Goal: Task Accomplishment & Management: Manage account settings

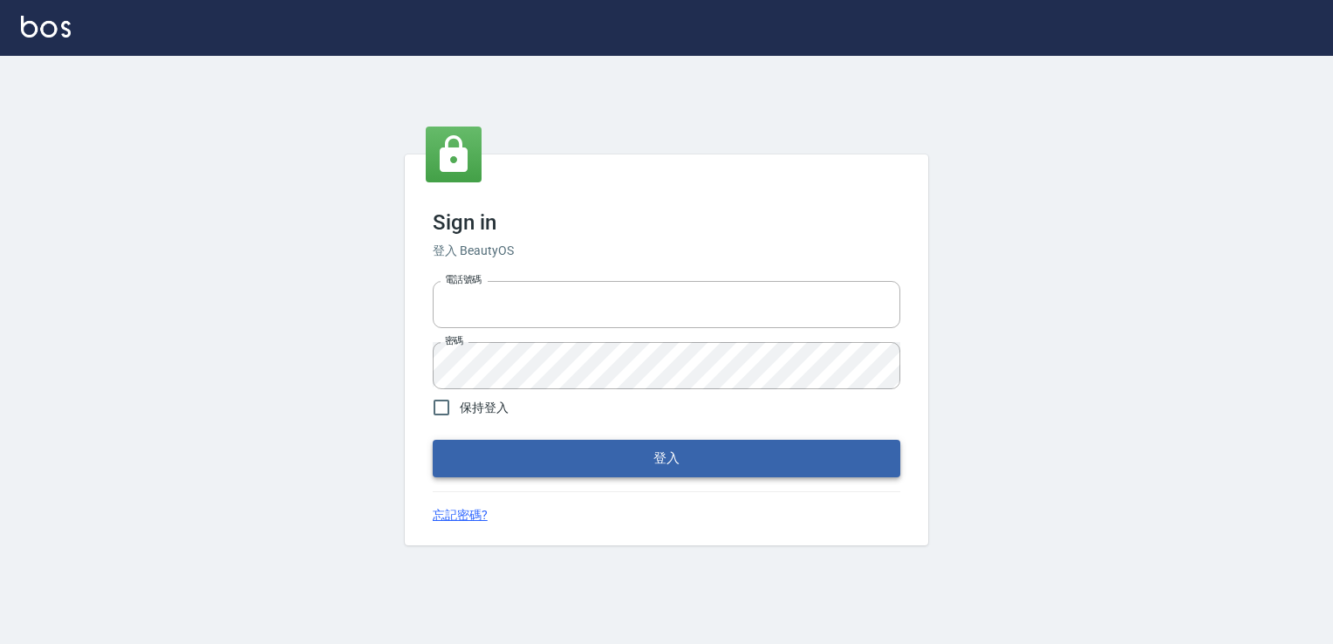
type input "0228915771"
click at [649, 465] on button "登入" at bounding box center [667, 458] width 468 height 37
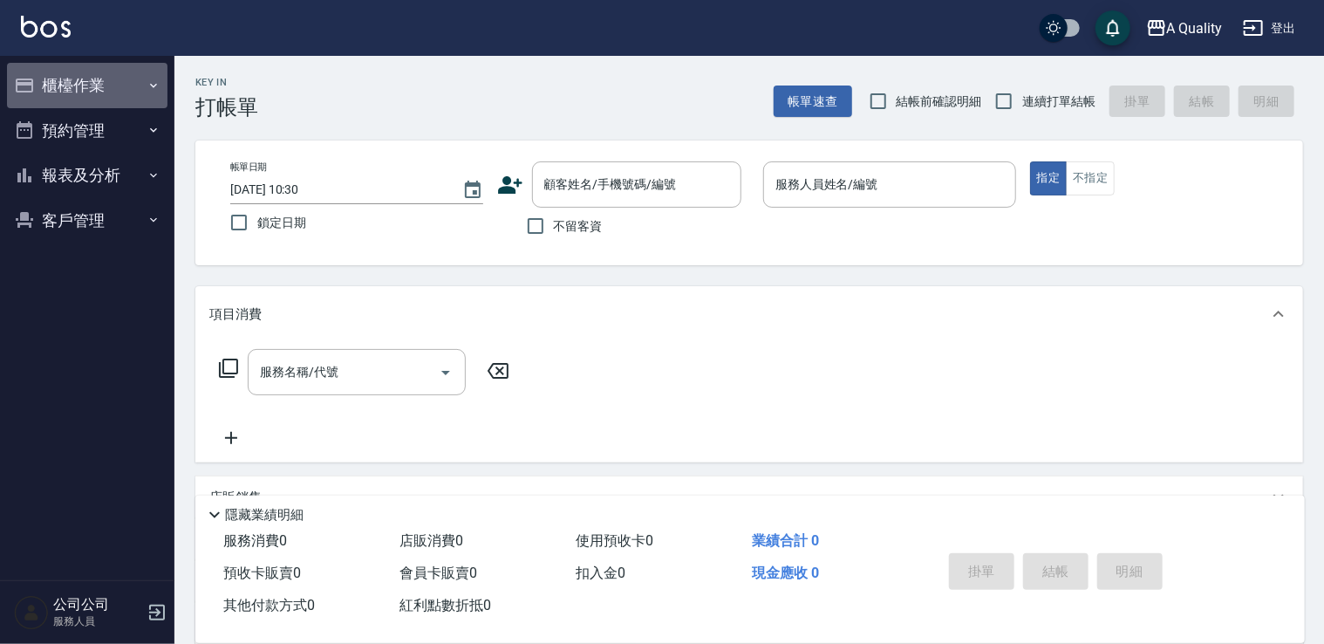
click at [127, 77] on button "櫃檯作業" at bounding box center [87, 85] width 160 height 45
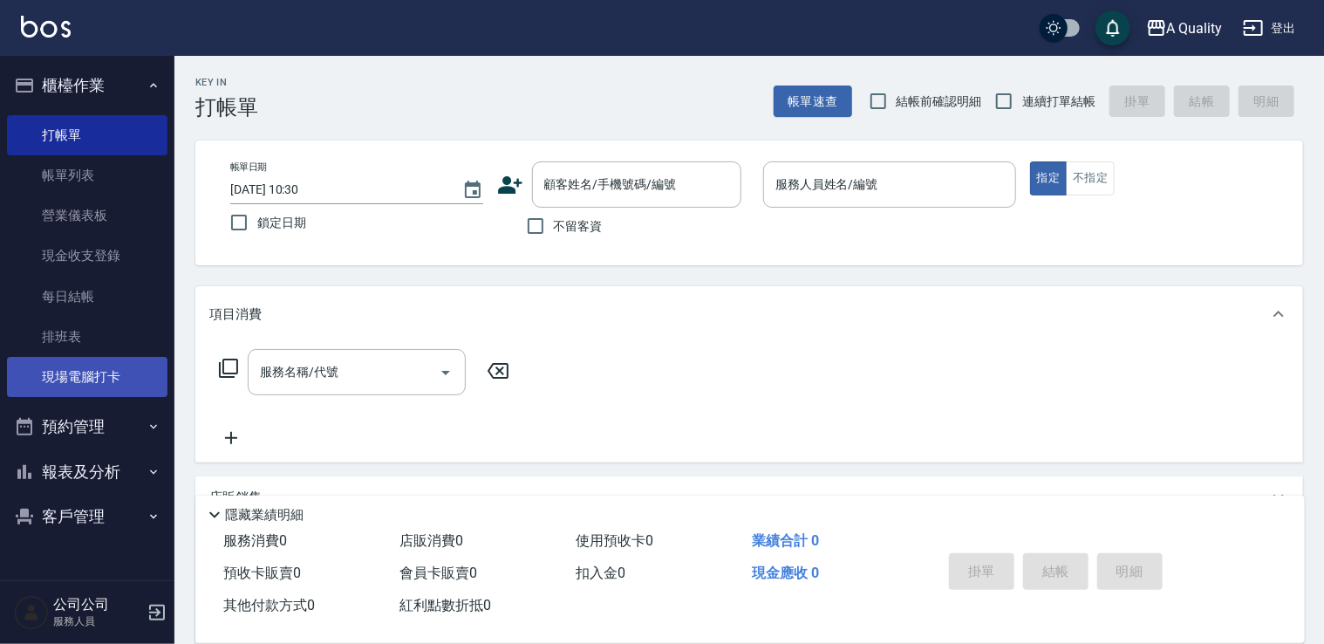
click at [119, 379] on link "現場電腦打卡" at bounding box center [87, 377] width 160 height 40
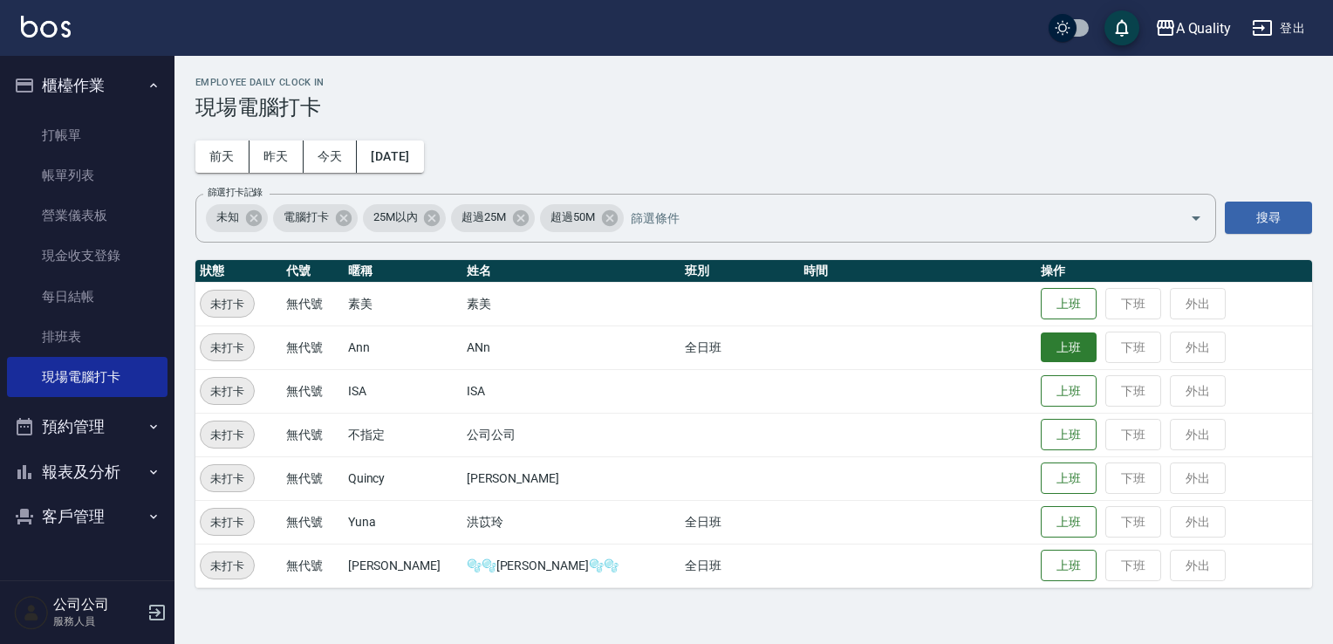
click at [1041, 349] on button "上班" at bounding box center [1069, 347] width 56 height 31
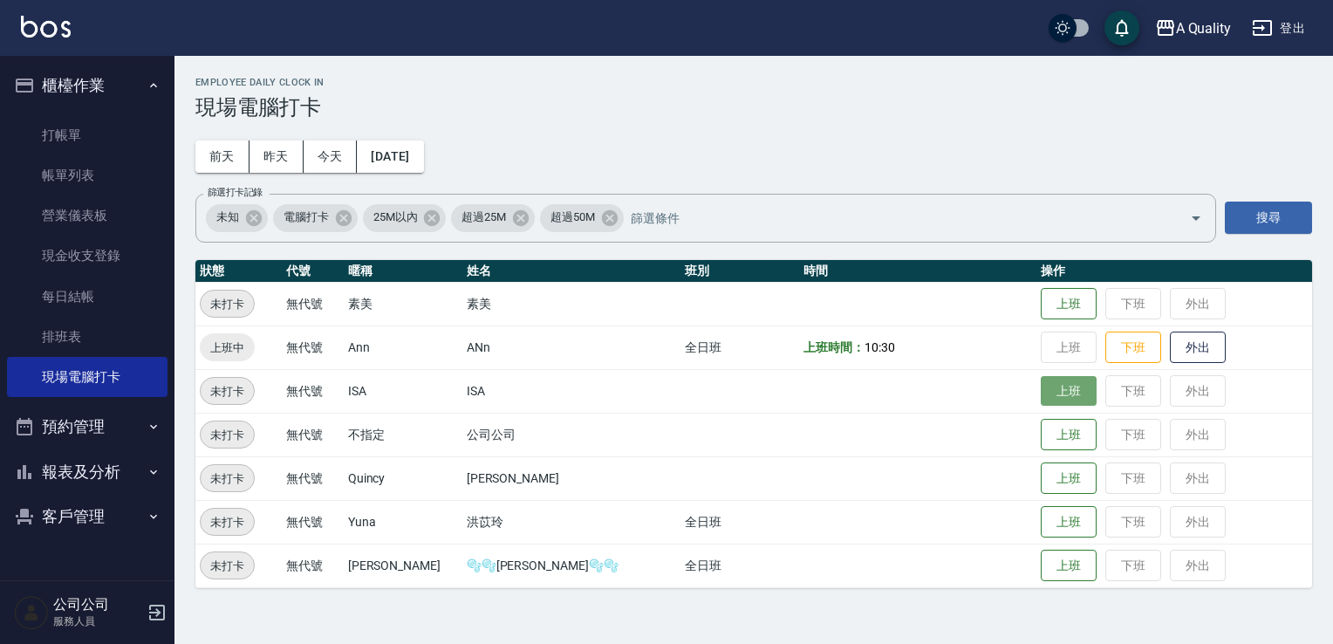
click at [1041, 388] on button "上班" at bounding box center [1069, 391] width 56 height 31
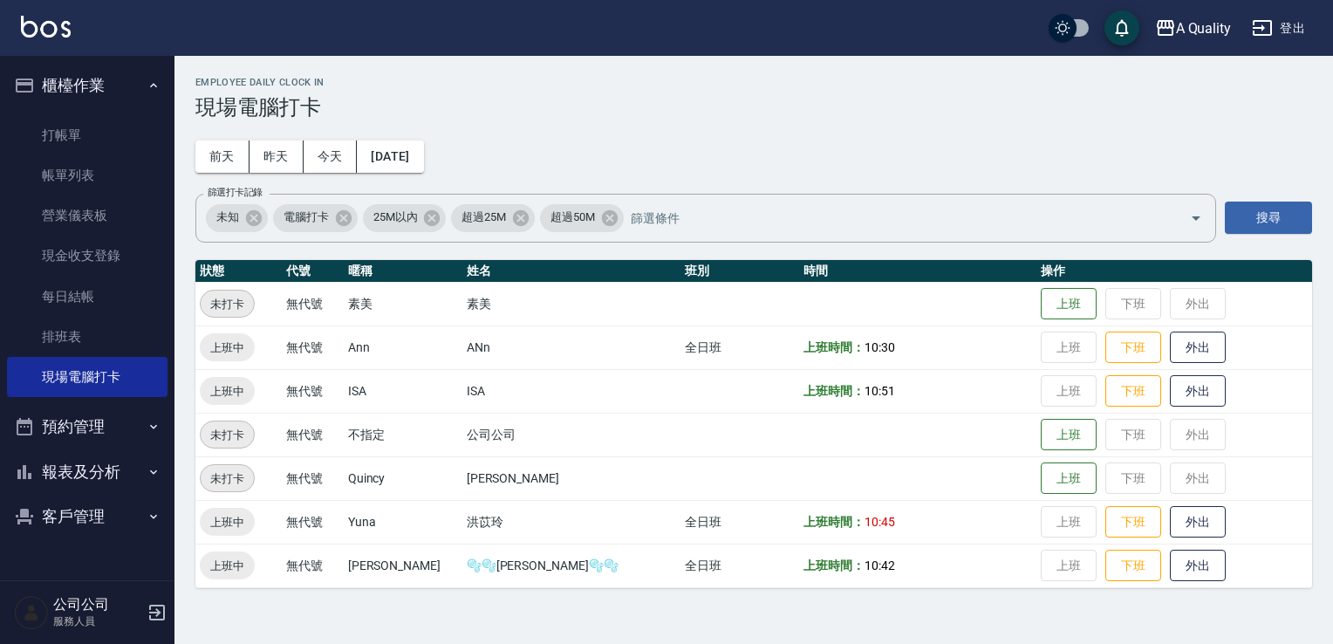
click at [96, 431] on button "預約管理" at bounding box center [87, 426] width 160 height 45
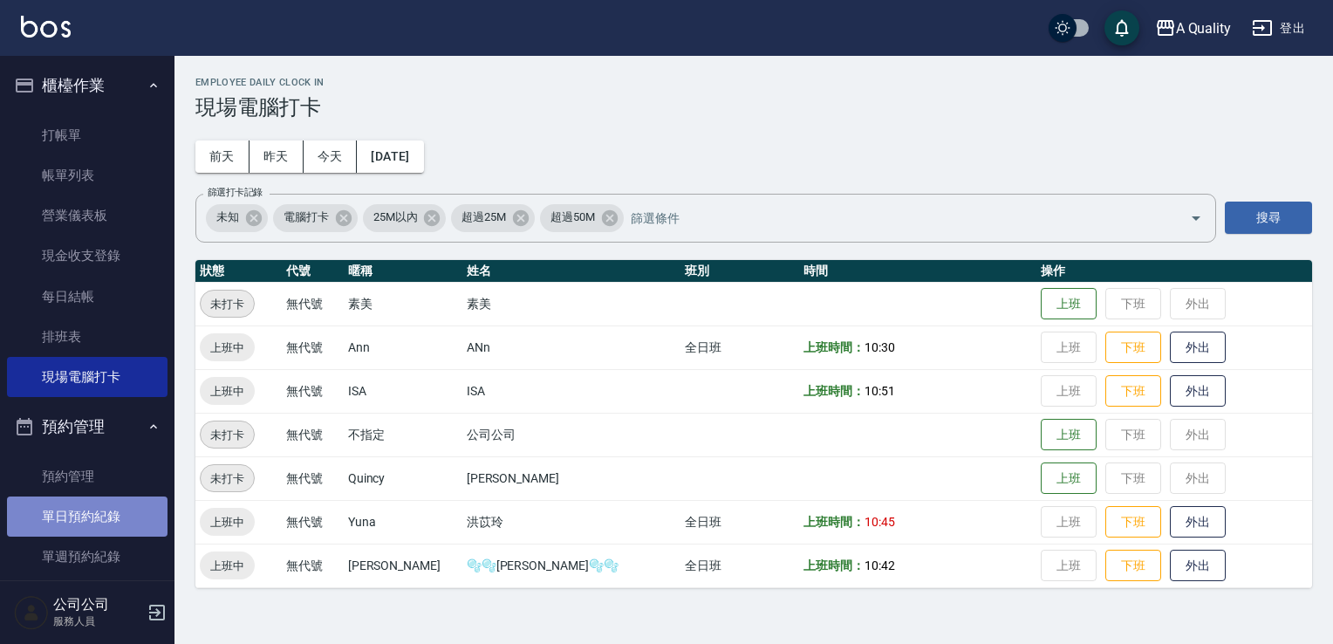
click at [105, 506] on link "單日預約紀錄" at bounding box center [87, 516] width 160 height 40
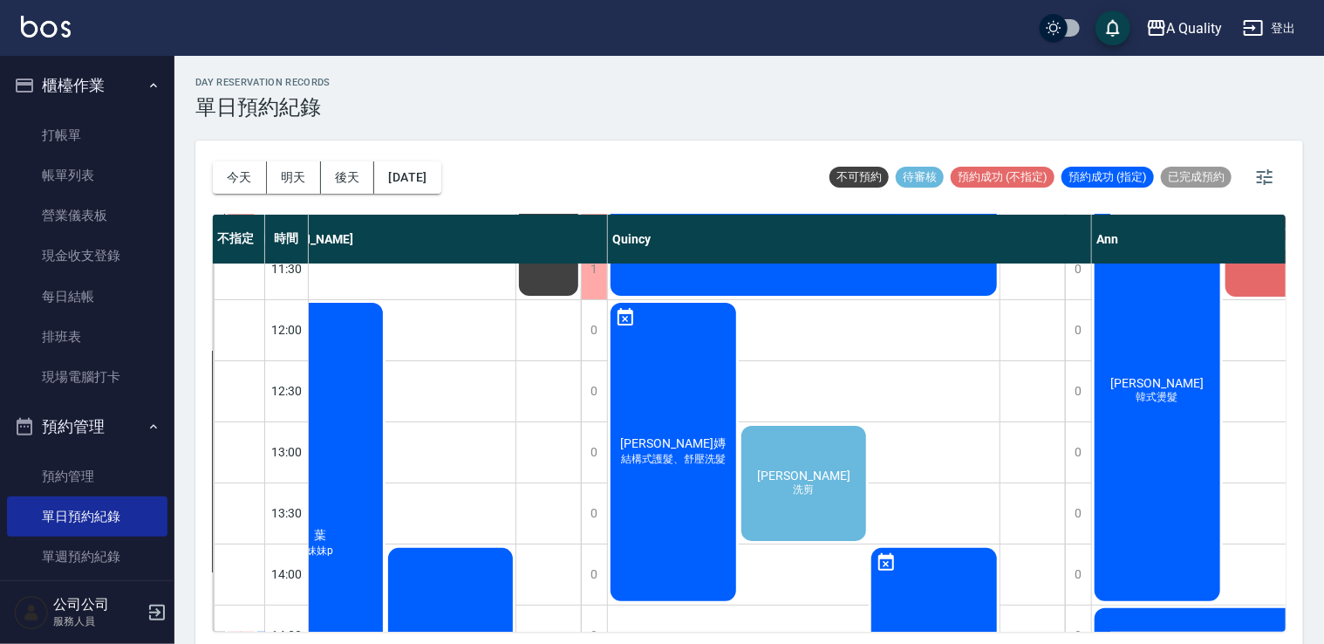
scroll to position [87, 211]
click at [843, 509] on div "黃宇涓 洗剪" at bounding box center [804, 482] width 131 height 120
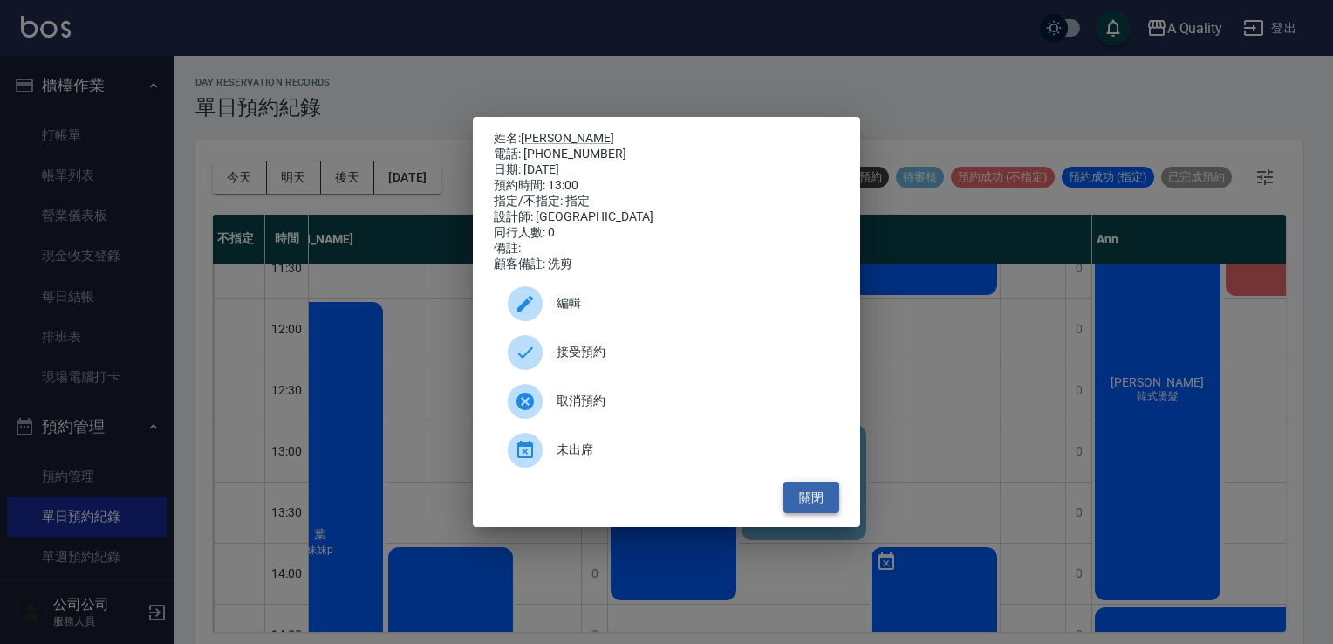
click at [807, 507] on button "關閉" at bounding box center [811, 497] width 56 height 32
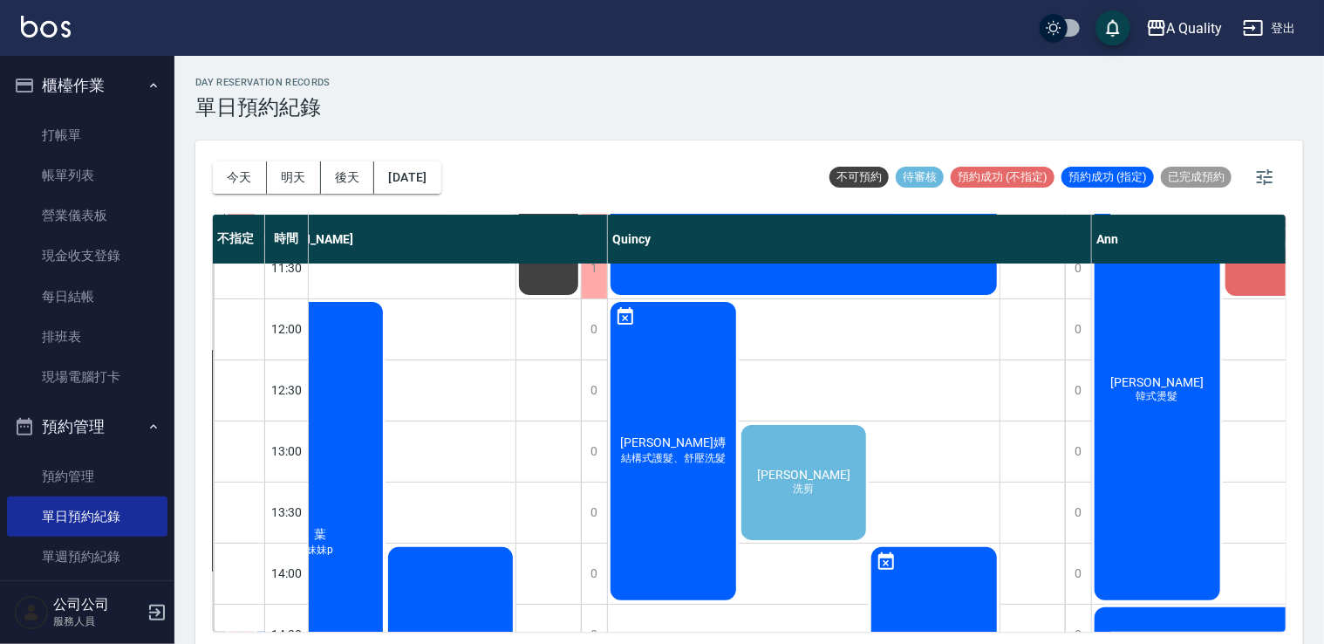
click at [690, 515] on div "Sunnie 子嫥 結構式護髮、舒壓洗髮" at bounding box center [673, 451] width 131 height 304
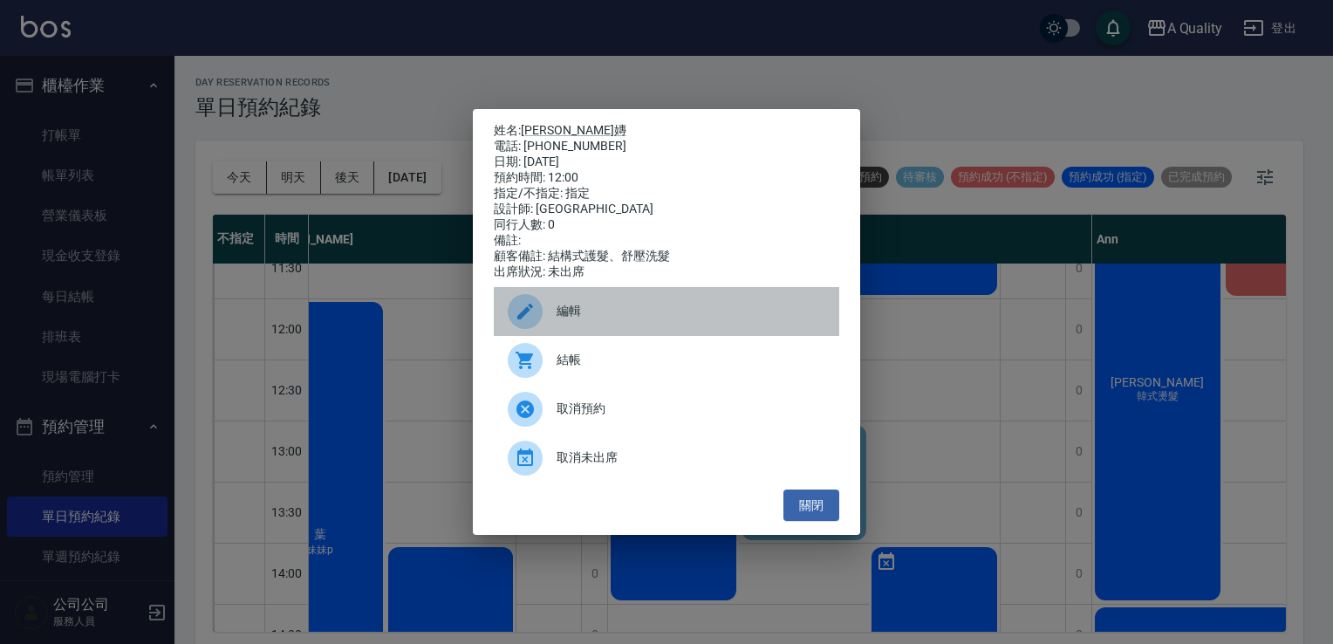
click at [618, 320] on span "編輯" at bounding box center [690, 311] width 269 height 18
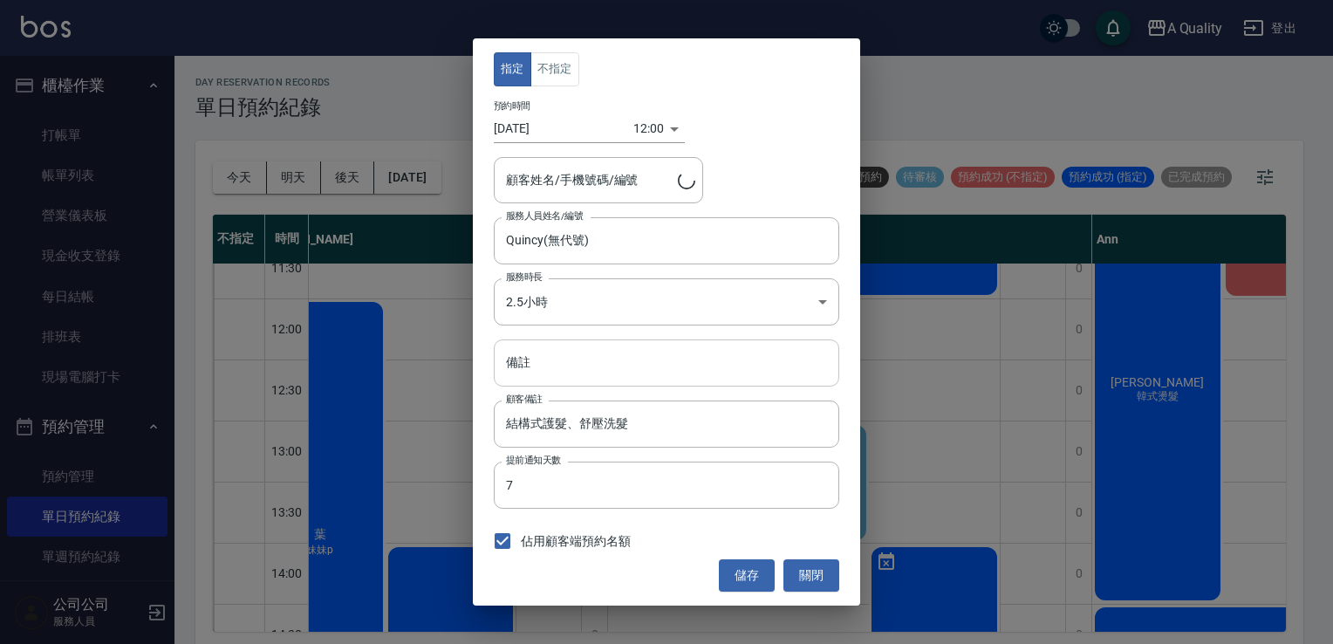
type input "Sunnie 子嫥/0983860157"
click at [816, 576] on button "關閉" at bounding box center [811, 575] width 56 height 32
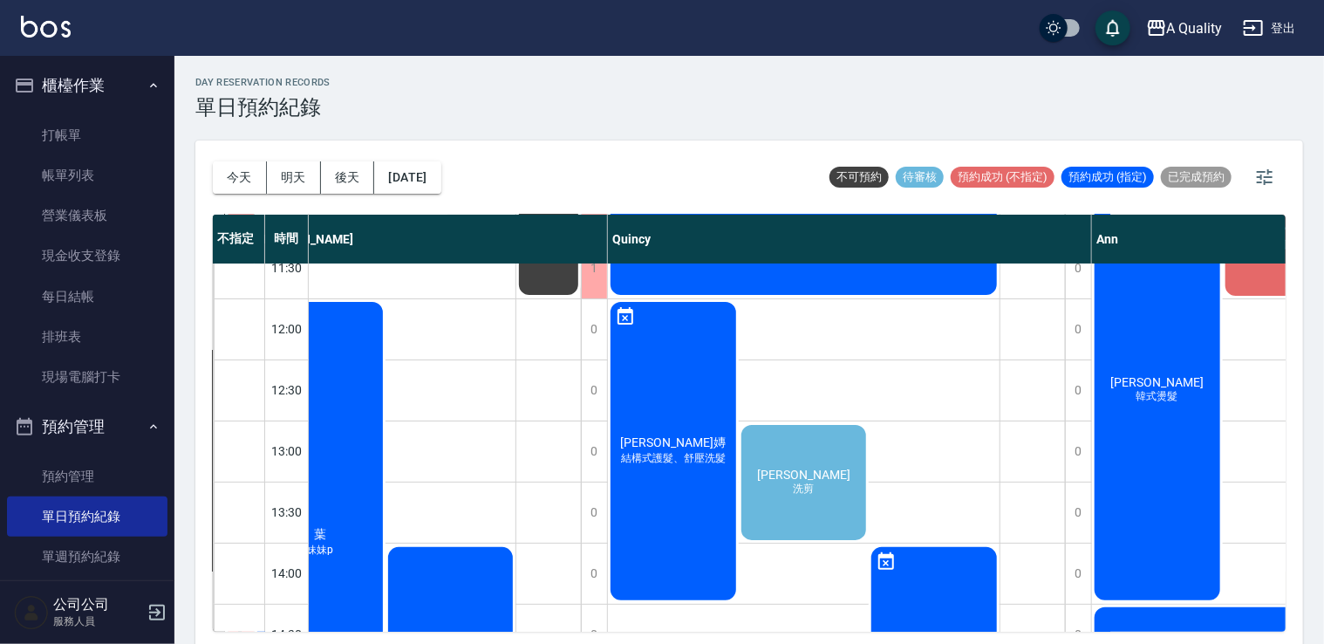
click at [782, 492] on div "黃宇涓 洗剪" at bounding box center [804, 482] width 131 height 120
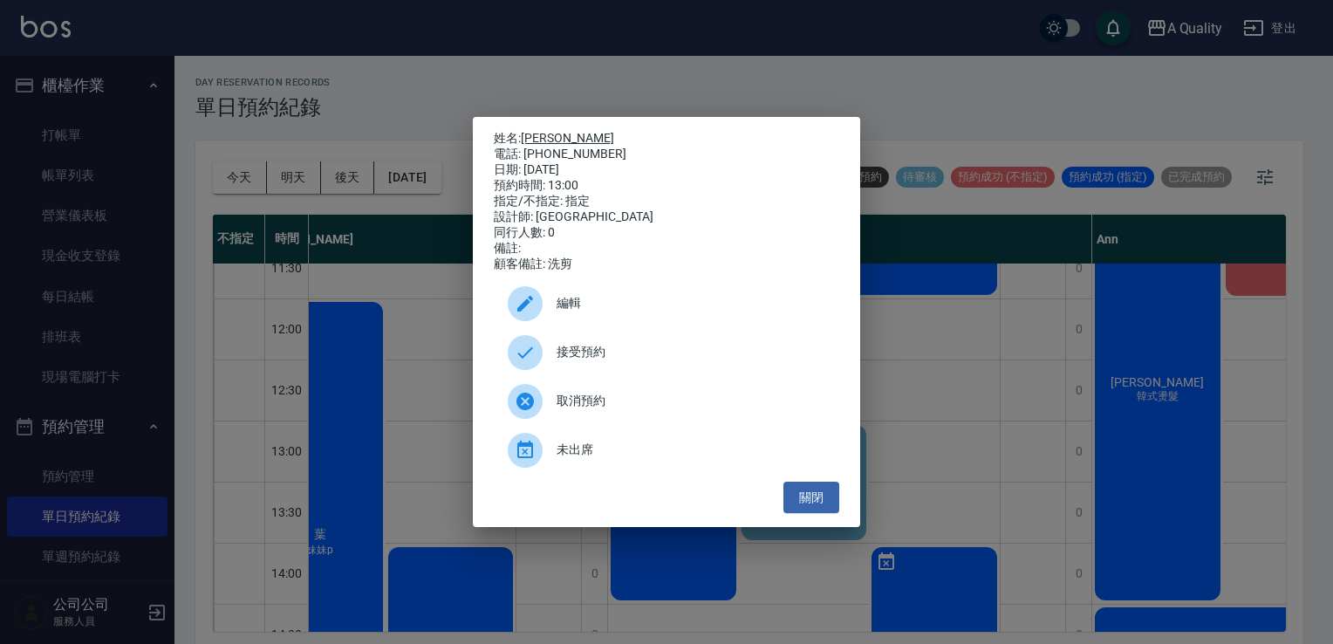
click at [534, 136] on link "[PERSON_NAME]" at bounding box center [567, 138] width 93 height 14
click at [769, 490] on div "關閉" at bounding box center [666, 497] width 345 height 32
click at [825, 502] on button "關閉" at bounding box center [811, 497] width 56 height 32
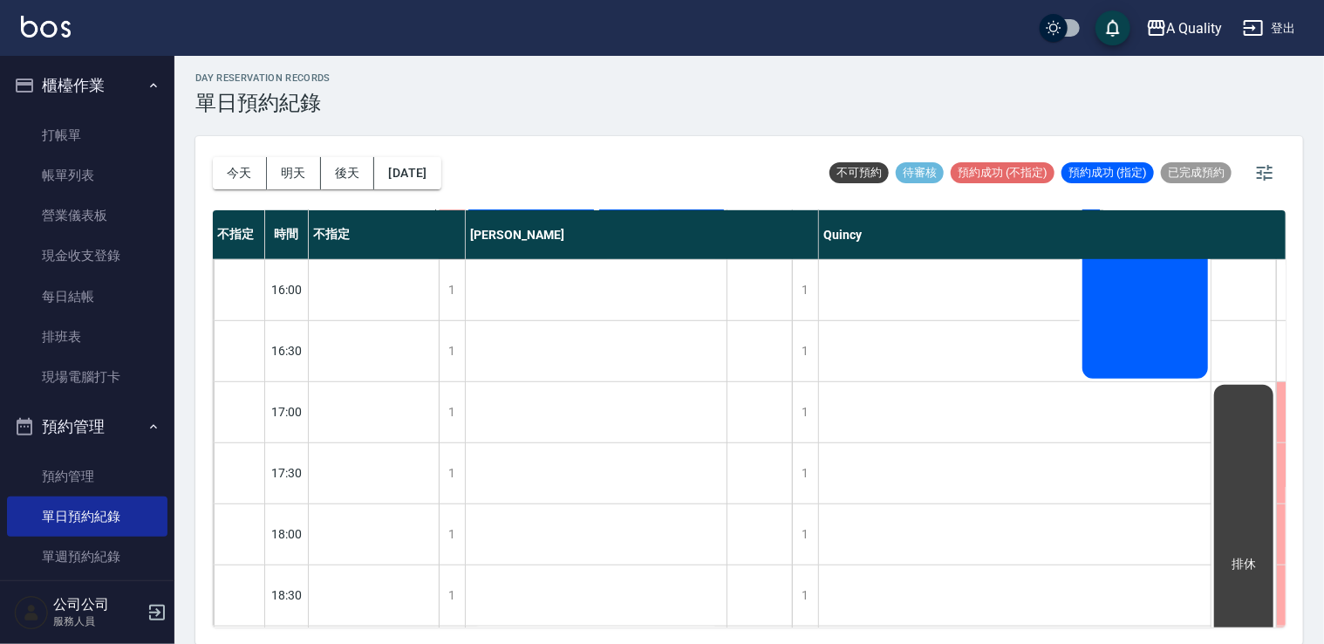
scroll to position [744, 0]
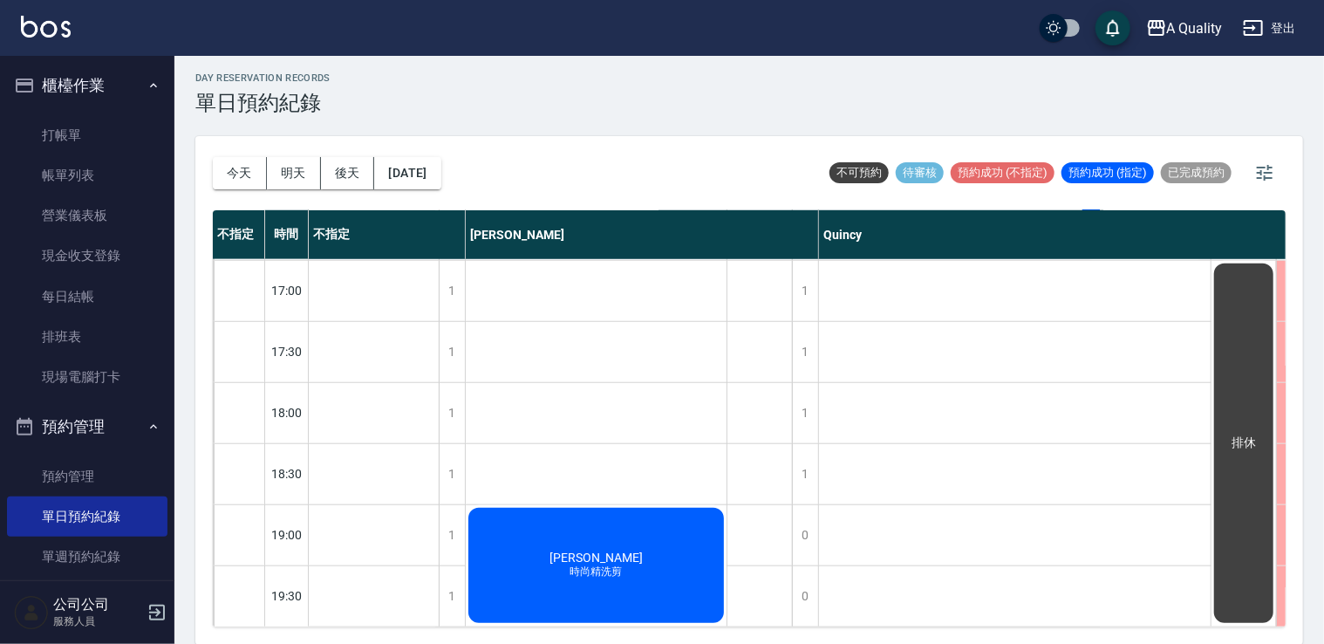
drag, startPoint x: 739, startPoint y: 608, endPoint x: 942, endPoint y: 568, distance: 207.2
click at [942, 568] on div "11:00 11:30 12:00 12:30 13:00 13:30 14:00 14:30 15:00 15:30 16:00 16:30 17:00 1…" at bounding box center [935, 77] width 1444 height 1100
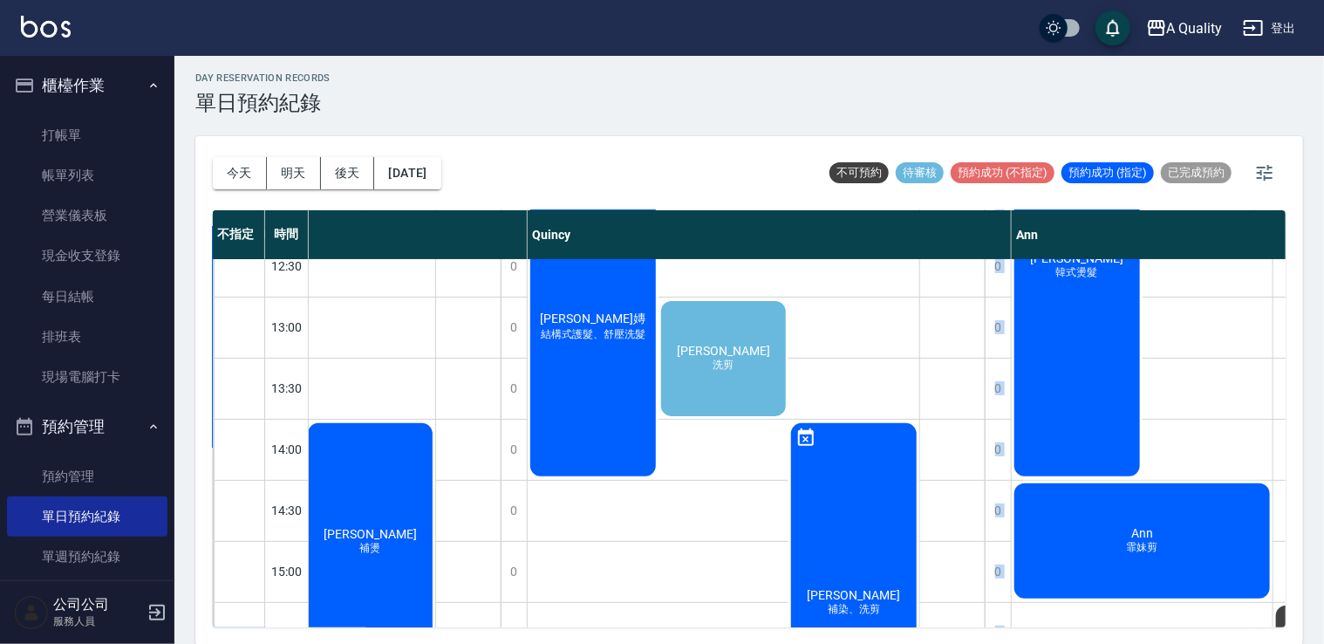
scroll to position [308, 291]
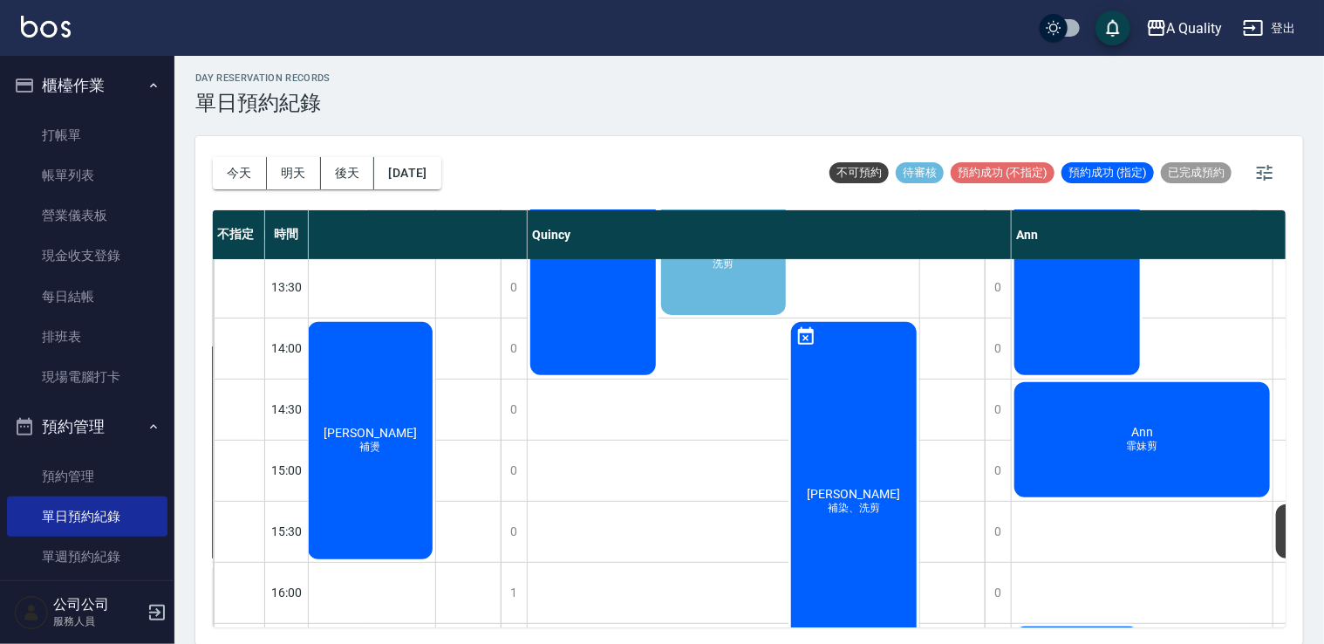
click at [1097, 487] on div "Ann 霏妹剪" at bounding box center [1142, 439] width 261 height 120
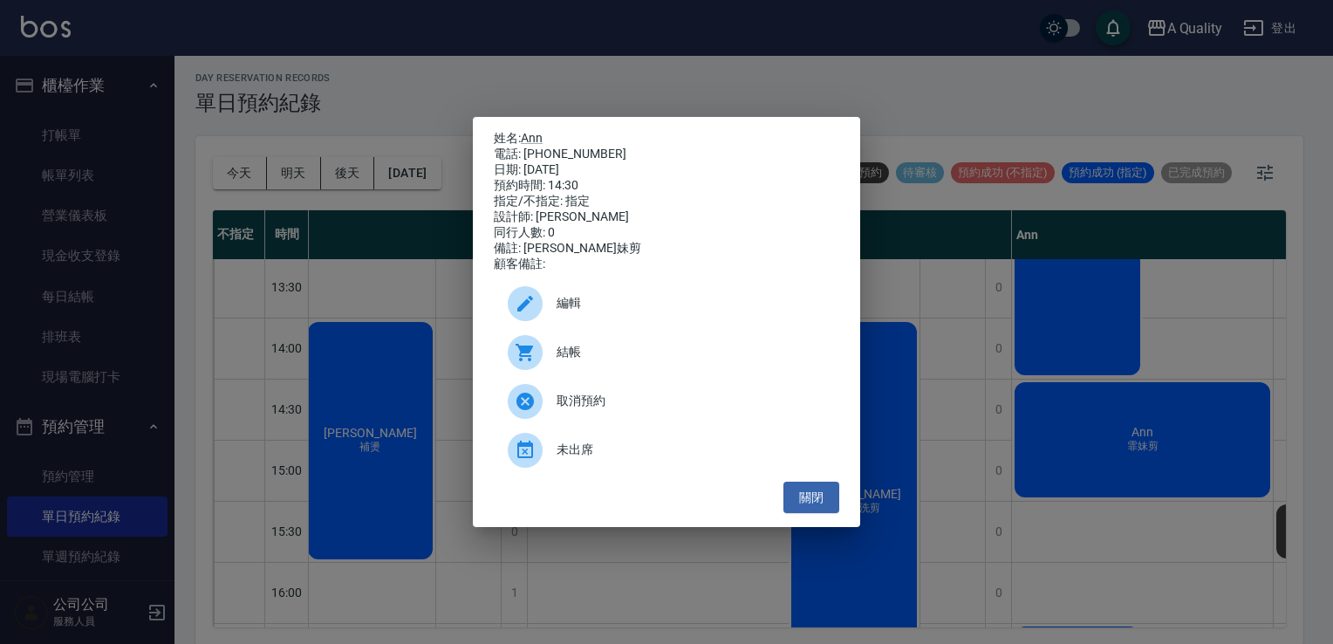
click at [675, 312] on span "編輯" at bounding box center [690, 303] width 269 height 18
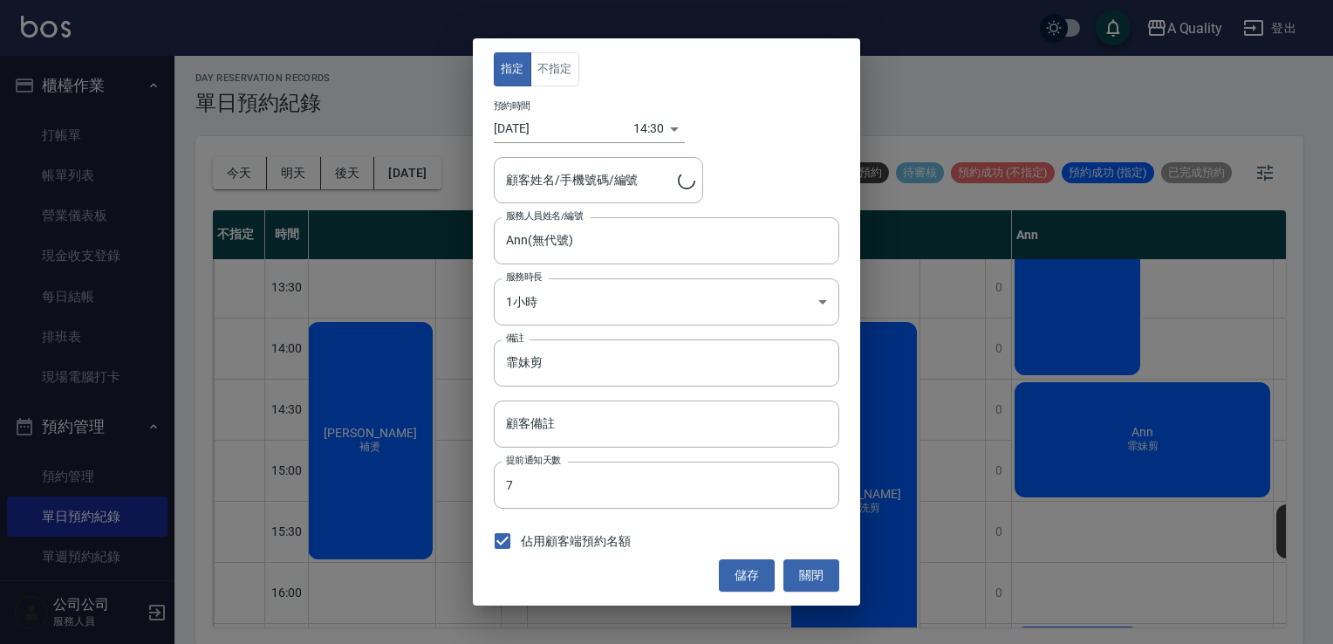
type input "Ann/0912437337"
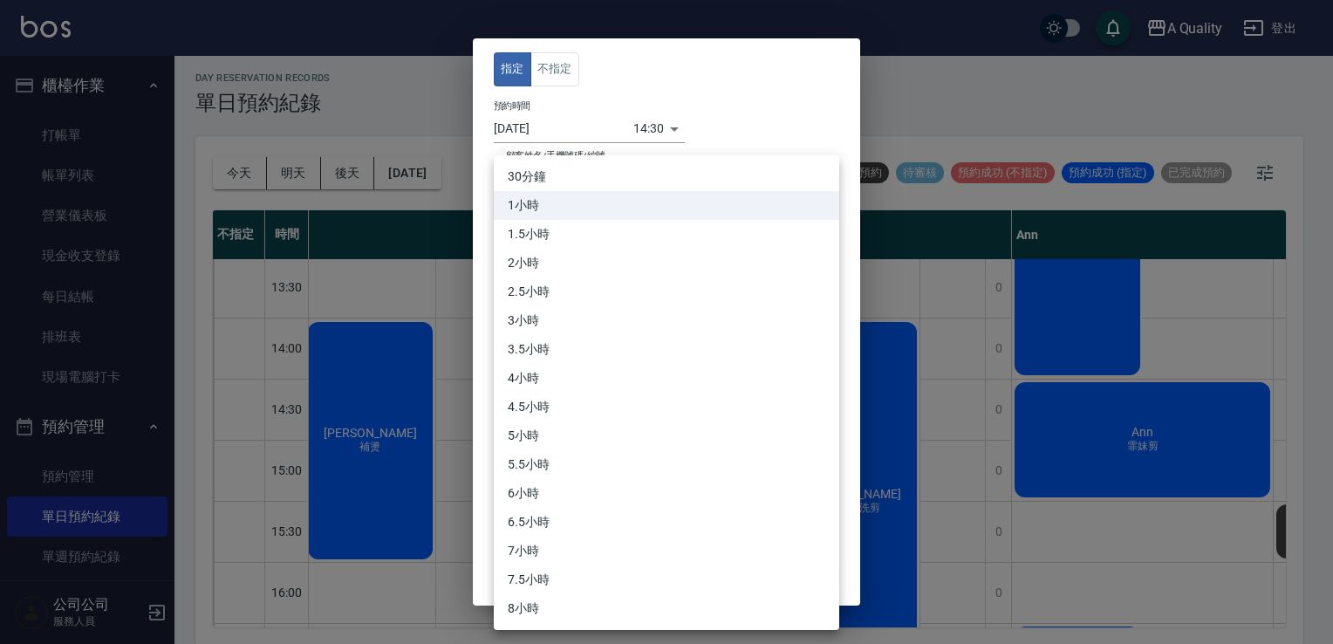
click at [630, 304] on body "A Quality 登出 櫃檯作業 打帳單 帳單列表 營業儀表板 現金收支登錄 每日結帳 排班表 現場電腦打卡 預約管理 預約管理 單日預約紀錄 單週預約紀錄…" at bounding box center [666, 320] width 1333 height 649
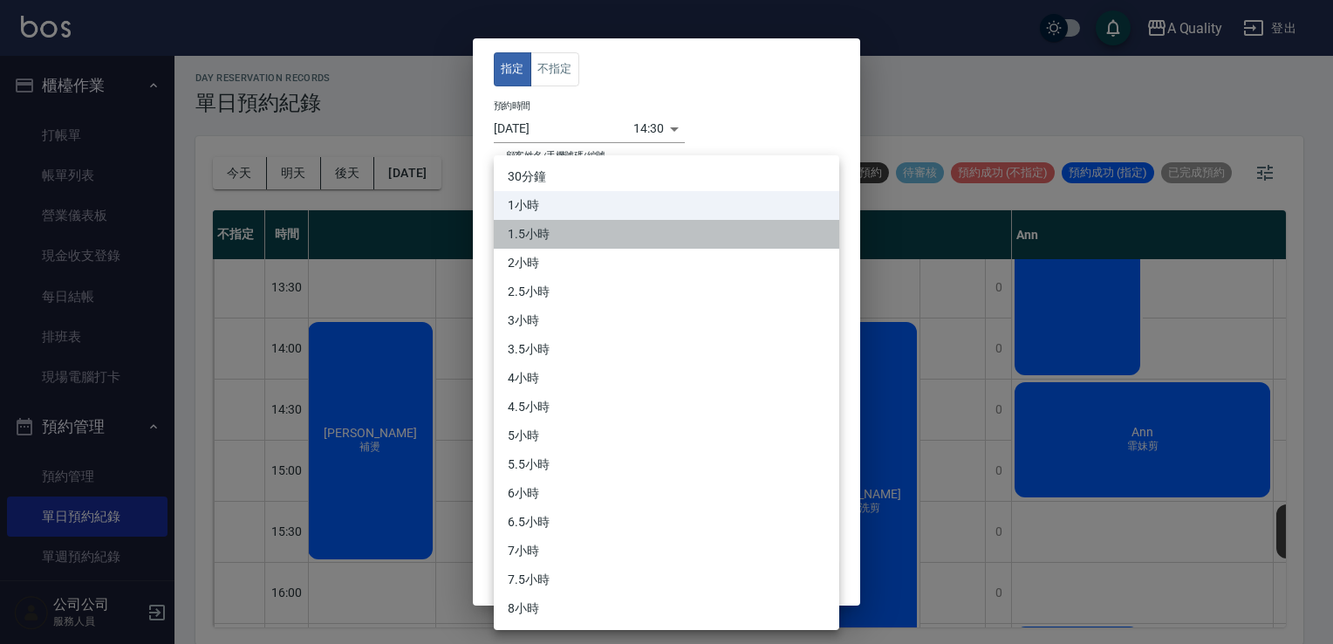
click at [524, 236] on li "1.5小時" at bounding box center [666, 234] width 345 height 29
type input "3"
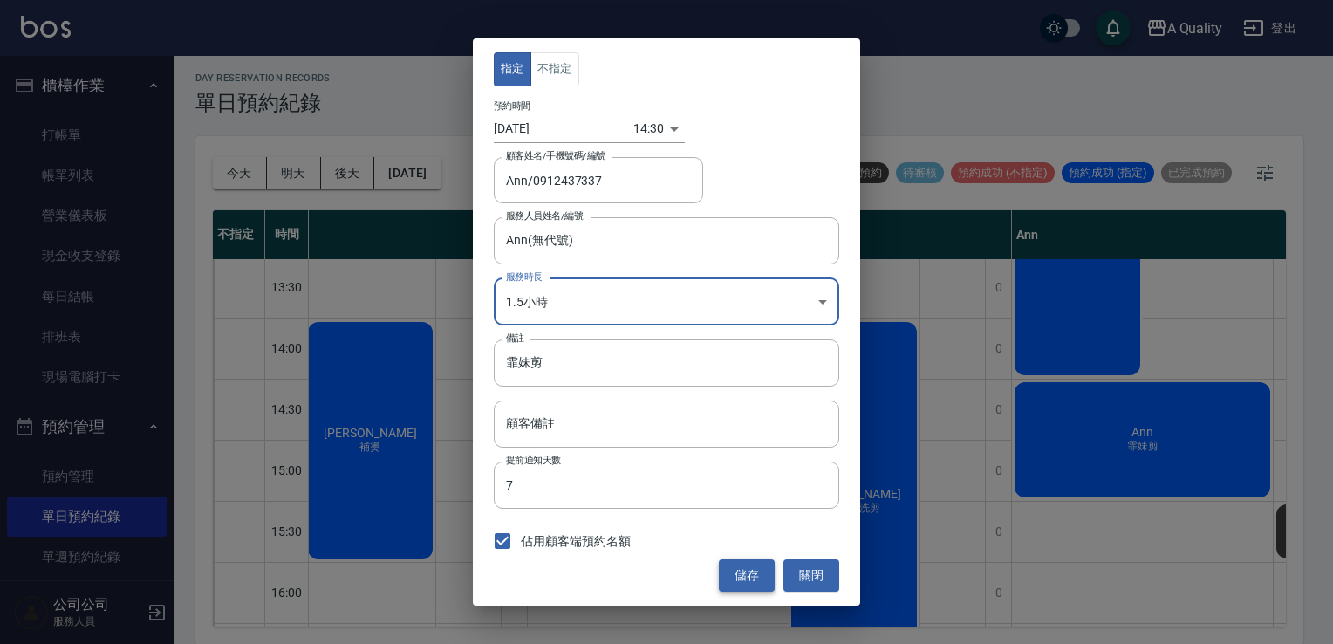
click at [741, 578] on button "儲存" at bounding box center [747, 575] width 56 height 32
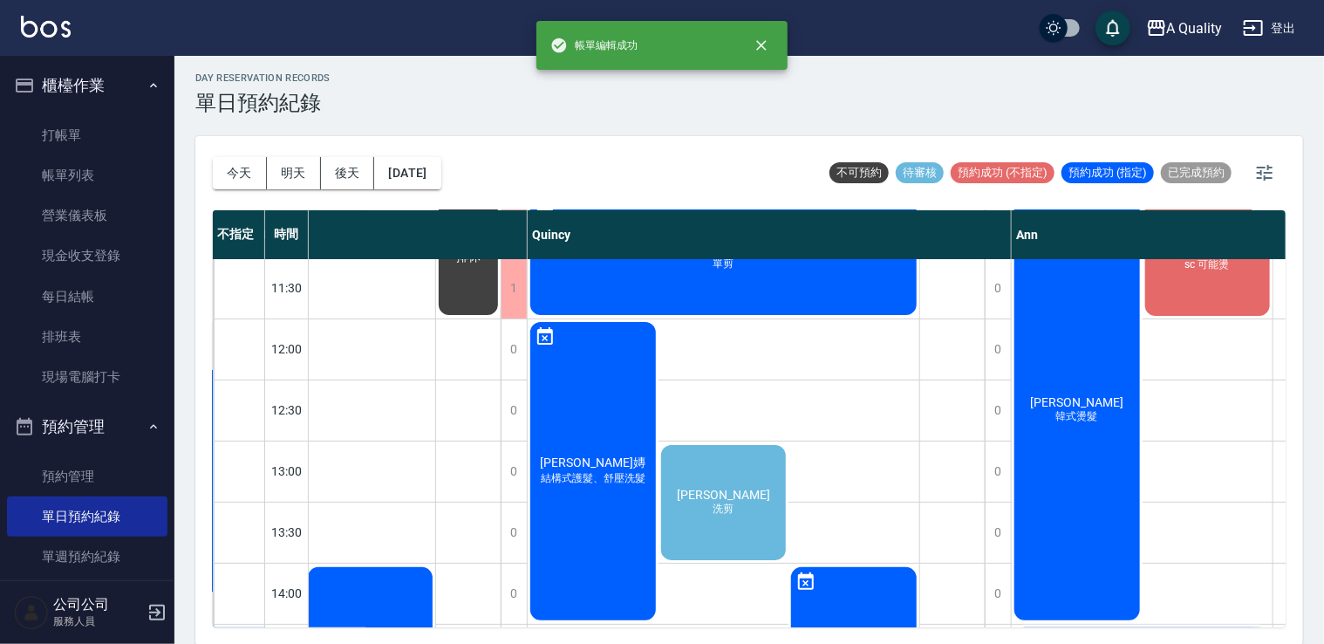
scroll to position [0, 291]
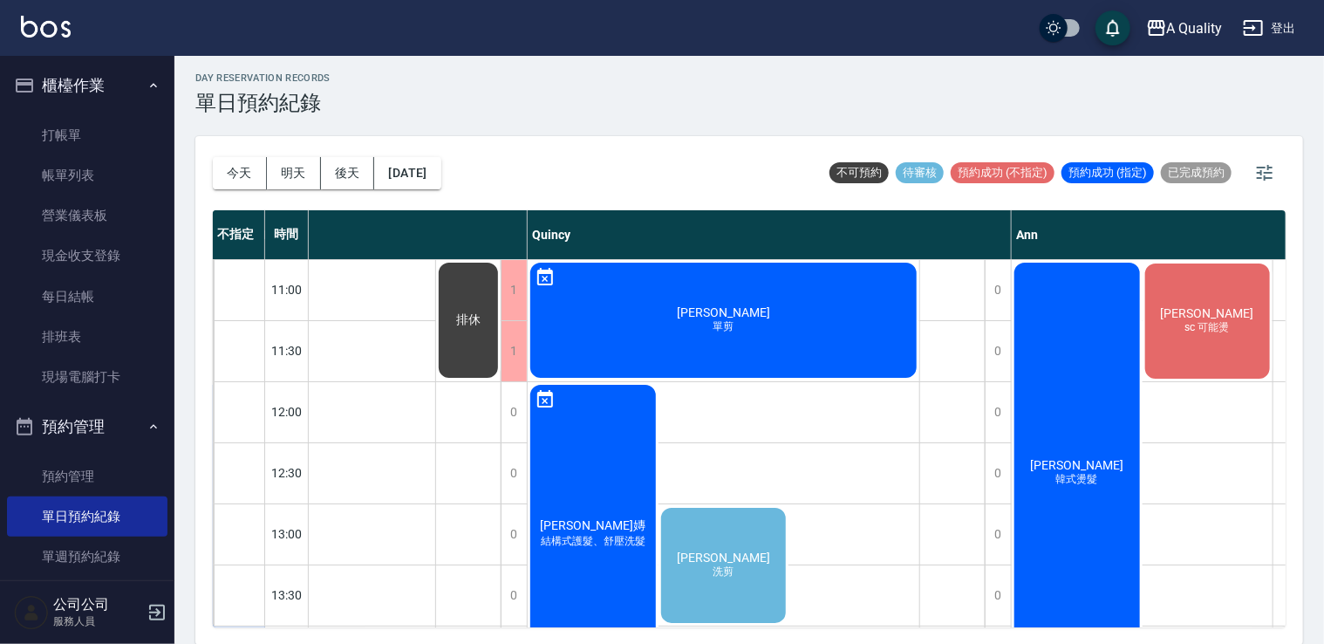
click at [1082, 346] on div "陳美如 韓式燙髮" at bounding box center [1077, 473] width 131 height 426
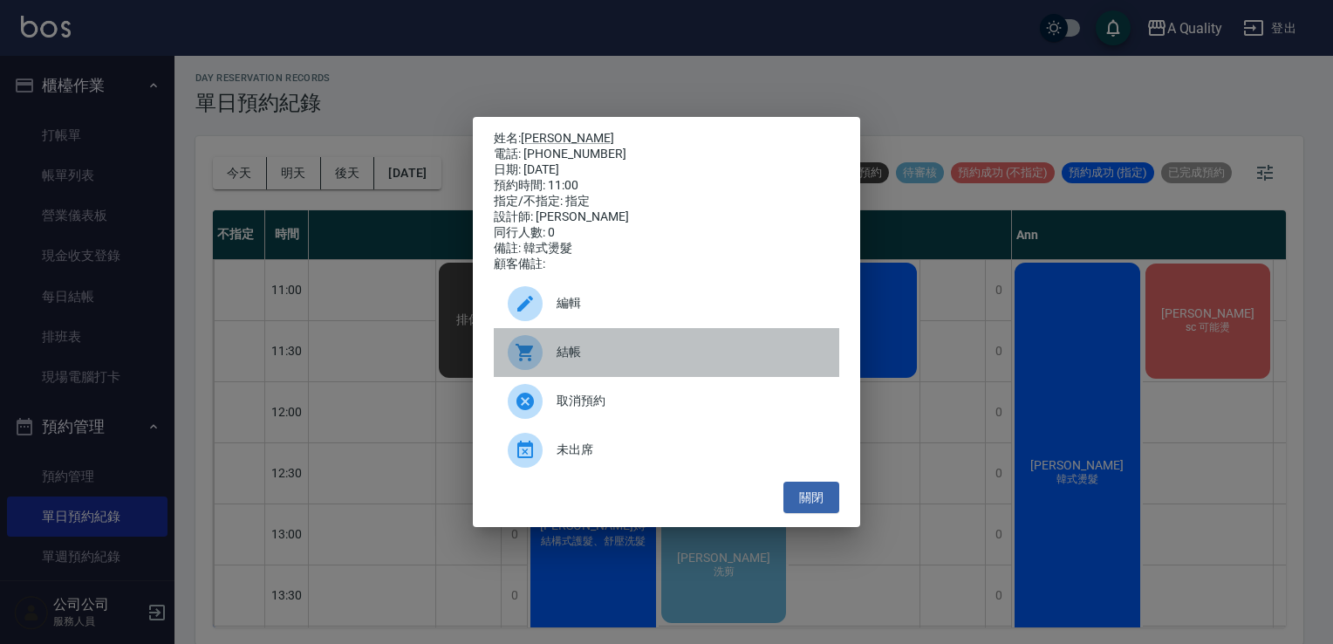
click at [650, 361] on span "結帳" at bounding box center [690, 352] width 269 height 18
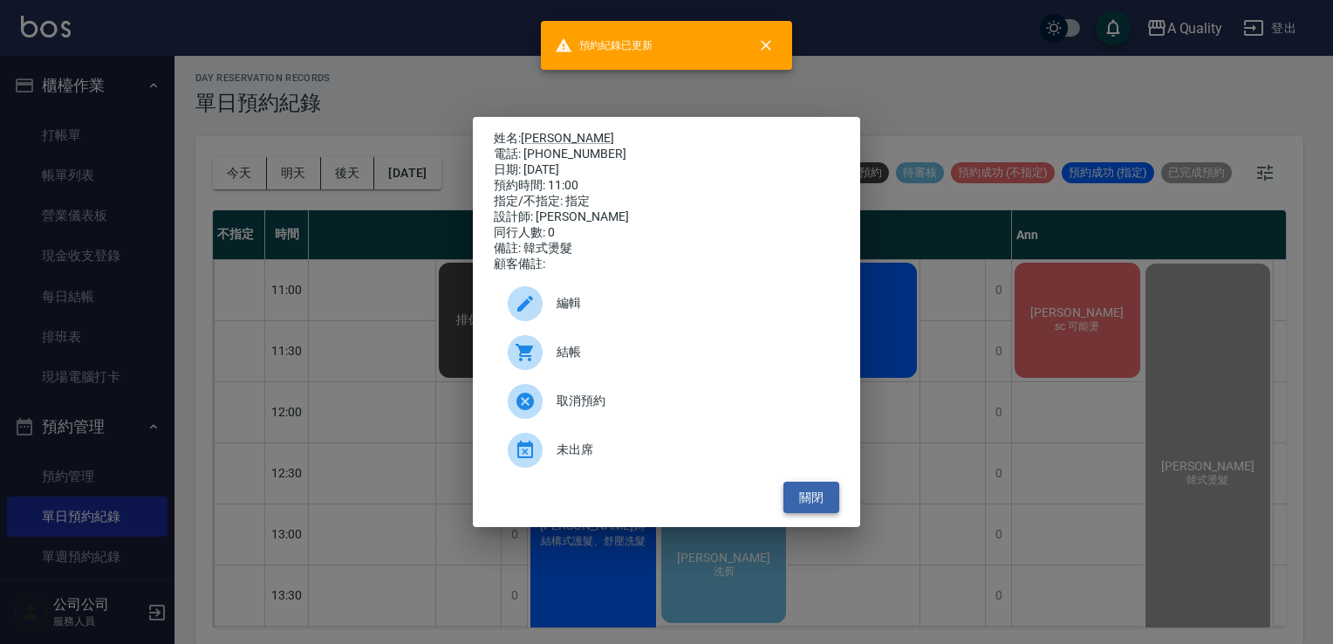
click at [806, 508] on button "關閉" at bounding box center [811, 497] width 56 height 32
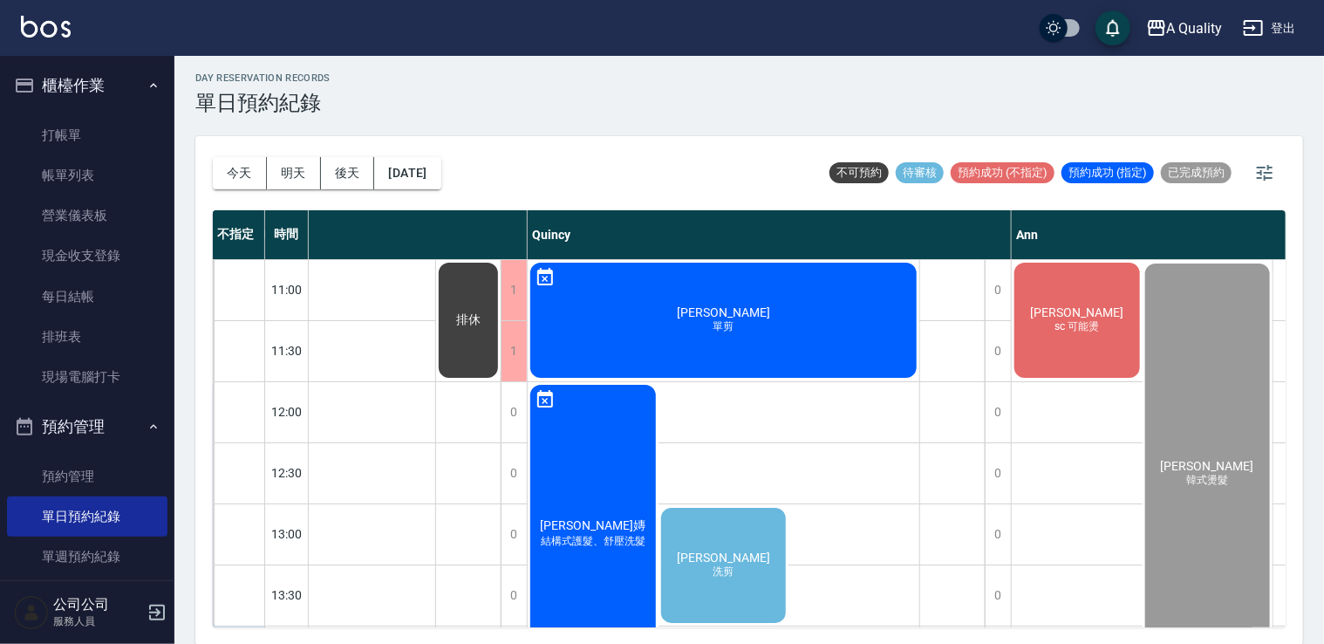
click at [1096, 337] on div "吳r sc 可能燙" at bounding box center [1077, 320] width 131 height 120
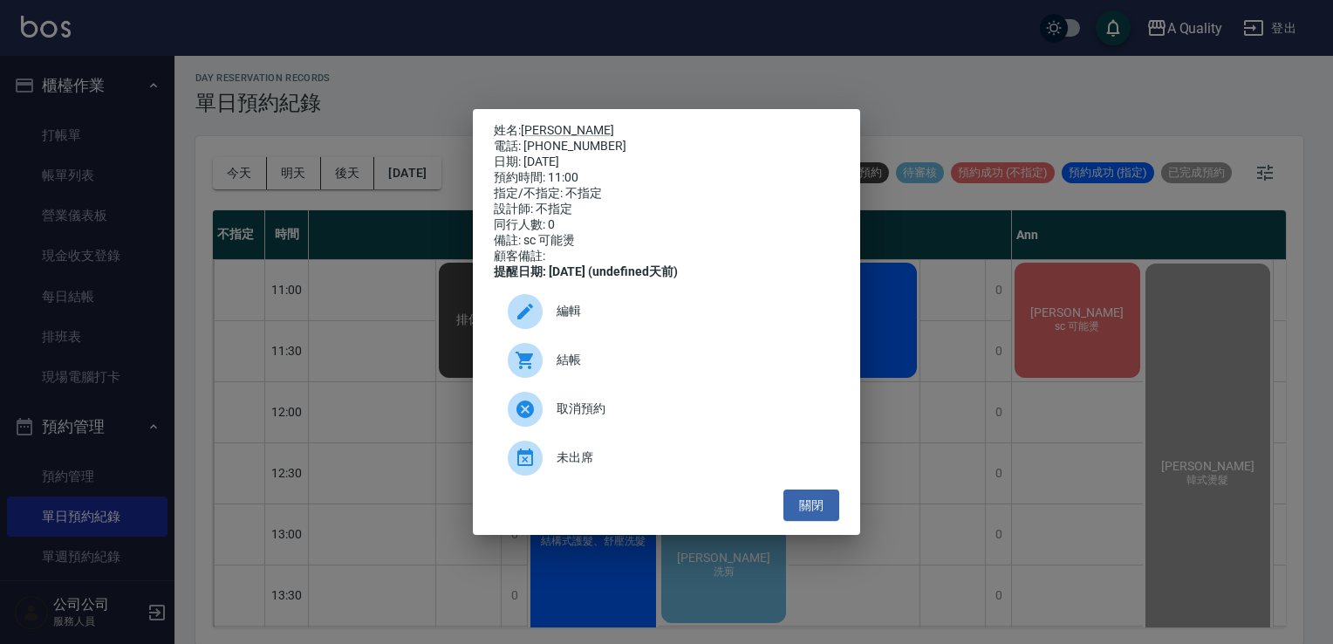
click at [631, 358] on div "結帳" at bounding box center [666, 360] width 345 height 49
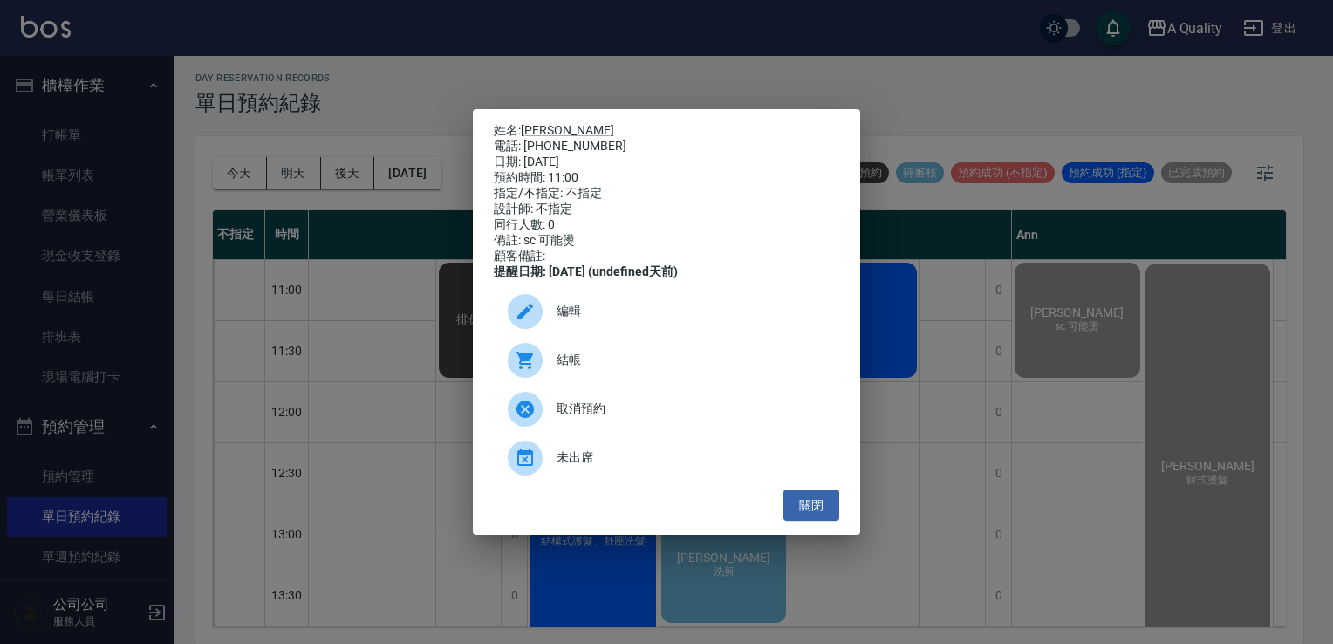
drag, startPoint x: 809, startPoint y: 509, endPoint x: 788, endPoint y: 475, distance: 40.4
click at [809, 509] on button "關閉" at bounding box center [811, 505] width 56 height 32
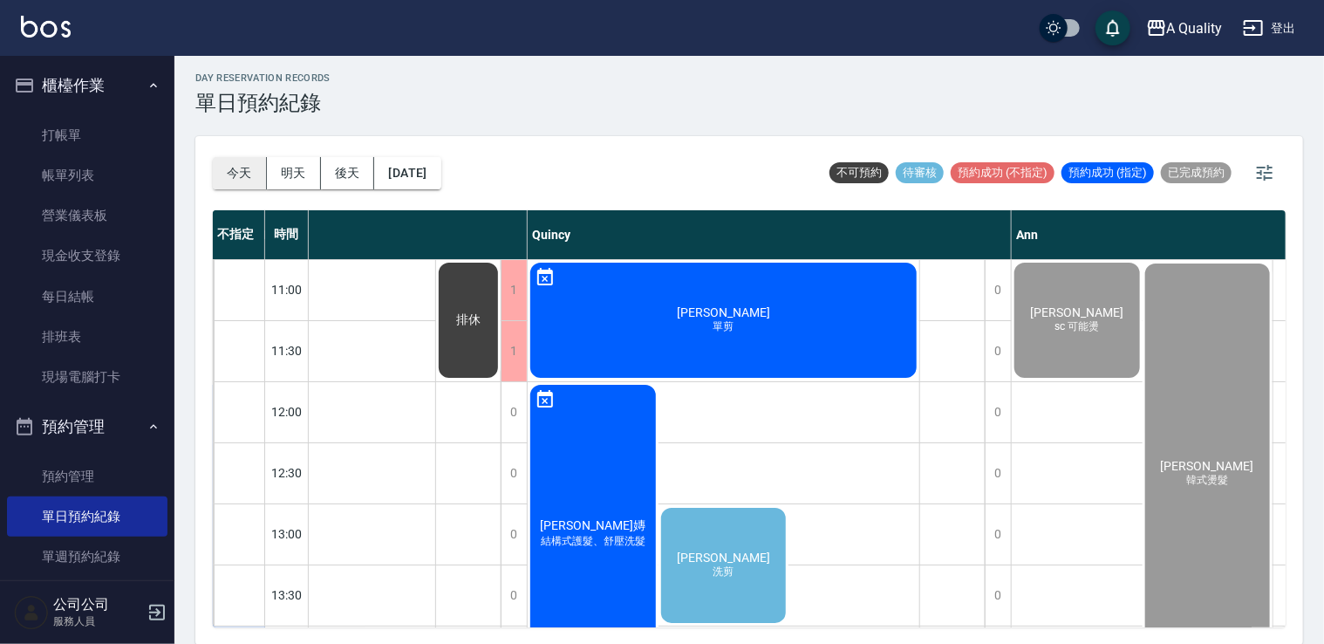
click at [265, 176] on button "今天" at bounding box center [240, 173] width 54 height 32
click at [260, 176] on button "今天" at bounding box center [240, 173] width 54 height 32
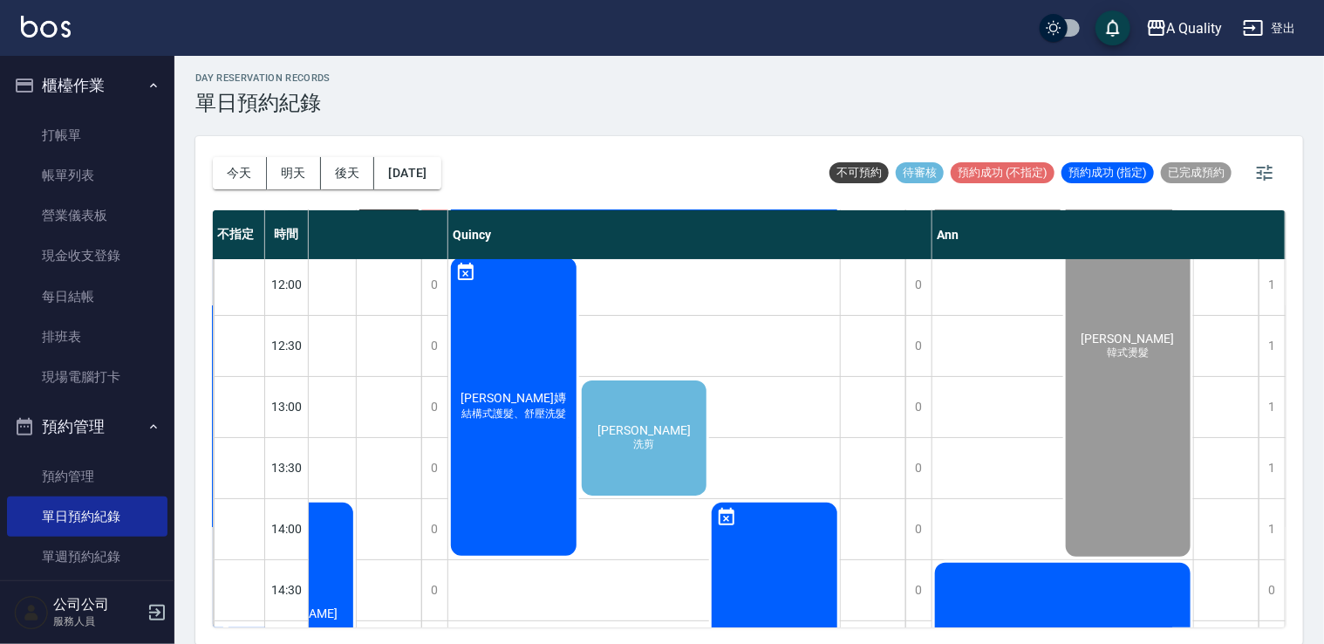
scroll to position [221, 379]
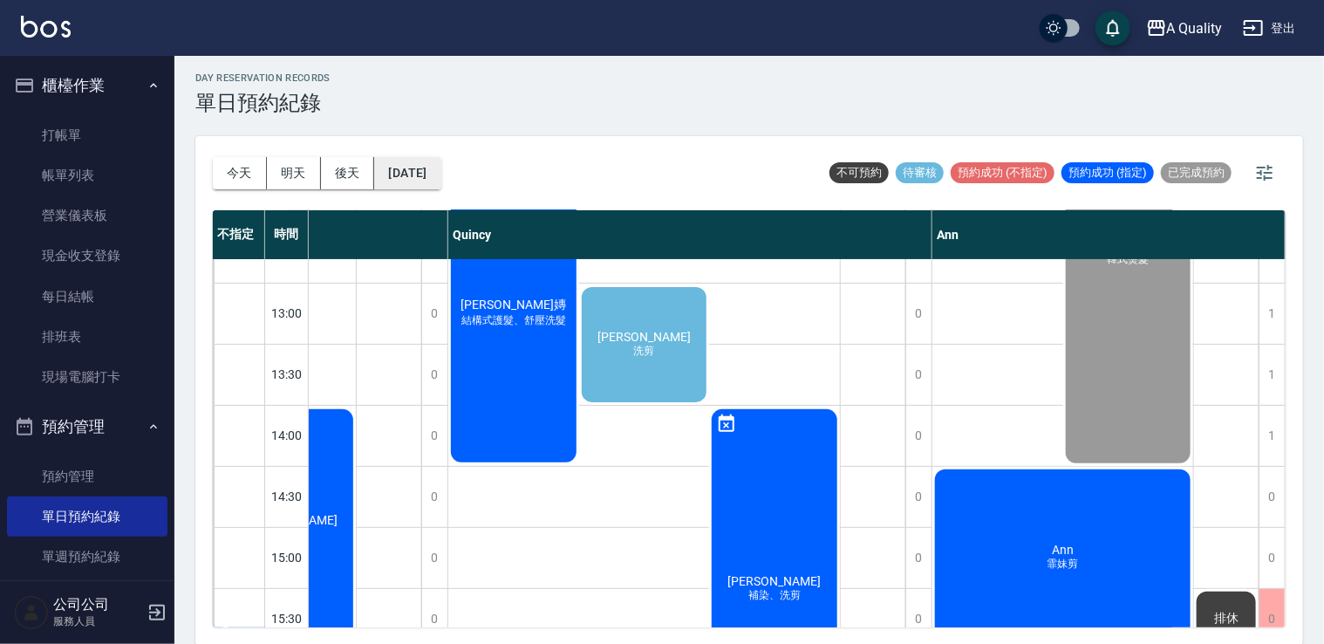
click at [419, 166] on button "[DATE]" at bounding box center [407, 173] width 66 height 32
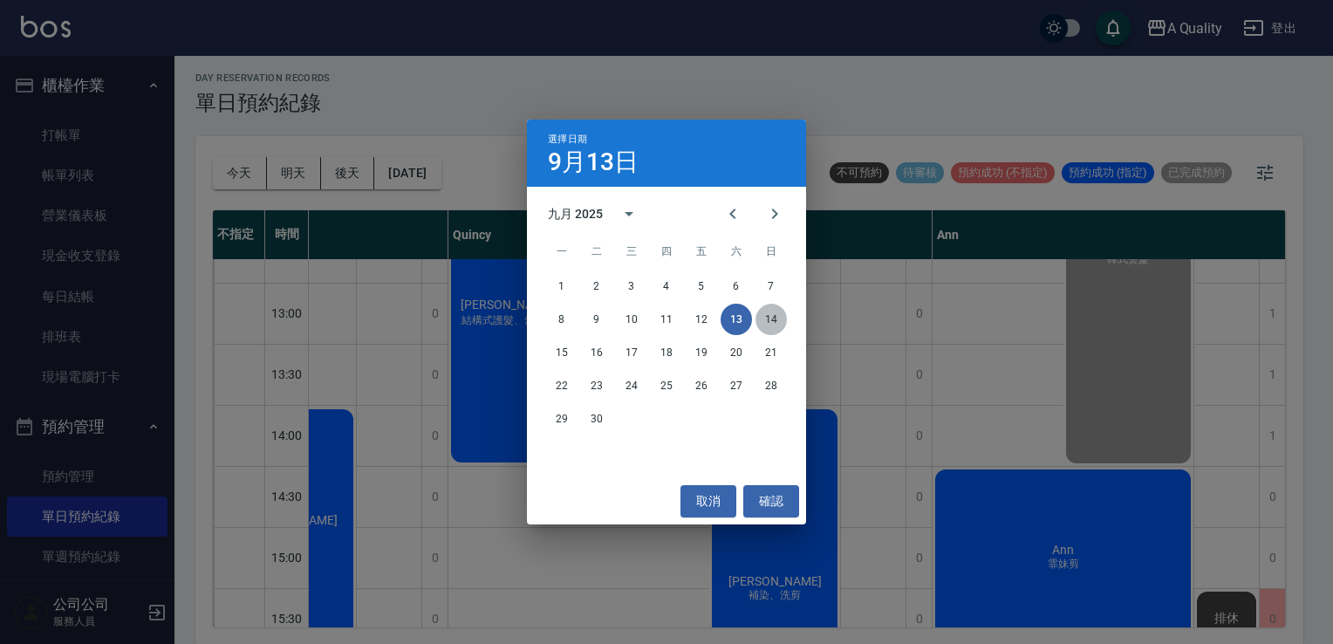
click at [780, 319] on button "14" at bounding box center [770, 319] width 31 height 31
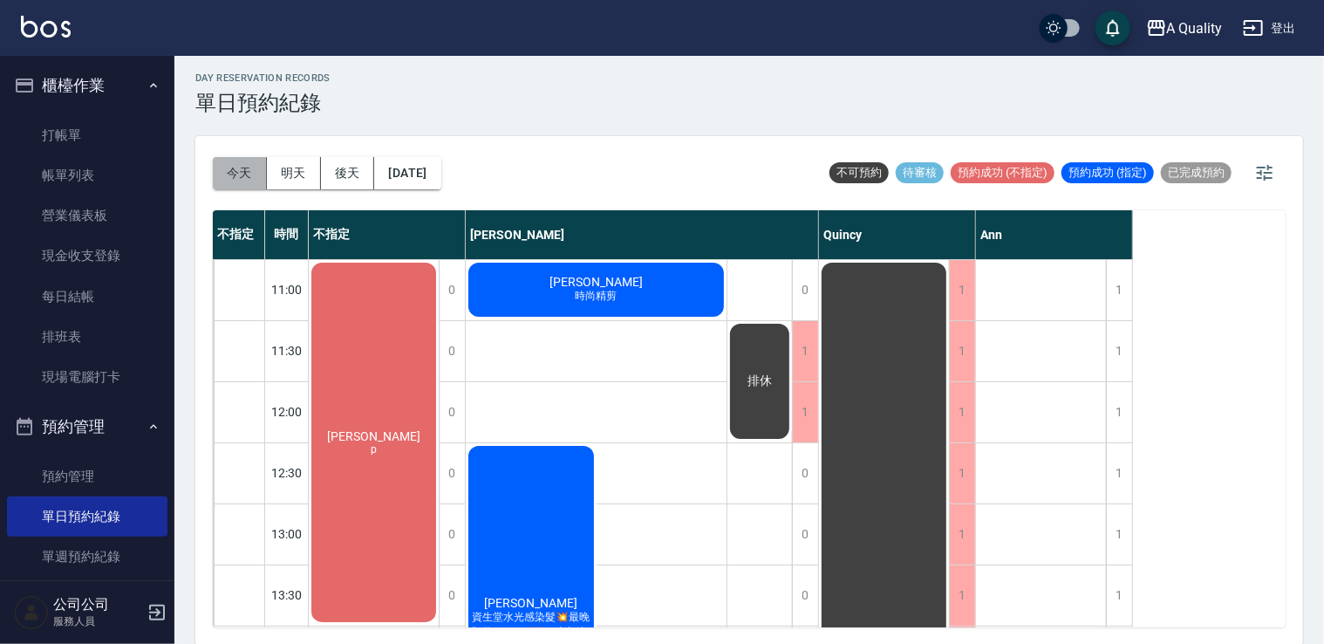
click at [240, 172] on button "今天" at bounding box center [240, 173] width 54 height 32
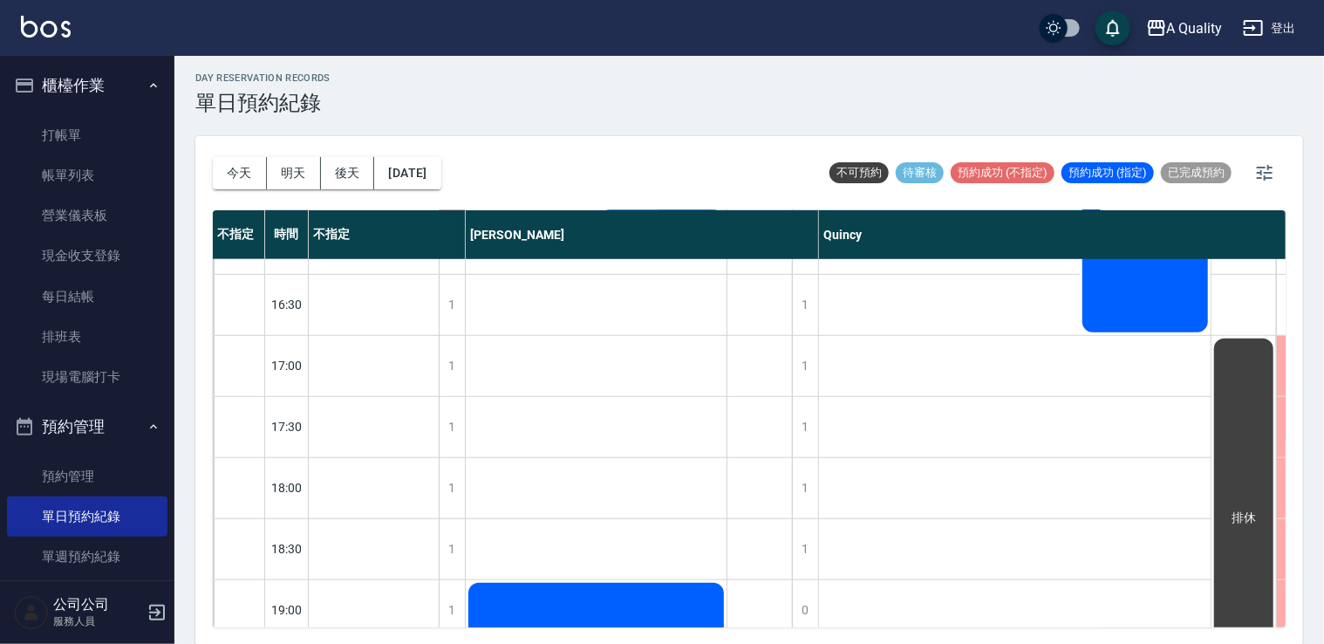
scroll to position [708, 0]
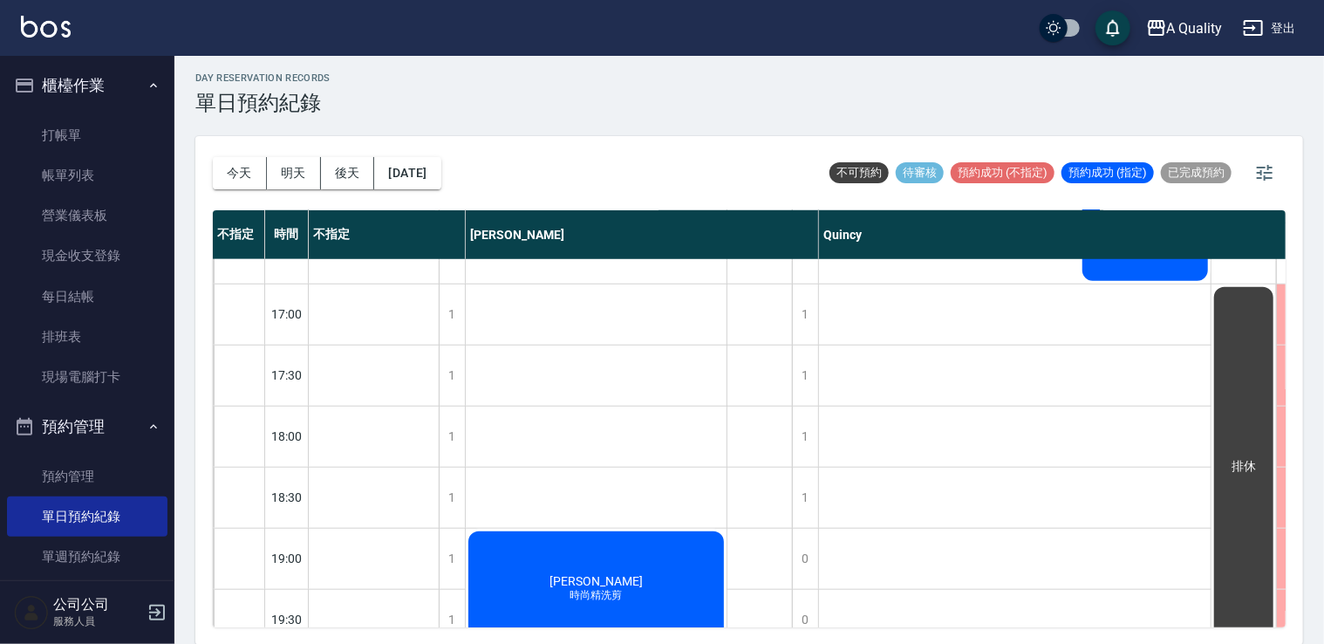
drag, startPoint x: 694, startPoint y: 612, endPoint x: 911, endPoint y: 594, distance: 217.1
click at [911, 594] on div "11:00 11:30 12:00 12:30 13:00 13:30 14:00 14:30 15:00 15:30 16:00 16:30 17:00 1…" at bounding box center [935, 101] width 1444 height 1100
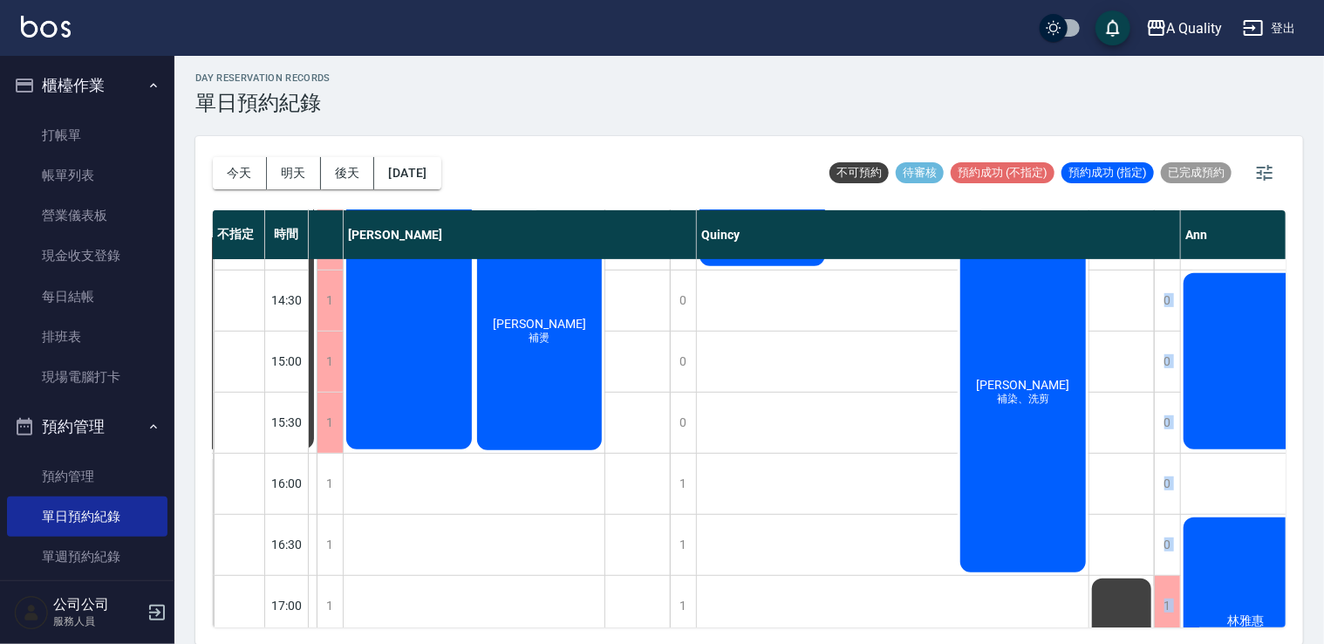
scroll to position [534, 122]
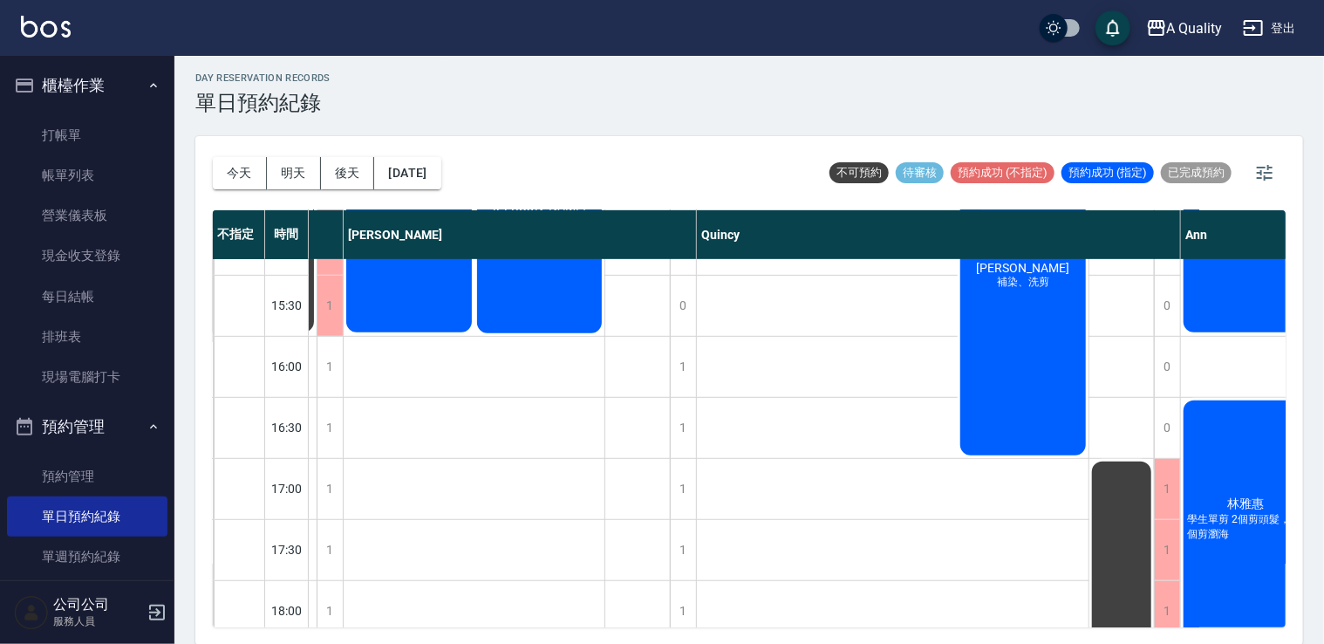
click at [555, 311] on div "蔡佳陵 補燙" at bounding box center [539, 214] width 131 height 242
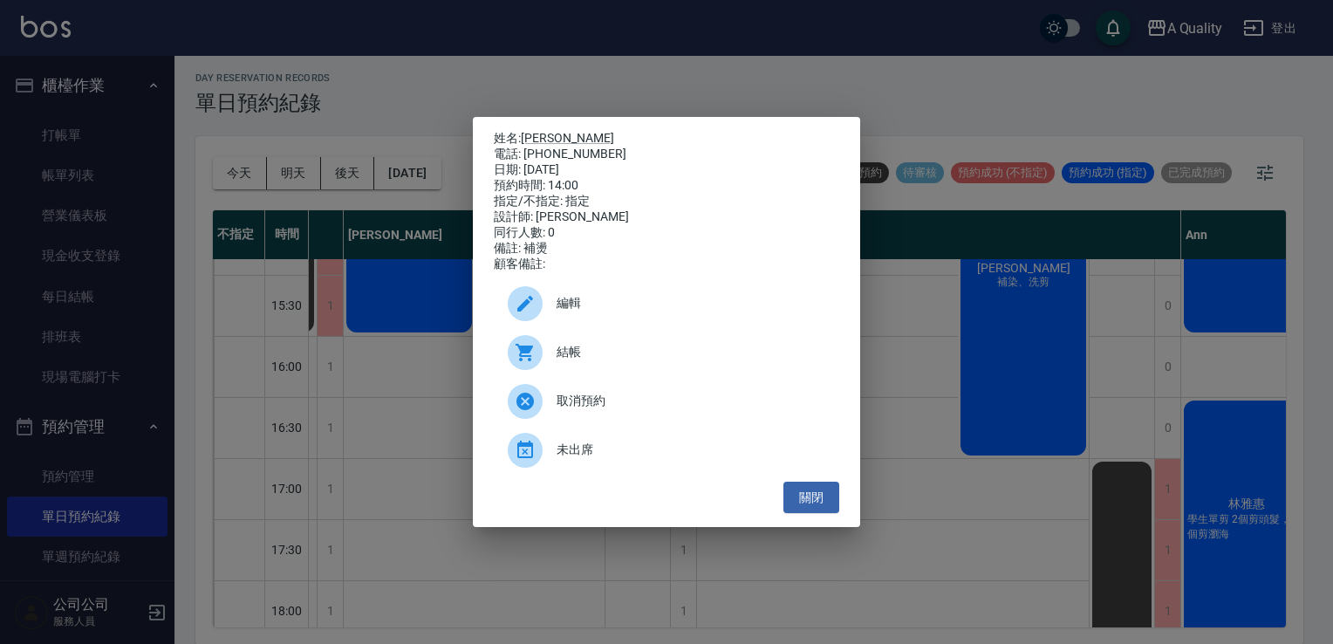
click at [563, 312] on span "編輯" at bounding box center [690, 303] width 269 height 18
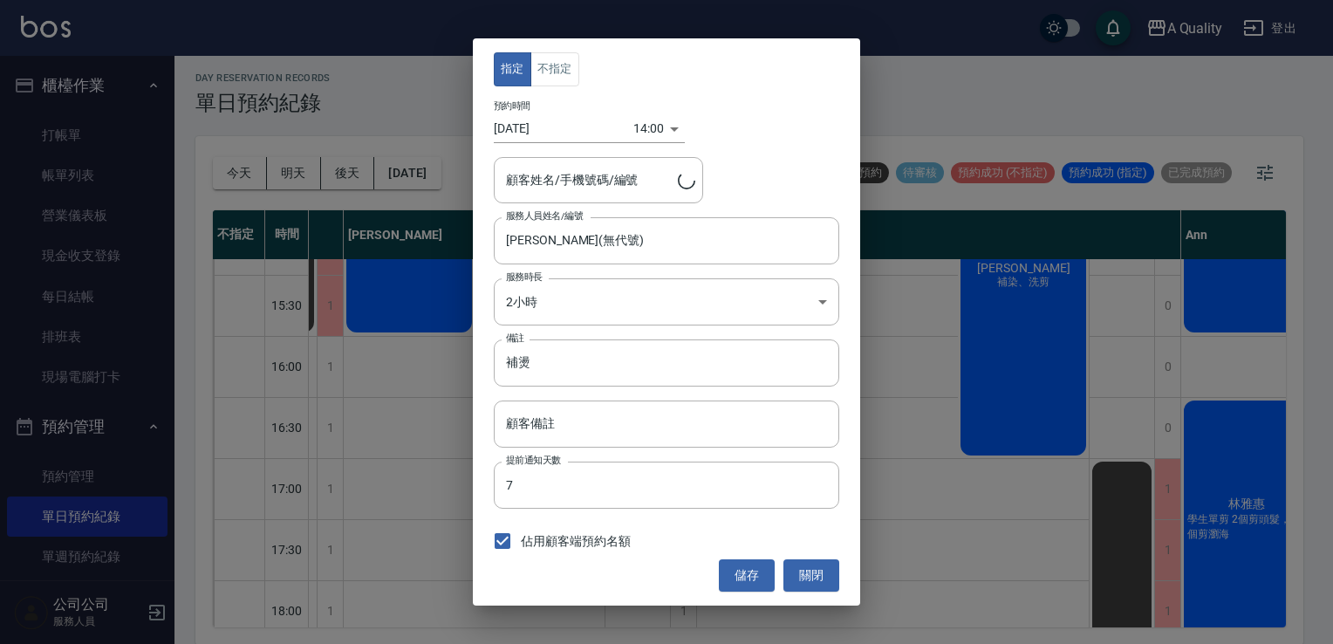
type input "蔡佳陵/0939888621/000127"
click at [563, 298] on body "A Quality 登出 櫃檯作業 打帳單 帳單列表 營業儀表板 現金收支登錄 每日結帳 排班表 現場電腦打卡 預約管理 預約管理 單日預約紀錄 單週預約紀錄…" at bounding box center [666, 320] width 1333 height 649
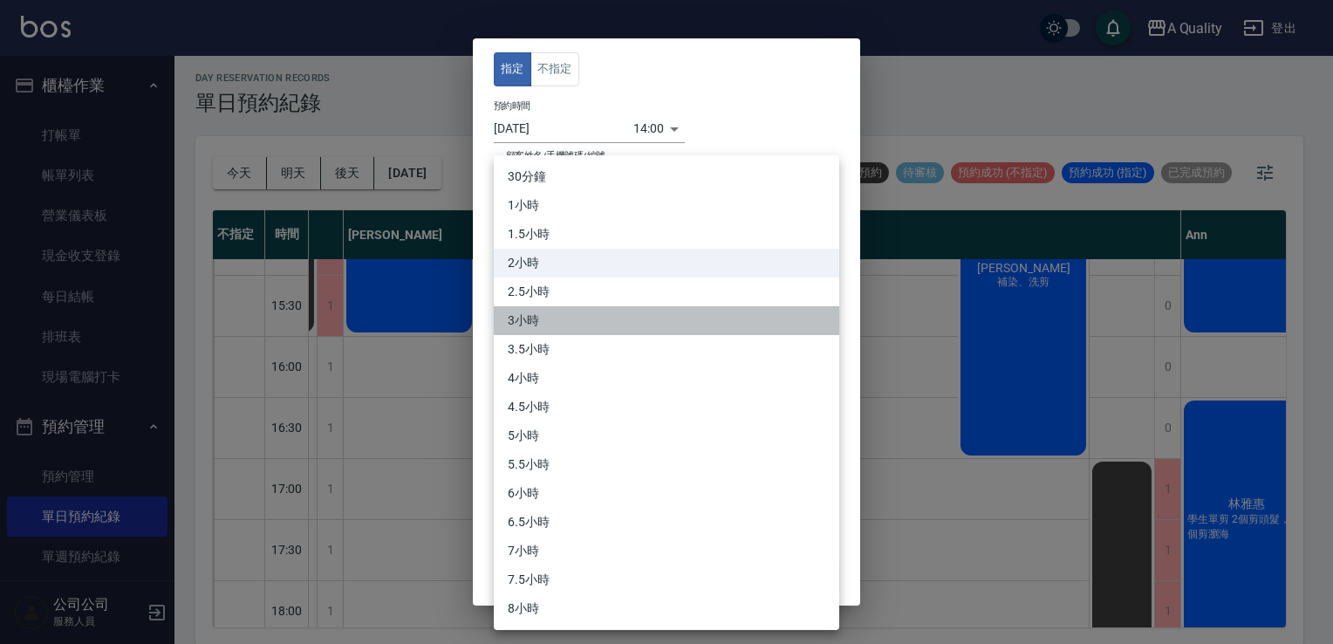
click at [550, 314] on li "3小時" at bounding box center [666, 320] width 345 height 29
type input "6"
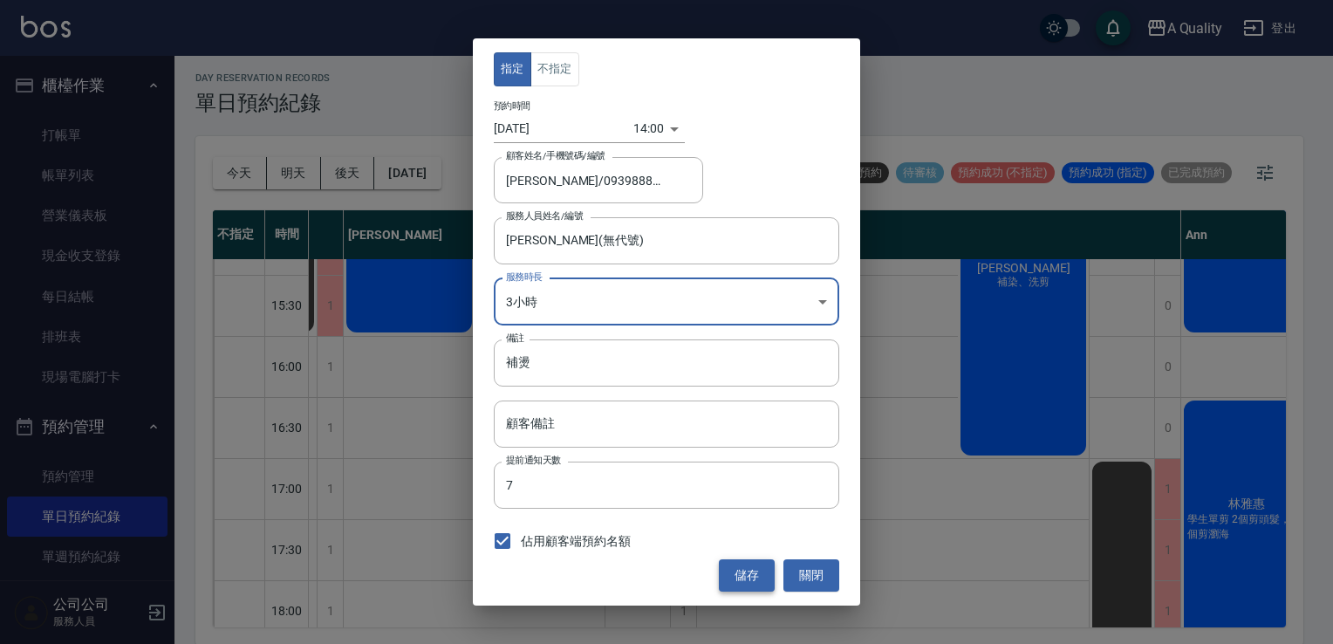
click at [740, 582] on button "儲存" at bounding box center [747, 575] width 56 height 32
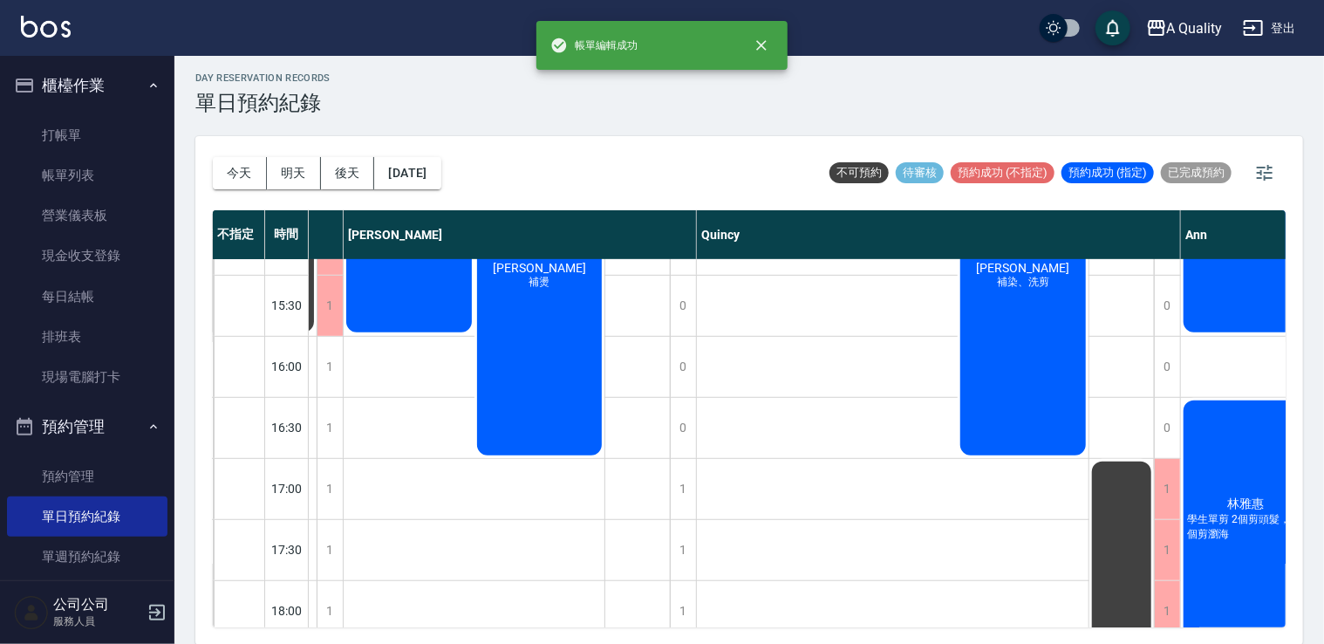
scroll to position [708, 122]
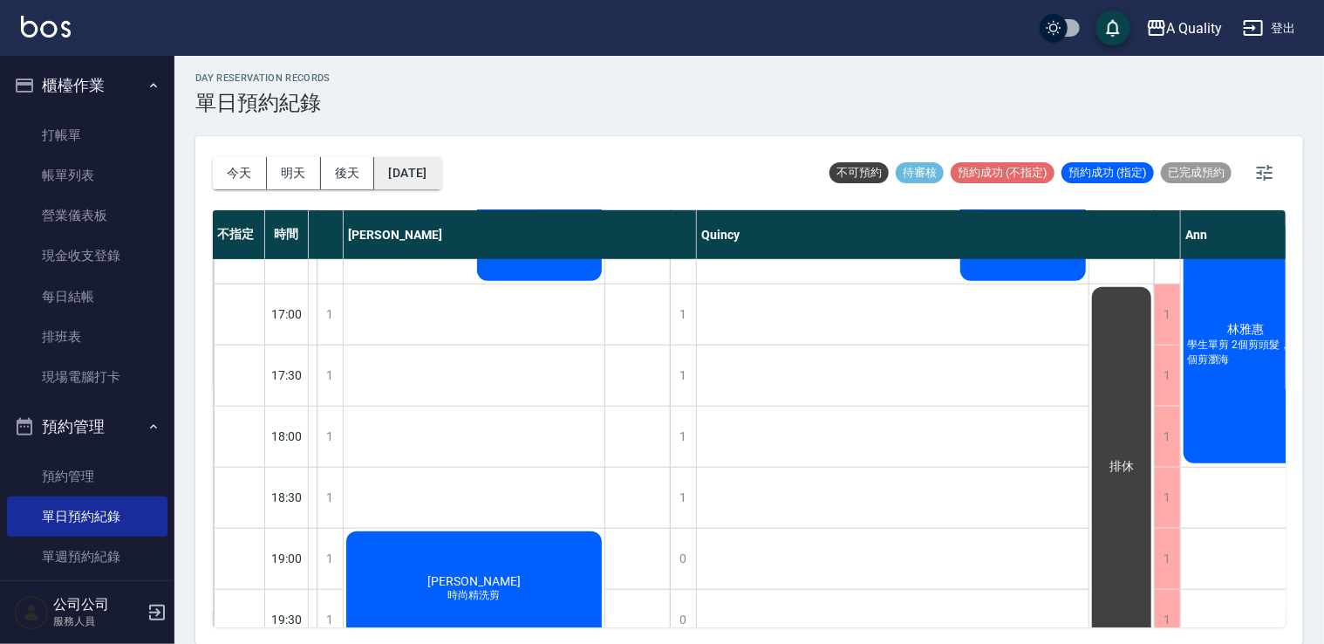
click at [424, 167] on button "2025/09/13" at bounding box center [407, 173] width 66 height 32
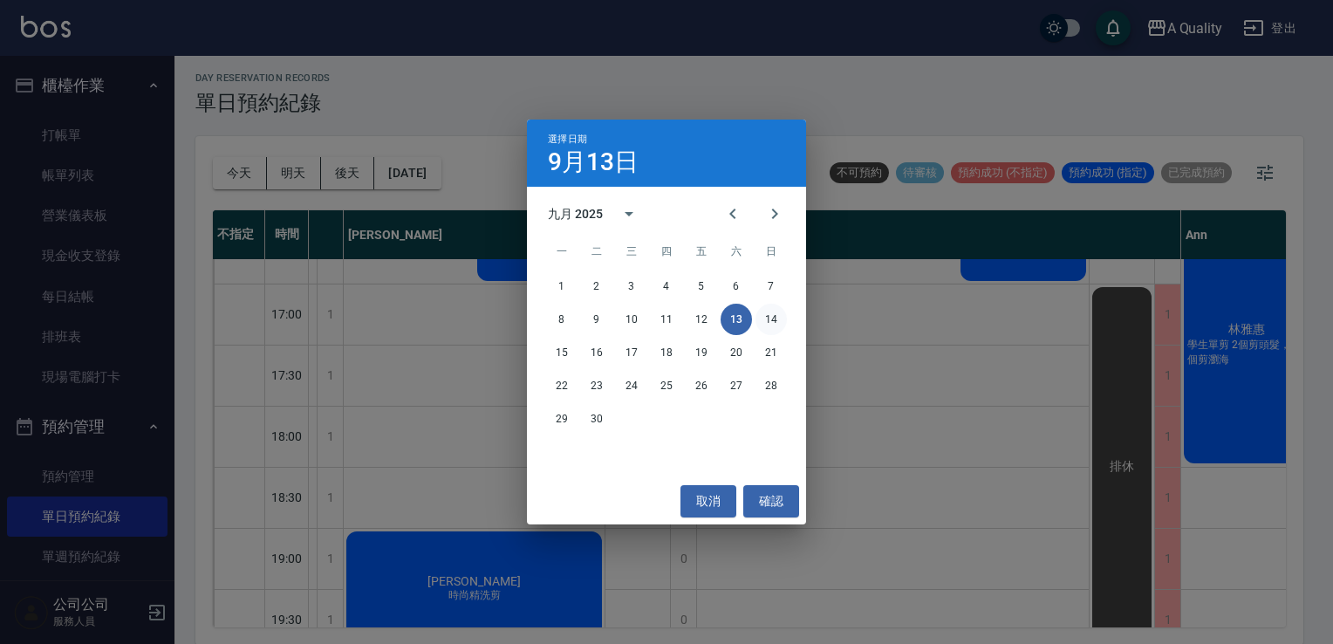
click at [774, 329] on button "14" at bounding box center [770, 319] width 31 height 31
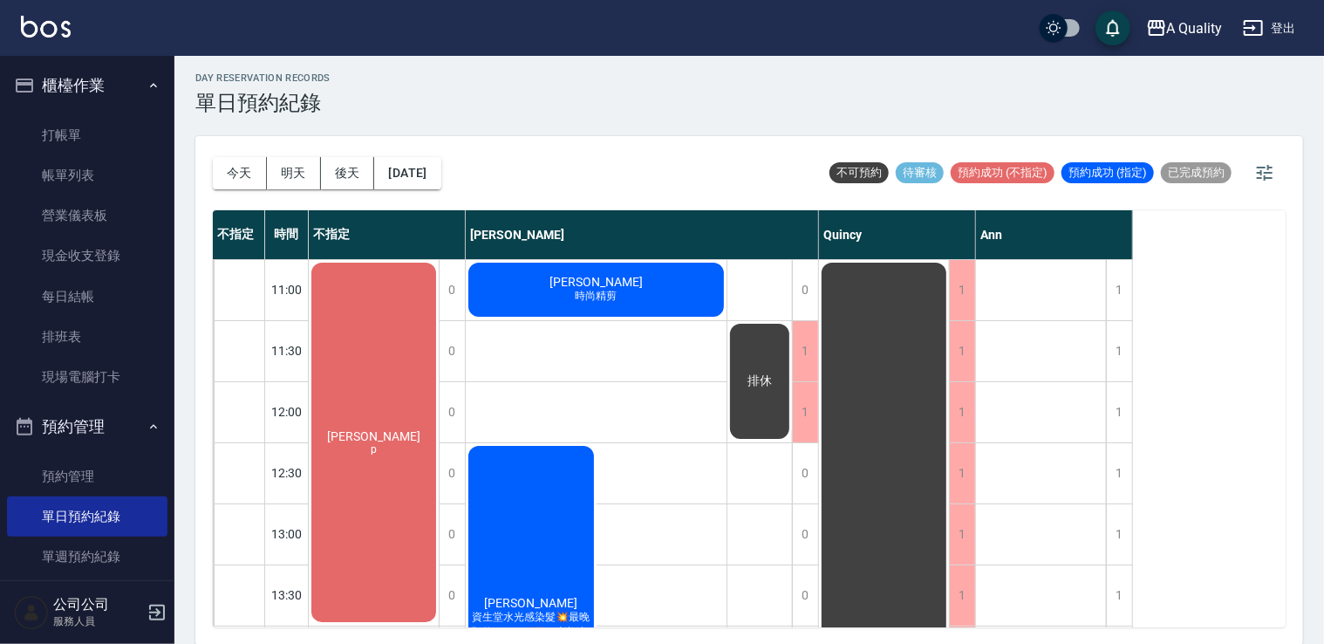
click at [370, 379] on div "沈r p" at bounding box center [374, 442] width 130 height 365
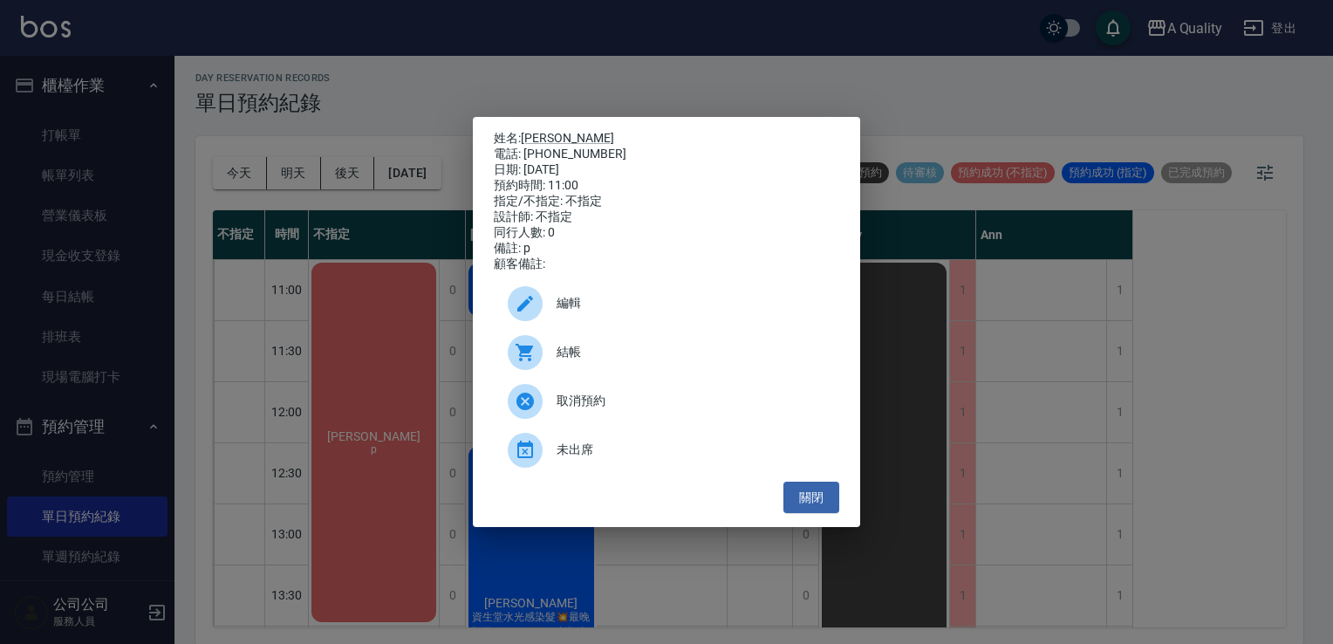
click at [594, 322] on div "編輯" at bounding box center [666, 303] width 345 height 49
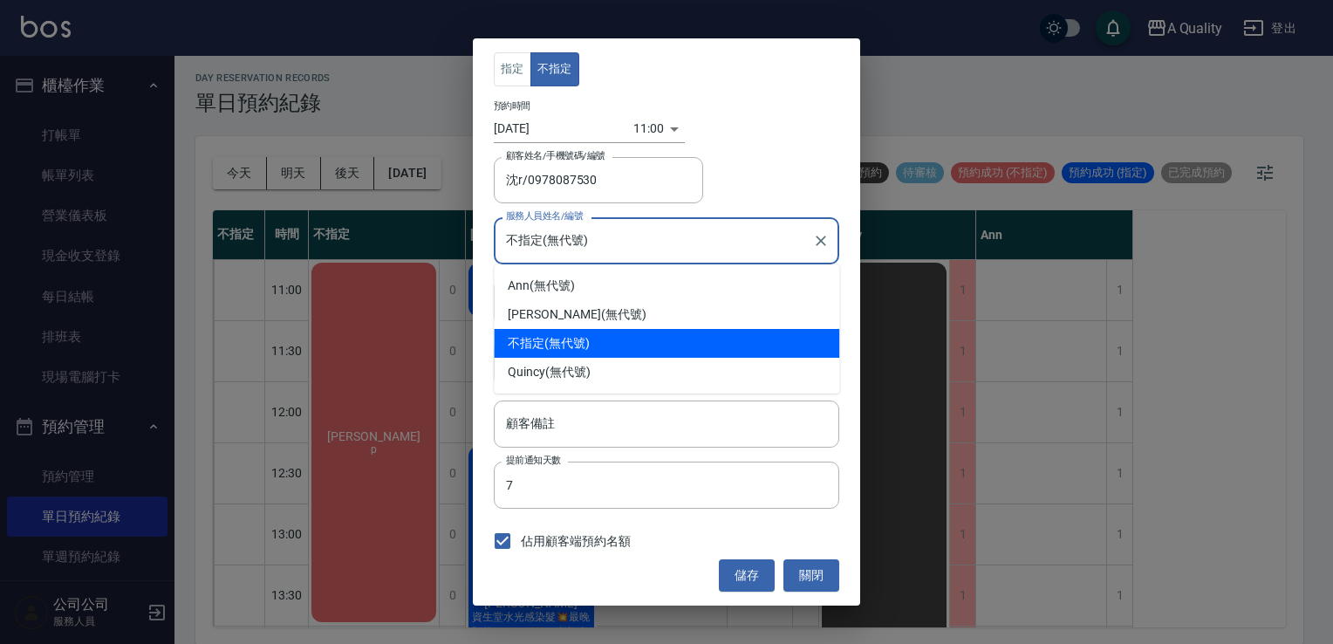
click at [569, 246] on input "不指定(無代號)" at bounding box center [654, 240] width 304 height 31
drag, startPoint x: 824, startPoint y: 573, endPoint x: 698, endPoint y: 472, distance: 162.0
click at [823, 572] on button "關閉" at bounding box center [811, 575] width 56 height 32
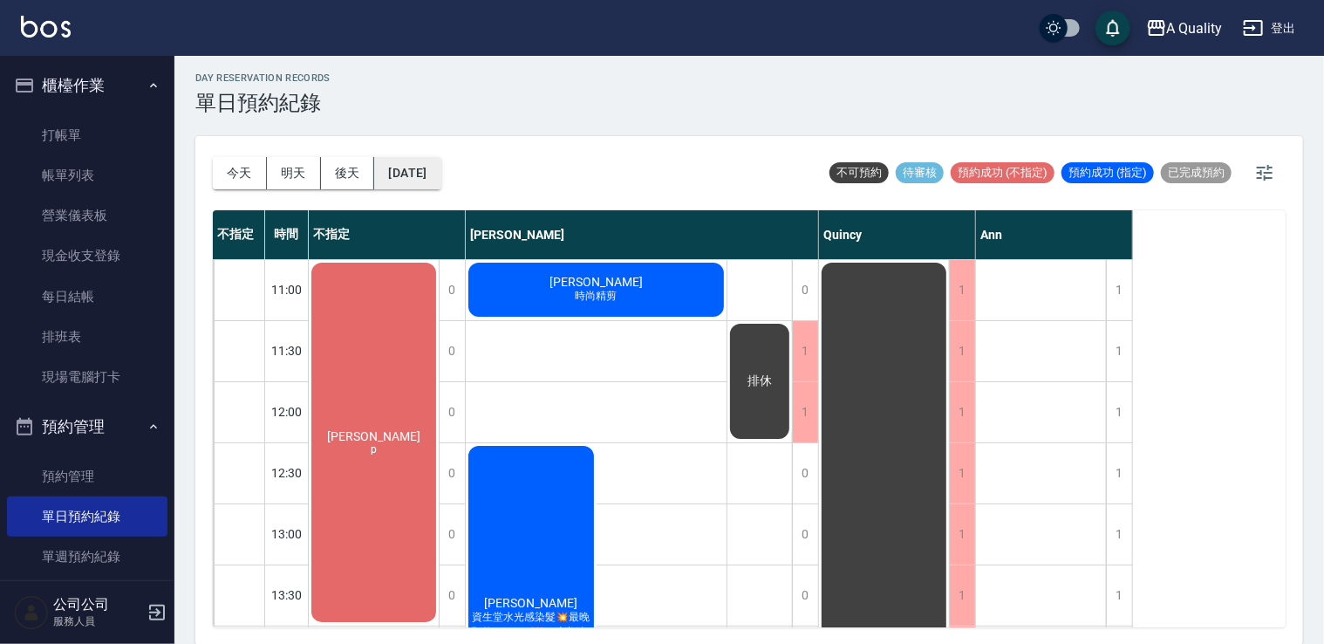
click at [433, 169] on button "2025/09/14" at bounding box center [407, 173] width 66 height 32
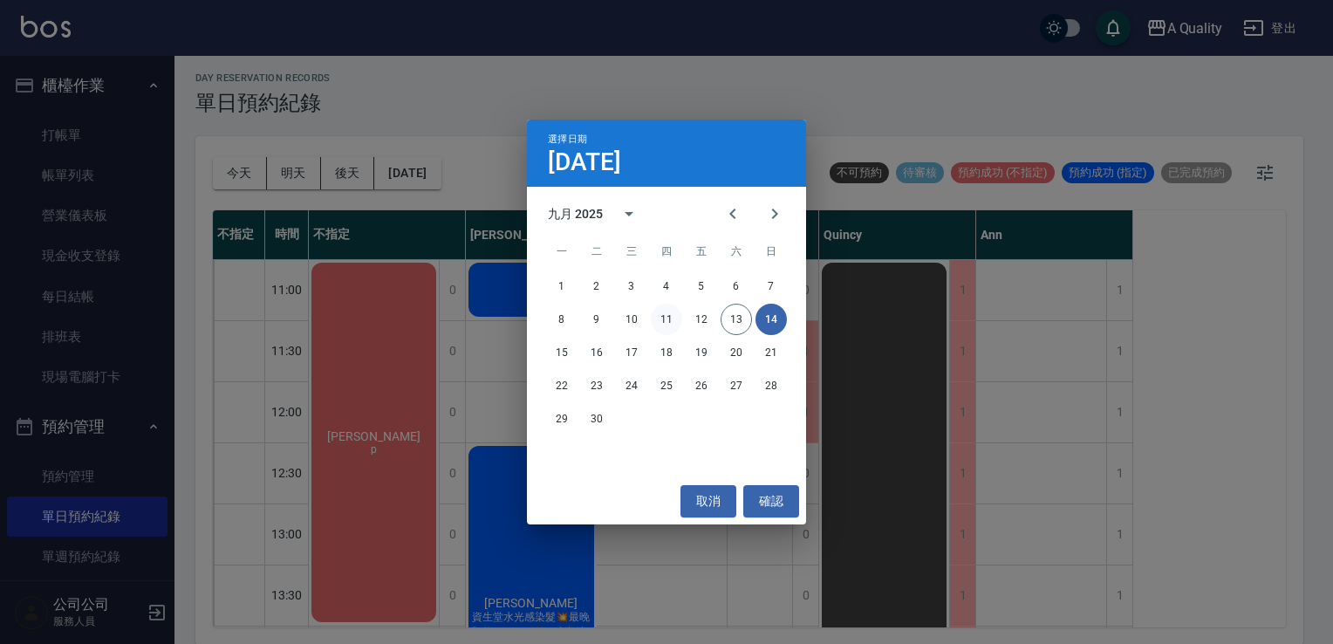
click at [666, 317] on button "11" at bounding box center [666, 319] width 31 height 31
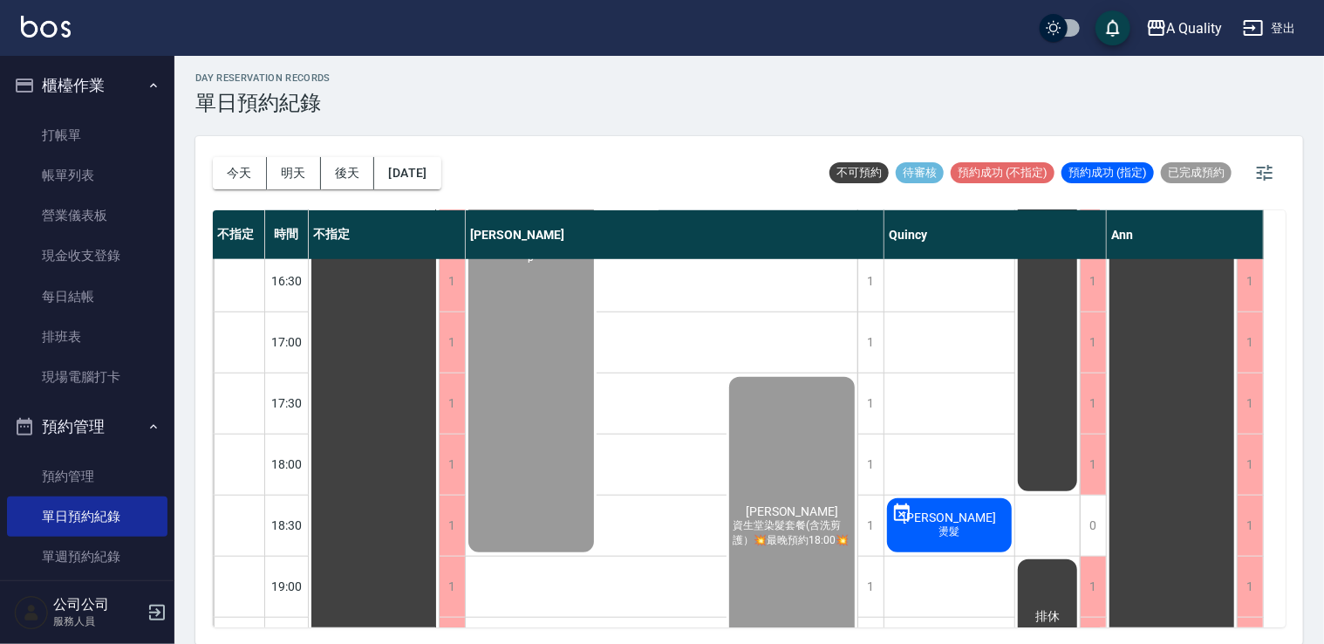
scroll to position [744, 0]
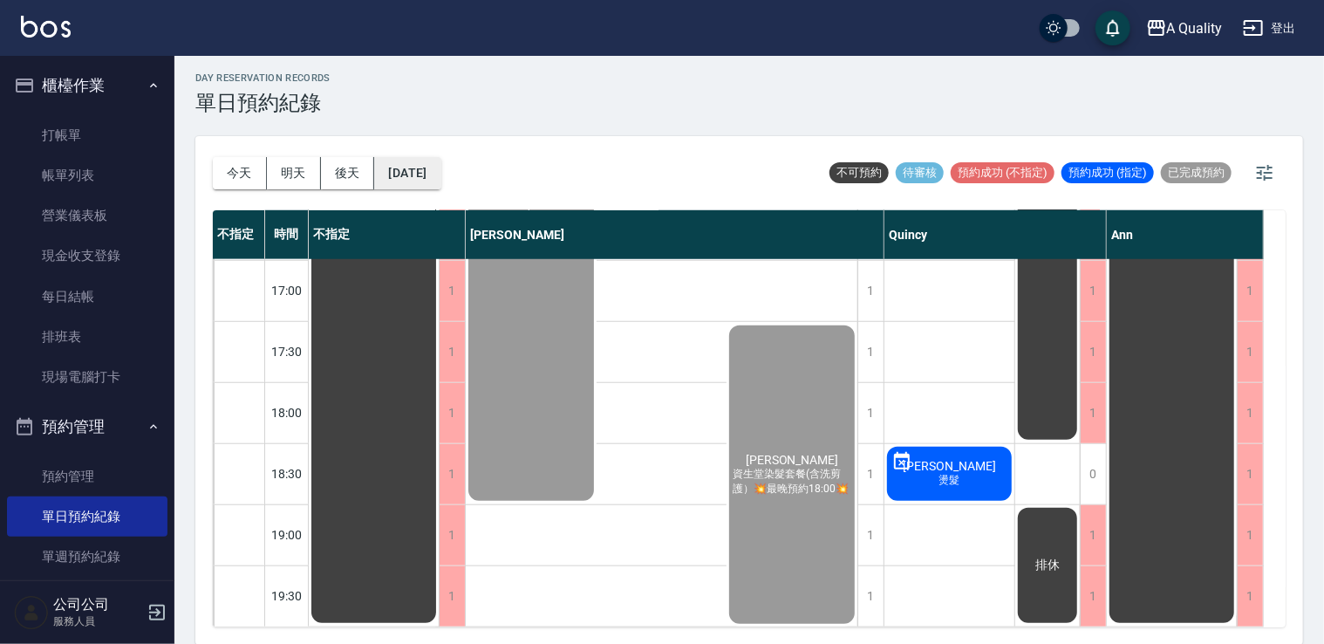
click at [393, 158] on button "2025/09/11" at bounding box center [407, 173] width 66 height 32
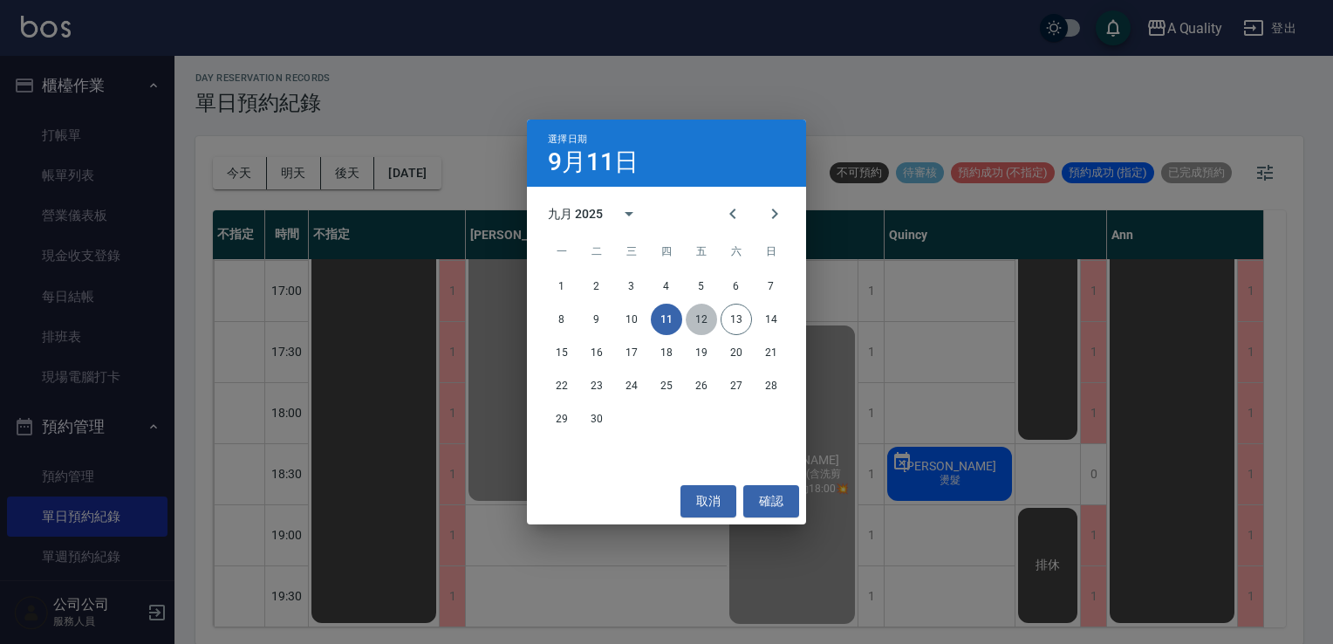
click at [691, 319] on button "12" at bounding box center [701, 319] width 31 height 31
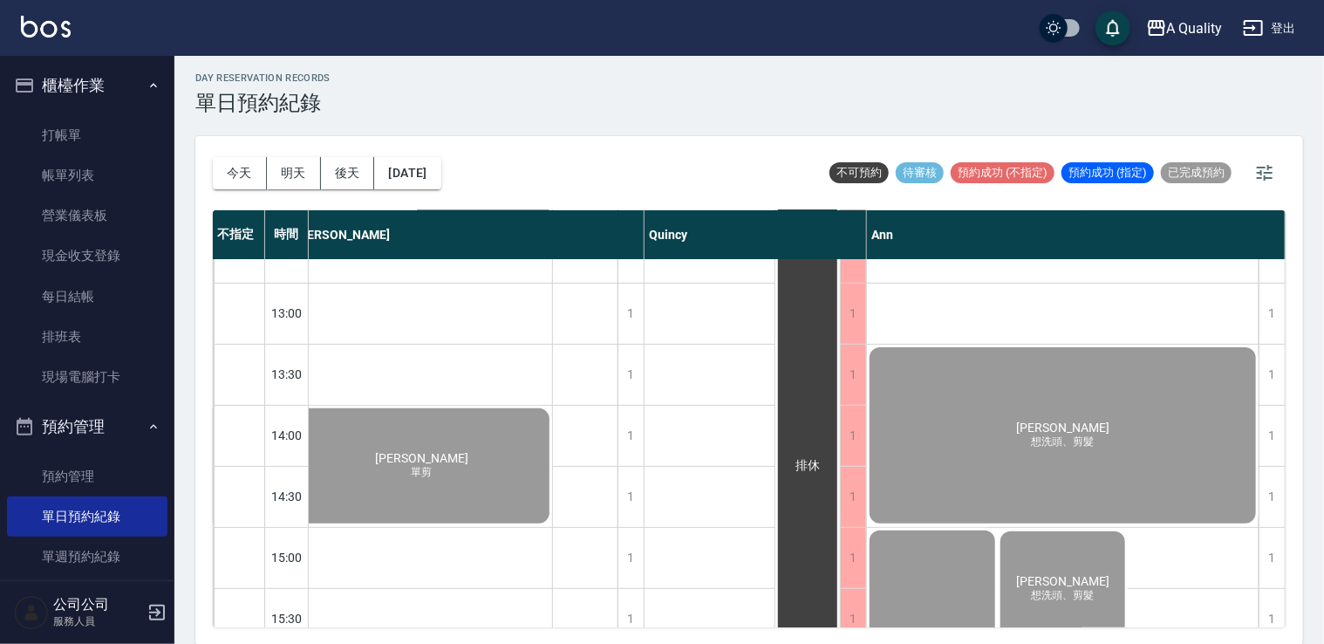
scroll to position [308, 248]
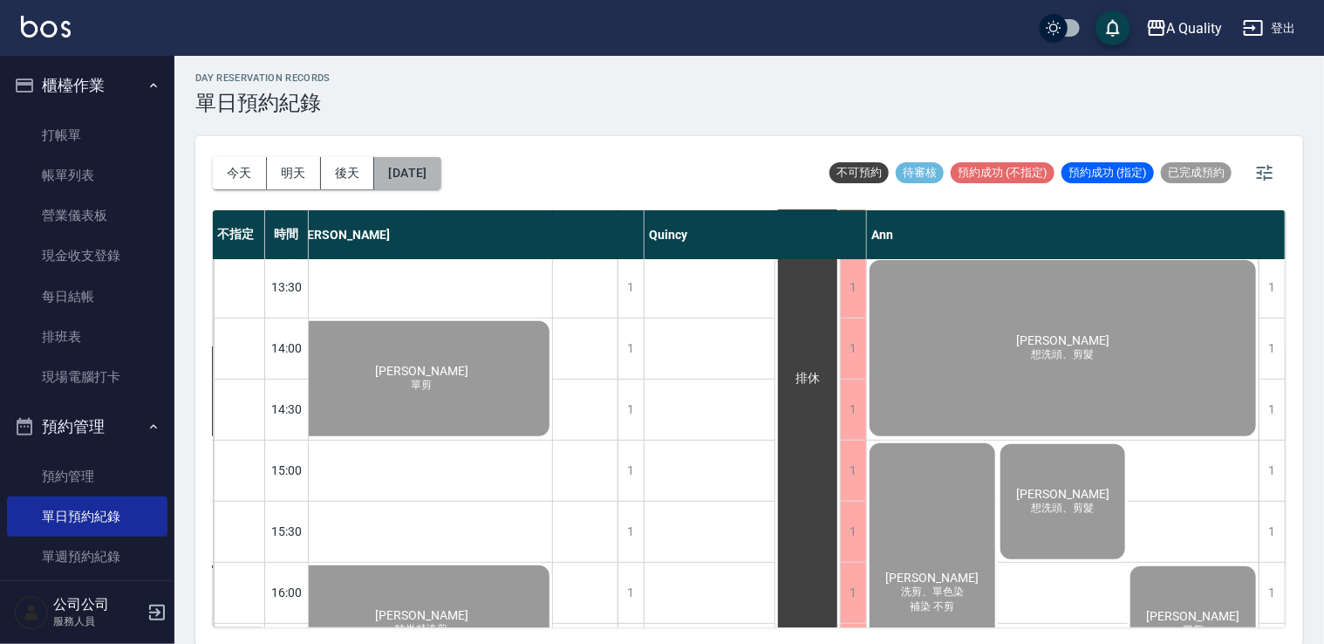
click at [427, 169] on button "2025/09/12" at bounding box center [407, 173] width 66 height 32
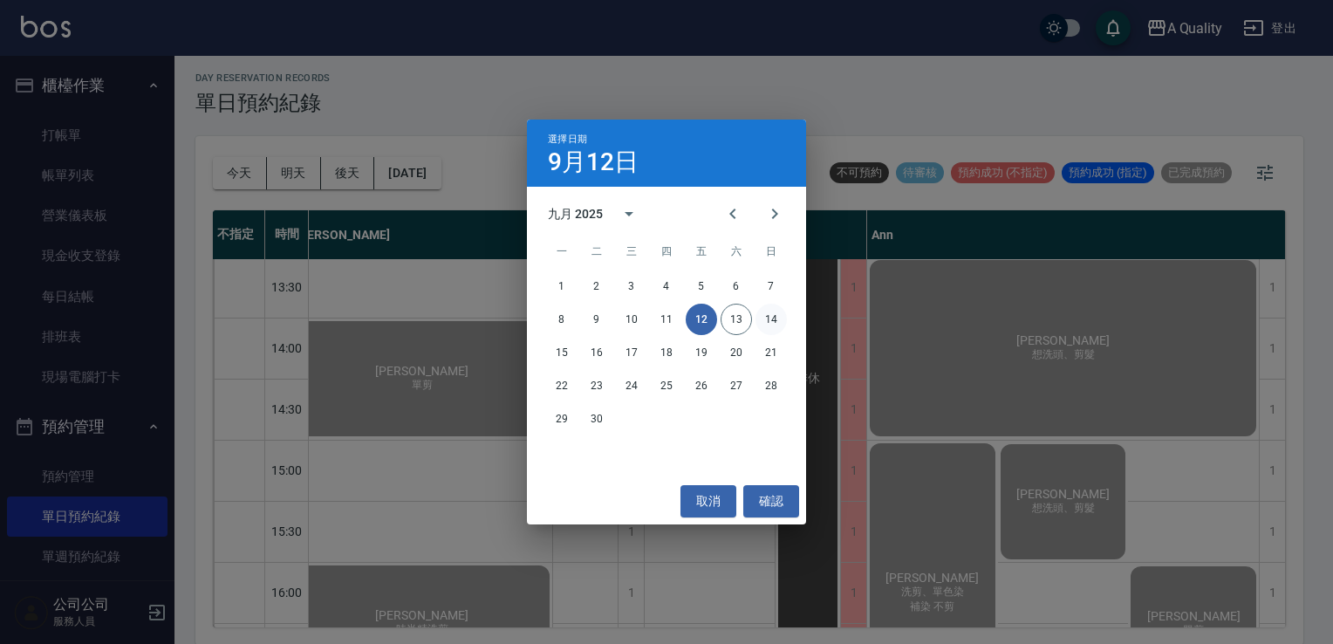
click at [756, 319] on button "14" at bounding box center [770, 319] width 31 height 31
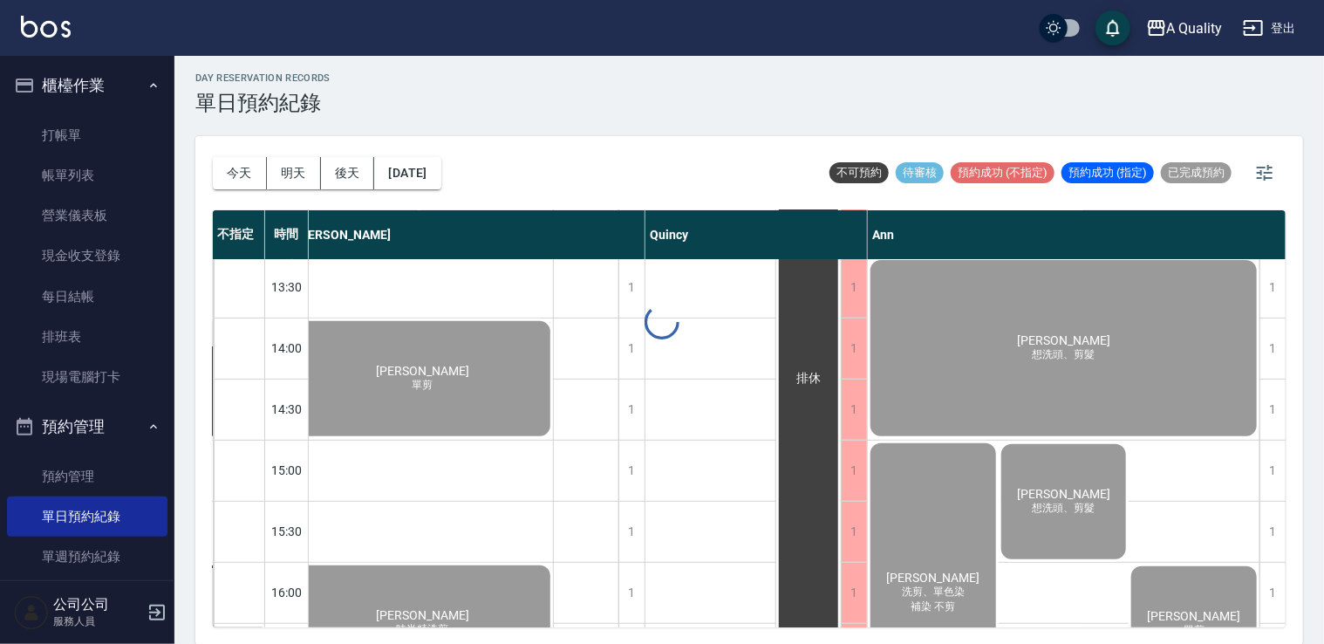
scroll to position [308, 0]
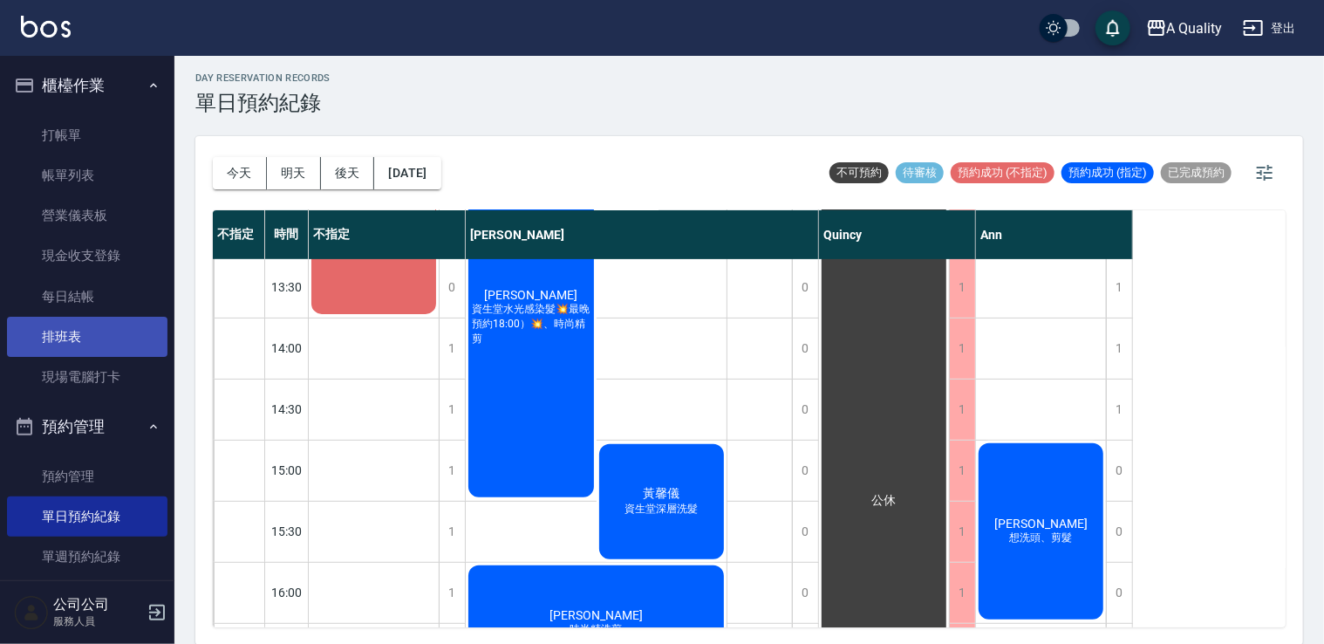
click at [94, 338] on link "排班表" at bounding box center [87, 337] width 160 height 40
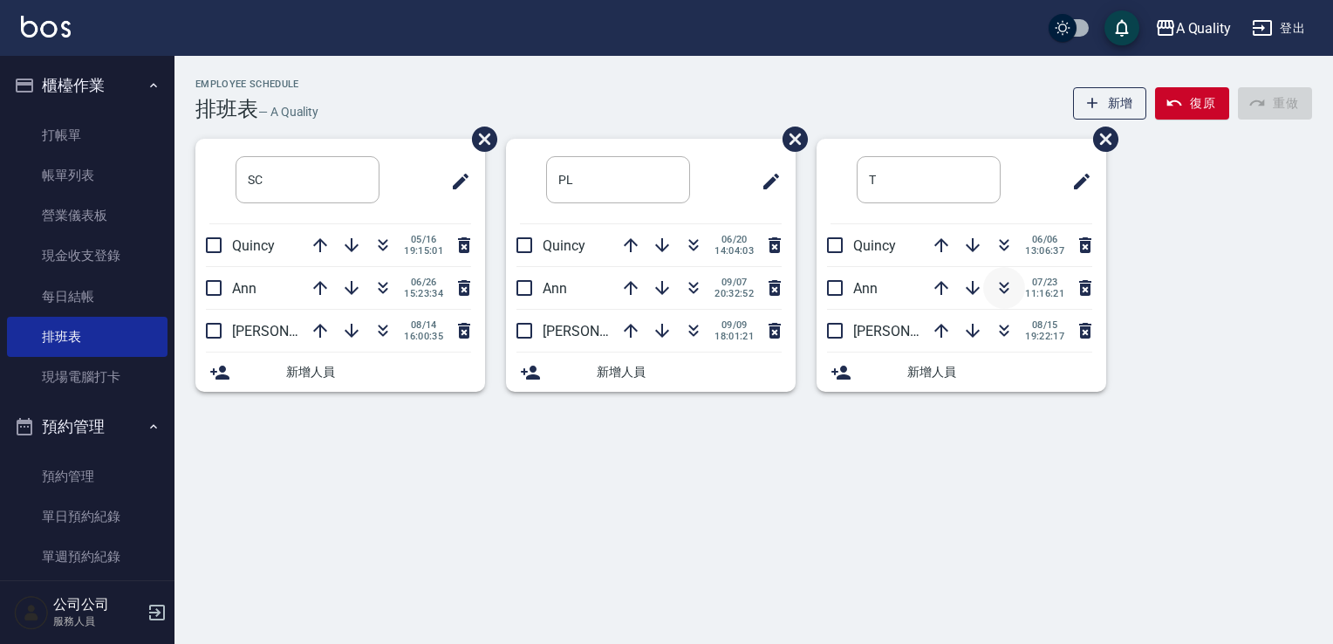
click at [1005, 282] on icon "button" at bounding box center [1003, 287] width 21 height 21
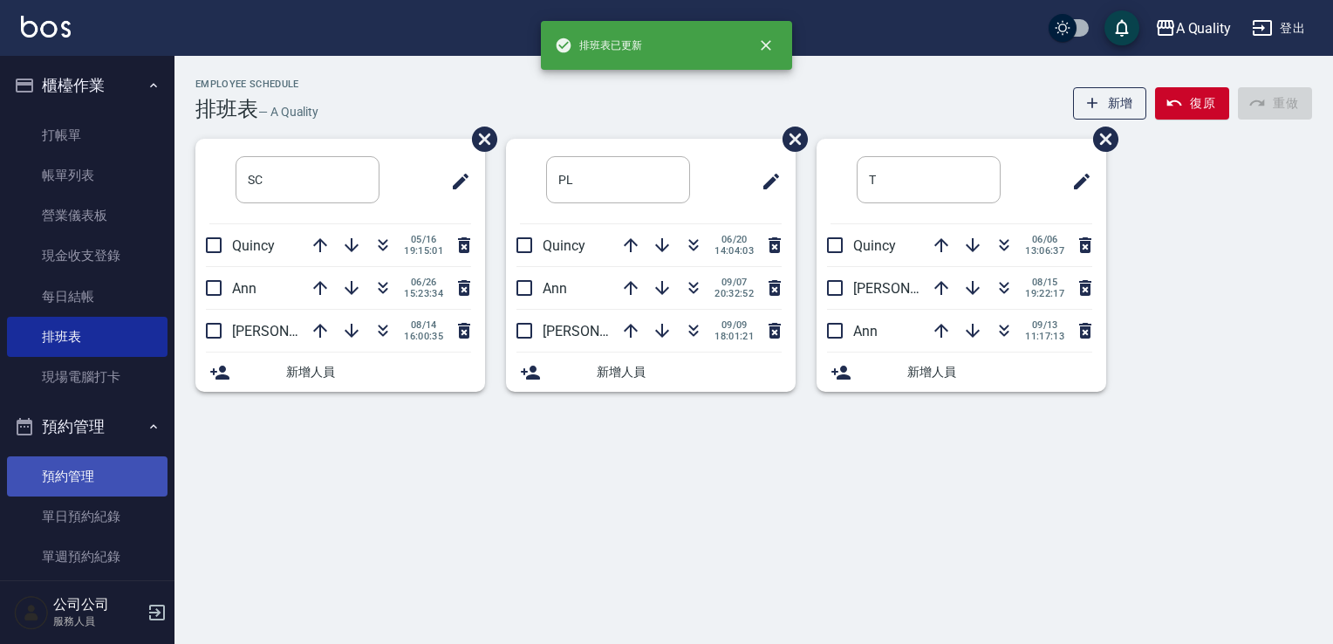
drag, startPoint x: 119, startPoint y: 505, endPoint x: 126, endPoint y: 485, distance: 21.0
click at [119, 505] on link "單日預約紀錄" at bounding box center [87, 516] width 160 height 40
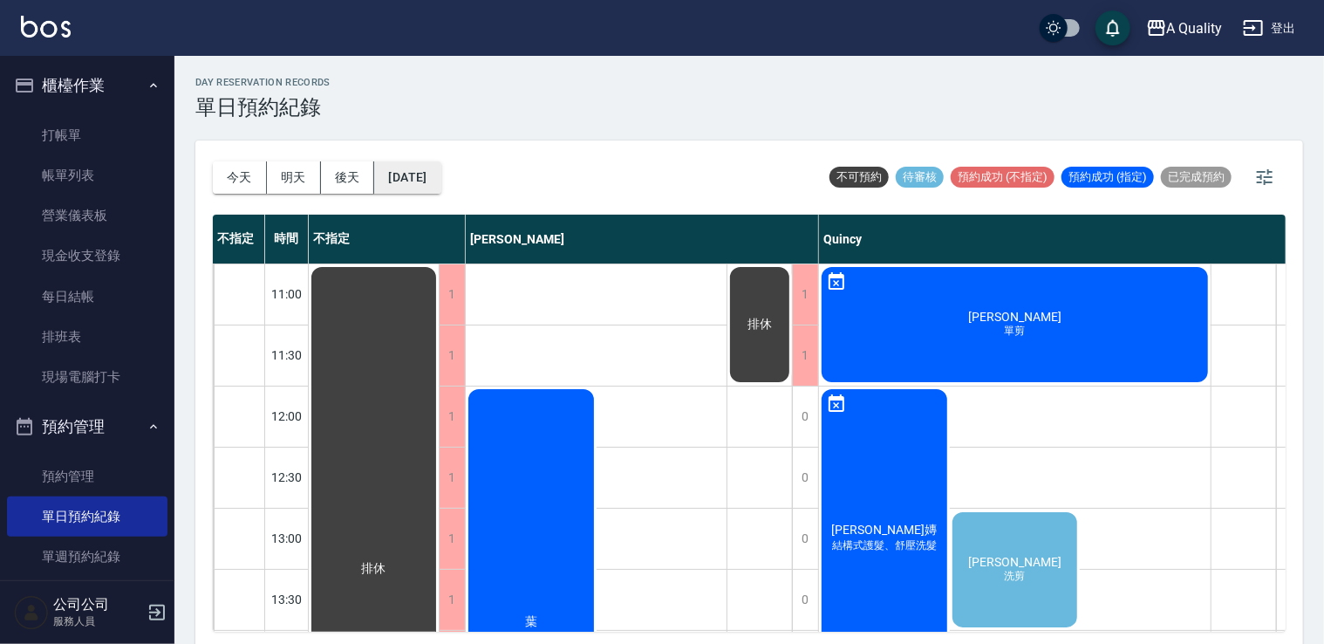
click at [440, 174] on button "[DATE]" at bounding box center [407, 177] width 66 height 32
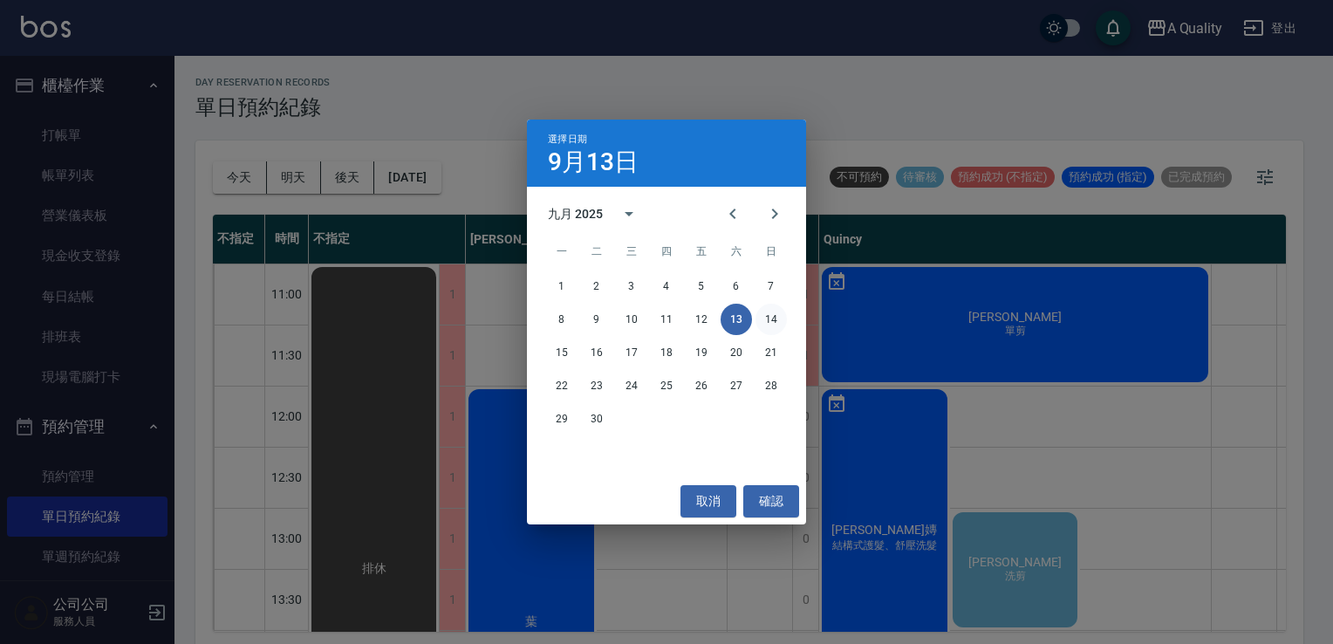
click at [766, 317] on button "14" at bounding box center [770, 319] width 31 height 31
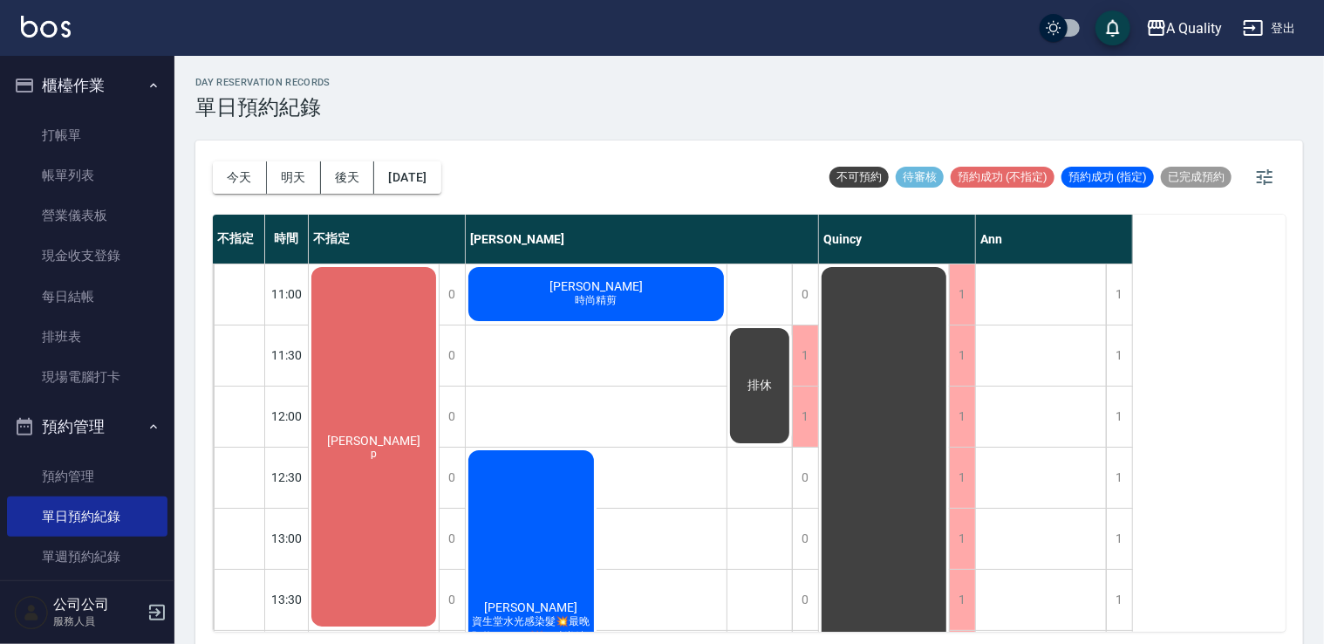
click at [363, 372] on div "沈r p" at bounding box center [374, 446] width 130 height 365
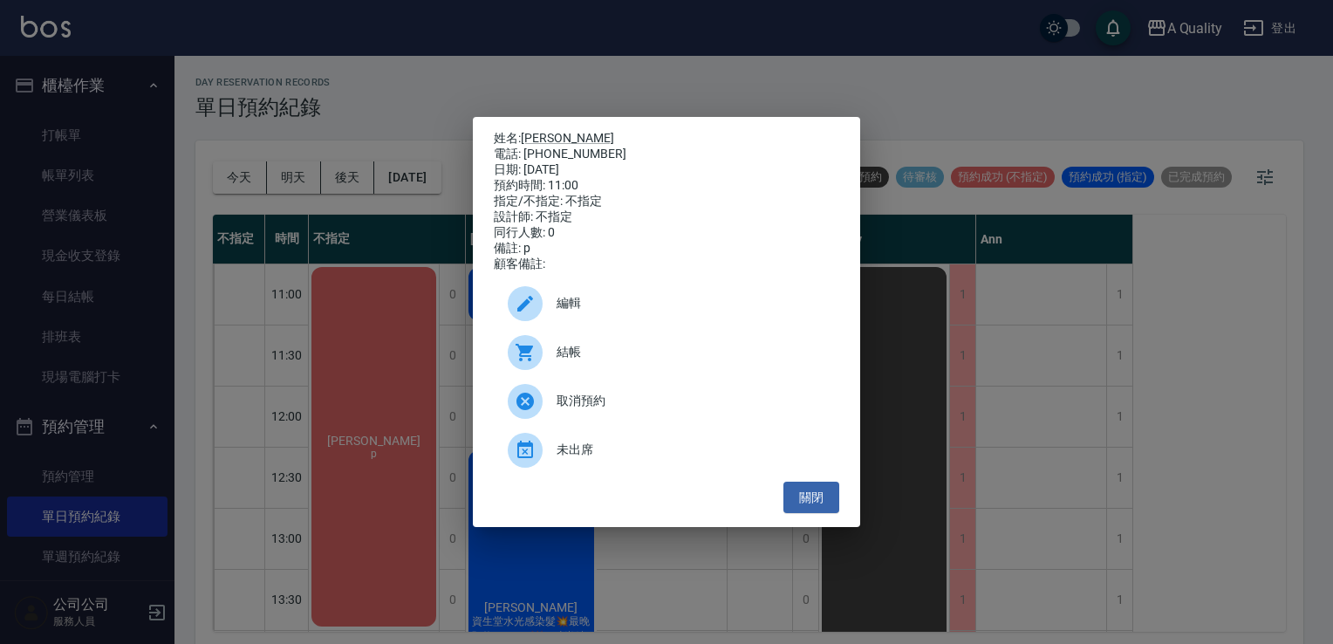
click at [577, 326] on div "編輯" at bounding box center [666, 303] width 345 height 49
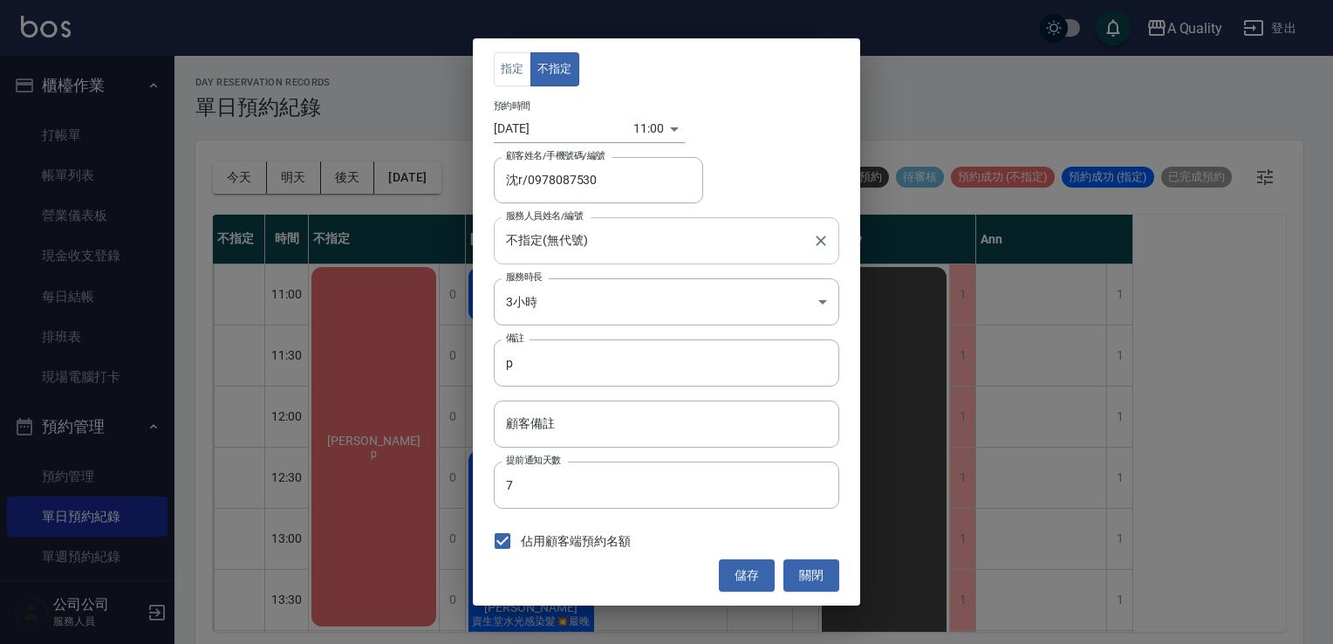
click at [575, 244] on input "不指定(無代號)" at bounding box center [654, 240] width 304 height 31
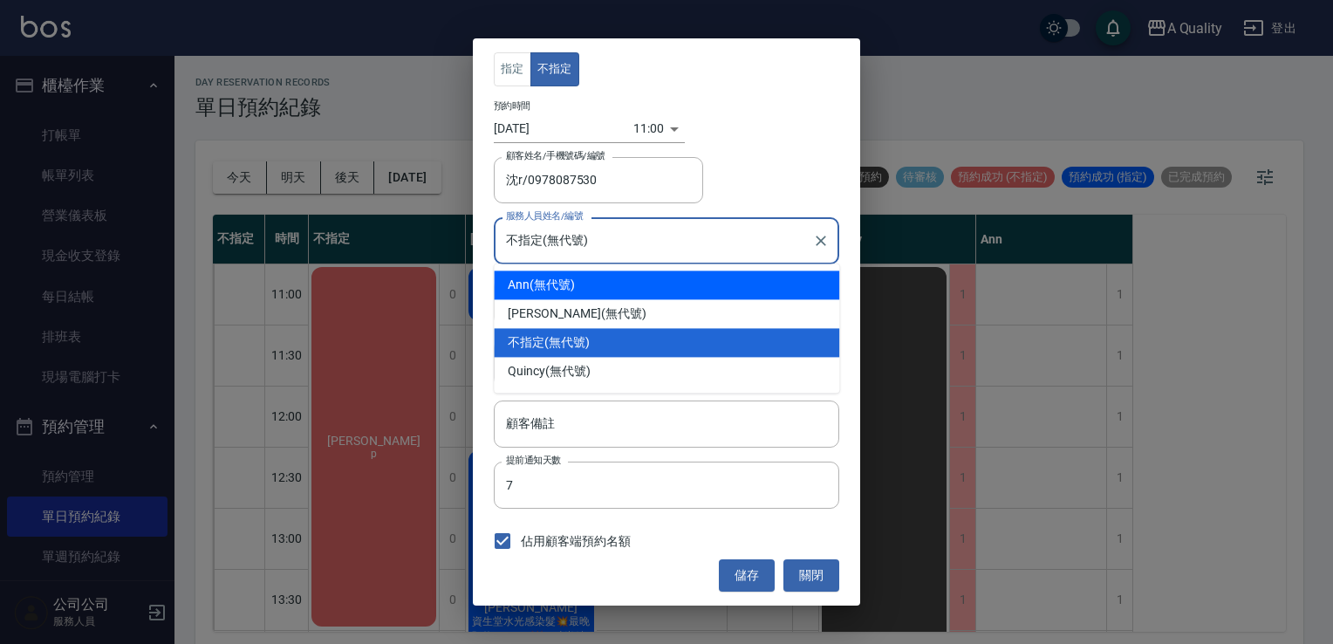
click at [549, 277] on div "Ann (無代號)" at bounding box center [666, 284] width 345 height 29
type input "Ann(無代號)"
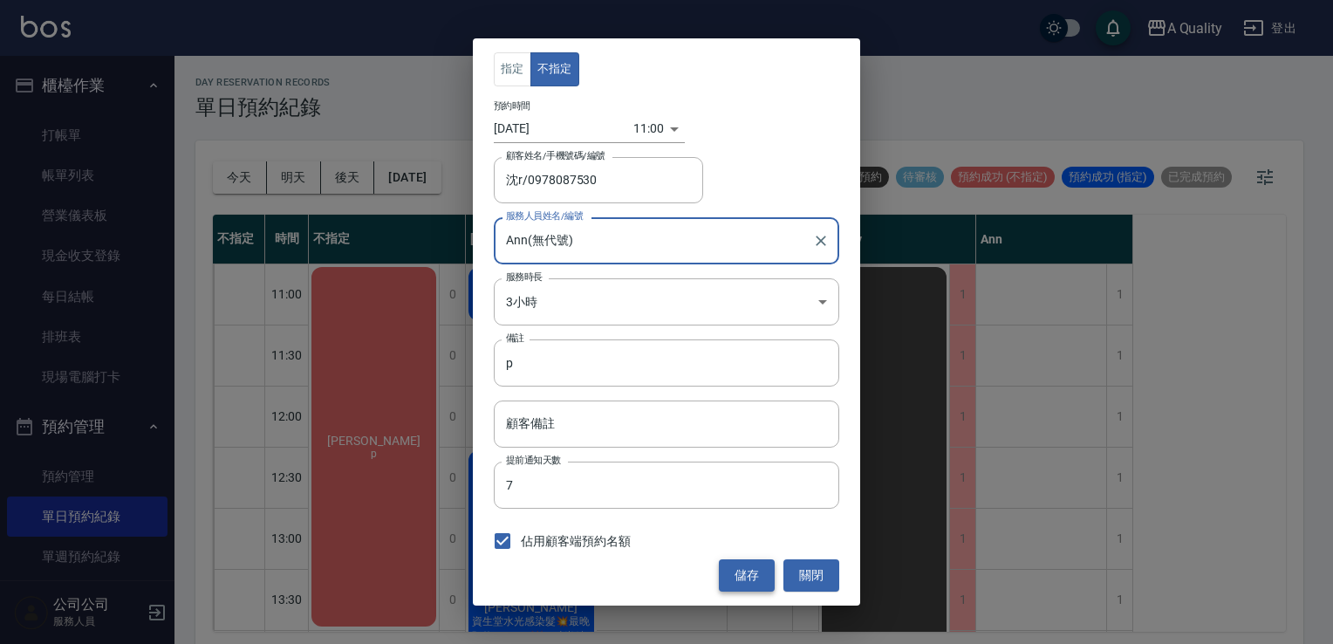
drag, startPoint x: 749, startPoint y: 572, endPoint x: 764, endPoint y: 544, distance: 31.6
click at [748, 572] on button "儲存" at bounding box center [747, 575] width 56 height 32
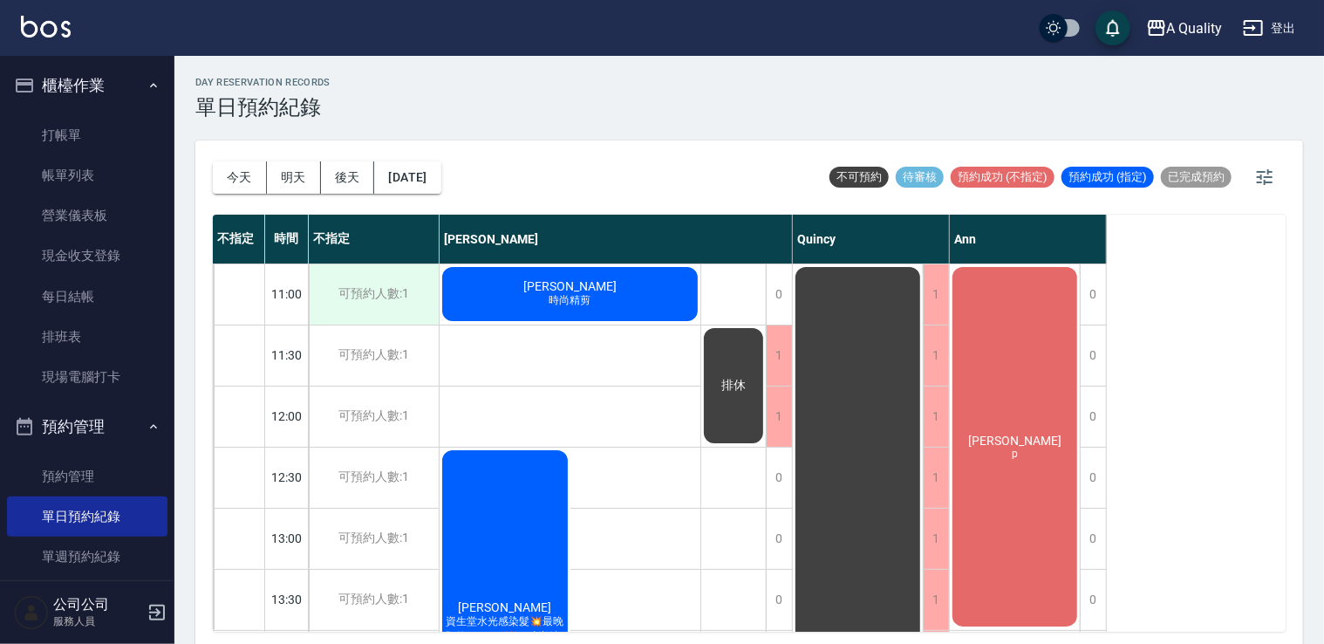
click at [429, 285] on div "可預約人數:1" at bounding box center [374, 294] width 130 height 60
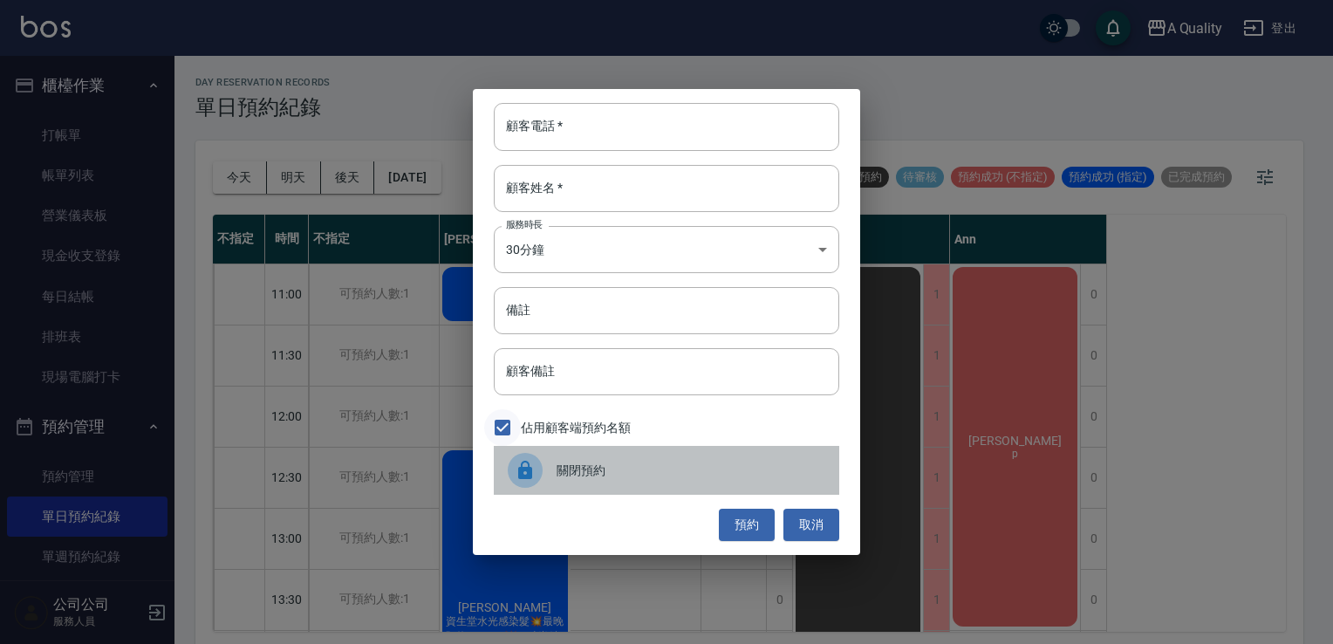
drag, startPoint x: 584, startPoint y: 461, endPoint x: 506, endPoint y: 440, distance: 80.4
click at [579, 460] on div "關閉預約" at bounding box center [666, 470] width 345 height 49
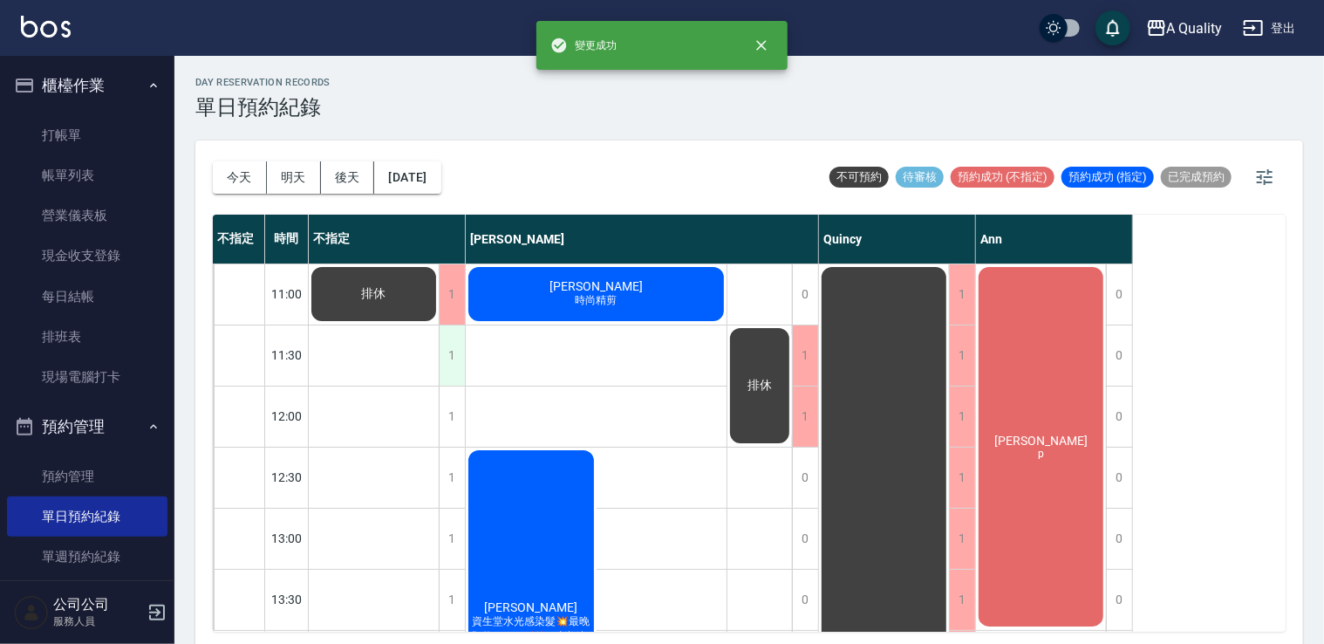
click at [460, 375] on div "1" at bounding box center [452, 355] width 26 height 60
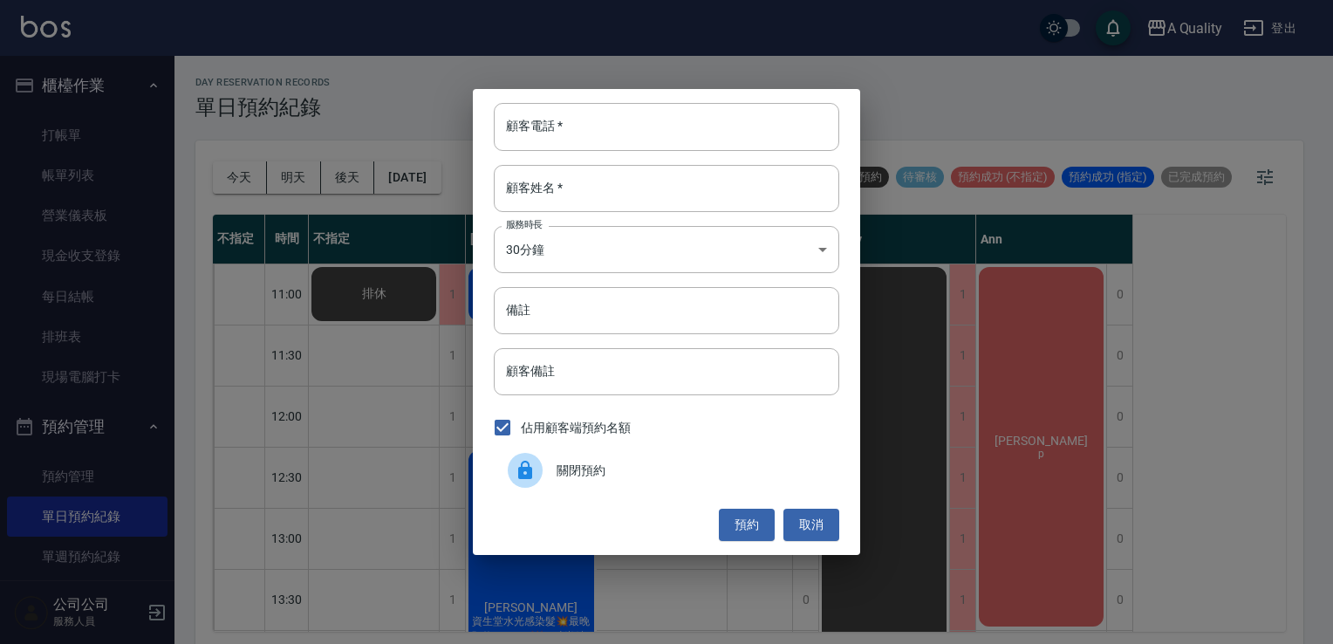
drag, startPoint x: 502, startPoint y: 475, endPoint x: 485, endPoint y: 467, distance: 19.5
click at [502, 474] on div "關閉預約" at bounding box center [666, 470] width 345 height 49
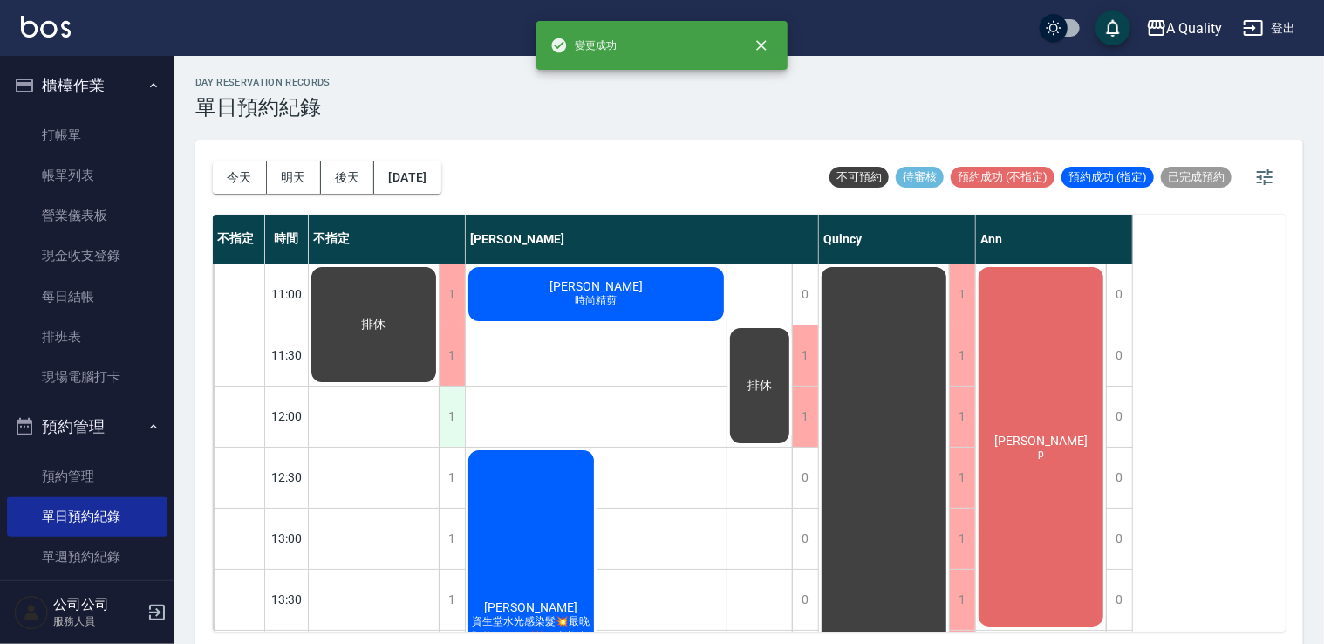
click at [447, 427] on div "1" at bounding box center [452, 416] width 26 height 60
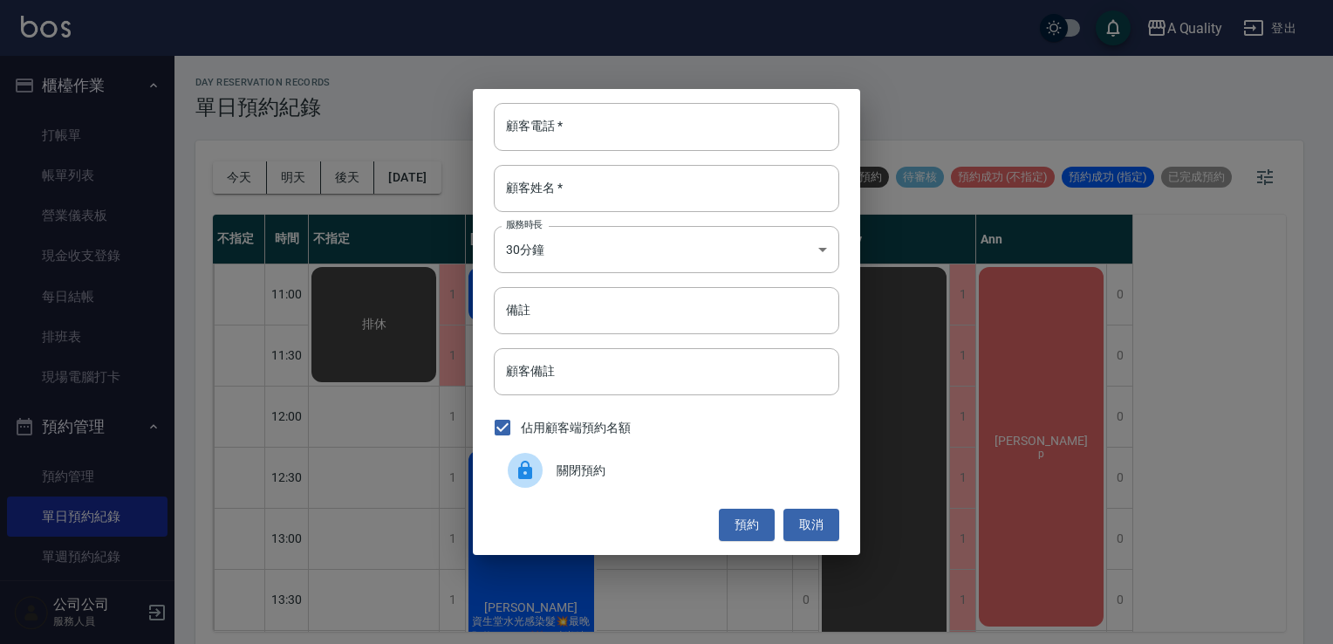
drag, startPoint x: 523, startPoint y: 474, endPoint x: 495, endPoint y: 477, distance: 28.9
click at [516, 475] on icon at bounding box center [525, 470] width 21 height 21
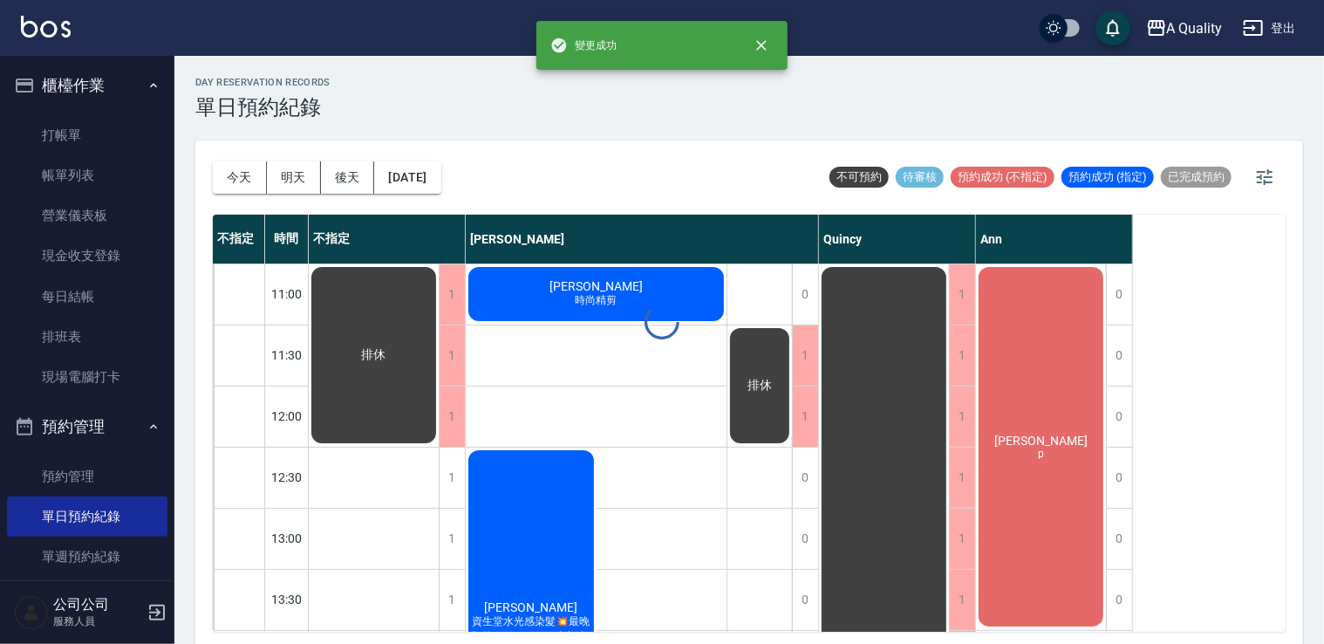
click at [457, 484] on div "1" at bounding box center [452, 477] width 26 height 60
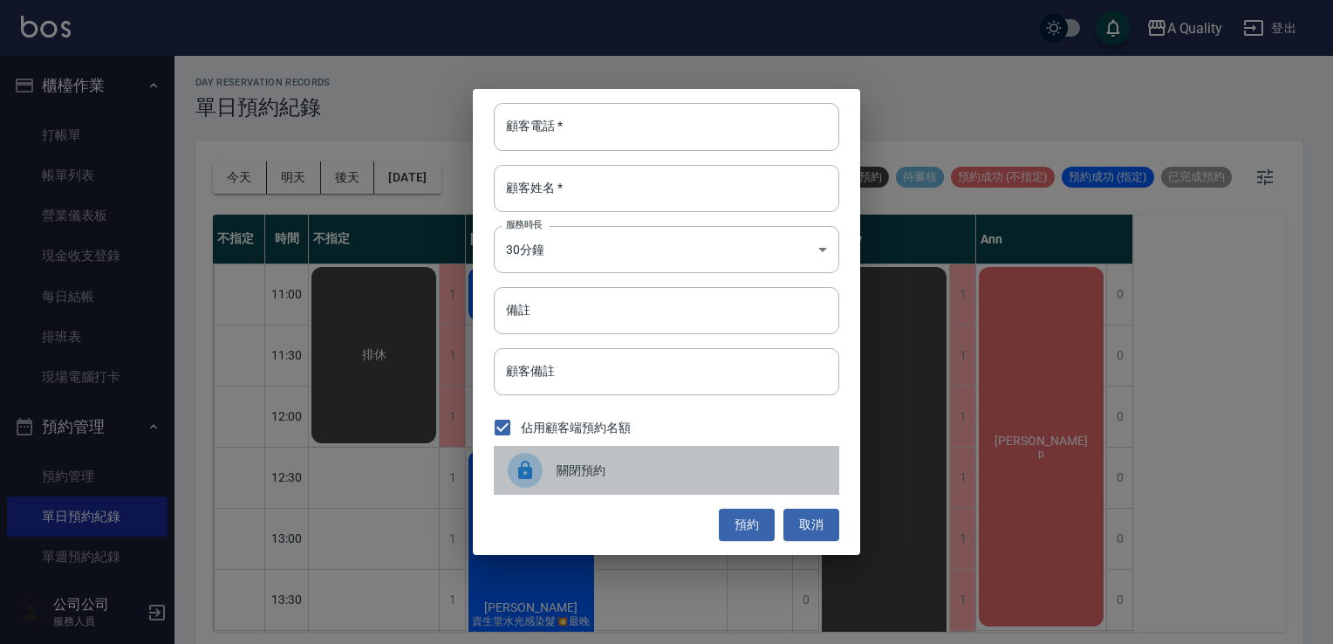
click at [550, 473] on div at bounding box center [532, 470] width 49 height 35
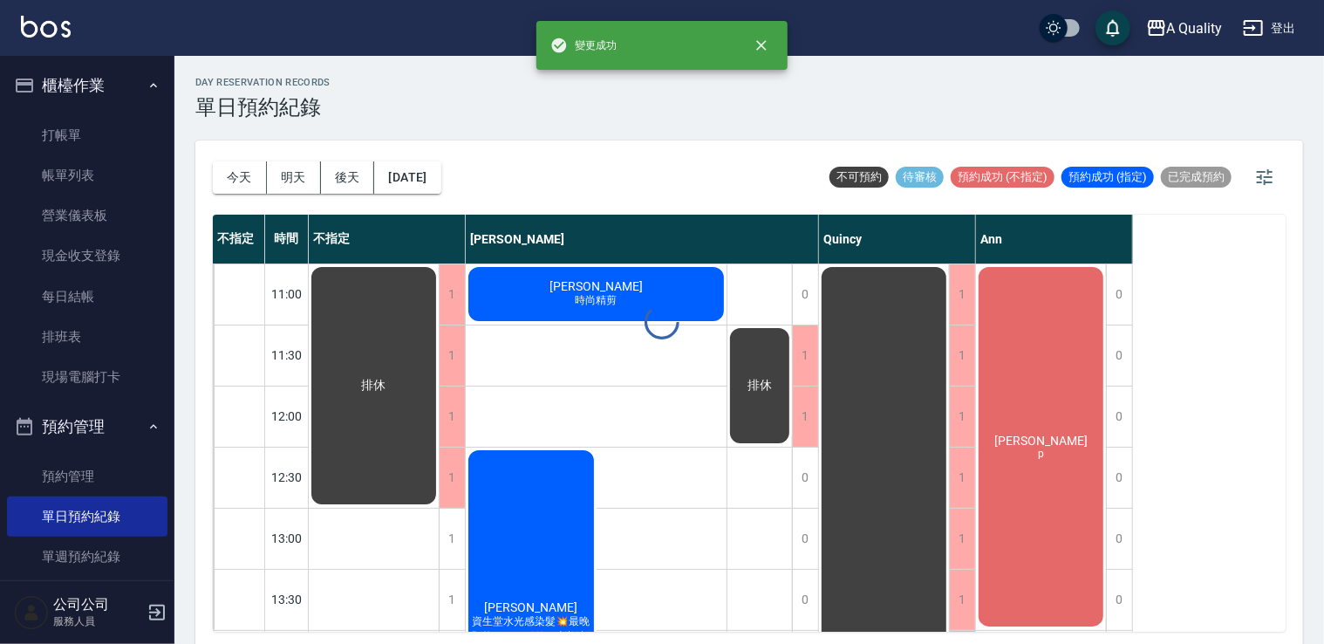
click at [447, 538] on div "1" at bounding box center [452, 539] width 26 height 60
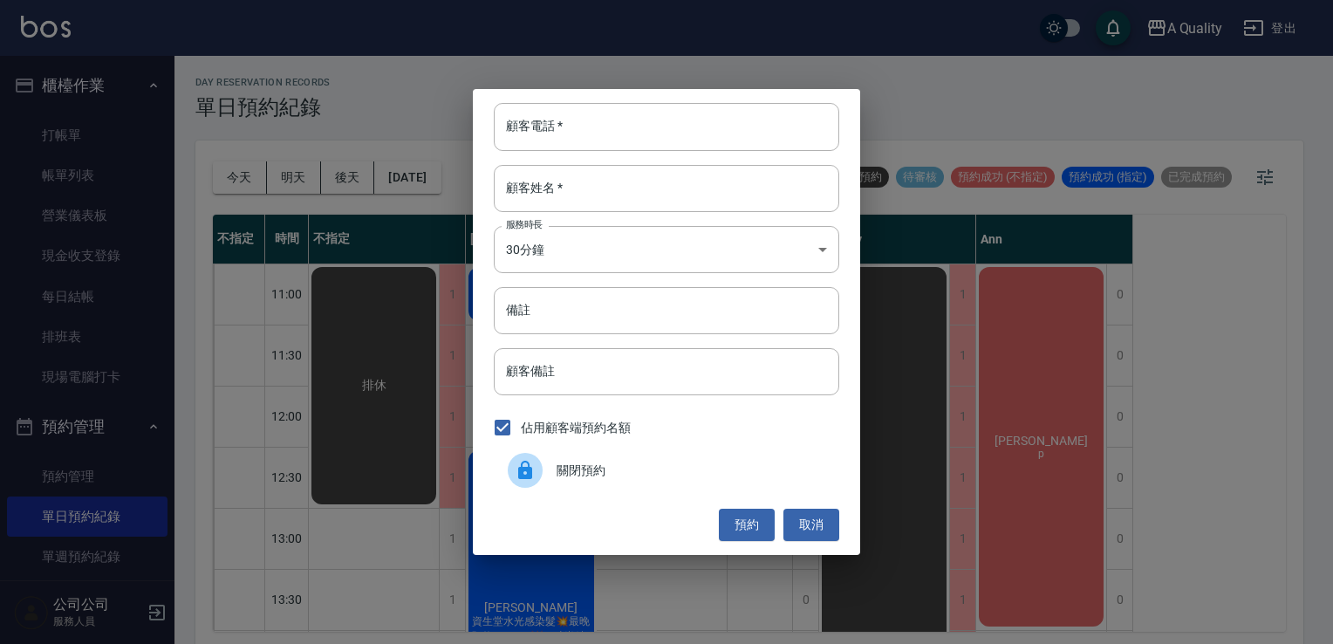
click at [556, 472] on span "關閉預約" at bounding box center [690, 470] width 269 height 18
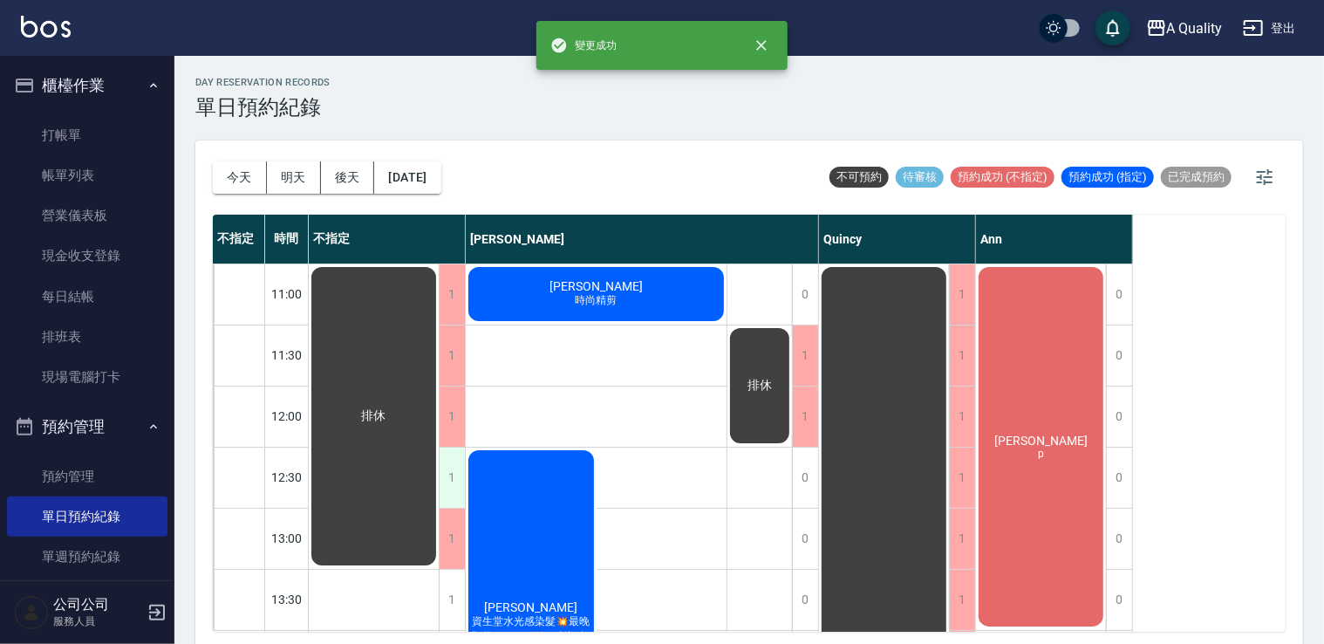
scroll to position [174, 0]
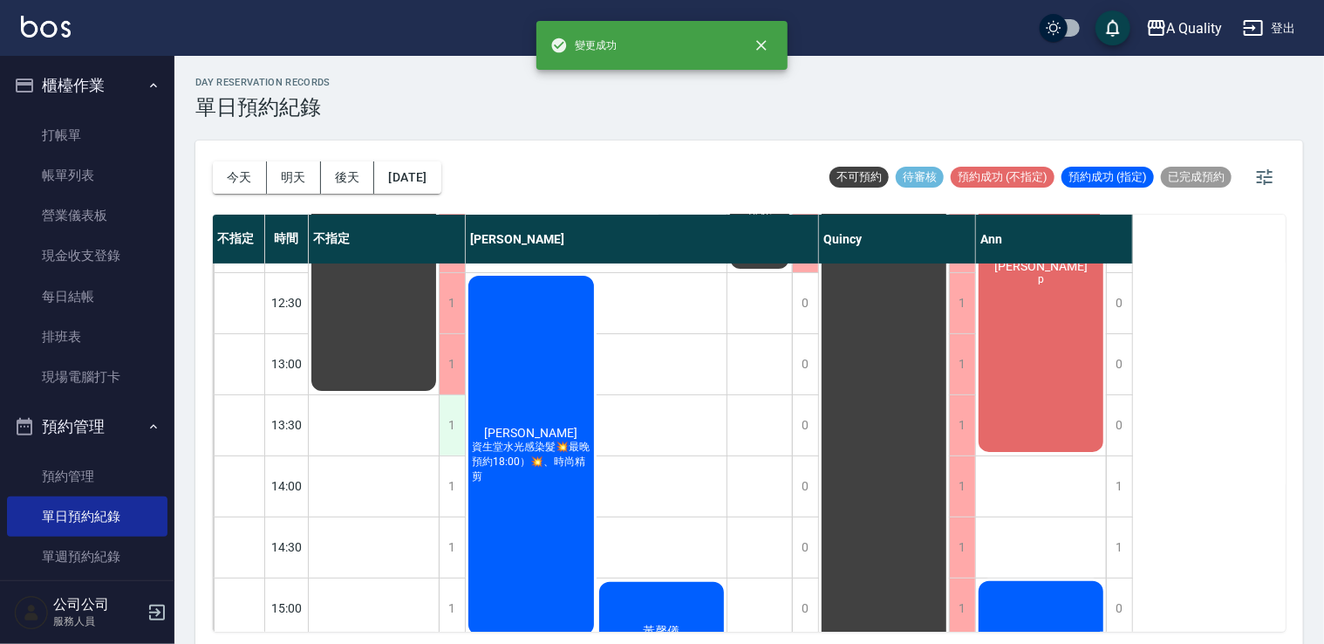
click at [450, 433] on div "1" at bounding box center [452, 425] width 26 height 60
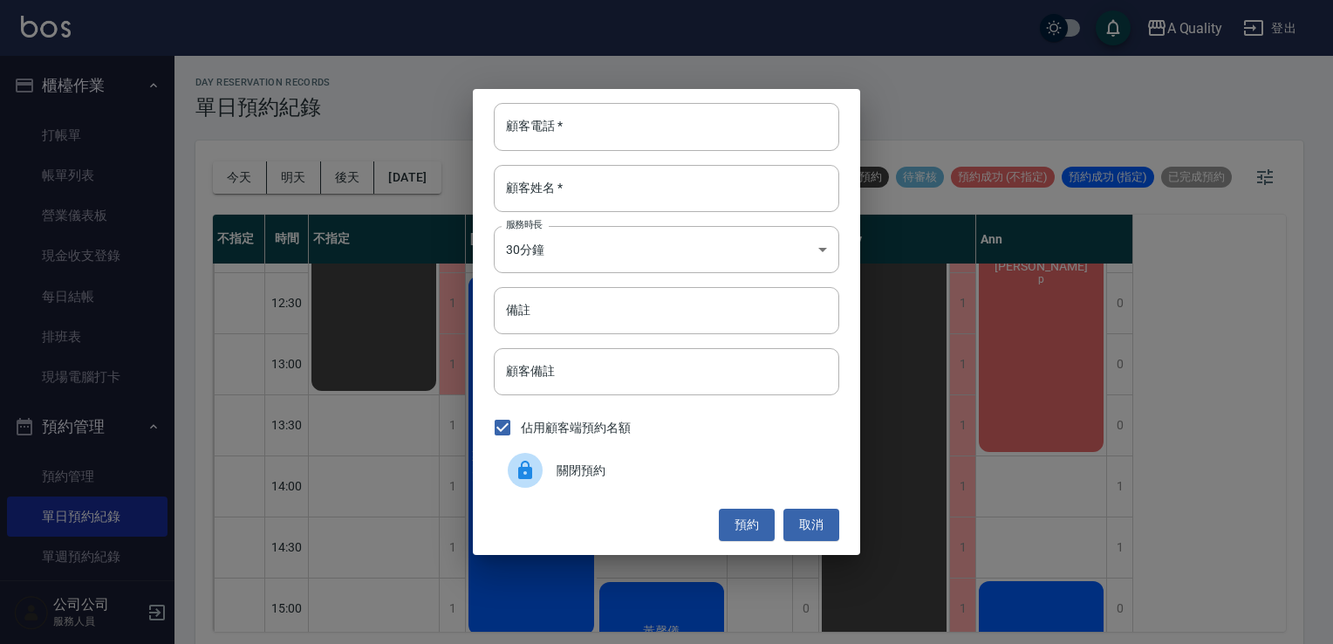
click at [524, 476] on icon at bounding box center [525, 470] width 14 height 18
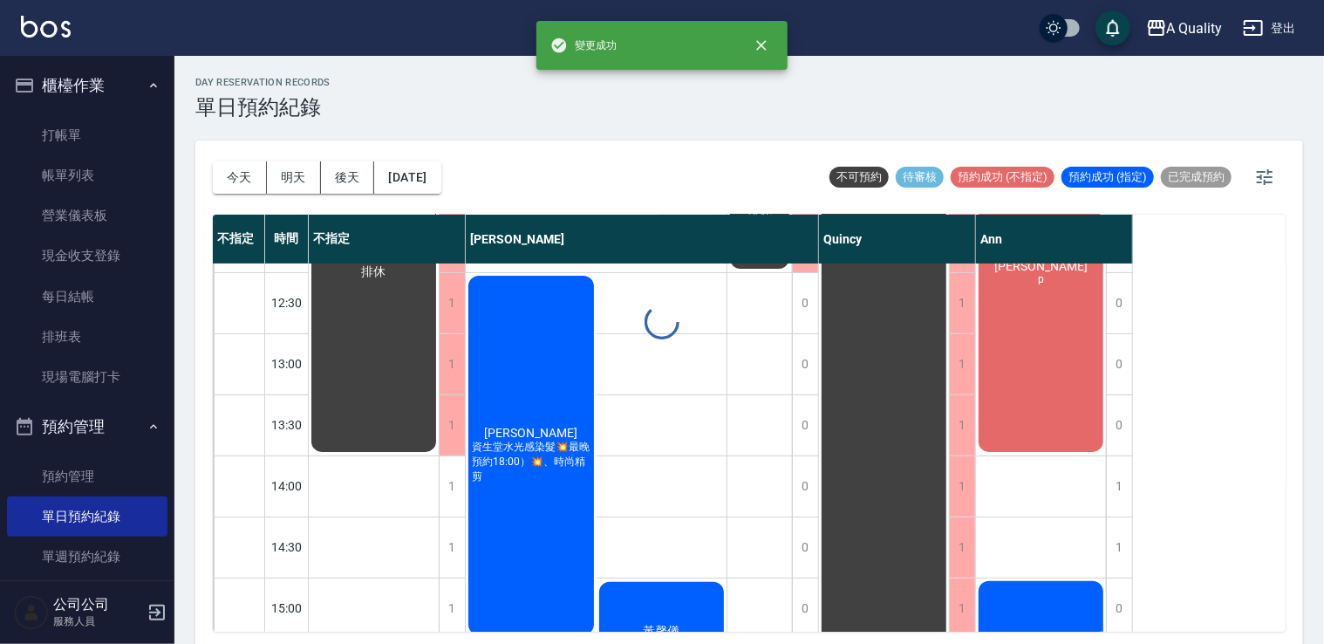
click at [453, 483] on div "1" at bounding box center [452, 486] width 26 height 60
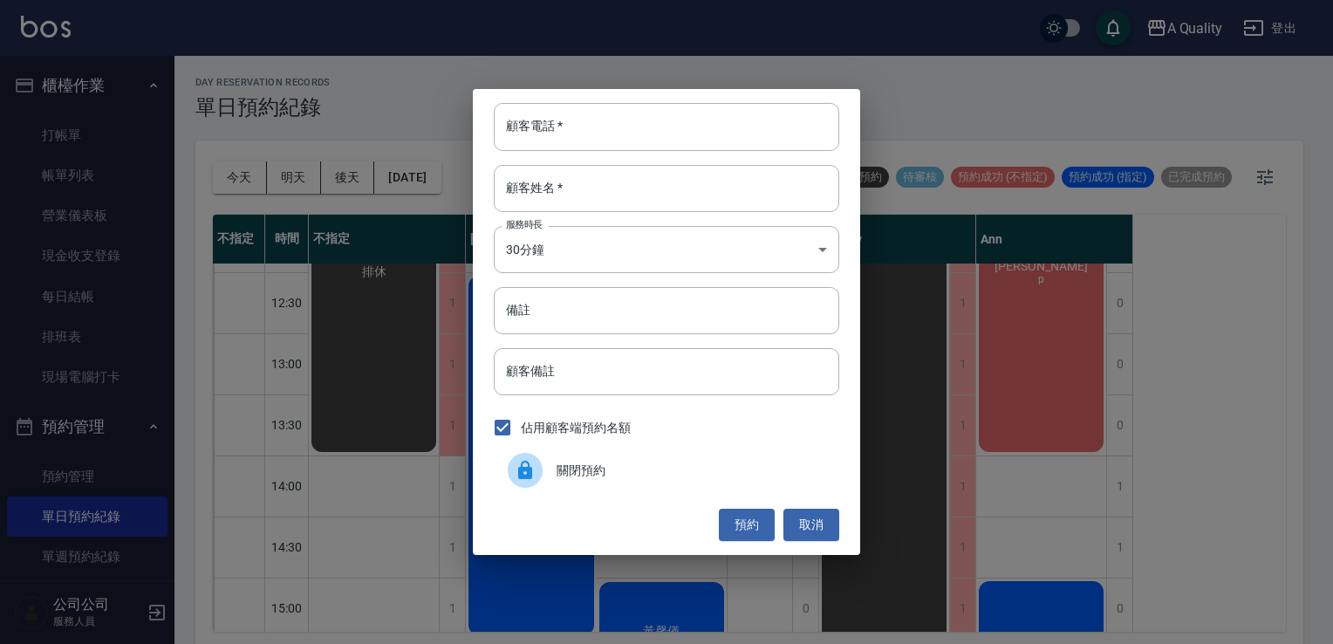
click at [562, 471] on span "關閉預約" at bounding box center [690, 470] width 269 height 18
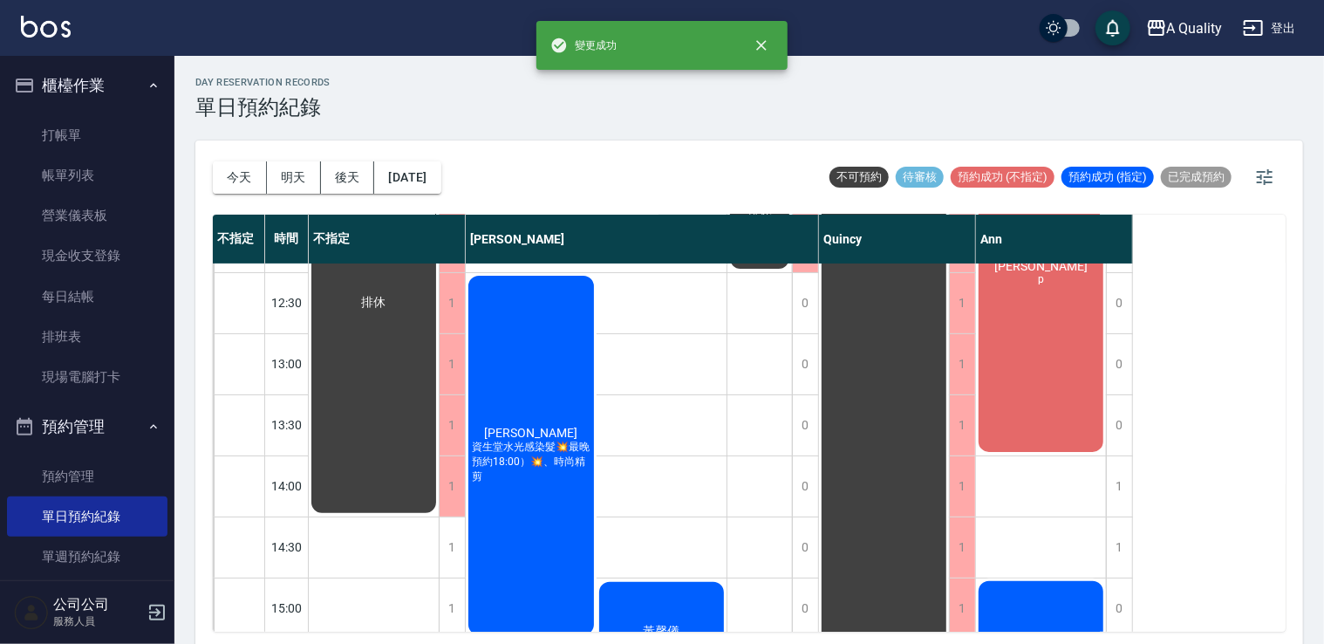
click at [457, 552] on div "1" at bounding box center [452, 547] width 26 height 60
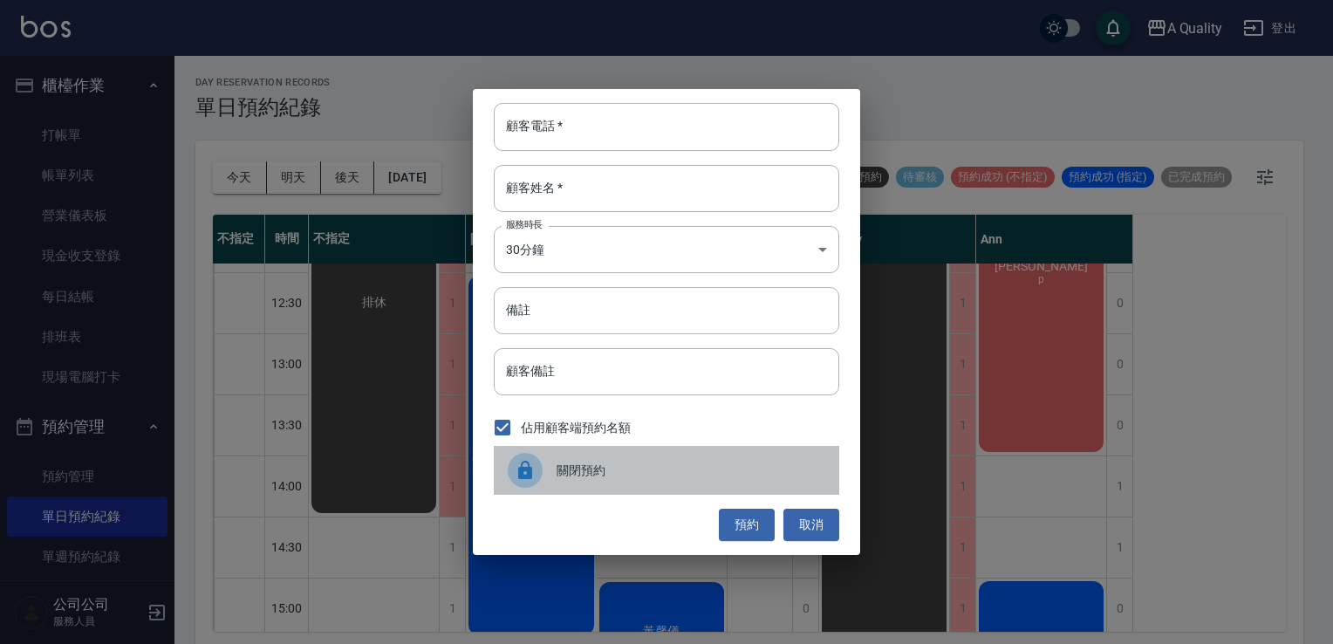
click at [567, 481] on div "關閉預約" at bounding box center [666, 470] width 345 height 49
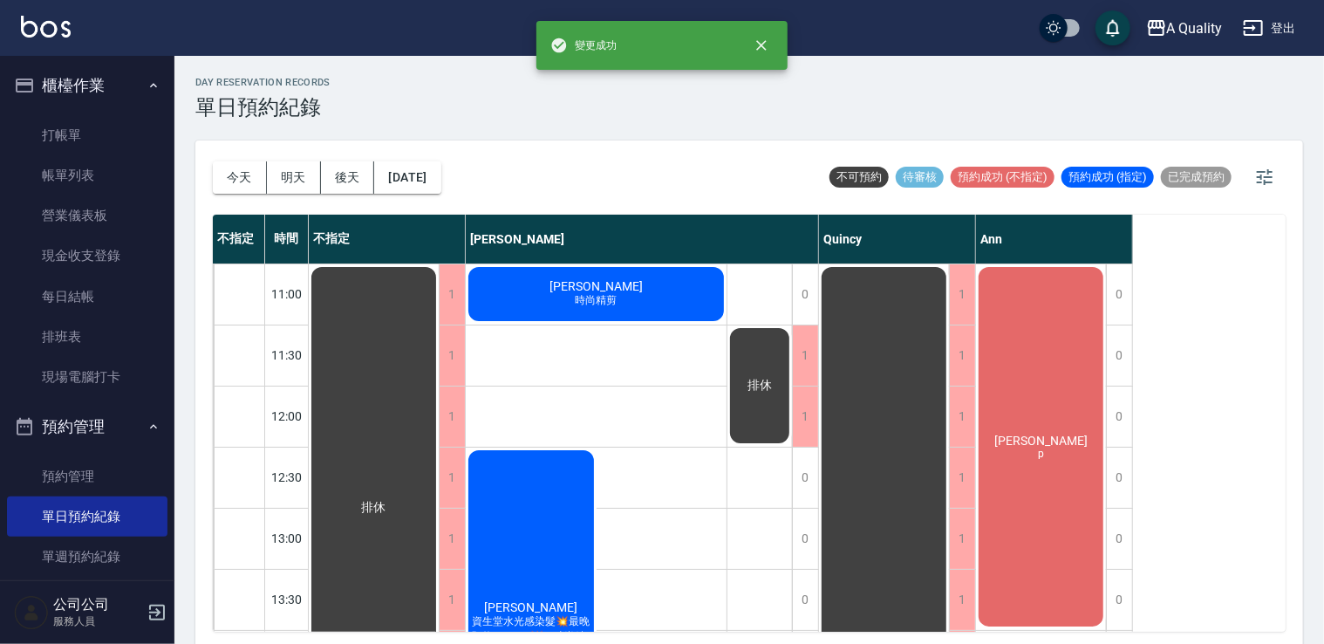
scroll to position [0, 0]
click at [1022, 402] on div "沈r p" at bounding box center [1041, 446] width 130 height 365
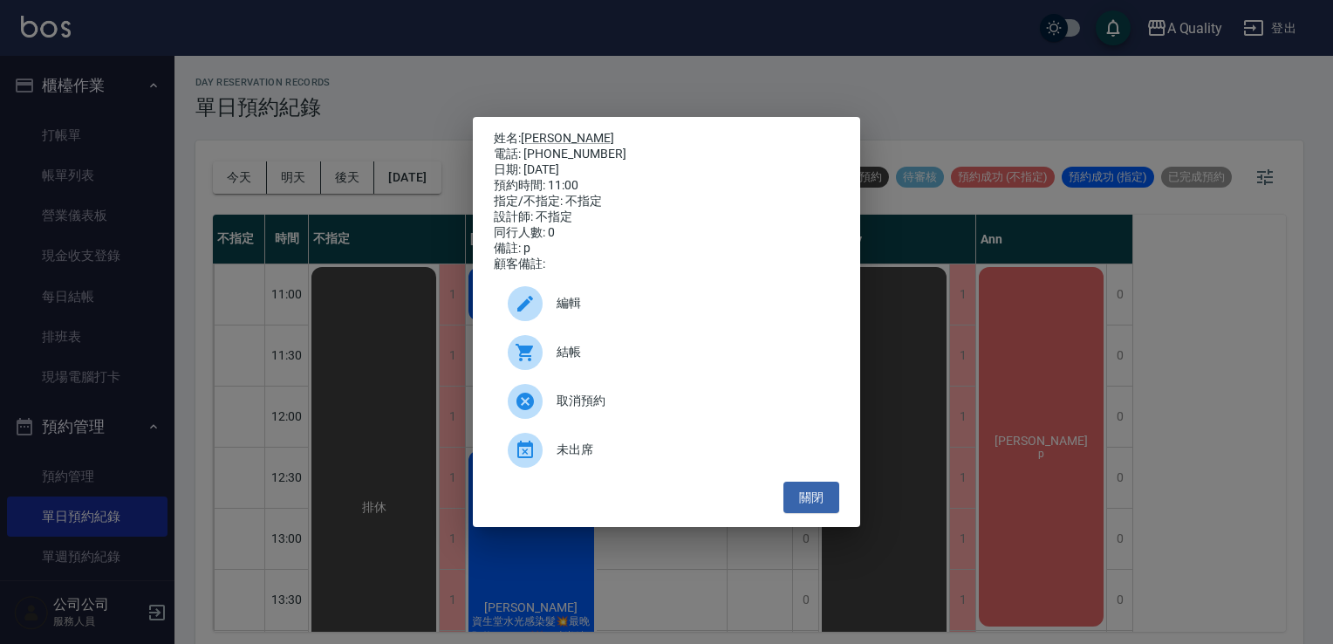
click at [541, 317] on div at bounding box center [525, 303] width 35 height 35
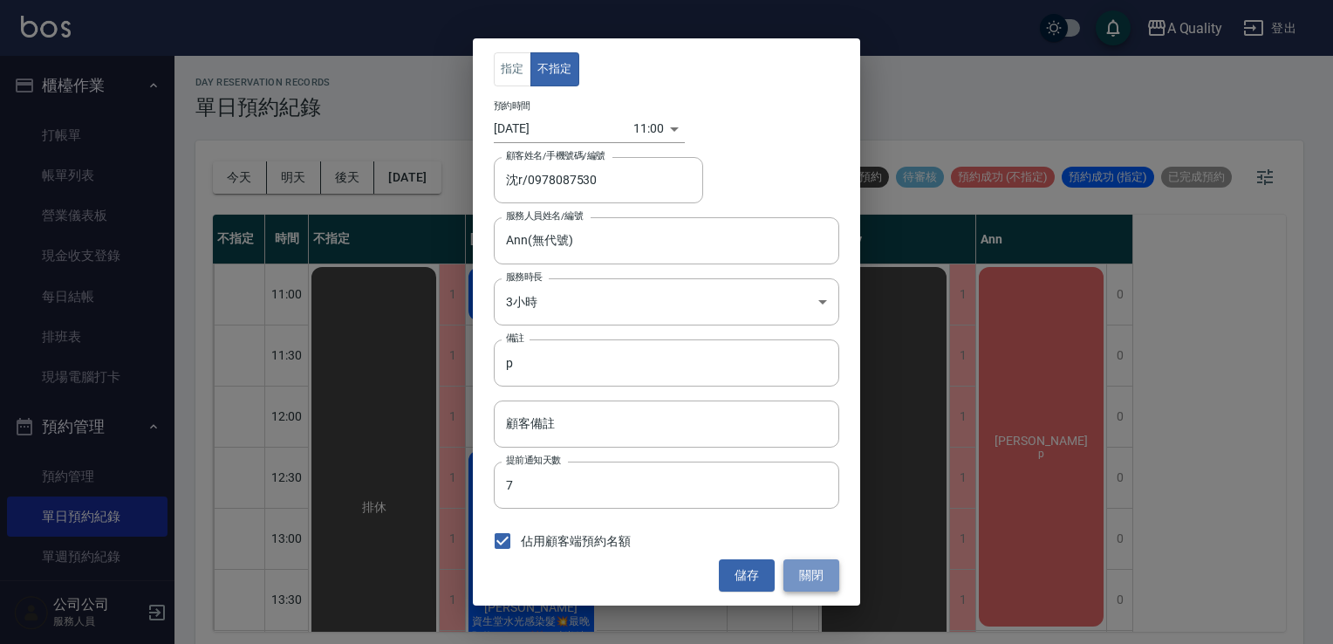
drag, startPoint x: 816, startPoint y: 577, endPoint x: 834, endPoint y: 484, distance: 94.9
click at [819, 577] on button "關閉" at bounding box center [811, 575] width 56 height 32
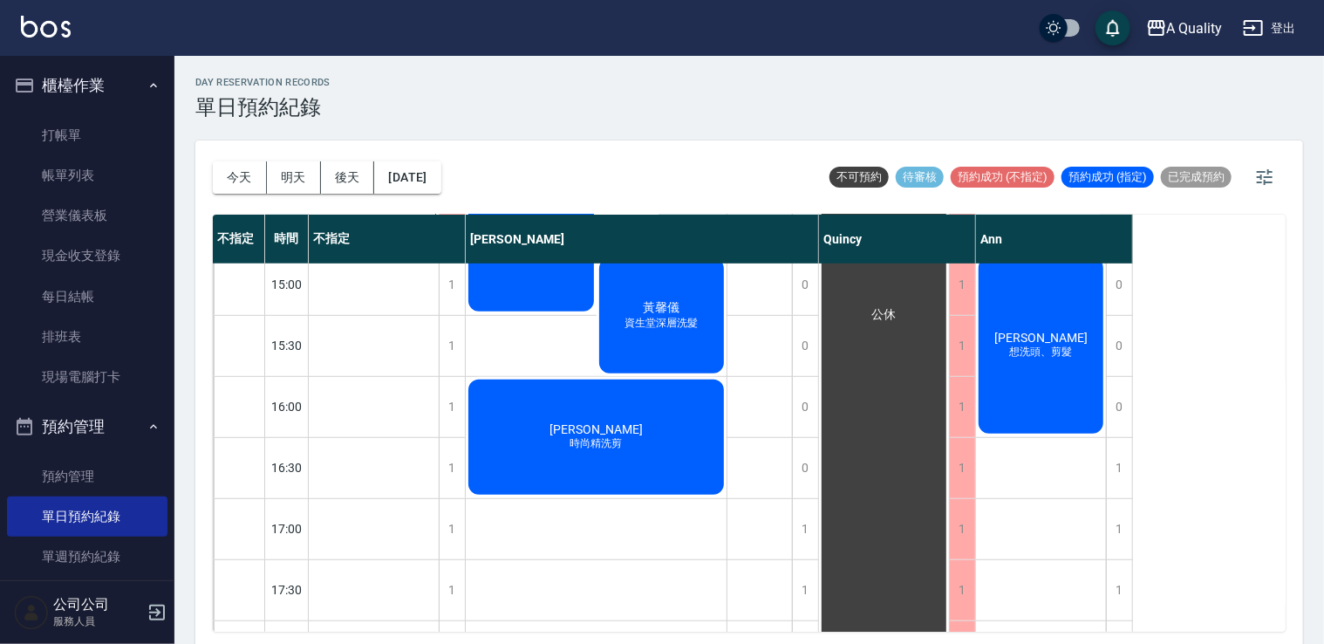
scroll to position [523, 0]
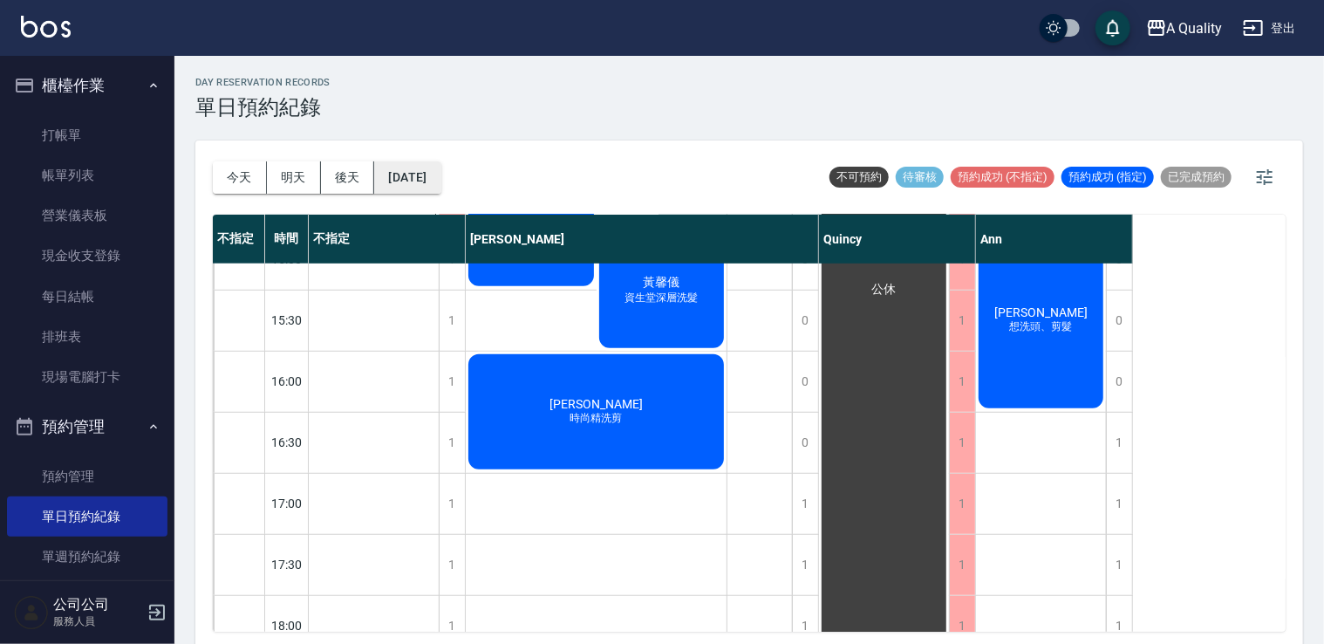
click at [415, 171] on button "[DATE]" at bounding box center [407, 177] width 66 height 32
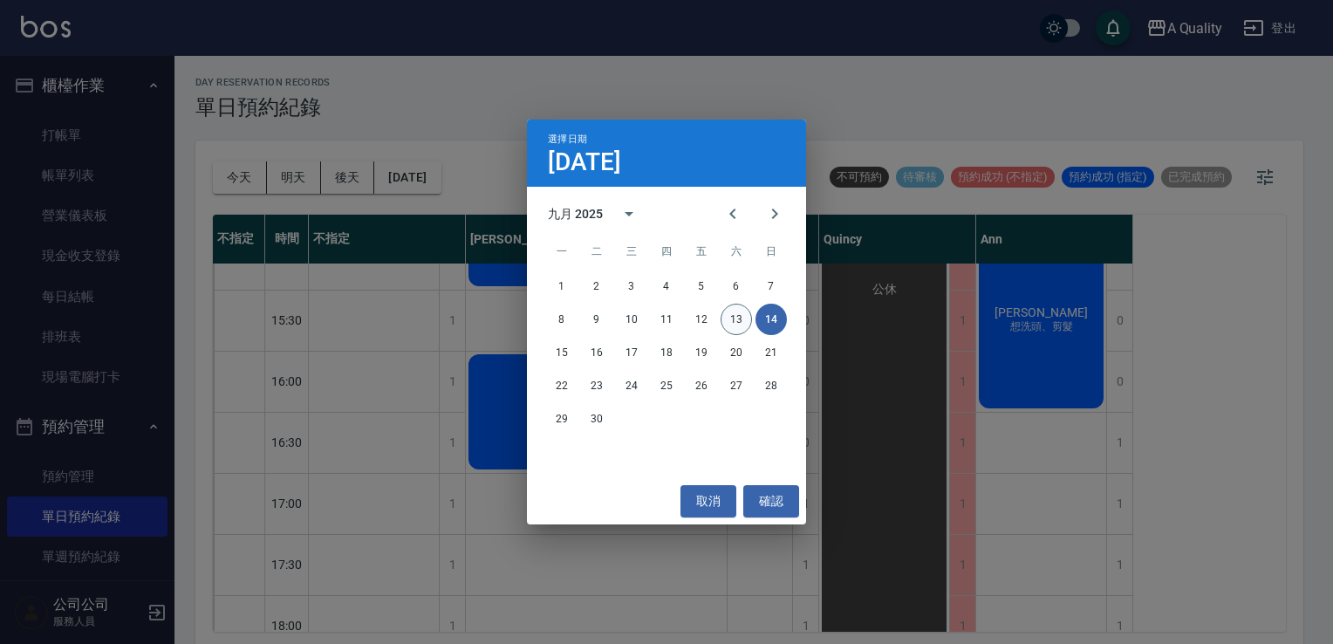
click at [733, 320] on button "13" at bounding box center [735, 319] width 31 height 31
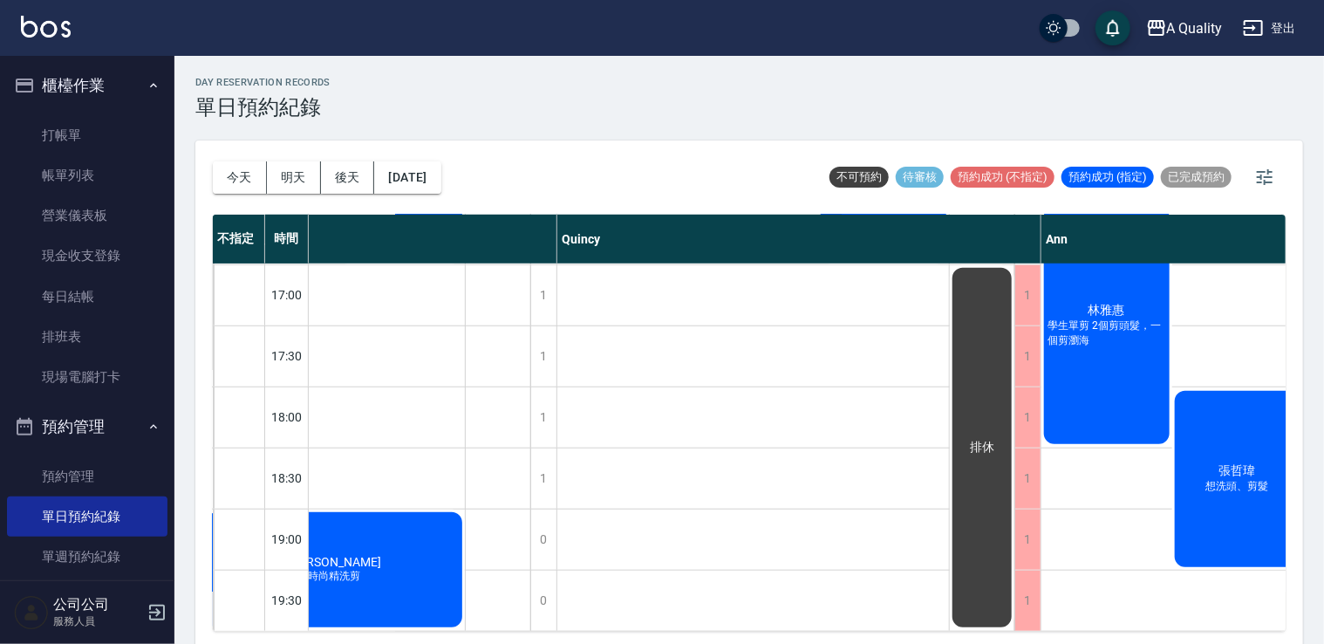
scroll to position [744, 262]
click at [429, 168] on button "[DATE]" at bounding box center [407, 177] width 66 height 32
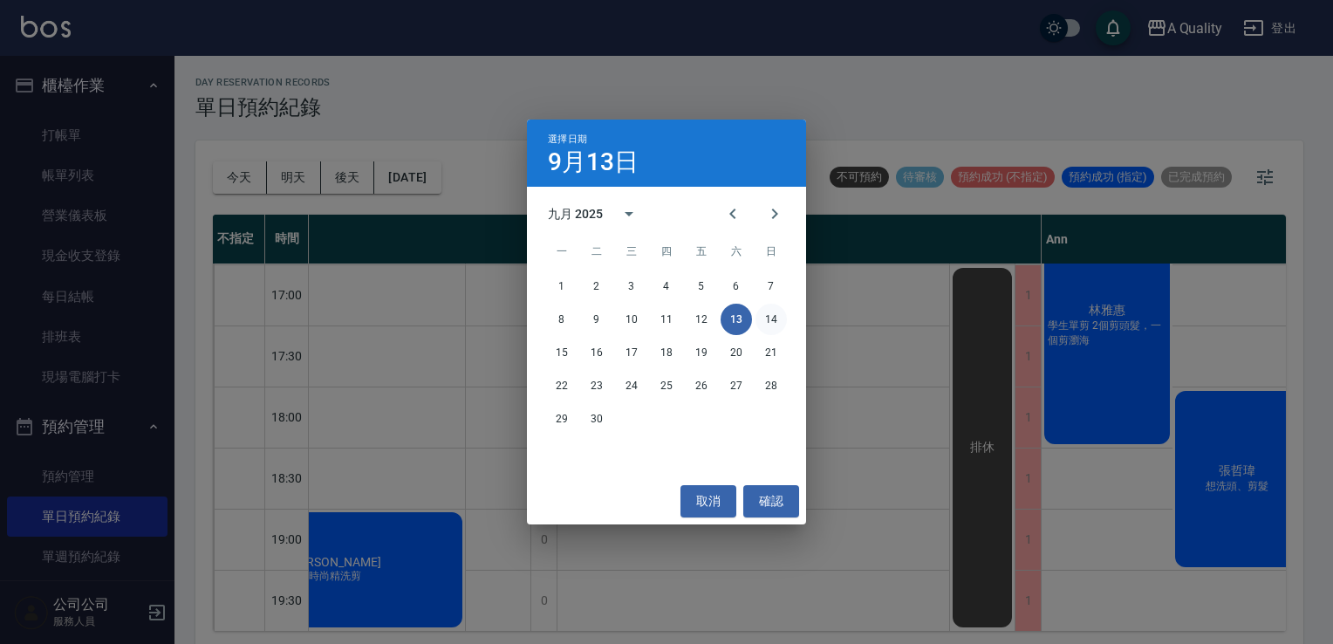
click at [768, 312] on button "14" at bounding box center [770, 319] width 31 height 31
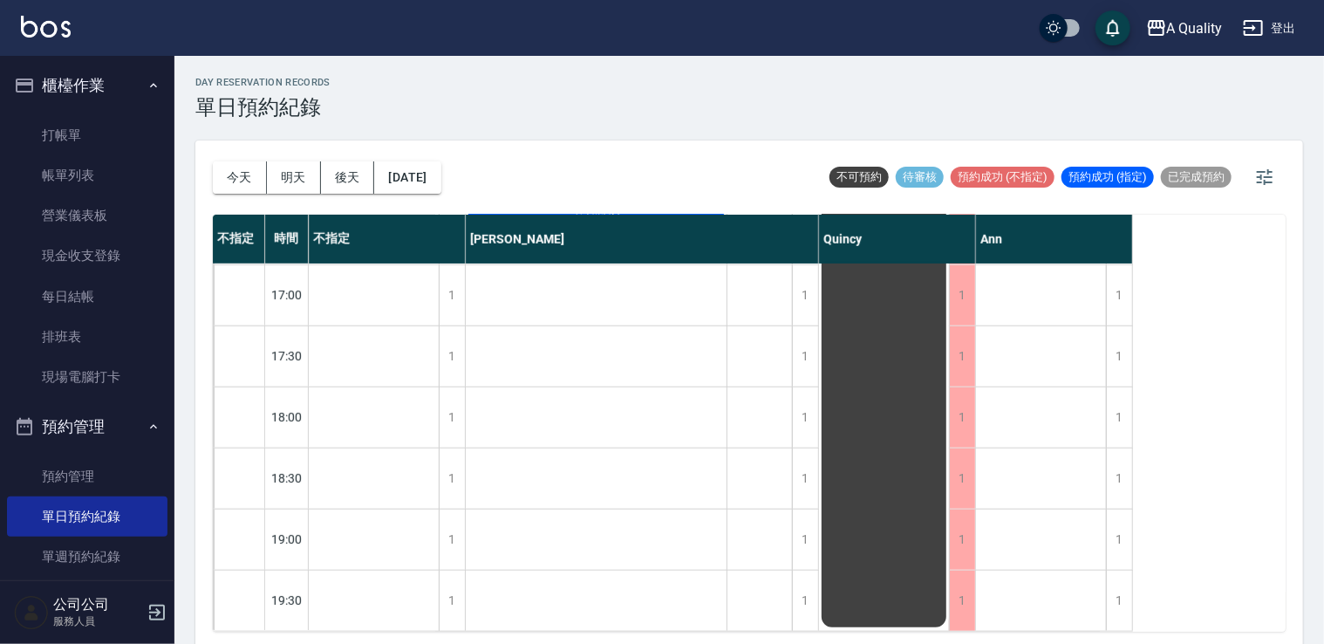
scroll to position [482, 0]
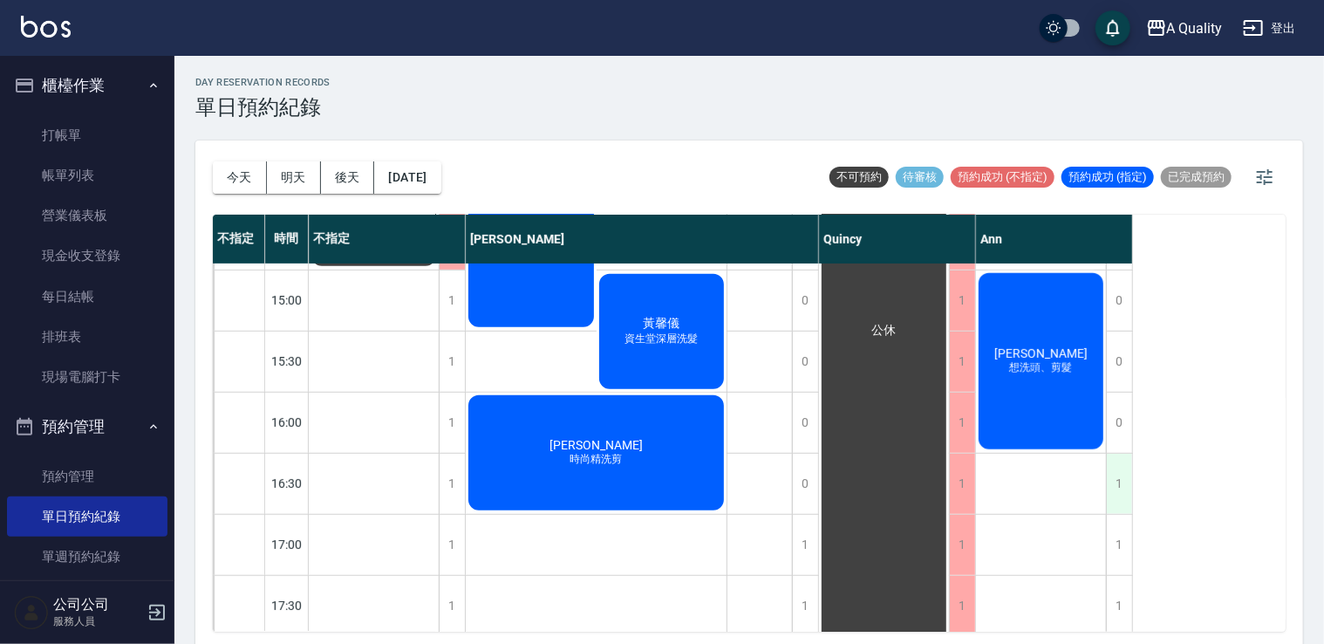
click at [1130, 474] on div "1" at bounding box center [1119, 484] width 26 height 60
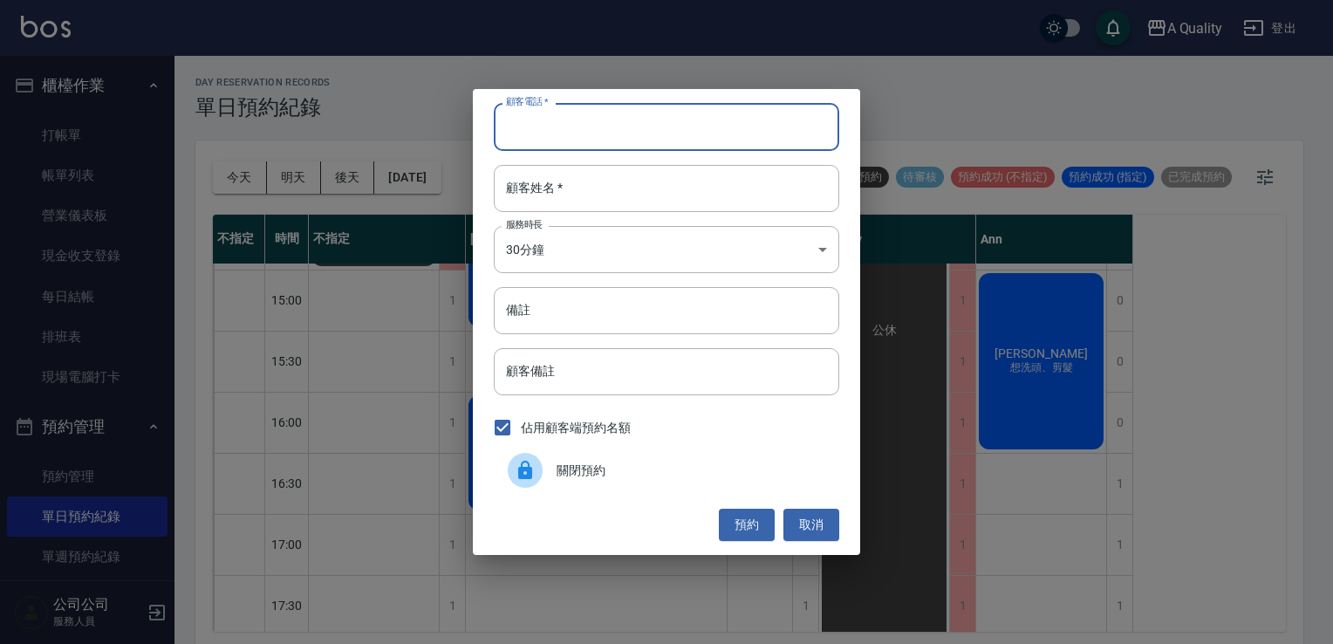
paste input "0937521092"
type input "0937521092"
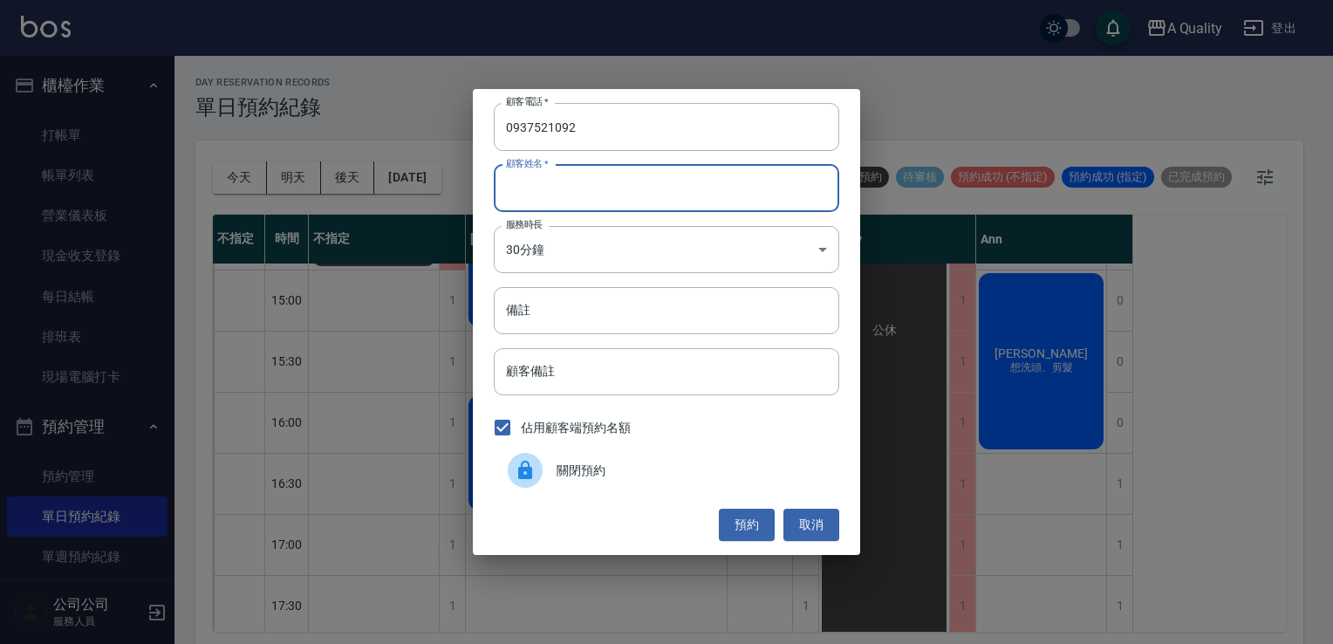
paste input "[PERSON_NAME]"
type input "[PERSON_NAME]"
click at [557, 256] on body "A Quality 登出 櫃檯作業 打帳單 帳單列表 營業儀表板 現金收支登錄 每日結帳 排班表 現場電腦打卡 預約管理 預約管理 單日預約紀錄 單週預約紀錄…" at bounding box center [666, 324] width 1333 height 649
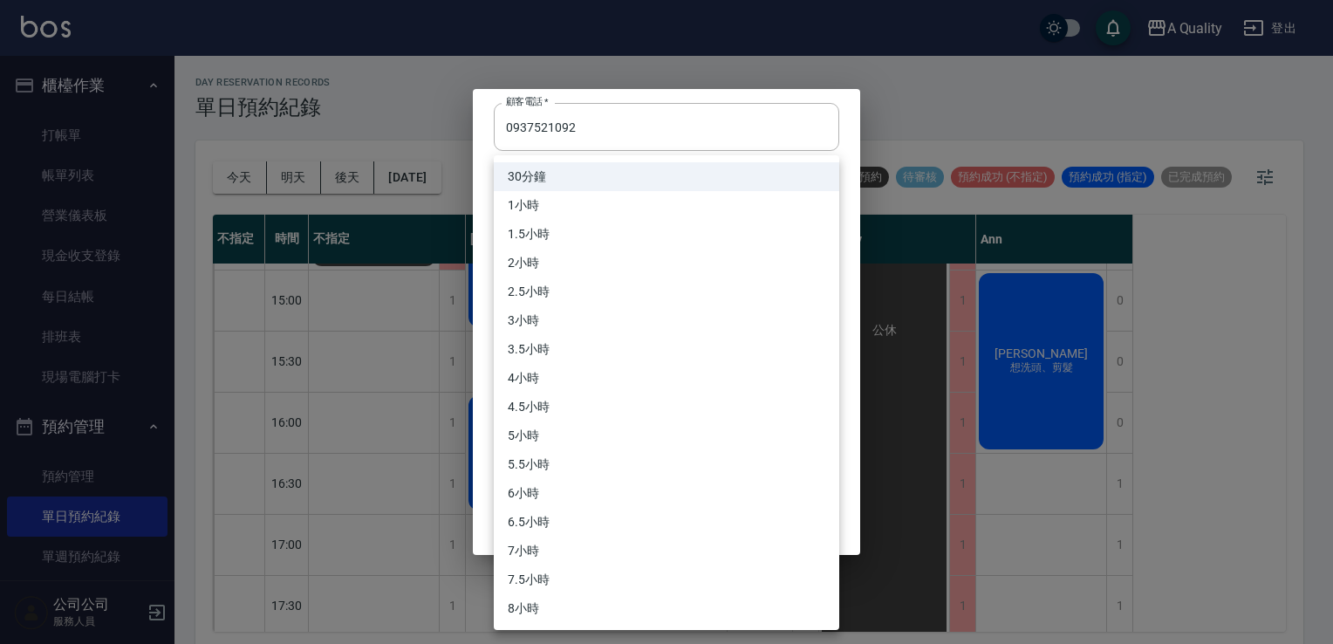
click at [523, 199] on li "1小時" at bounding box center [666, 205] width 345 height 29
type input "2"
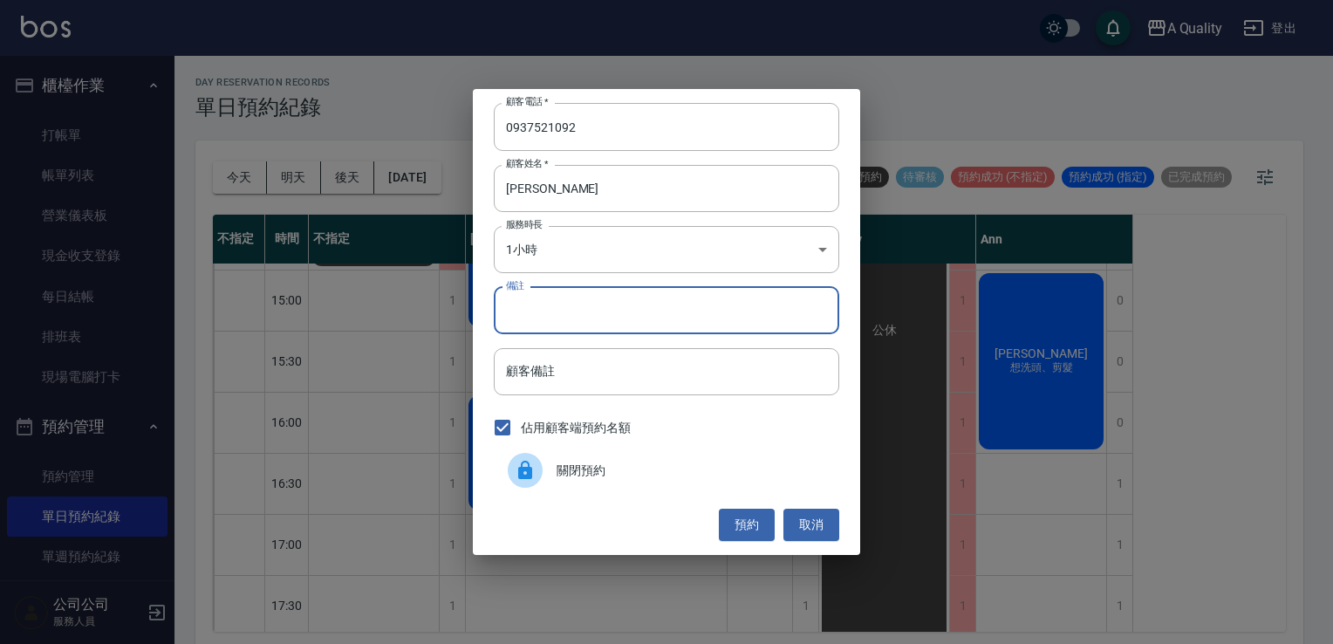
click at [556, 321] on input "備註" at bounding box center [666, 310] width 345 height 47
type input "單剪"
drag, startPoint x: 766, startPoint y: 529, endPoint x: 751, endPoint y: 532, distance: 15.1
click at [764, 529] on button "預約" at bounding box center [747, 525] width 56 height 32
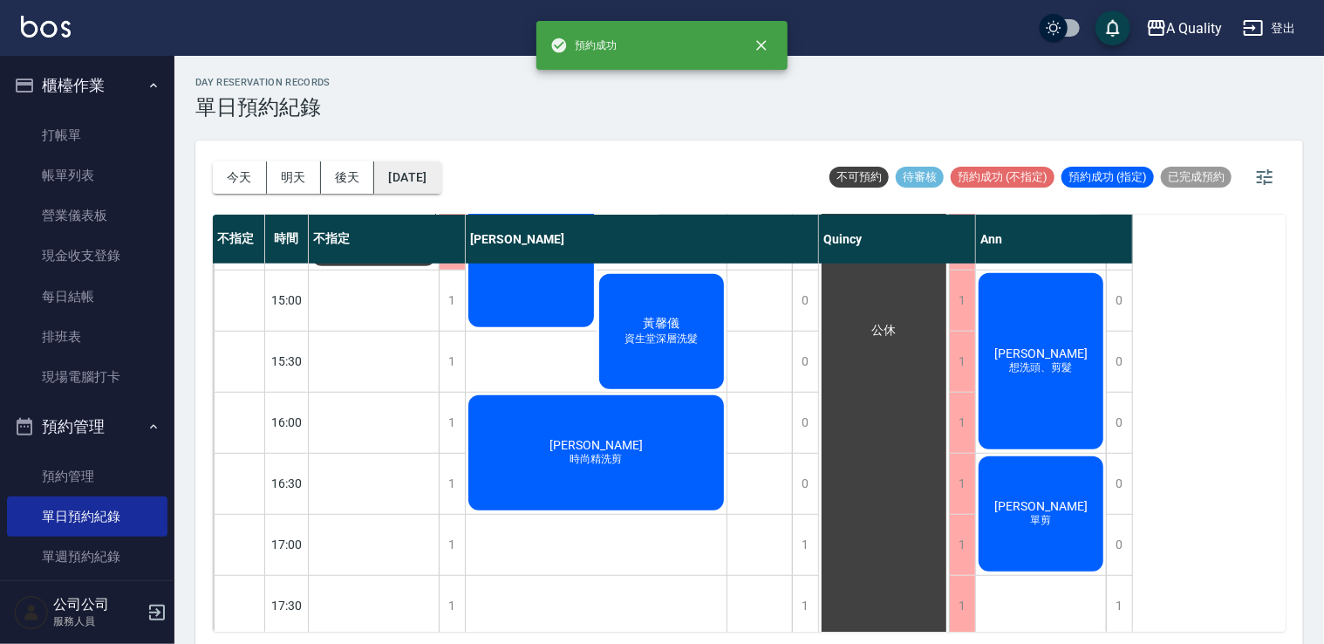
click at [410, 177] on button "[DATE]" at bounding box center [407, 177] width 66 height 32
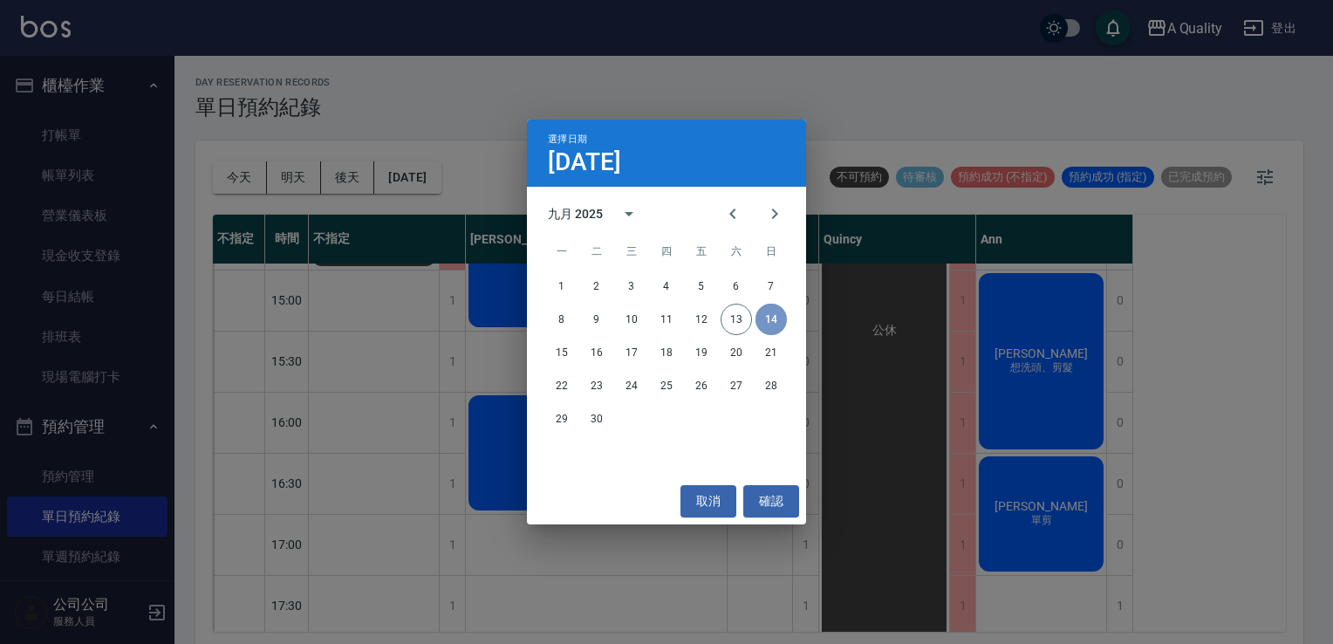
click at [768, 314] on button "14" at bounding box center [770, 319] width 31 height 31
click at [691, 500] on button "取消" at bounding box center [708, 501] width 56 height 32
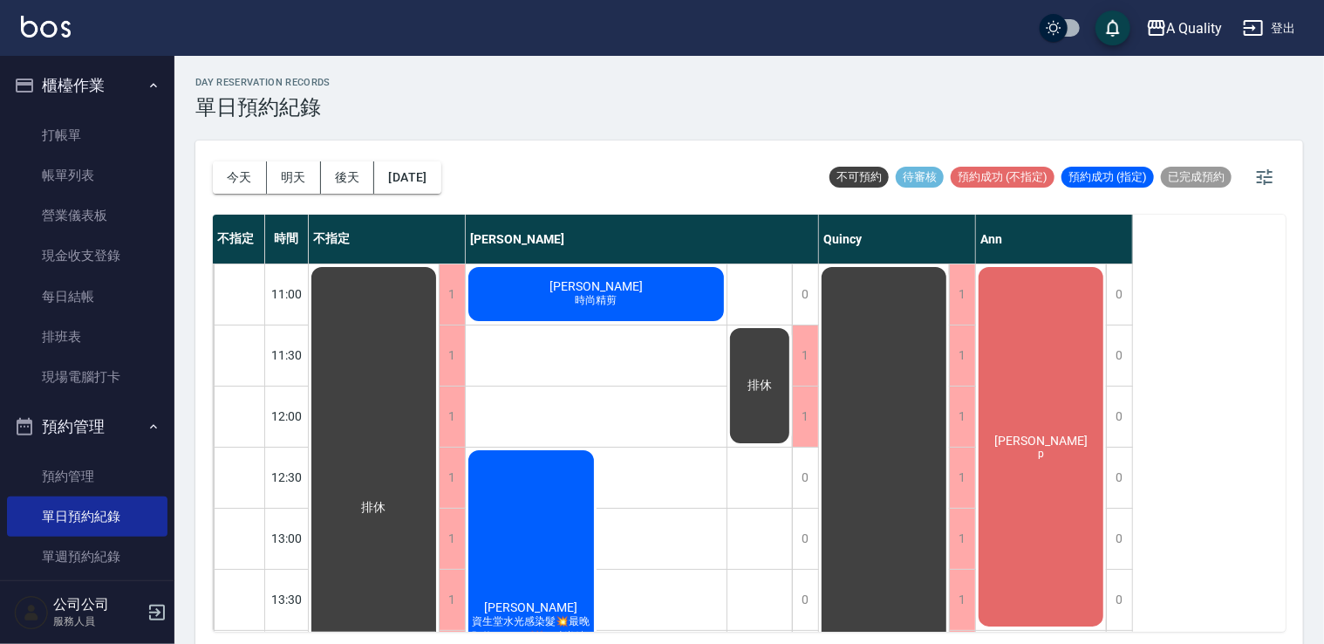
scroll to position [0, 0]
click at [440, 183] on button "[DATE]" at bounding box center [407, 177] width 66 height 32
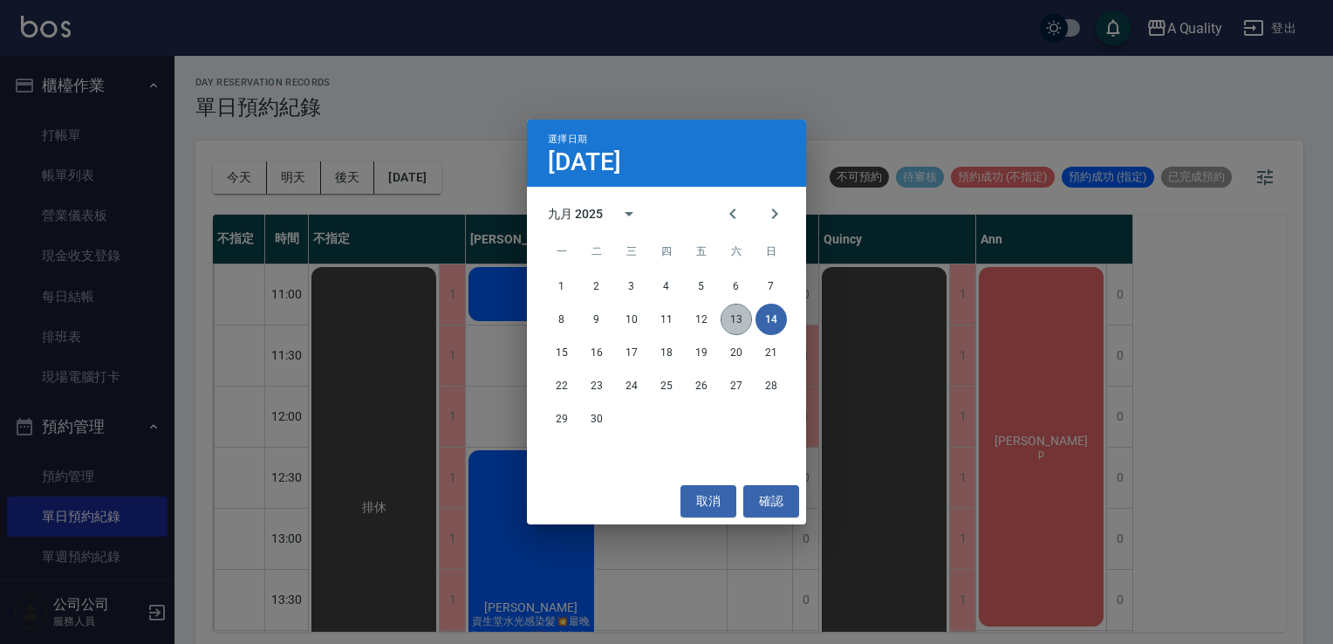
click at [736, 317] on button "13" at bounding box center [735, 319] width 31 height 31
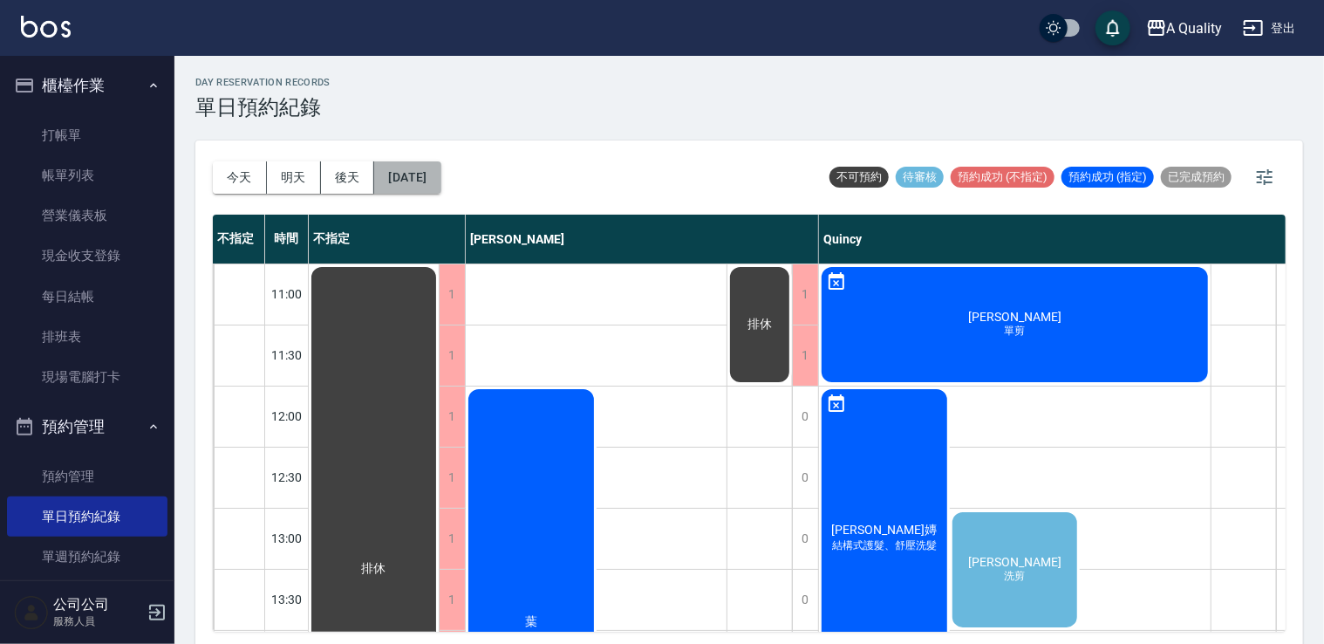
click at [419, 183] on button "[DATE]" at bounding box center [407, 177] width 66 height 32
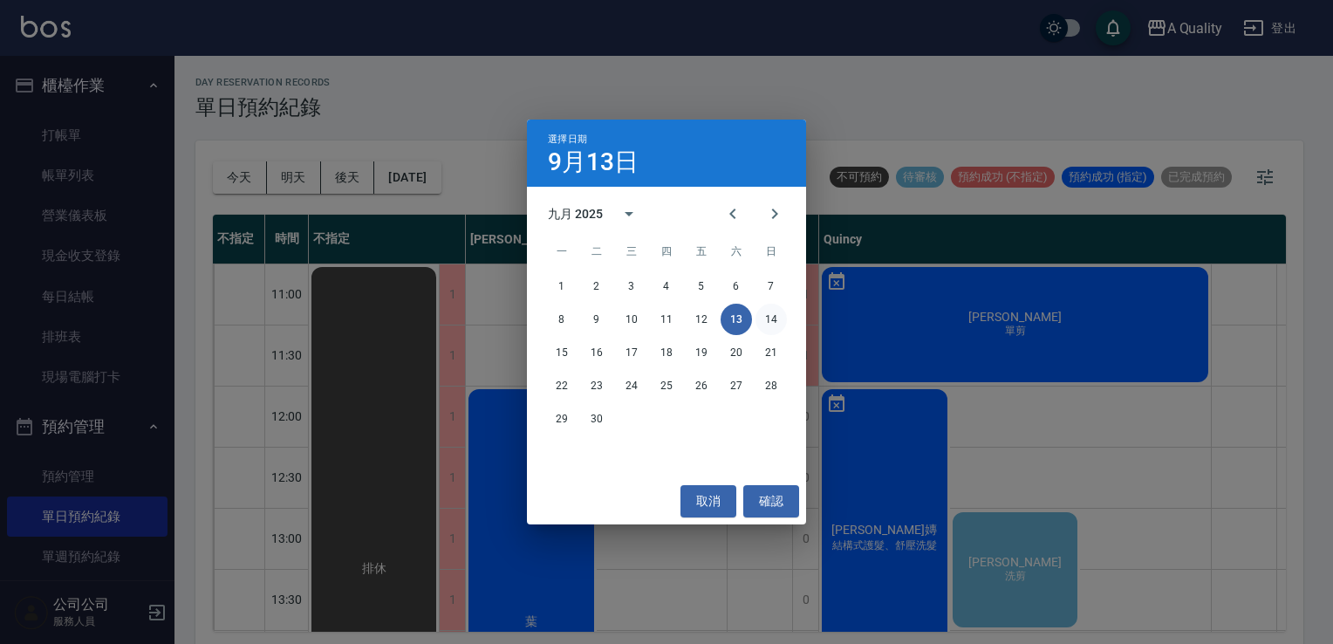
click at [778, 322] on button "14" at bounding box center [770, 319] width 31 height 31
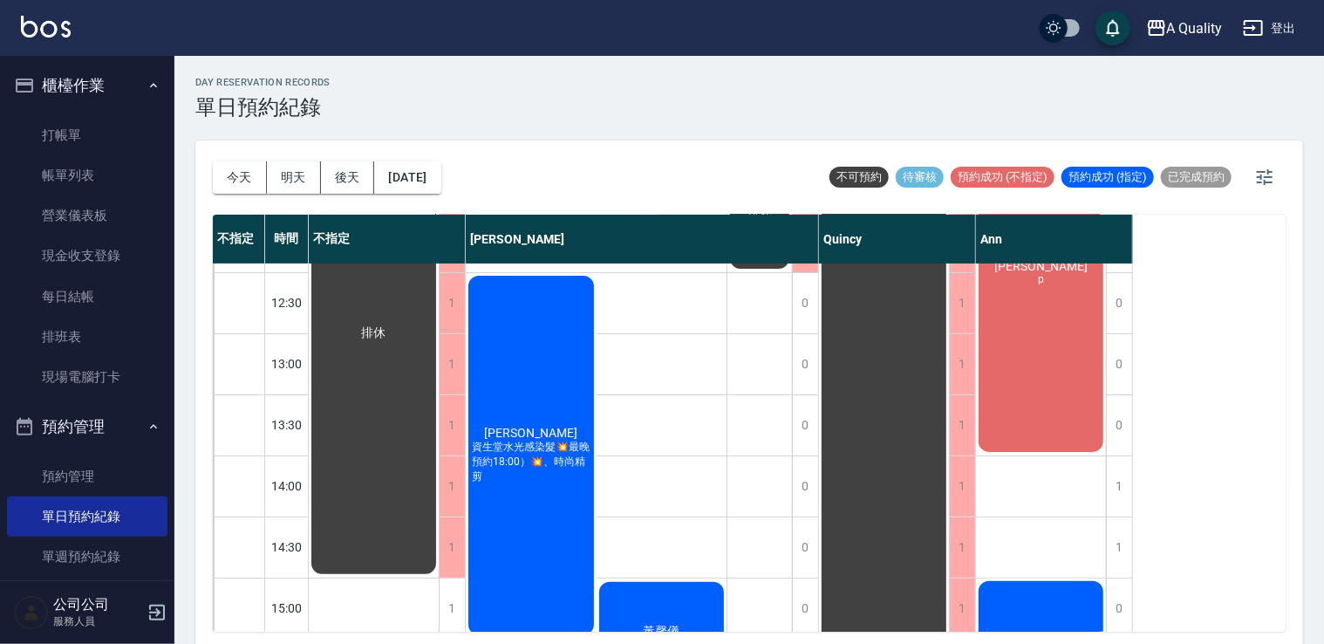
scroll to position [262, 0]
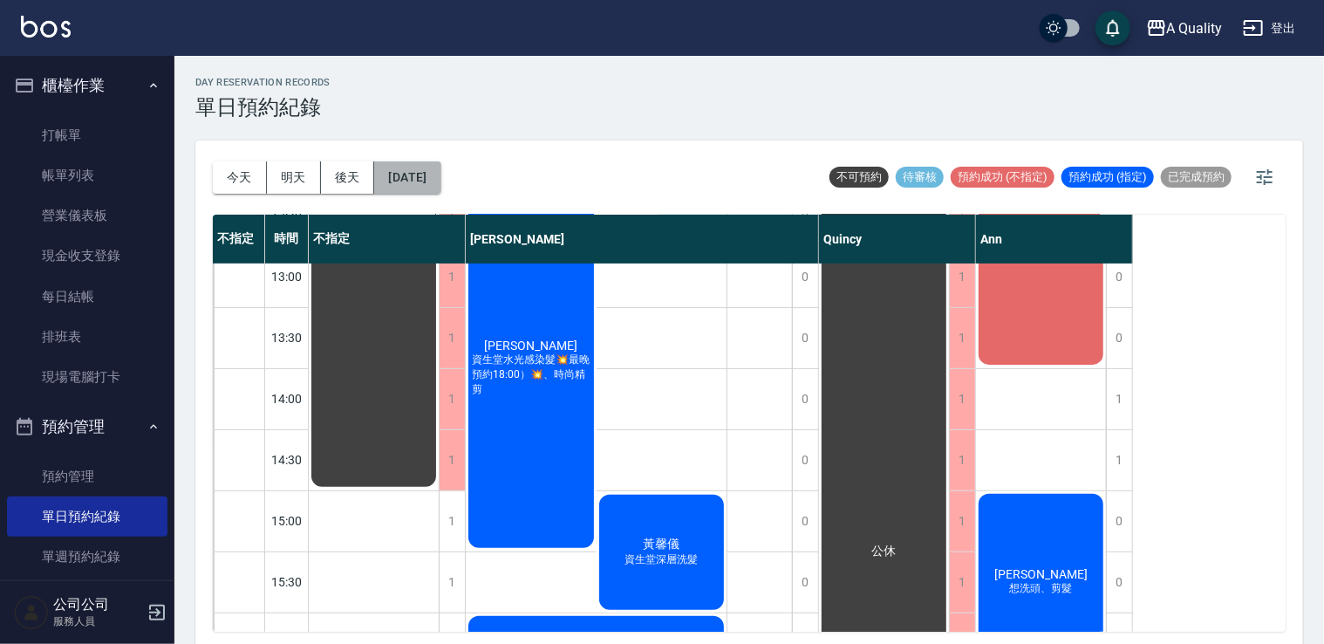
click at [433, 176] on button "[DATE]" at bounding box center [407, 177] width 66 height 32
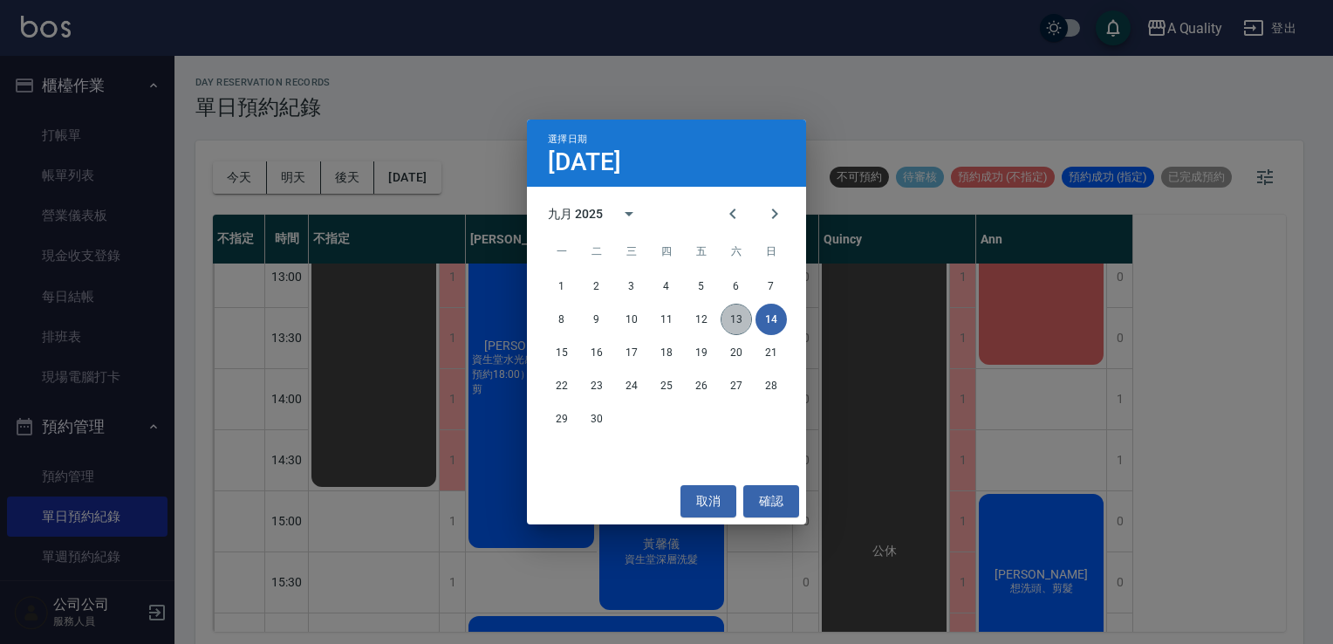
click at [724, 323] on button "13" at bounding box center [735, 319] width 31 height 31
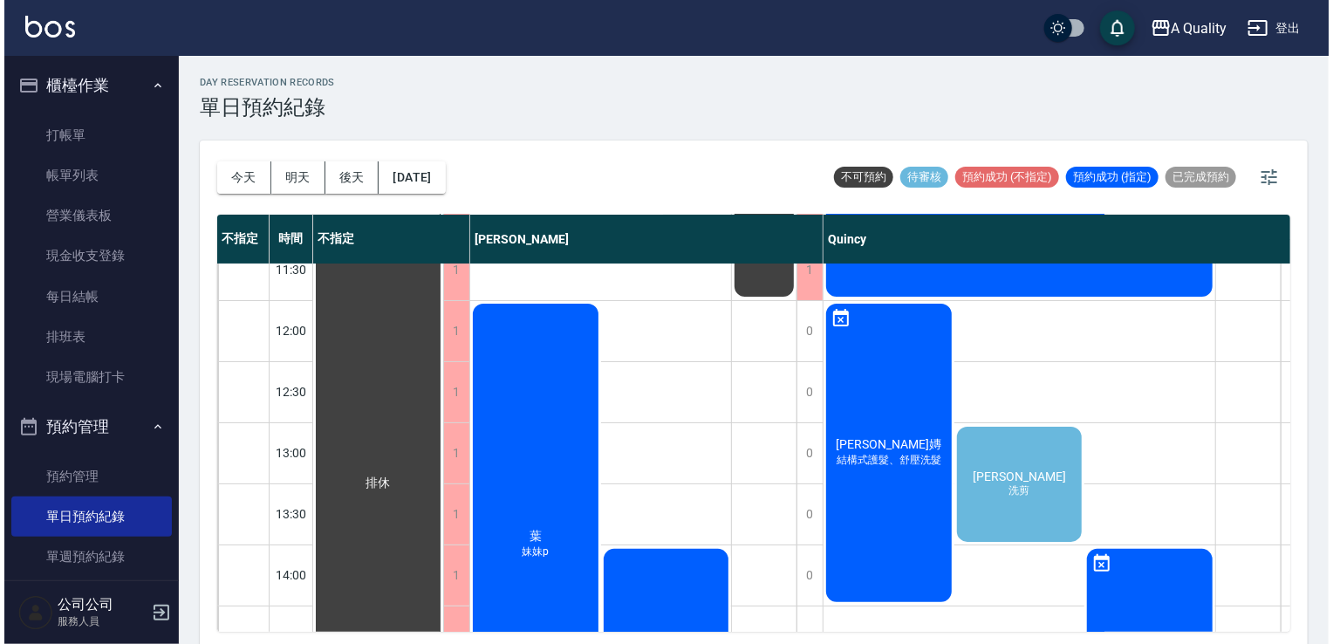
scroll to position [174, 0]
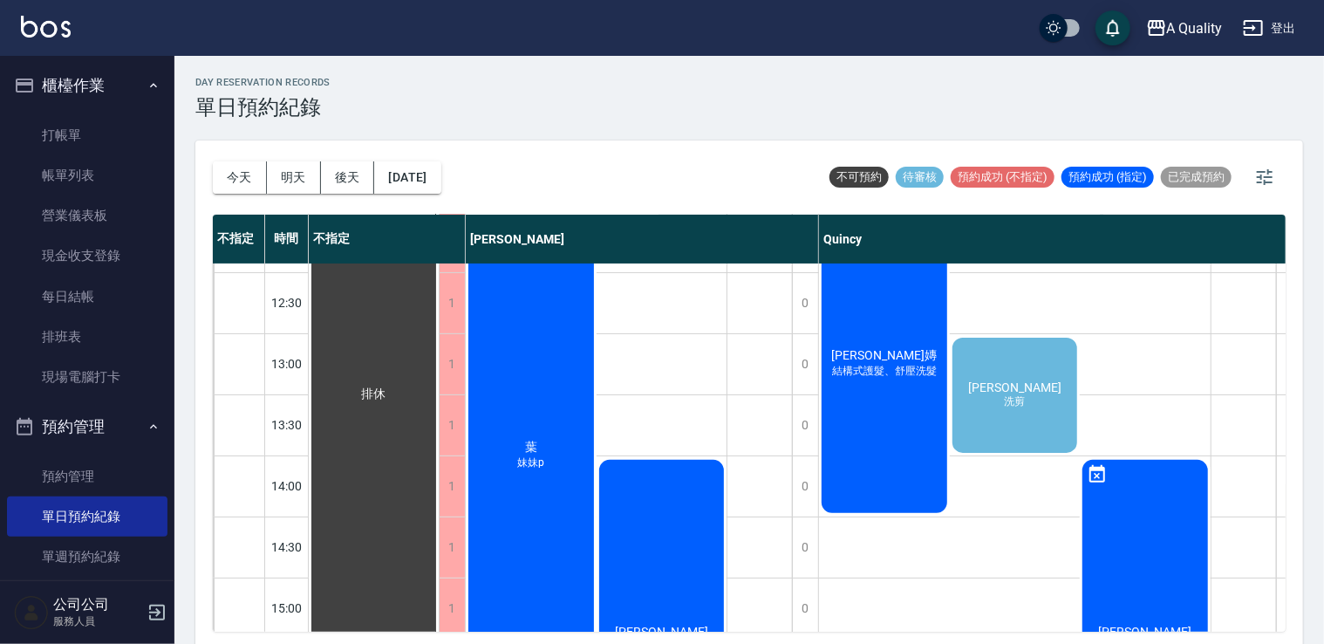
click at [531, 360] on div "葉 妹妹p" at bounding box center [531, 455] width 131 height 487
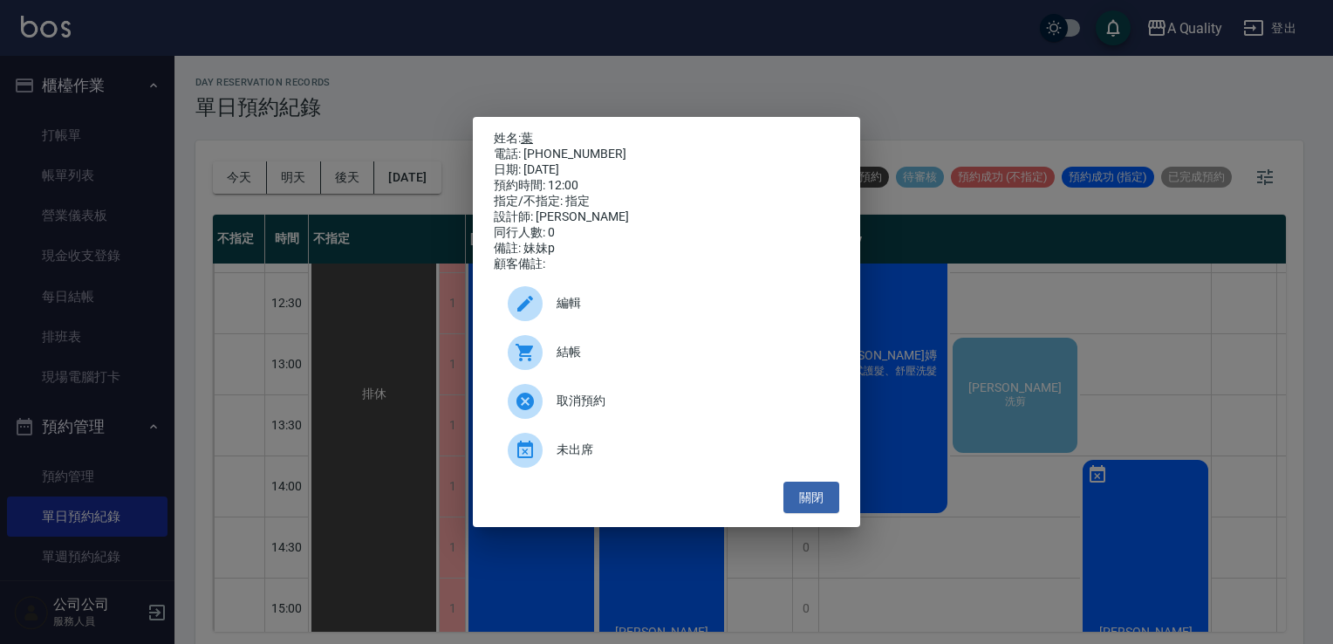
click at [529, 131] on link "葉" at bounding box center [527, 138] width 12 height 14
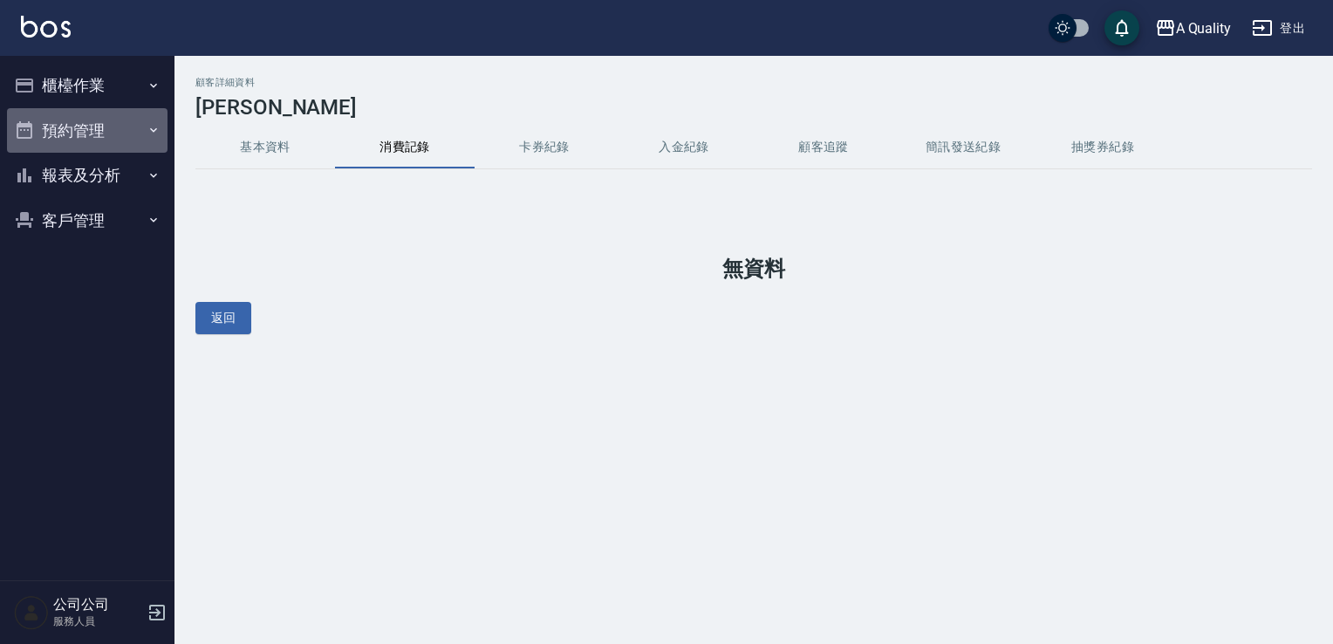
click at [72, 134] on button "預約管理" at bounding box center [87, 130] width 160 height 45
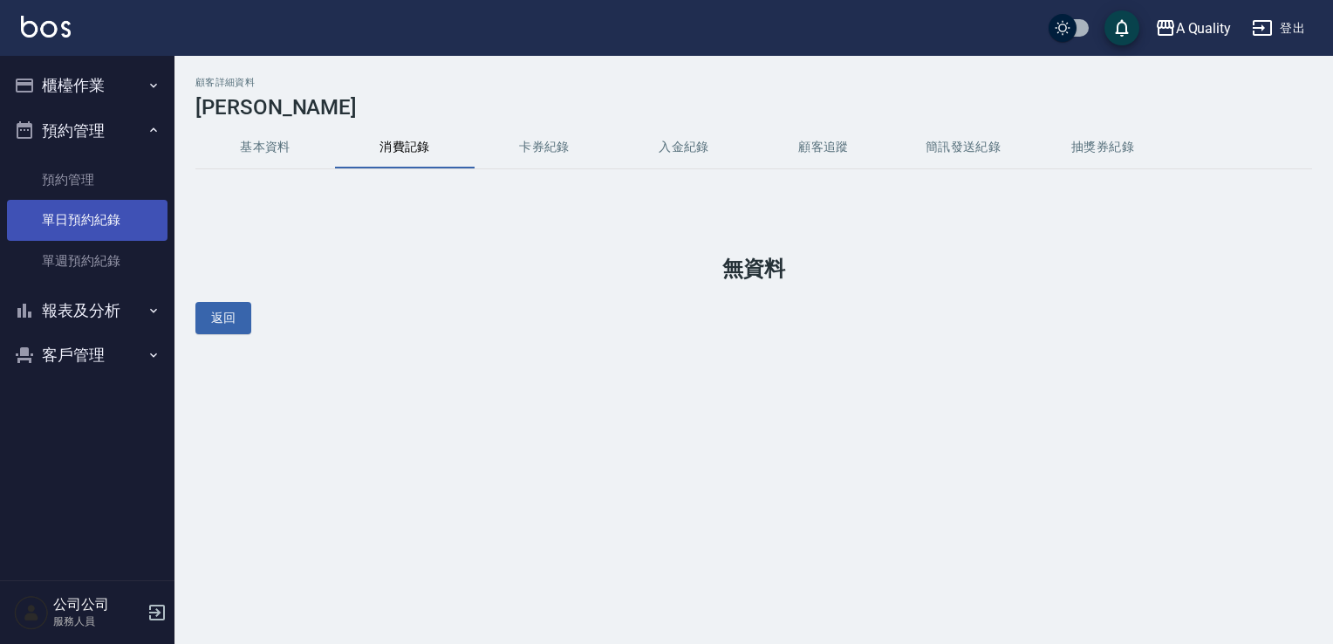
click at [91, 215] on link "單日預約紀錄" at bounding box center [87, 220] width 160 height 40
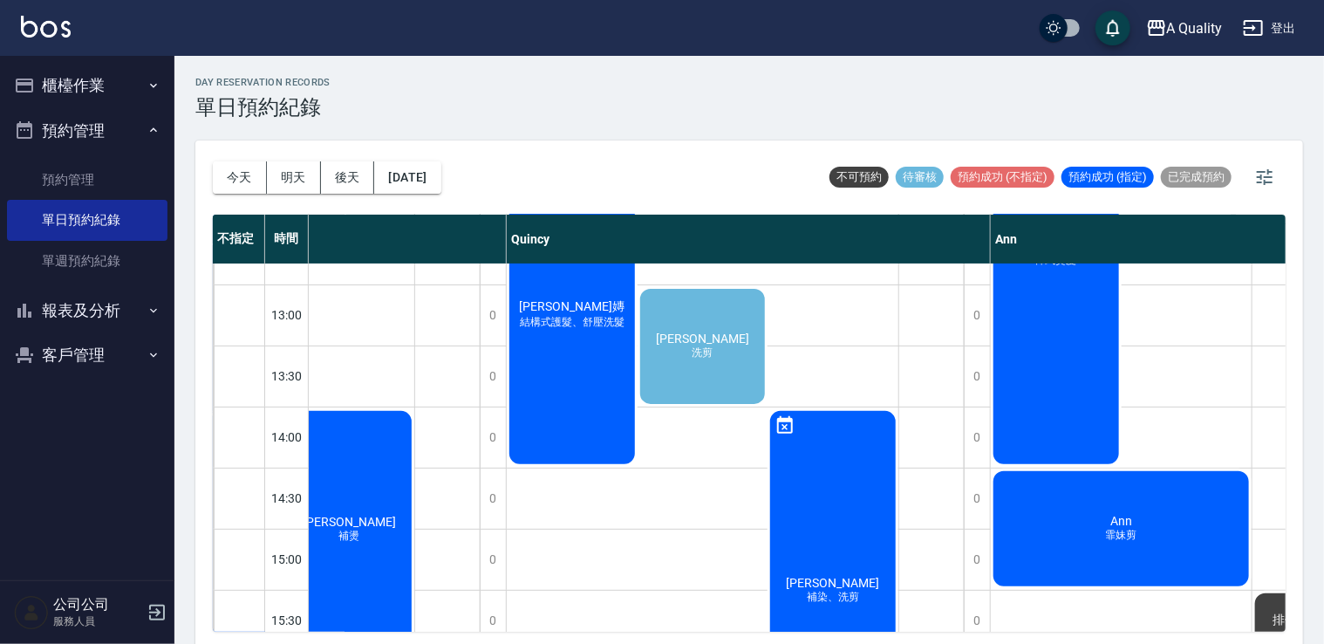
scroll to position [221, 312]
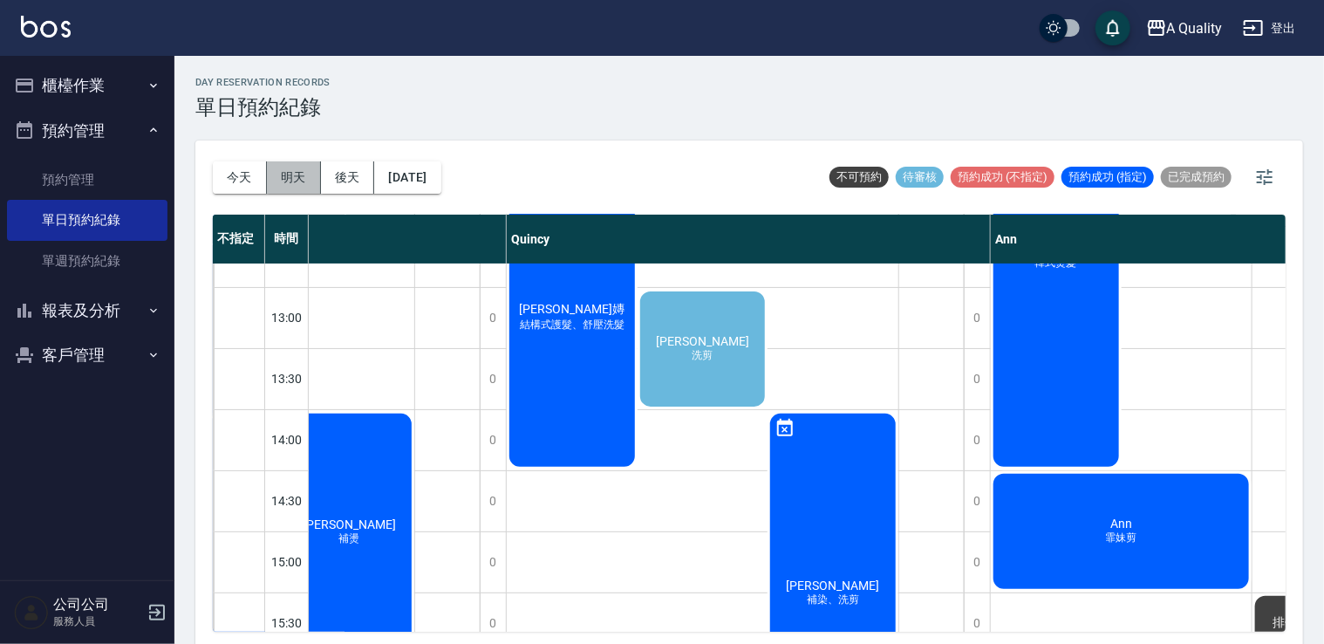
drag, startPoint x: 290, startPoint y: 174, endPoint x: 276, endPoint y: 191, distance: 21.8
click at [290, 176] on button "明天" at bounding box center [294, 177] width 54 height 32
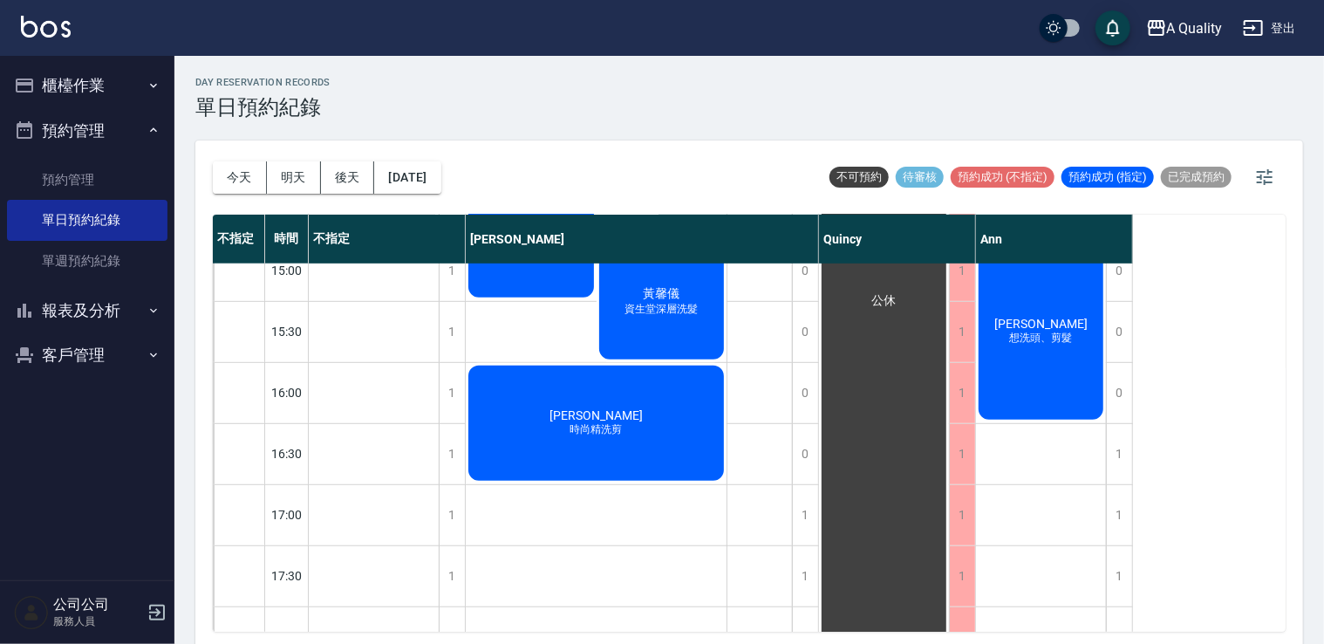
scroll to position [523, 0]
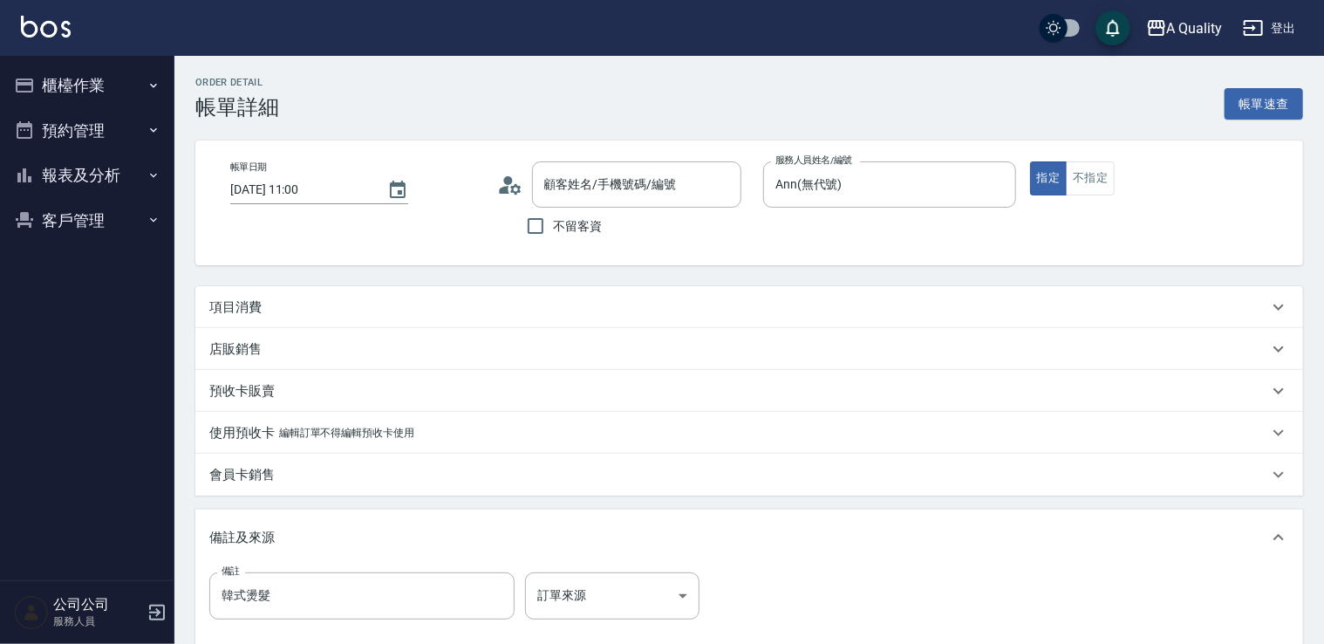
type input "陳美如/0963791316/null"
click at [287, 302] on div "項目消費" at bounding box center [738, 307] width 1059 height 18
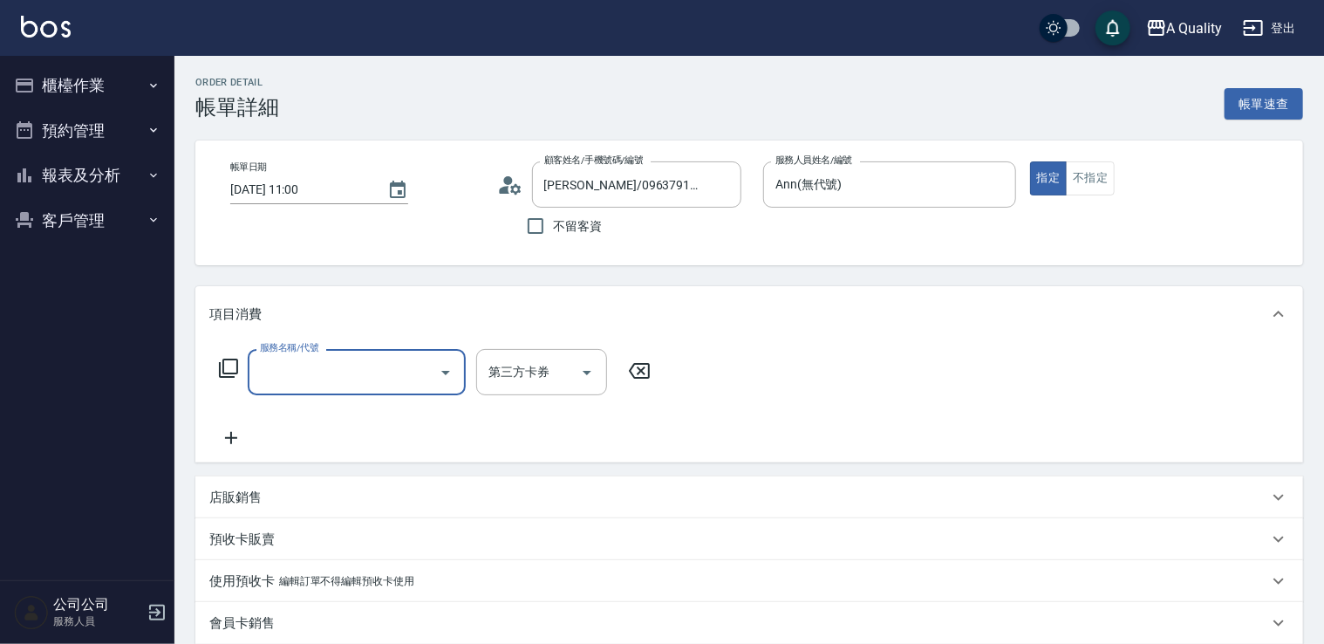
click at [349, 375] on input "服務名稱/代號" at bounding box center [344, 372] width 176 height 31
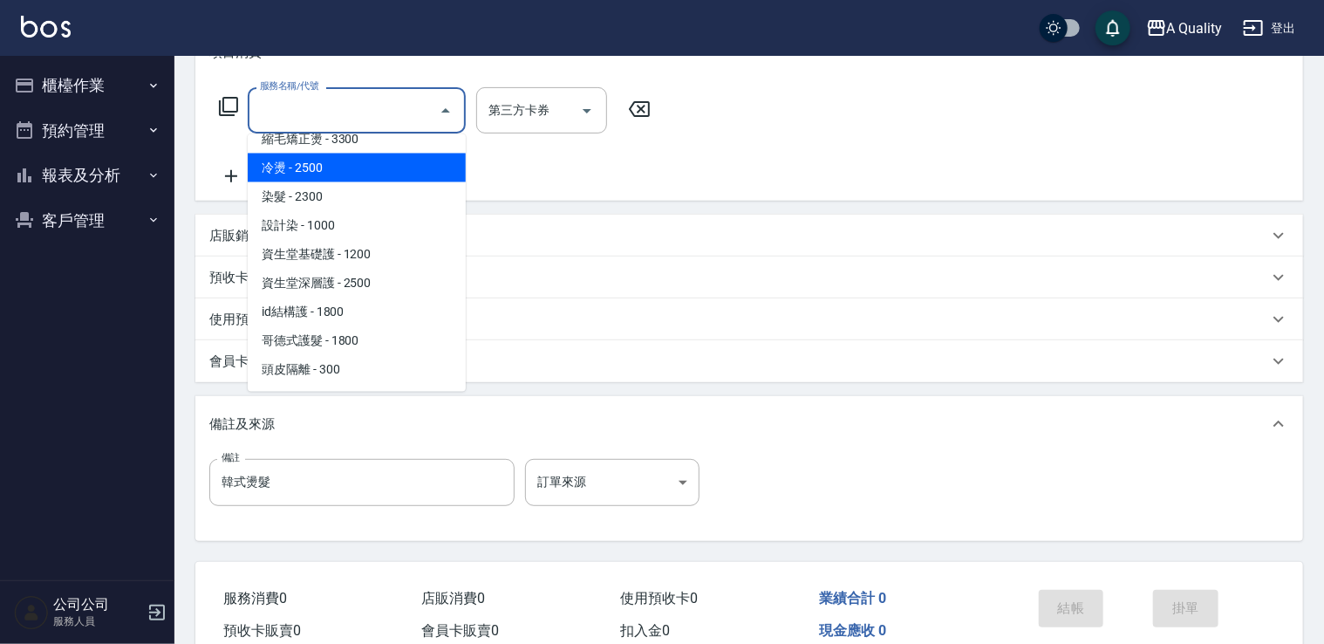
scroll to position [71, 0]
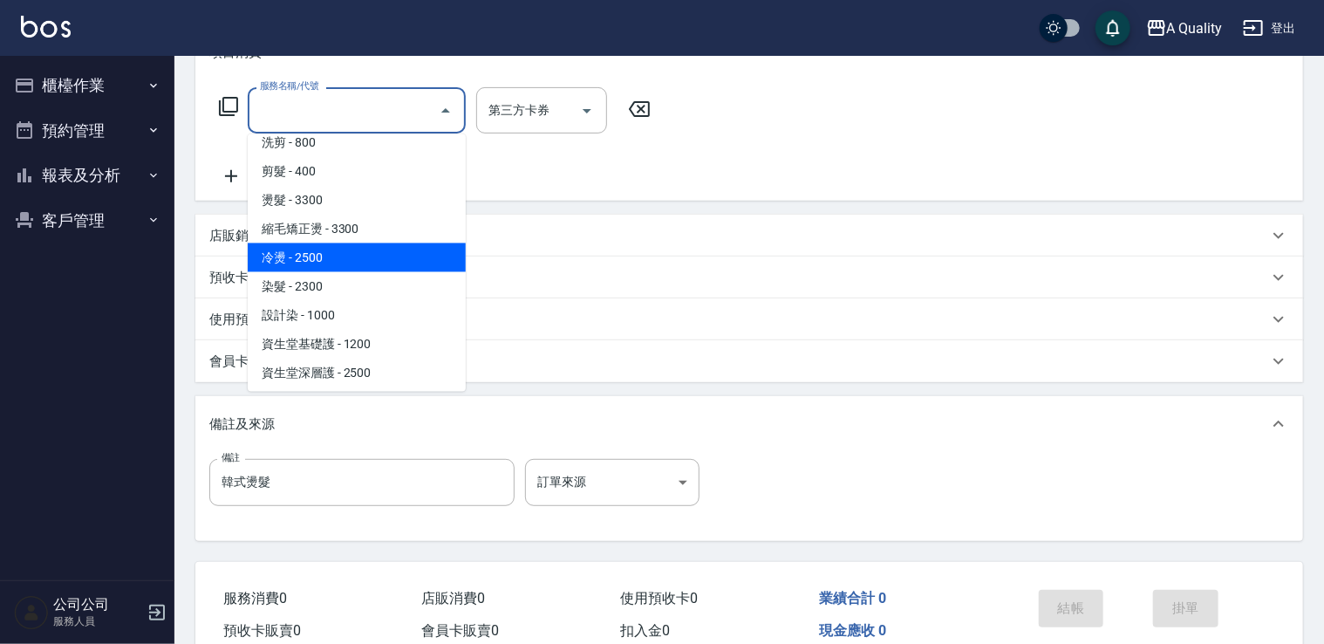
click at [352, 260] on span "冷燙 - 2500" at bounding box center [357, 257] width 218 height 29
type input "冷燙(330)"
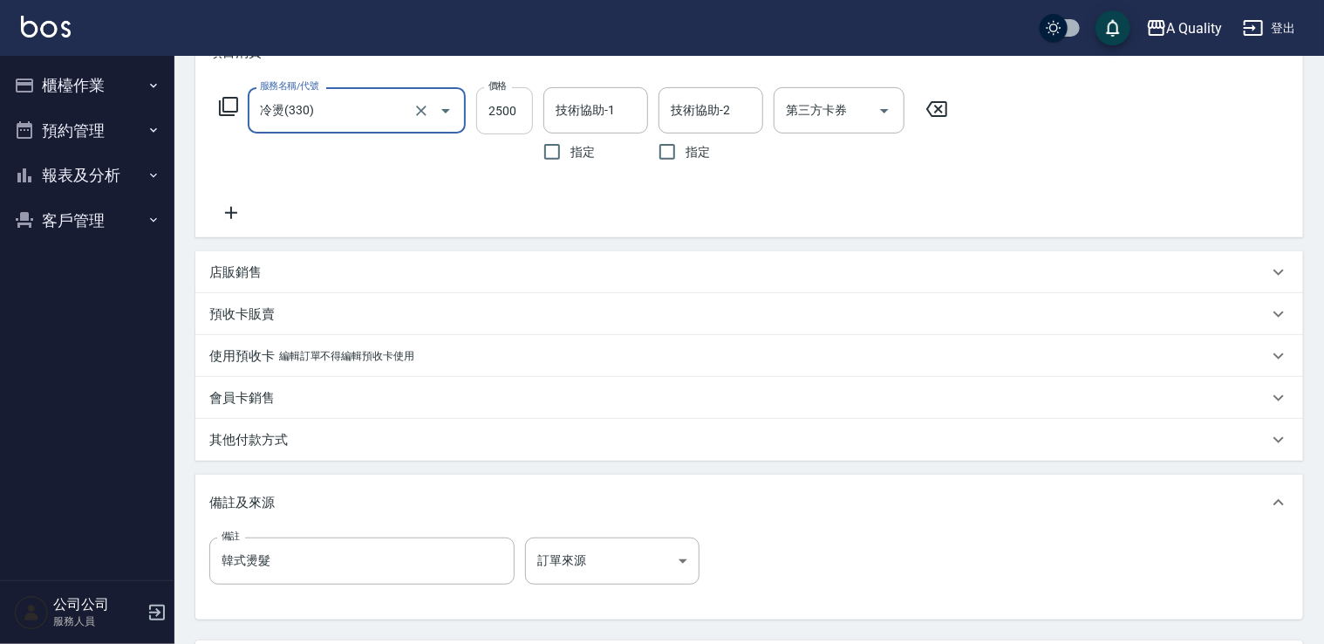
click at [478, 131] on input "2500" at bounding box center [504, 110] width 57 height 47
type input "3000"
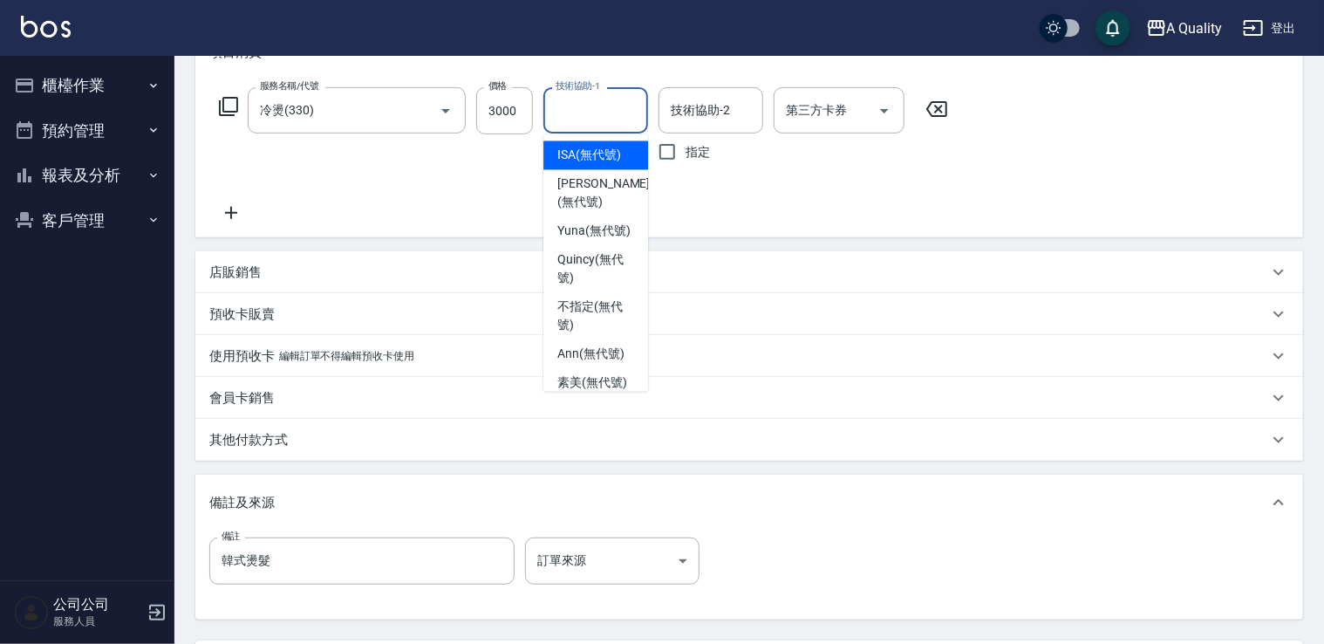
click at [585, 120] on input "技術協助-1" at bounding box center [595, 110] width 89 height 31
click at [586, 153] on span "ISA (無代號)" at bounding box center [589, 156] width 64 height 18
type input "ISA(無代號)"
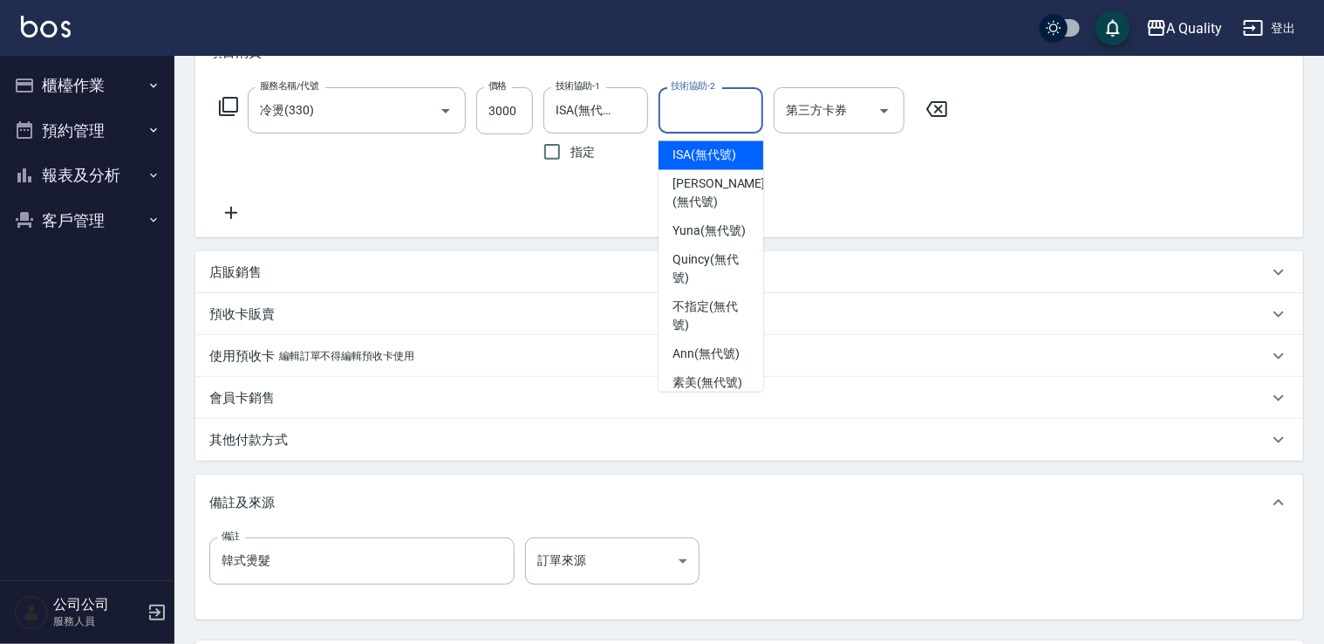
click at [702, 99] on div "技術協助-2 技術協助-2" at bounding box center [711, 110] width 105 height 46
drag, startPoint x: 732, startPoint y: 365, endPoint x: 971, endPoint y: 246, distance: 266.8
click at [733, 364] on span "Ann (無代號)" at bounding box center [705, 354] width 67 height 18
type input "Ann(無代號)"
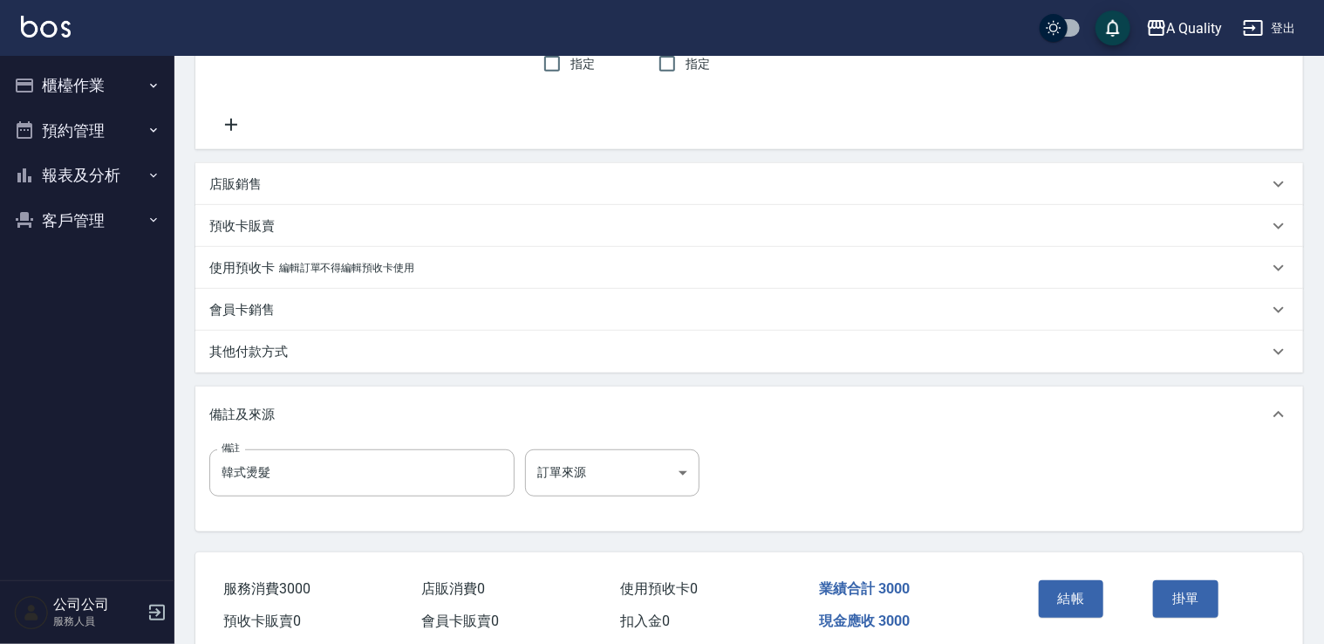
scroll to position [423, 0]
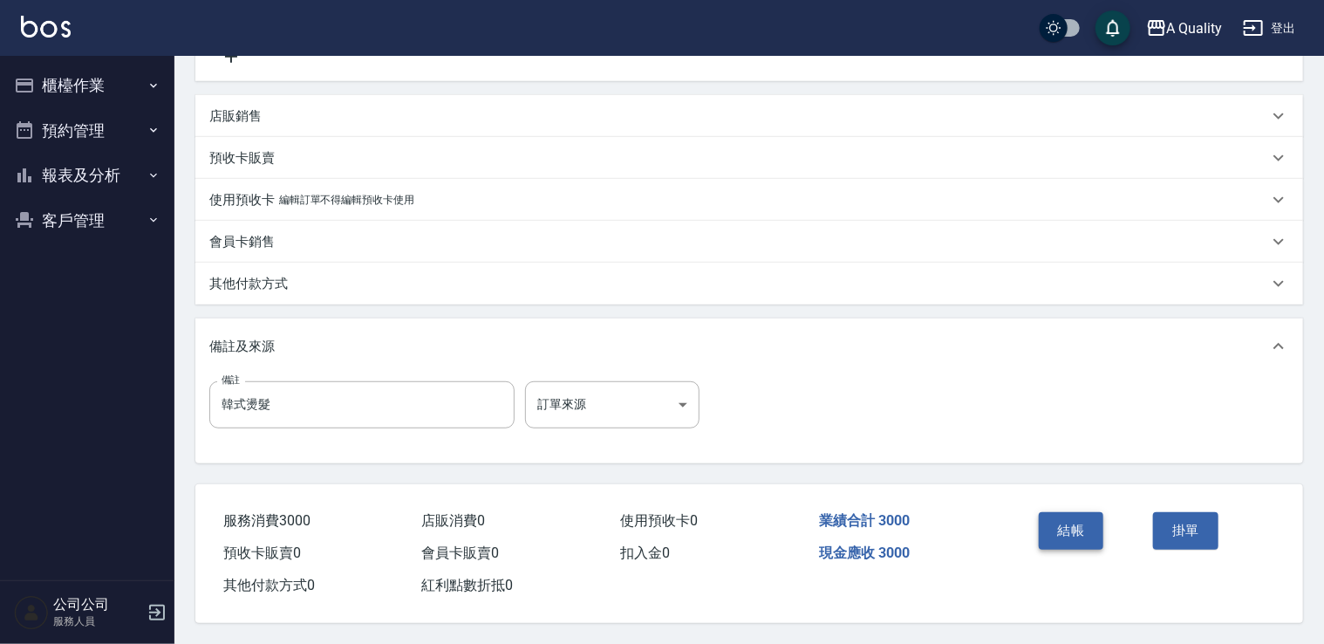
click at [1068, 529] on button "結帳" at bounding box center [1071, 530] width 65 height 37
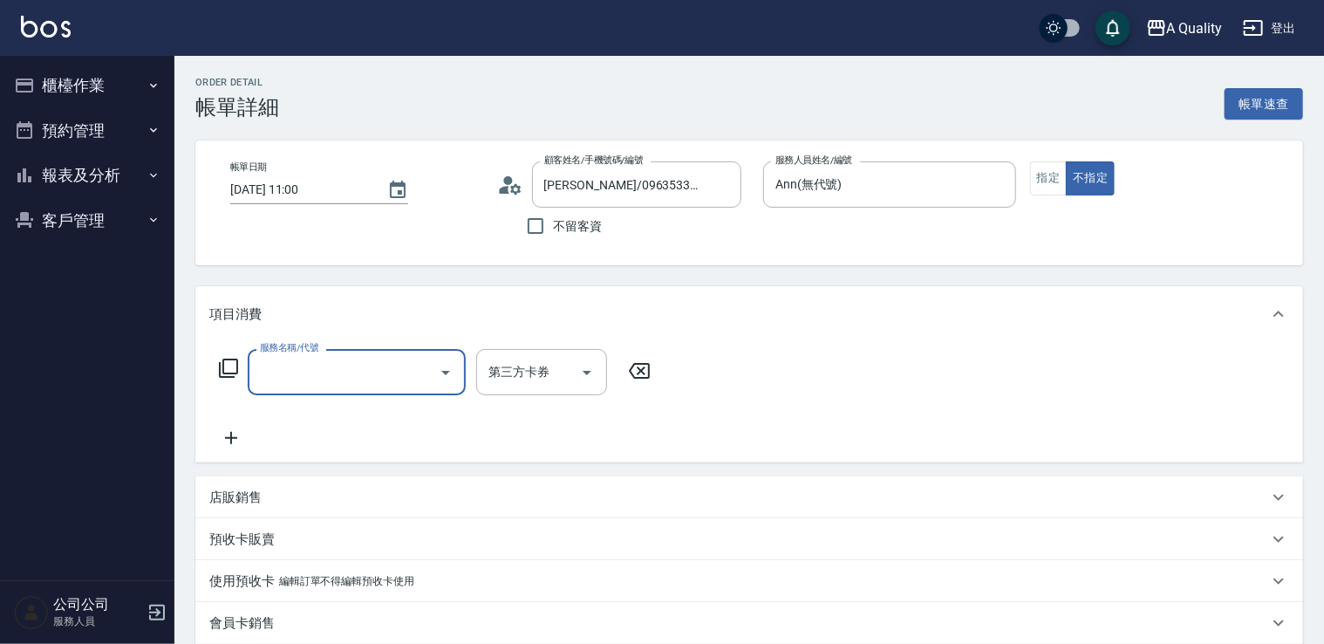
click at [372, 366] on input "服務名稱/代號" at bounding box center [344, 372] width 176 height 31
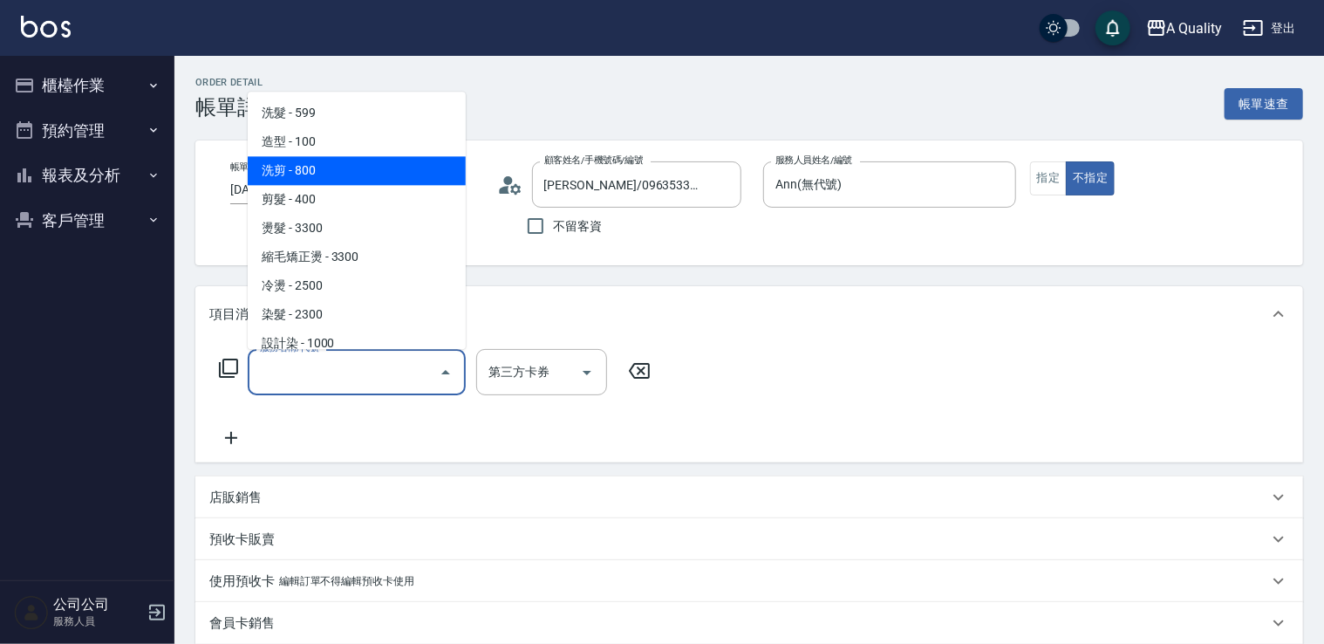
click at [329, 172] on span "洗剪 - 800" at bounding box center [357, 170] width 218 height 29
type input "洗剪(103)"
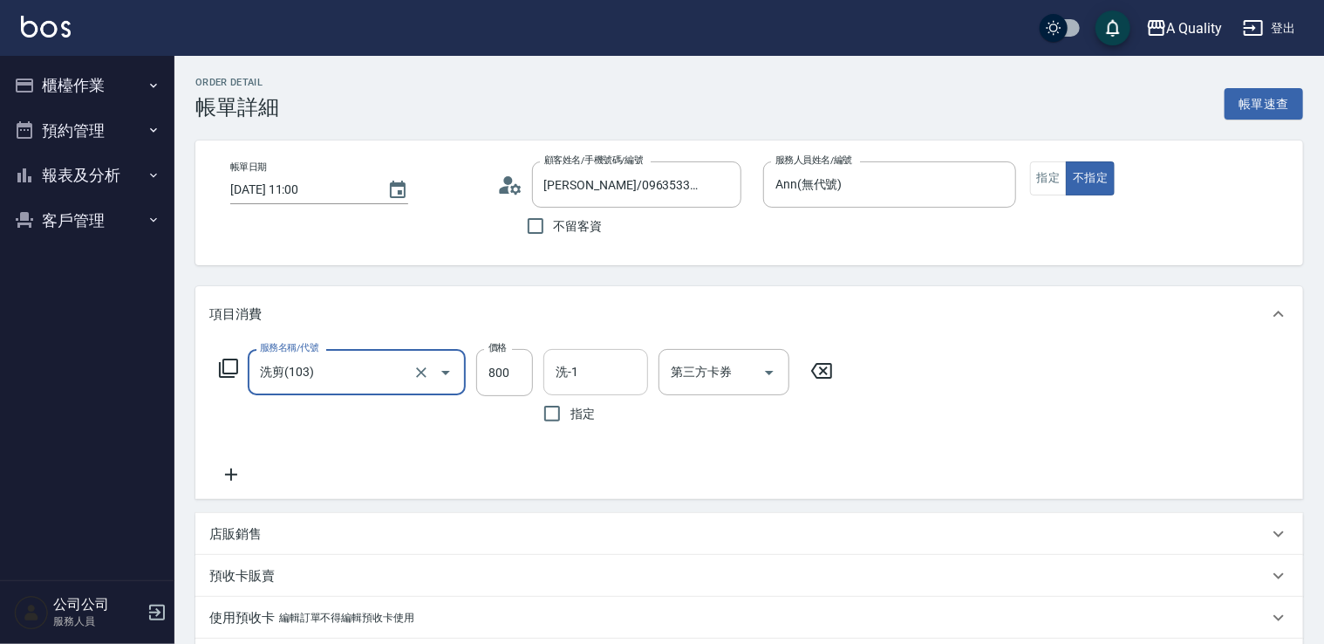
click at [619, 379] on input "洗-1" at bounding box center [595, 372] width 89 height 31
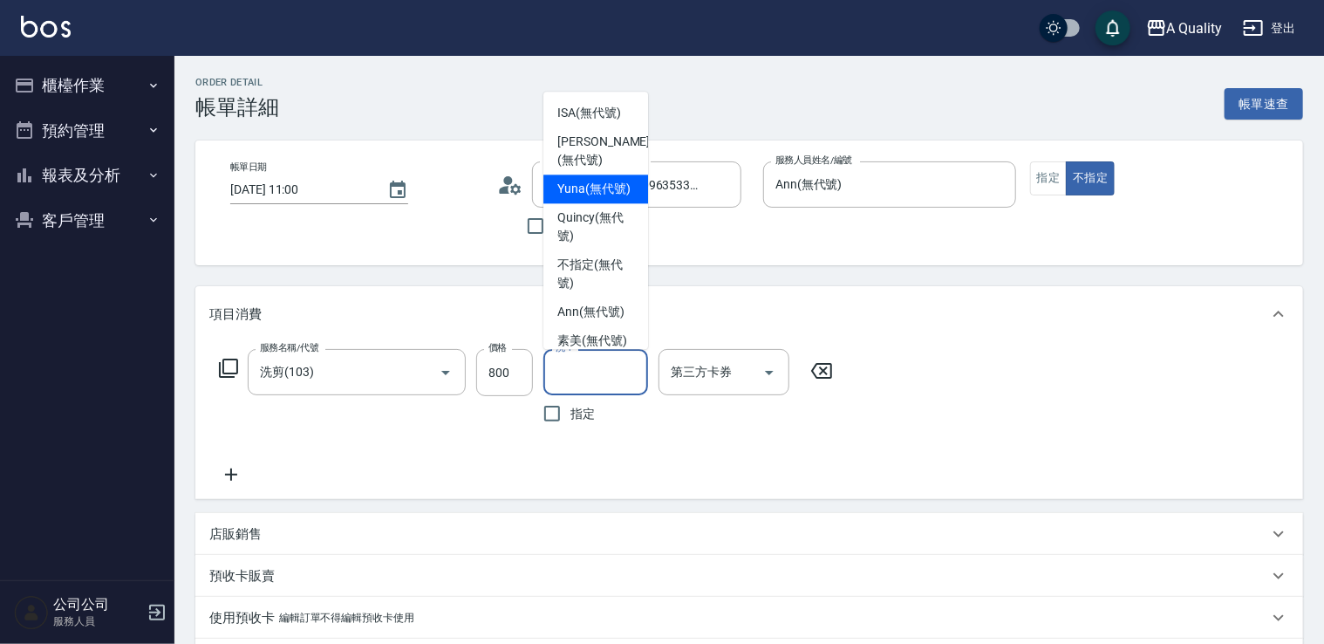
click at [594, 196] on span "Yuna (無代號)" at bounding box center [593, 189] width 73 height 18
type input "Yuna(無代號)"
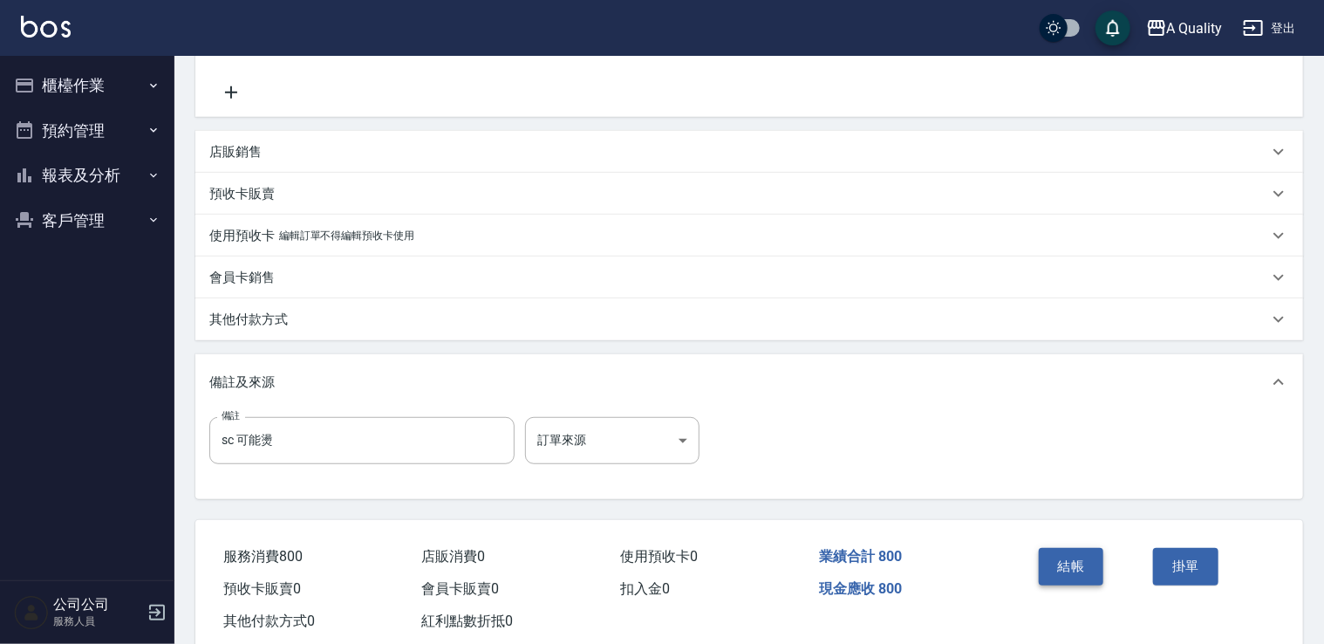
scroll to position [423, 0]
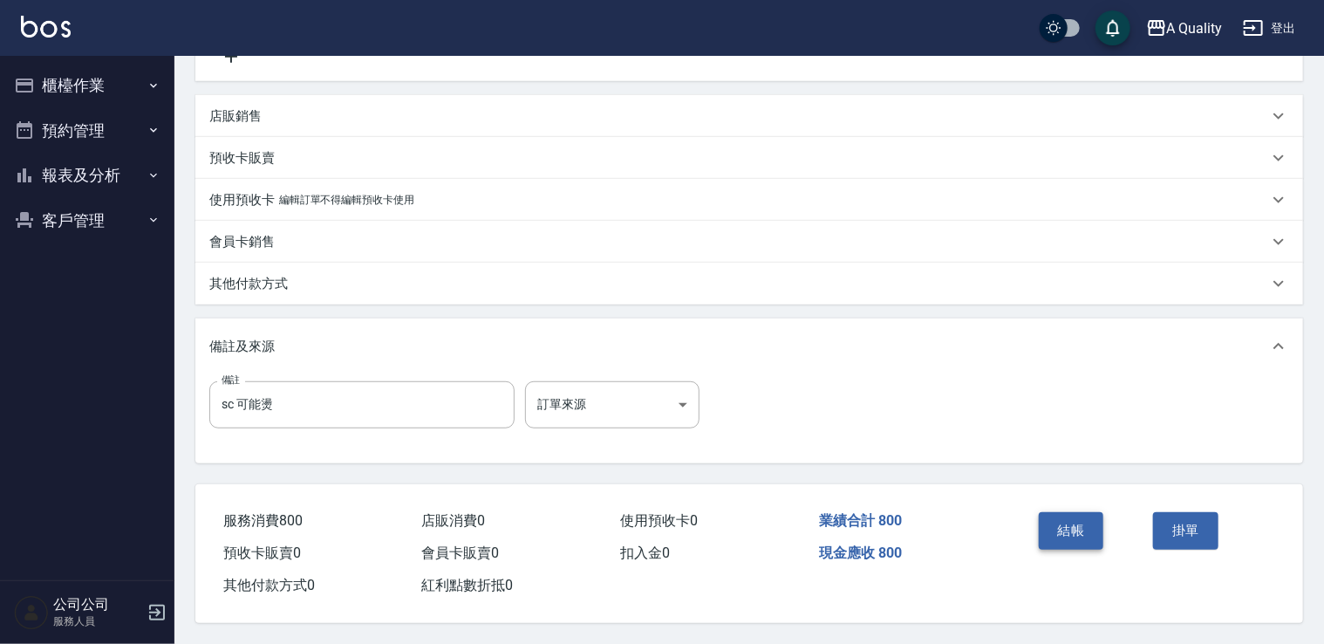
click at [1067, 541] on button "結帳" at bounding box center [1071, 530] width 65 height 37
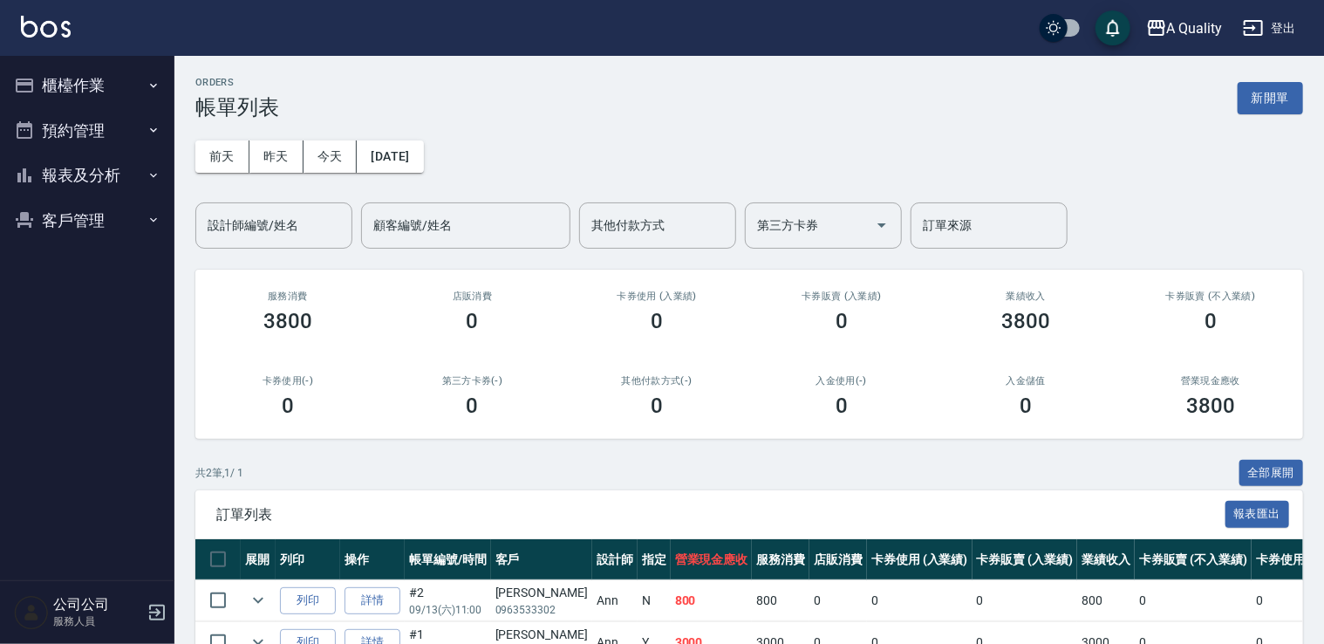
click at [74, 78] on button "櫃檯作業" at bounding box center [87, 85] width 160 height 45
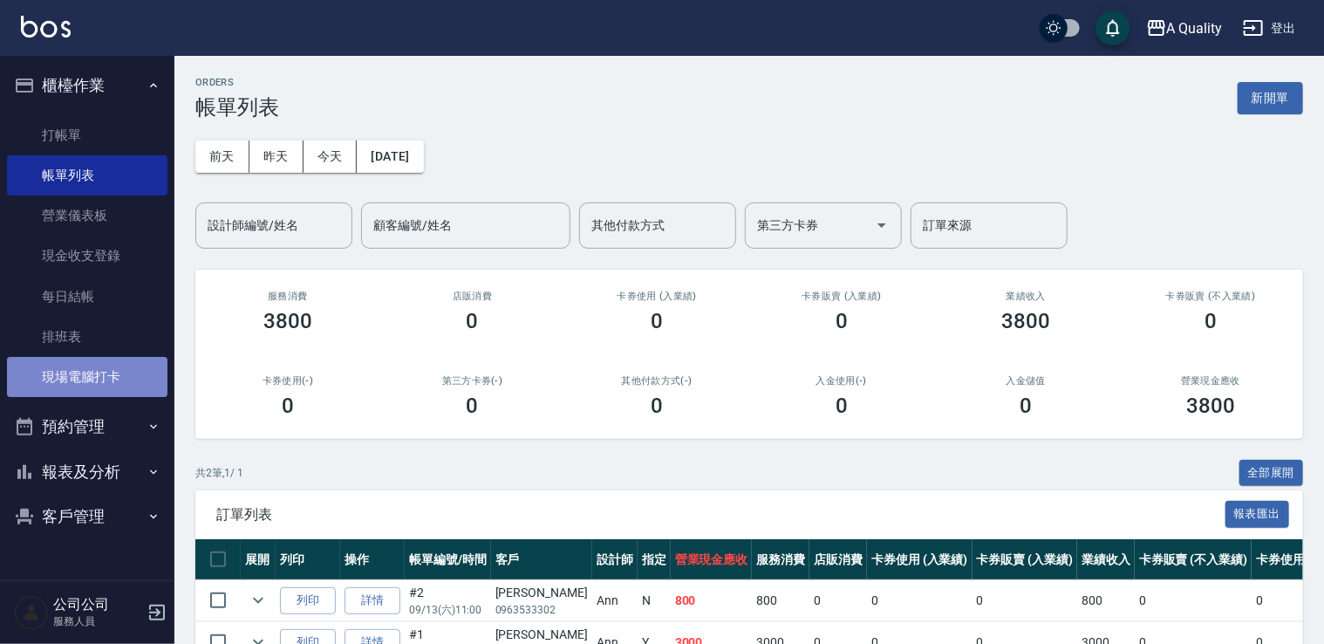
click at [100, 368] on link "現場電腦打卡" at bounding box center [87, 377] width 160 height 40
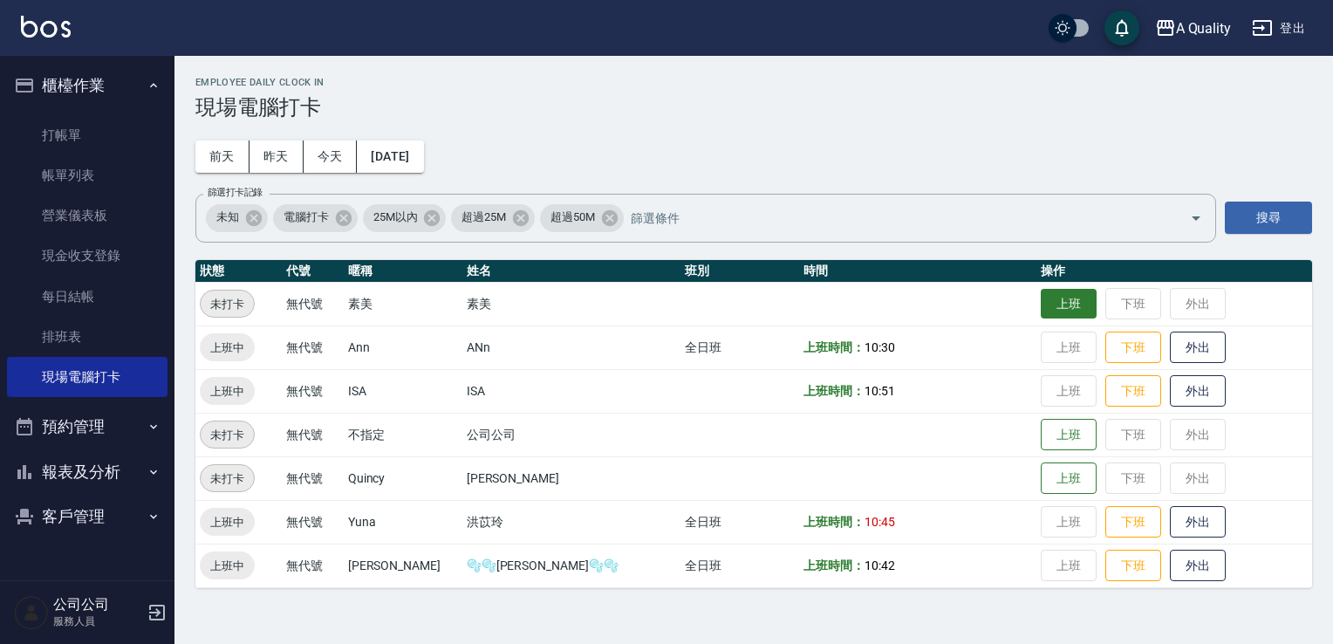
click at [1049, 307] on button "上班" at bounding box center [1069, 304] width 56 height 31
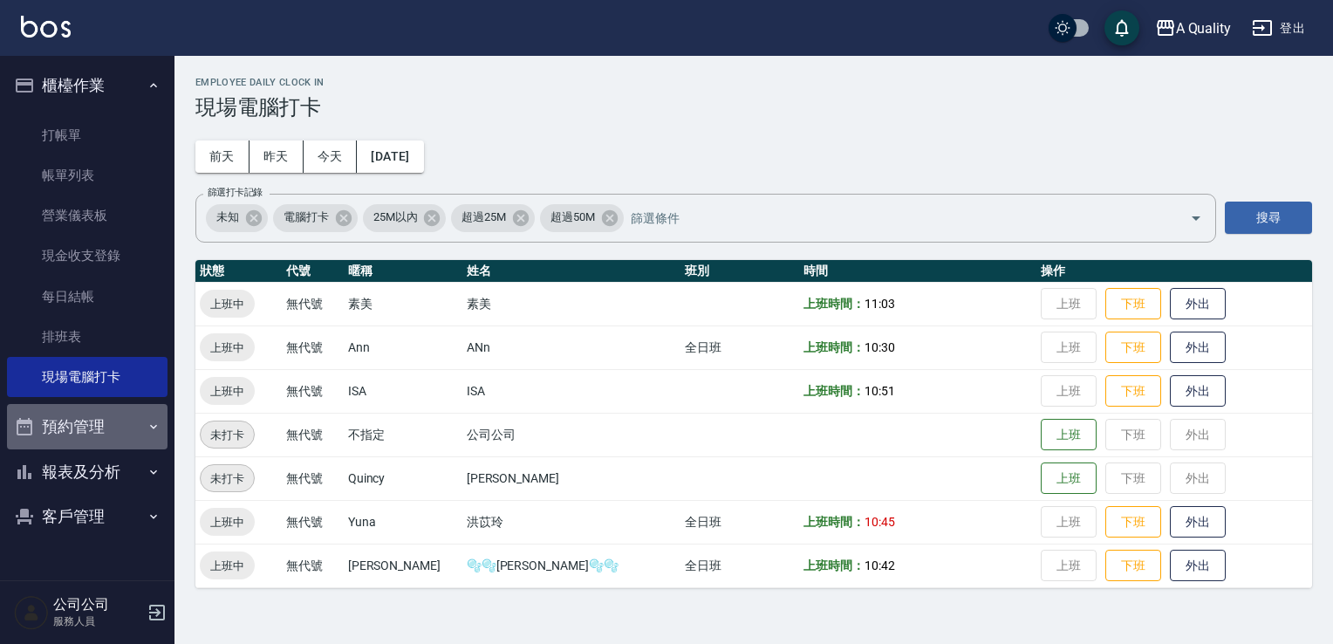
click at [86, 438] on button "預約管理" at bounding box center [87, 426] width 160 height 45
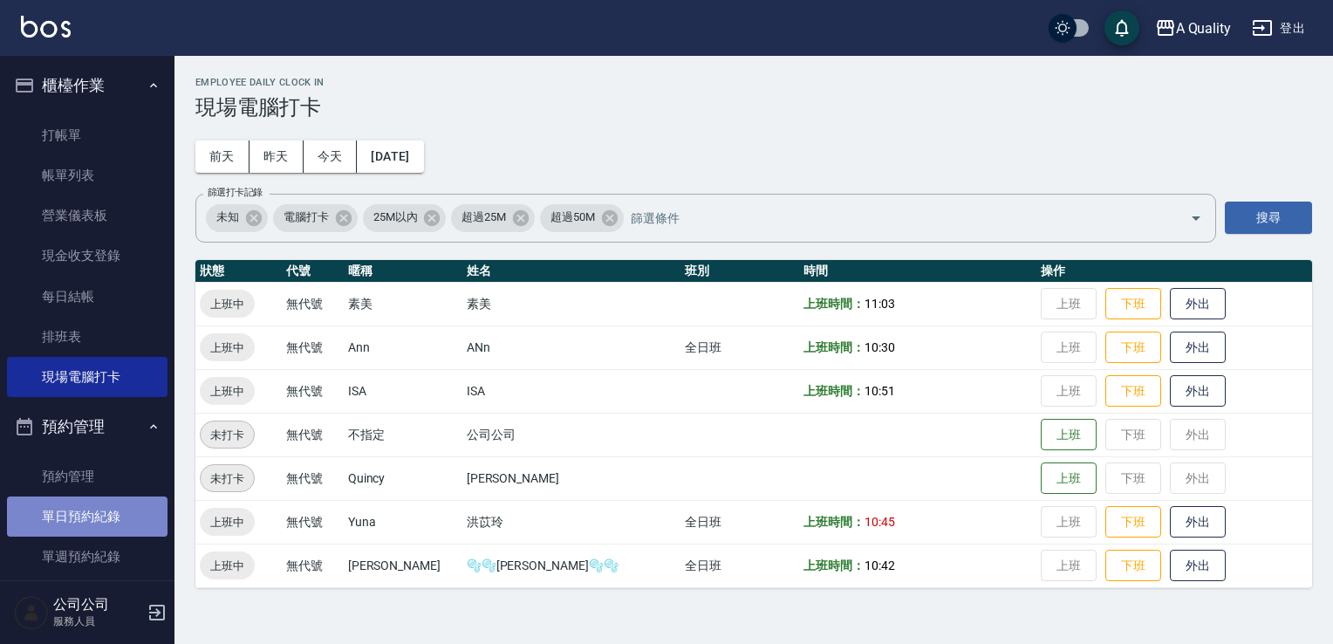
click at [112, 520] on link "單日預約紀錄" at bounding box center [87, 516] width 160 height 40
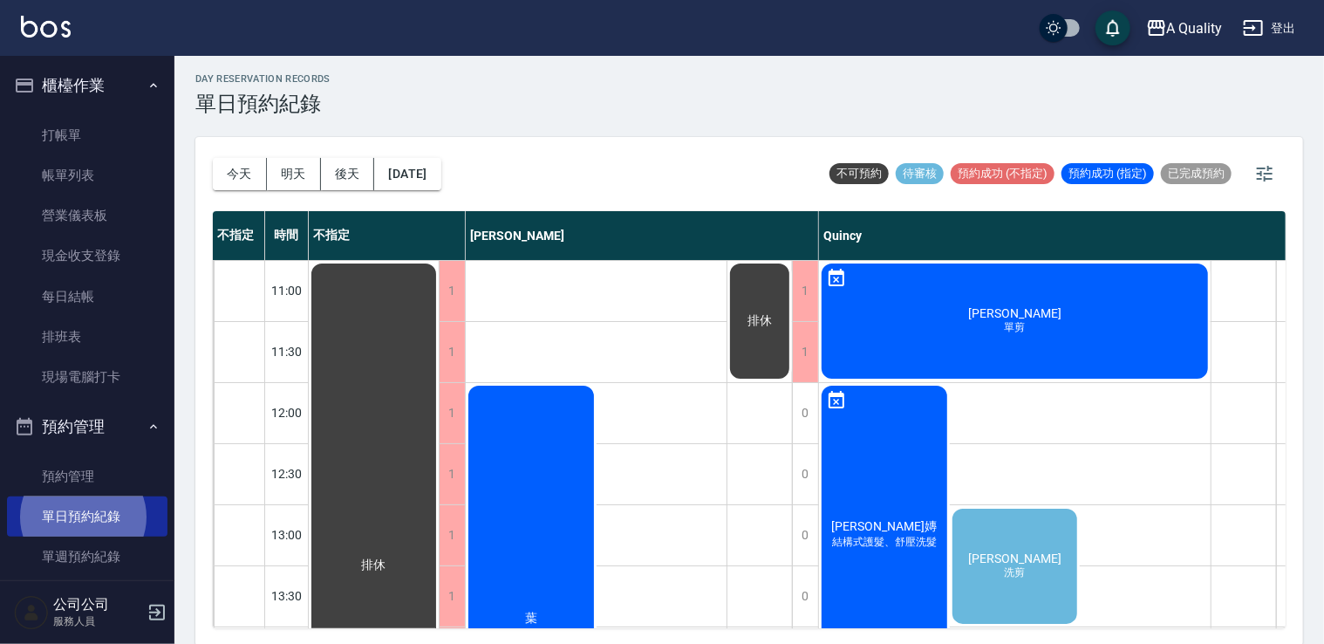
scroll to position [4, 0]
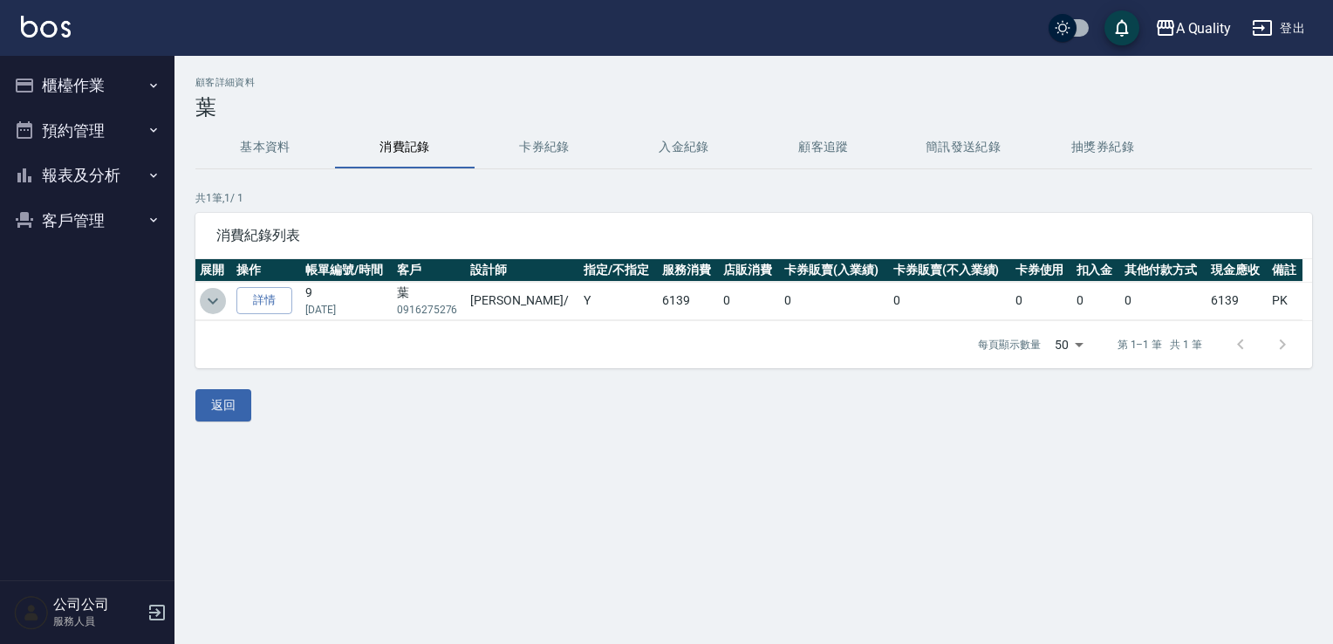
click at [207, 306] on icon "expand row" at bounding box center [212, 300] width 21 height 21
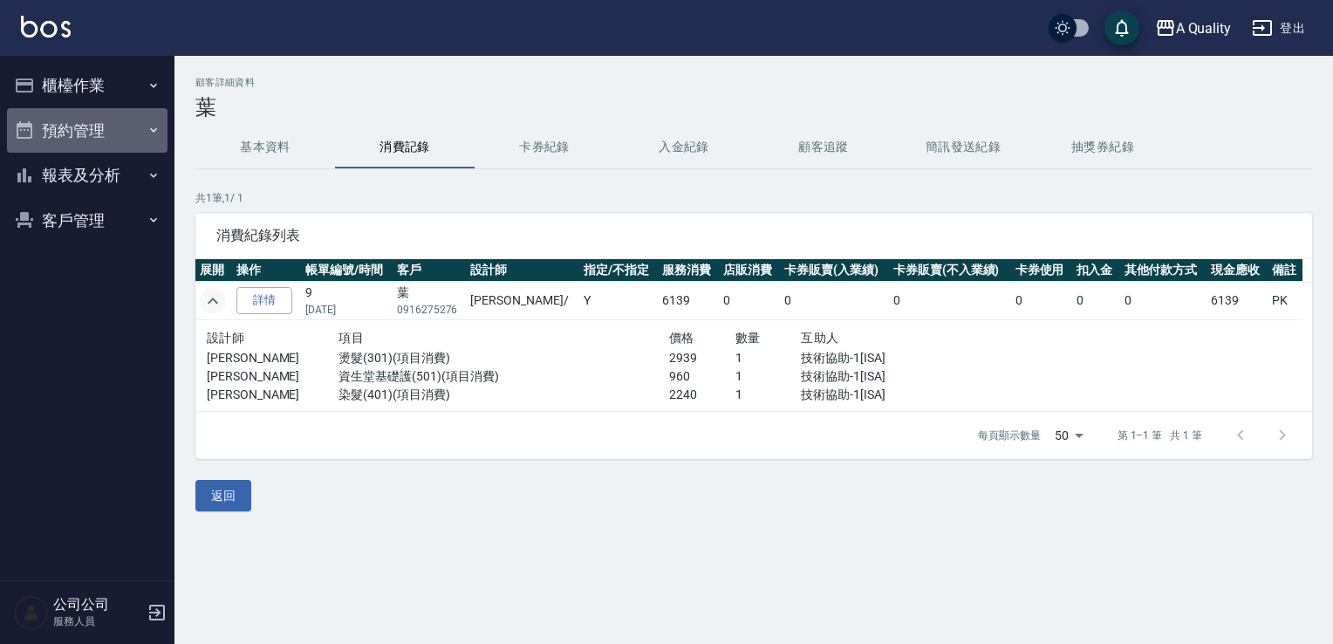
click at [89, 133] on button "預約管理" at bounding box center [87, 130] width 160 height 45
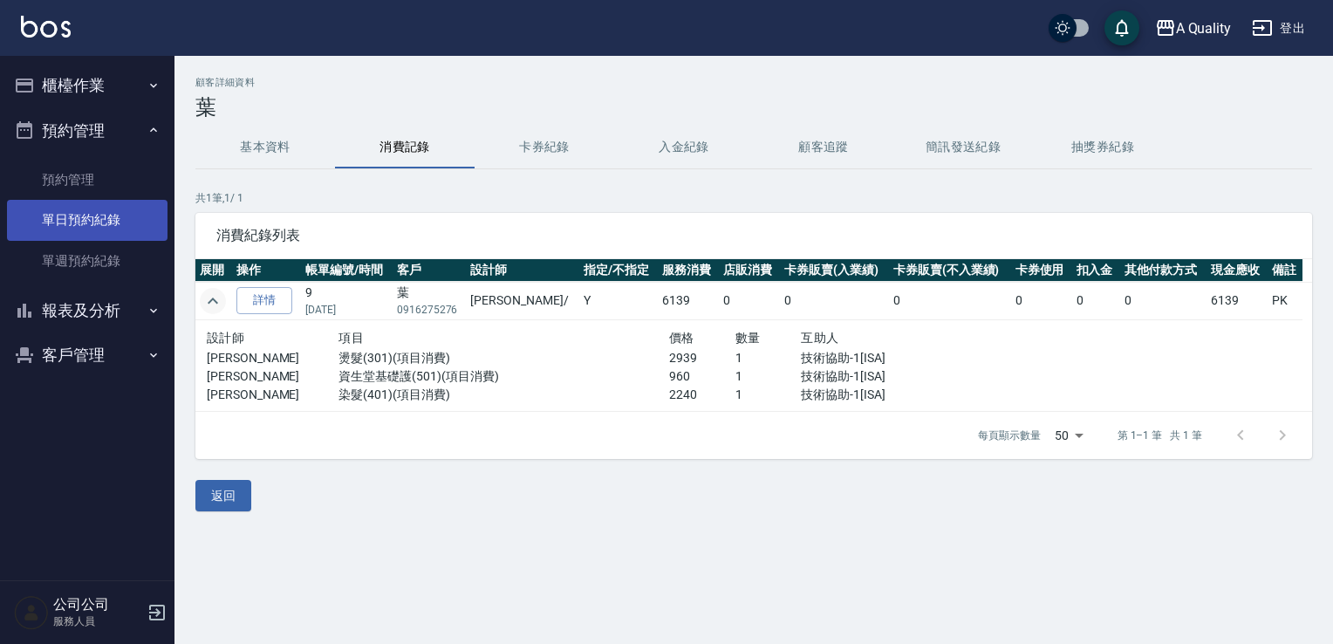
click at [98, 232] on link "單日預約紀錄" at bounding box center [87, 220] width 160 height 40
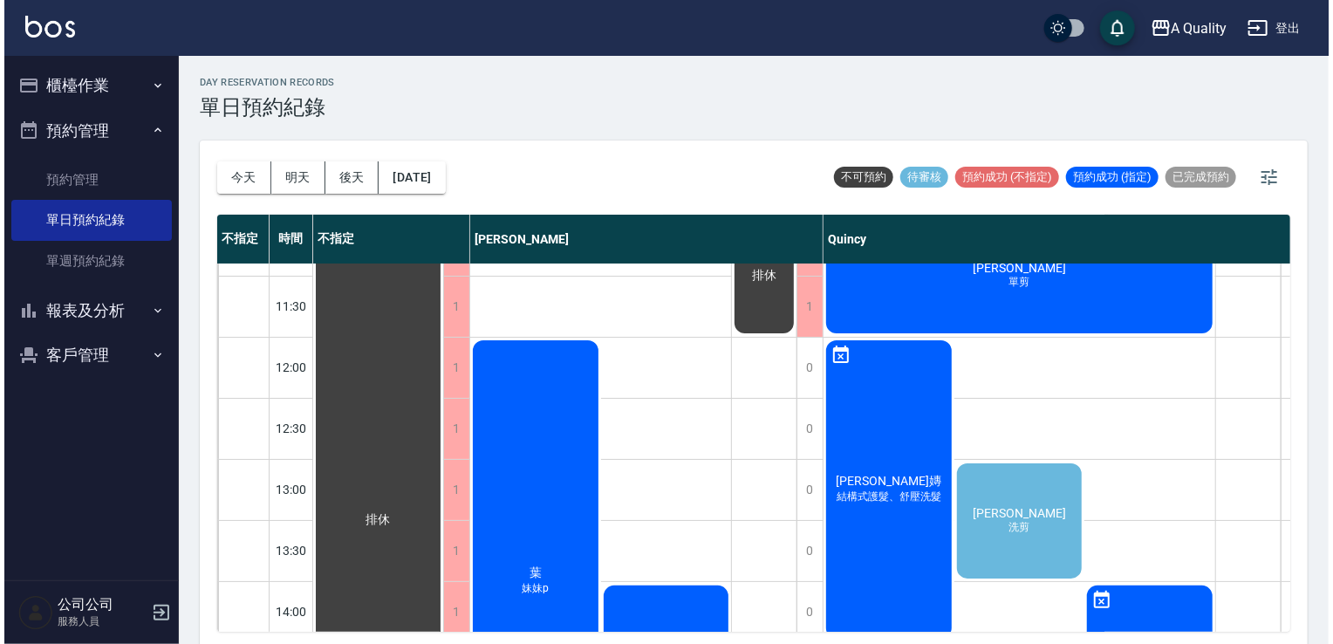
scroll to position [262, 0]
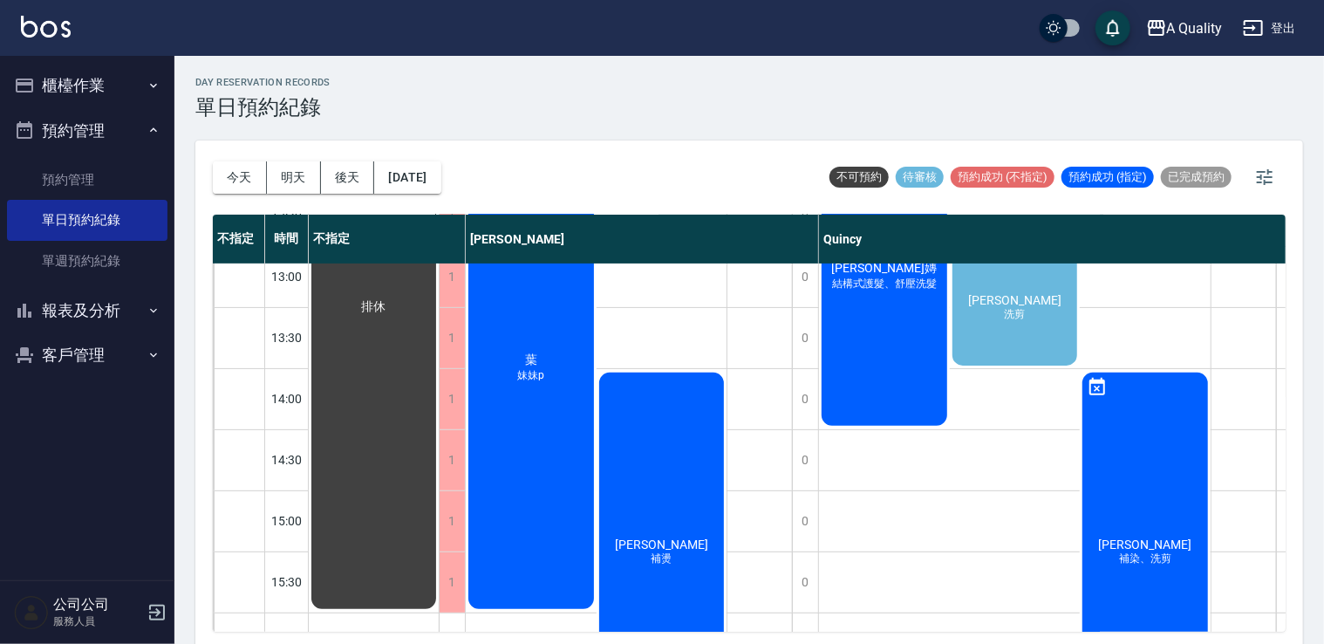
click at [560, 374] on div "葉 妹妹p" at bounding box center [531, 368] width 131 height 487
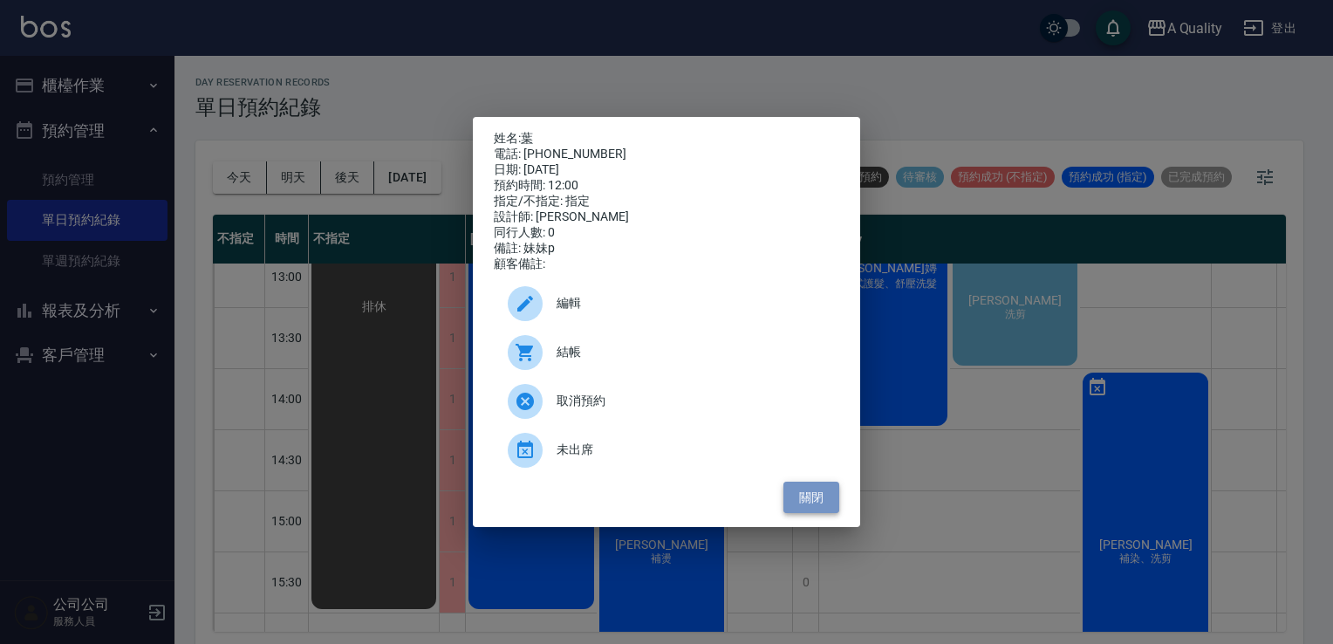
click at [823, 507] on button "關閉" at bounding box center [811, 497] width 56 height 32
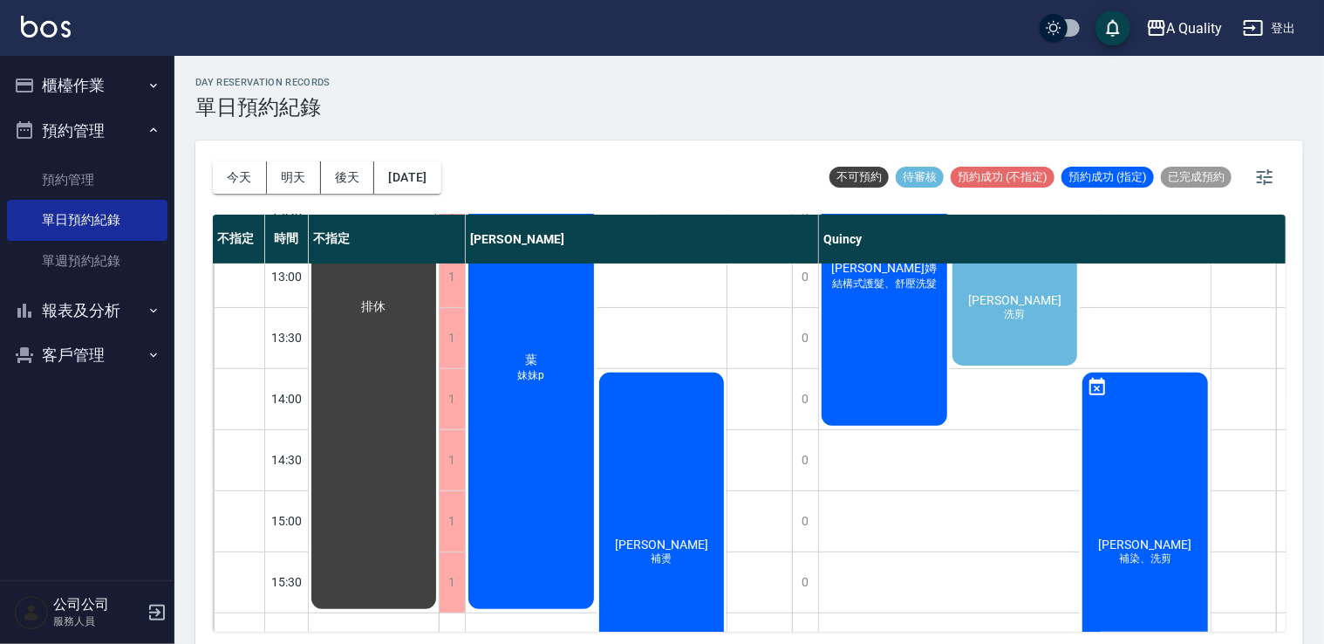
click at [509, 424] on div "葉 妹妹p" at bounding box center [531, 368] width 131 height 487
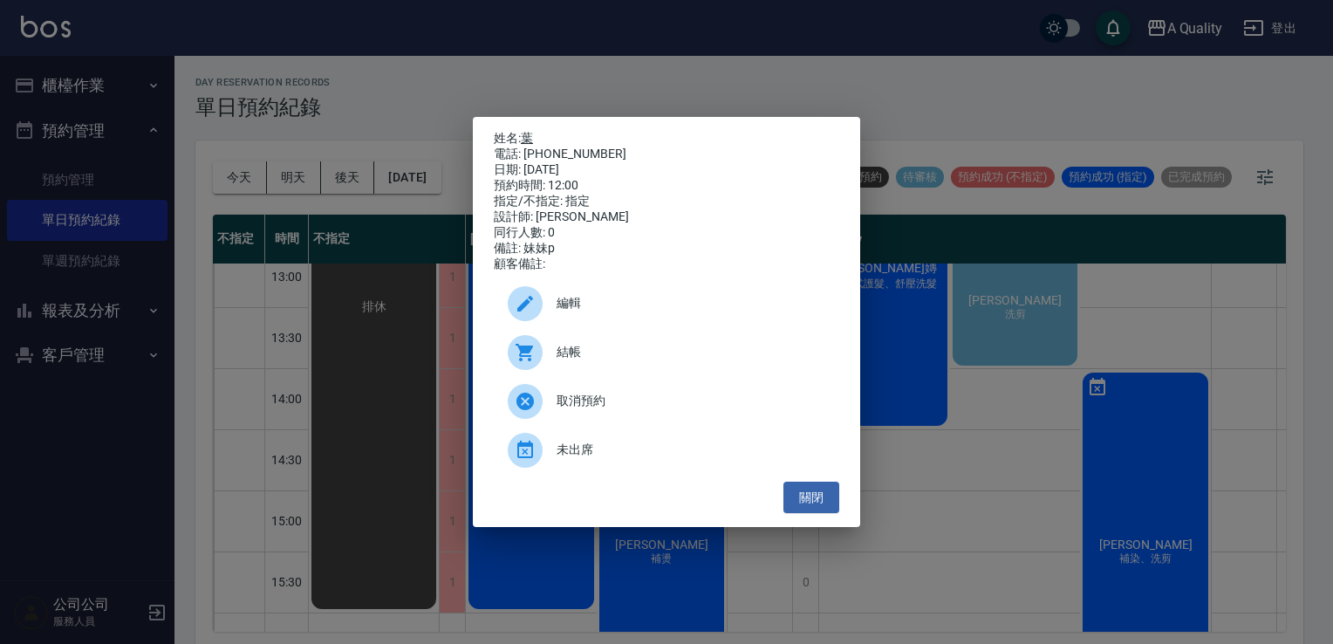
click at [532, 133] on link "葉" at bounding box center [527, 138] width 12 height 14
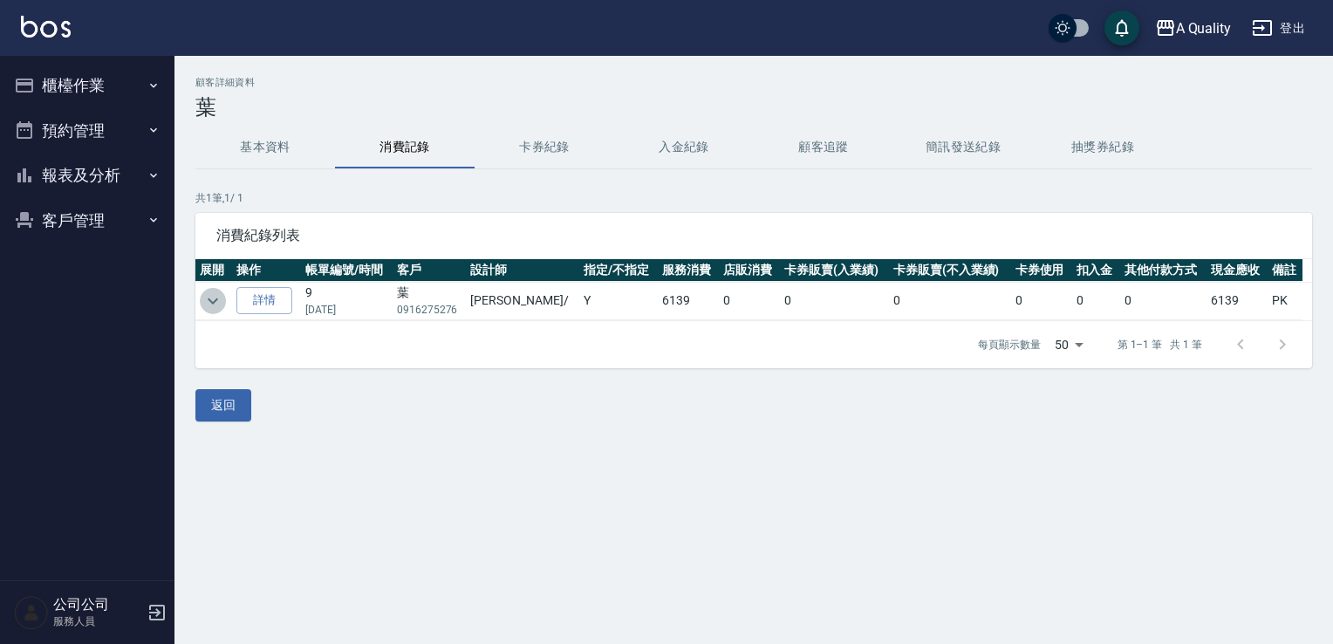
click at [215, 300] on icon "expand row" at bounding box center [213, 300] width 10 height 6
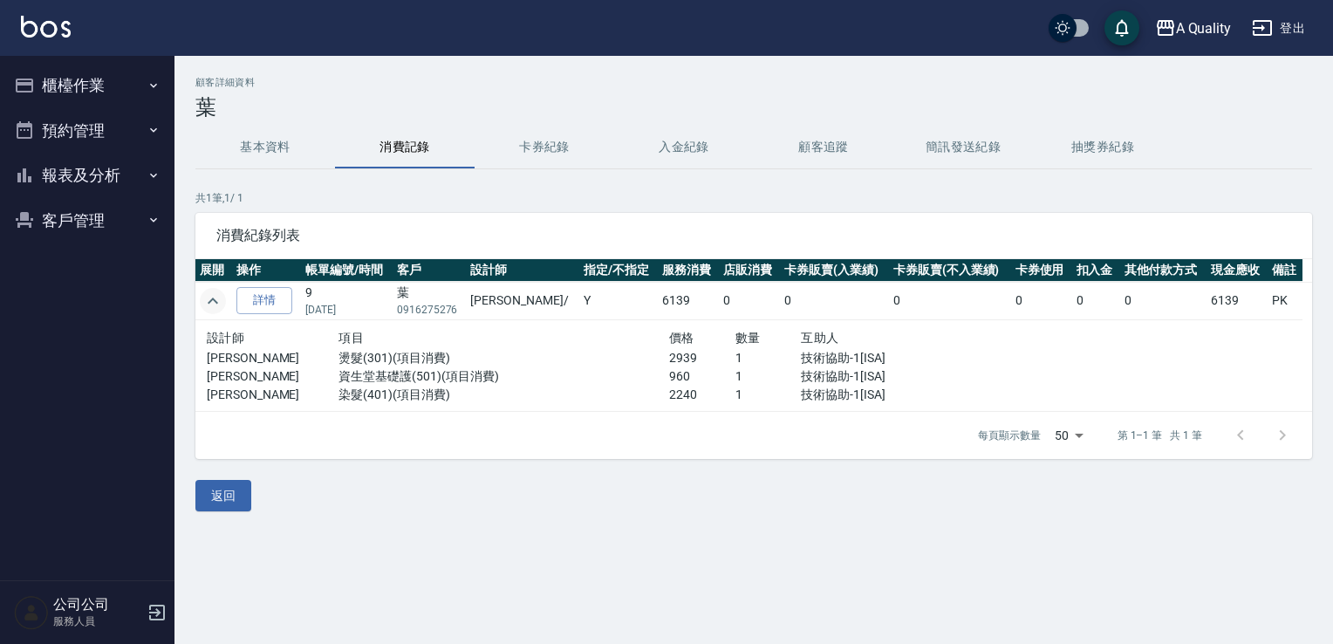
click at [65, 133] on button "預約管理" at bounding box center [87, 130] width 160 height 45
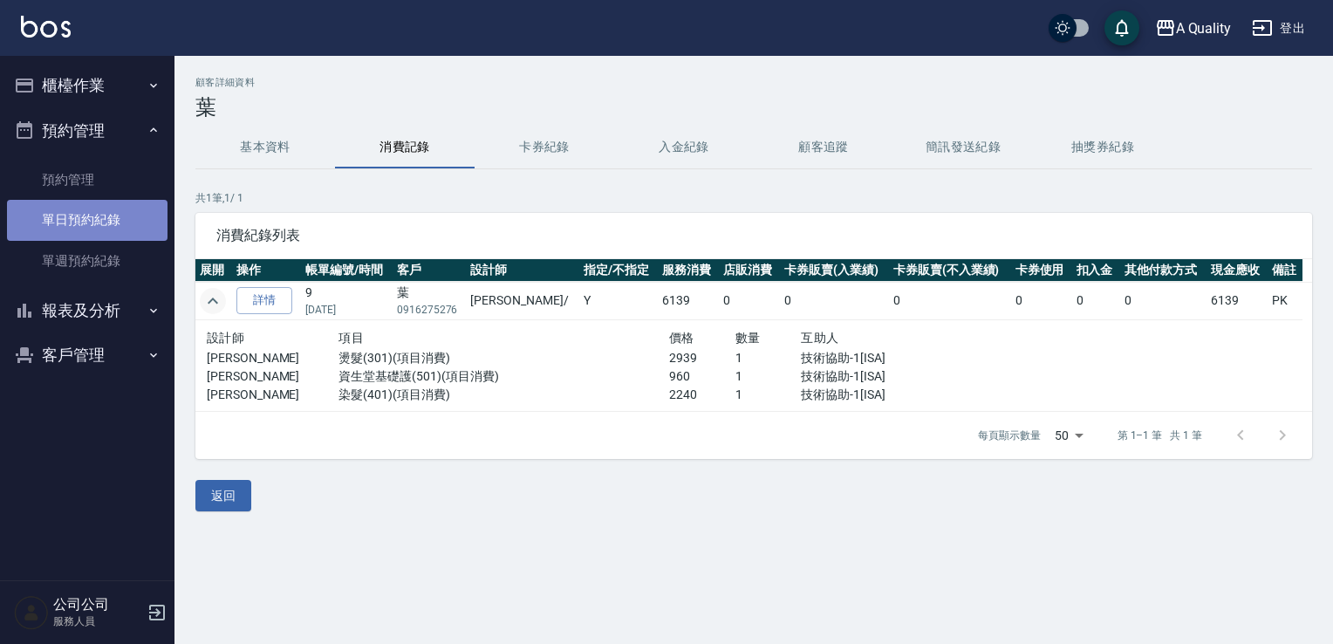
click at [82, 215] on link "單日預約紀錄" at bounding box center [87, 220] width 160 height 40
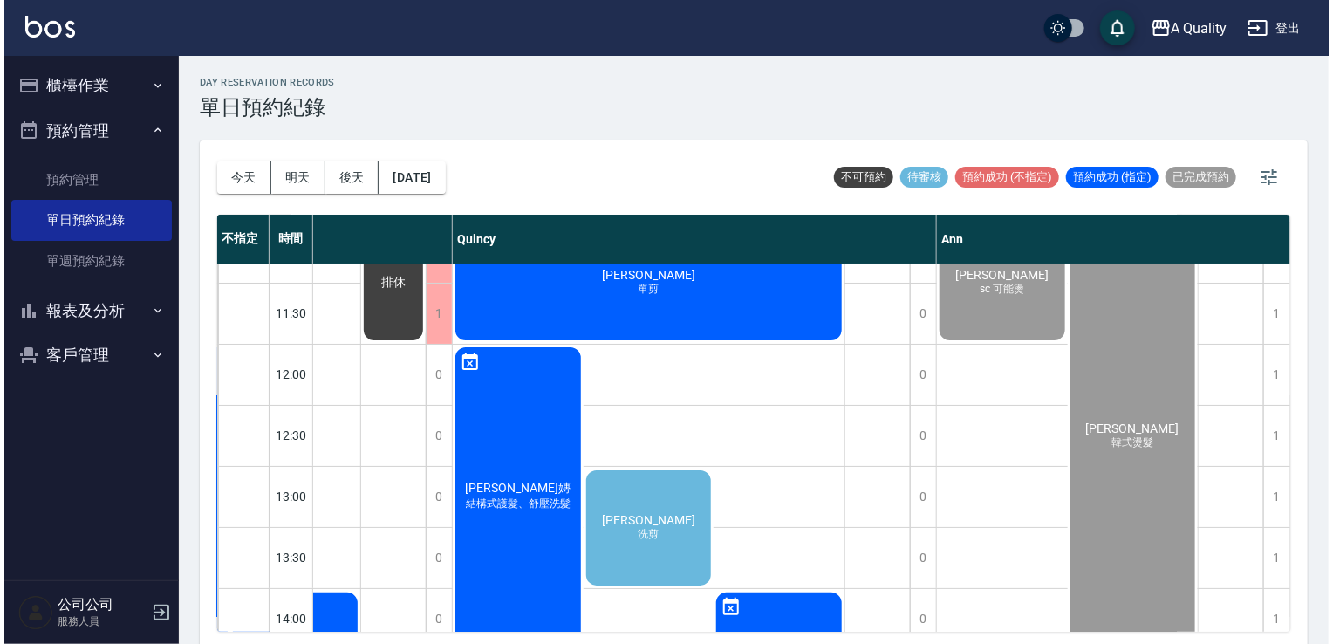
scroll to position [0, 379]
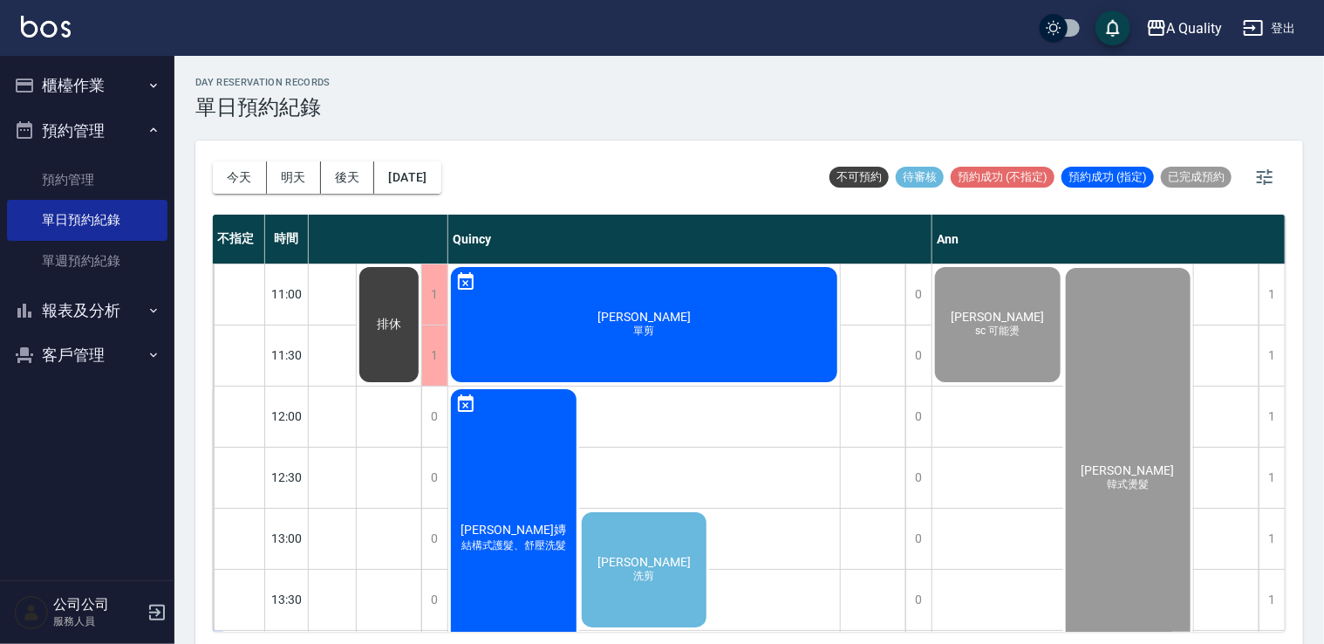
click at [635, 540] on div "[PERSON_NAME] 洗剪" at bounding box center [644, 569] width 131 height 120
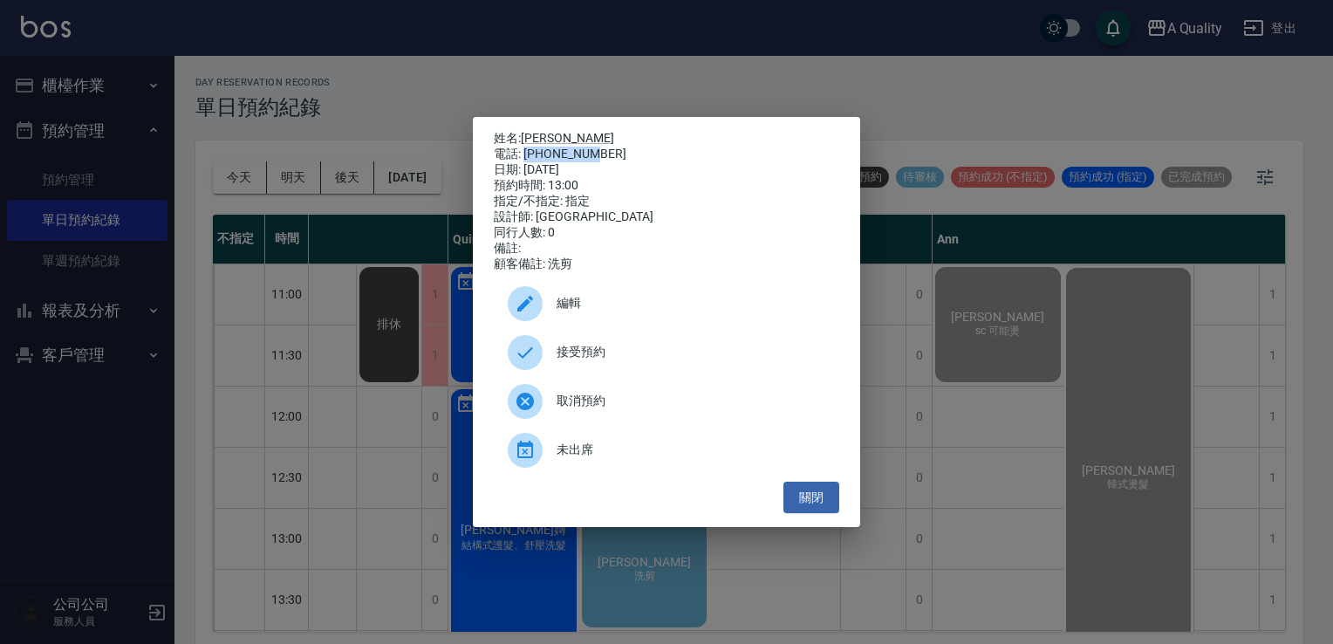
drag, startPoint x: 577, startPoint y: 152, endPoint x: 638, endPoint y: 150, distance: 62.0
click at [638, 150] on div "電話: [PHONE_NUMBER]" at bounding box center [666, 155] width 345 height 16
drag, startPoint x: 638, startPoint y: 150, endPoint x: 591, endPoint y: 146, distance: 47.3
copy div "0917702156"
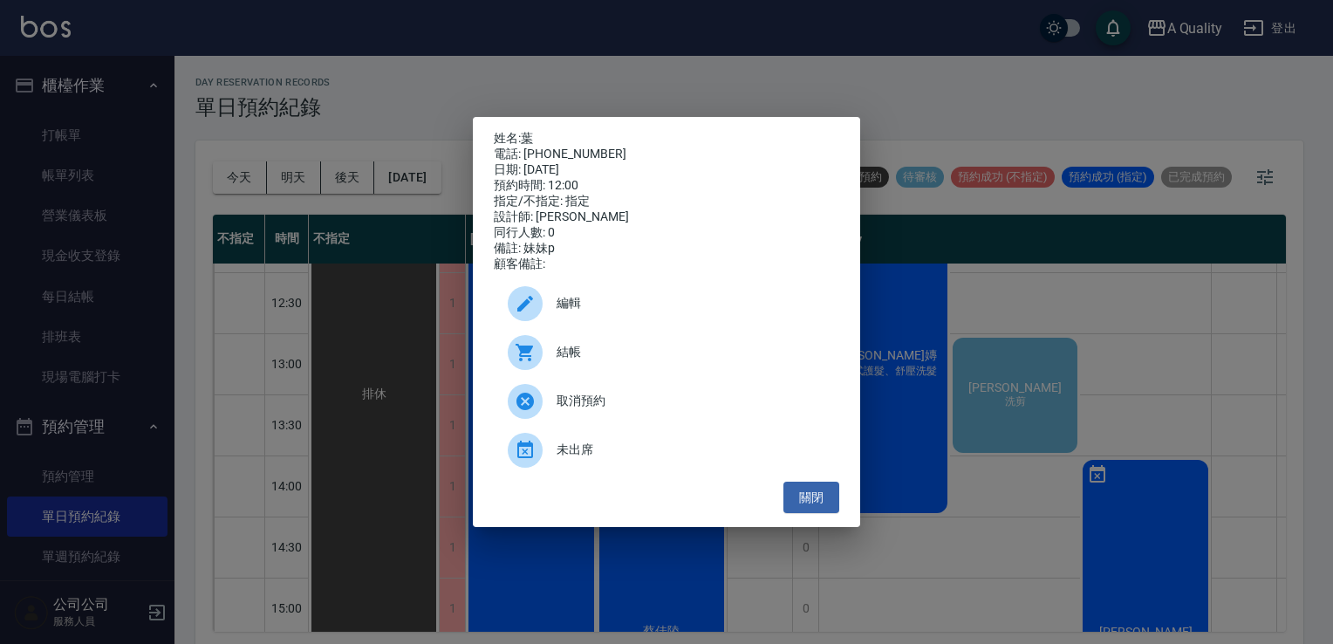
click at [1032, 376] on div "姓名: 葉 電話: [PHONE_NUMBER] 日期: [DATE] 預約時間: 12:00 指定/不指定: 指定 設計師: [PERSON_NAME] 同…" at bounding box center [666, 322] width 1333 height 644
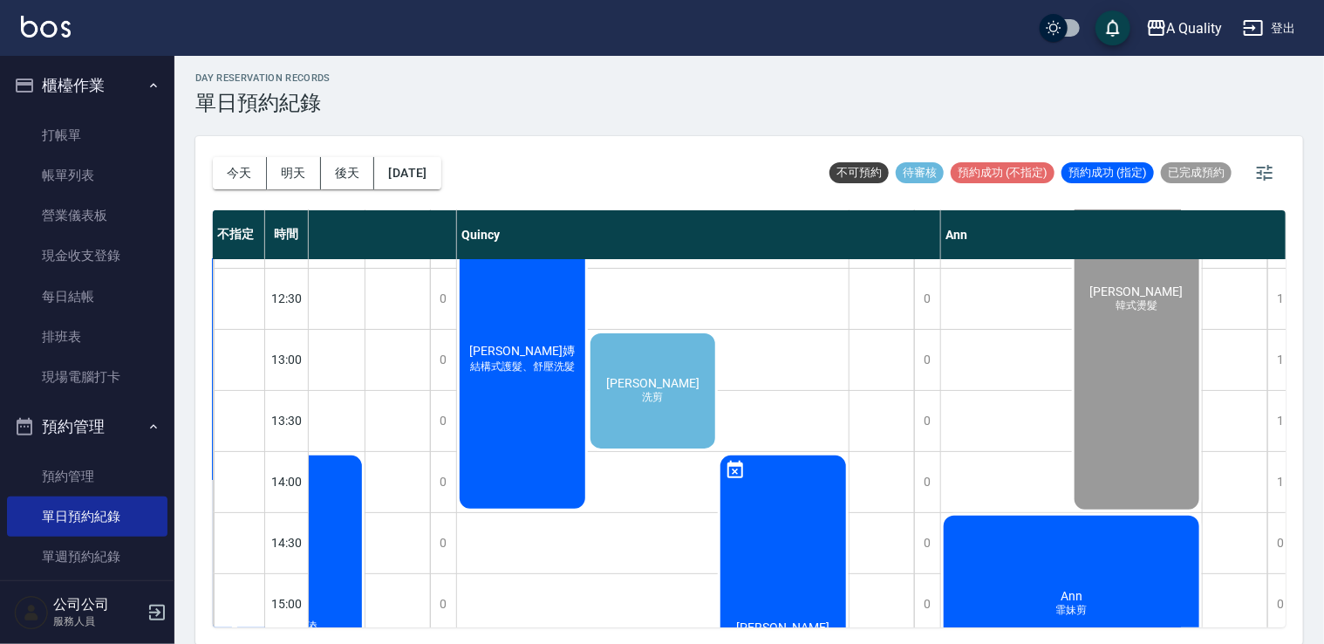
scroll to position [0, 362]
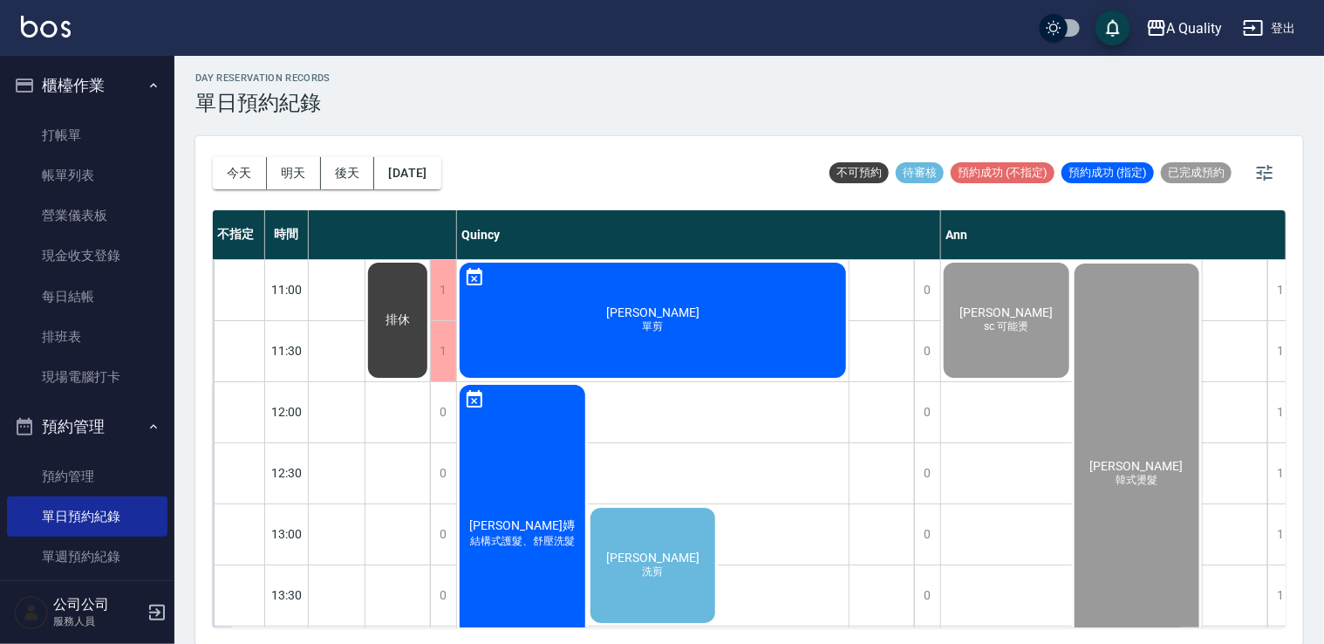
drag, startPoint x: 419, startPoint y: 153, endPoint x: 431, endPoint y: 163, distance: 16.1
click at [420, 153] on div "今天 明天 後天 2025/09/13" at bounding box center [327, 173] width 229 height 74
click at [436, 173] on button "2025/09/13" at bounding box center [407, 173] width 66 height 32
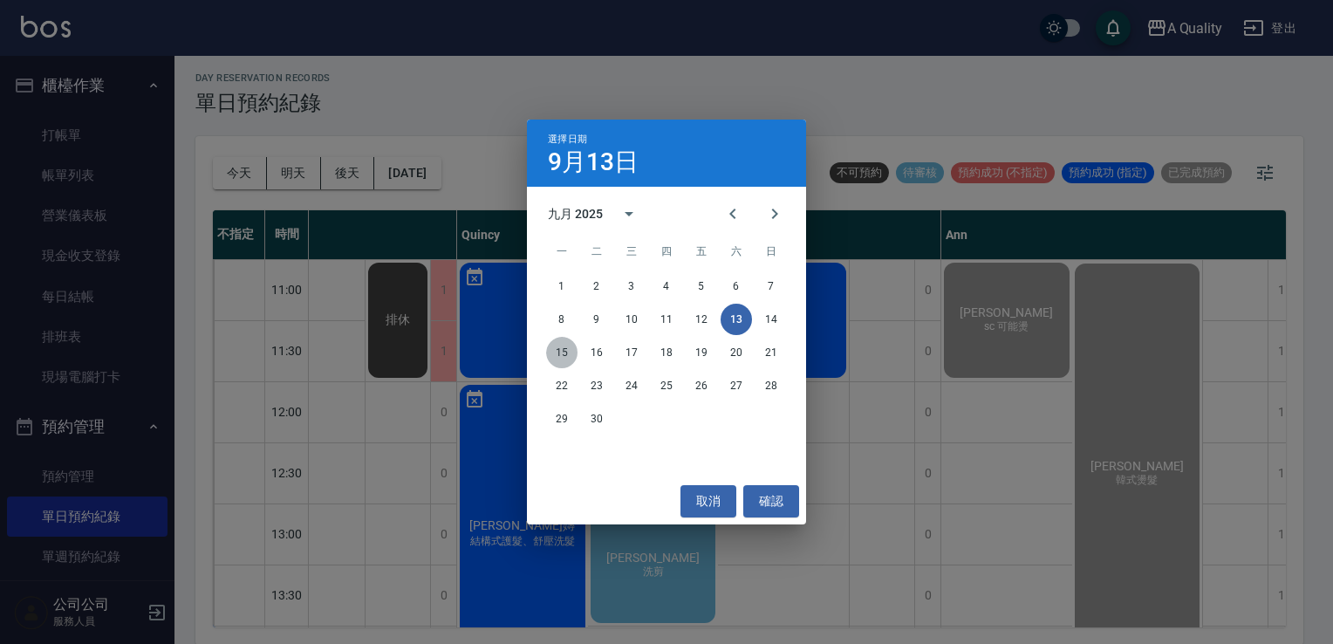
click at [563, 352] on button "15" at bounding box center [561, 352] width 31 height 31
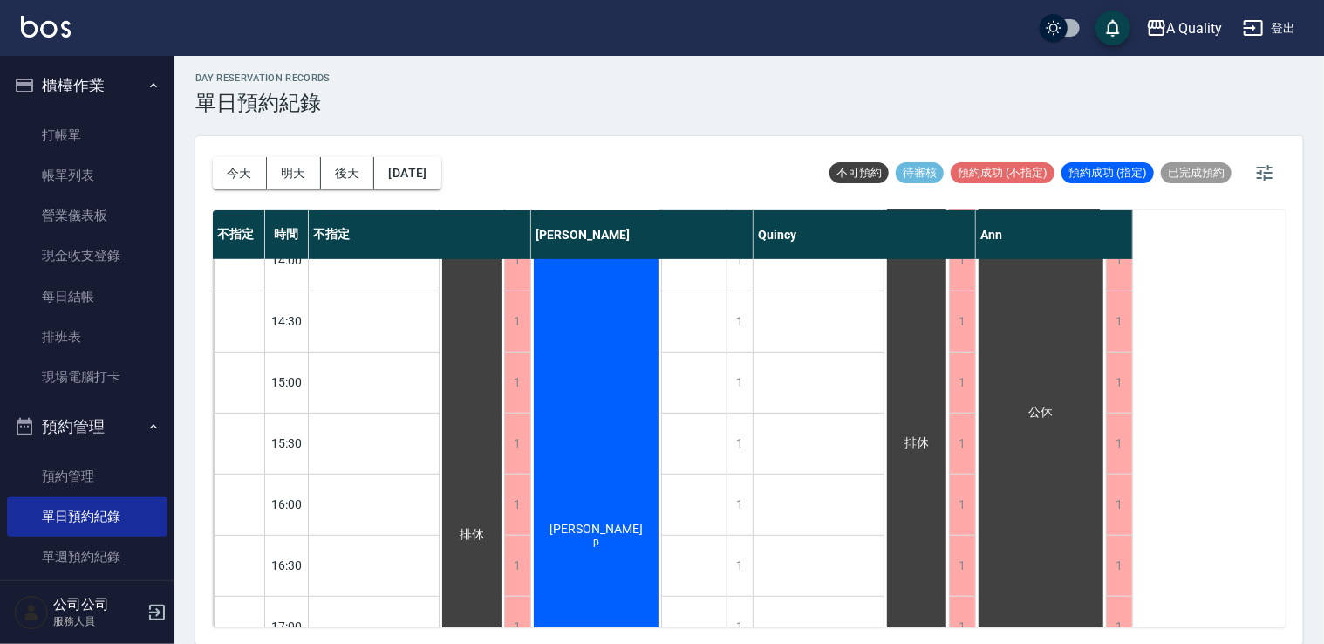
scroll to position [395, 0]
click at [437, 182] on button "2025/09/15" at bounding box center [407, 173] width 66 height 32
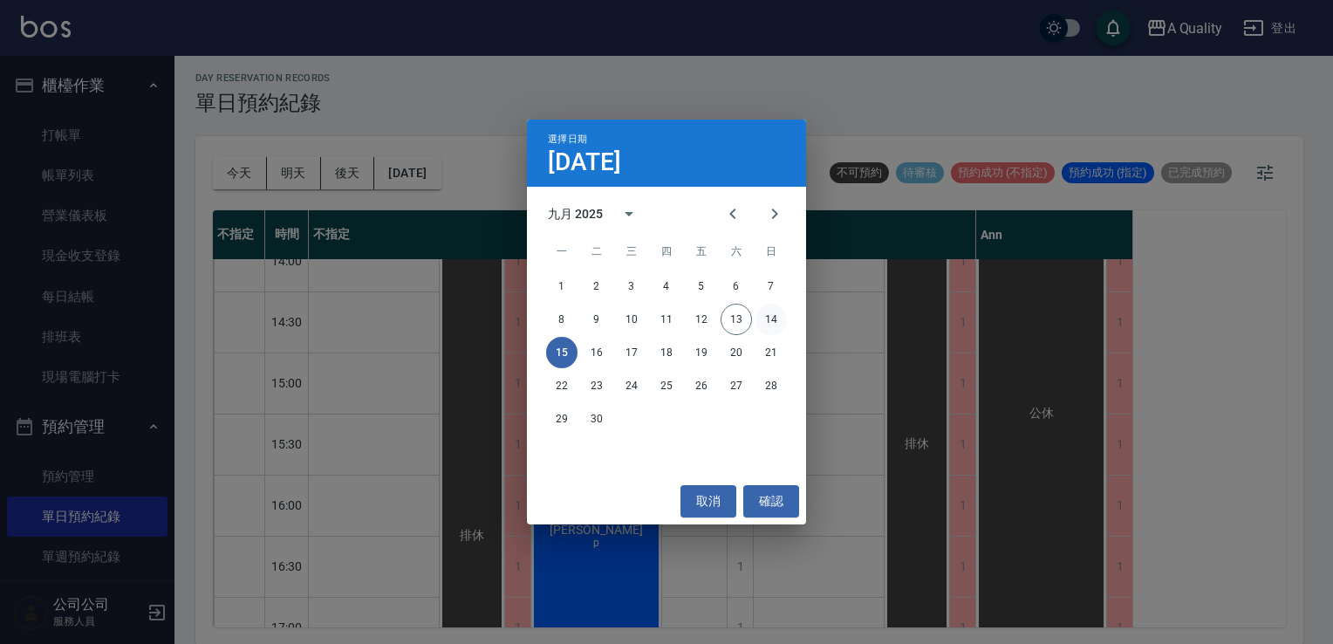
click at [773, 317] on button "14" at bounding box center [770, 319] width 31 height 31
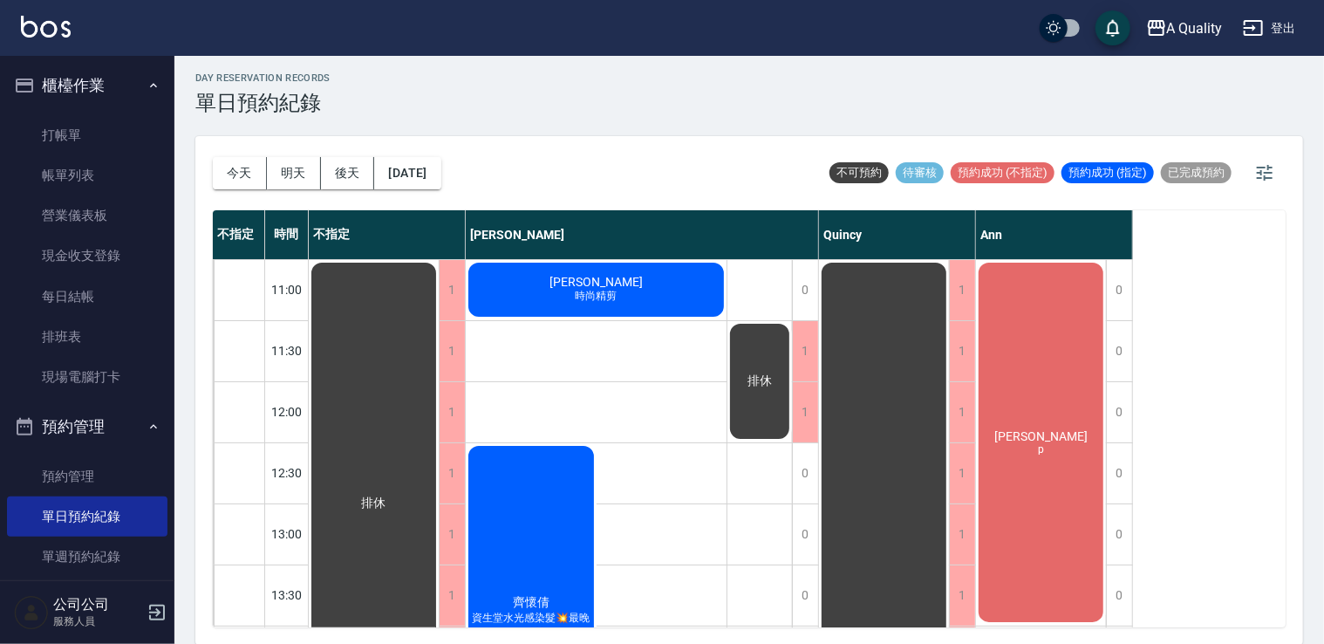
drag, startPoint x: 201, startPoint y: 181, endPoint x: 212, endPoint y: 177, distance: 11.0
click at [210, 180] on div "今天 明天 後天 2025/09/14 不可預約 待審核 預約成功 (不指定) 預約成功 (指定) 已完成預約 不指定 時間 不指定 Taylor Quinc…" at bounding box center [749, 390] width 1108 height 509
click at [221, 172] on button "今天" at bounding box center [240, 173] width 54 height 32
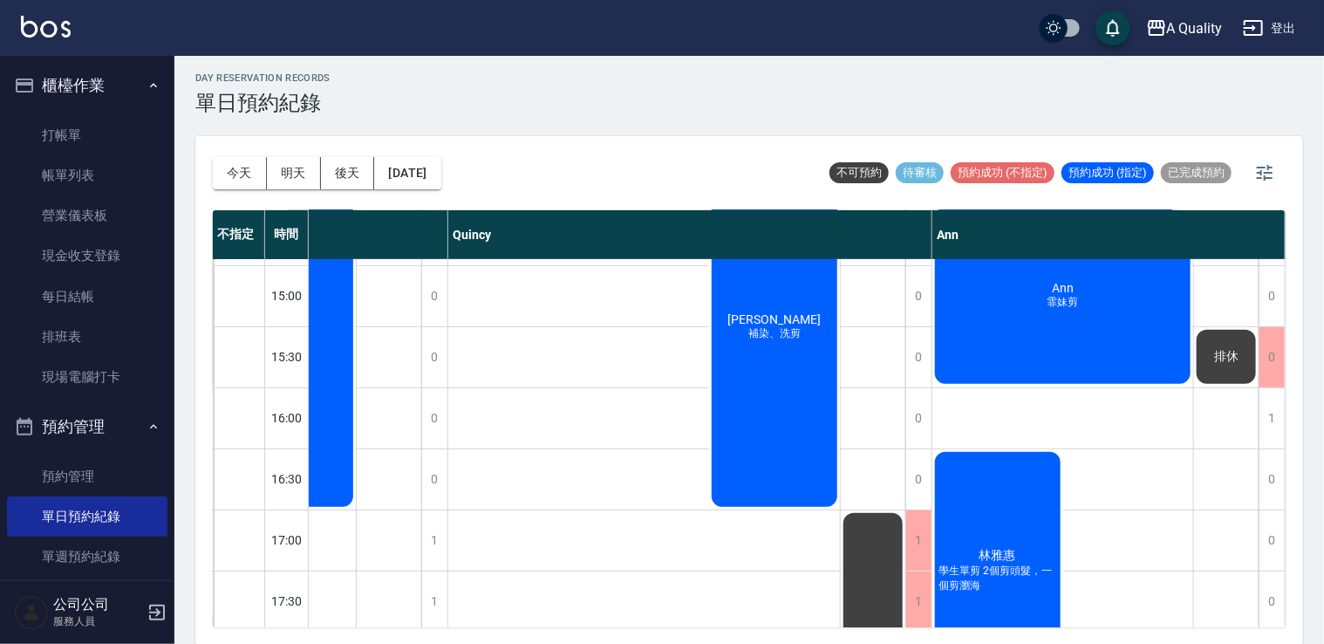
scroll to position [395, 379]
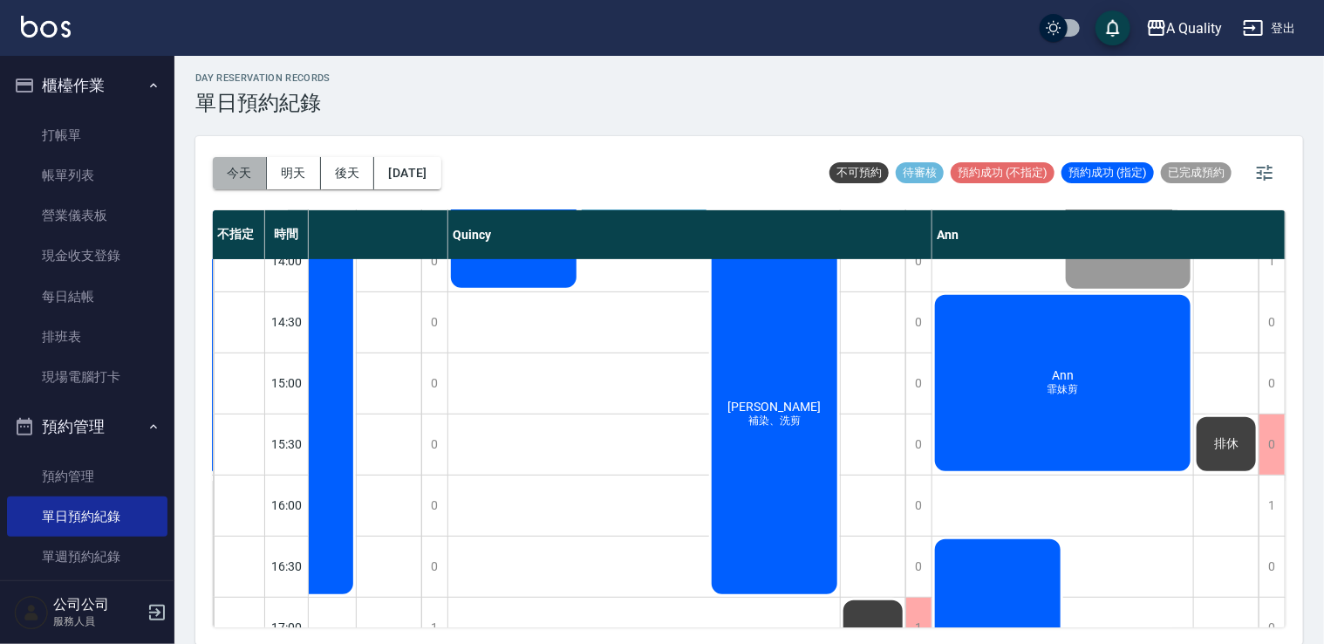
click at [258, 176] on button "今天" at bounding box center [240, 173] width 54 height 32
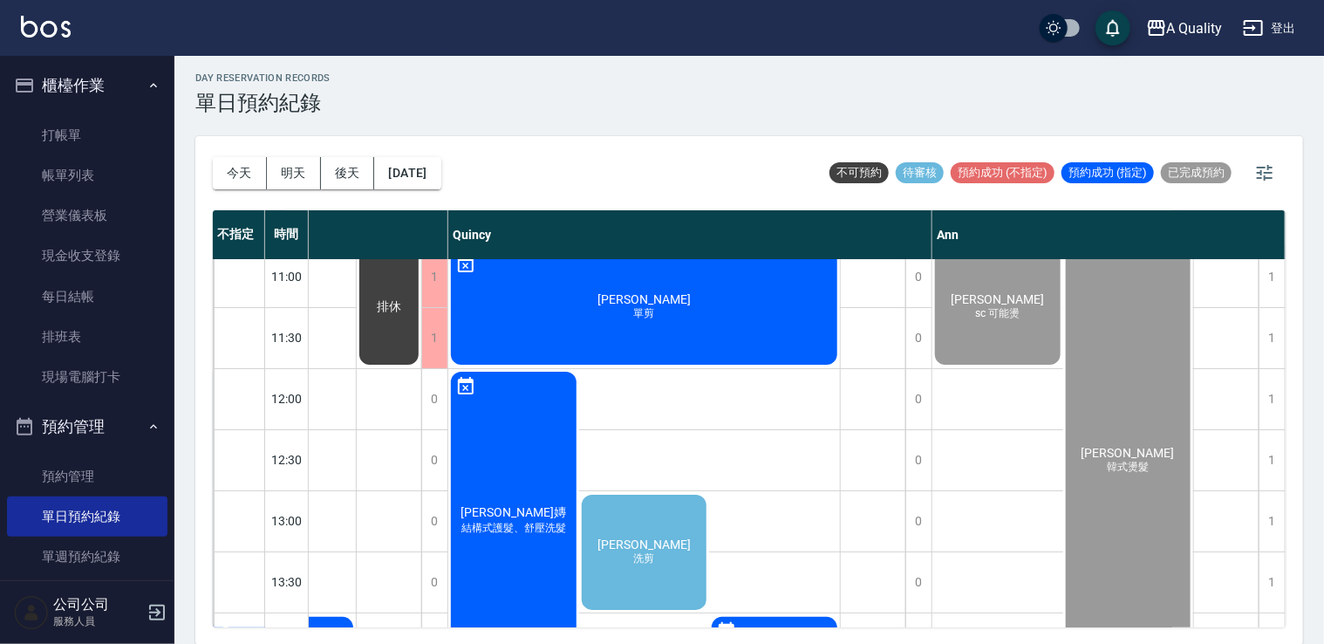
scroll to position [0, 379]
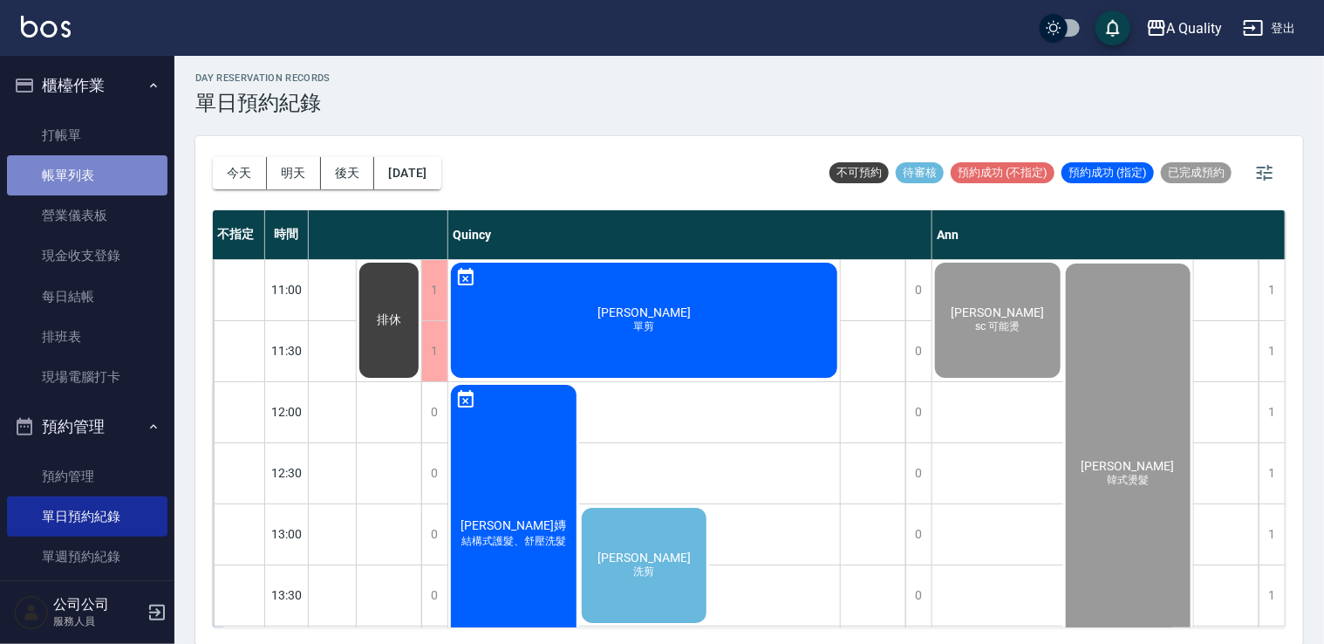
click at [108, 178] on link "帳單列表" at bounding box center [87, 175] width 160 height 40
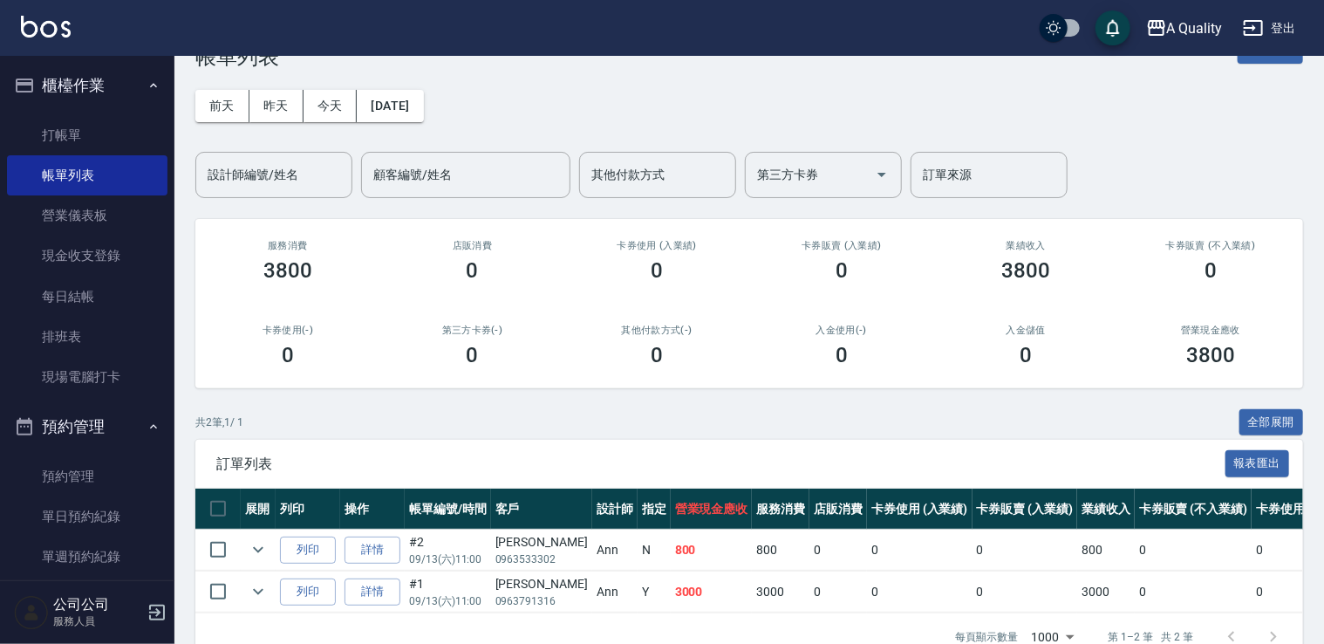
scroll to position [100, 0]
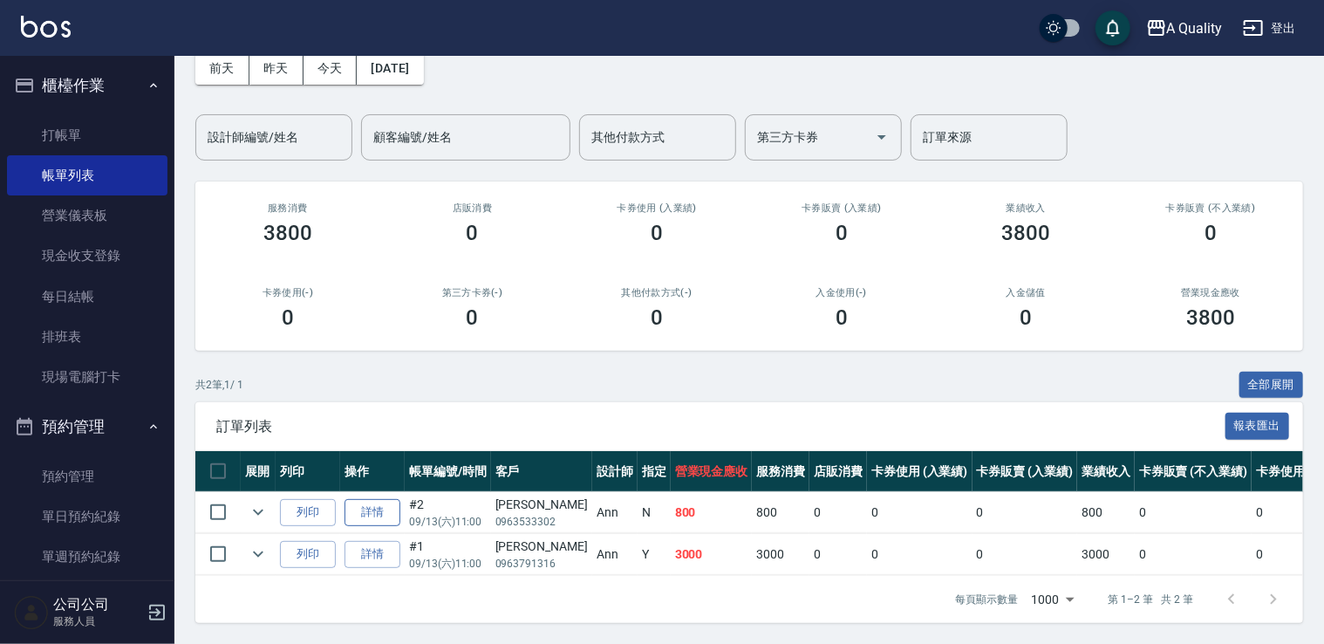
click at [356, 502] on link "詳情" at bounding box center [373, 512] width 56 height 27
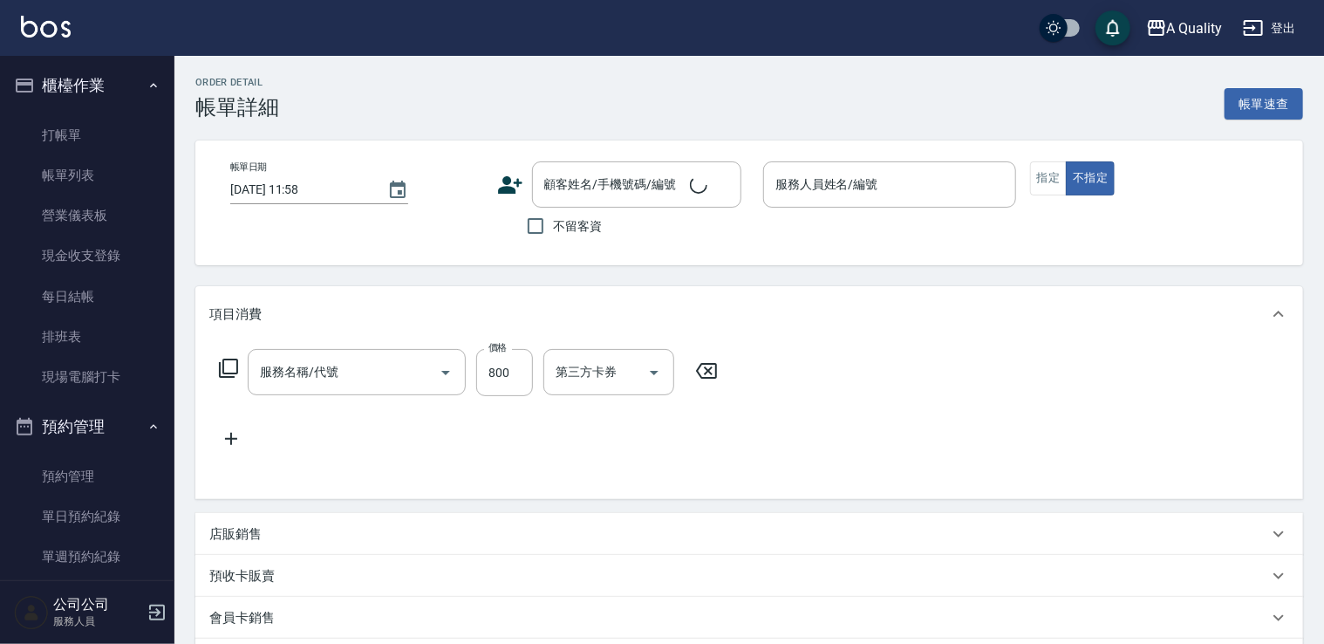
type input "2025/09/13 11:00"
type input "Ann(無代號)"
type input "sc 可能燙"
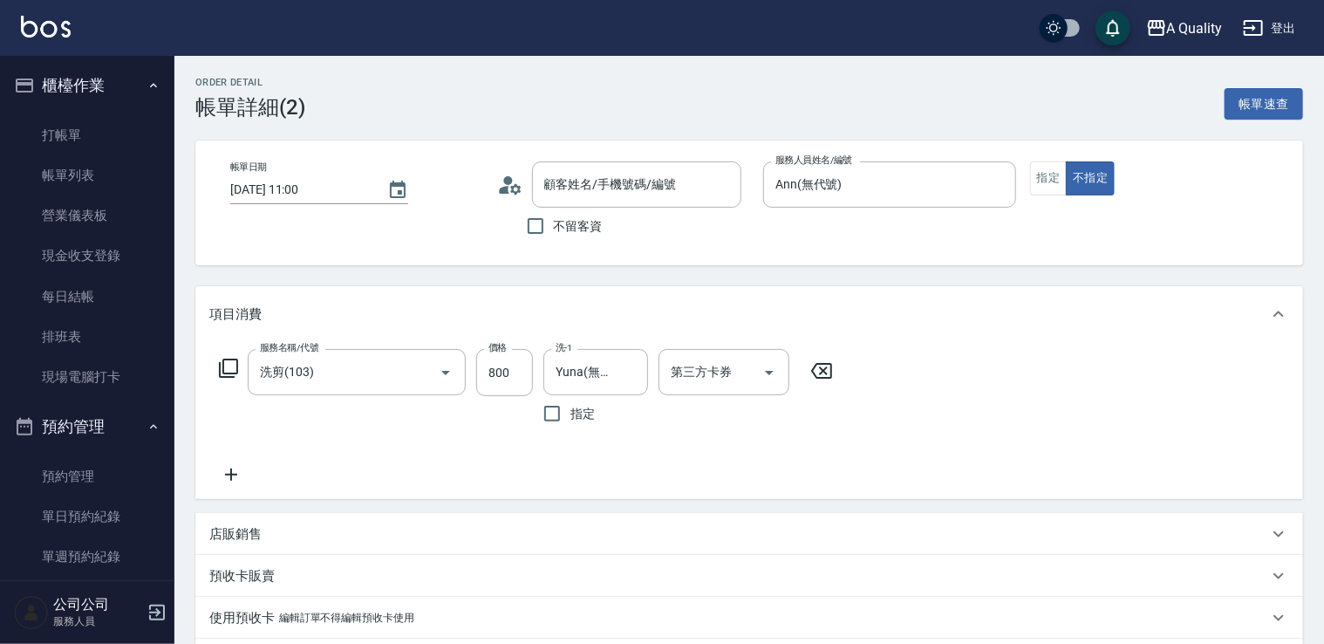
type input "洗剪(103)"
click at [511, 186] on icon at bounding box center [515, 188] width 10 height 10
type input "吳r/0963533302/null"
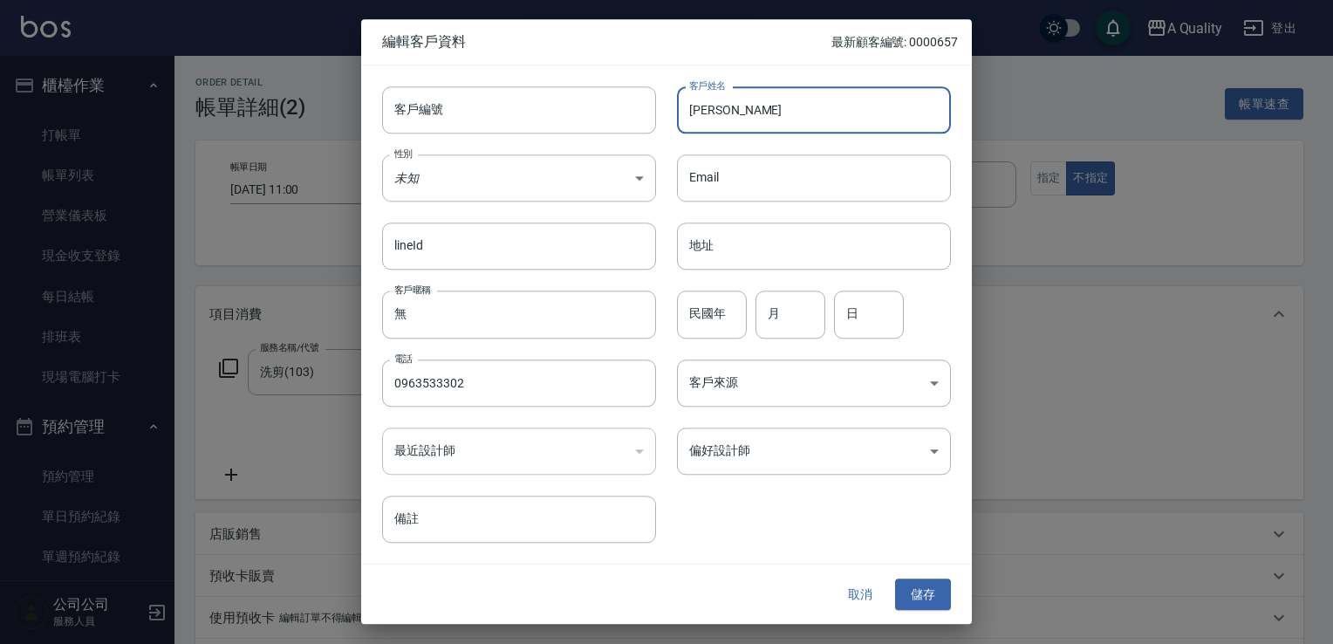
drag, startPoint x: 730, startPoint y: 124, endPoint x: 743, endPoint y: 120, distance: 13.5
click at [730, 124] on input "吳r" at bounding box center [814, 109] width 274 height 47
type input "吳"
type input "j"
type input "五"
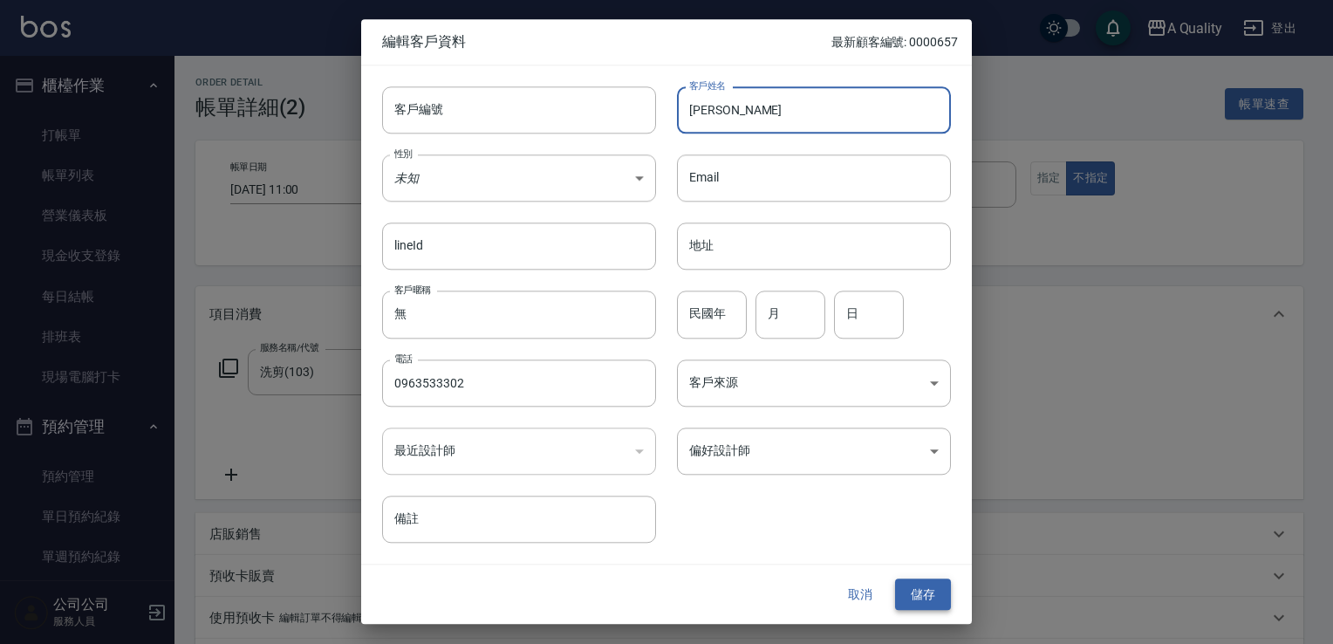
type input "[PERSON_NAME]"
click at [935, 595] on button "儲存" at bounding box center [923, 594] width 56 height 32
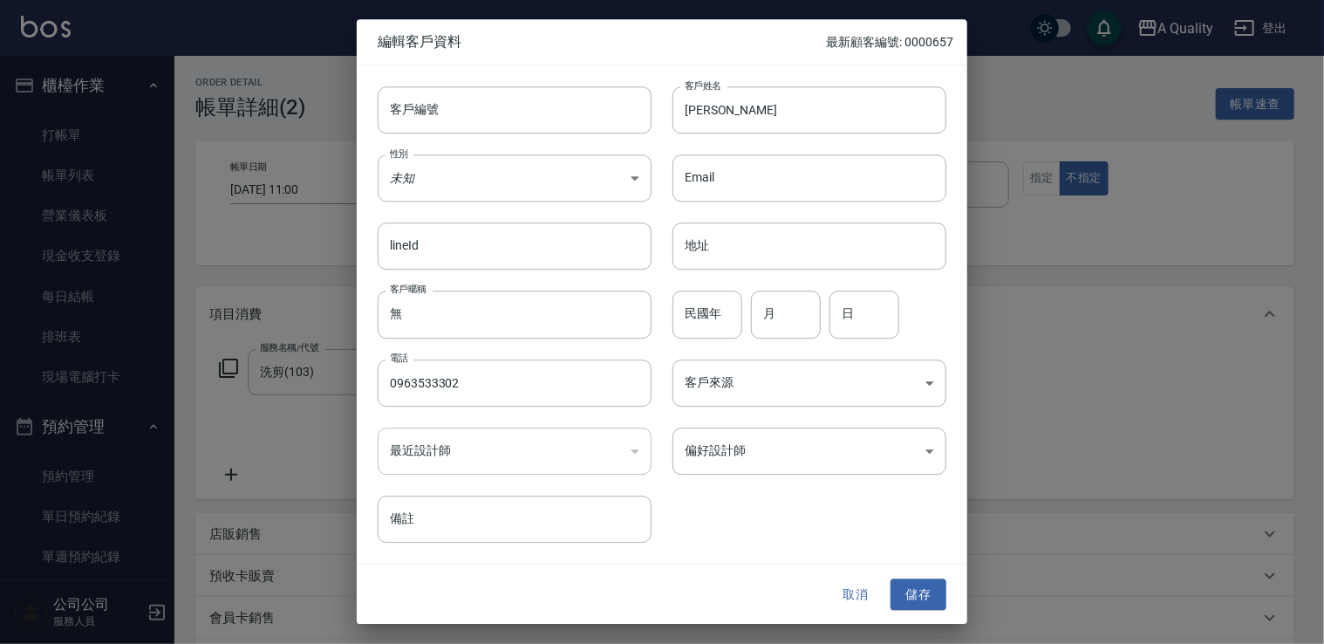
type input "吳宇凡/0963533302/"
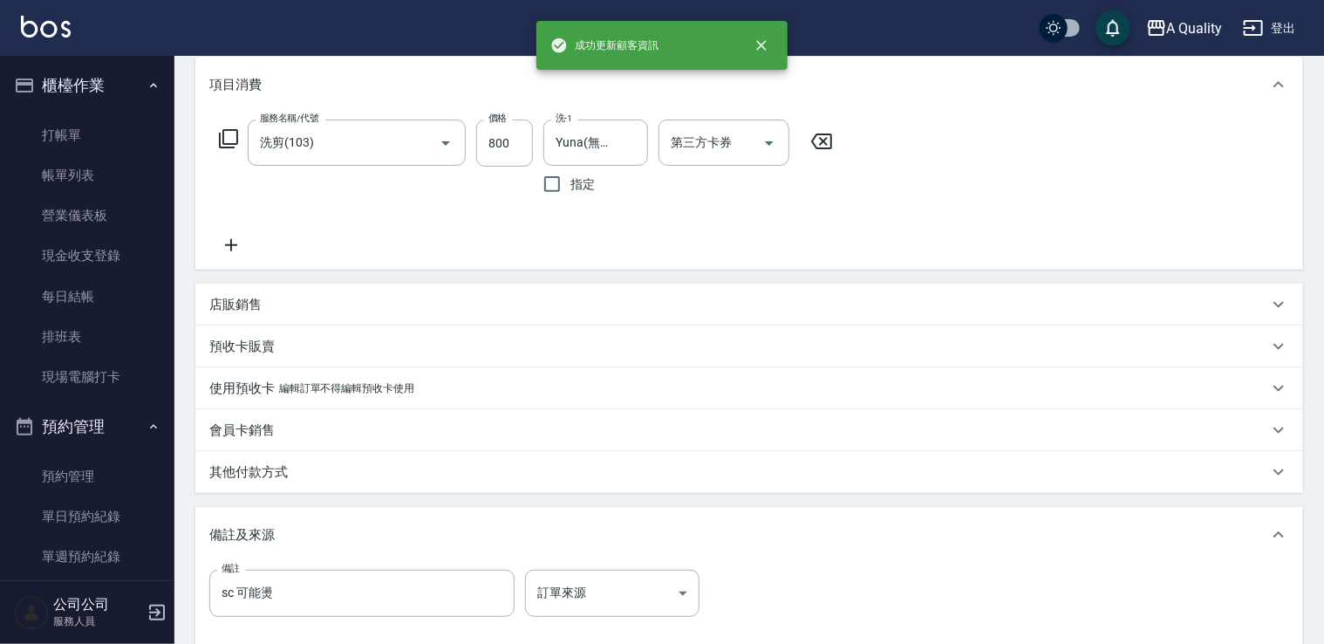
scroll to position [423, 0]
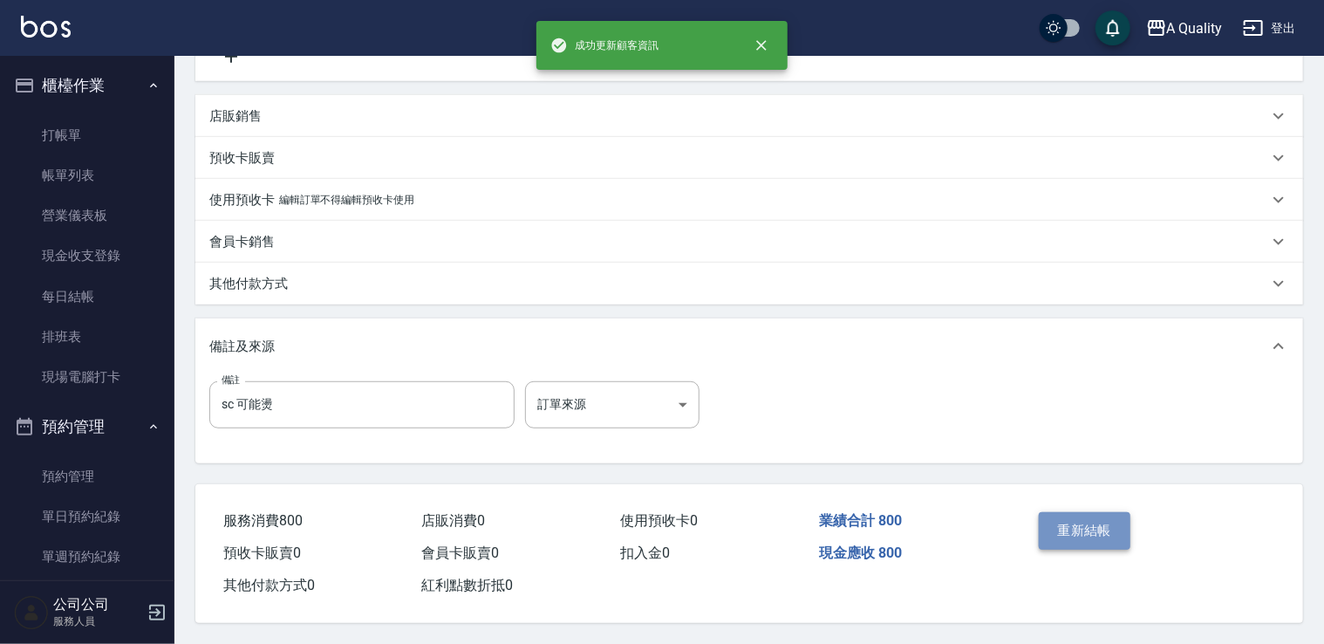
click at [1076, 522] on button "重新結帳" at bounding box center [1085, 530] width 92 height 37
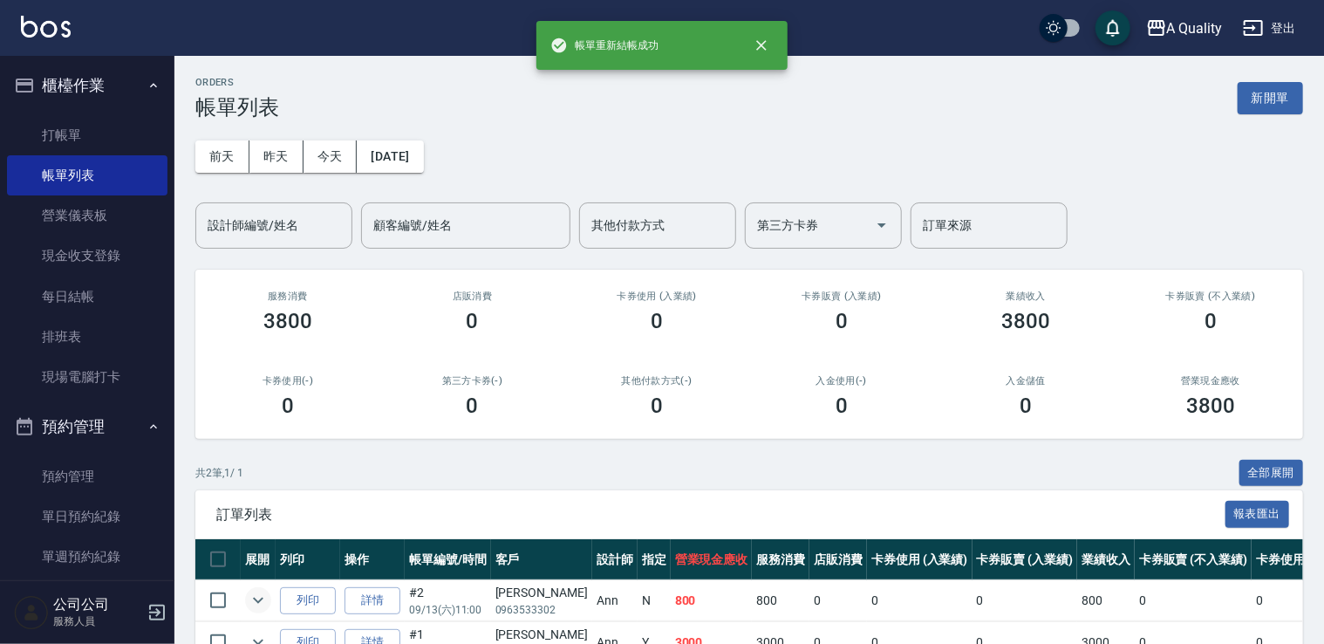
click at [257, 607] on icon "expand row" at bounding box center [258, 600] width 21 height 21
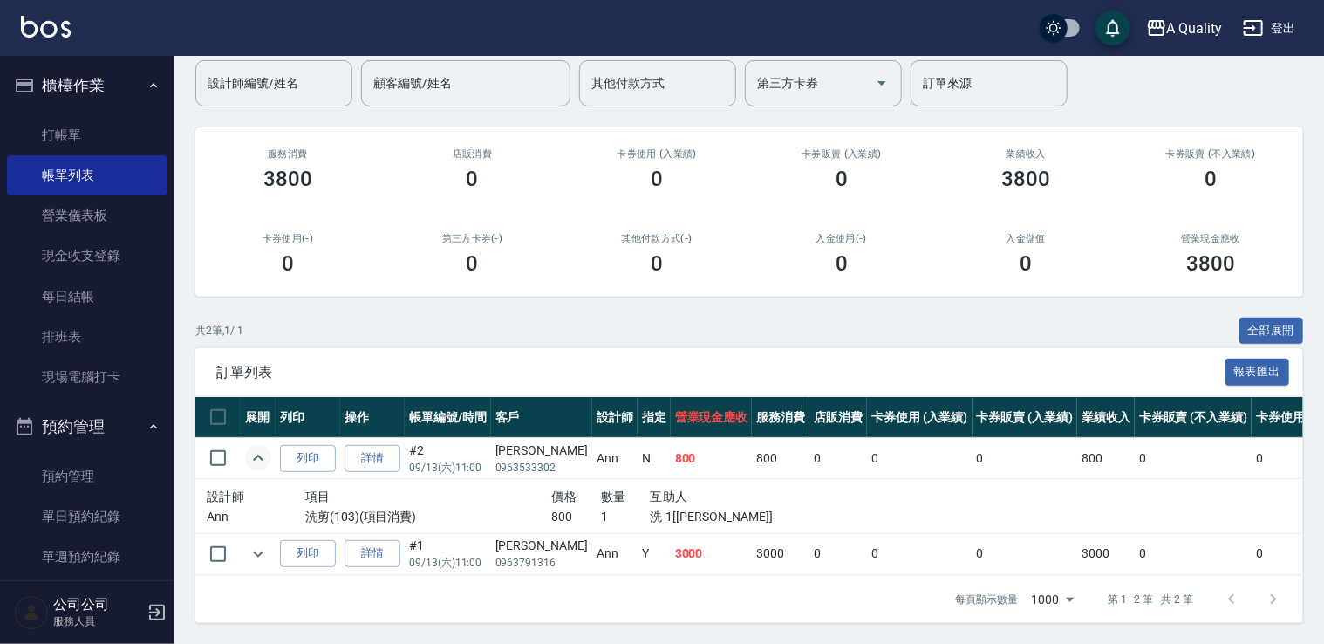
scroll to position [154, 0]
click at [256, 546] on icon "expand row" at bounding box center [258, 553] width 21 height 21
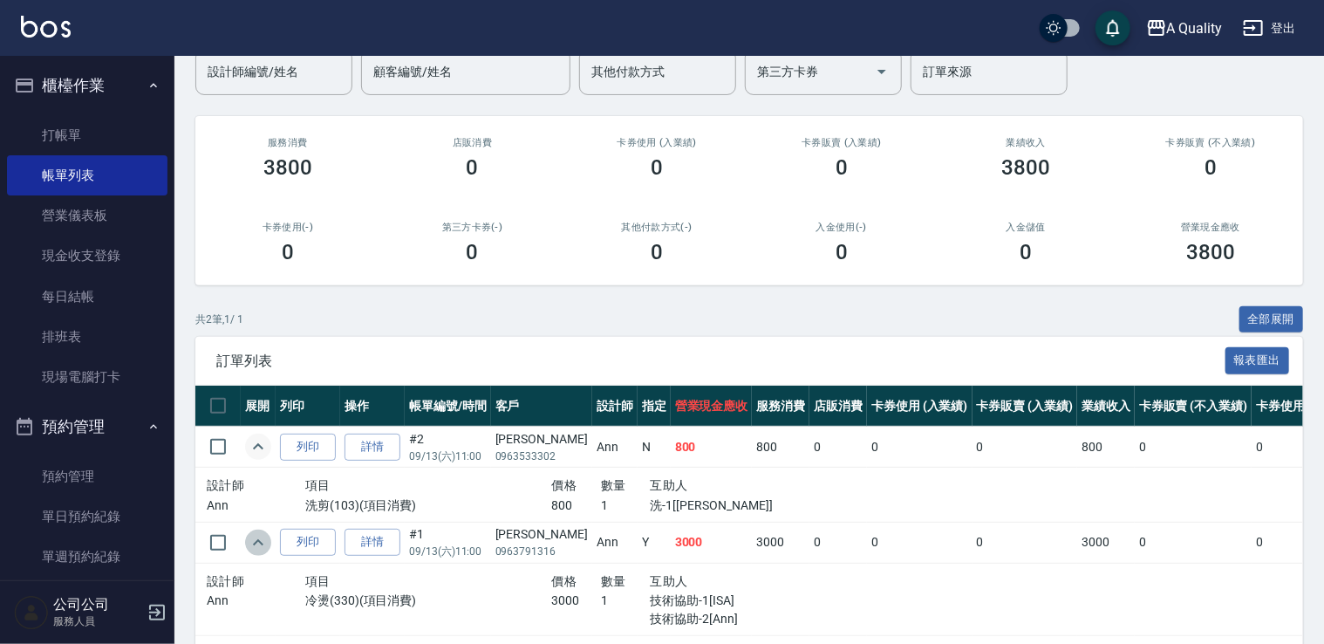
click at [256, 546] on icon "expand row" at bounding box center [258, 542] width 21 height 21
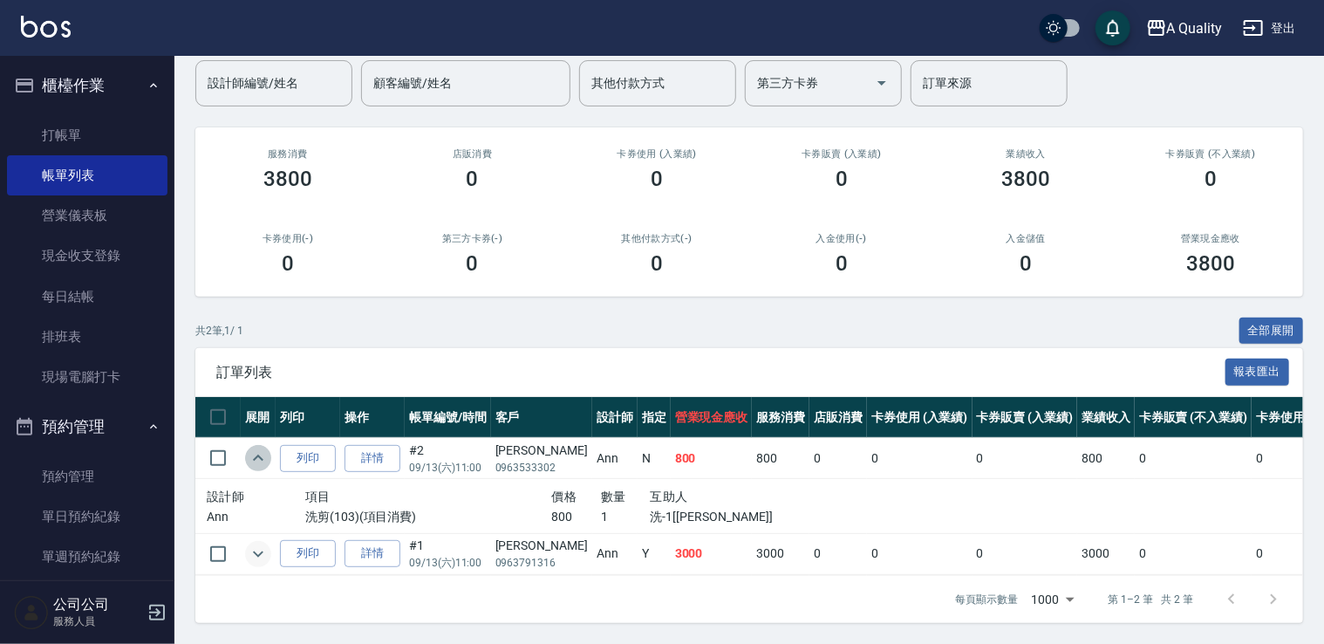
click at [258, 447] on icon "expand row" at bounding box center [258, 457] width 21 height 21
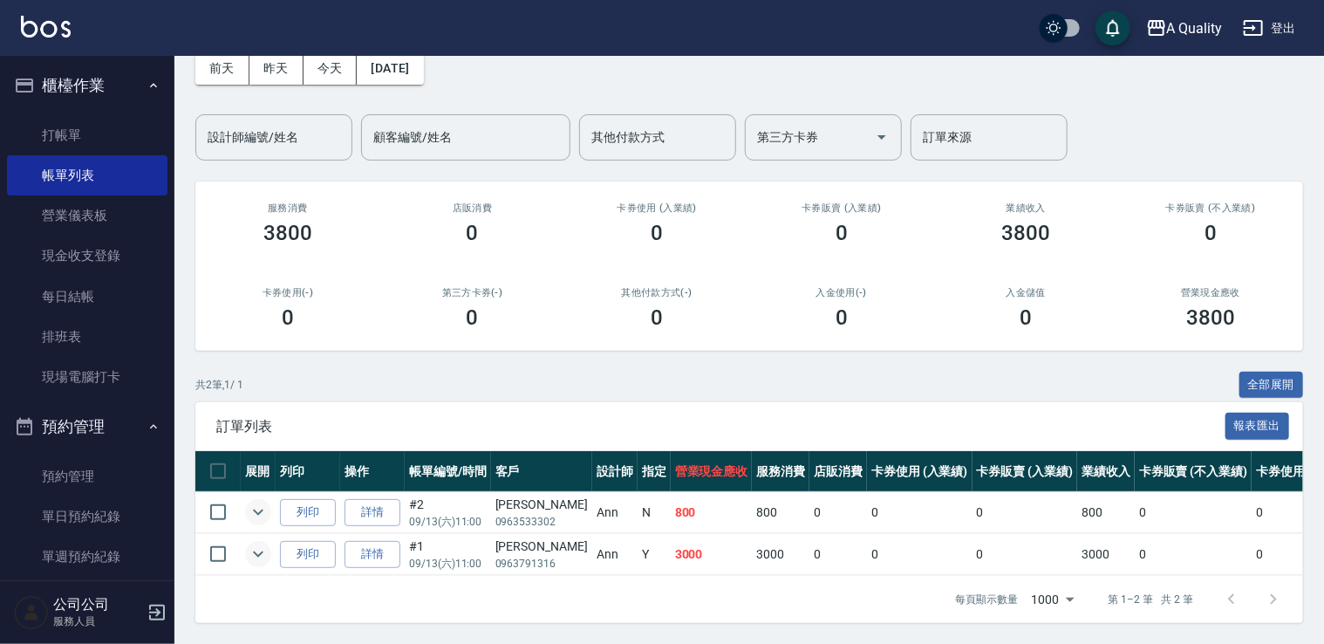
scroll to position [100, 0]
click at [69, 502] on link "單日預約紀錄" at bounding box center [87, 516] width 160 height 40
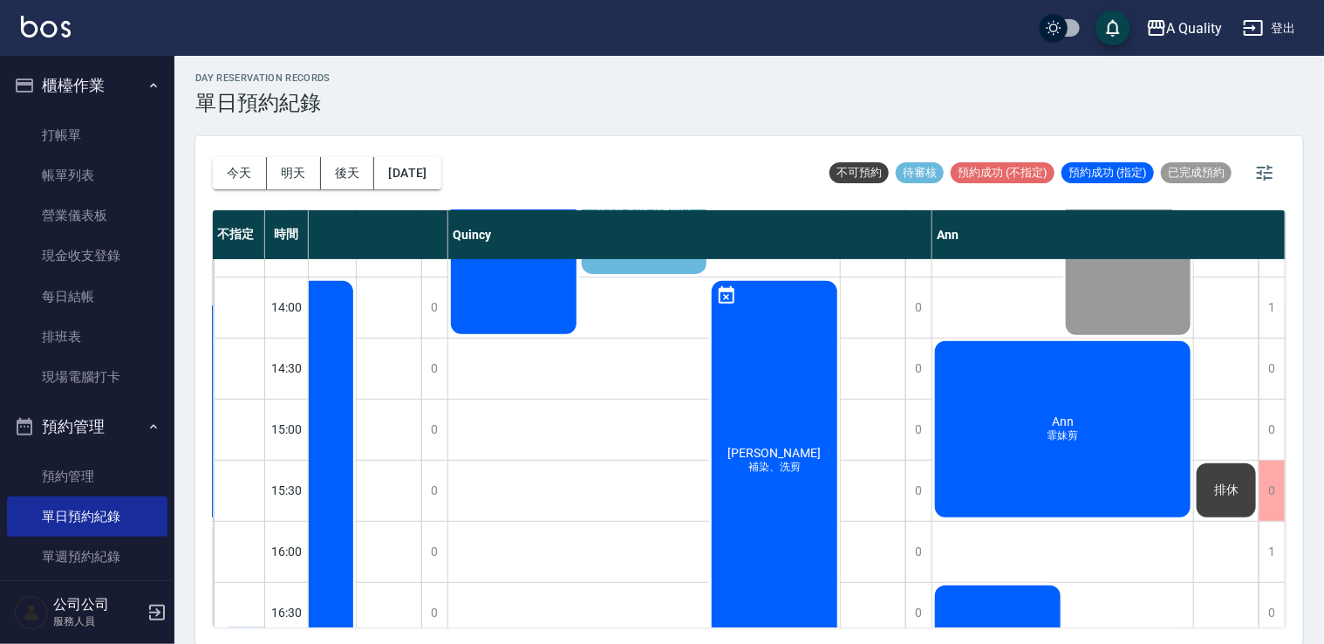
scroll to position [262, 379]
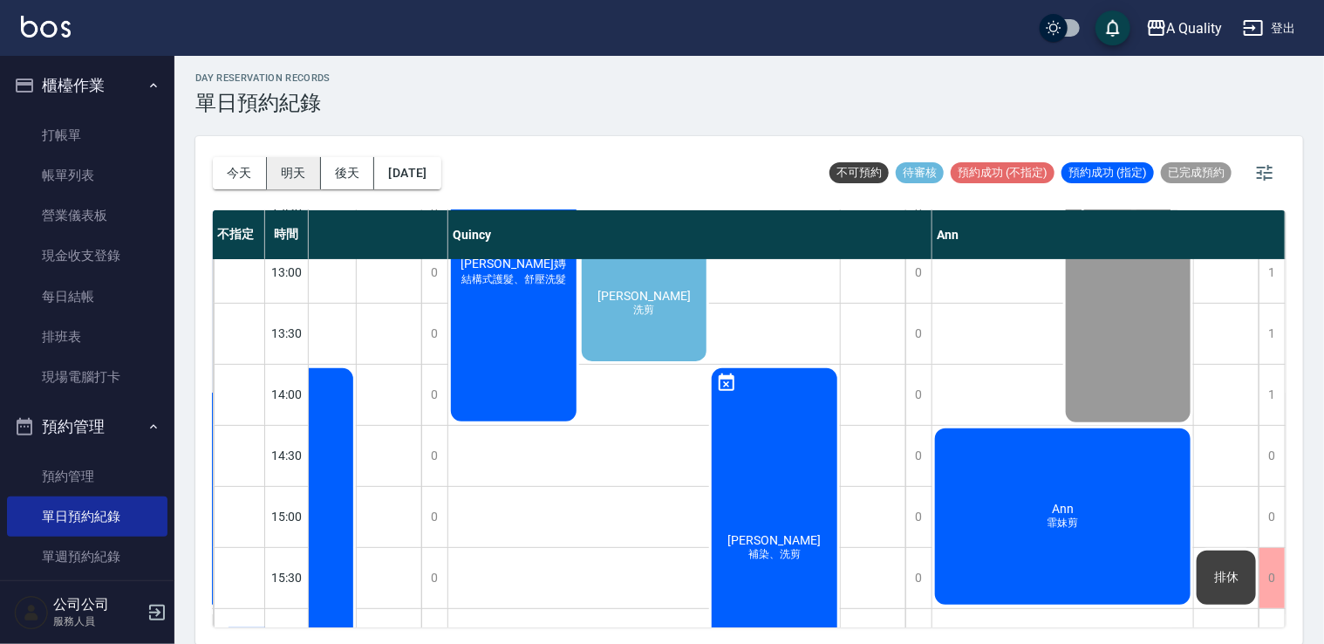
drag, startPoint x: 289, startPoint y: 174, endPoint x: 329, endPoint y: 204, distance: 50.4
click at [291, 177] on button "明天" at bounding box center [294, 173] width 54 height 32
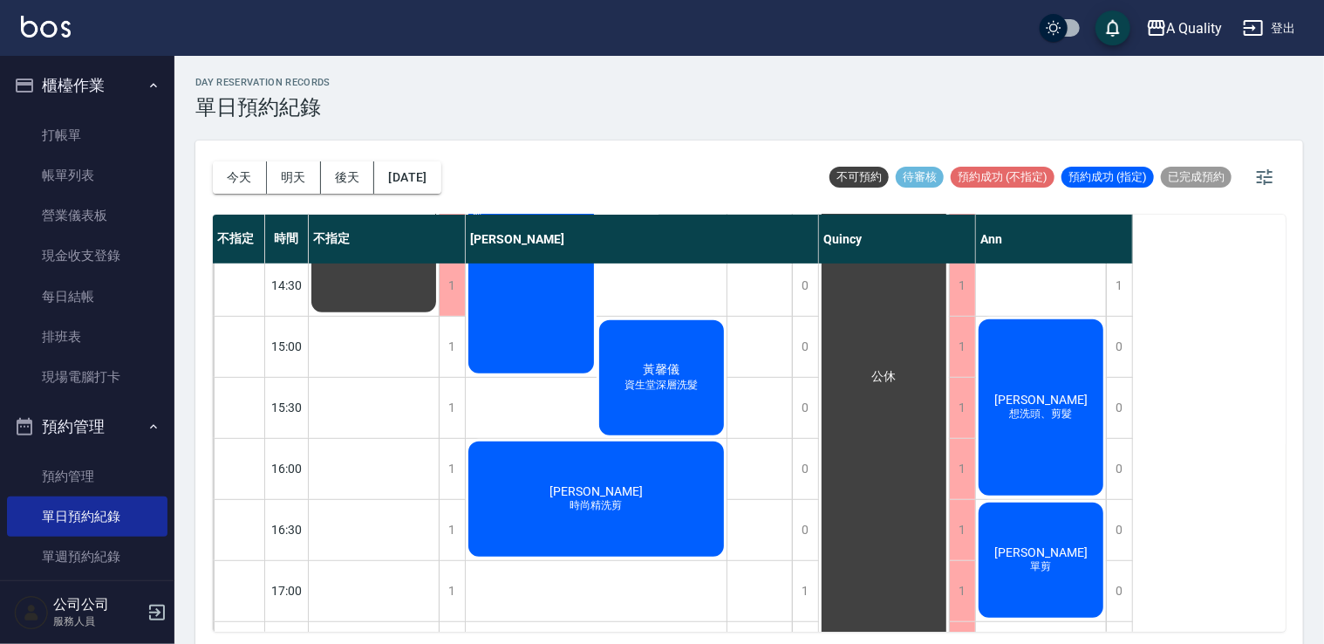
scroll to position [698, 0]
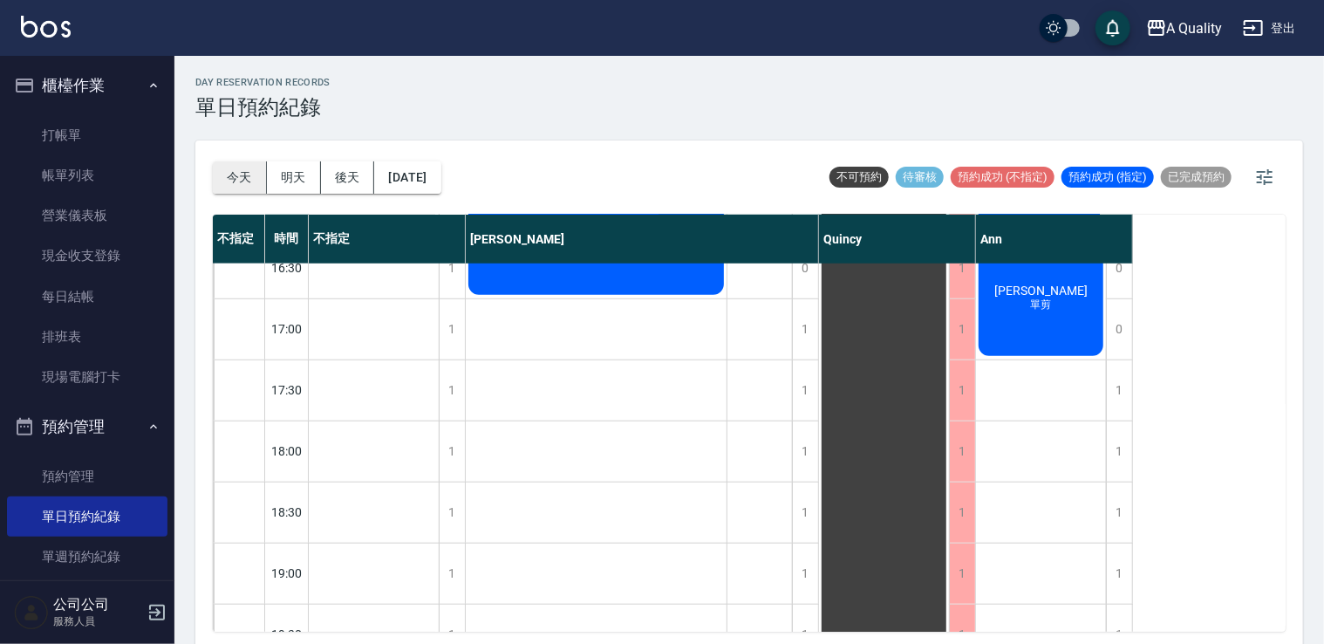
click at [246, 166] on button "今天" at bounding box center [240, 177] width 54 height 32
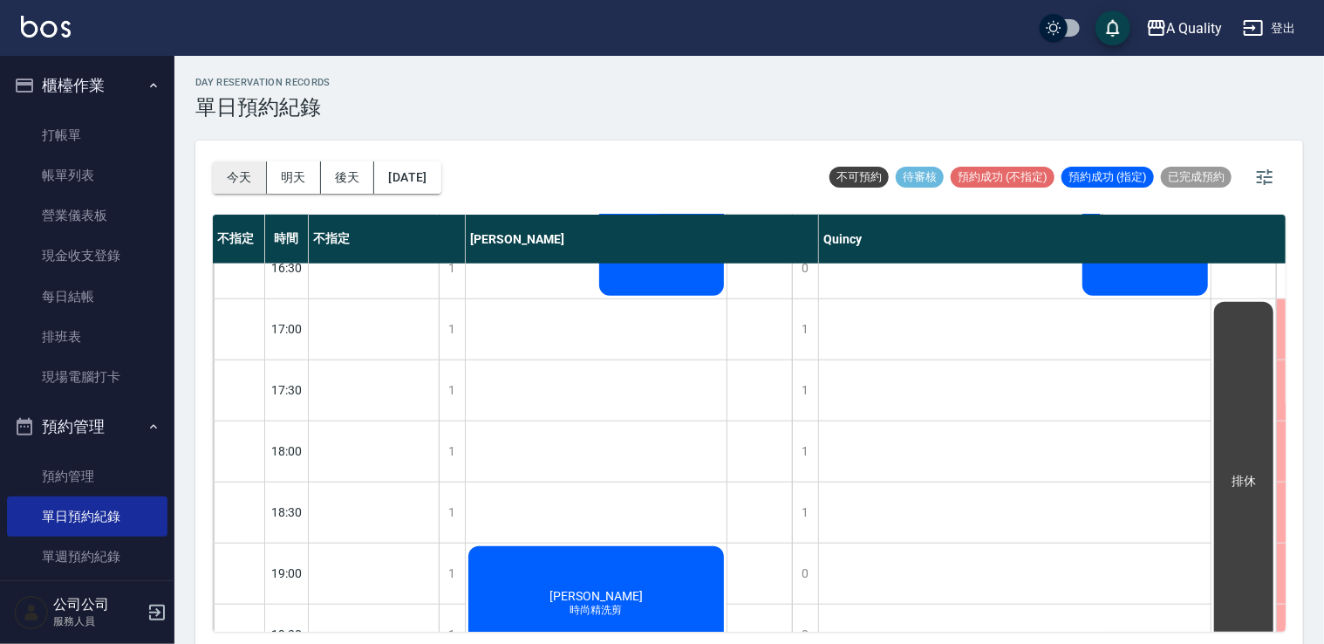
click at [242, 180] on button "今天" at bounding box center [240, 177] width 54 height 32
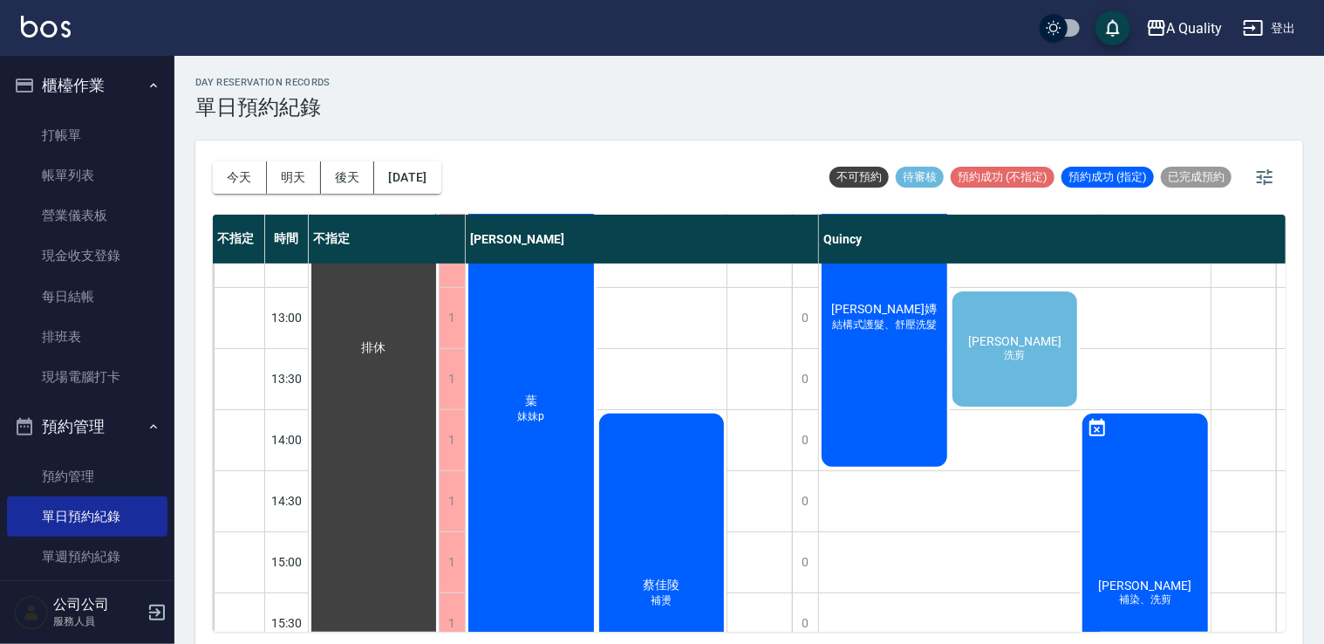
scroll to position [308, 0]
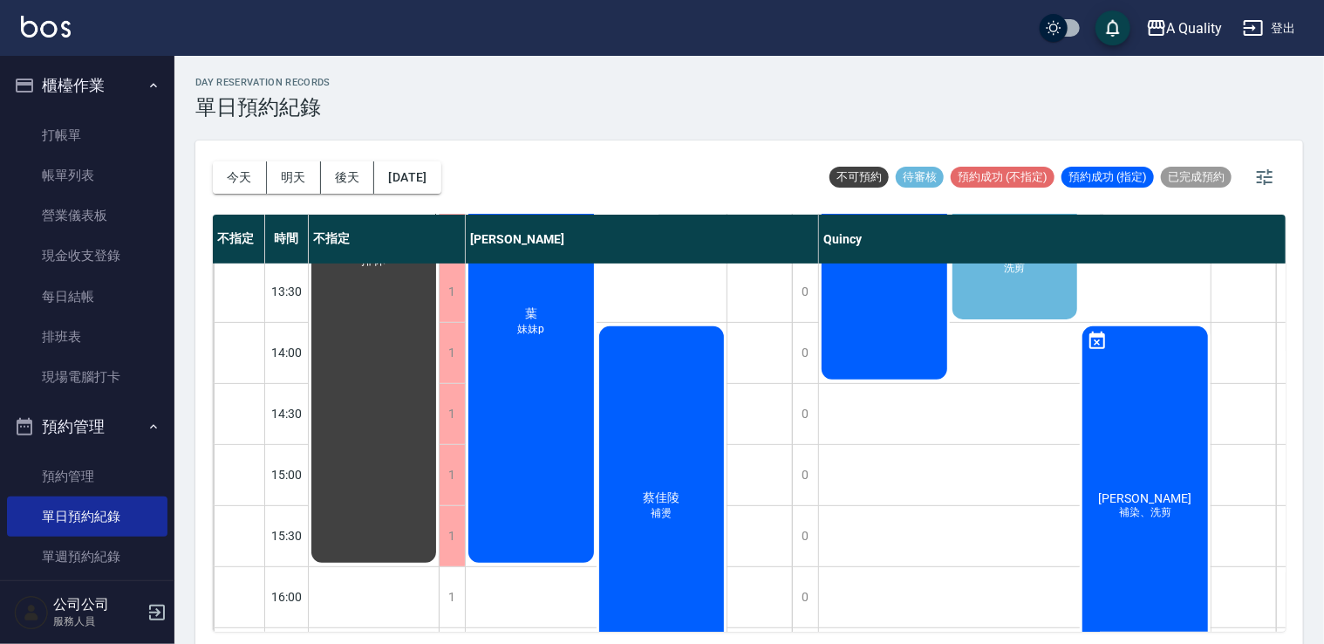
click at [759, 480] on div "排休" at bounding box center [759, 505] width 65 height 1099
click at [808, 473] on div "0" at bounding box center [805, 475] width 26 height 60
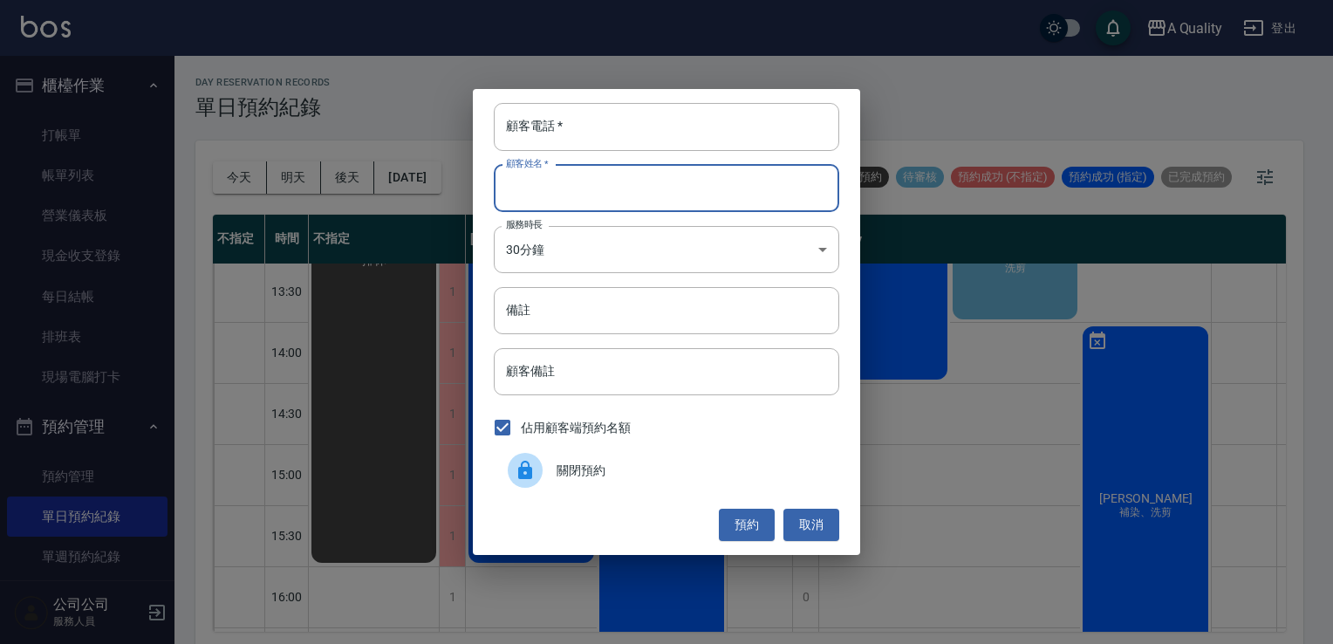
click at [701, 189] on input "顧客姓名   *" at bounding box center [666, 188] width 345 height 47
type input "張"
click at [682, 131] on input "顧客電話   *" at bounding box center [666, 126] width 345 height 47
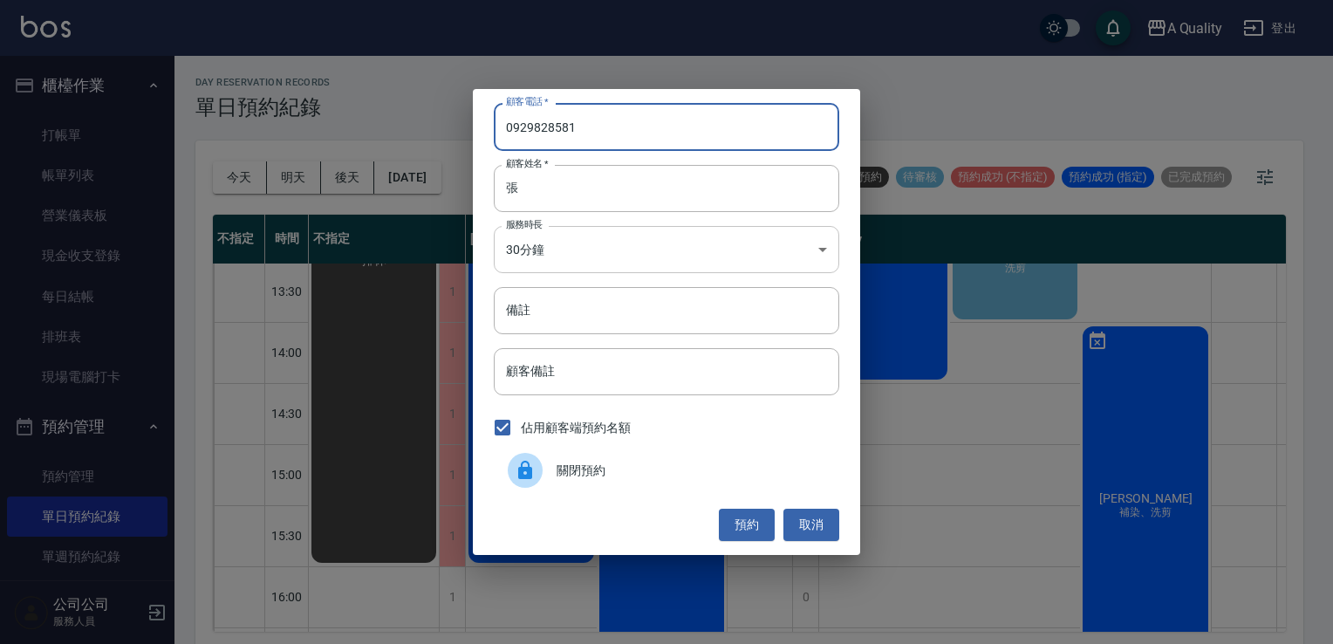
type input "0929828581"
click at [814, 249] on body "A Quality 登出 櫃檯作業 打帳單 帳單列表 營業儀表板 現金收支登錄 每日結帳 排班表 現場電腦打卡 預約管理 預約管理 單日預約紀錄 單週預約紀錄…" at bounding box center [666, 324] width 1333 height 649
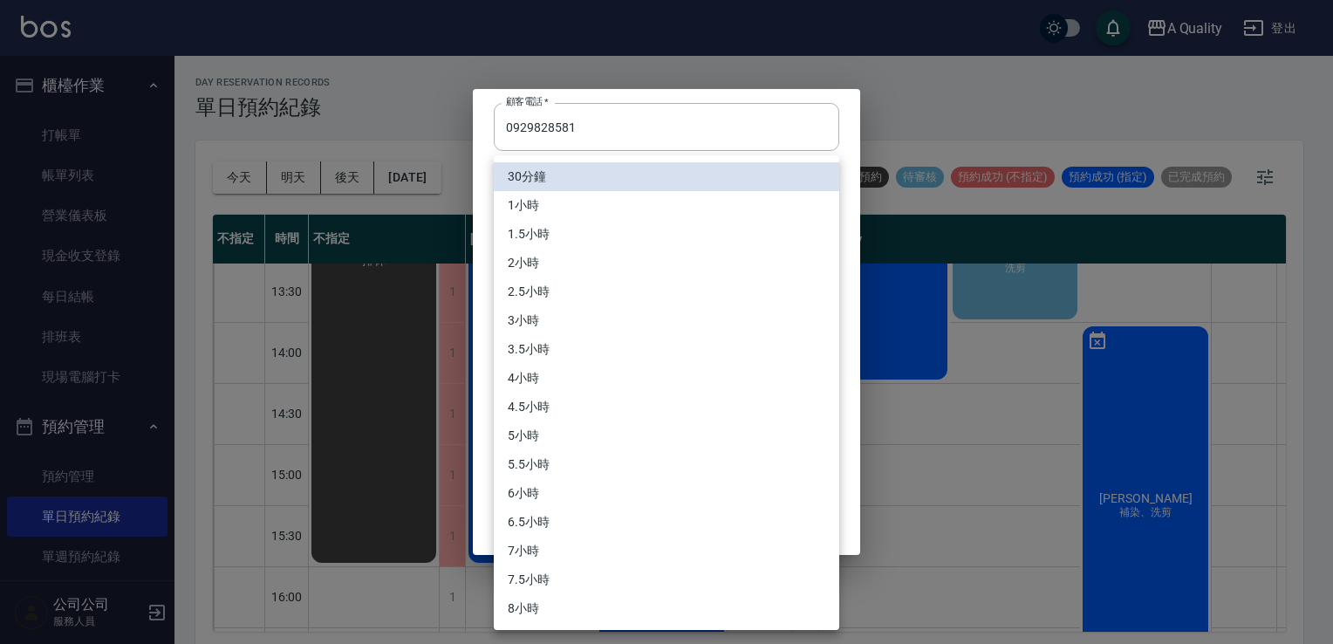
click at [592, 225] on li "1.5小時" at bounding box center [666, 234] width 345 height 29
type input "3"
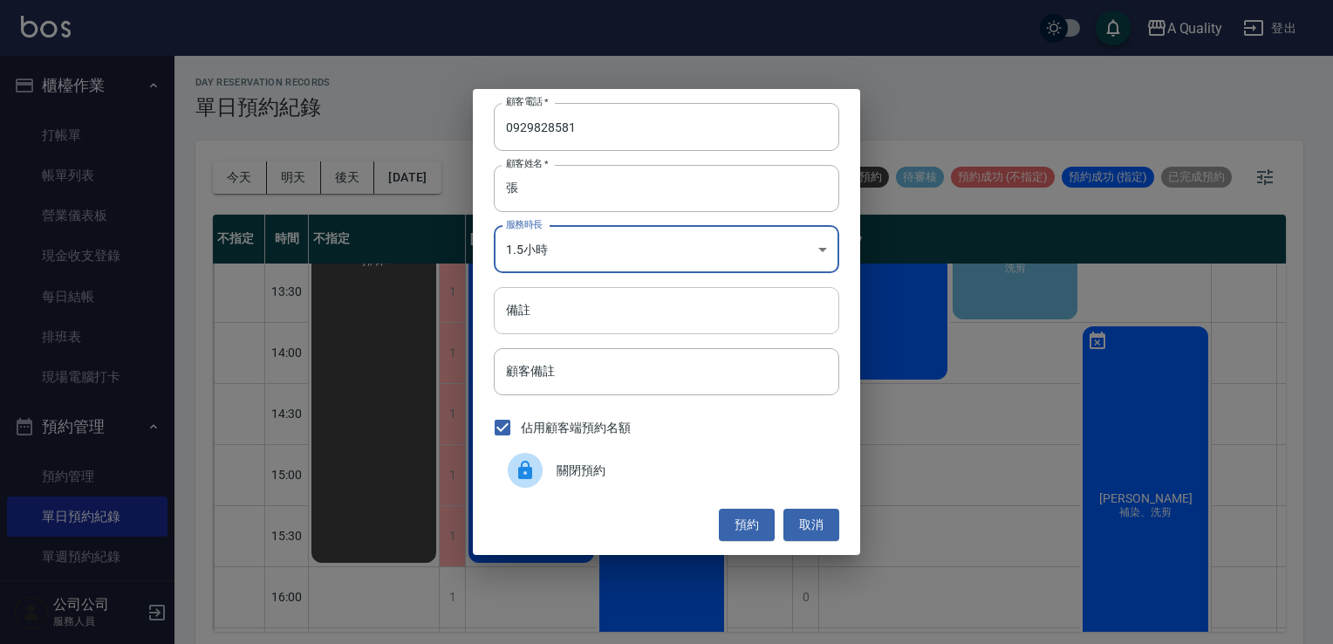
click at [558, 323] on input "備註" at bounding box center [666, 310] width 345 height 47
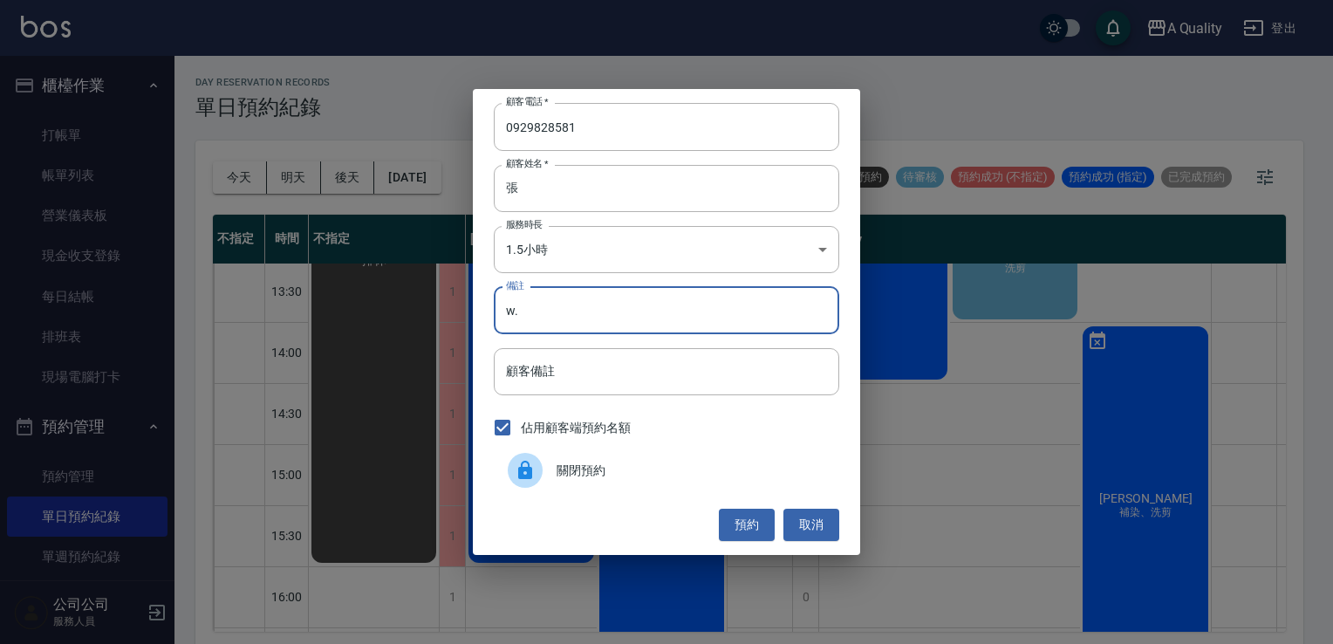
type input "w"
type input "頭皮"
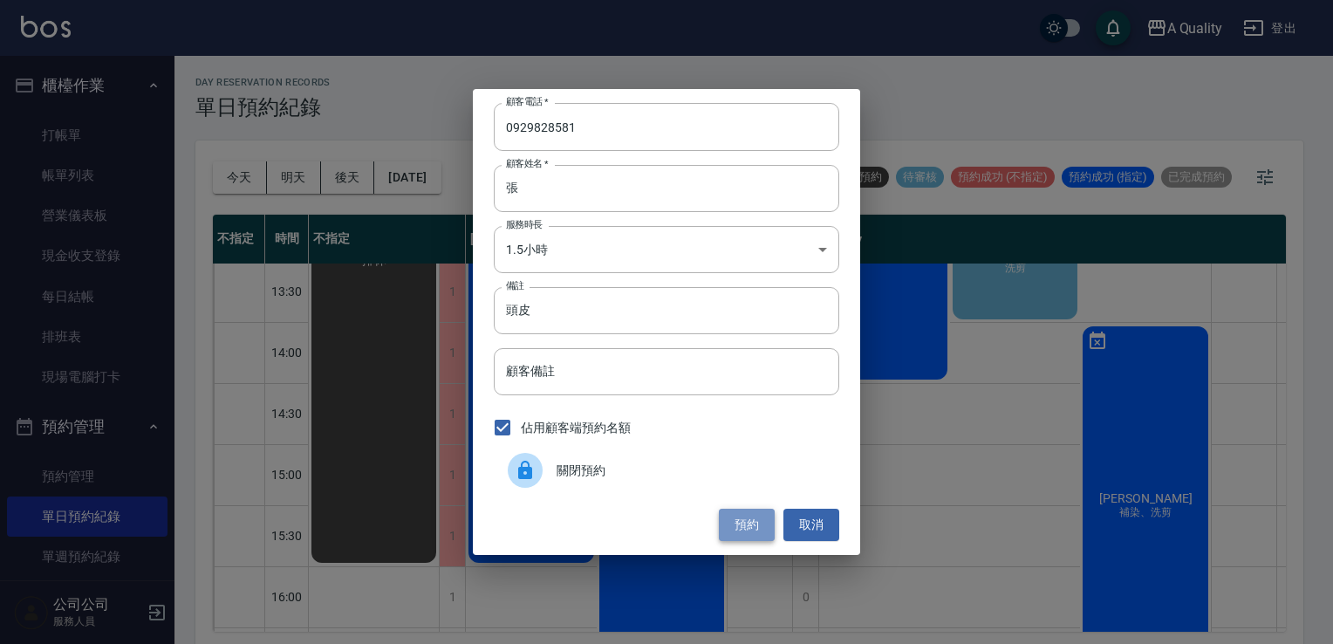
click at [752, 515] on button "預約" at bounding box center [747, 525] width 56 height 32
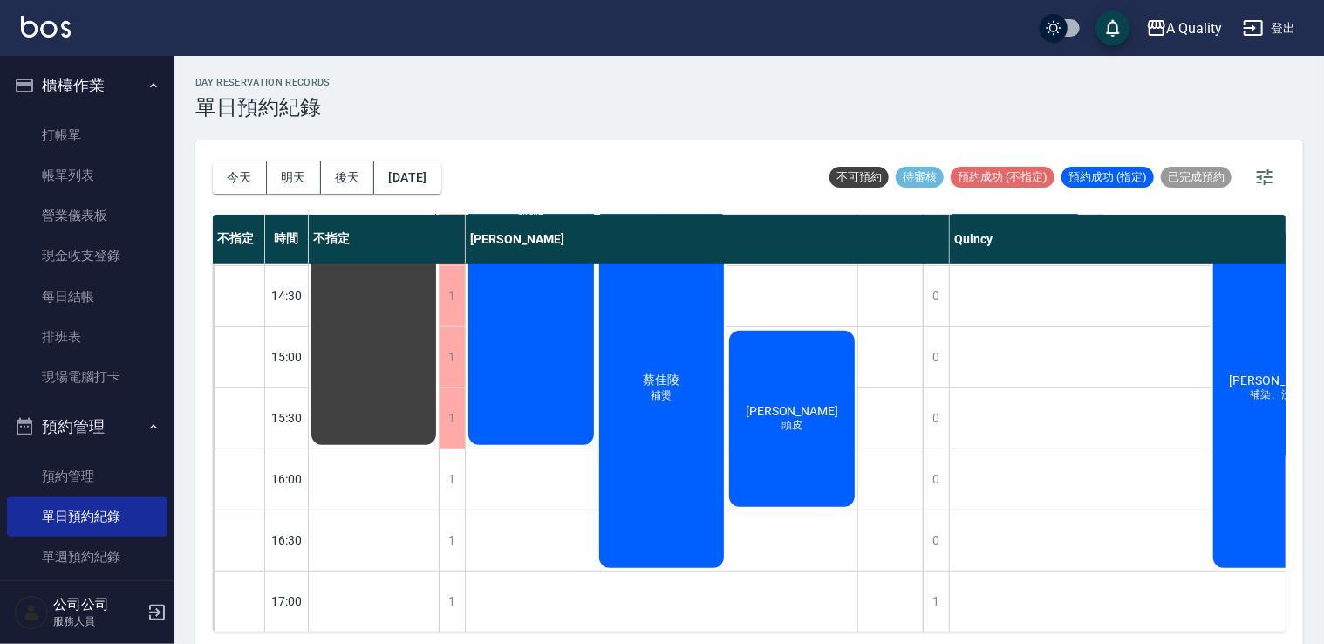
scroll to position [395, 0]
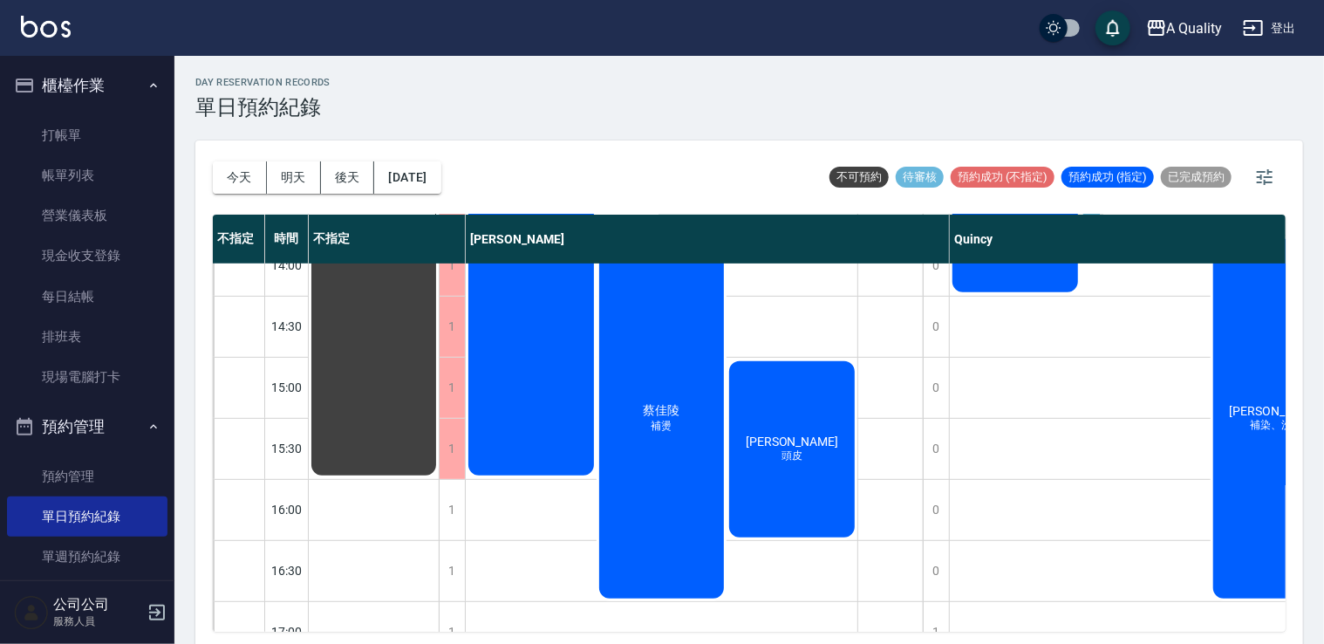
click at [793, 422] on div "張棋惠 頭皮" at bounding box center [792, 448] width 131 height 181
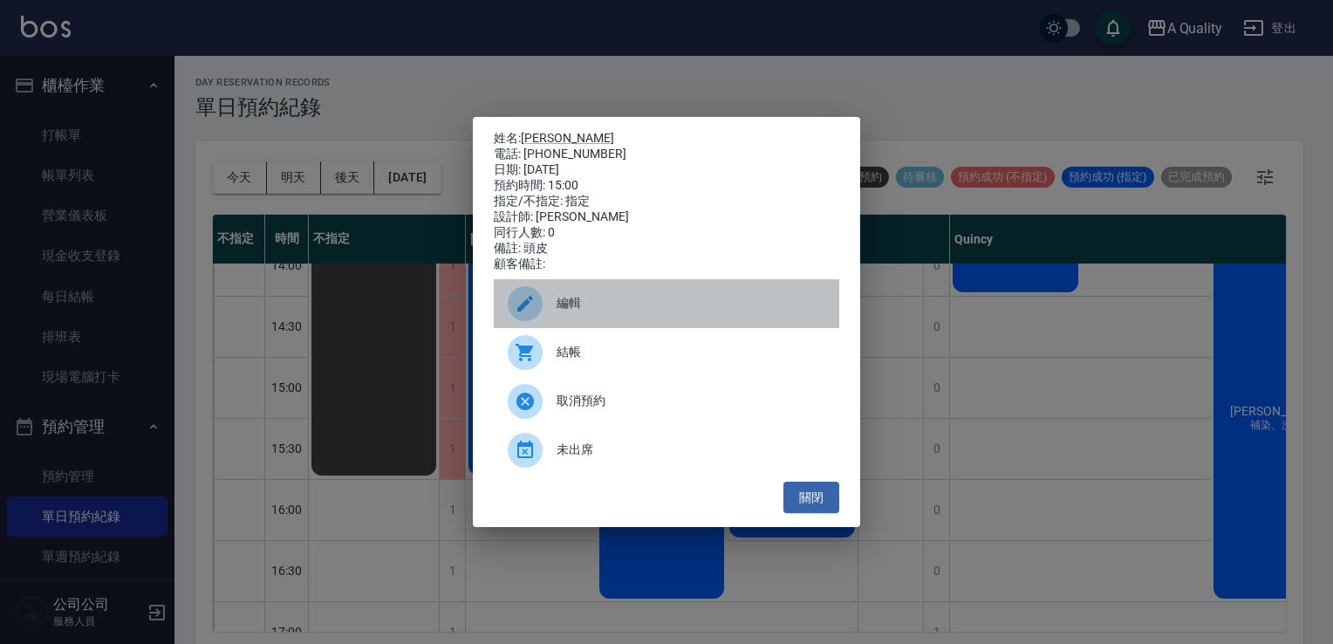
click at [600, 312] on span "編輯" at bounding box center [690, 303] width 269 height 18
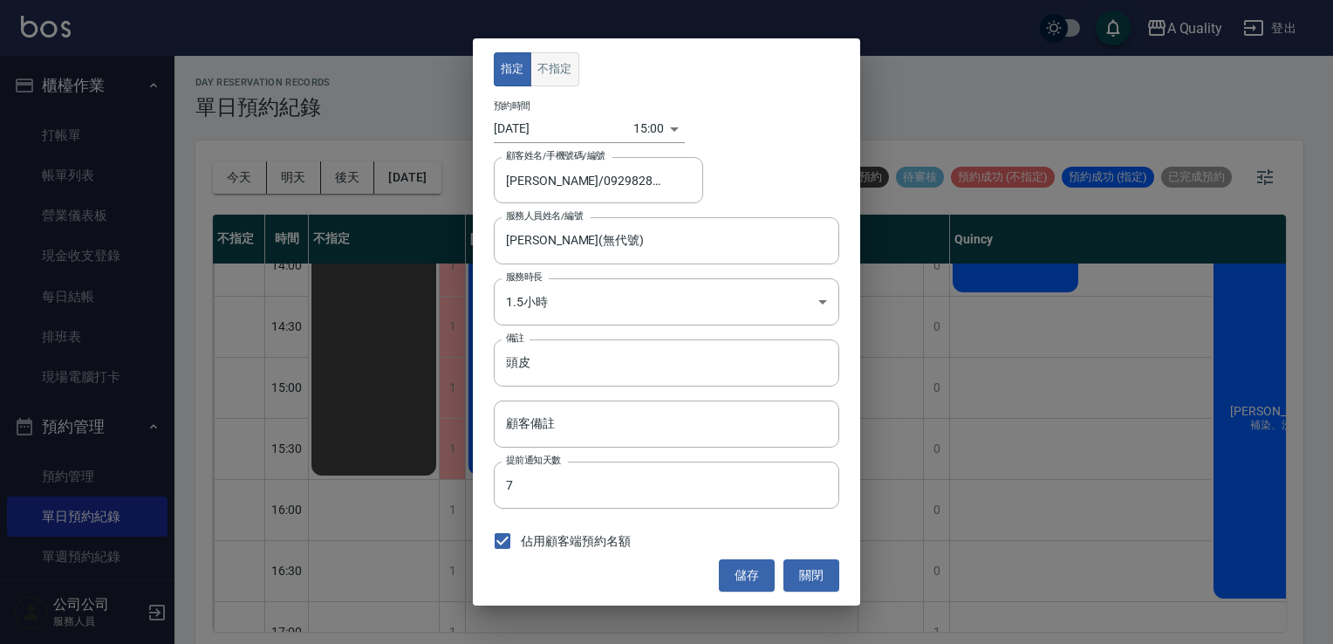
click at [553, 72] on button "不指定" at bounding box center [554, 69] width 49 height 34
click at [742, 584] on button "儲存" at bounding box center [747, 575] width 56 height 32
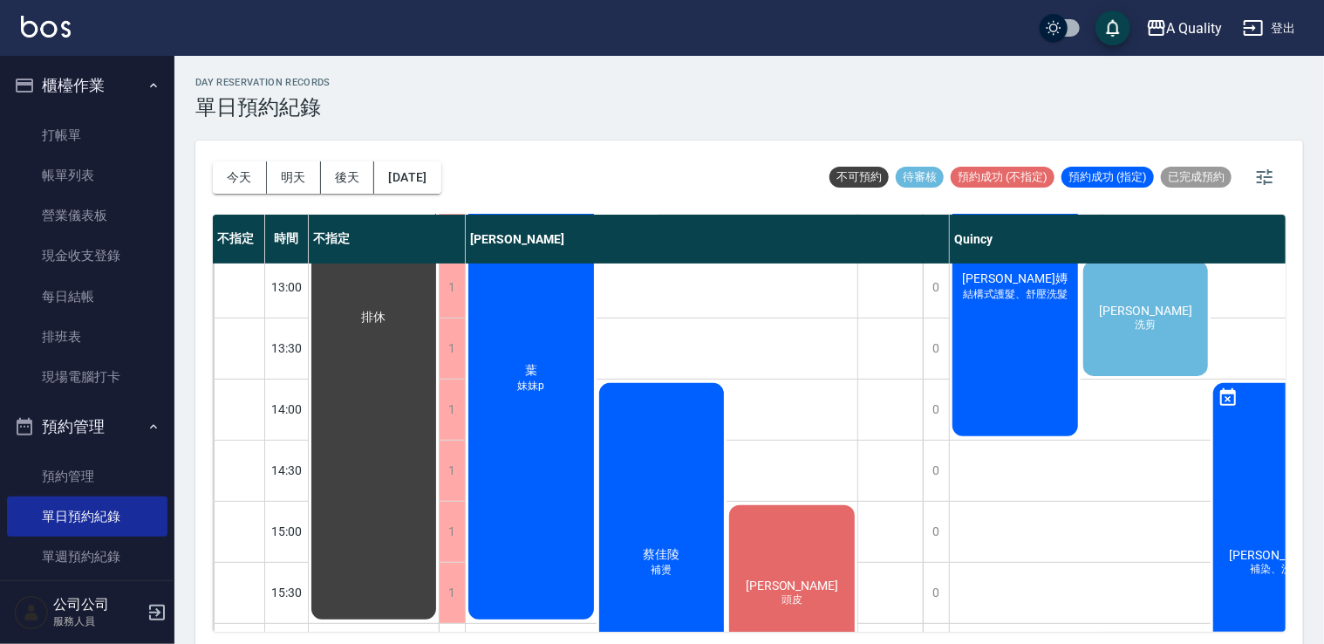
scroll to position [221, 0]
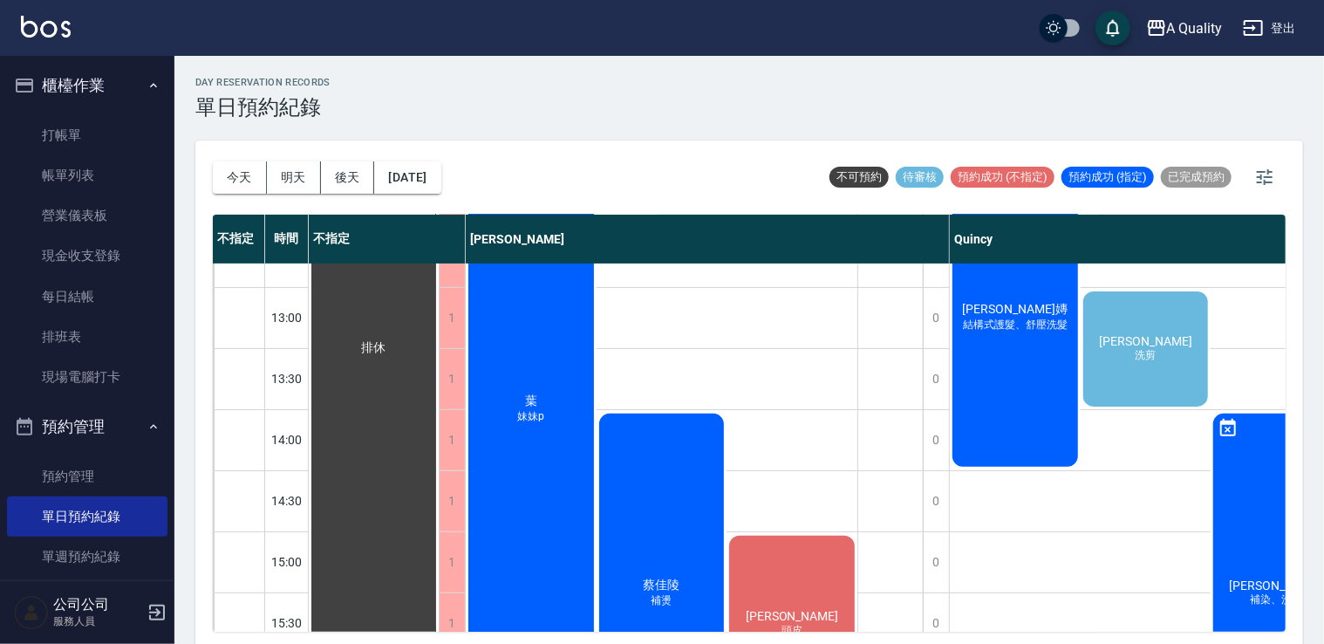
click at [708, 534] on div "蔡佳陵 補燙" at bounding box center [662, 593] width 131 height 365
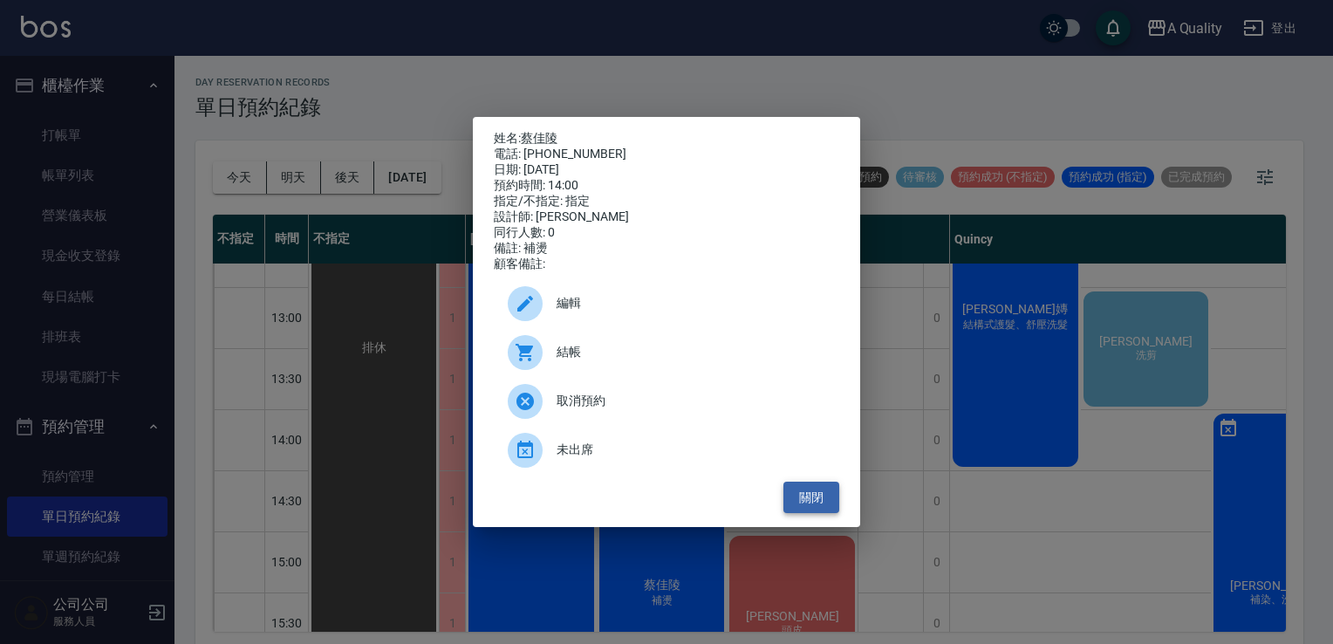
click at [825, 501] on button "關閉" at bounding box center [811, 497] width 56 height 32
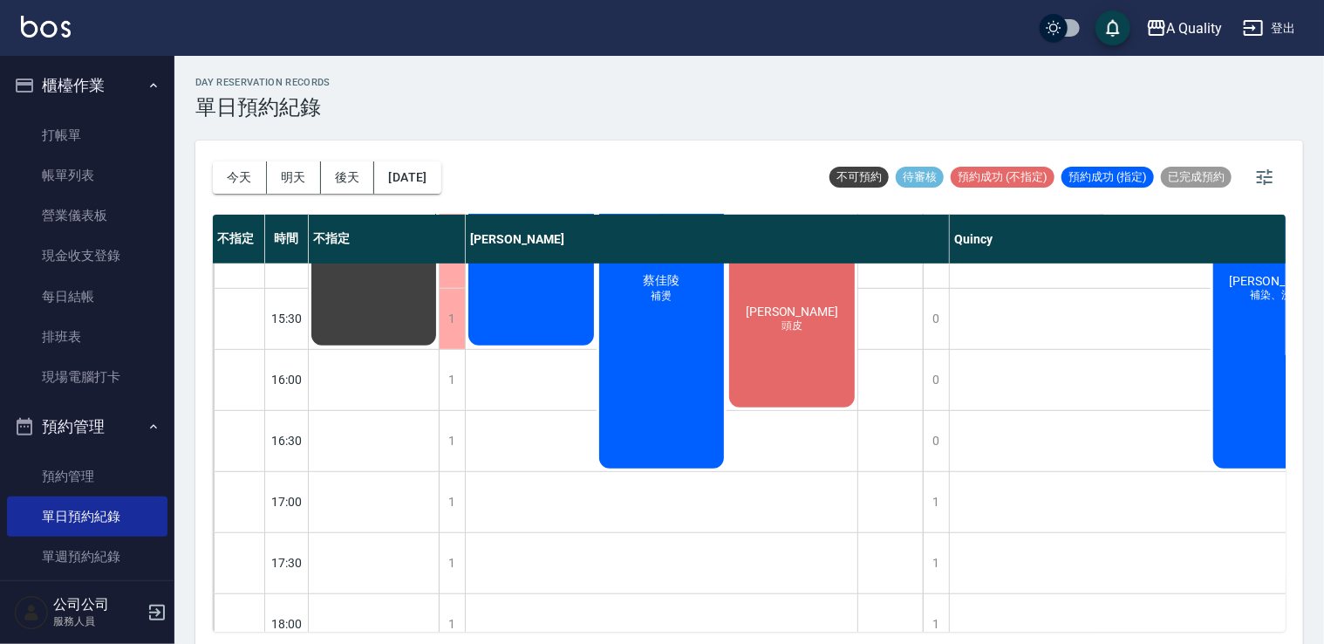
scroll to position [744, 0]
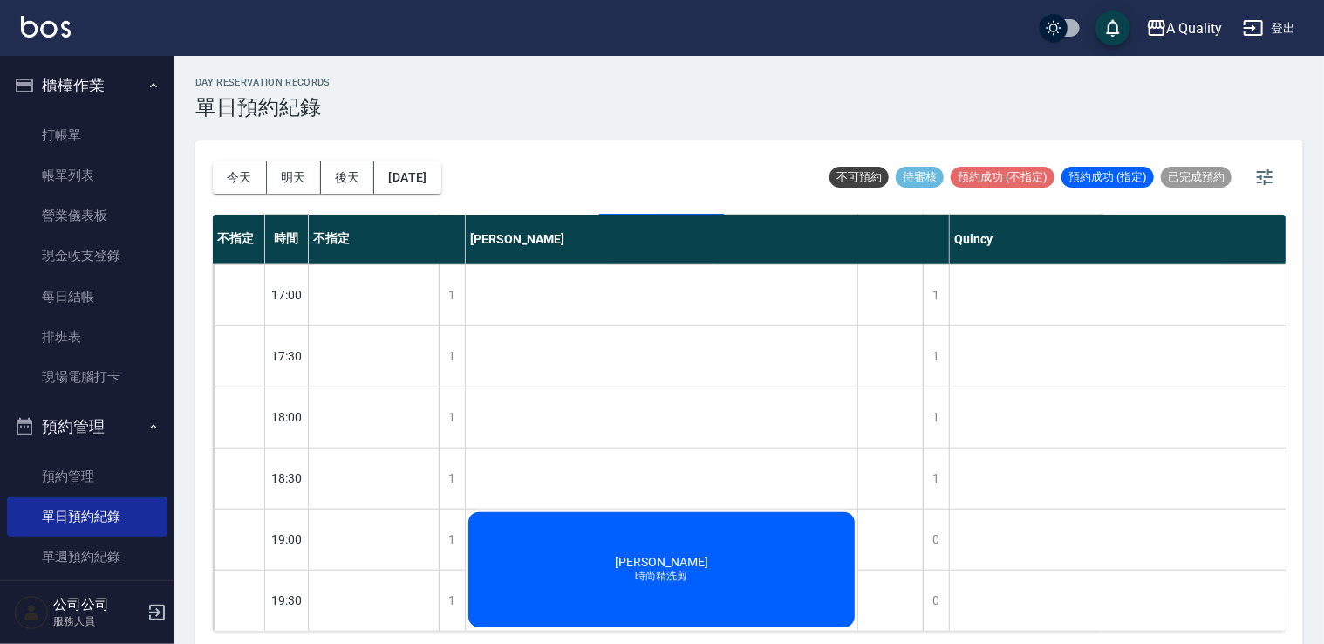
drag, startPoint x: 1249, startPoint y: 631, endPoint x: 1237, endPoint y: 618, distance: 17.9
click at [1245, 625] on div "不指定 時間 不指定 Taylor Quincy Ann 11:00 11:30 12:00 12:30 13:00 13:30 14:00 14:30 15…" at bounding box center [749, 423] width 1073 height 417
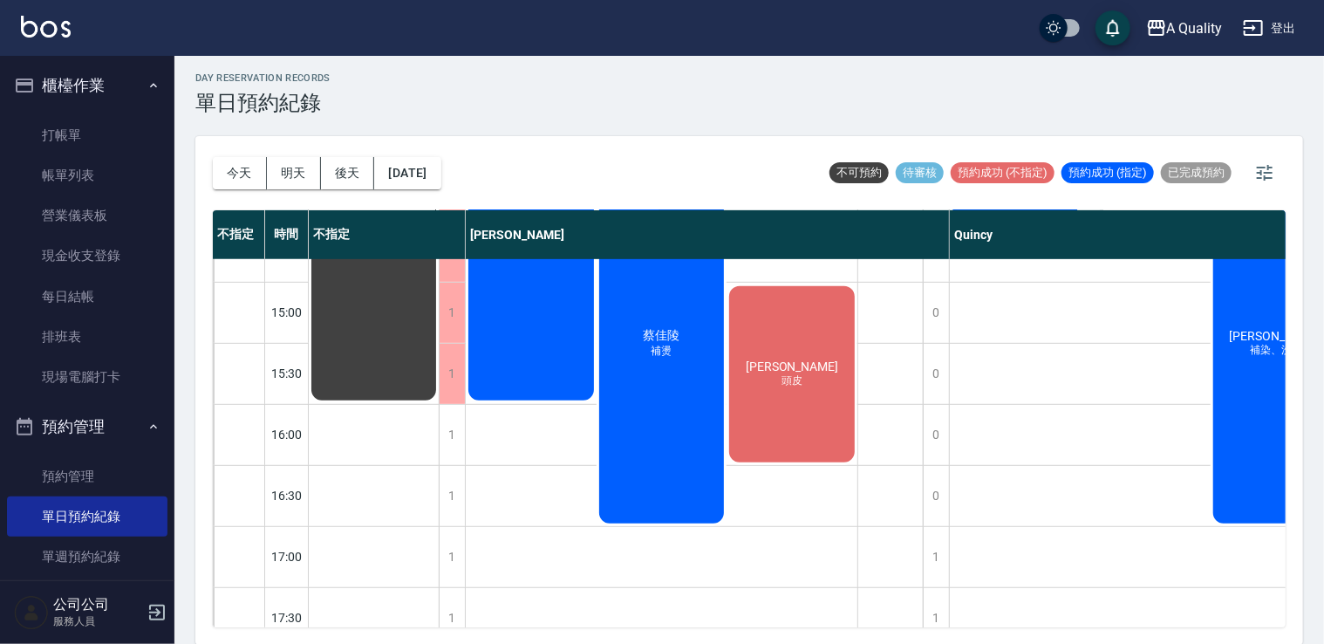
scroll to position [436, 0]
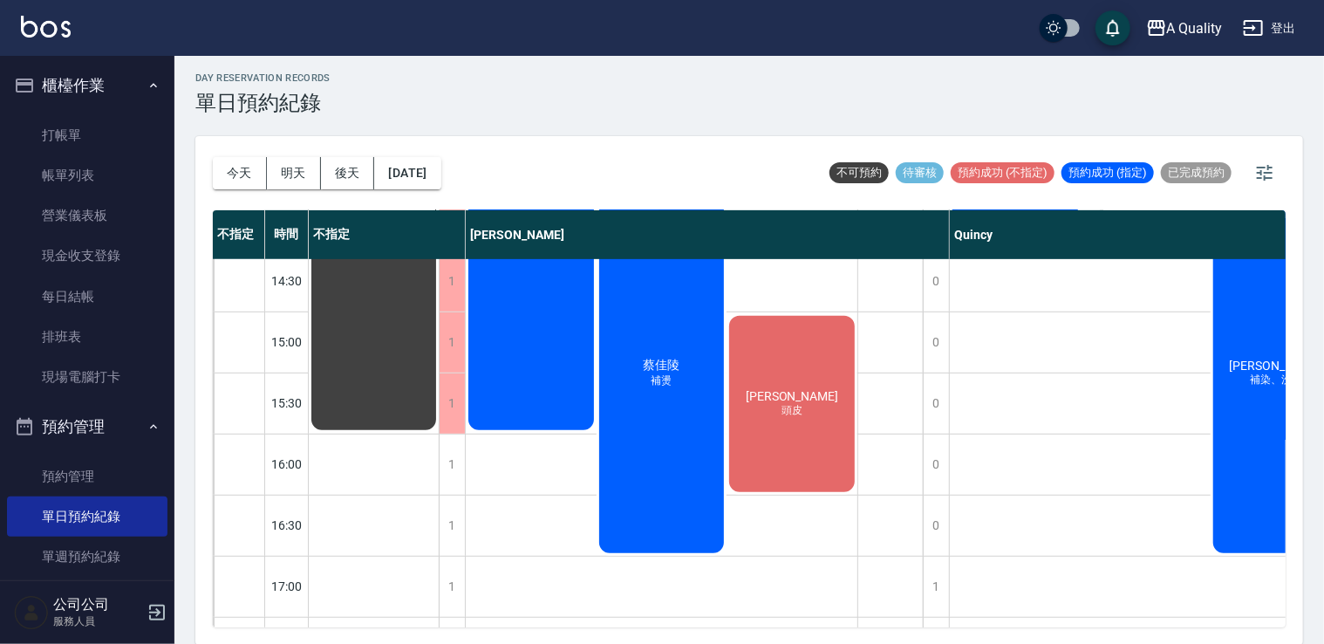
click at [782, 403] on span "頭皮" at bounding box center [792, 410] width 28 height 15
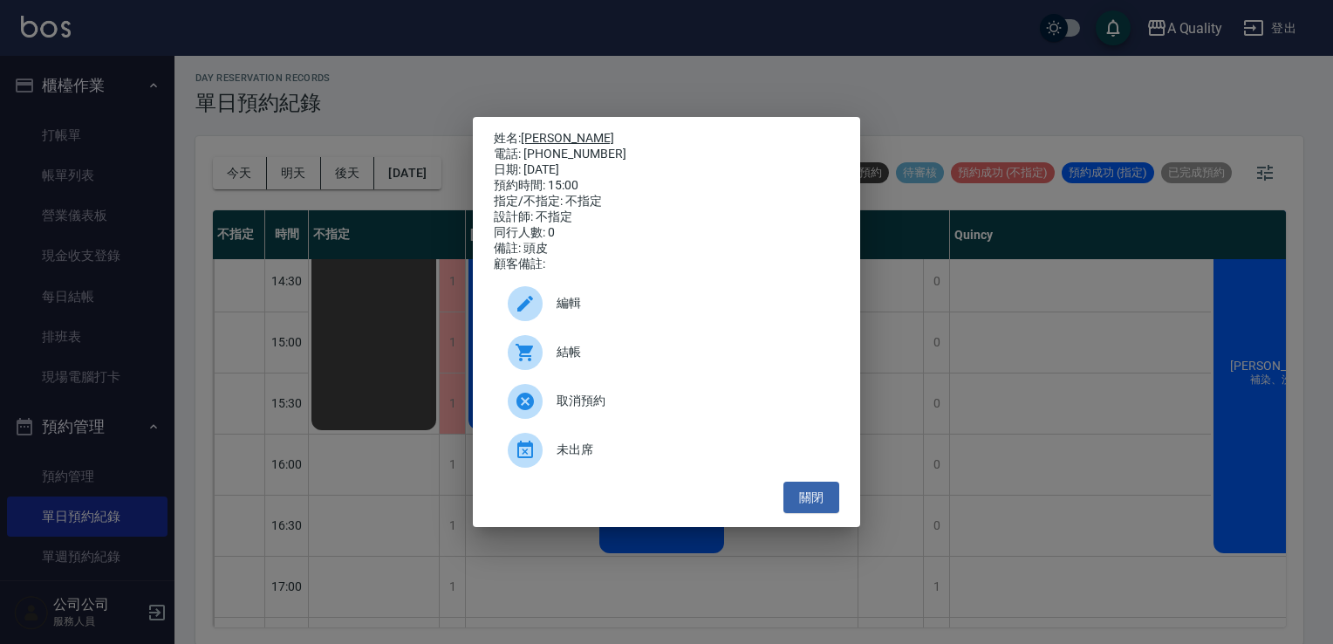
click at [555, 131] on link "[PERSON_NAME]" at bounding box center [567, 138] width 93 height 14
click at [795, 497] on button "關閉" at bounding box center [811, 497] width 56 height 32
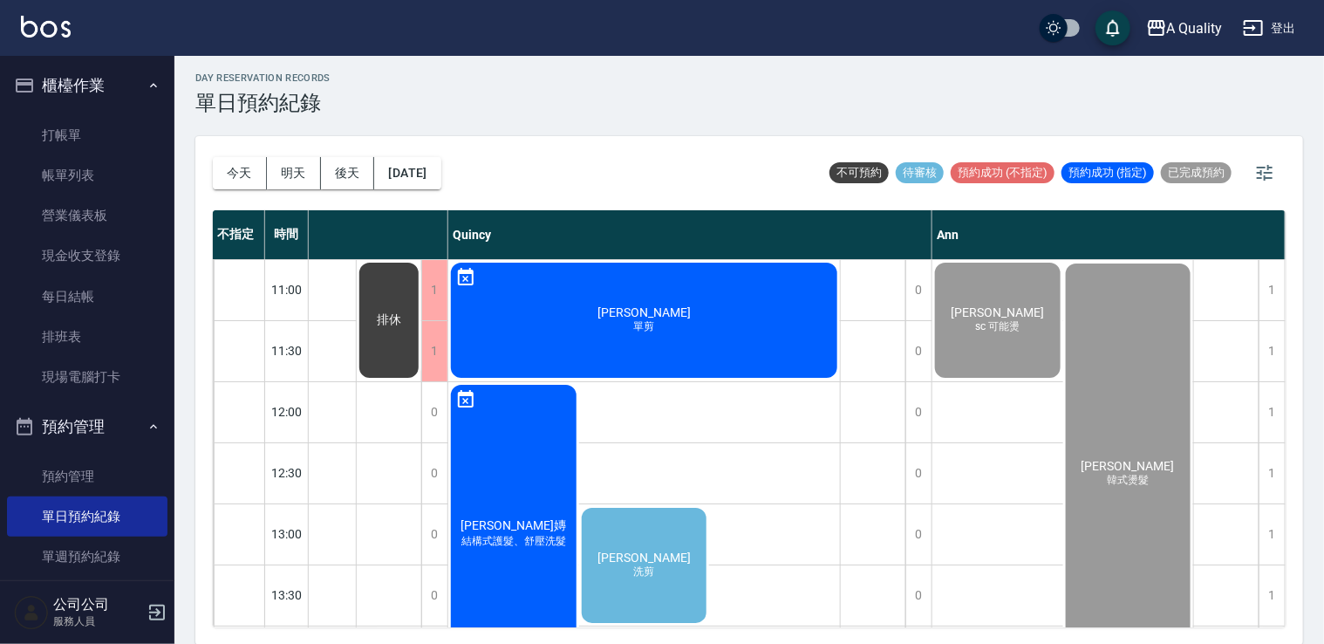
scroll to position [0, 509]
click at [397, 171] on button "[DATE]" at bounding box center [407, 173] width 66 height 32
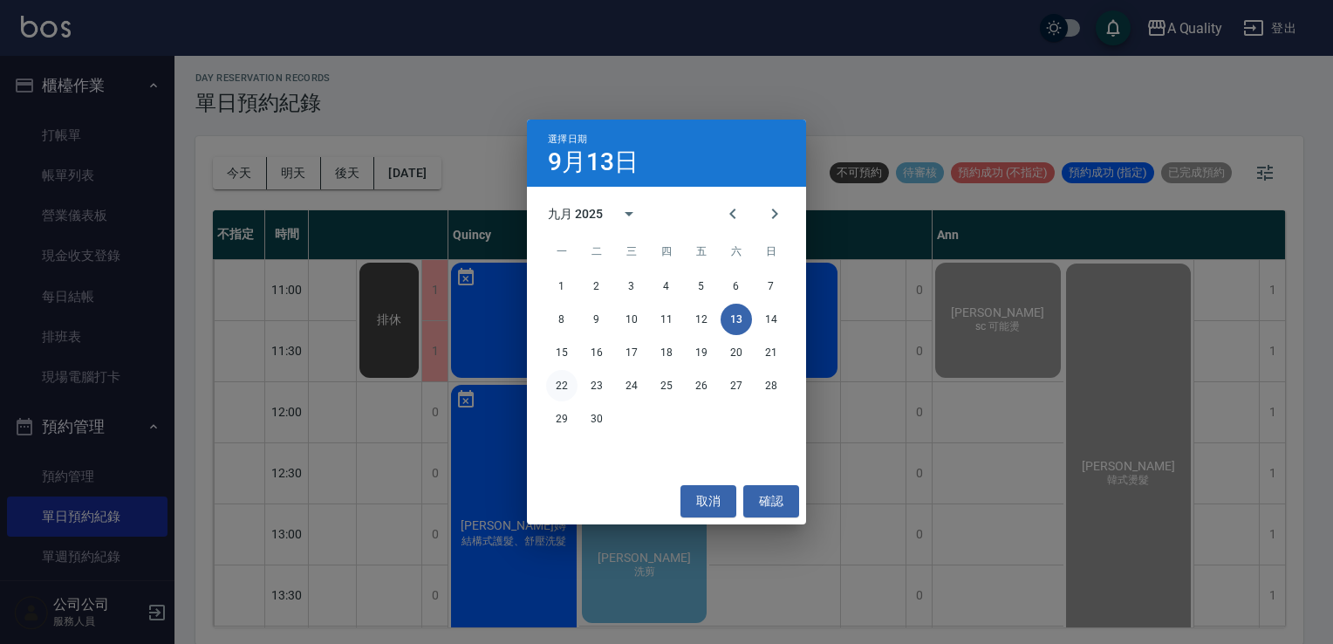
click at [558, 386] on button "22" at bounding box center [561, 385] width 31 height 31
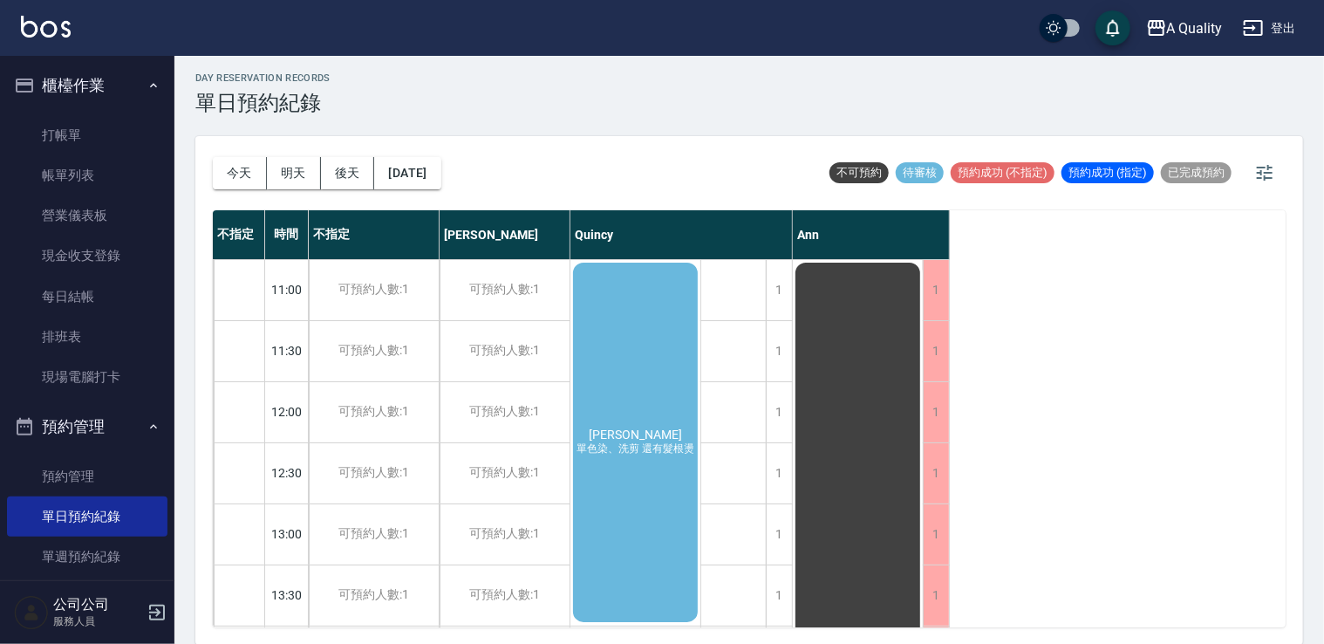
click at [618, 323] on div "史湘鈴 單色染、洗剪 還有髮根燙" at bounding box center [635, 442] width 130 height 365
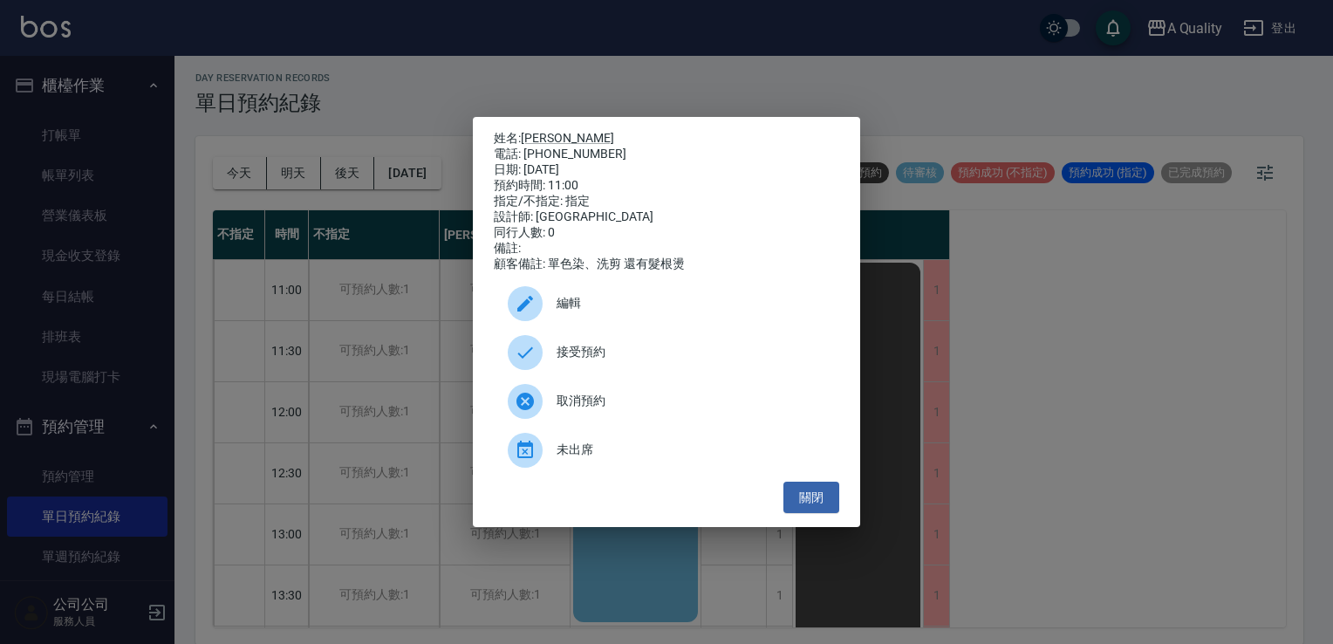
click at [546, 311] on div at bounding box center [532, 303] width 49 height 35
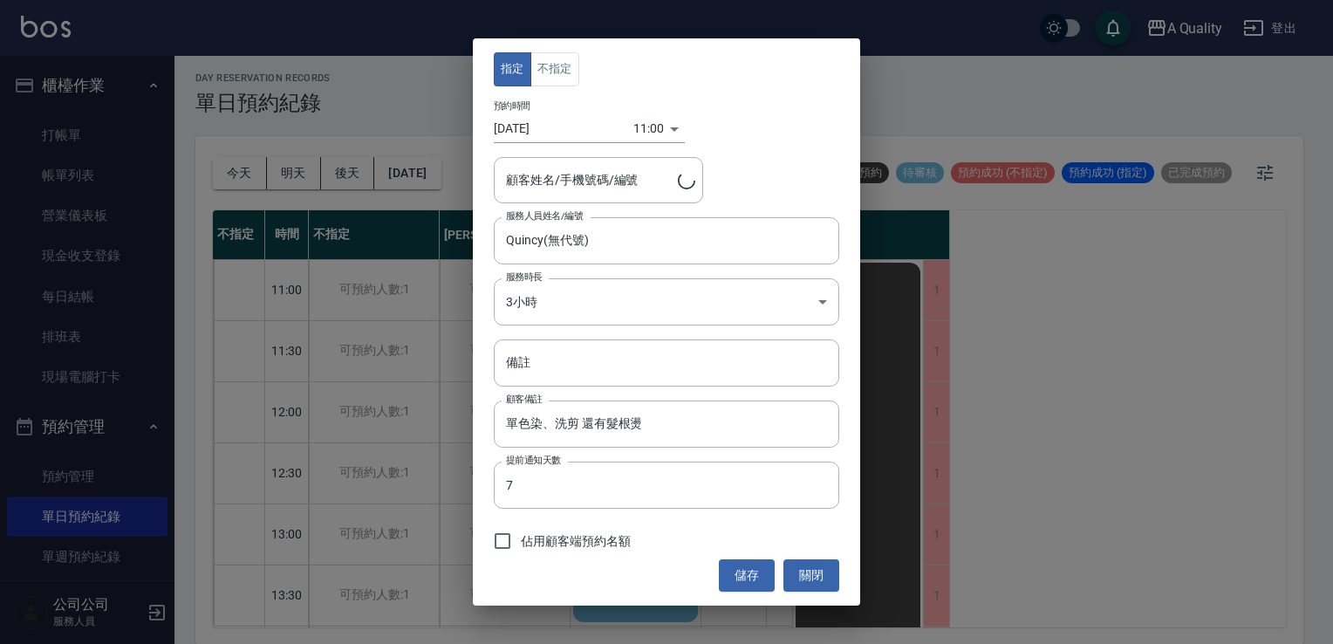
type input "史湘鈴/0912155007"
click at [546, 305] on body "A Quality 登出 櫃檯作業 打帳單 帳單列表 營業儀表板 現金收支登錄 每日結帳 排班表 現場電腦打卡 預約管理 預約管理 單日預約紀錄 單週預約紀錄…" at bounding box center [666, 320] width 1333 height 649
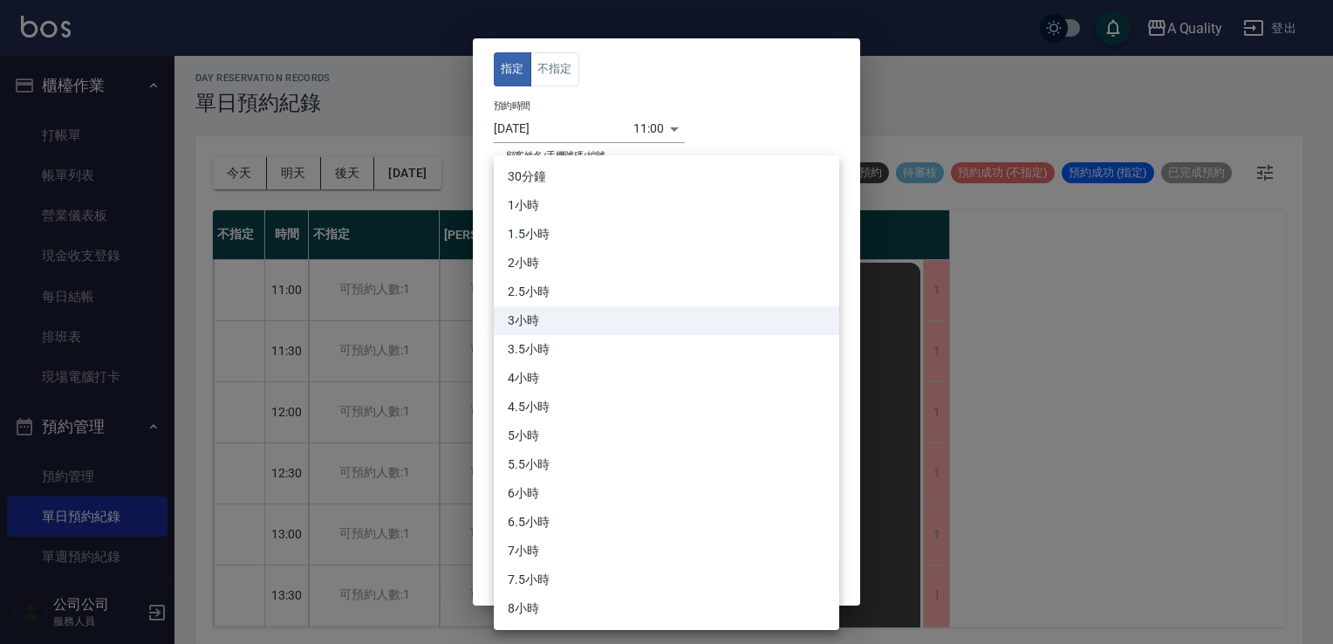
click at [536, 424] on li "5小時" at bounding box center [666, 435] width 345 height 29
type input "10"
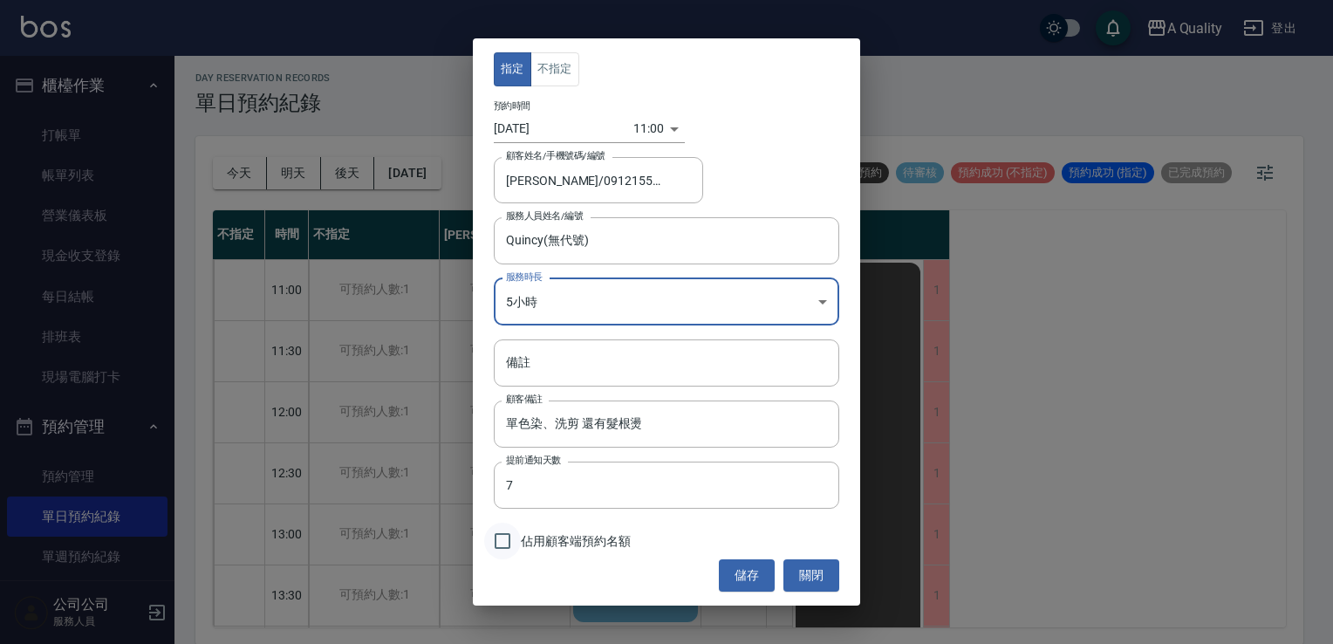
drag, startPoint x: 503, startPoint y: 549, endPoint x: 673, endPoint y: 568, distance: 171.2
click at [506, 549] on input "佔用顧客端預約名額" at bounding box center [502, 540] width 37 height 37
checkbox input "true"
click at [744, 584] on button "儲存" at bounding box center [747, 575] width 56 height 32
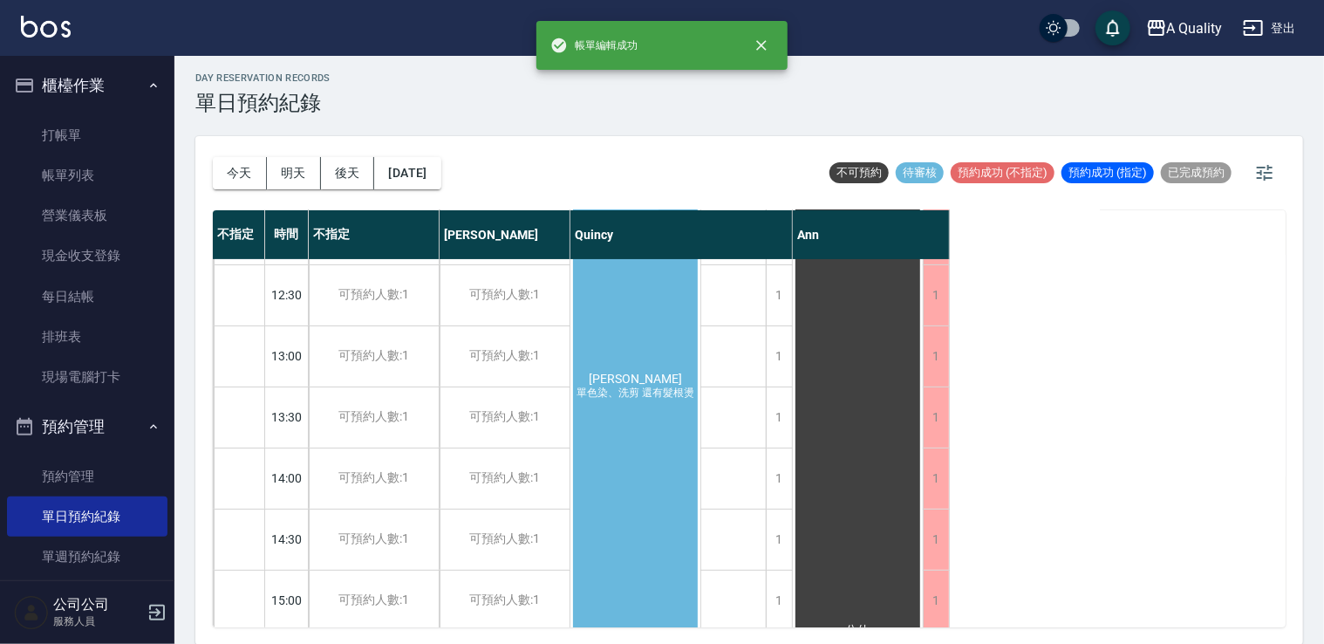
scroll to position [87, 0]
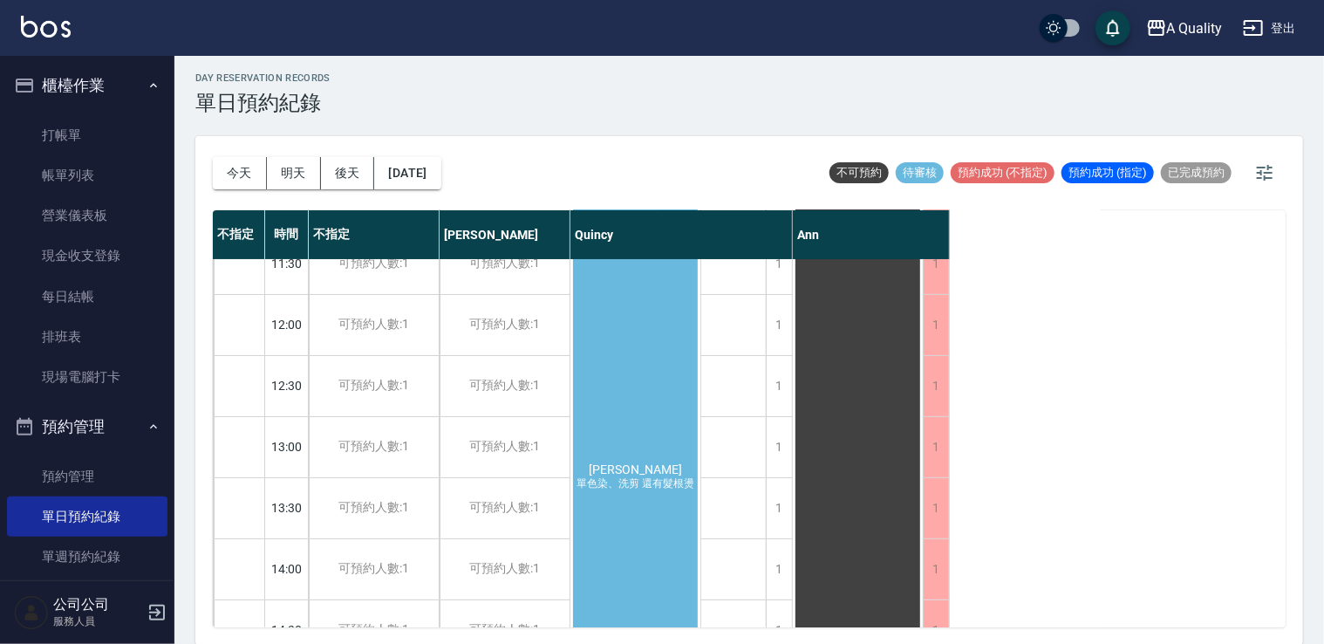
click at [631, 290] on div "史湘鈴 單色染、洗剪 還有髮根燙" at bounding box center [635, 477] width 130 height 609
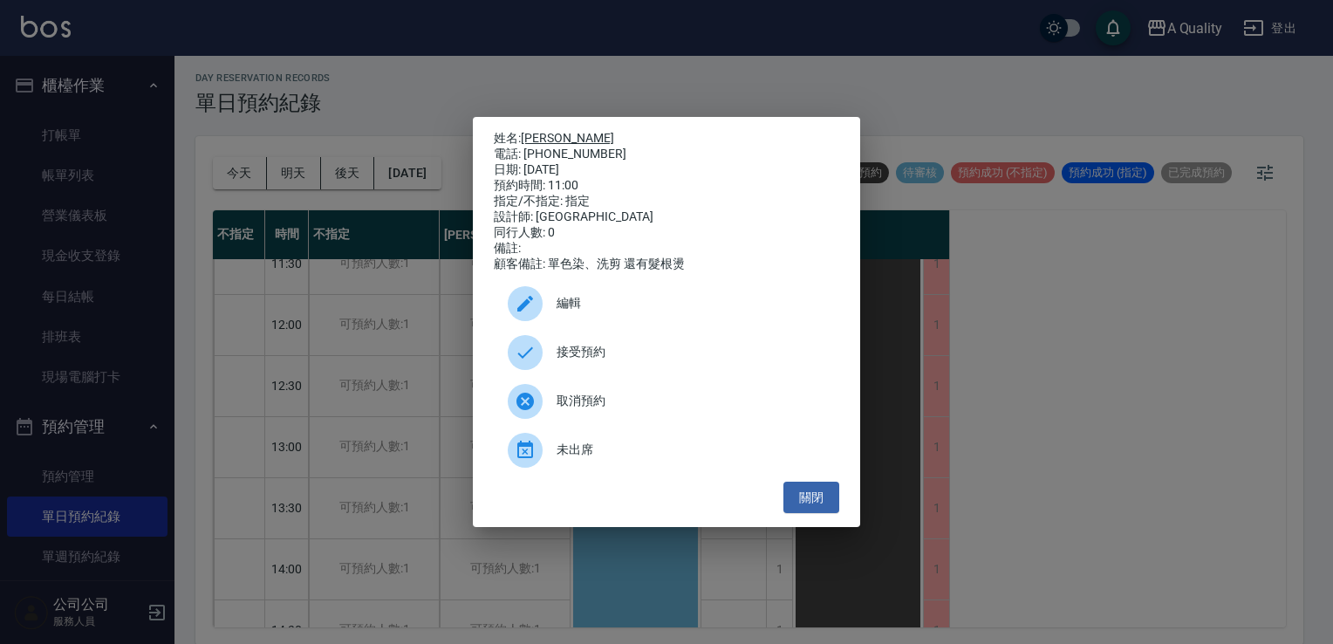
click at [536, 131] on link "[PERSON_NAME]" at bounding box center [567, 138] width 93 height 14
click at [813, 501] on button "關閉" at bounding box center [811, 497] width 56 height 32
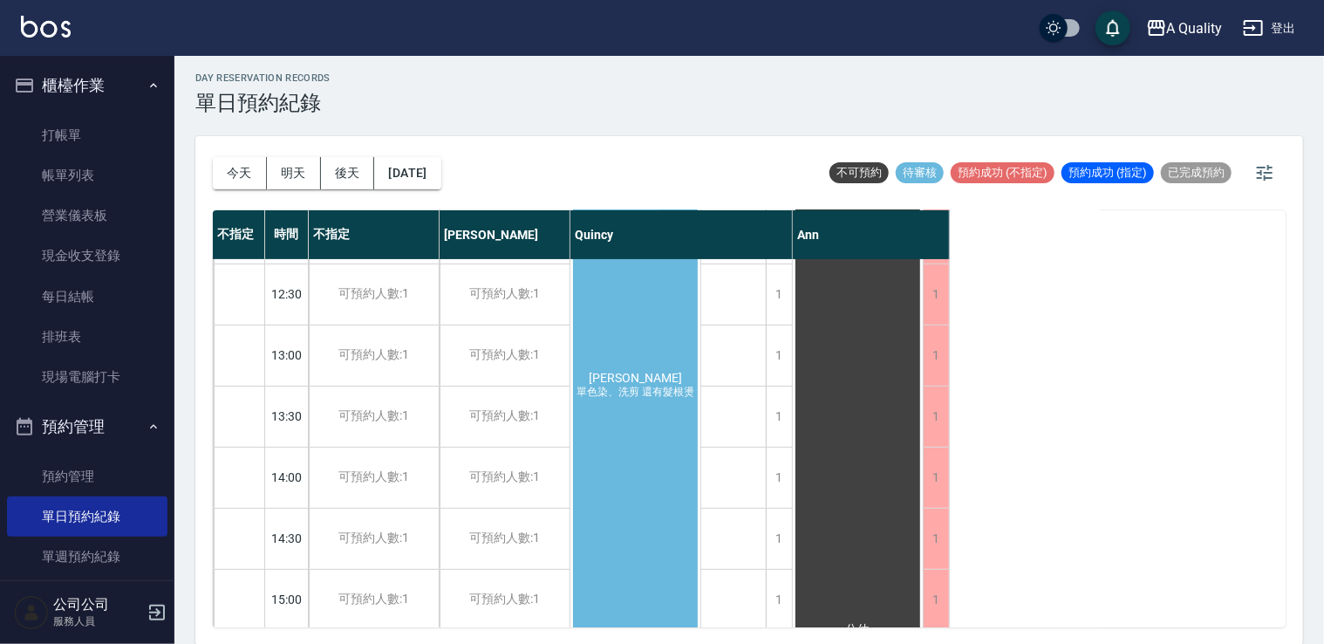
scroll to position [262, 0]
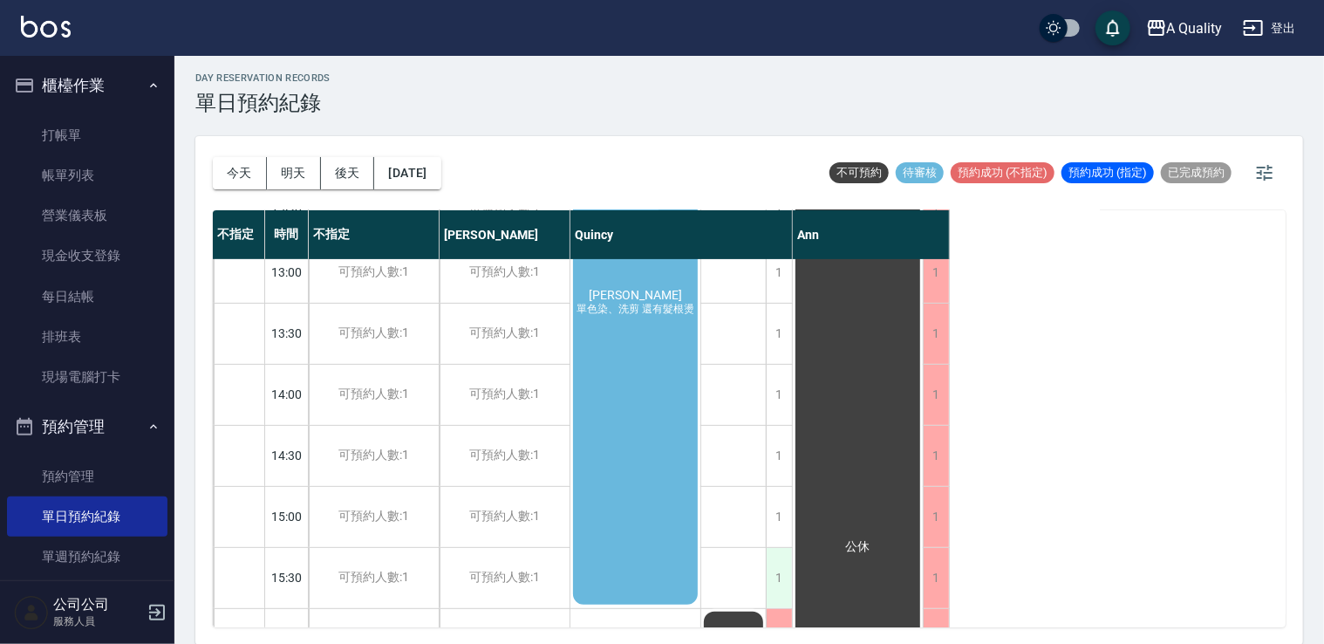
click at [776, 574] on div "1" at bounding box center [779, 578] width 26 height 60
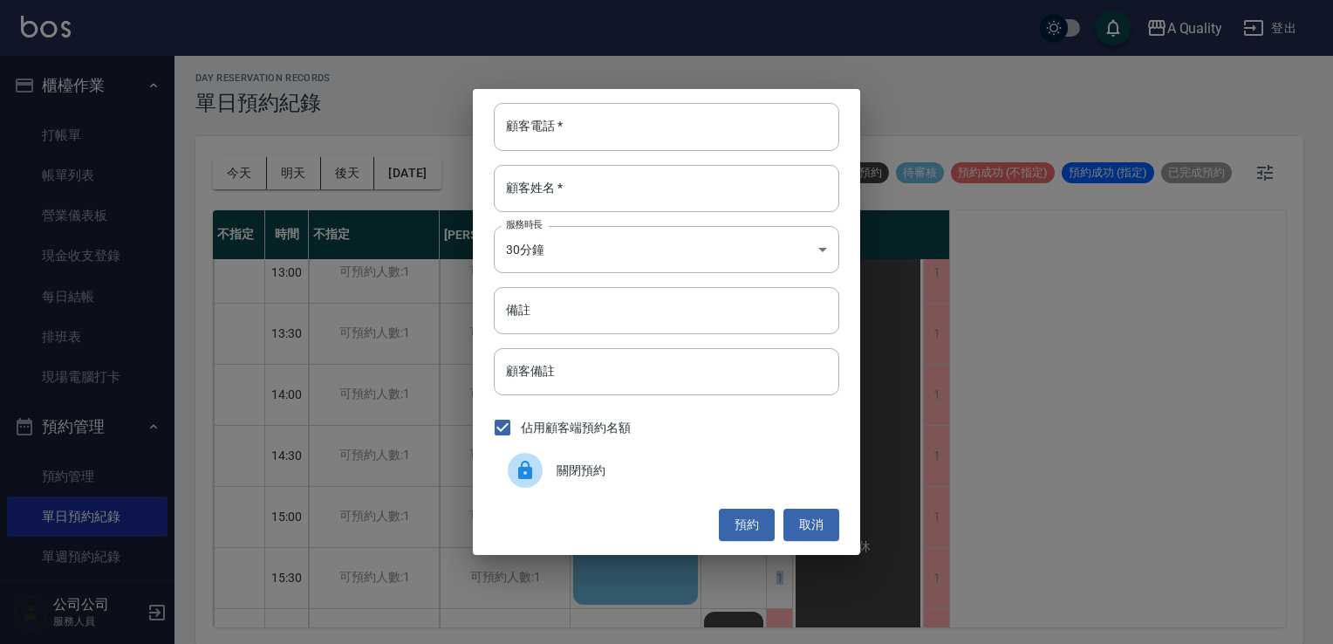
drag, startPoint x: 776, startPoint y: 574, endPoint x: 659, endPoint y: 469, distance: 156.9
click at [644, 476] on span "關閉預約" at bounding box center [690, 470] width 269 height 18
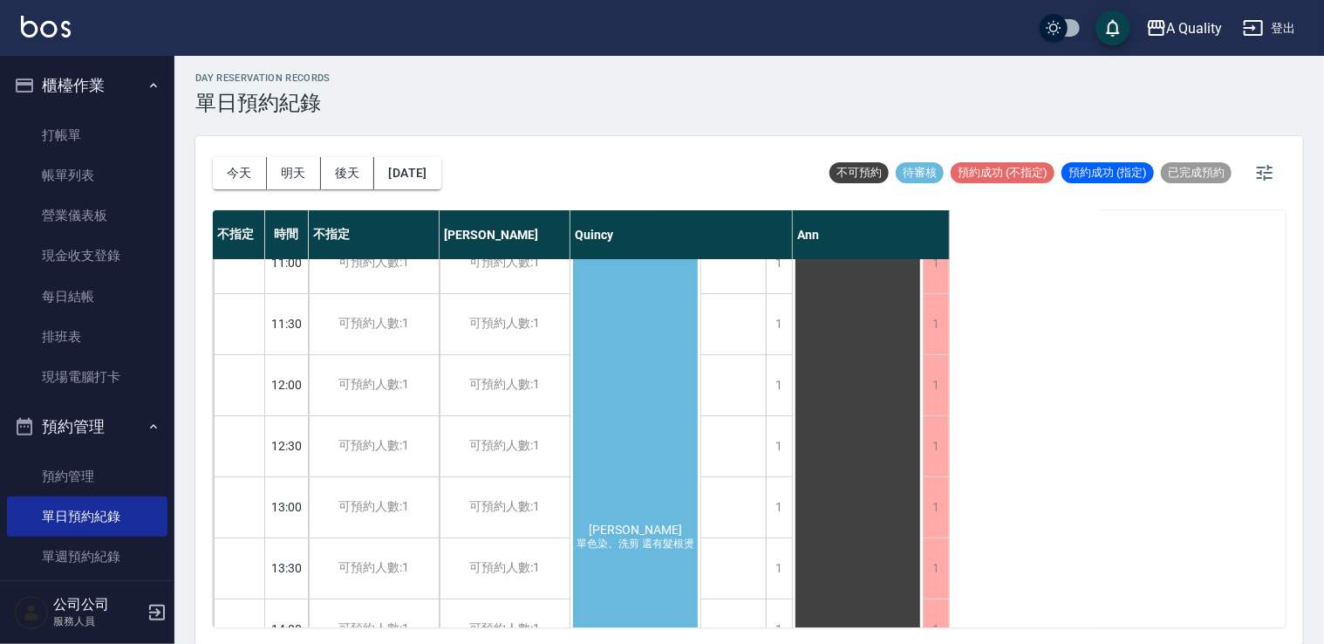
scroll to position [0, 0]
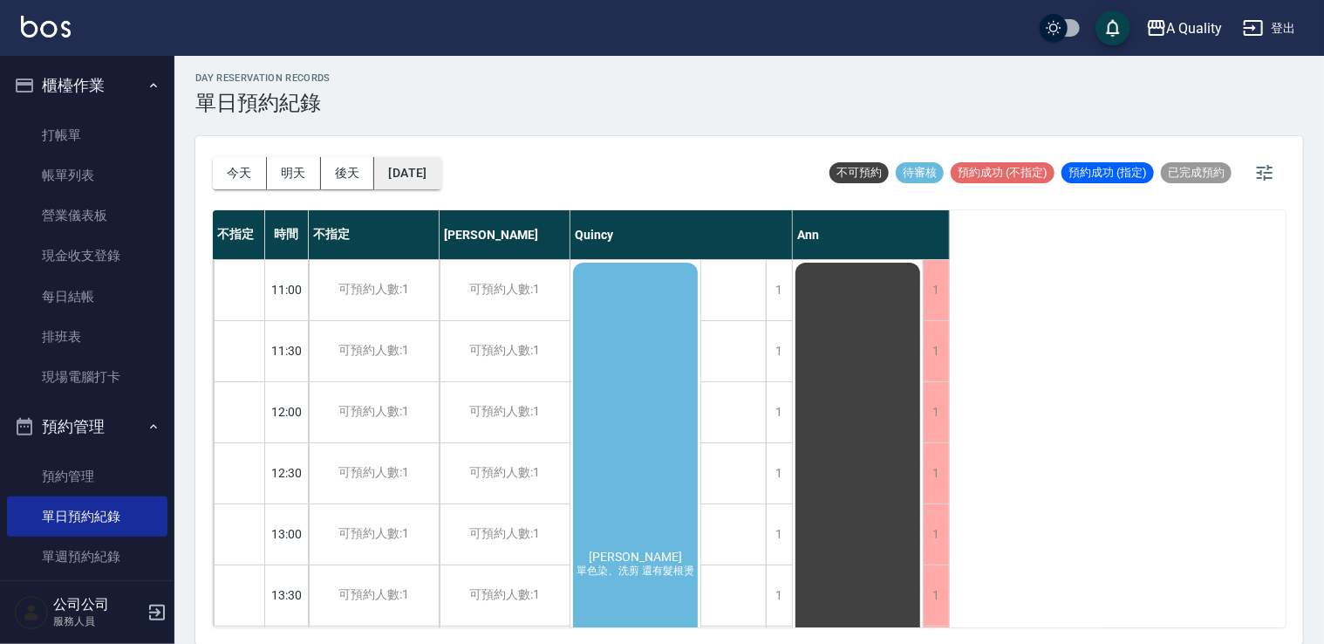
click at [433, 178] on button "2025/09/22" at bounding box center [407, 173] width 66 height 32
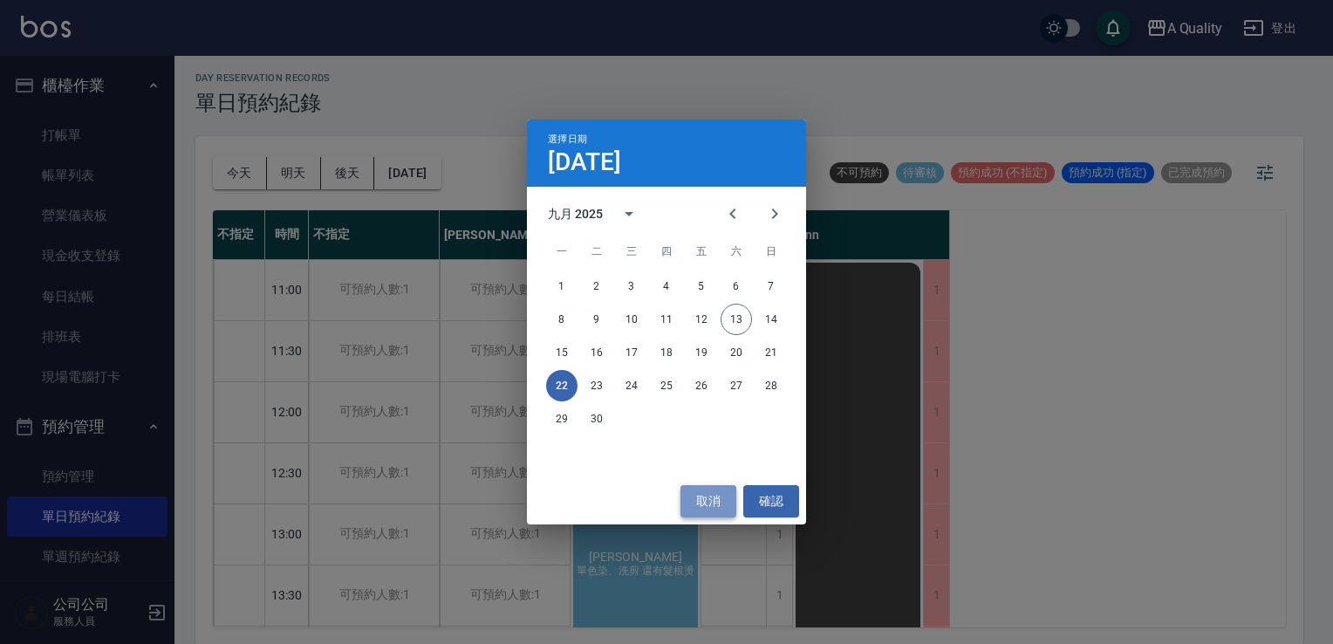
click at [693, 495] on button "取消" at bounding box center [708, 501] width 56 height 32
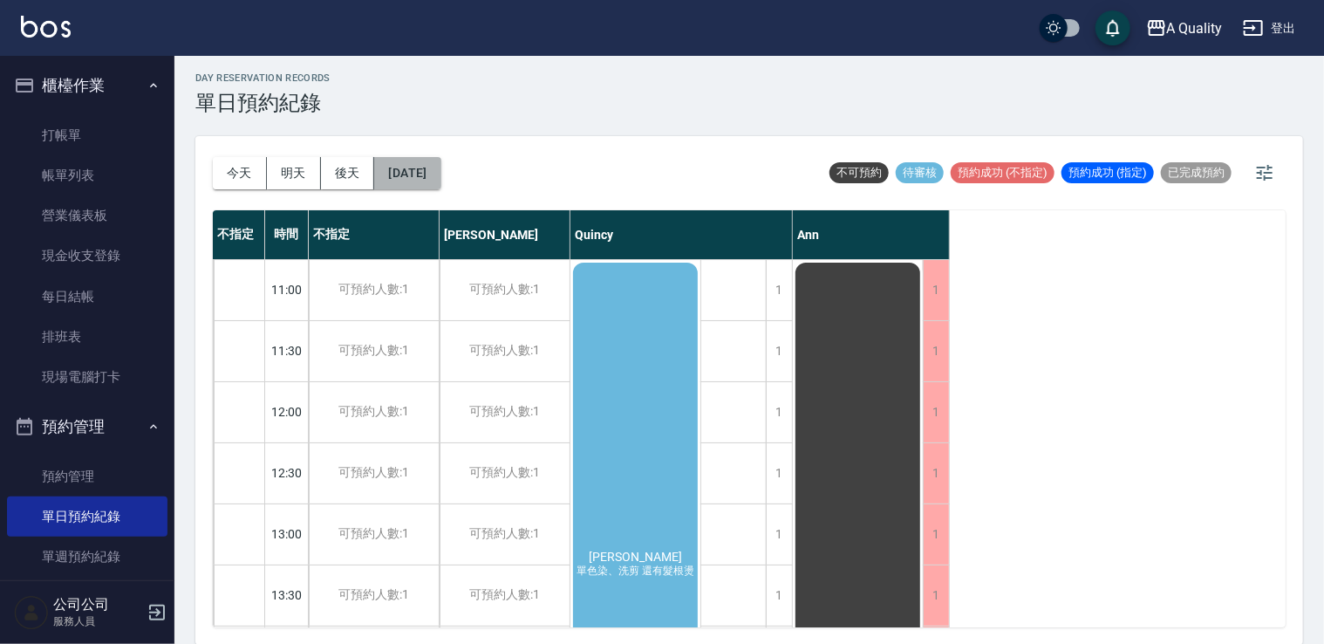
click at [430, 169] on button "2025/09/22" at bounding box center [407, 173] width 66 height 32
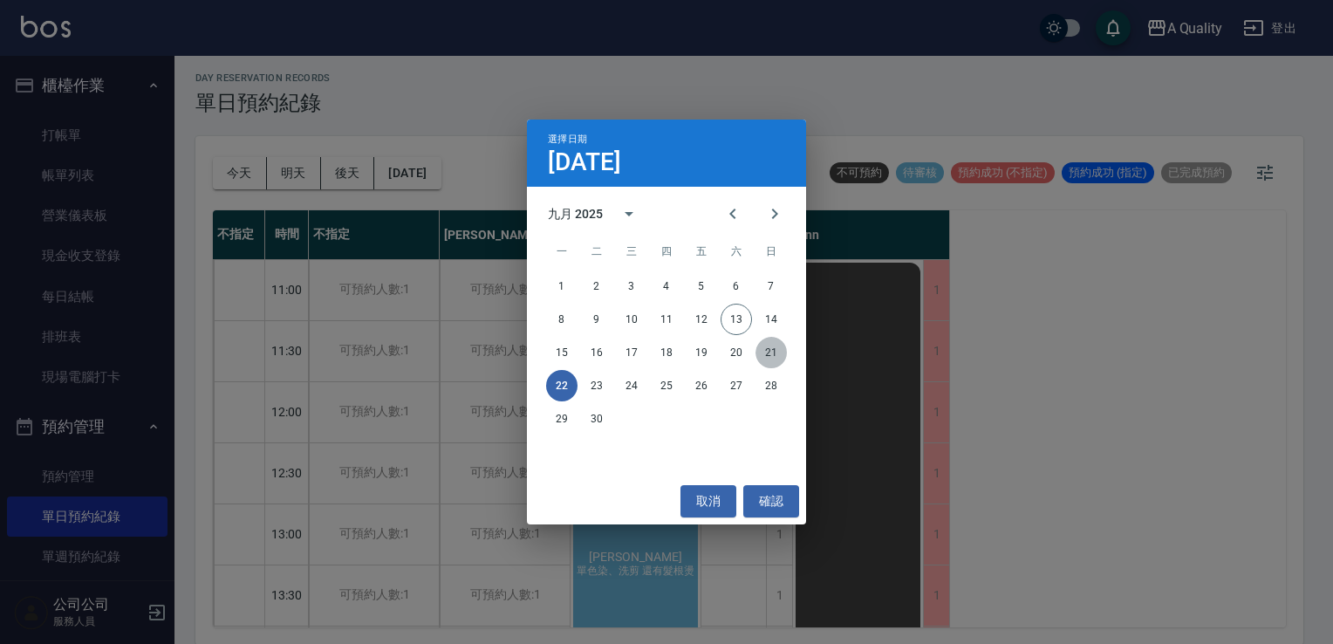
click at [785, 355] on button "21" at bounding box center [770, 352] width 31 height 31
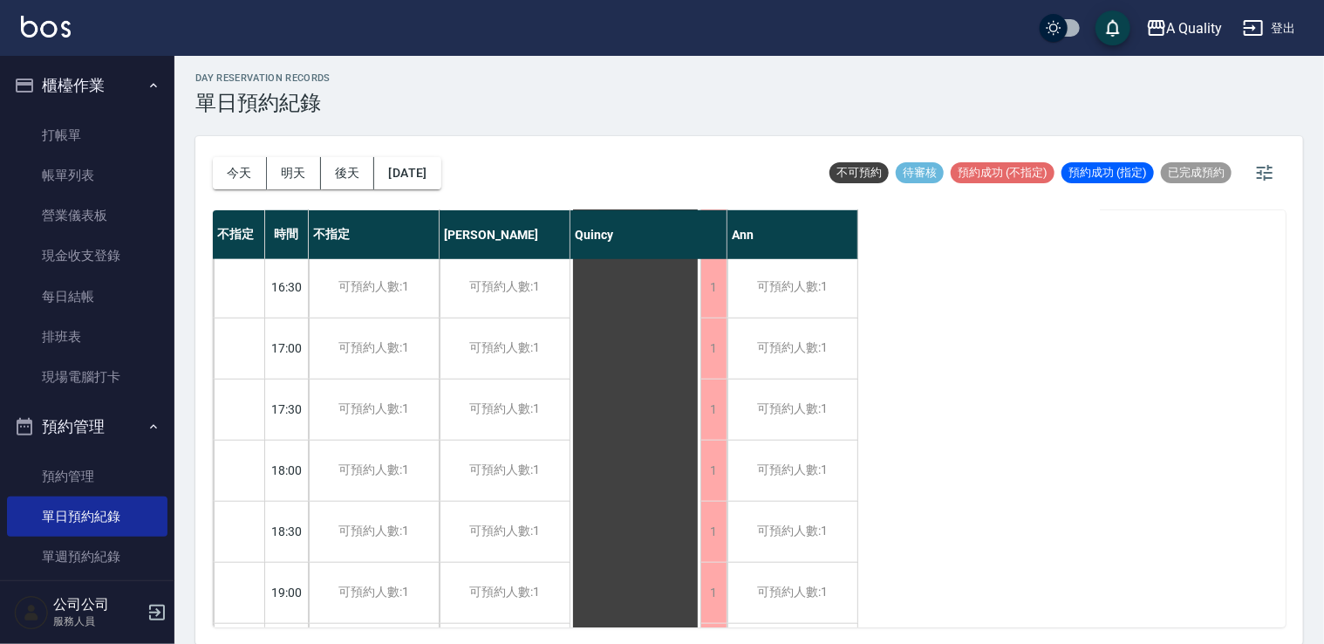
scroll to position [744, 0]
click at [432, 172] on button "2025/09/21" at bounding box center [407, 173] width 66 height 32
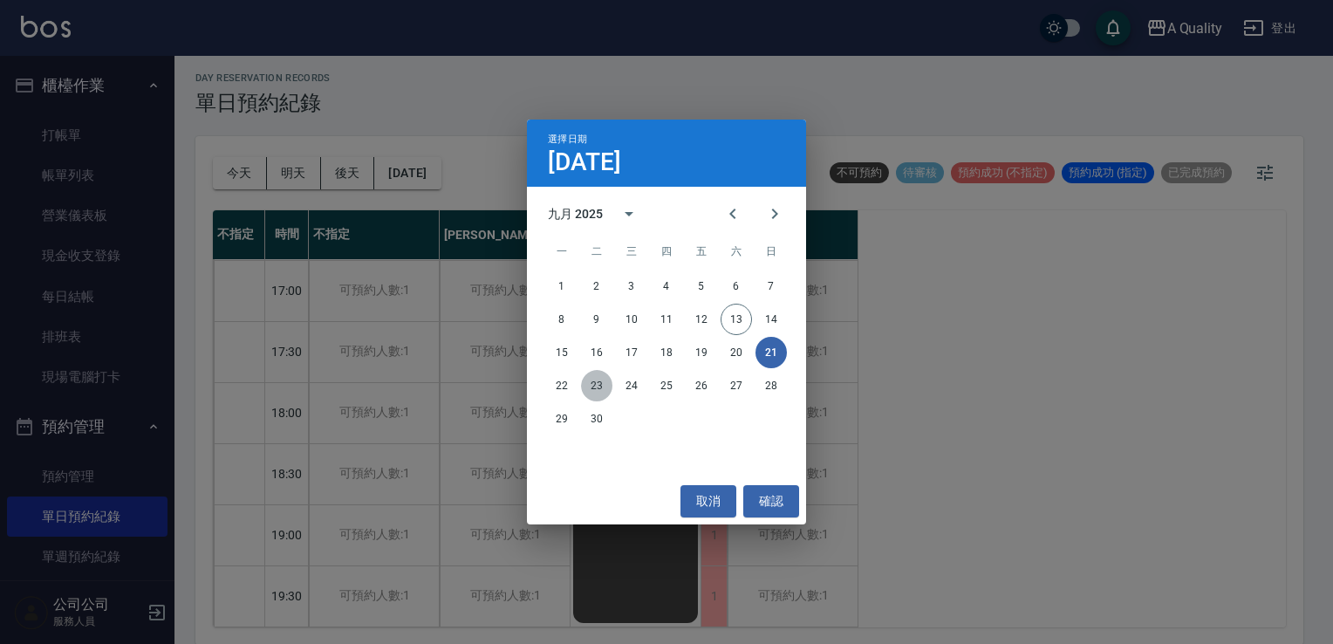
click at [590, 382] on button "23" at bounding box center [596, 385] width 31 height 31
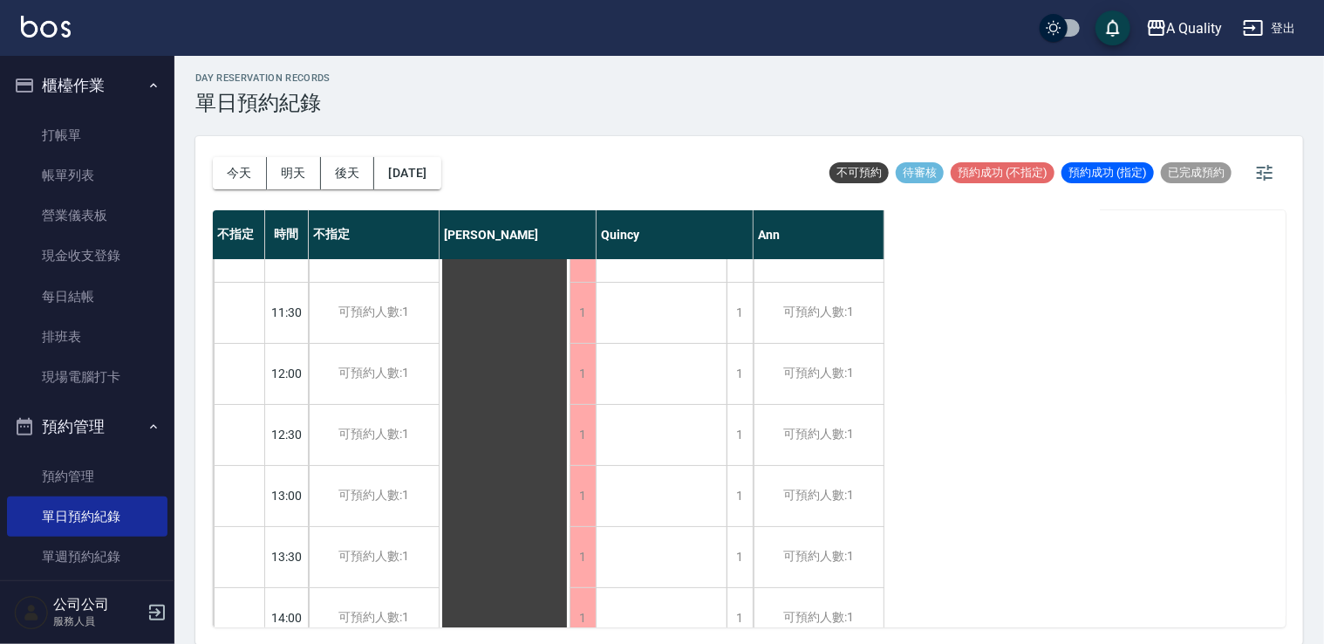
scroll to position [523, 0]
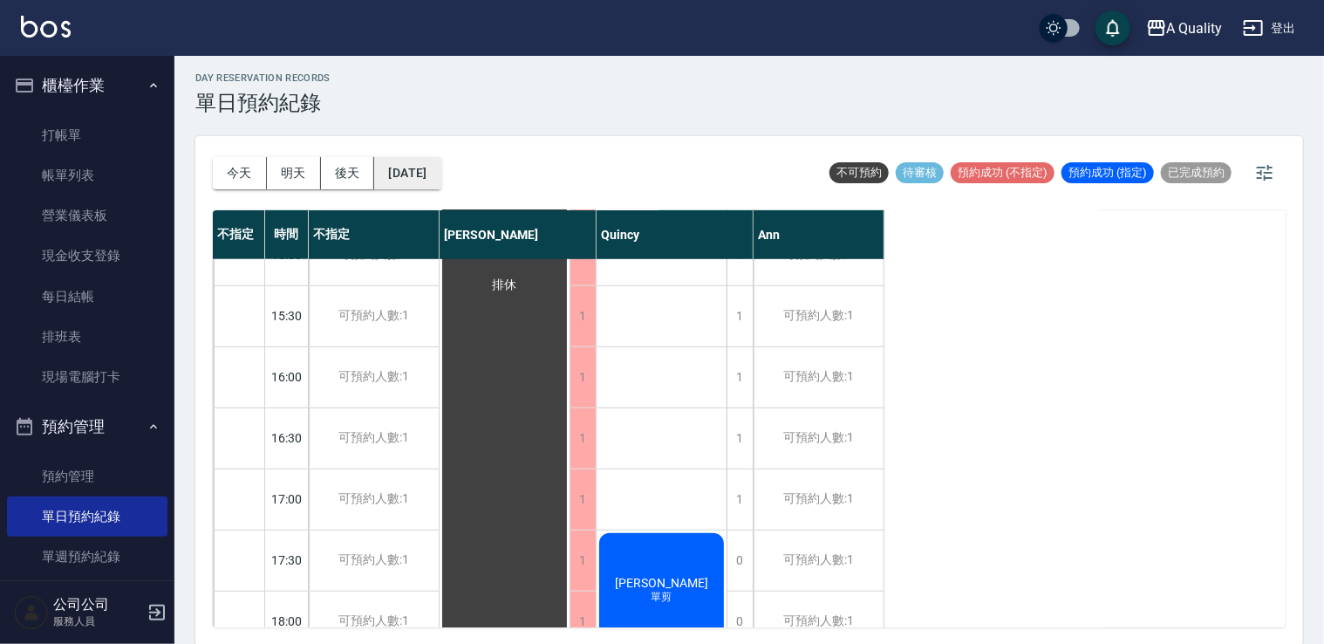
click at [440, 173] on button "2025/09/23" at bounding box center [407, 173] width 66 height 32
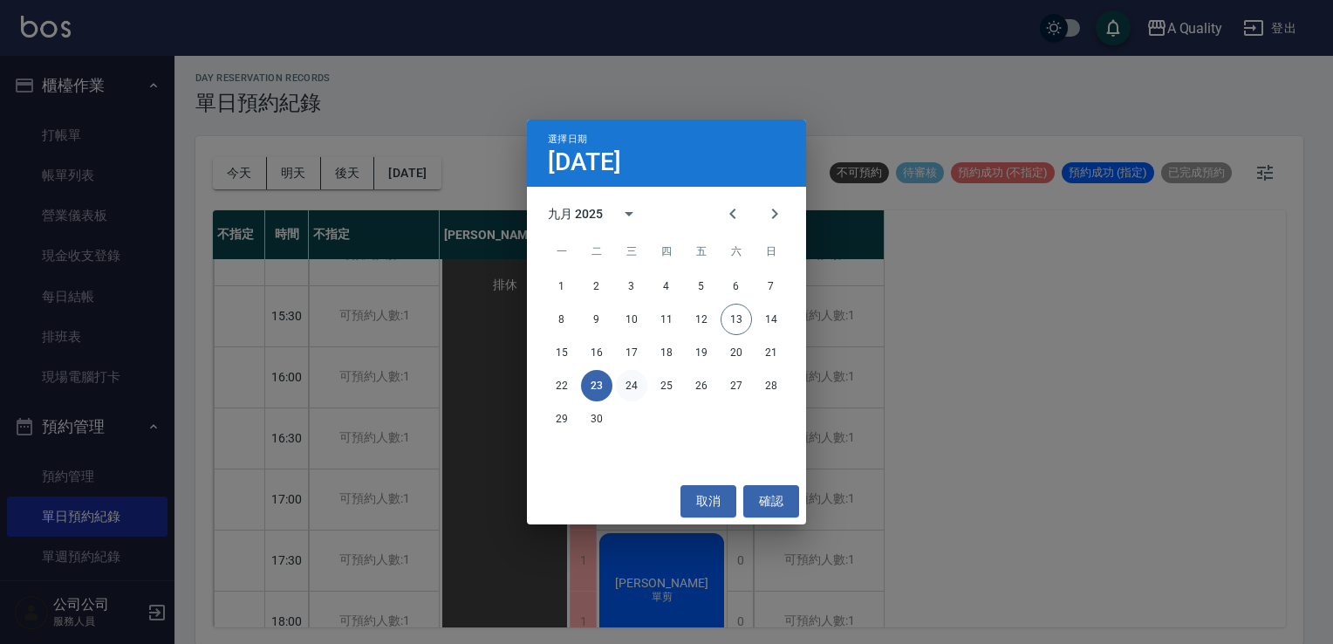
click at [637, 384] on button "24" at bounding box center [631, 385] width 31 height 31
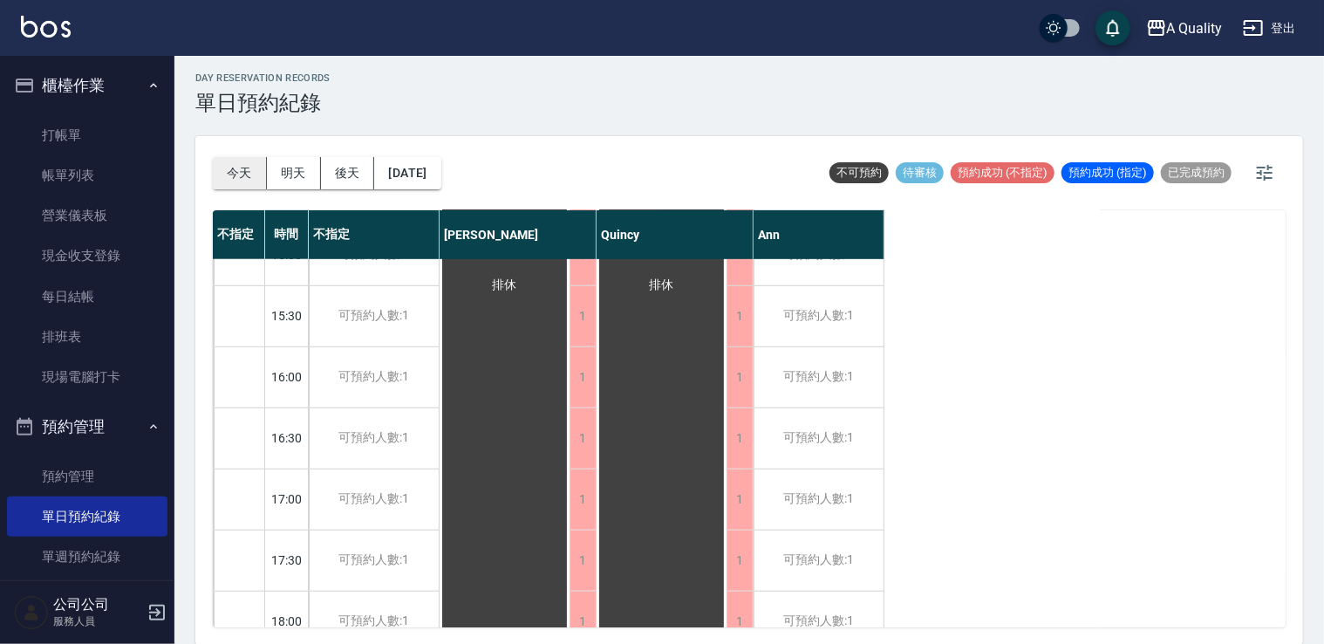
click at [239, 167] on button "今天" at bounding box center [240, 173] width 54 height 32
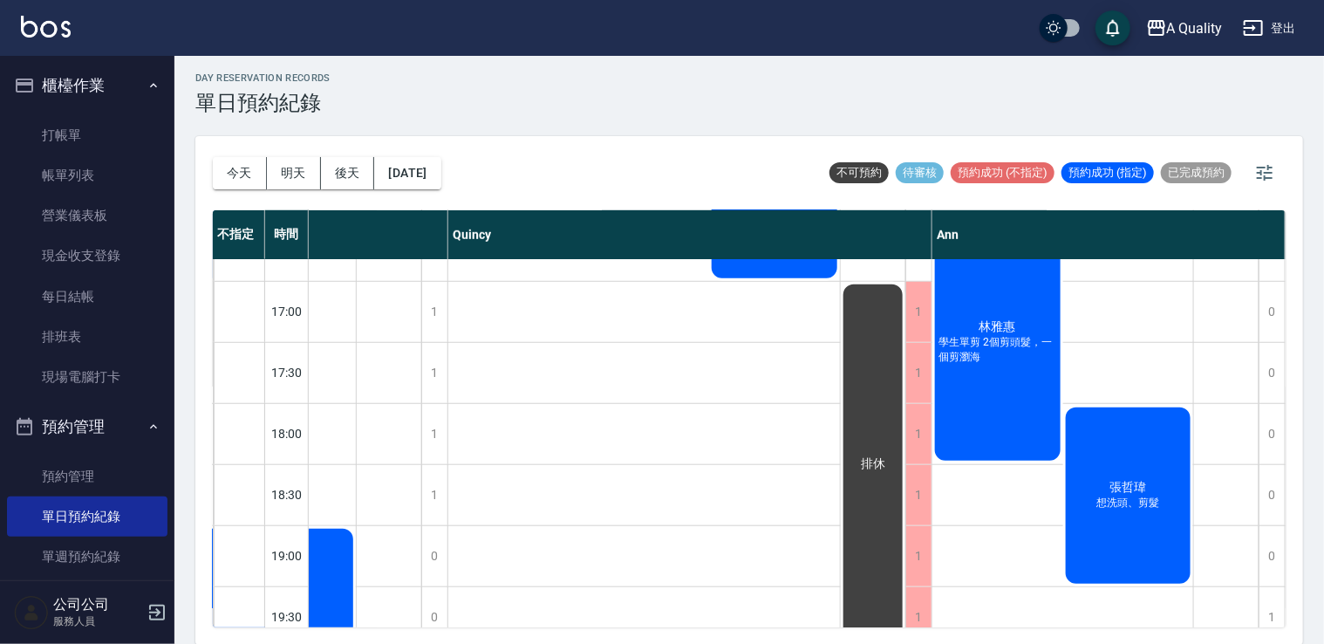
scroll to position [744, 509]
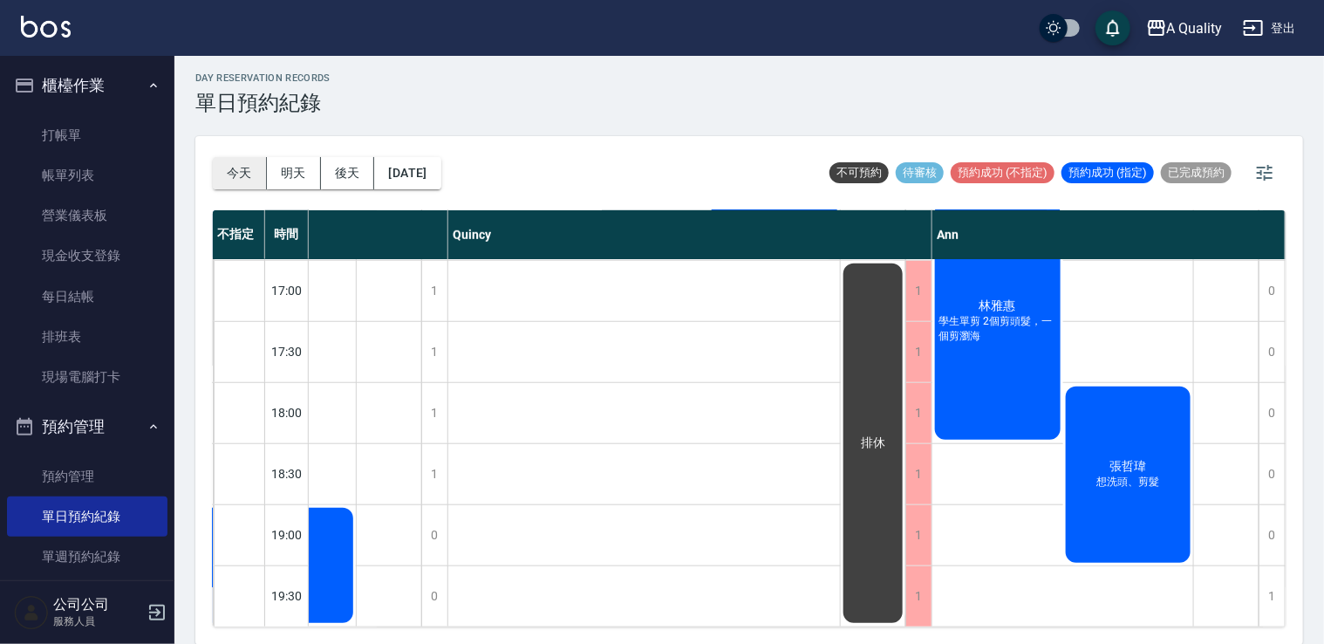
click at [244, 168] on button "今天" at bounding box center [240, 173] width 54 height 32
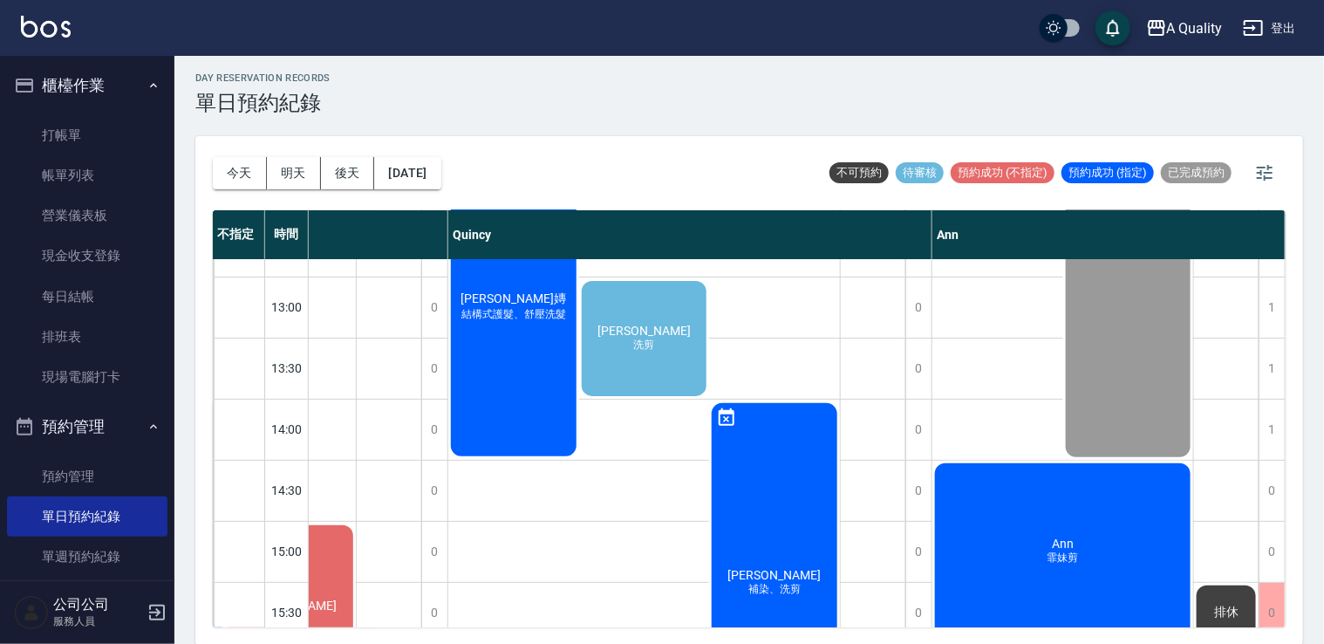
scroll to position [221, 509]
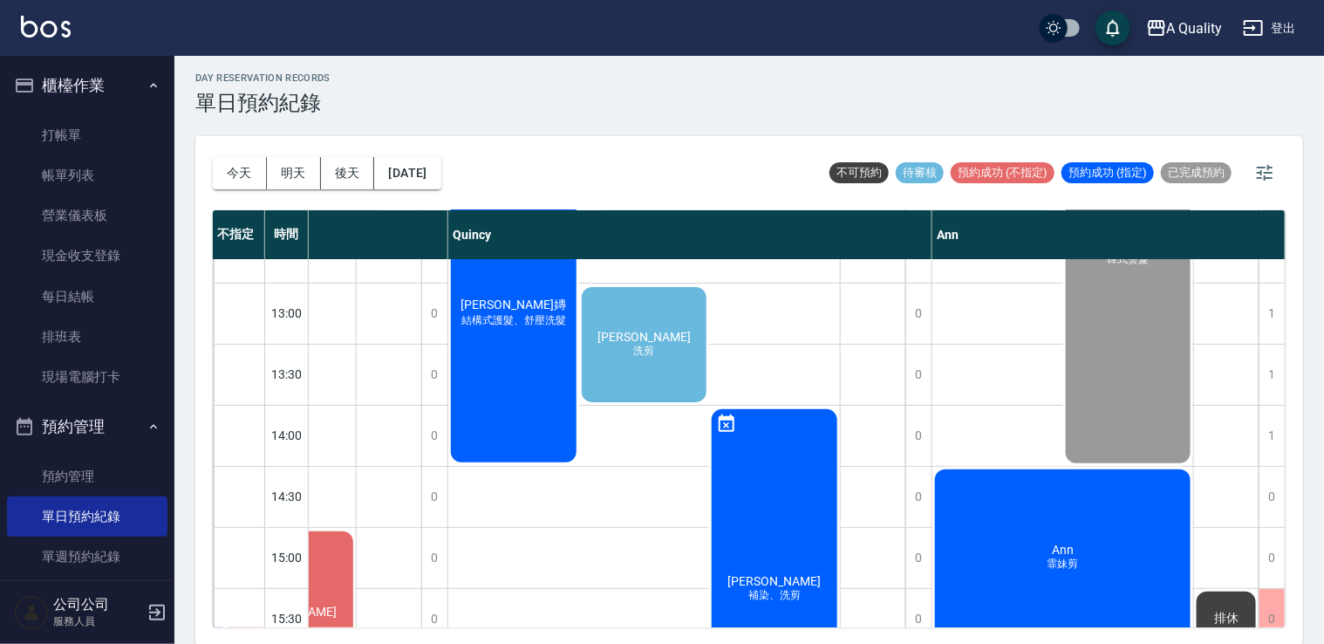
click at [526, 310] on span "[PERSON_NAME]嫥" at bounding box center [513, 305] width 113 height 16
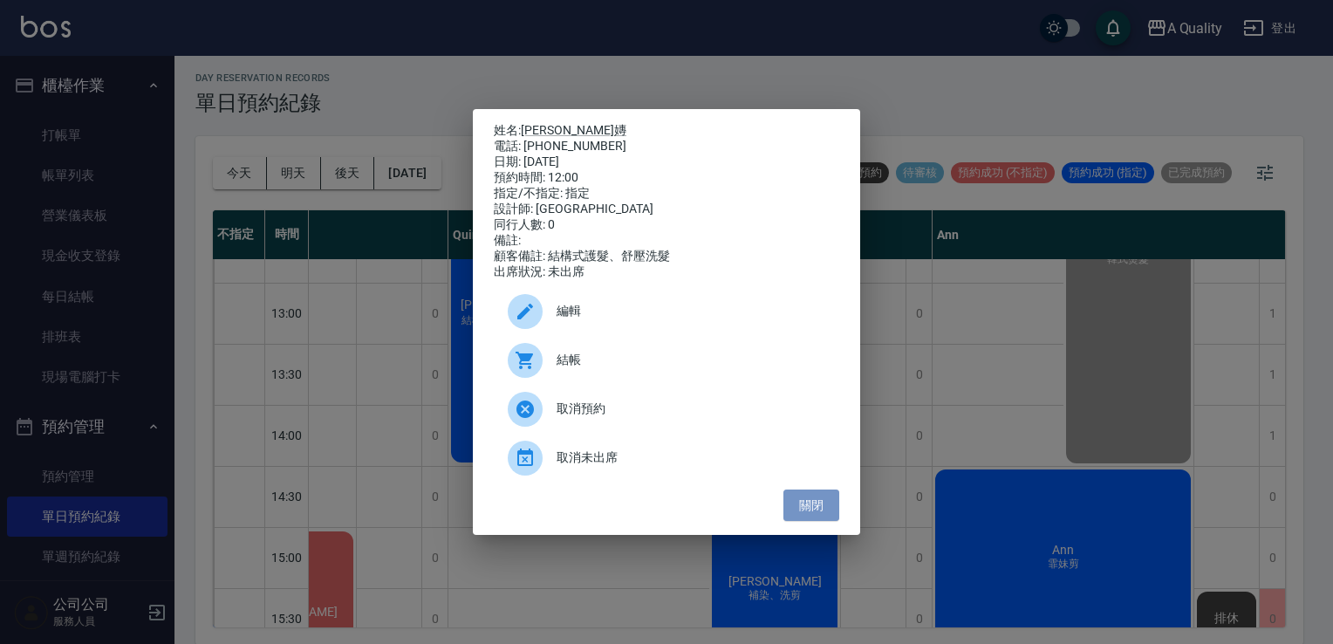
drag, startPoint x: 829, startPoint y: 514, endPoint x: 638, endPoint y: 398, distance: 224.2
click at [829, 513] on button "關閉" at bounding box center [811, 505] width 56 height 32
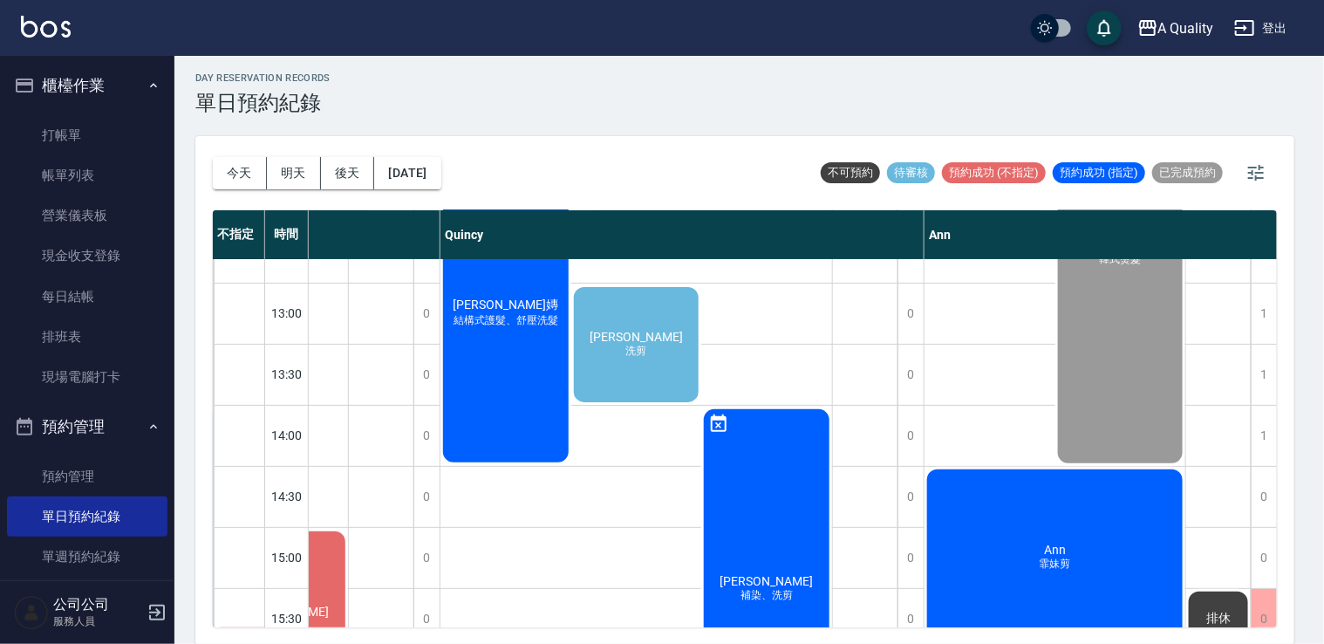
scroll to position [221, 501]
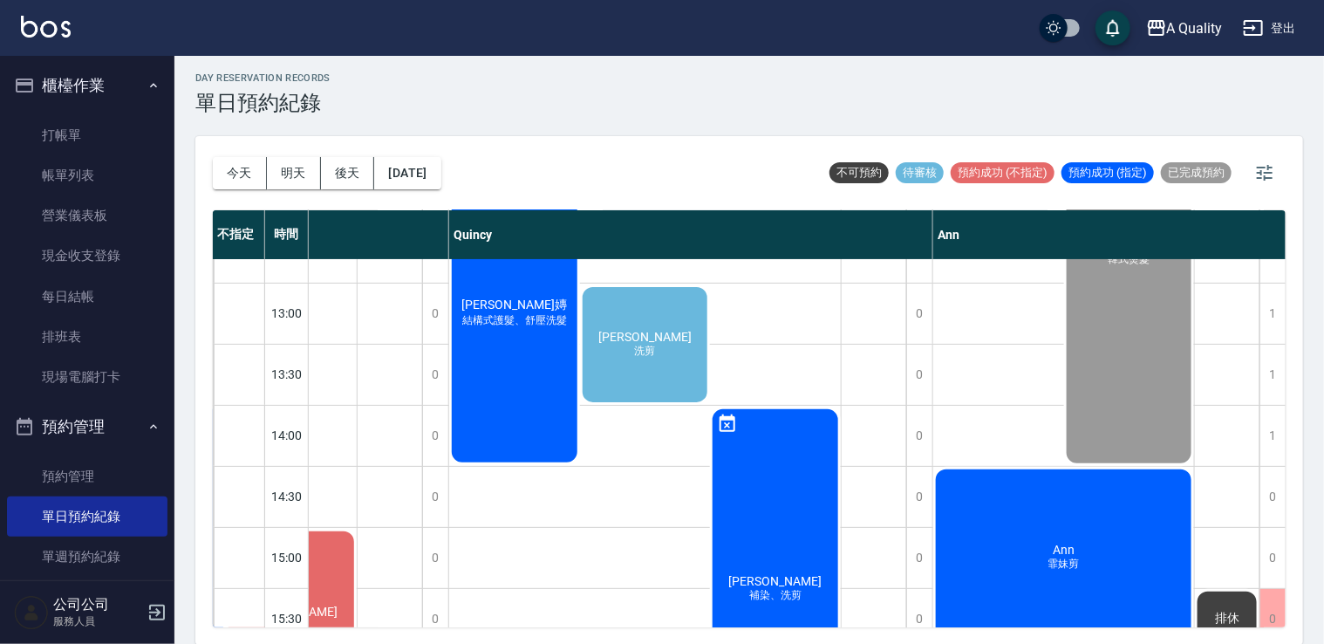
click at [656, 340] on span "[PERSON_NAME]" at bounding box center [645, 337] width 100 height 14
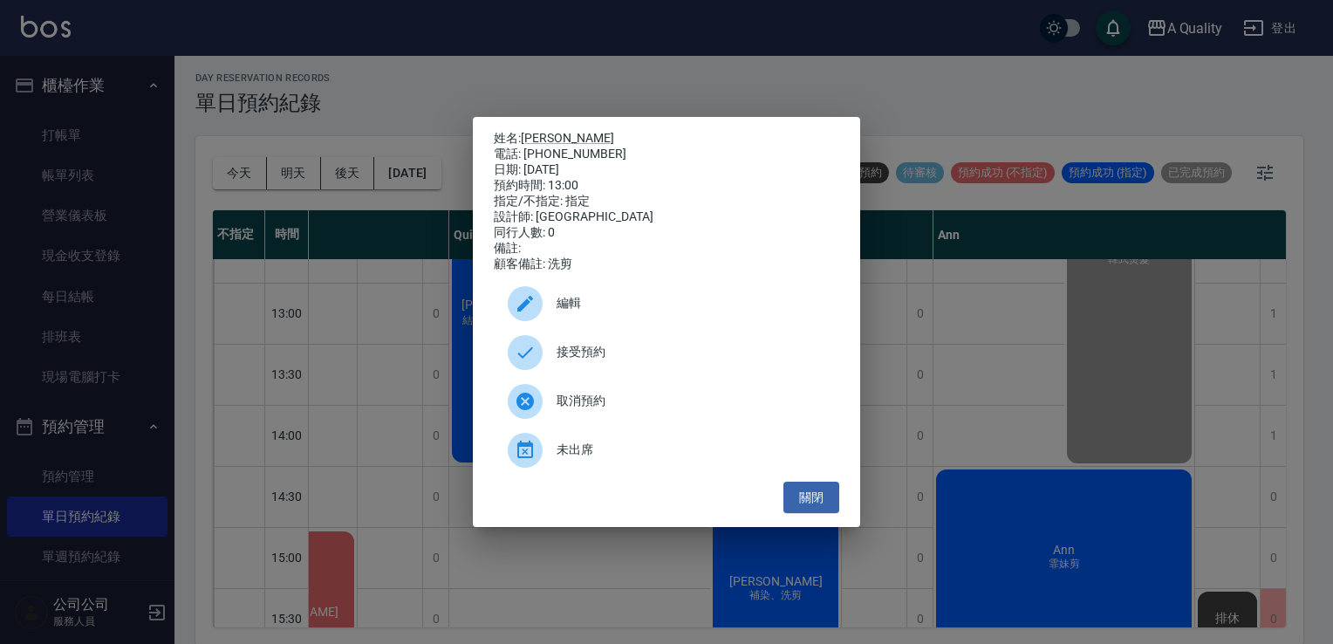
click at [625, 369] on div "接受預約" at bounding box center [666, 352] width 345 height 49
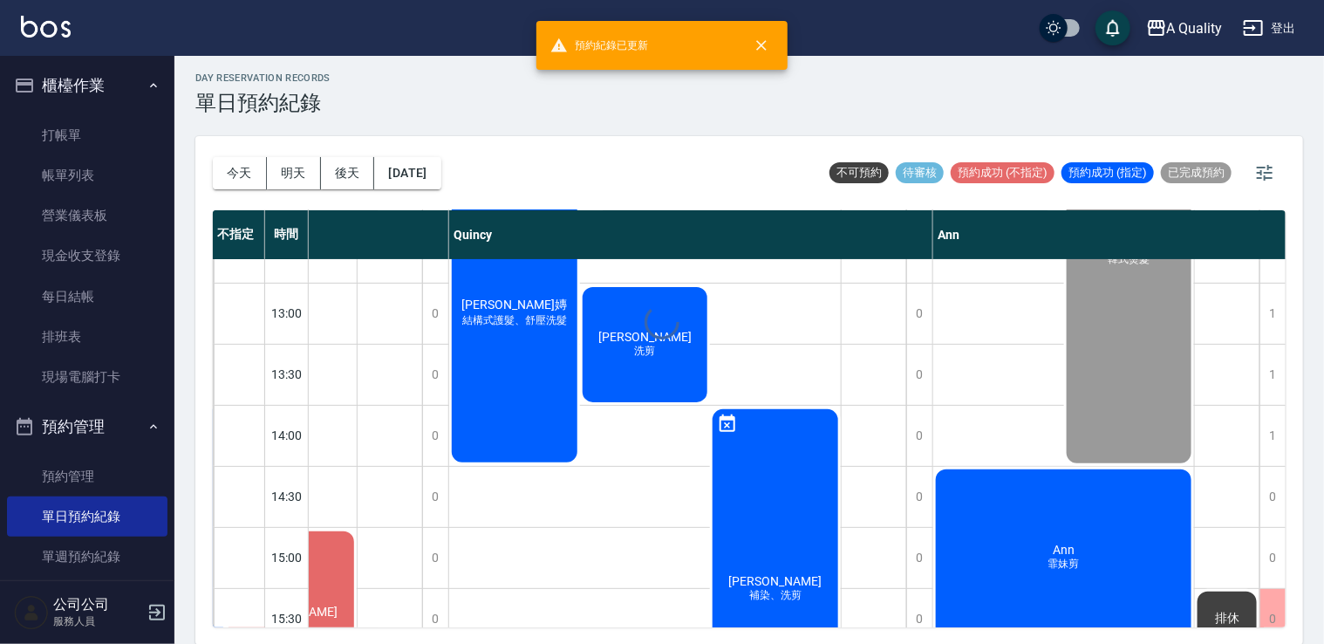
click at [647, 340] on div at bounding box center [662, 322] width 1324 height 644
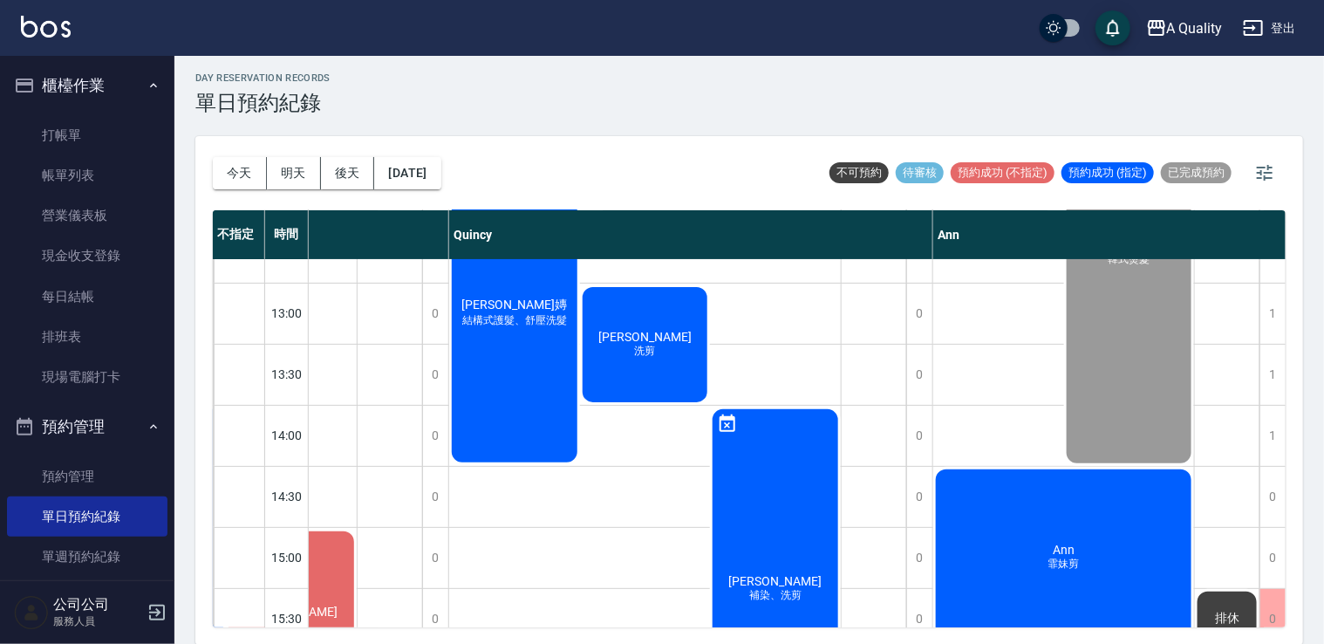
click at [649, 332] on span "[PERSON_NAME]" at bounding box center [645, 337] width 100 height 14
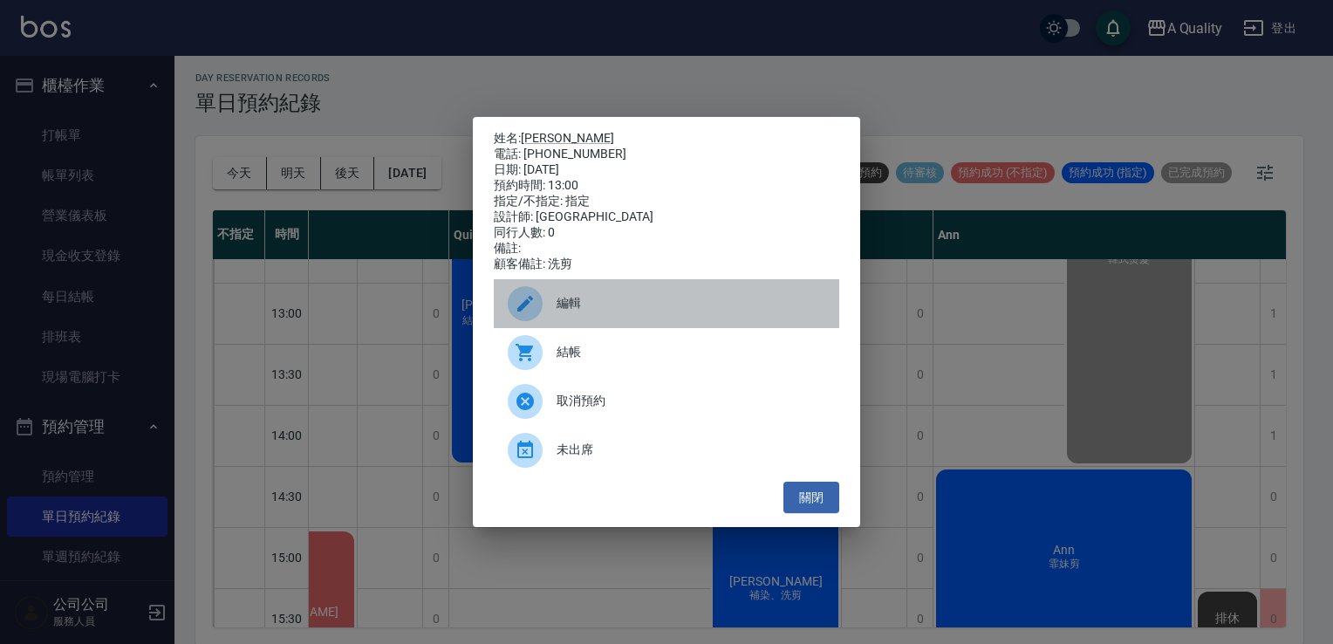
click at [601, 312] on span "編輯" at bounding box center [690, 303] width 269 height 18
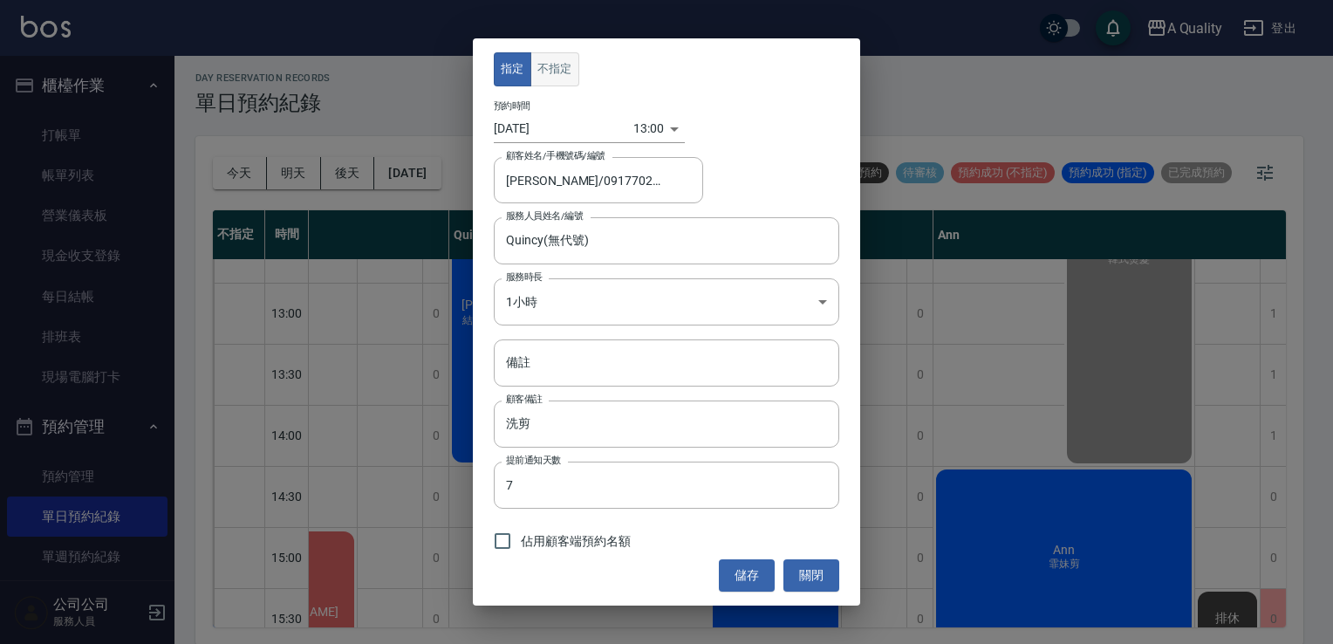
click at [550, 82] on button "不指定" at bounding box center [554, 69] width 49 height 34
click at [728, 581] on button "儲存" at bounding box center [747, 575] width 56 height 32
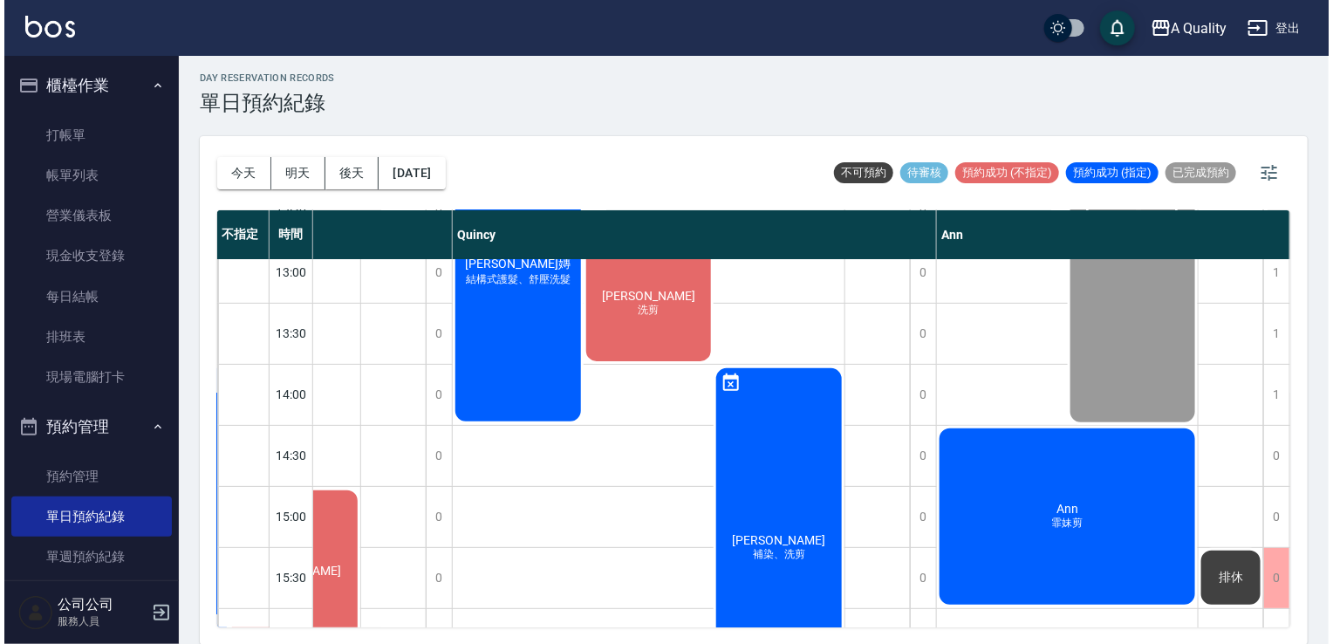
scroll to position [87, 509]
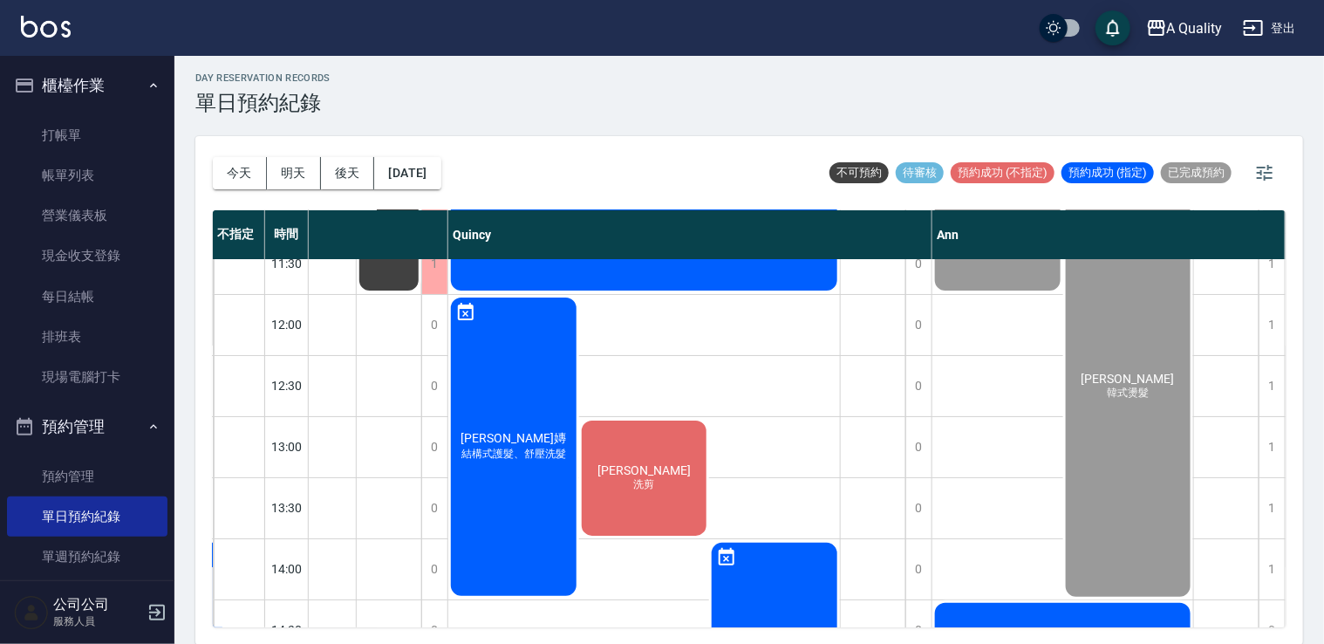
click at [611, 480] on div "黃宇涓 洗剪" at bounding box center [644, 478] width 131 height 120
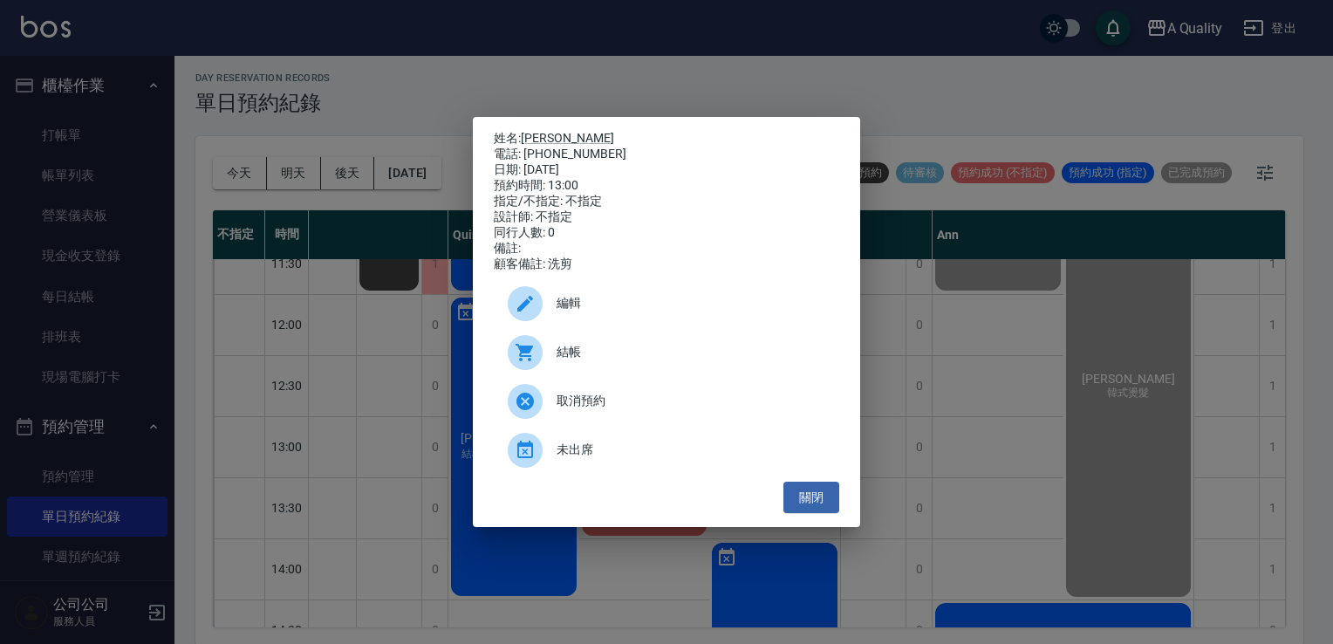
click at [631, 327] on div "編輯" at bounding box center [666, 303] width 345 height 49
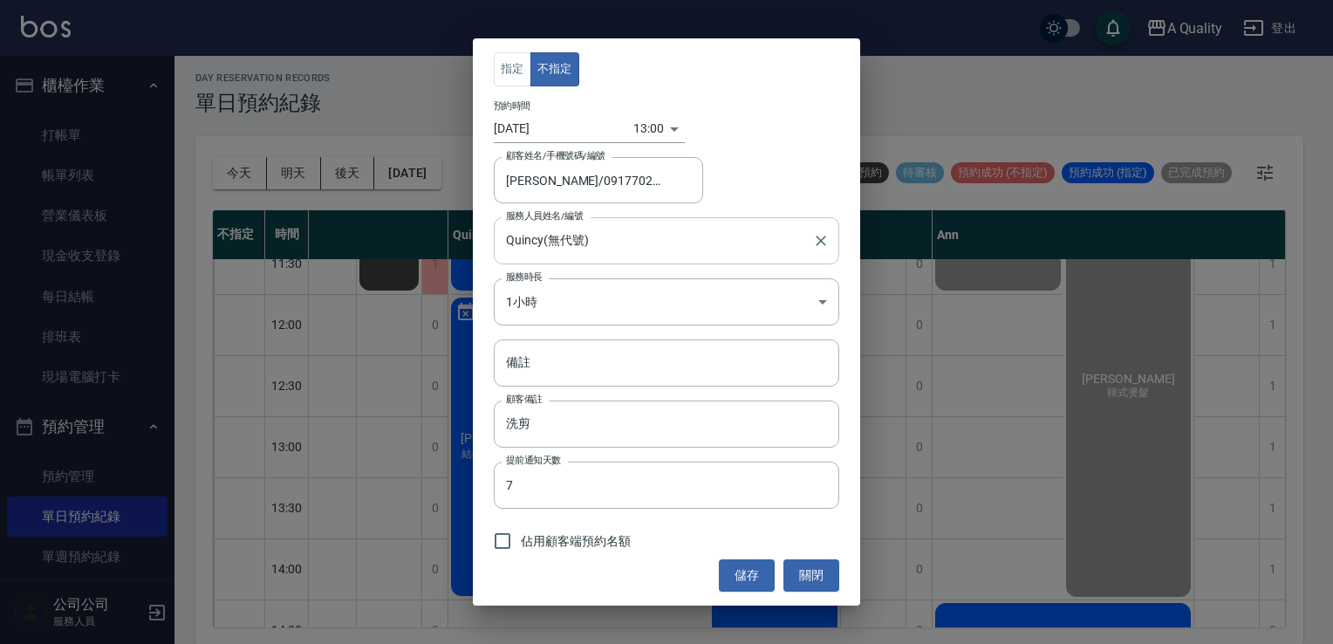
click at [631, 252] on input "Quincy(無代號)" at bounding box center [654, 240] width 304 height 31
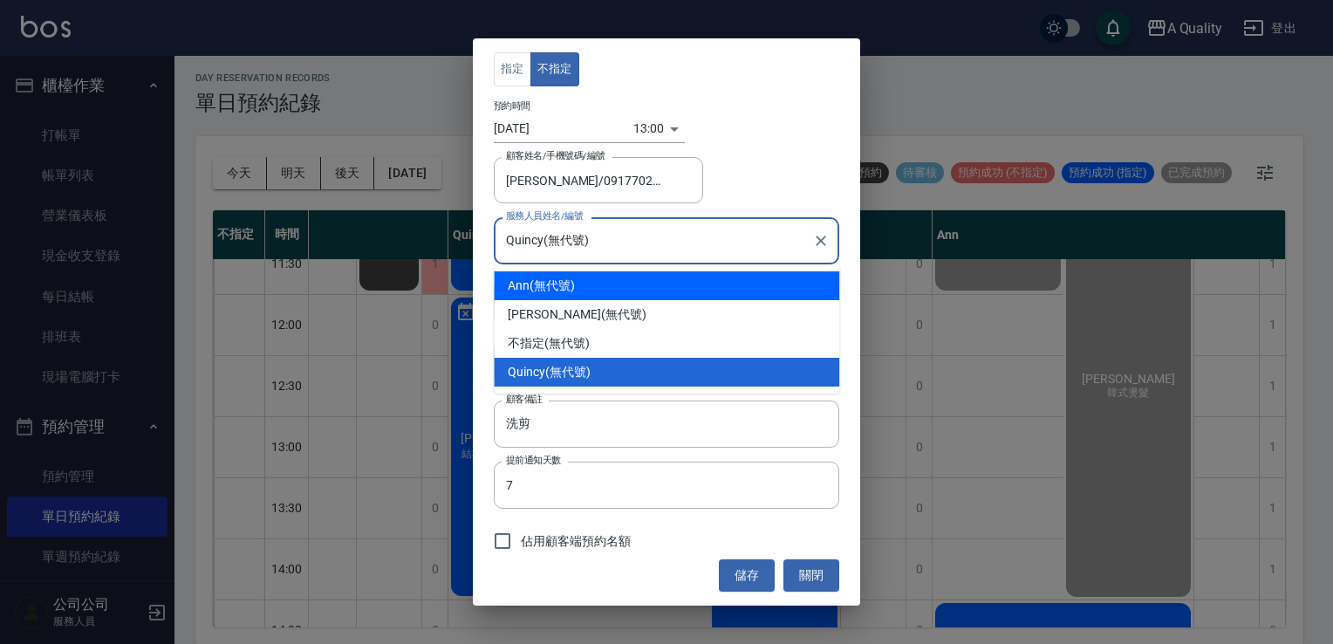
click at [620, 274] on div "Ann (無代號)" at bounding box center [666, 285] width 345 height 29
type input "Ann(無代號)"
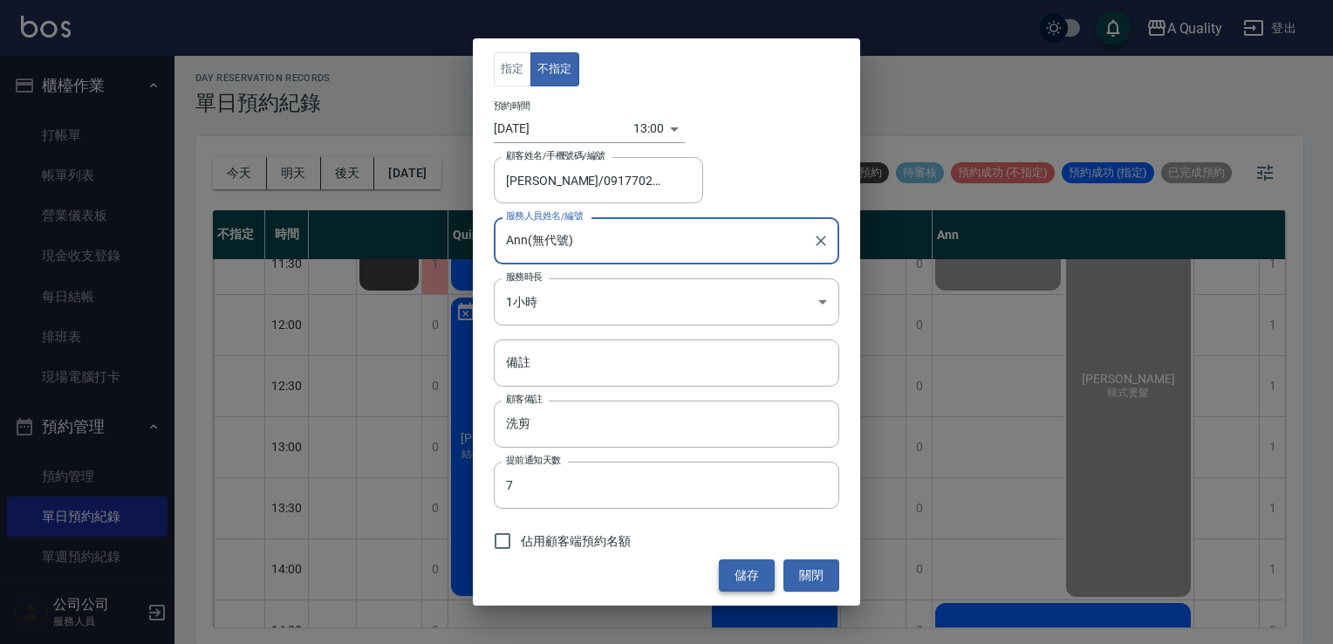
click at [765, 569] on button "儲存" at bounding box center [747, 575] width 56 height 32
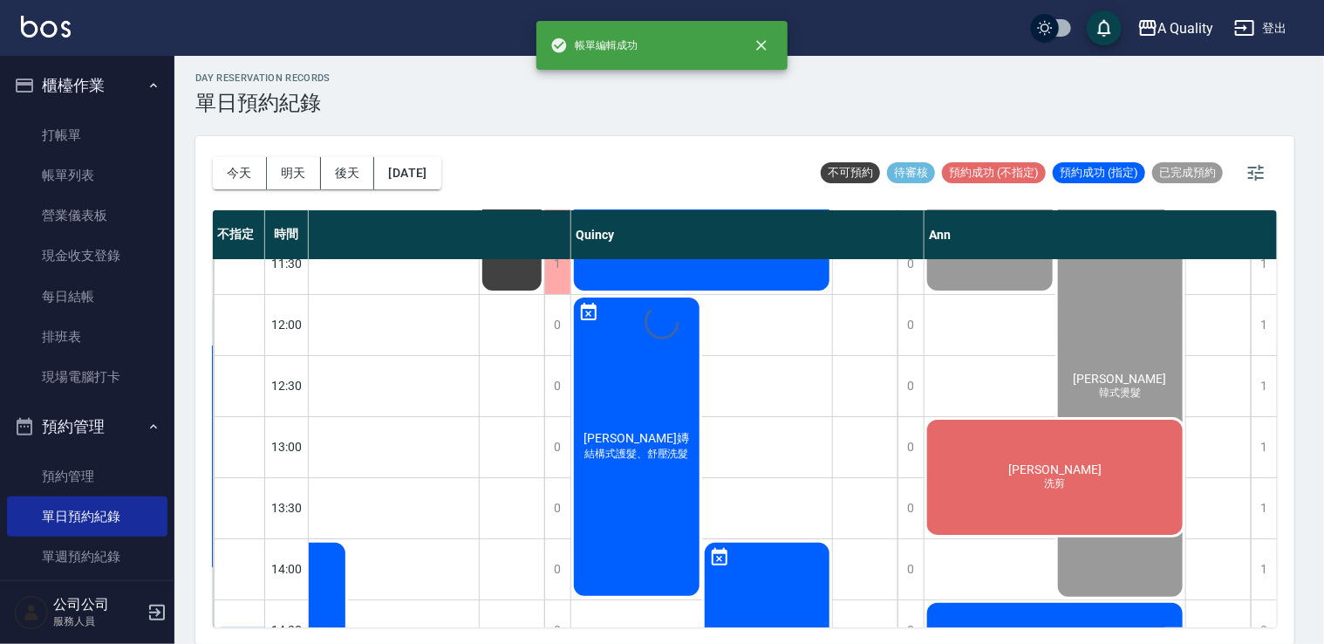
scroll to position [87, 370]
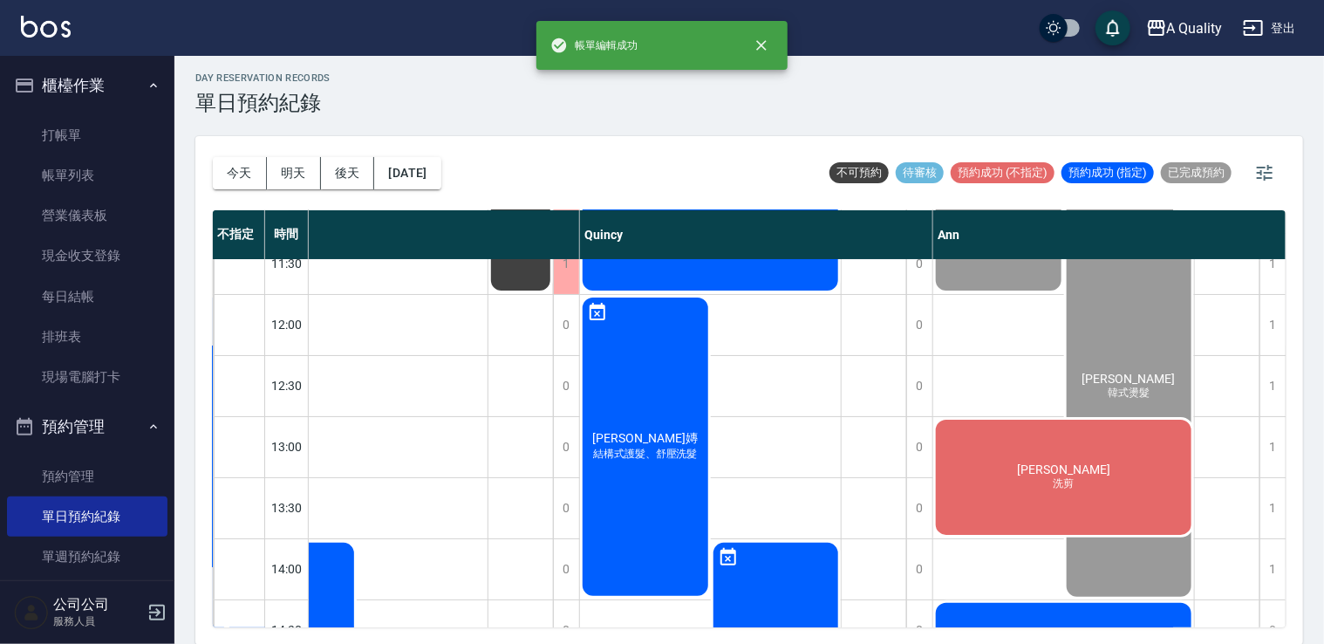
click at [1070, 469] on span "[PERSON_NAME]" at bounding box center [1064, 469] width 100 height 14
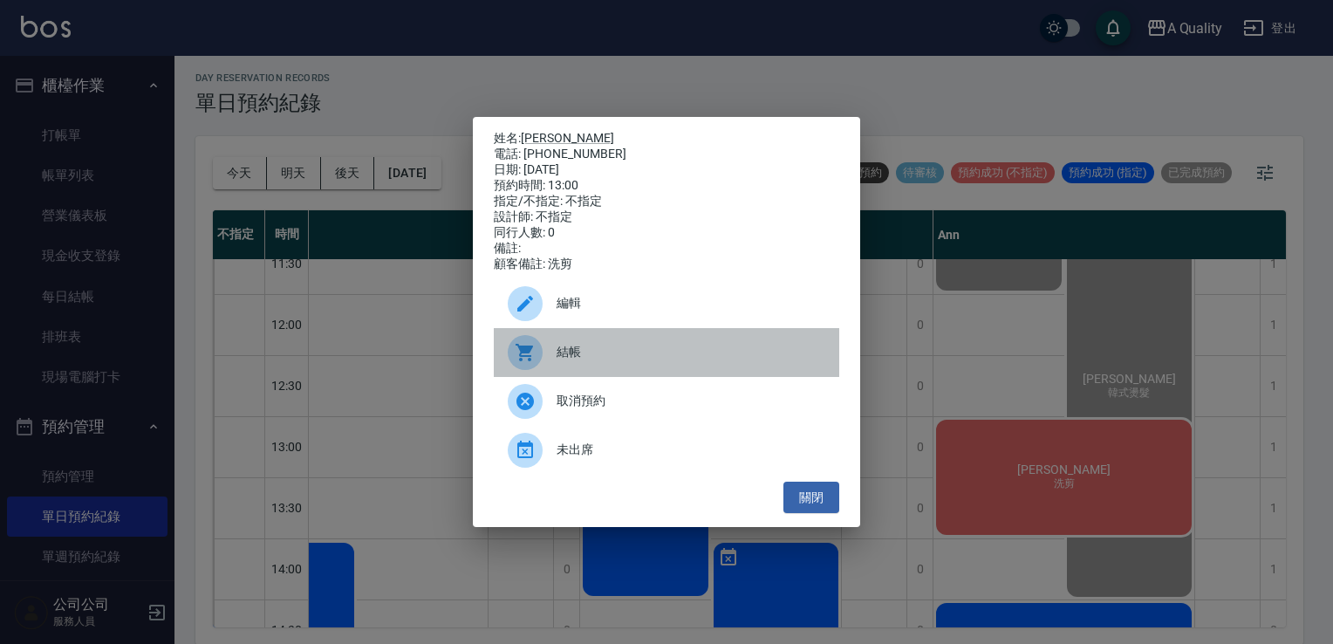
click at [597, 359] on span "結帳" at bounding box center [690, 352] width 269 height 18
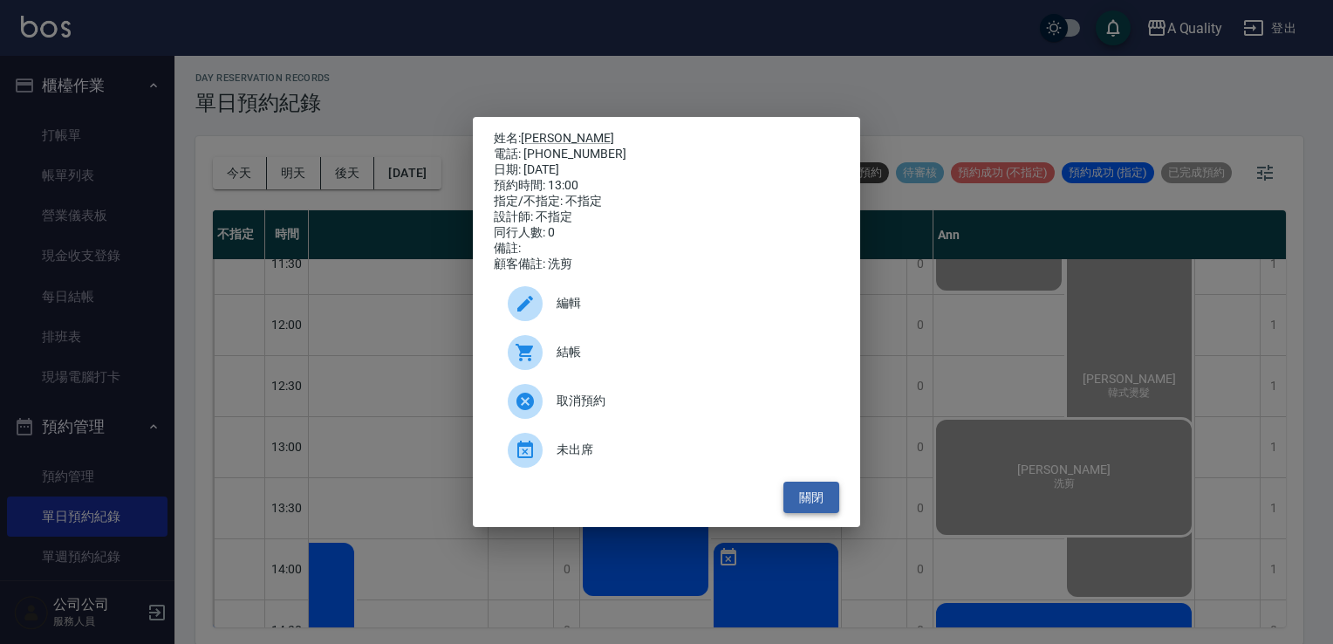
click at [820, 502] on button "關閉" at bounding box center [811, 497] width 56 height 32
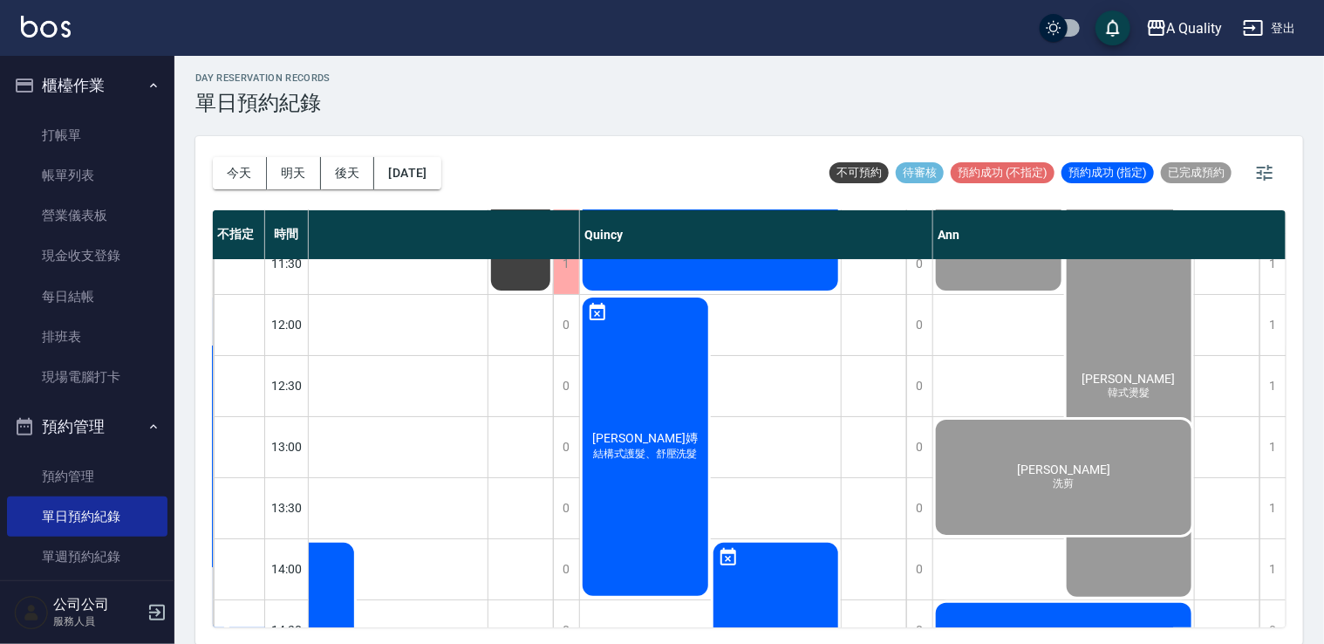
click at [666, 393] on div "Sunnie 子嫥 結構式護髮、舒壓洗髮" at bounding box center [645, 447] width 131 height 304
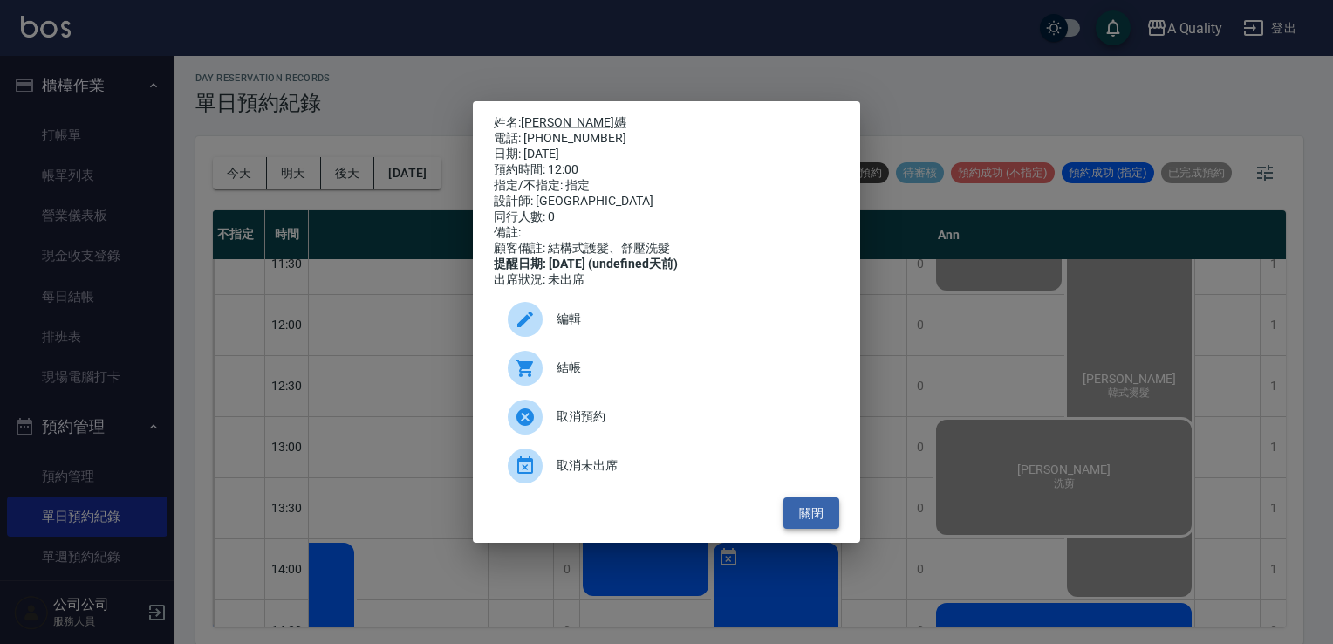
drag, startPoint x: 792, startPoint y: 522, endPoint x: 820, endPoint y: 515, distance: 28.8
click at [792, 522] on button "關閉" at bounding box center [811, 513] width 56 height 32
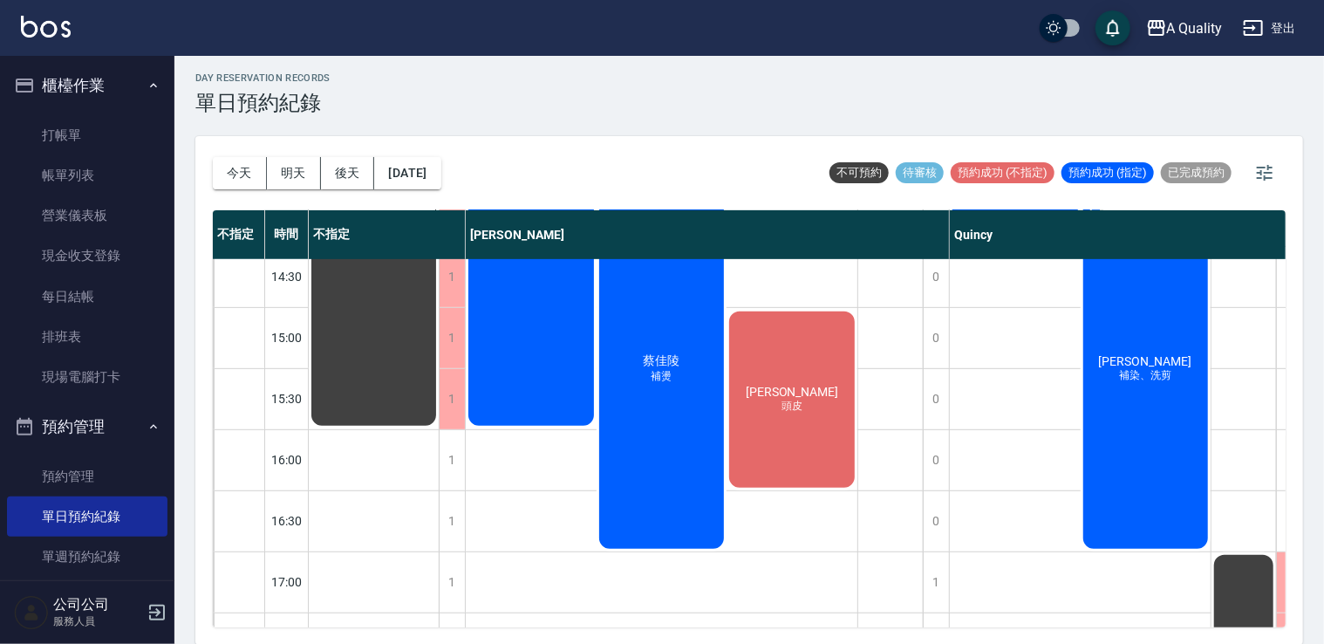
scroll to position [308, 0]
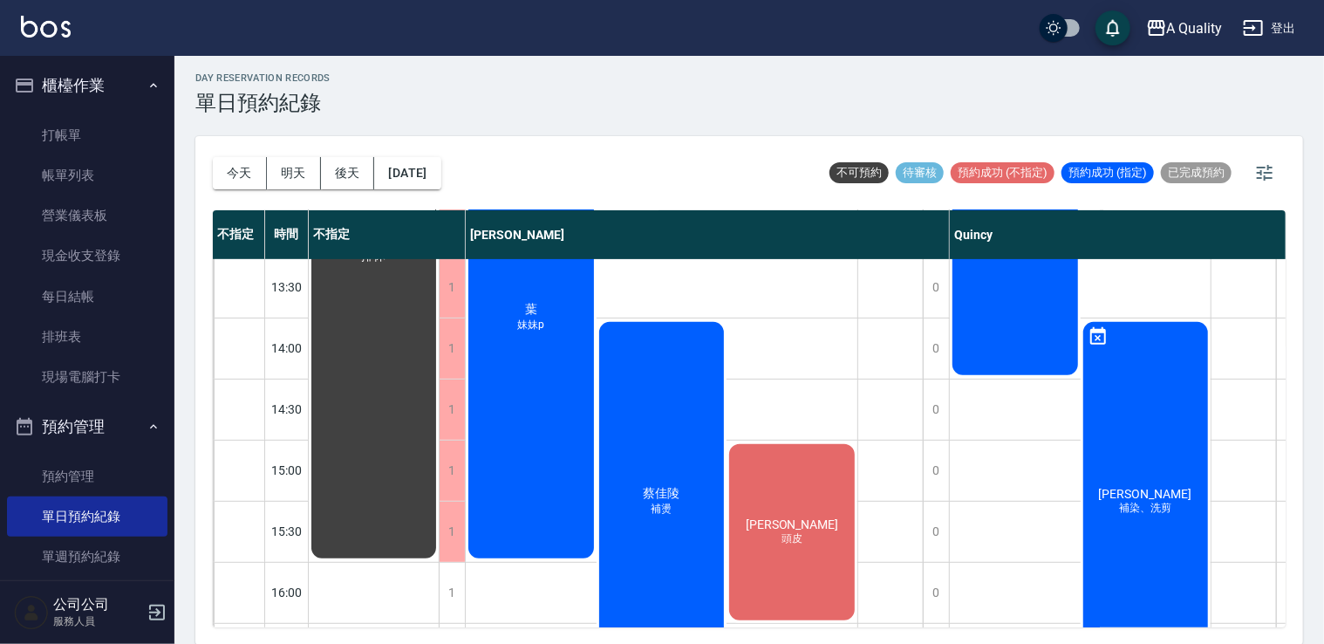
click at [802, 556] on div "張棋惠 頭皮" at bounding box center [792, 531] width 131 height 181
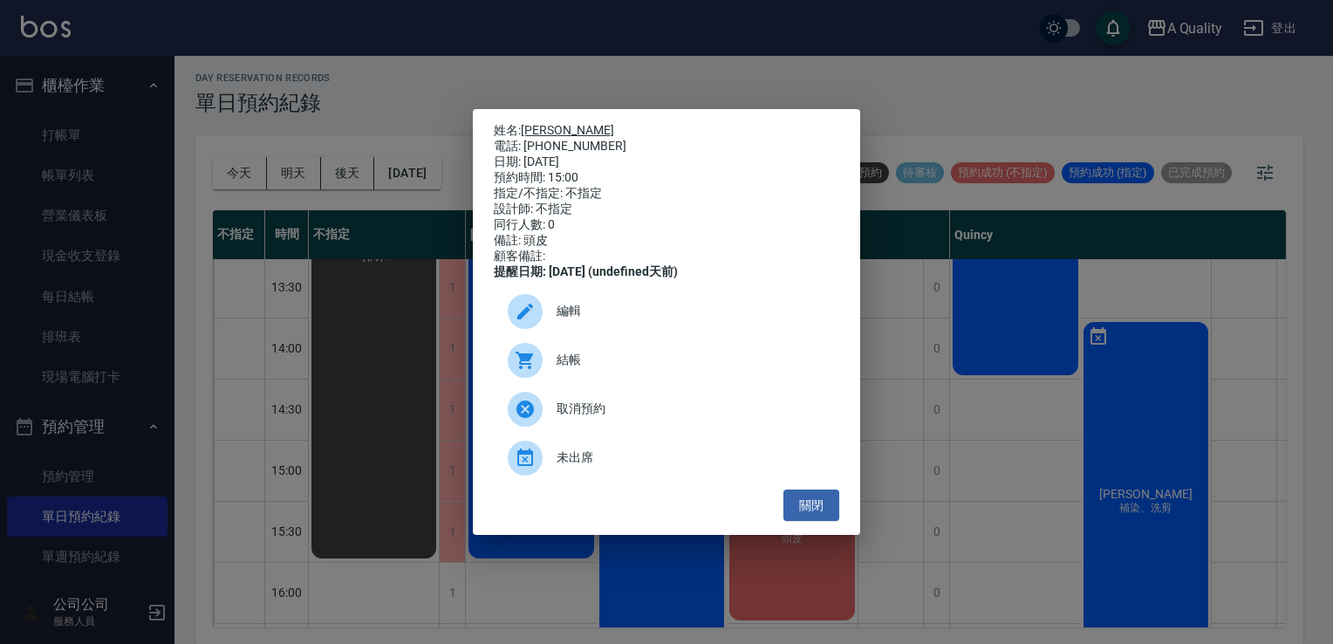
click at [528, 125] on link "[PERSON_NAME]" at bounding box center [567, 130] width 93 height 14
click at [810, 509] on button "關閉" at bounding box center [811, 505] width 56 height 32
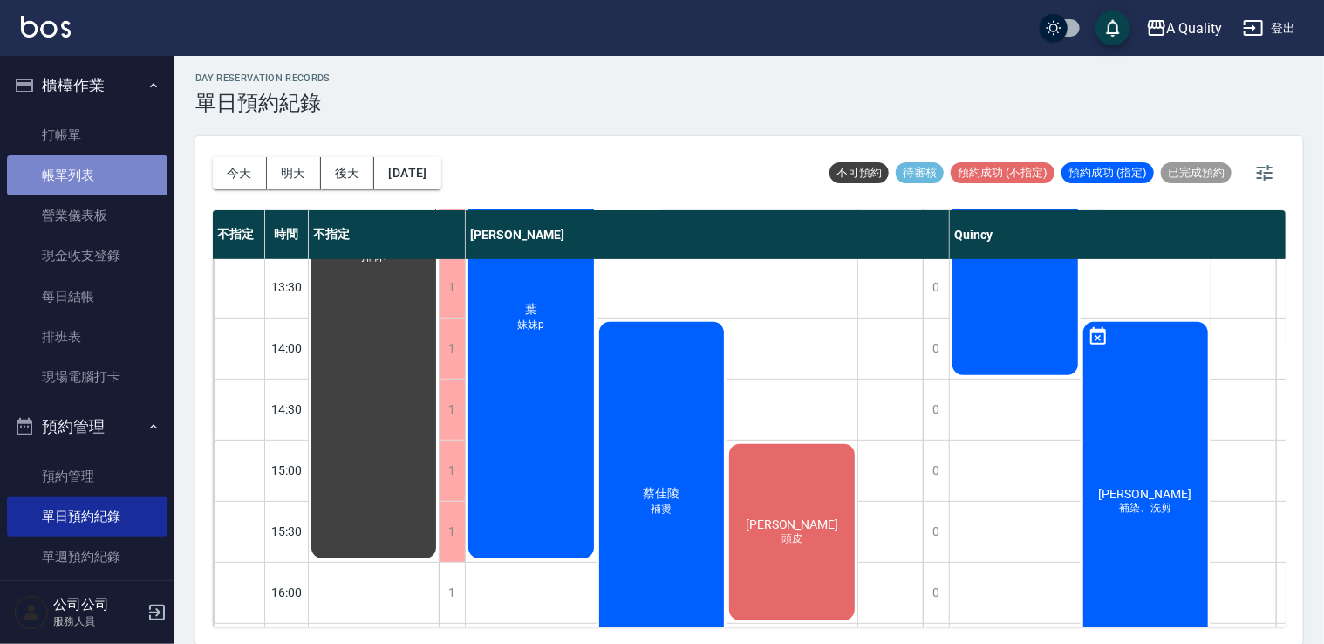
click at [93, 165] on link "帳單列表" at bounding box center [87, 175] width 160 height 40
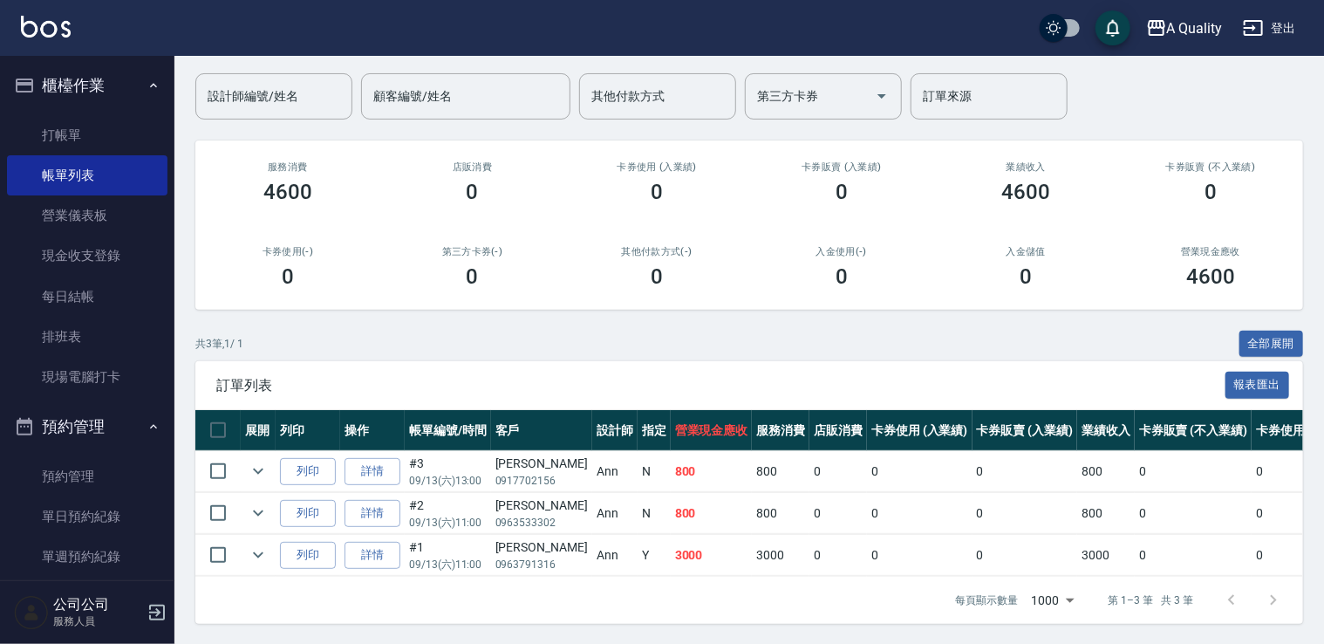
scroll to position [141, 0]
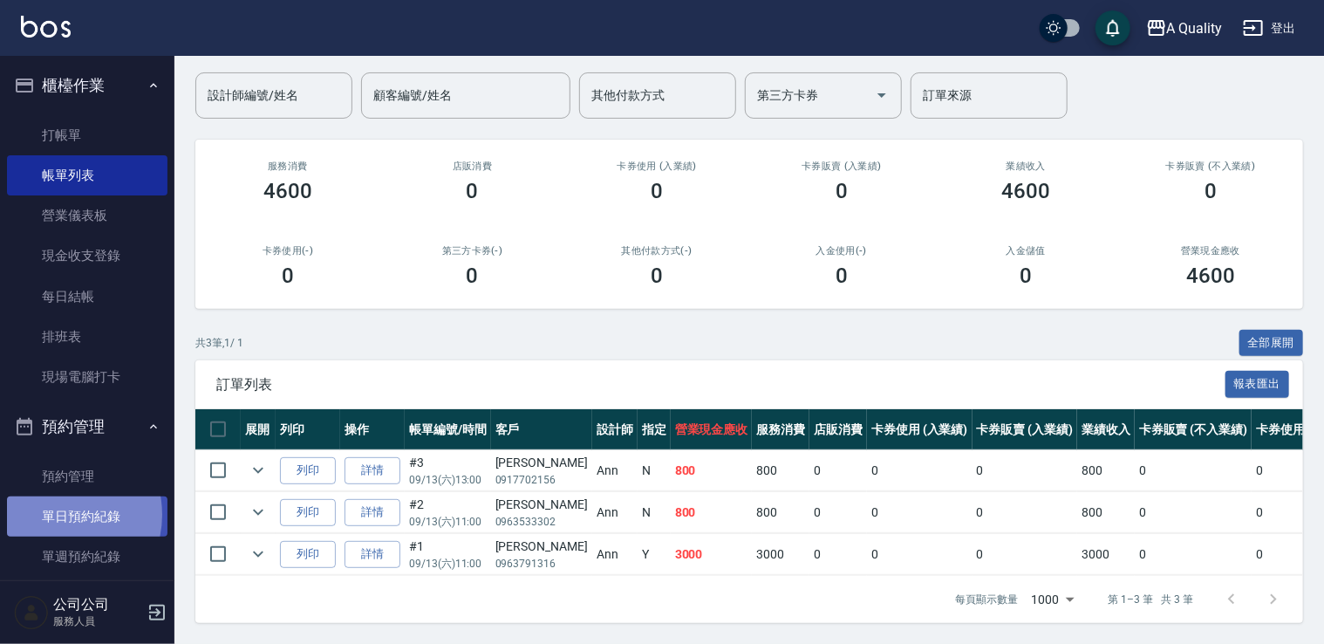
click at [57, 515] on link "單日預約紀錄" at bounding box center [87, 516] width 160 height 40
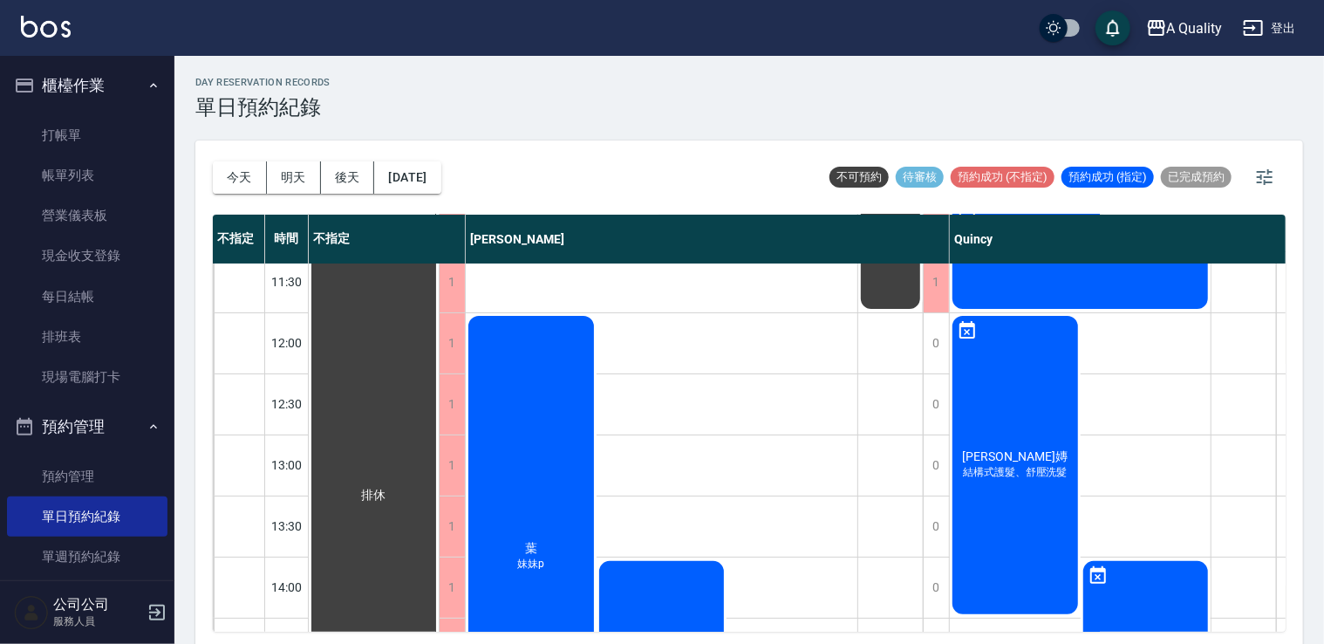
scroll to position [174, 0]
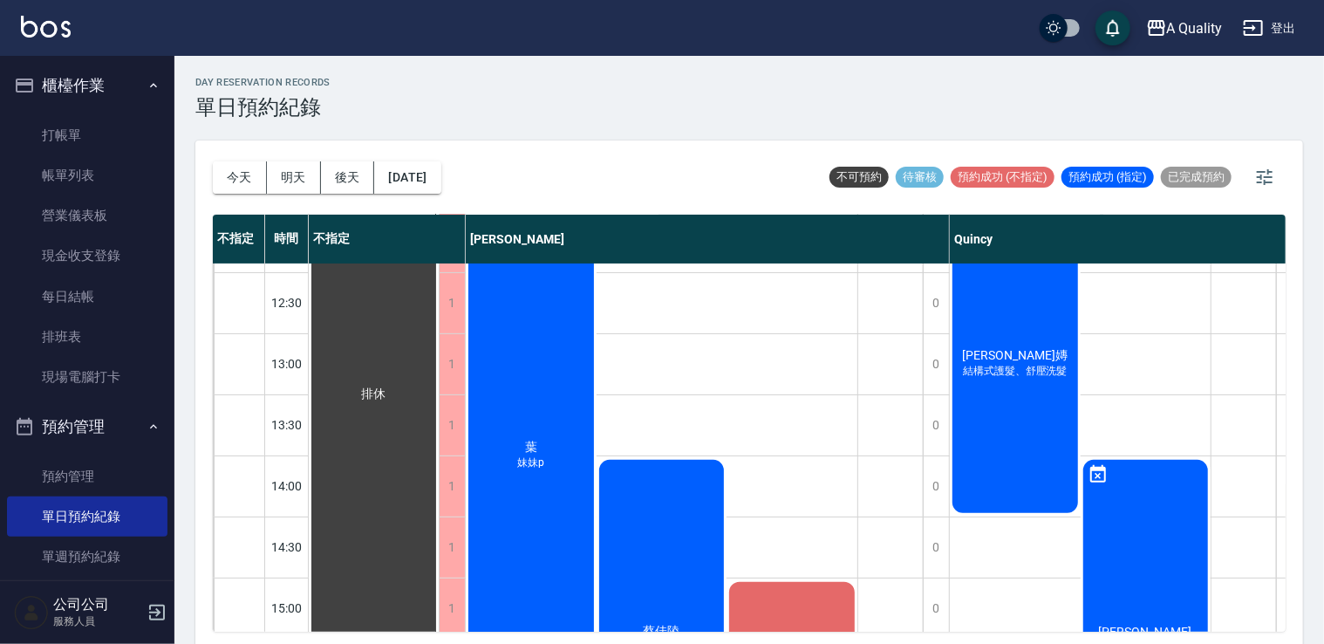
click at [548, 443] on div "葉 妹妹p" at bounding box center [531, 455] width 131 height 487
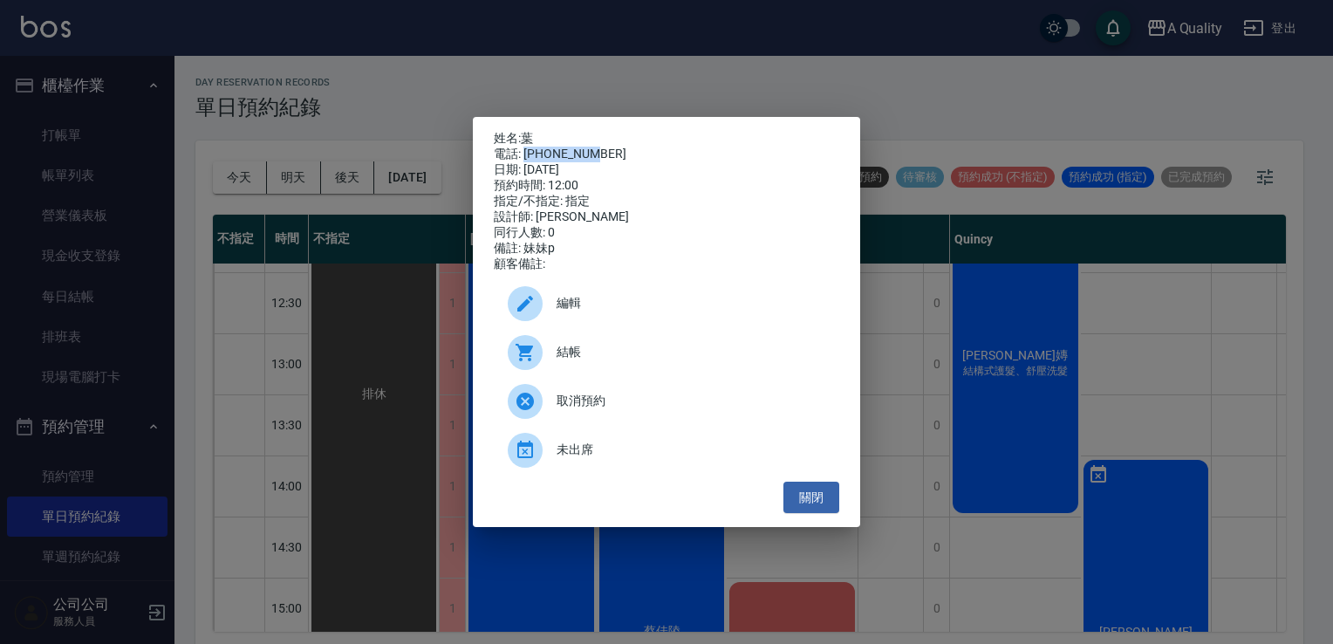
drag, startPoint x: 524, startPoint y: 147, endPoint x: 603, endPoint y: 149, distance: 78.5
click at [603, 149] on div "電話: 0916275276" at bounding box center [666, 155] width 345 height 16
drag, startPoint x: 603, startPoint y: 149, endPoint x: 588, endPoint y: 149, distance: 14.8
copy div "0916275276"
click at [105, 159] on div "姓名: 葉 電話: 0916275276 日期: 2025/09/13 預約時間: 12:00 指定/不指定: 指定 設計師: Taylor 同行人數: 0 …" at bounding box center [666, 322] width 1333 height 644
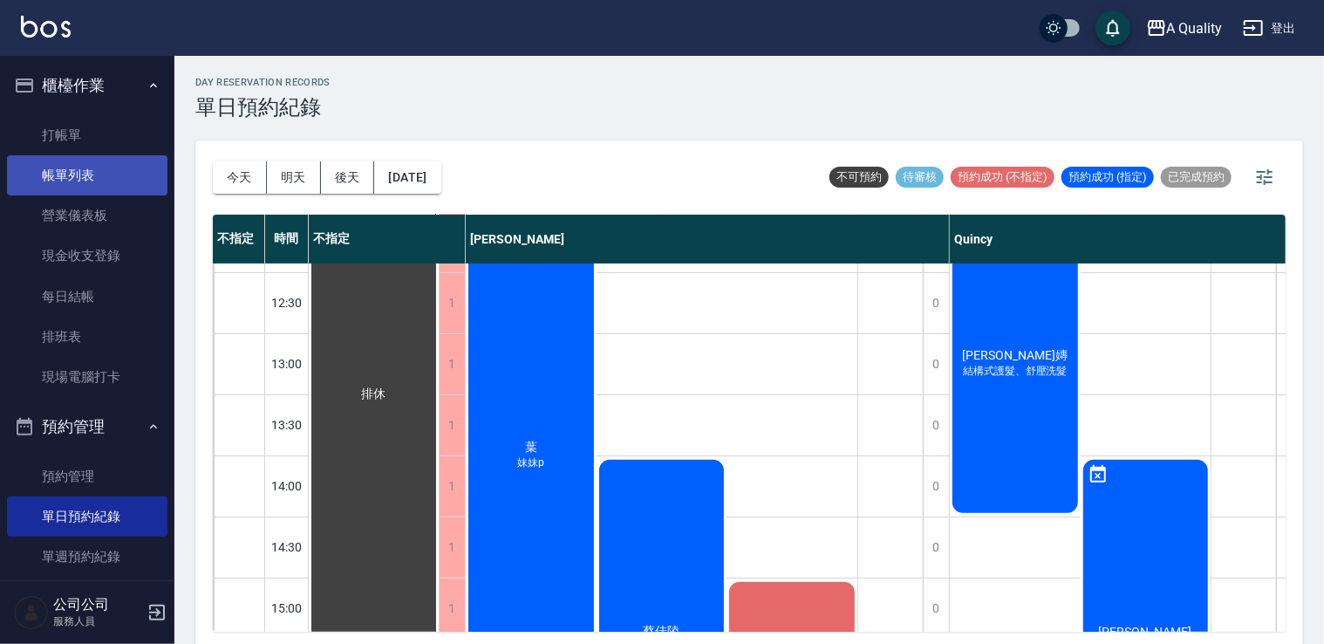
click at [77, 182] on link "帳單列表" at bounding box center [87, 175] width 160 height 40
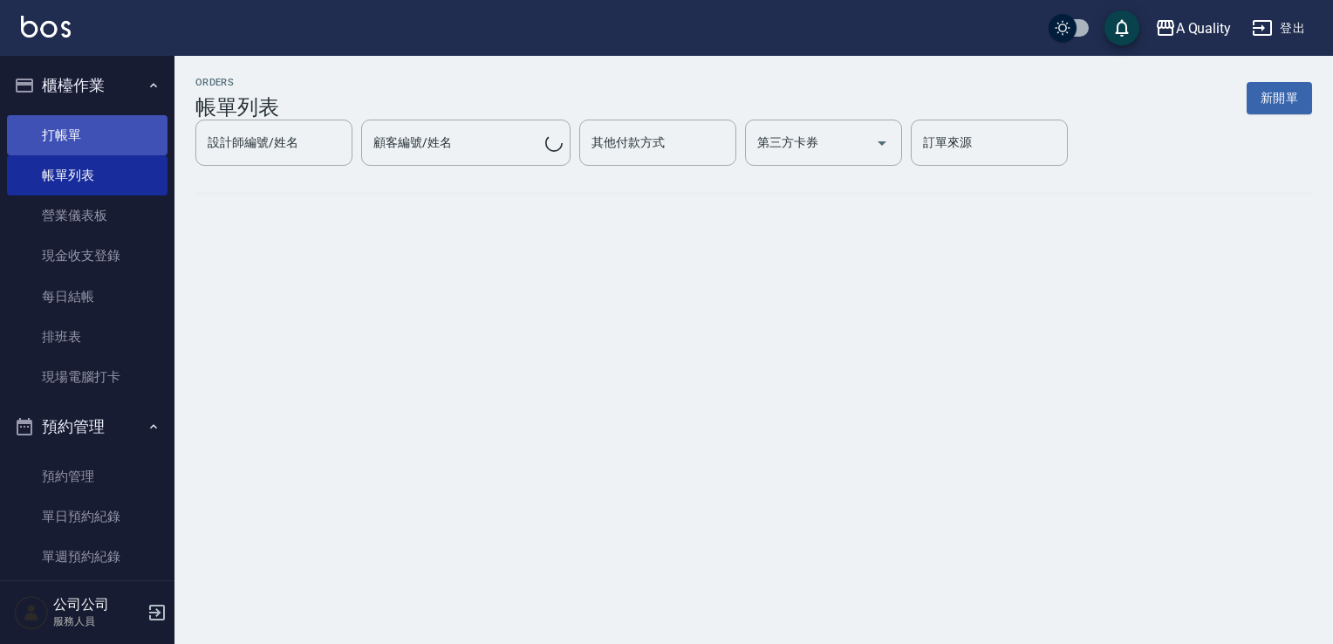
click at [80, 135] on link "打帳單" at bounding box center [87, 135] width 160 height 40
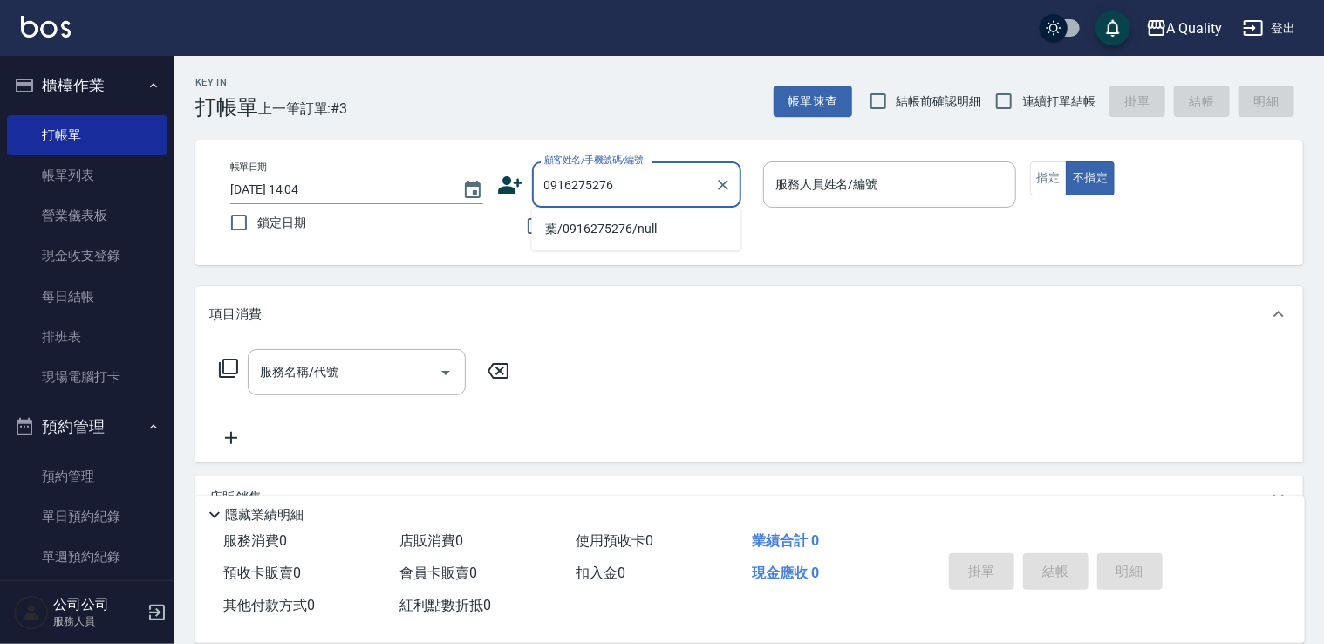
click at [631, 225] on li "葉/0916275276/null" at bounding box center [636, 229] width 209 height 29
type input "葉/0916275276/null"
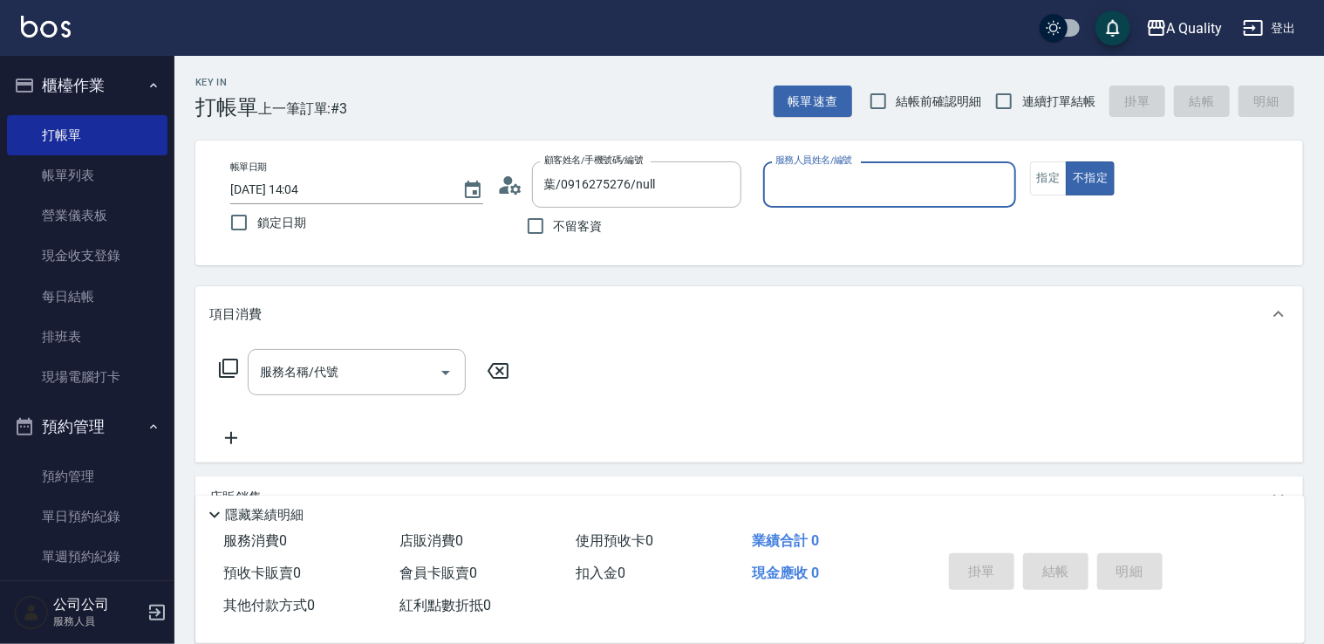
click at [774, 188] on div "服務人員姓名/編號" at bounding box center [889, 184] width 253 height 46
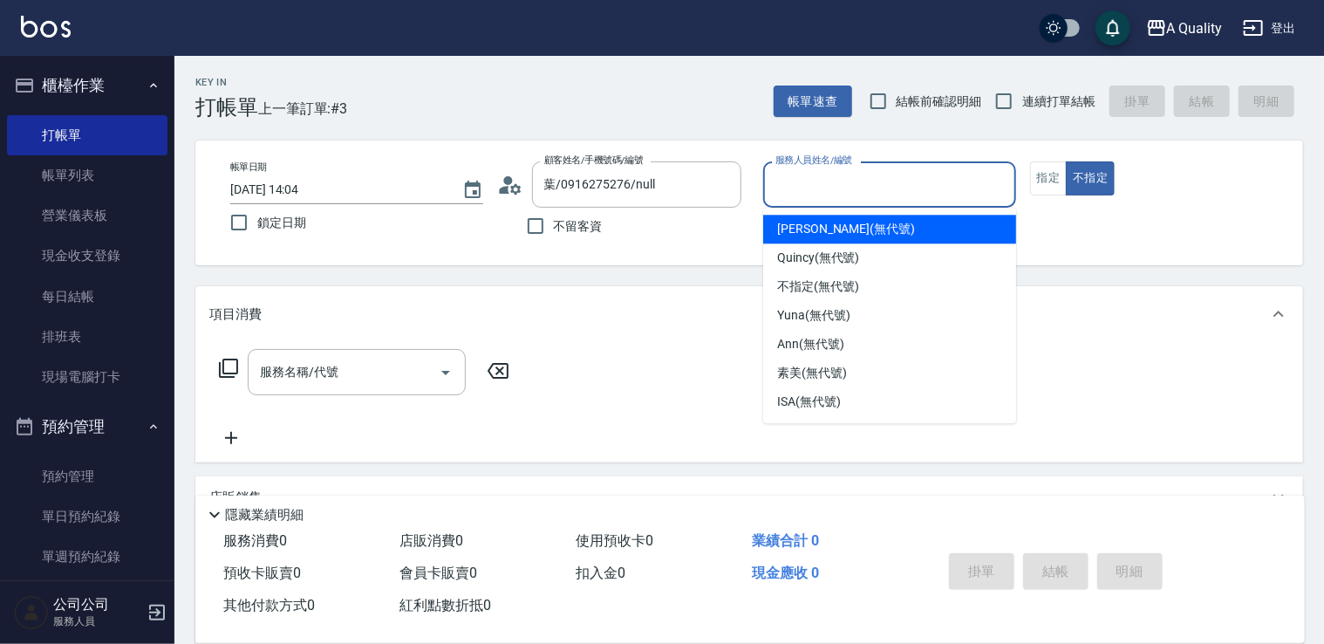
click at [809, 229] on span "Taylor (無代號)" at bounding box center [846, 229] width 138 height 18
type input "Taylor(無代號)"
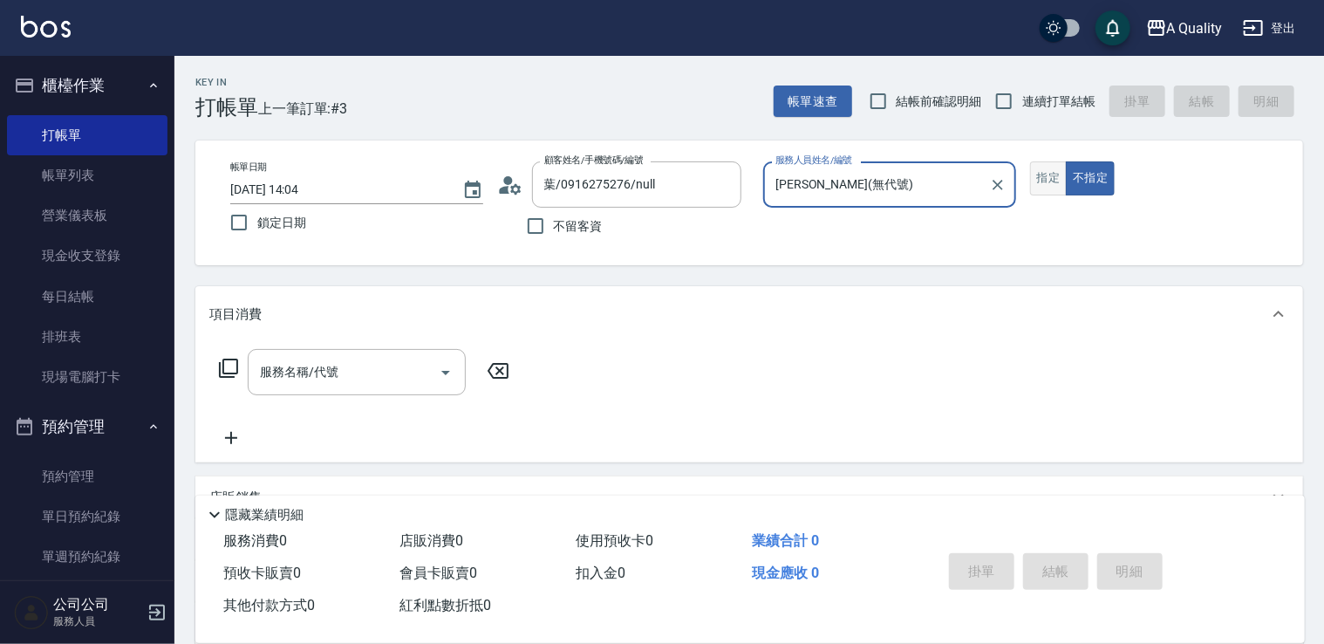
click at [1051, 177] on button "指定" at bounding box center [1049, 178] width 38 height 34
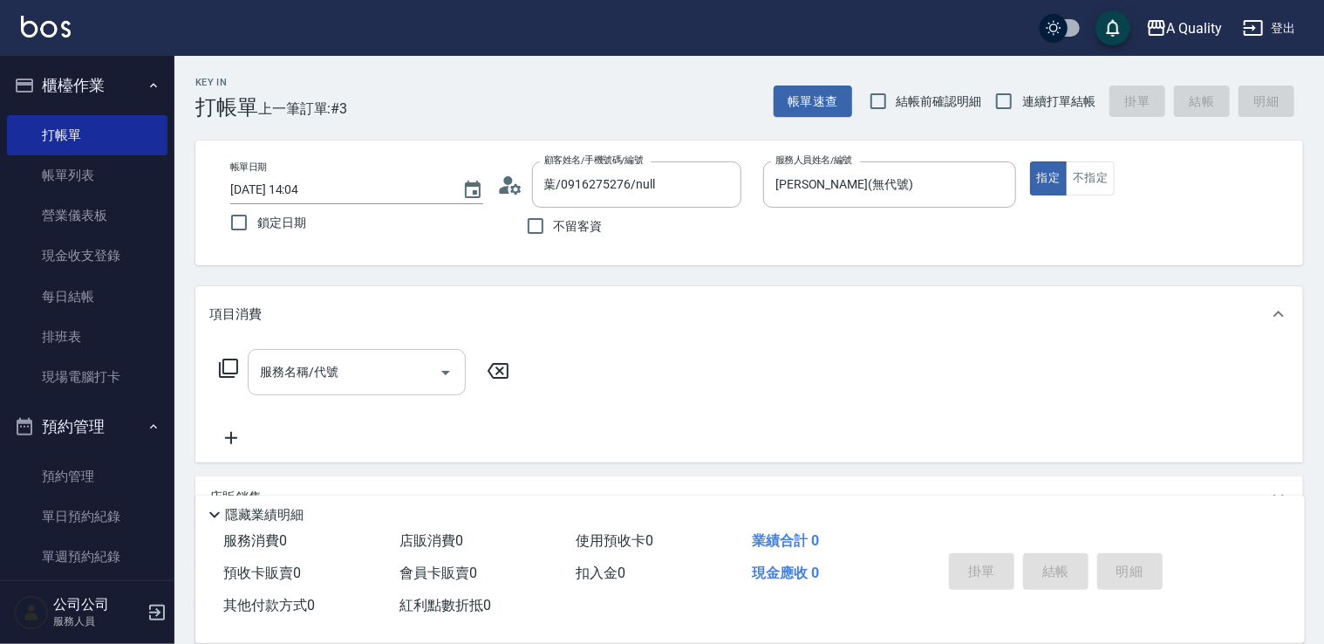
click at [321, 382] on input "服務名稱/代號" at bounding box center [344, 372] width 176 height 31
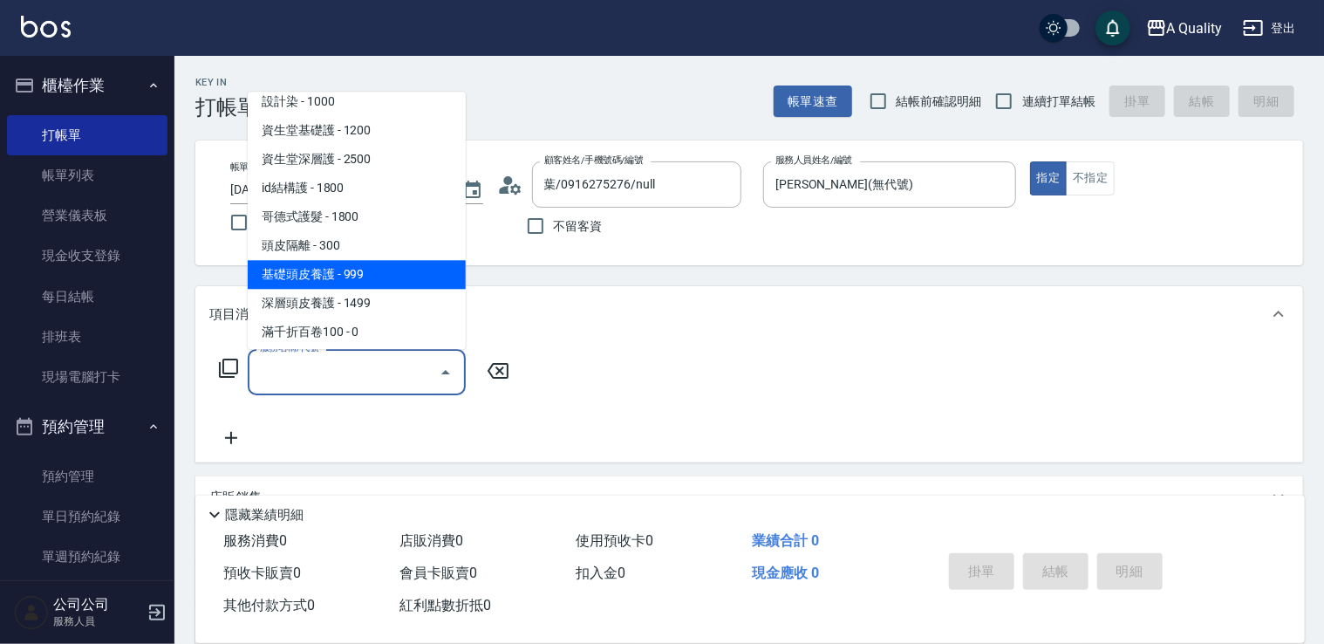
scroll to position [245, 0]
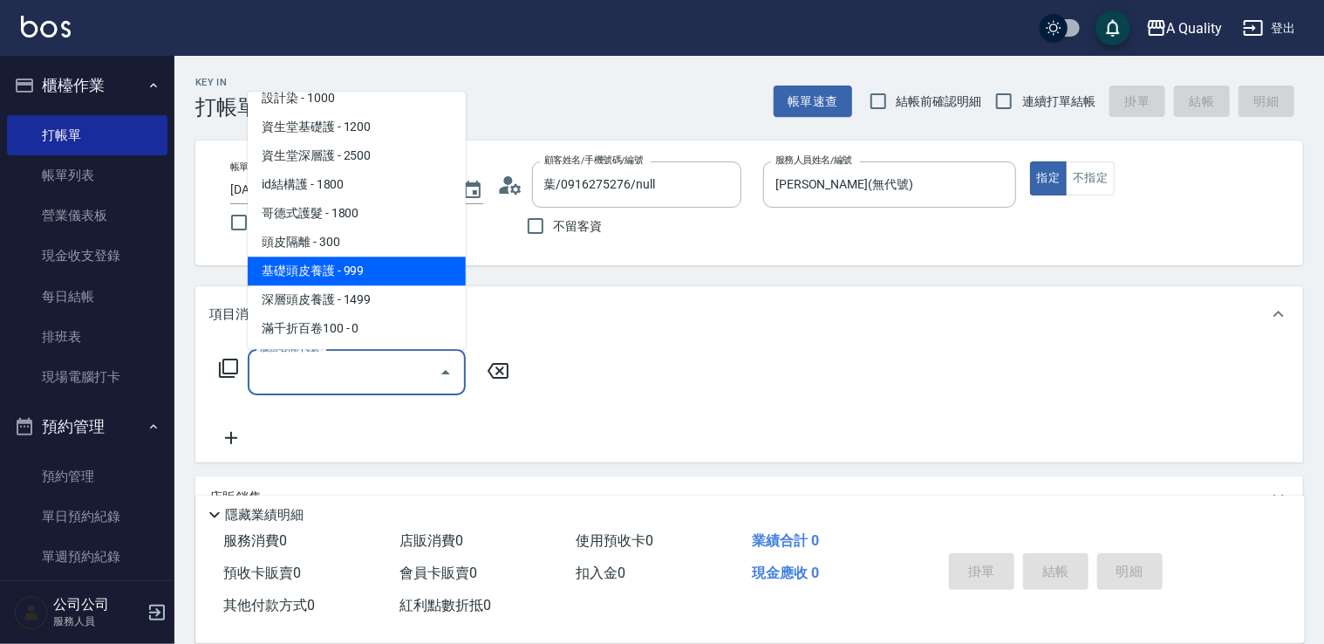
drag, startPoint x: 379, startPoint y: 277, endPoint x: 443, endPoint y: 275, distance: 64.6
click at [378, 277] on span "基礎頭皮養護 - 999" at bounding box center [357, 270] width 218 height 29
type input "基礎頭皮養護(602)"
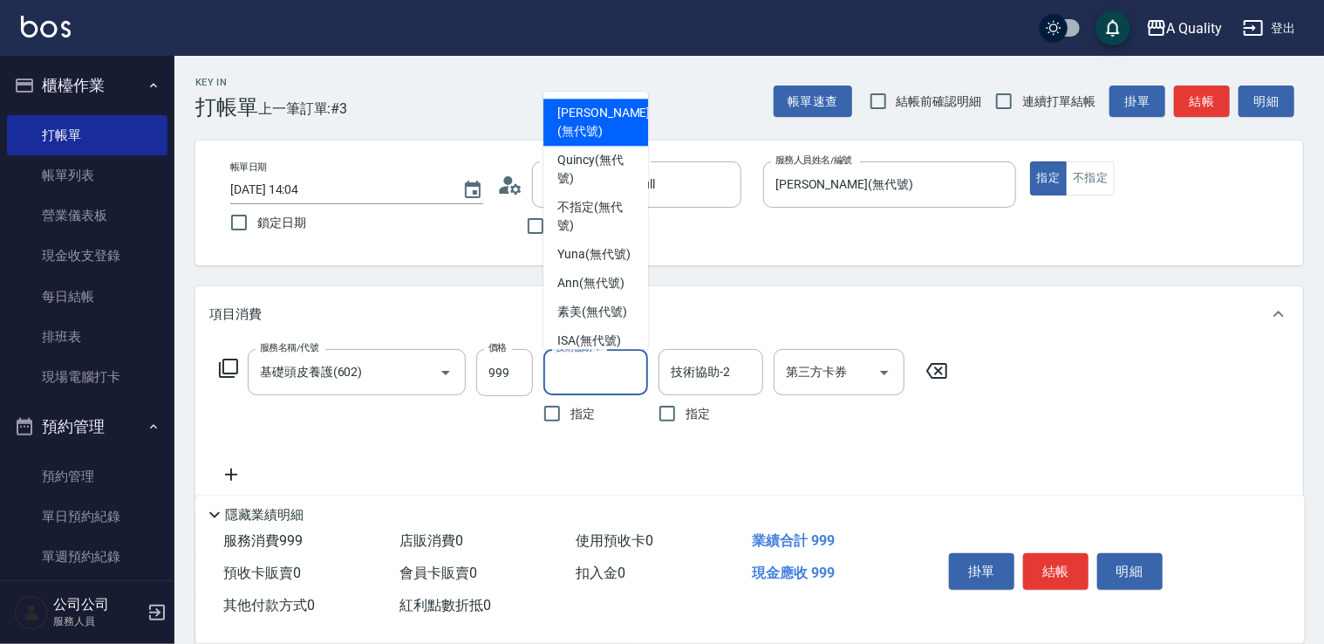
click at [579, 372] on input "技術協助-1" at bounding box center [595, 372] width 89 height 31
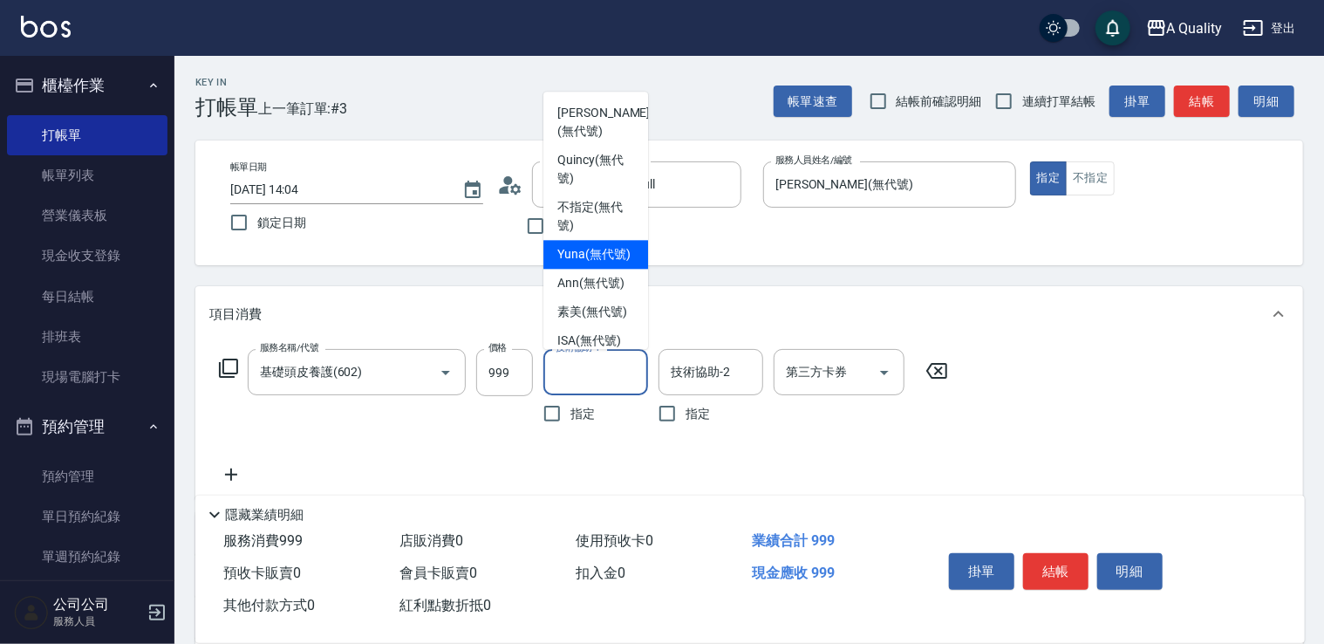
click at [591, 260] on span "Yuna (無代號)" at bounding box center [593, 254] width 73 height 18
type input "Yuna(無代號)"
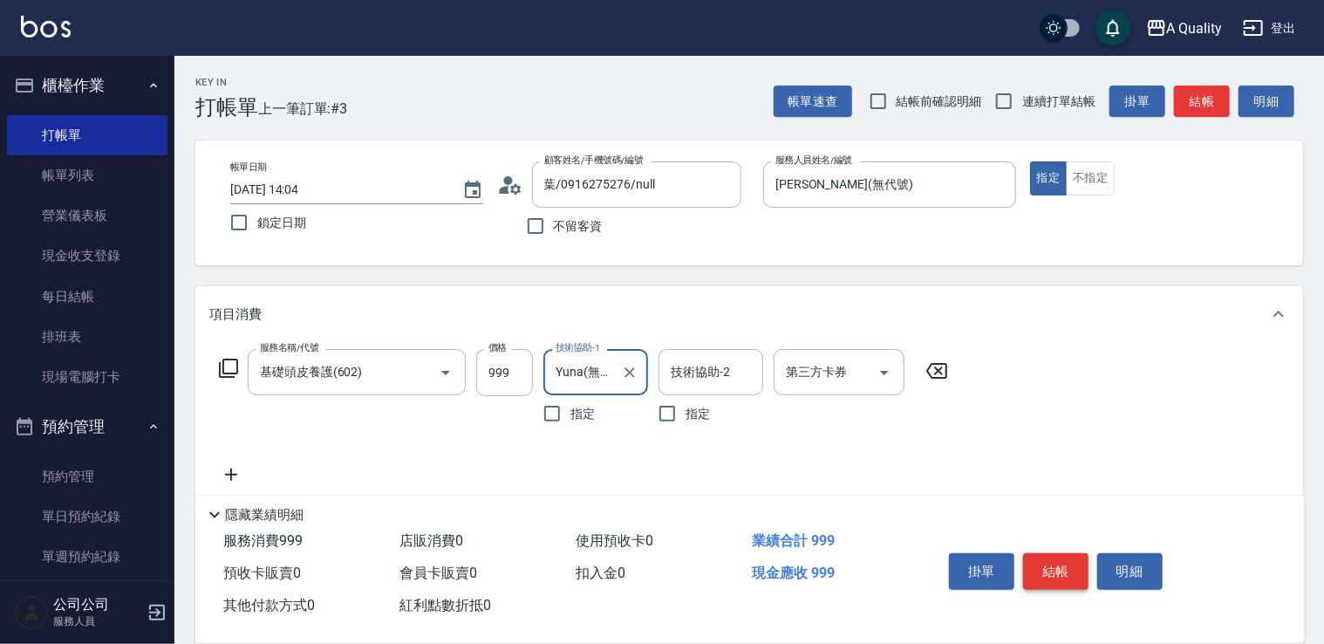
click at [1075, 567] on button "結帳" at bounding box center [1055, 571] width 65 height 37
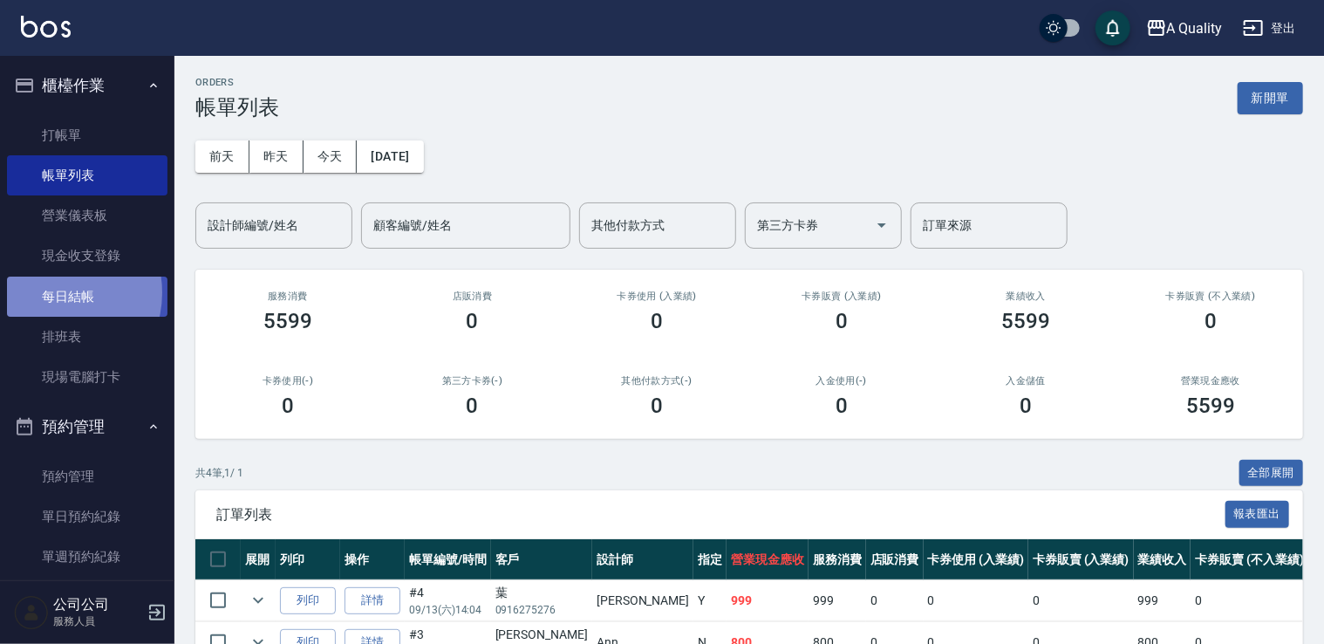
click at [55, 292] on link "每日結帳" at bounding box center [87, 296] width 160 height 40
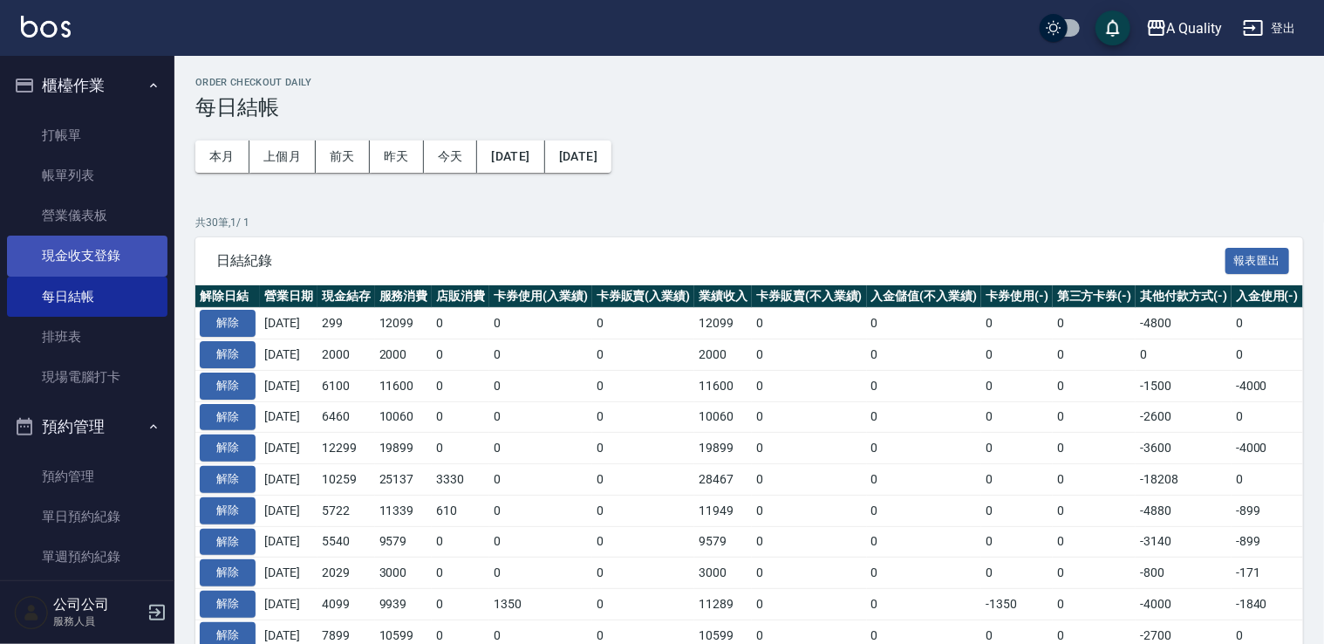
click at [72, 258] on link "現金收支登錄" at bounding box center [87, 256] width 160 height 40
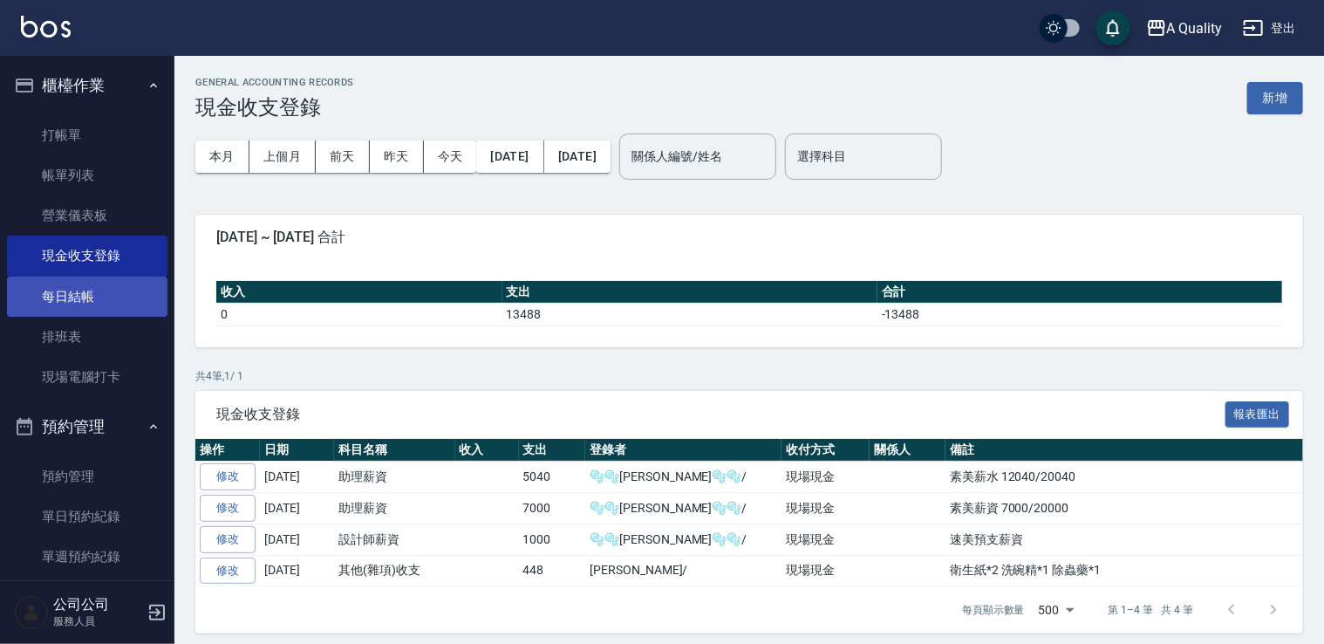
click at [83, 305] on link "每日結帳" at bounding box center [87, 296] width 160 height 40
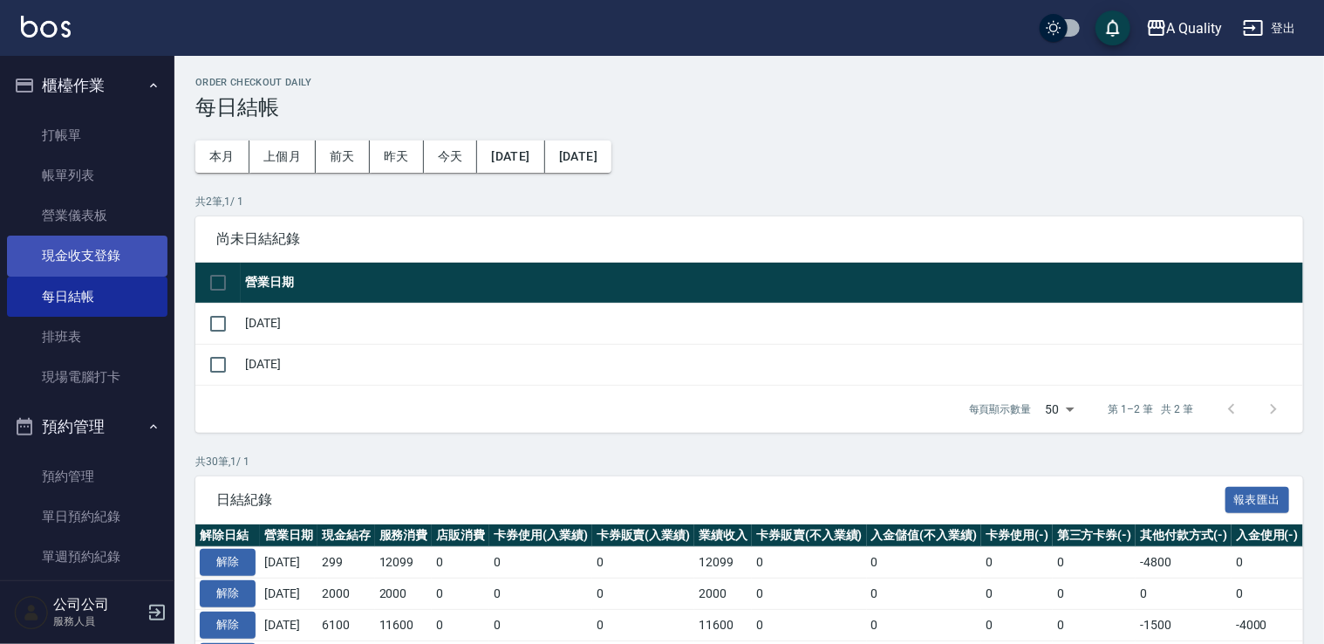
click at [100, 247] on link "現金收支登錄" at bounding box center [87, 256] width 160 height 40
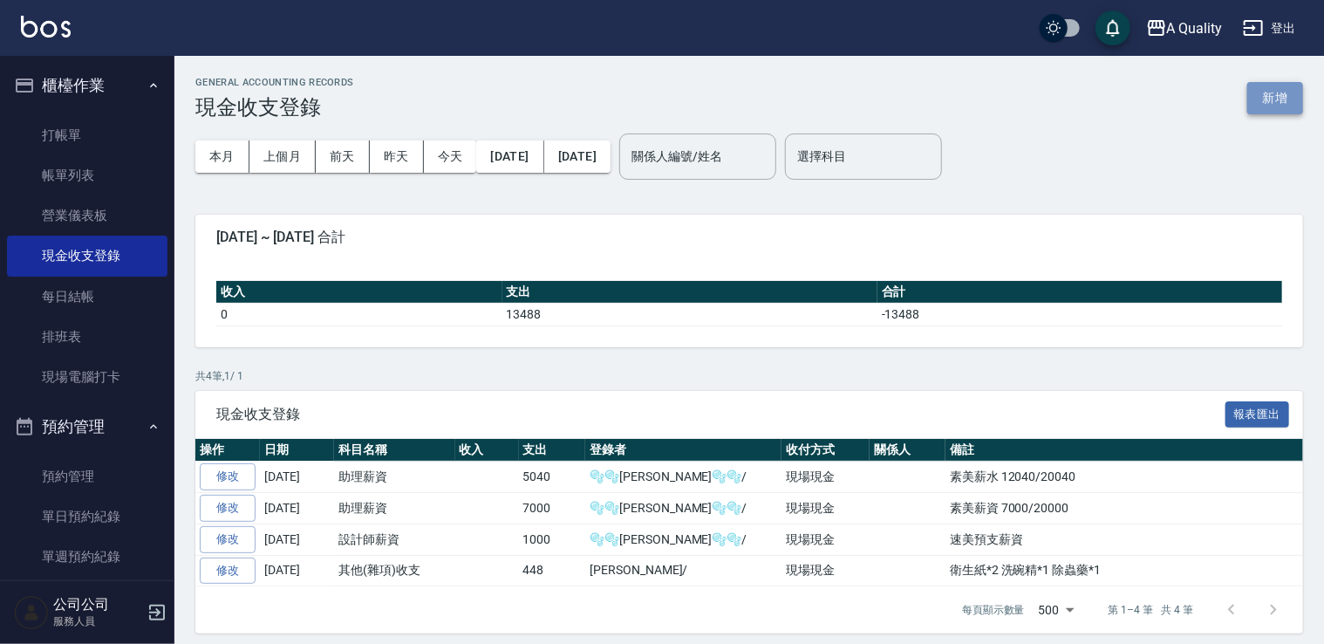
click at [1266, 104] on button "新增" at bounding box center [1275, 98] width 56 height 32
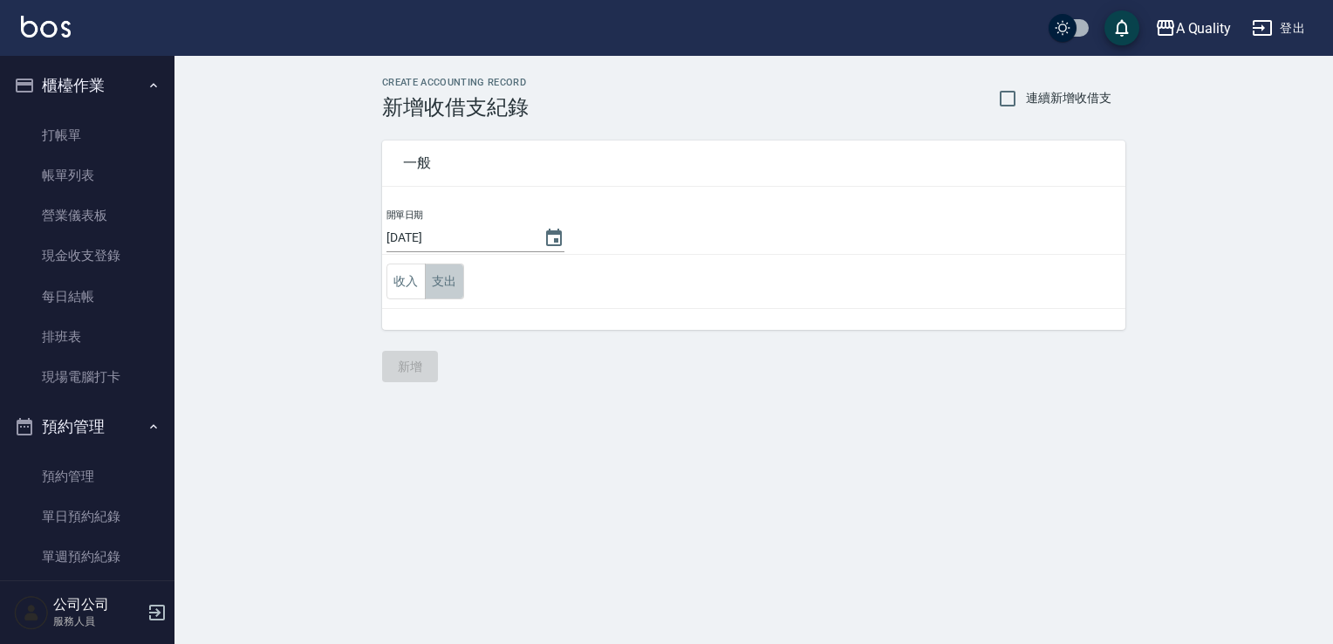
click at [455, 291] on button "支出" at bounding box center [444, 281] width 39 height 36
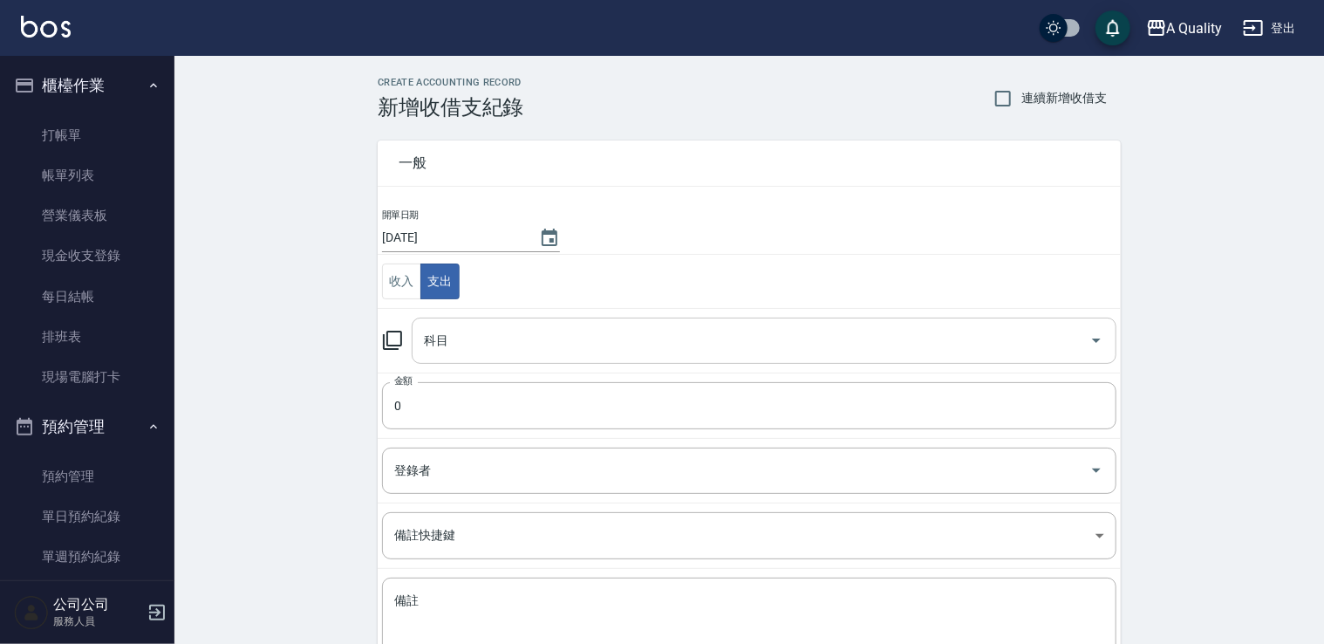
click at [444, 350] on input "科目" at bounding box center [751, 340] width 663 height 31
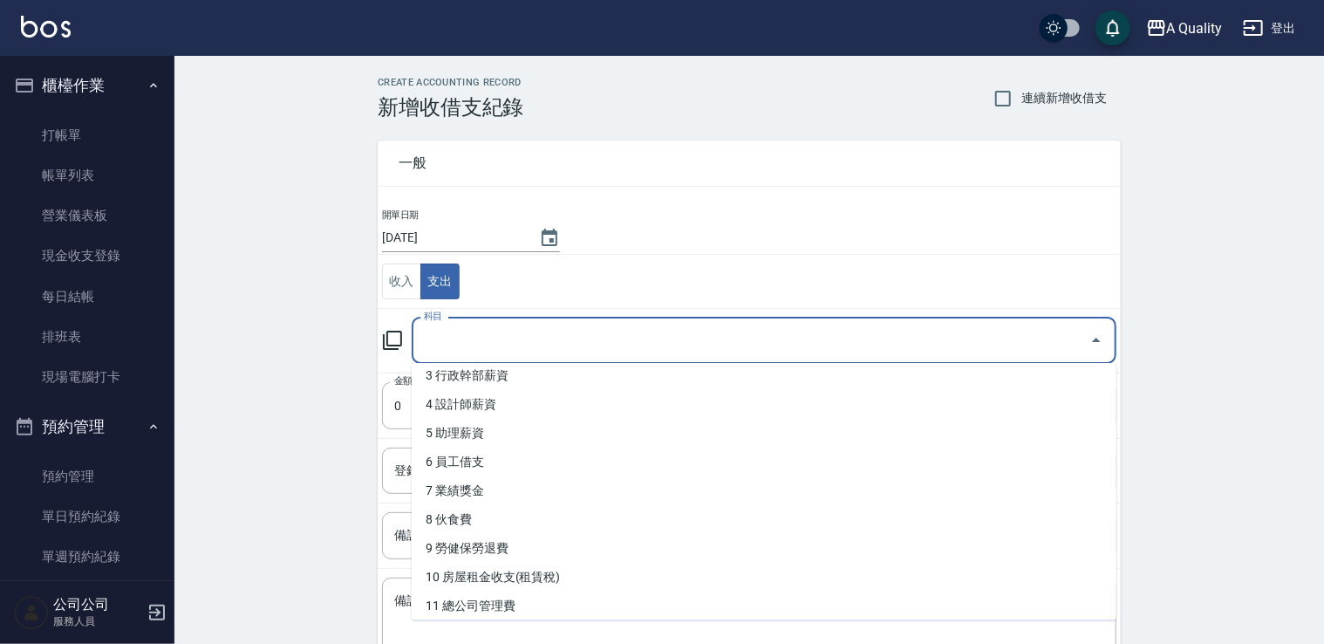
scroll to position [87, 0]
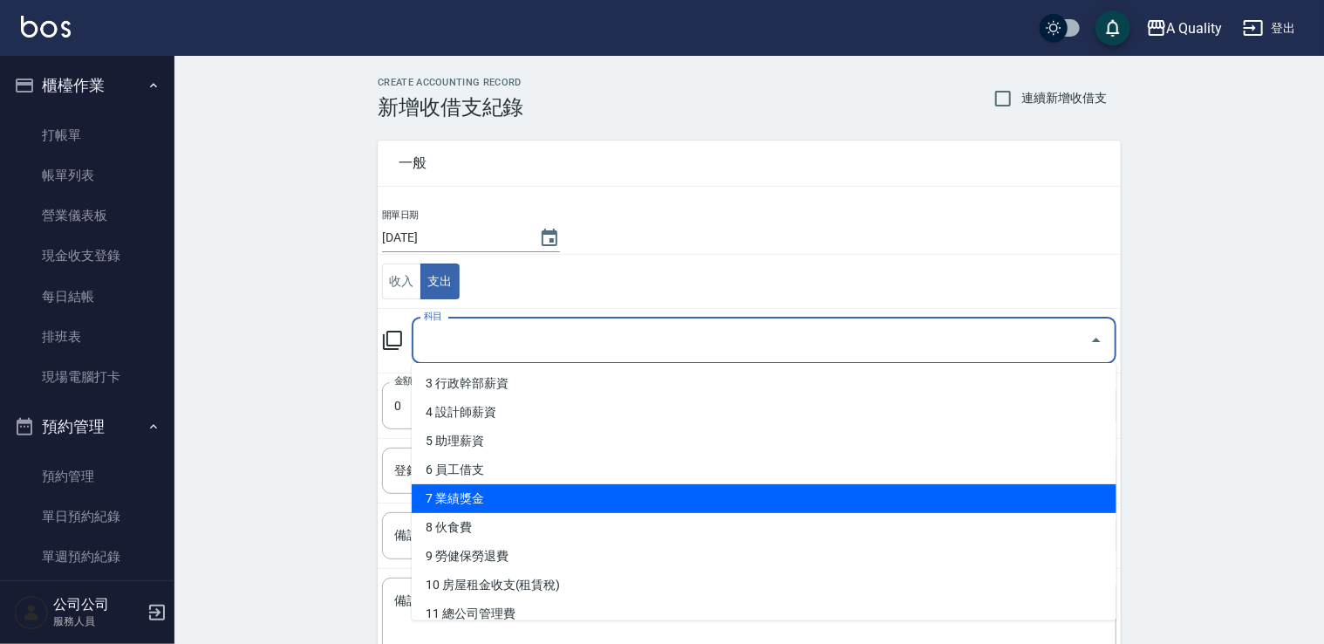
click at [477, 501] on li "7 業績獎金" at bounding box center [764, 498] width 705 height 29
type input "7 業績獎金"
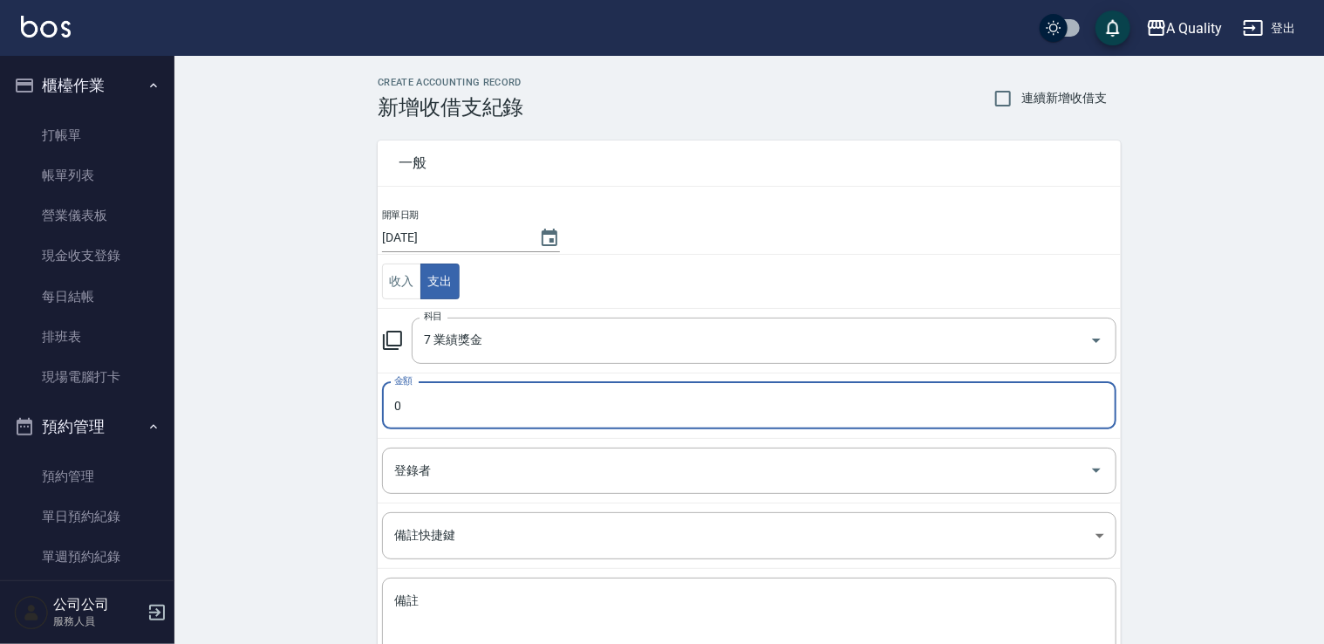
click at [420, 389] on input "0" at bounding box center [749, 405] width 734 height 47
type input "100"
click at [431, 472] on input "登錄者" at bounding box center [736, 470] width 693 height 31
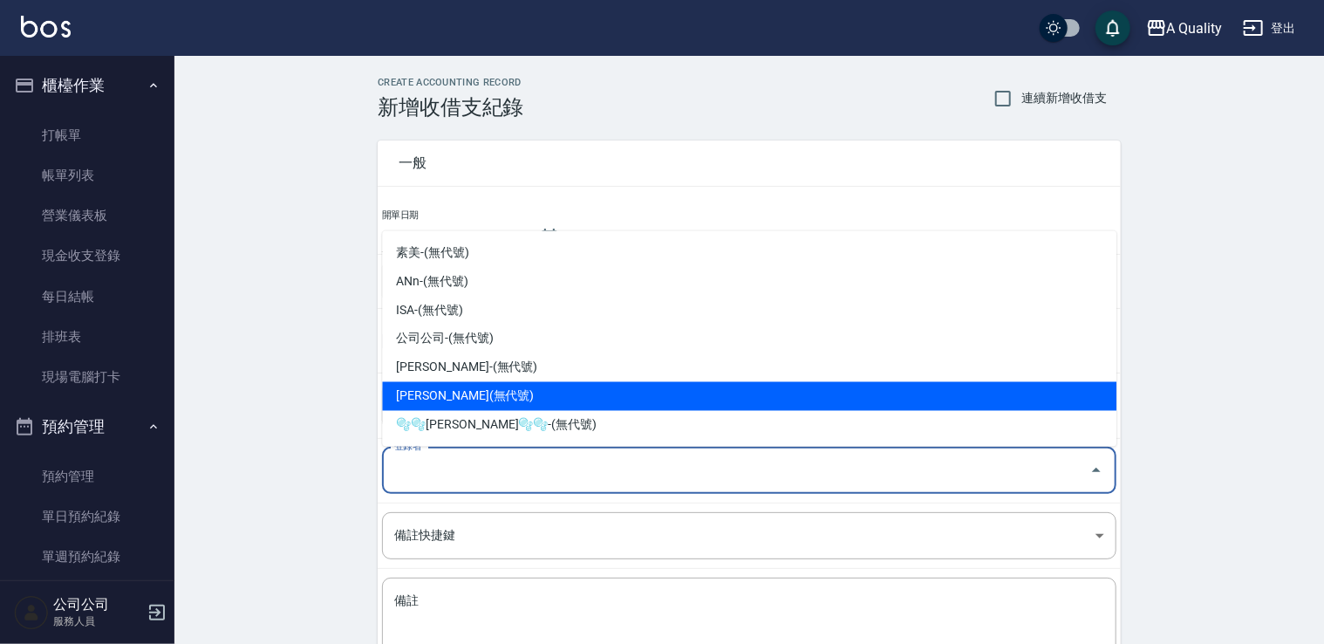
drag, startPoint x: 471, startPoint y: 393, endPoint x: 485, endPoint y: 438, distance: 47.5
click at [472, 393] on li "洪苡玲-(無代號)" at bounding box center [749, 396] width 734 height 29
type input "洪苡玲-(無代號)"
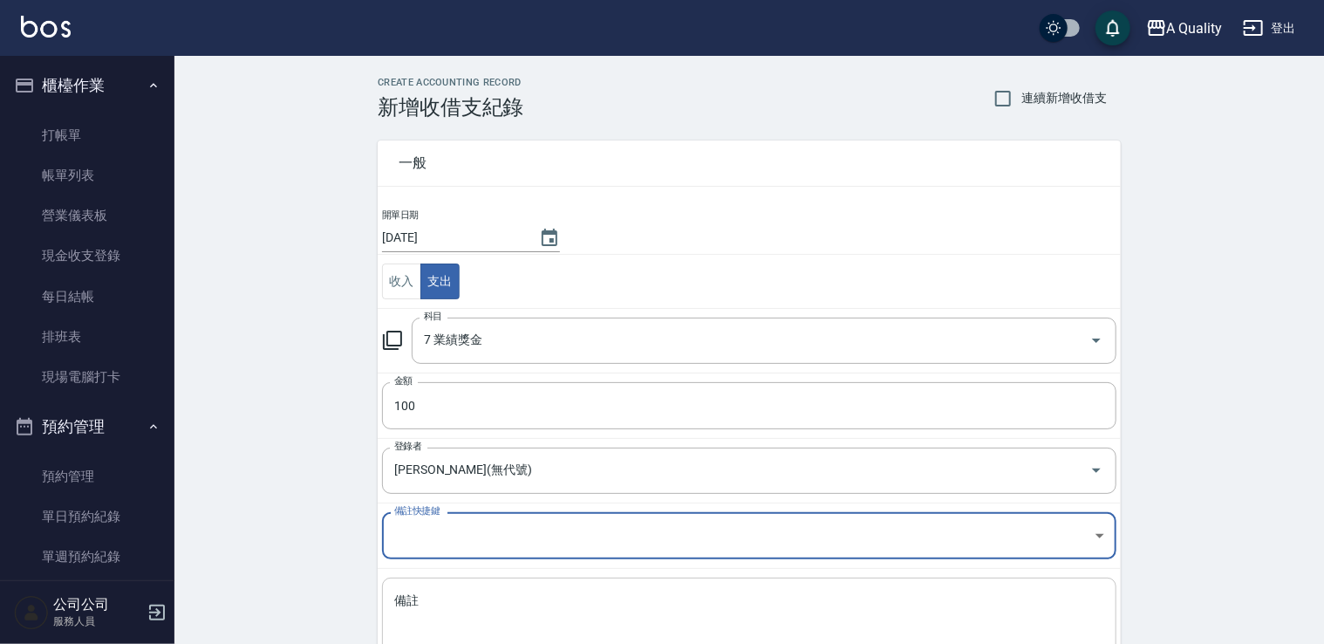
click at [488, 595] on textarea "備註" at bounding box center [749, 621] width 710 height 59
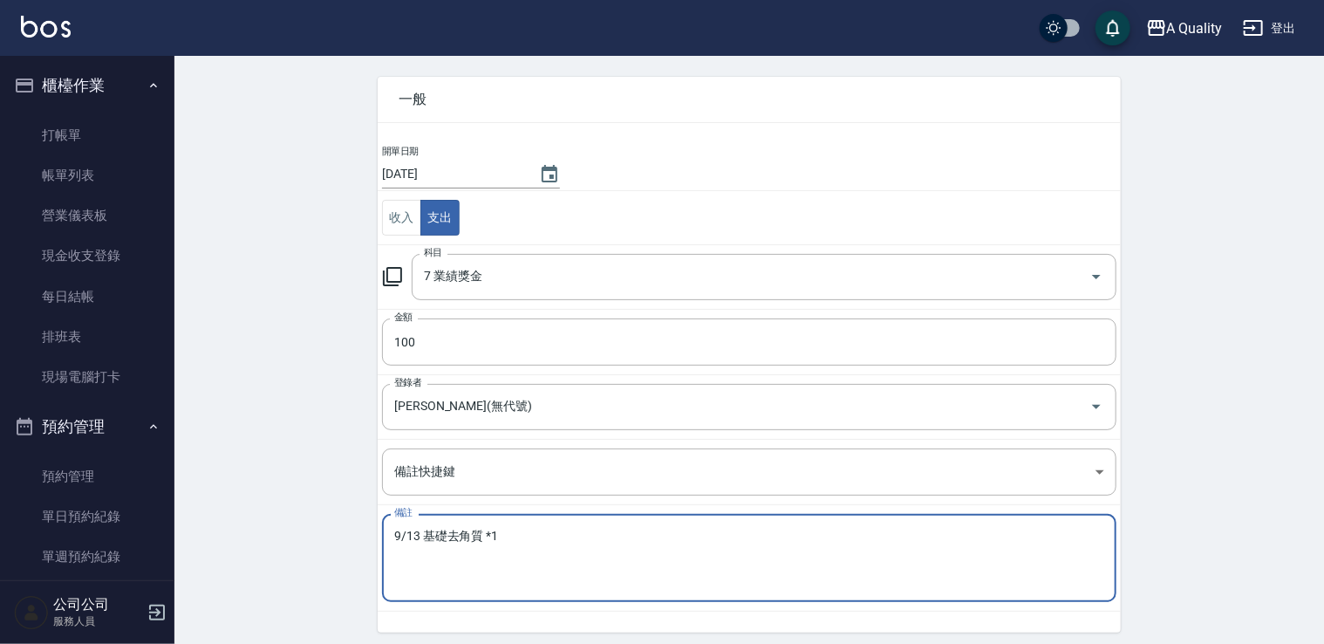
scroll to position [124, 0]
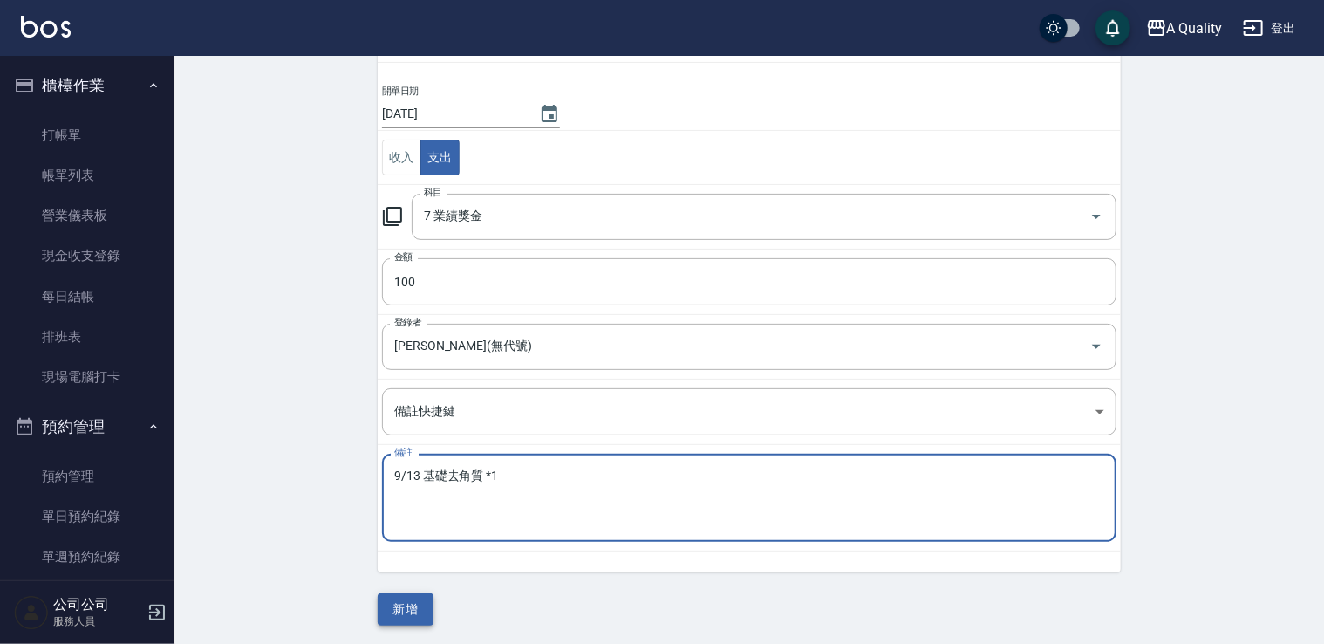
type textarea "9/13 基礎去角質 *1"
click at [406, 604] on button "新增" at bounding box center [406, 609] width 56 height 32
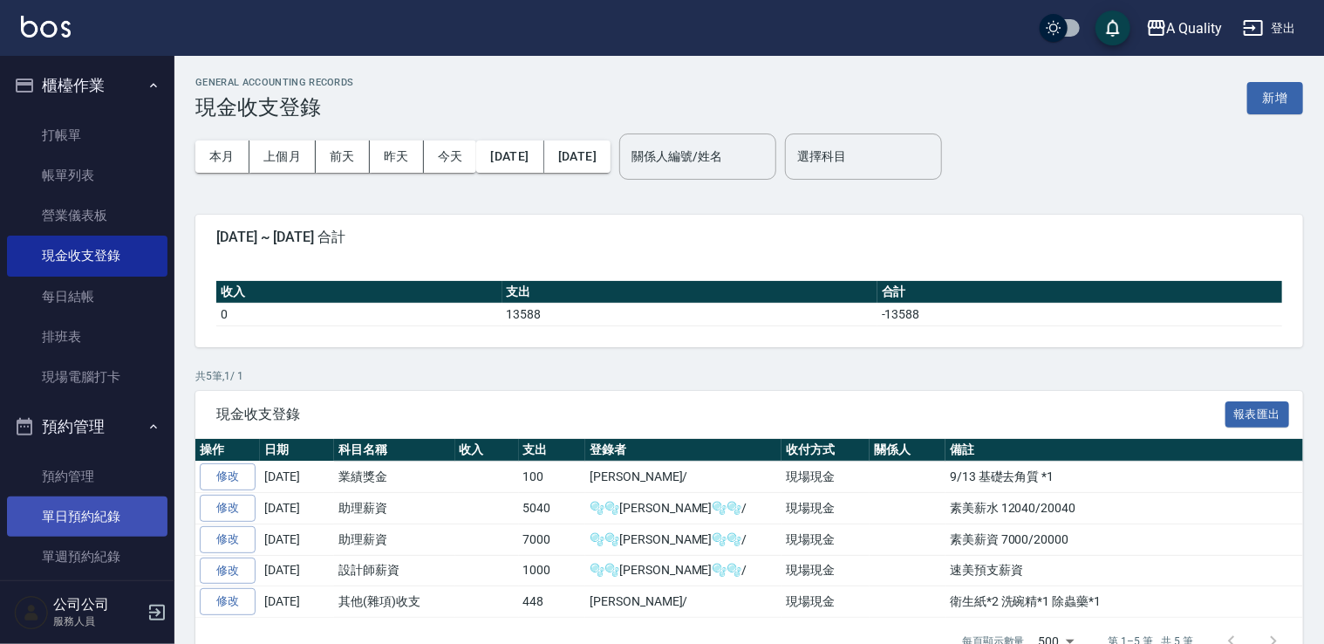
click at [132, 515] on link "單日預約紀錄" at bounding box center [87, 516] width 160 height 40
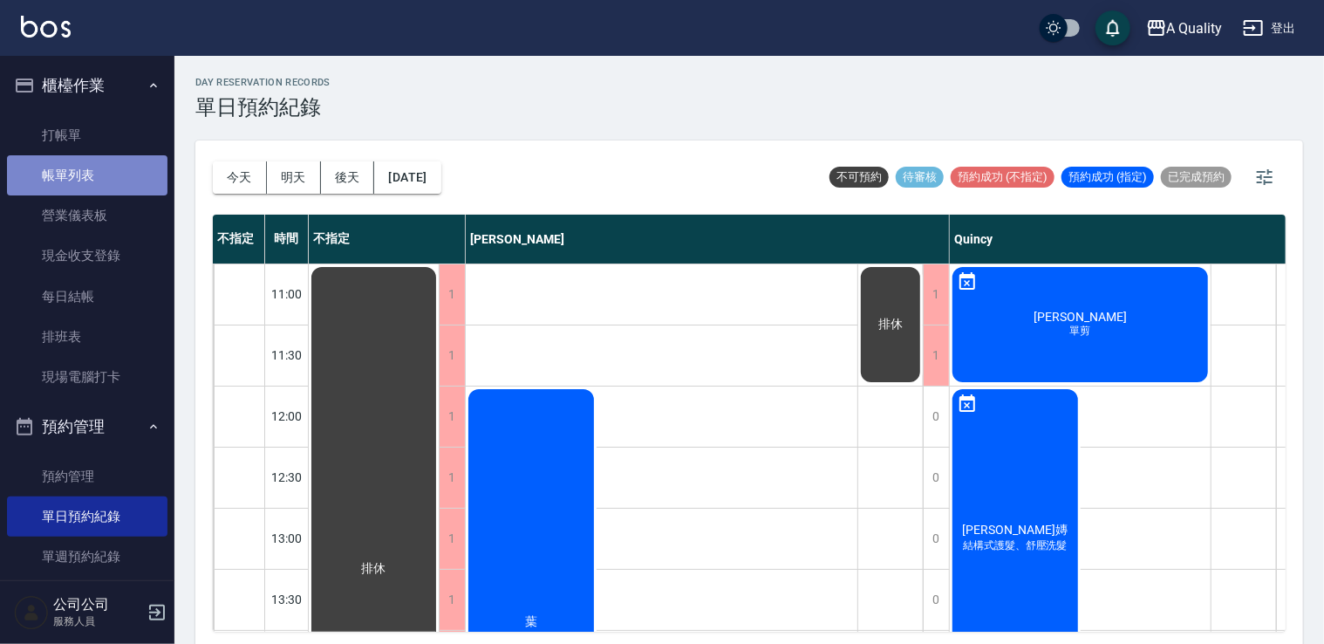
click at [111, 165] on link "帳單列表" at bounding box center [87, 175] width 160 height 40
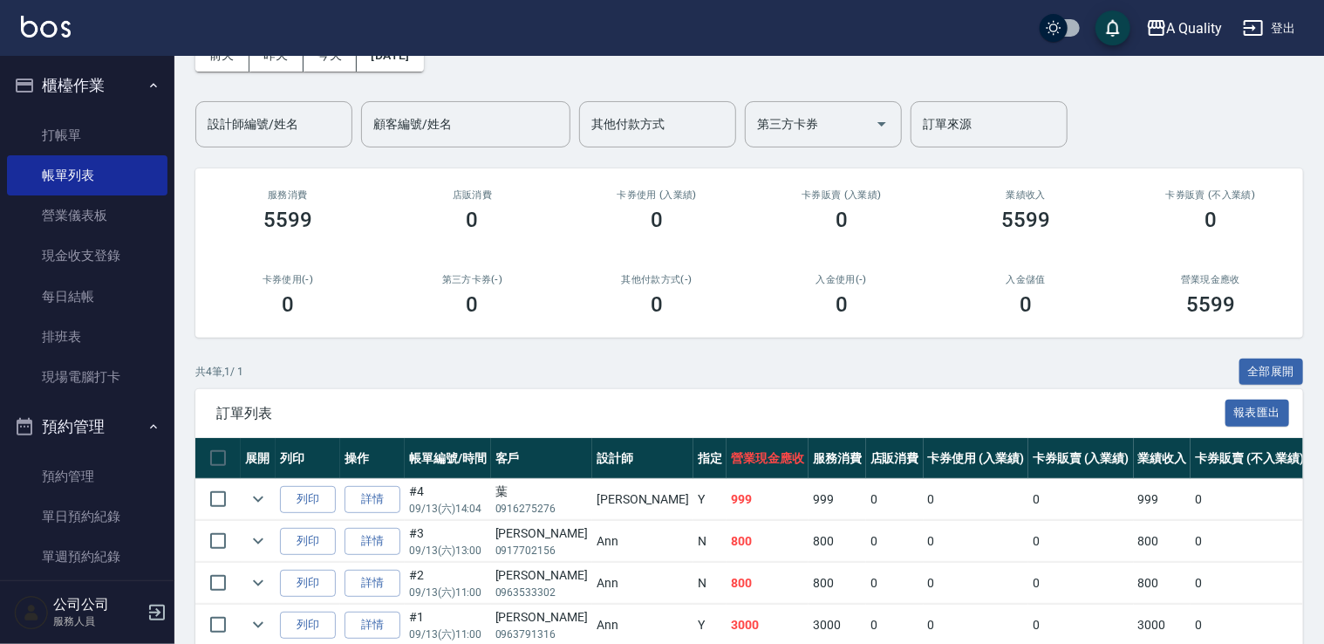
scroll to position [183, 0]
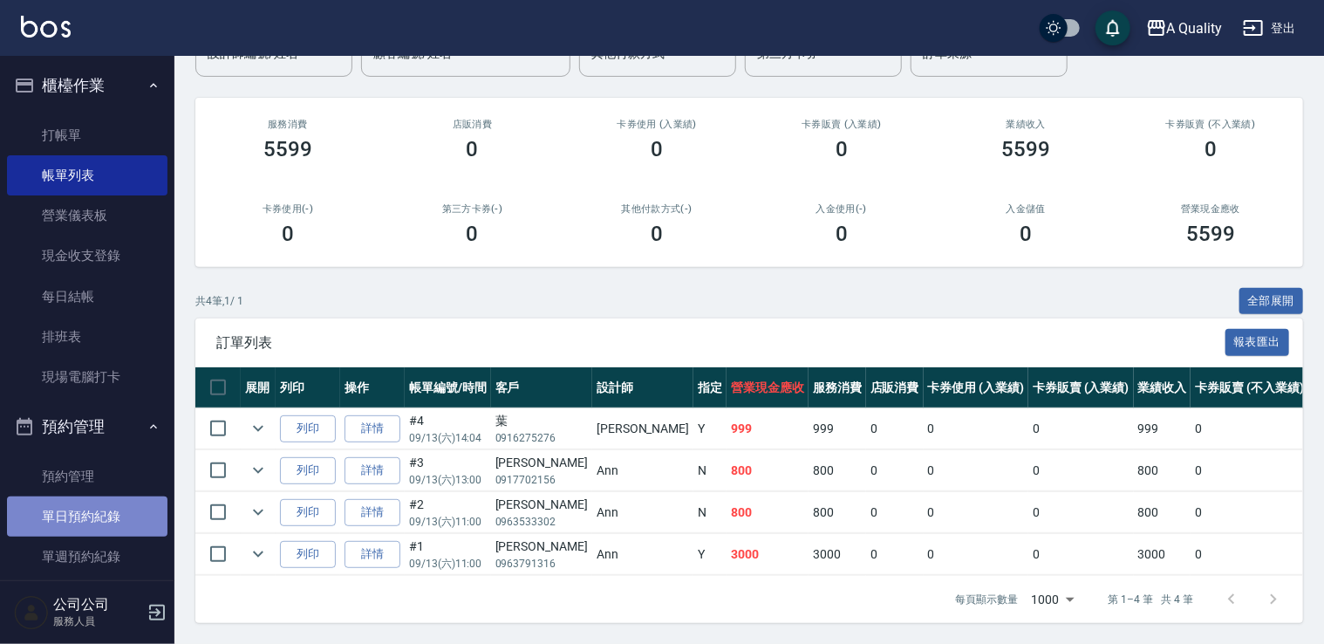
click at [97, 511] on link "單日預約紀錄" at bounding box center [87, 516] width 160 height 40
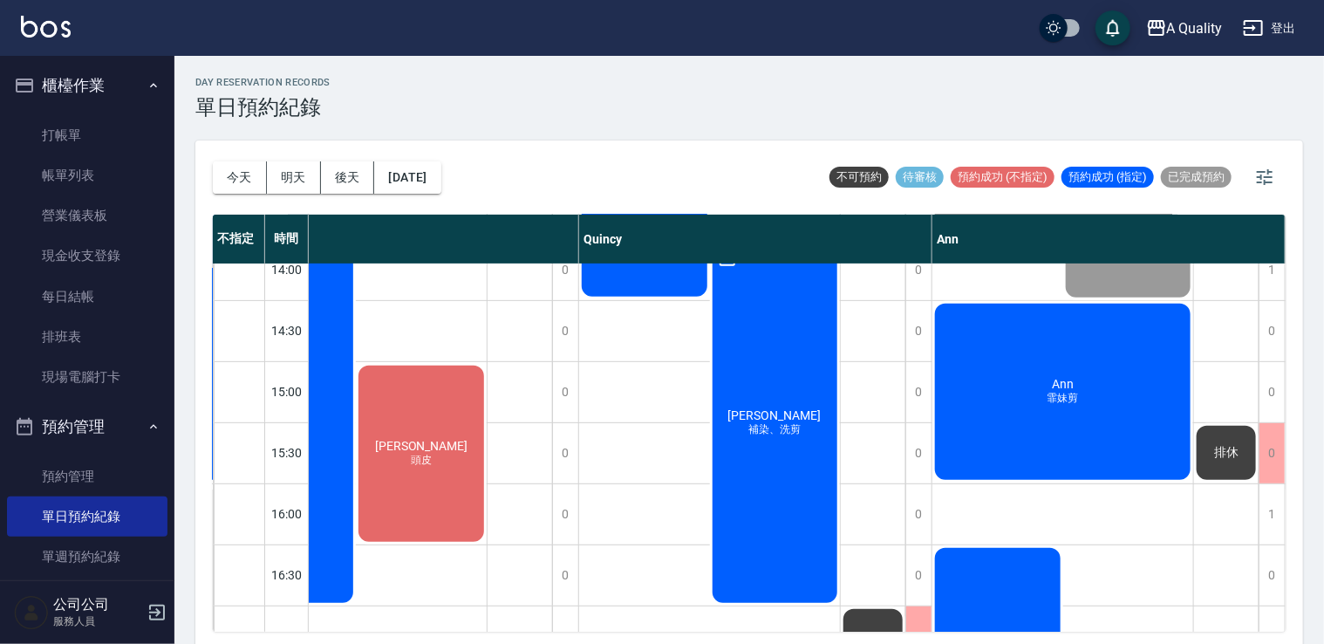
scroll to position [308, 379]
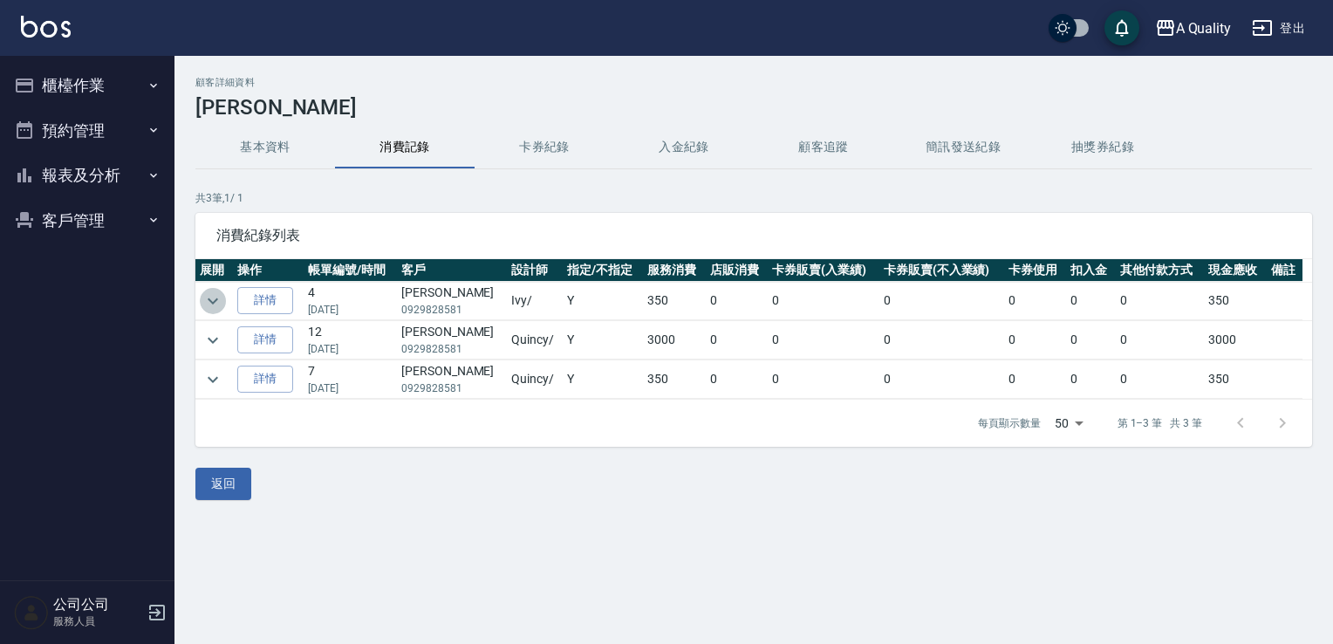
click at [211, 304] on icon "expand row" at bounding box center [212, 300] width 21 height 21
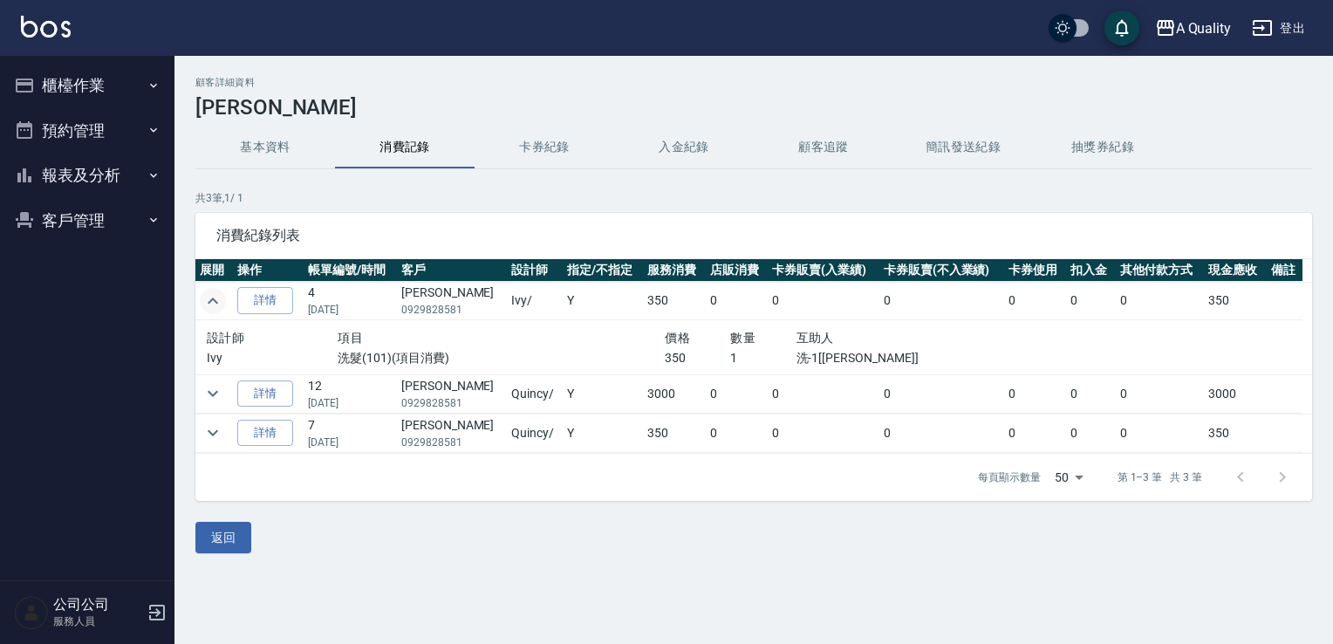
click at [211, 304] on icon "expand row" at bounding box center [212, 300] width 21 height 21
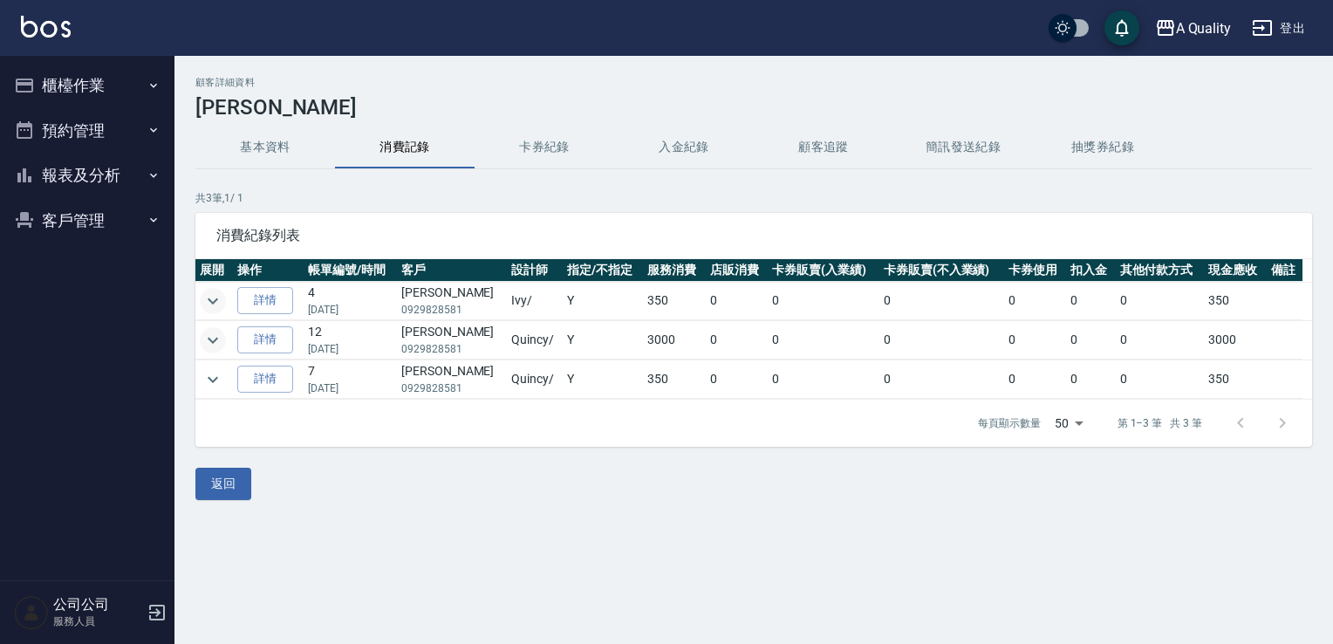
click at [212, 351] on button "expand row" at bounding box center [213, 340] width 26 height 26
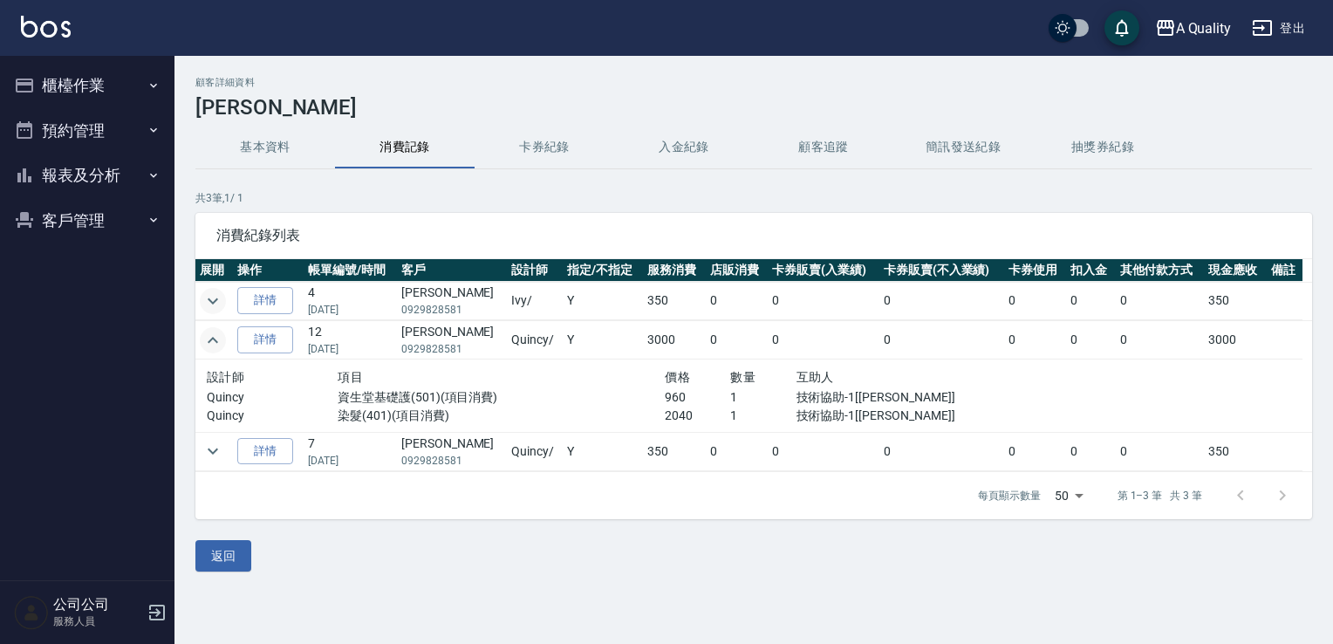
click at [211, 346] on icon "expand row" at bounding box center [212, 340] width 21 height 21
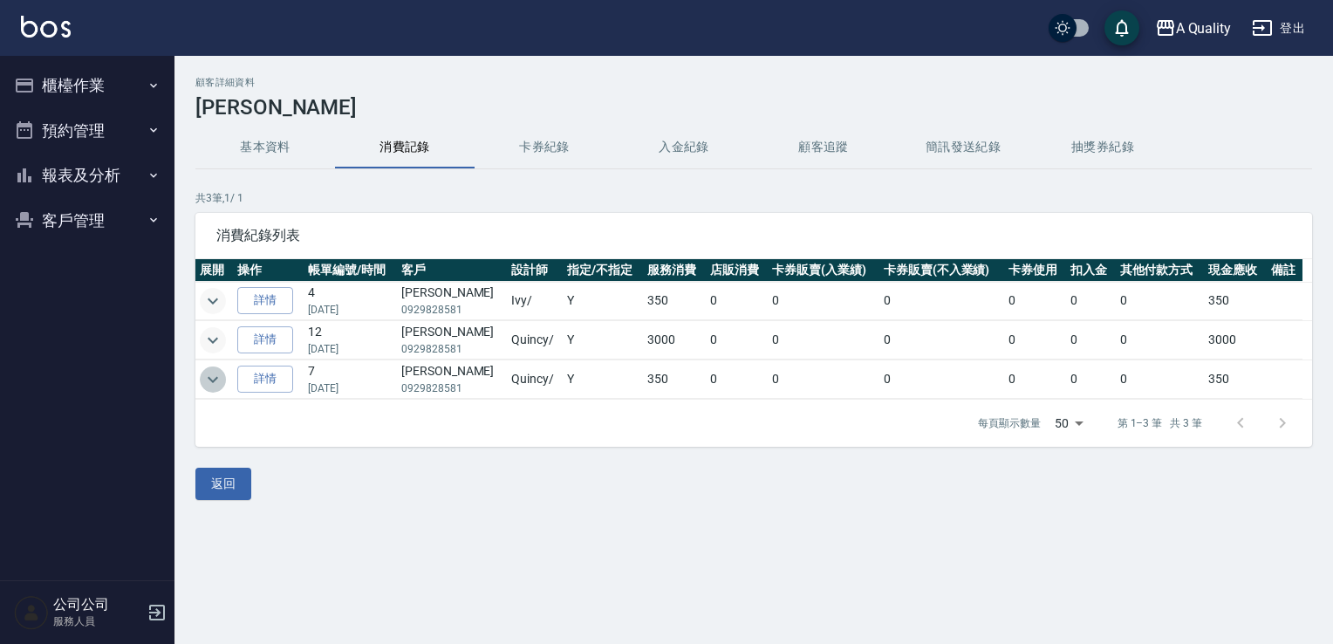
click at [207, 370] on icon "expand row" at bounding box center [212, 379] width 21 height 21
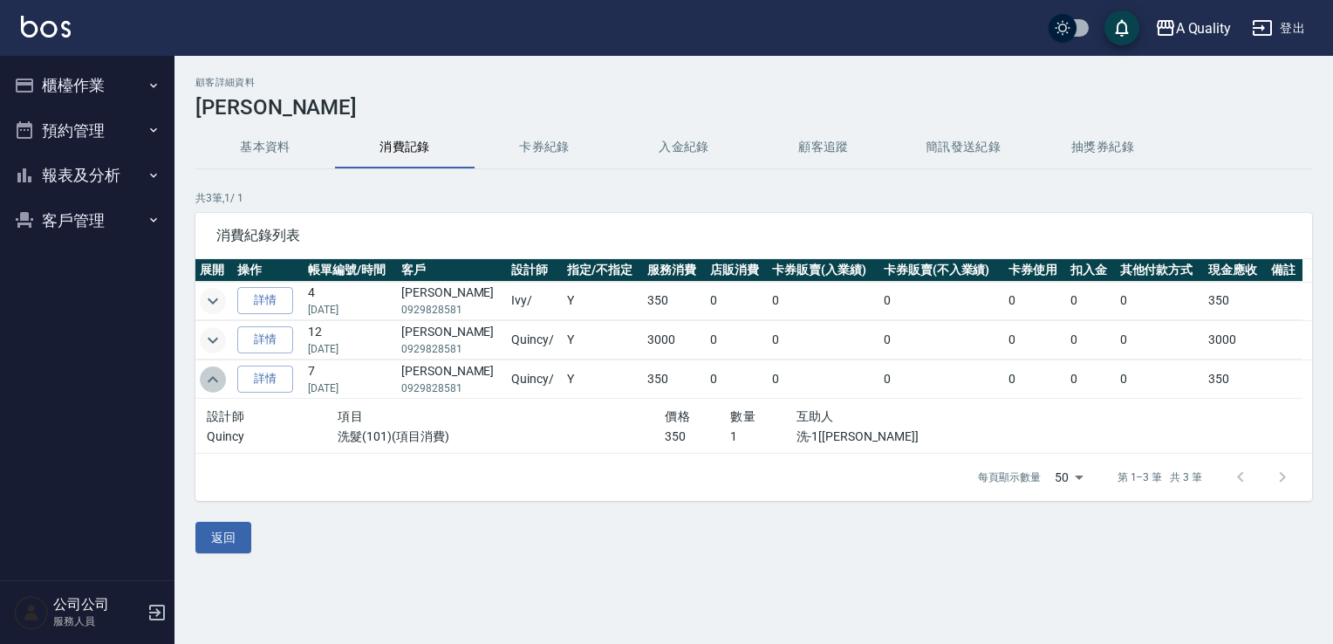
click at [207, 378] on icon "expand row" at bounding box center [212, 379] width 21 height 21
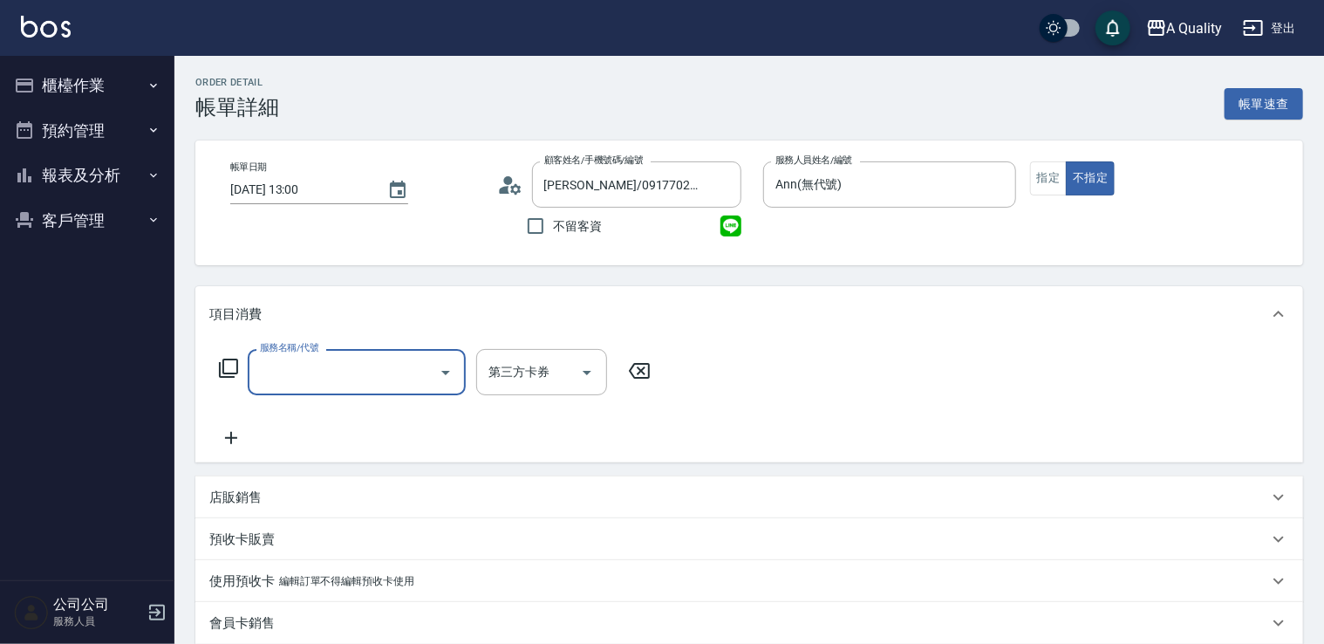
click at [319, 358] on input "服務名稱/代號" at bounding box center [344, 372] width 176 height 31
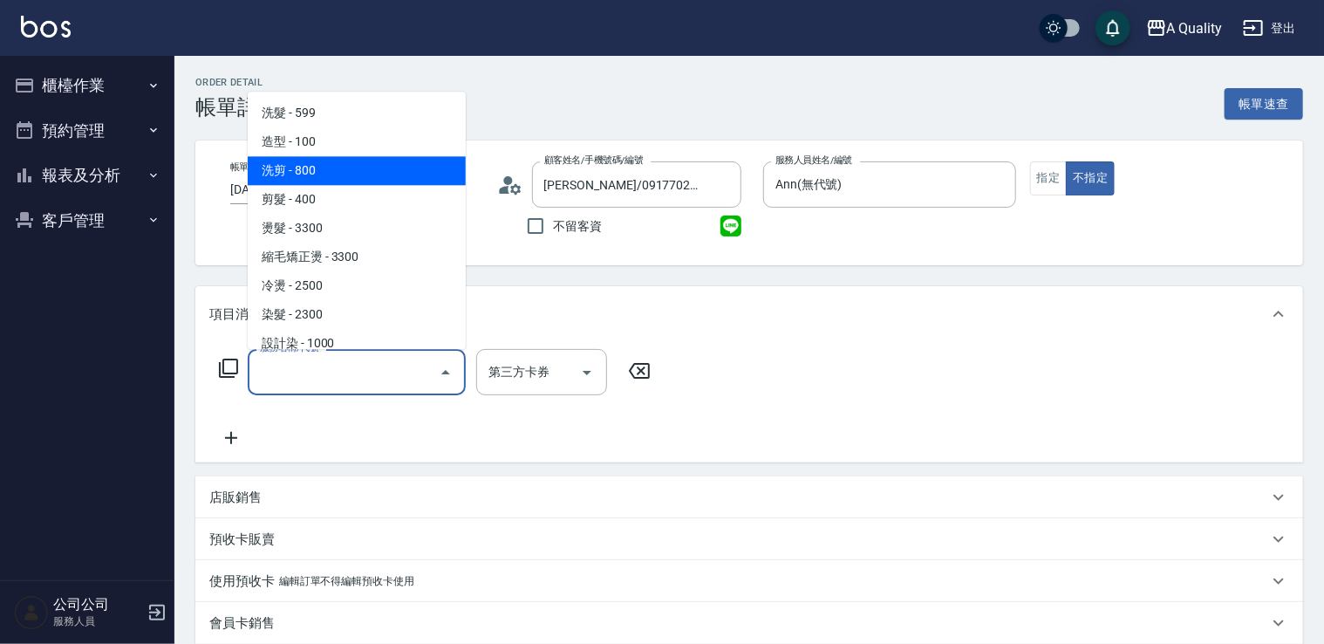
click at [363, 171] on span "洗剪 - 800" at bounding box center [357, 170] width 218 height 29
type input "洗剪(103)"
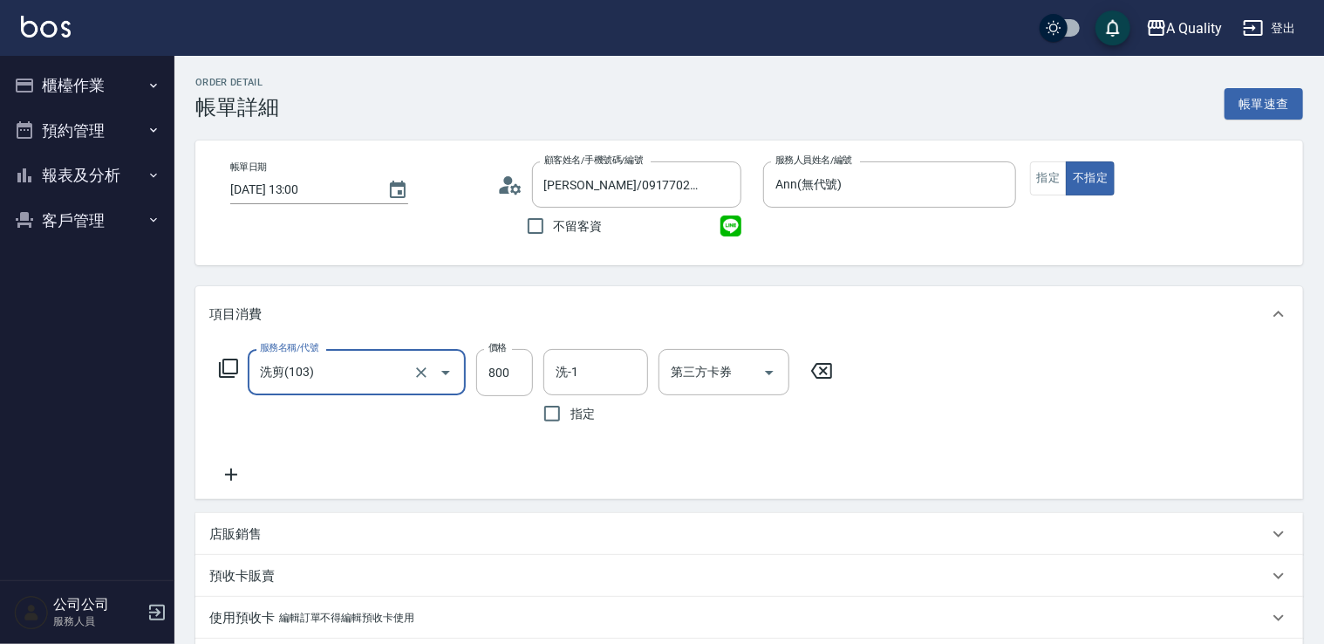
click at [556, 368] on div "洗-1 洗-1" at bounding box center [595, 372] width 105 height 46
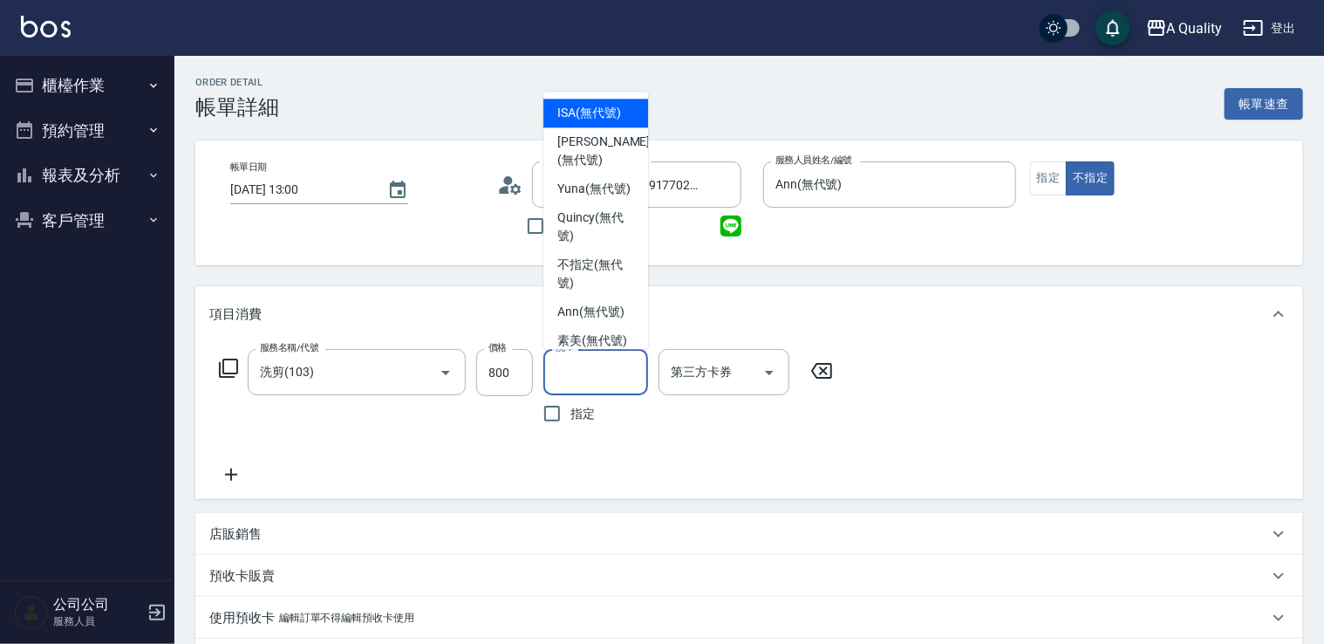
click at [616, 106] on span "ISA (無代號)" at bounding box center [589, 113] width 64 height 18
type input "ISA(無代號)"
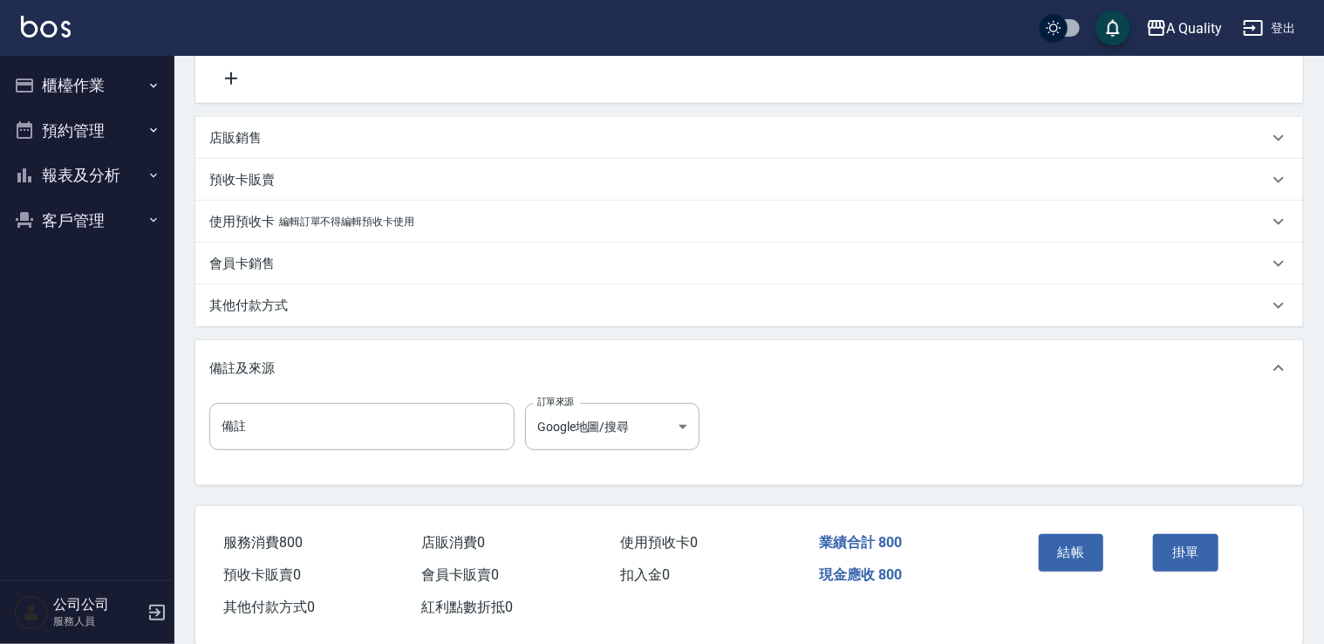
scroll to position [423, 0]
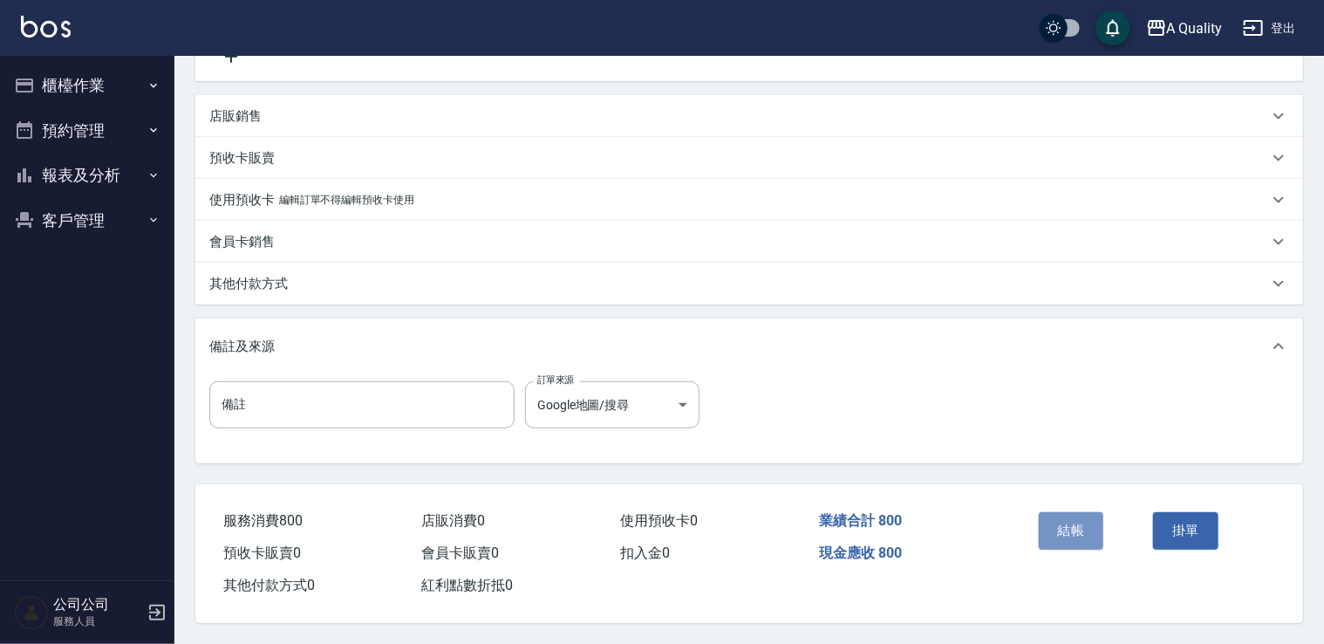
click at [1092, 536] on button "結帳" at bounding box center [1071, 530] width 65 height 37
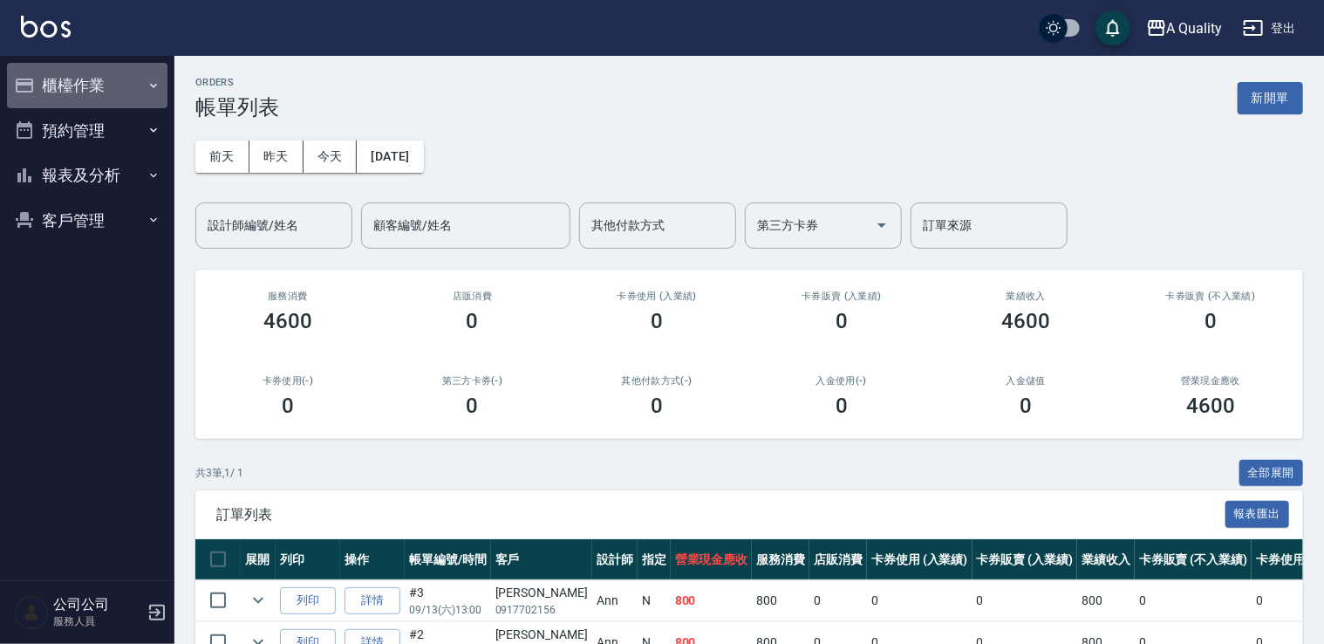
click at [79, 103] on button "櫃檯作業" at bounding box center [87, 85] width 160 height 45
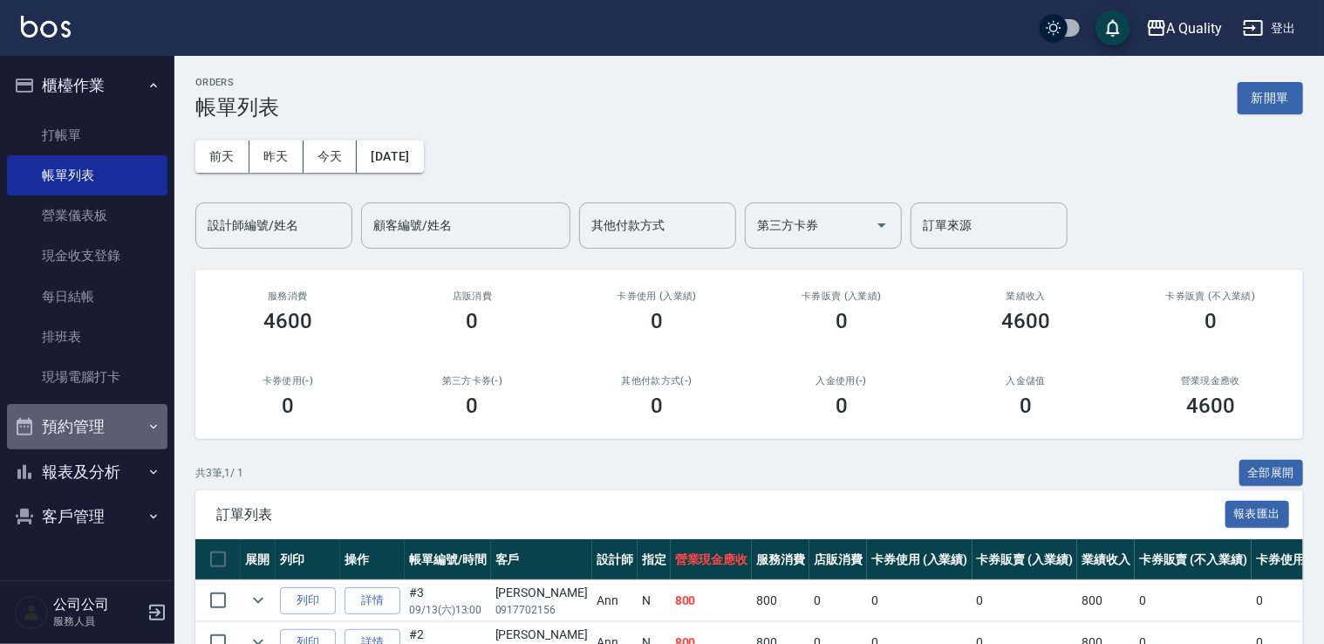
click at [102, 419] on button "預約管理" at bounding box center [87, 426] width 160 height 45
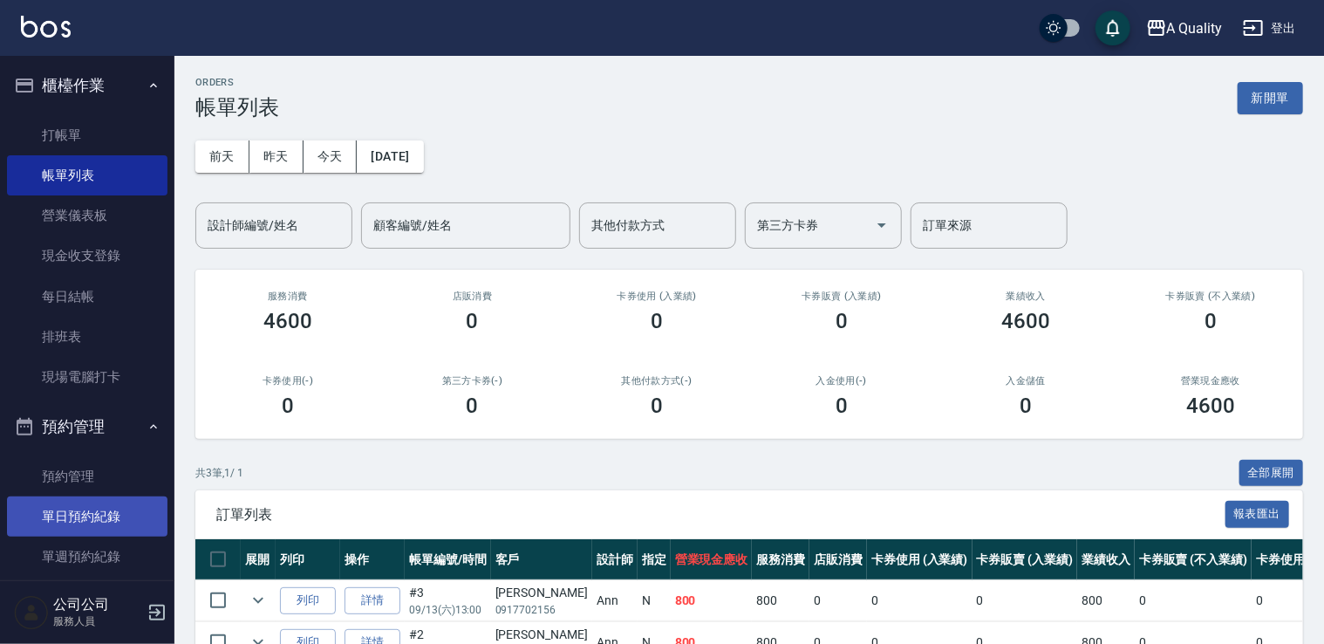
click at [98, 529] on link "單日預約紀錄" at bounding box center [87, 516] width 160 height 40
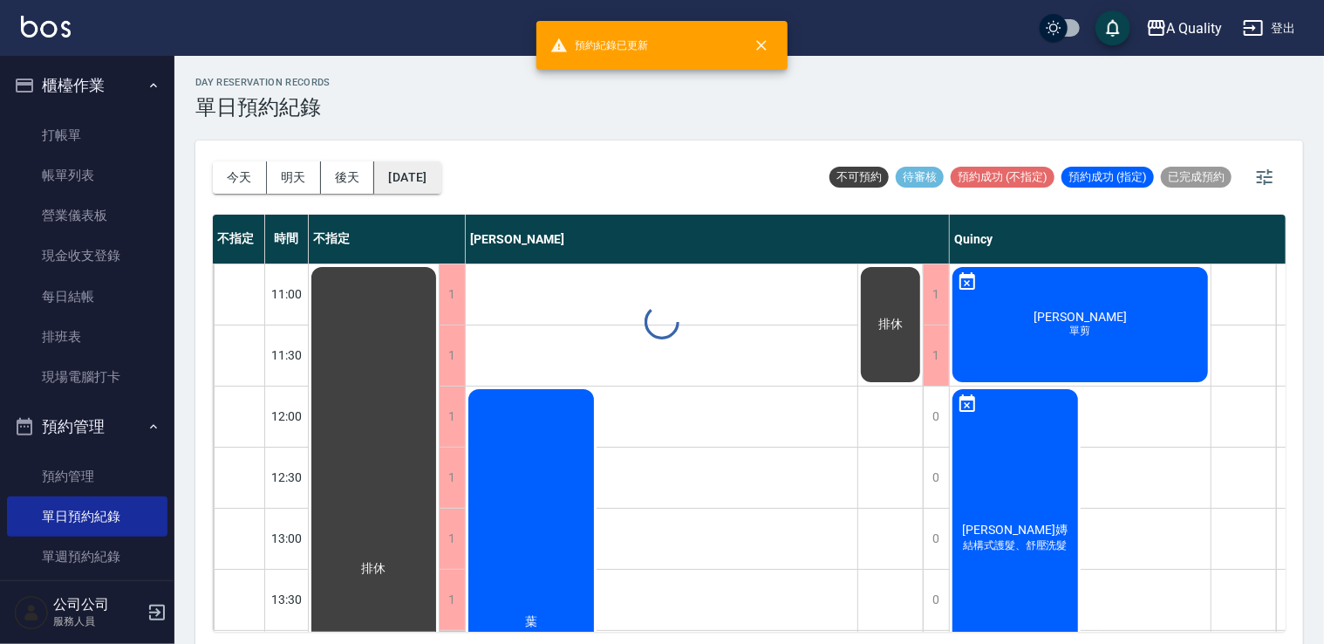
click at [456, 174] on div "day Reservation records 單日預約紀錄 [DATE] [DATE] [DATE] [DATE] 不可預約 待審核 預約成功 (不指定) …" at bounding box center [749, 352] width 1150 height 593
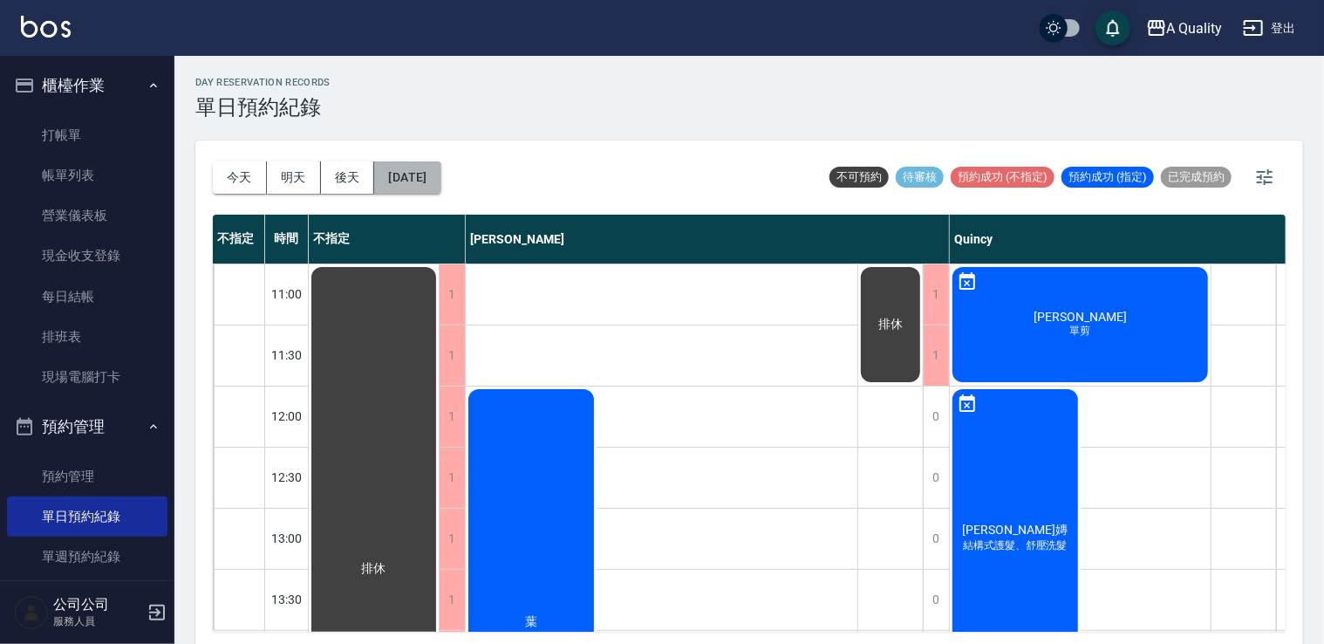
click at [440, 176] on button "[DATE]" at bounding box center [407, 177] width 66 height 32
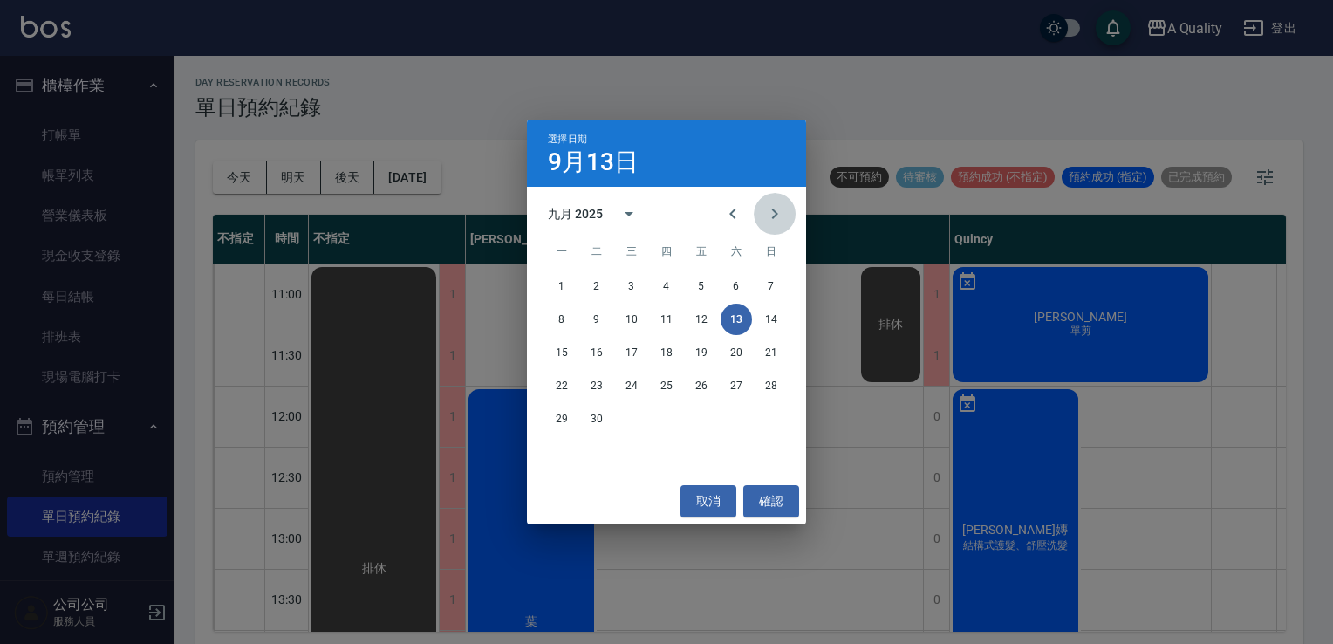
drag, startPoint x: 775, startPoint y: 219, endPoint x: 761, endPoint y: 245, distance: 29.3
click at [775, 222] on icon "Next month" at bounding box center [774, 213] width 21 height 21
click at [701, 355] on button "17" at bounding box center [701, 352] width 31 height 31
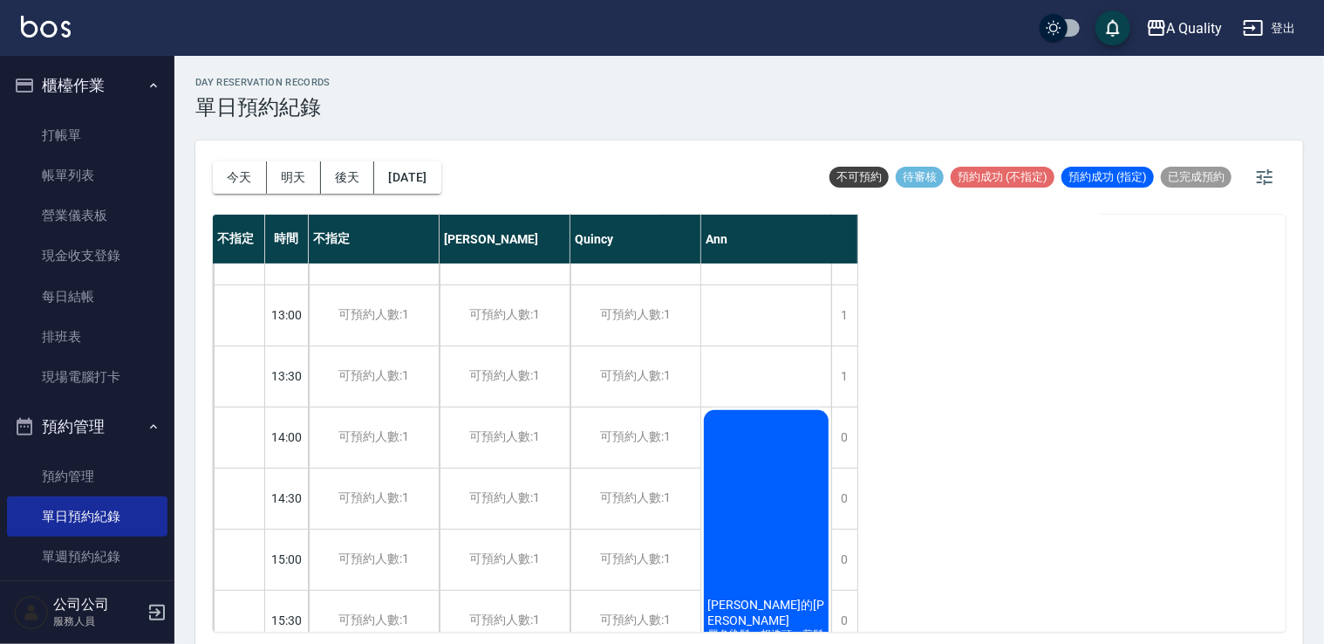
scroll to position [349, 0]
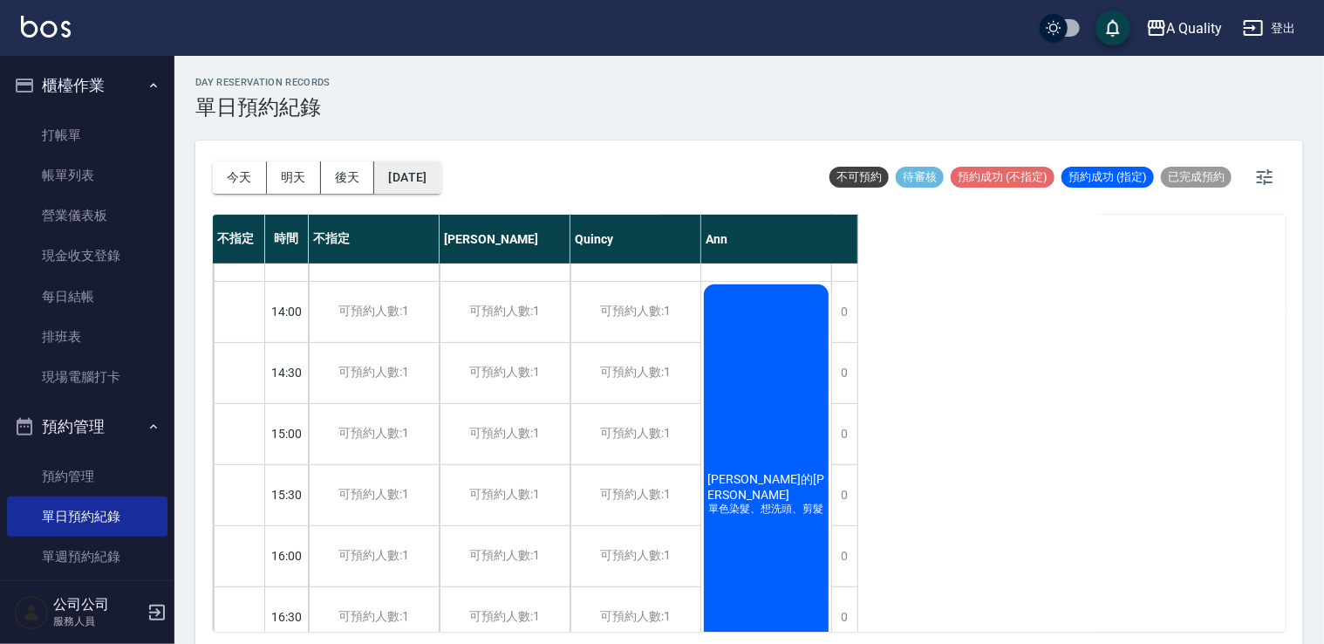
click at [440, 182] on button "[DATE]" at bounding box center [407, 177] width 66 height 32
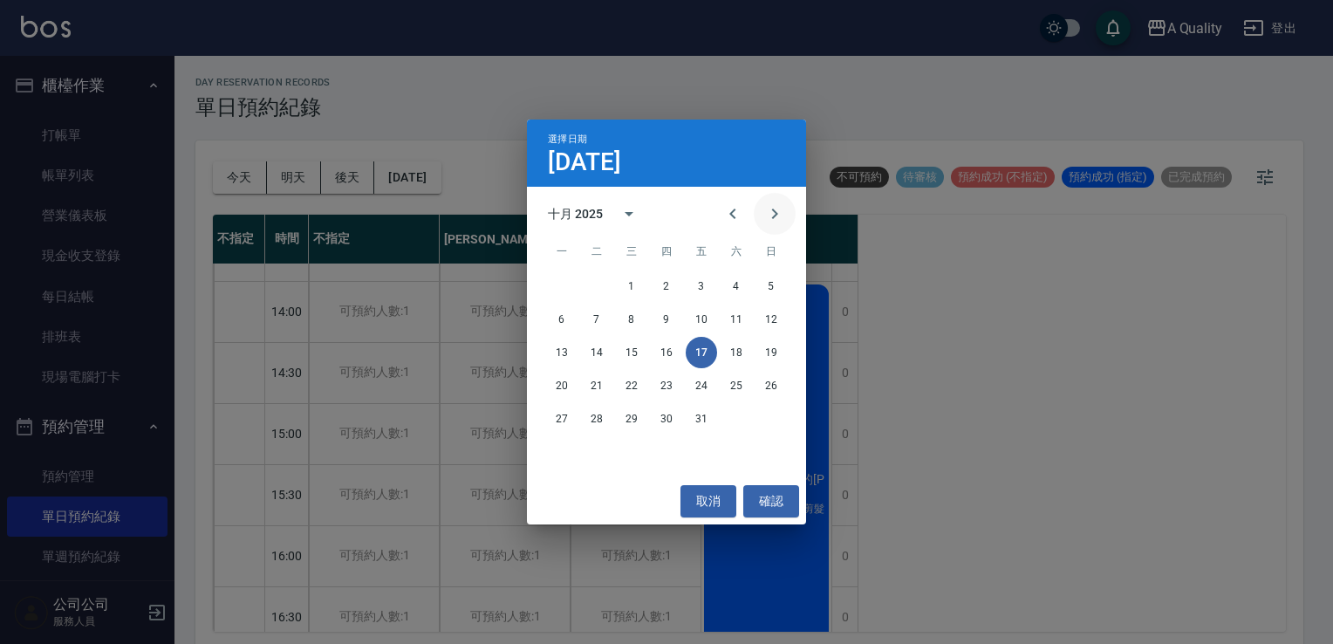
click at [781, 220] on icon "Next month" at bounding box center [774, 213] width 21 height 21
click at [743, 215] on button "Previous month" at bounding box center [733, 214] width 42 height 42
click at [778, 217] on icon "Next month" at bounding box center [774, 213] width 21 height 21
click at [719, 488] on button "取消" at bounding box center [708, 501] width 56 height 32
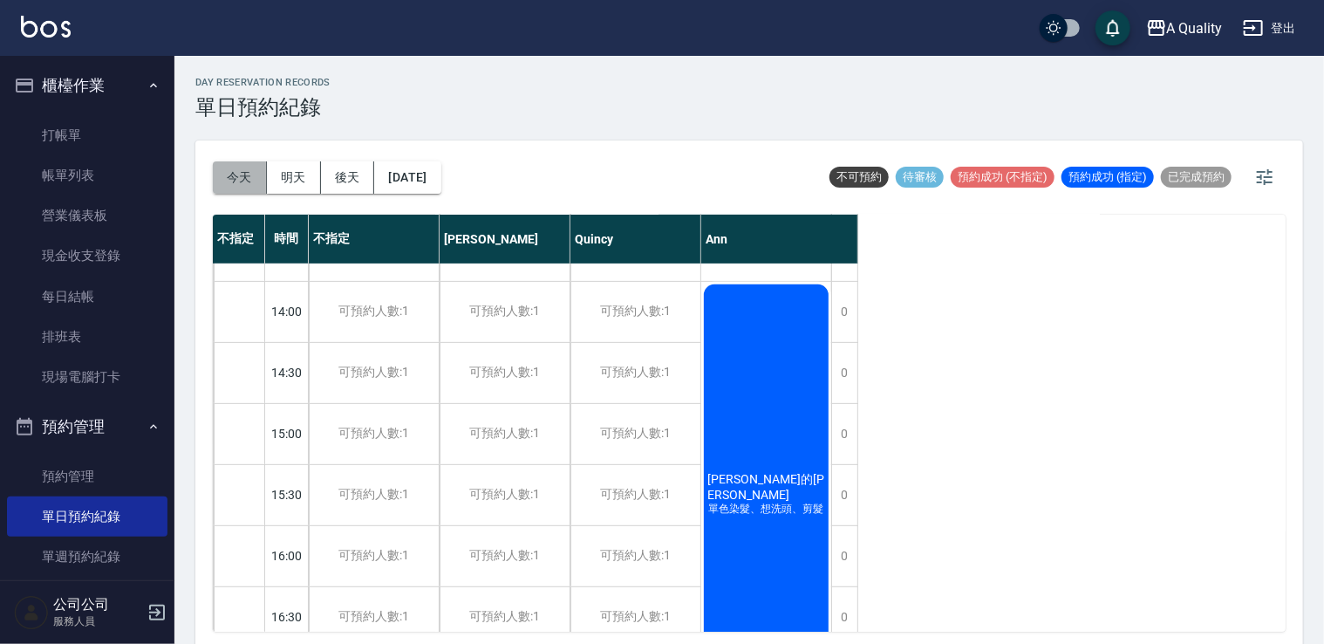
click at [262, 193] on button "今天" at bounding box center [240, 177] width 54 height 32
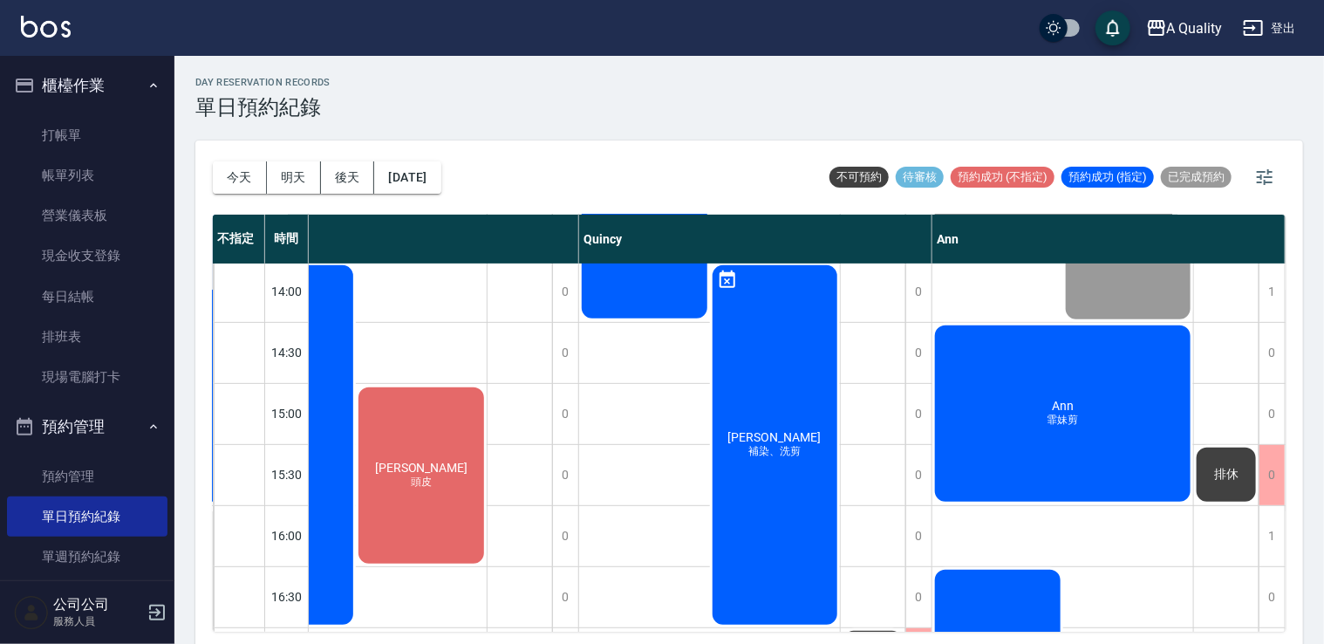
scroll to position [482, 379]
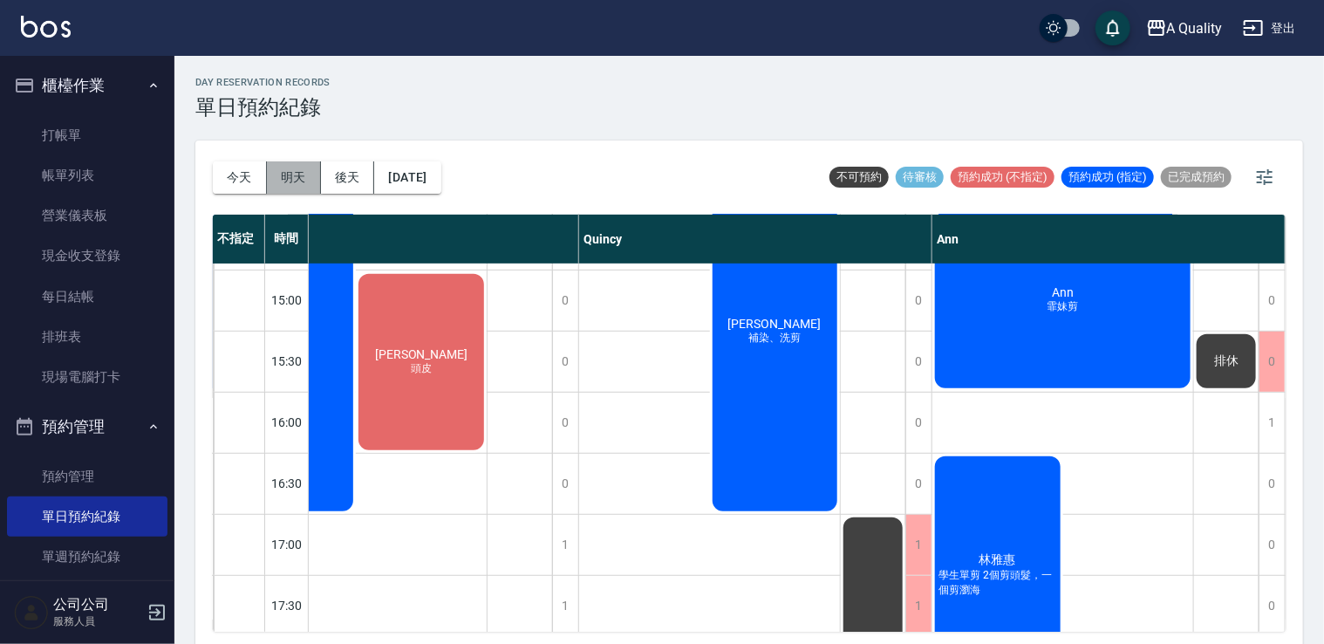
click at [311, 171] on button "明天" at bounding box center [294, 177] width 54 height 32
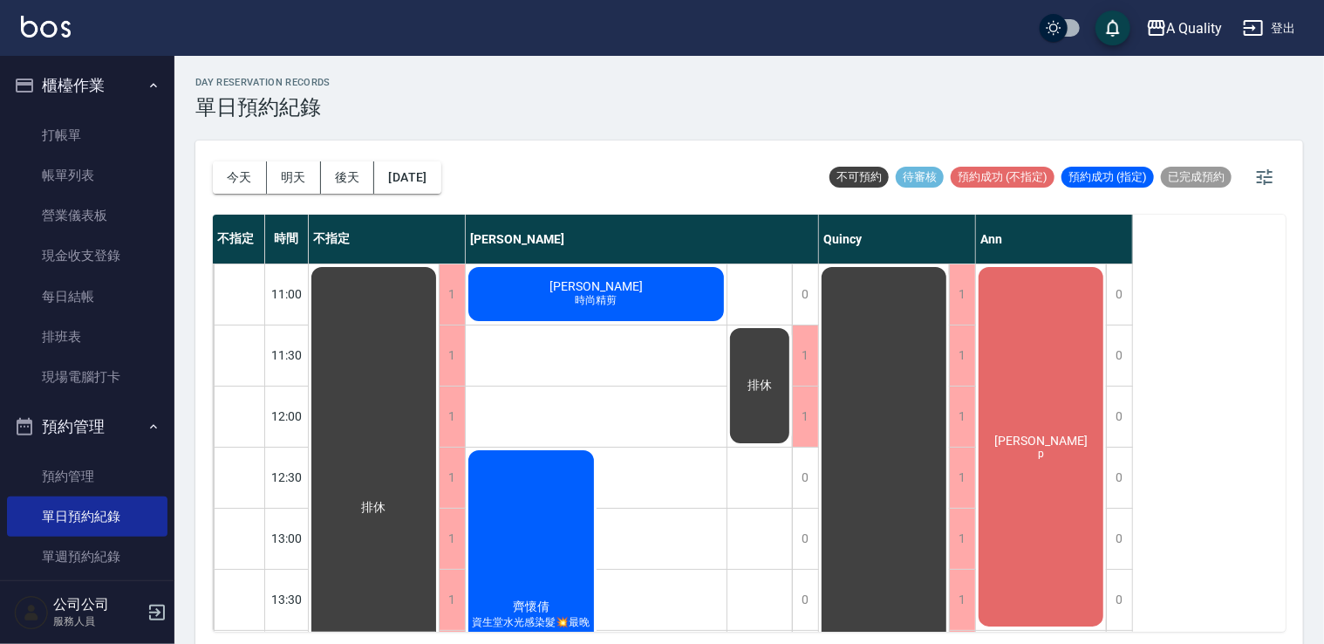
click at [1041, 409] on div "沈r p" at bounding box center [1041, 446] width 130 height 365
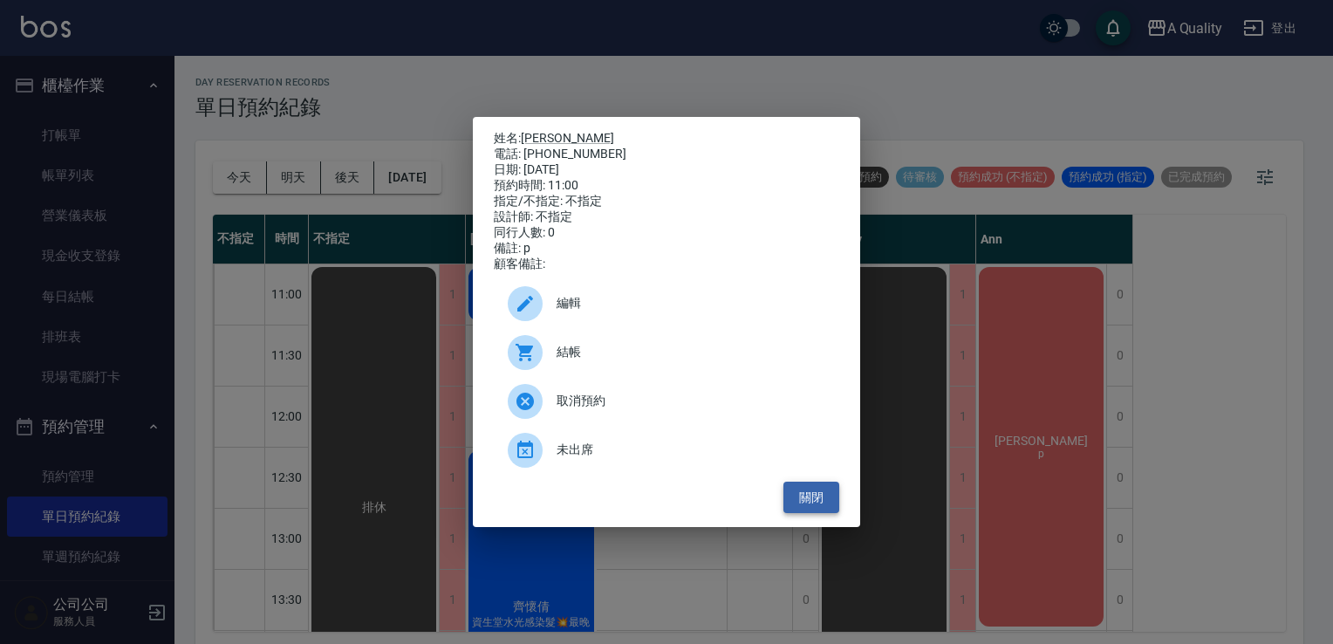
click at [807, 499] on button "關閉" at bounding box center [811, 497] width 56 height 32
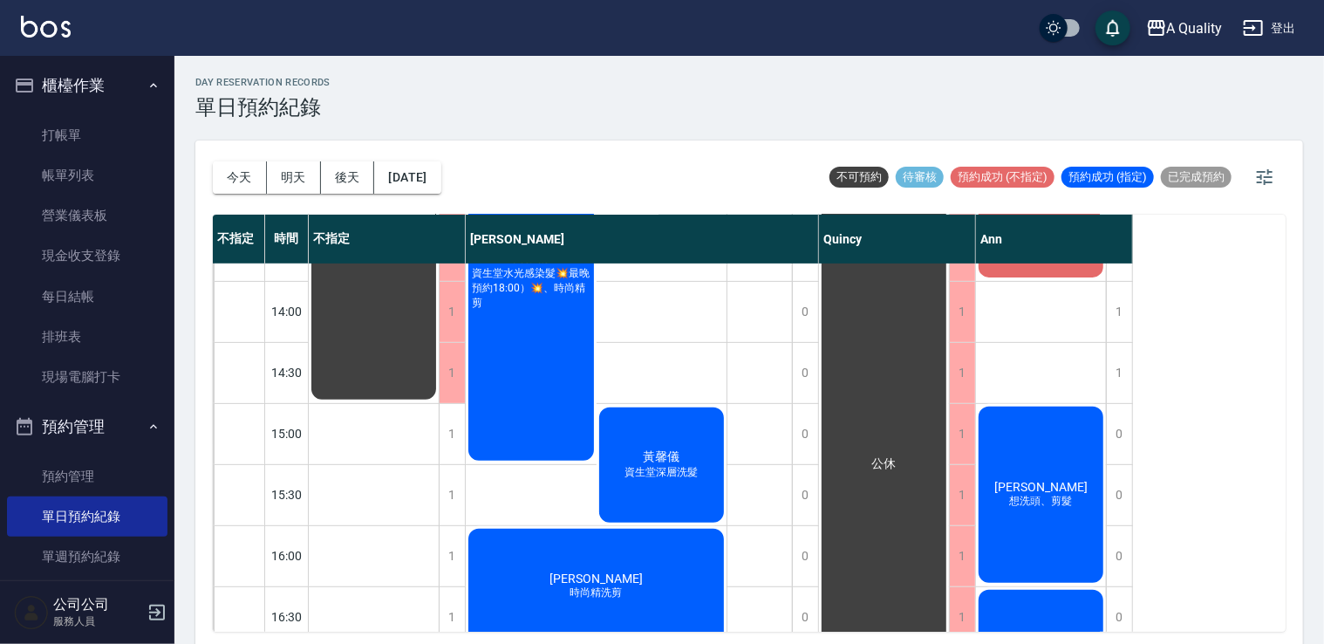
scroll to position [262, 0]
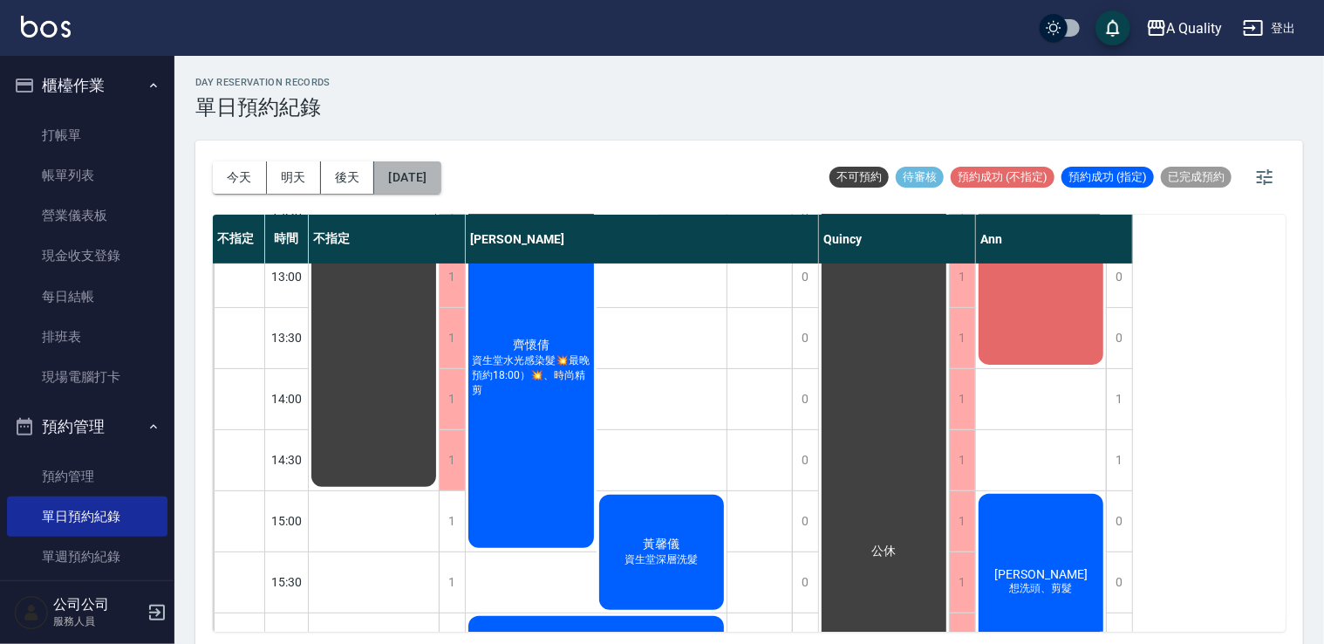
click at [436, 173] on button "[DATE]" at bounding box center [407, 177] width 66 height 32
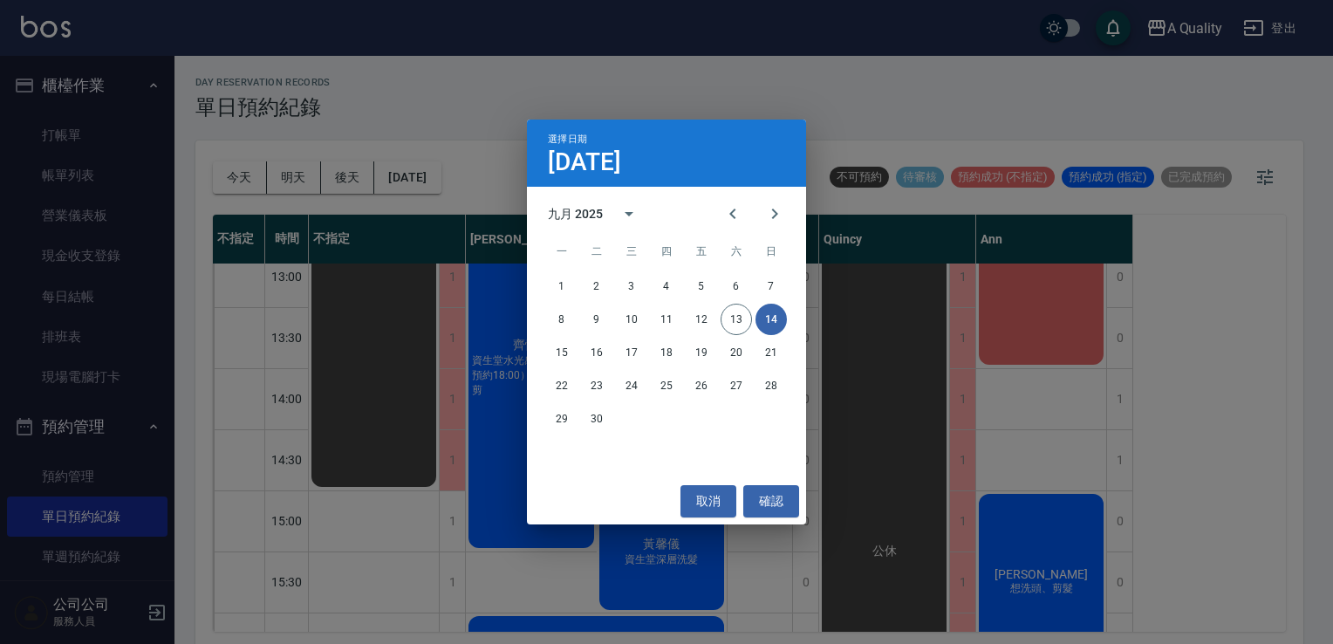
click at [577, 351] on div "15 16 17 18 19 20 21" at bounding box center [666, 352] width 279 height 31
click at [568, 352] on button "15" at bounding box center [561, 352] width 31 height 31
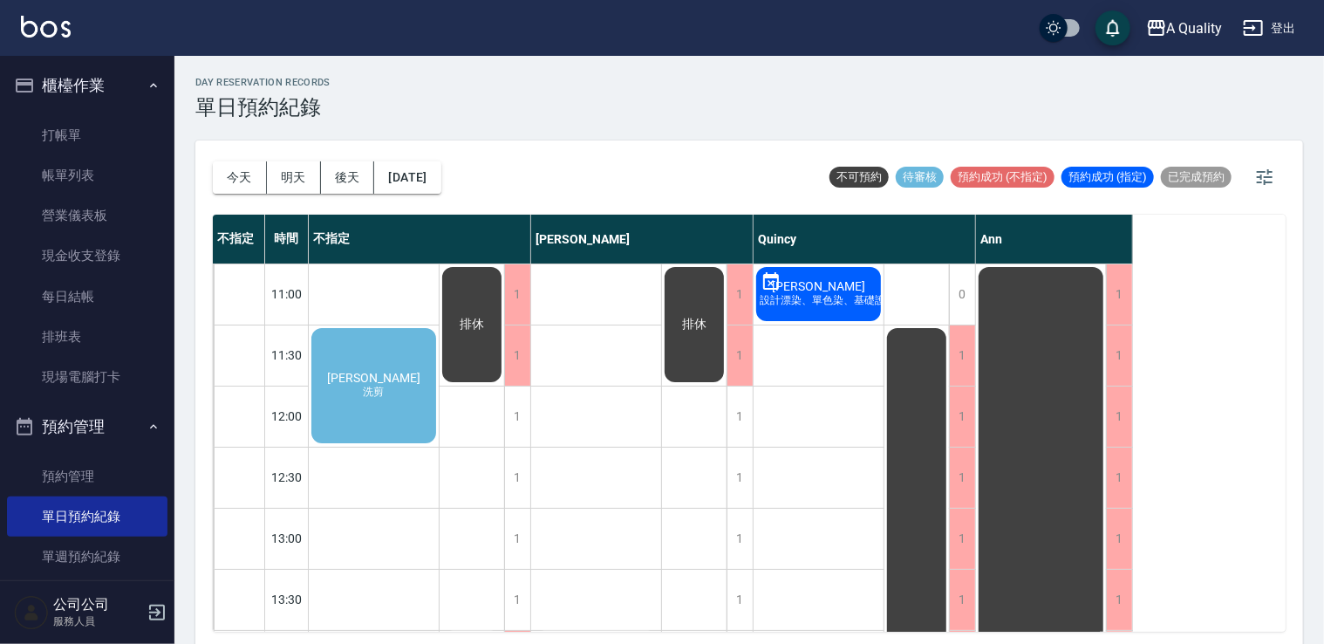
click at [440, 384] on div "排休" at bounding box center [472, 324] width 65 height 120
click at [393, 393] on div "林芸 洗剪" at bounding box center [374, 385] width 130 height 120
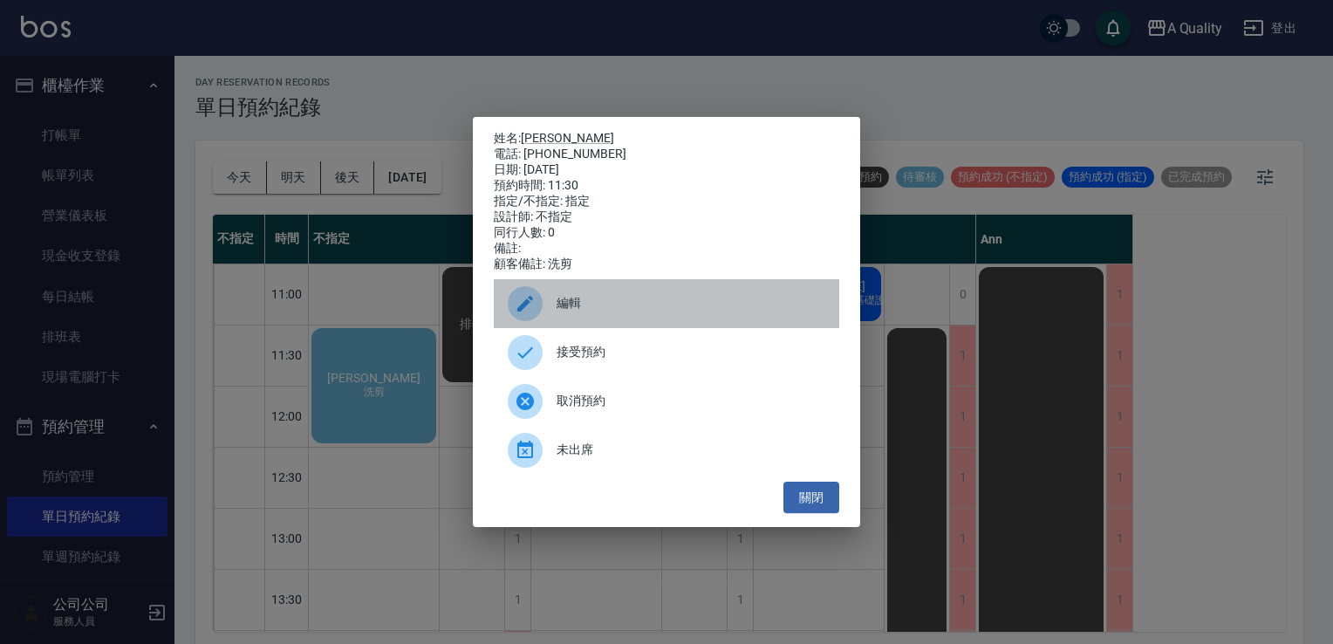
click at [607, 337] on ul "編輯 接受預約 取消預約 未出席" at bounding box center [666, 376] width 345 height 209
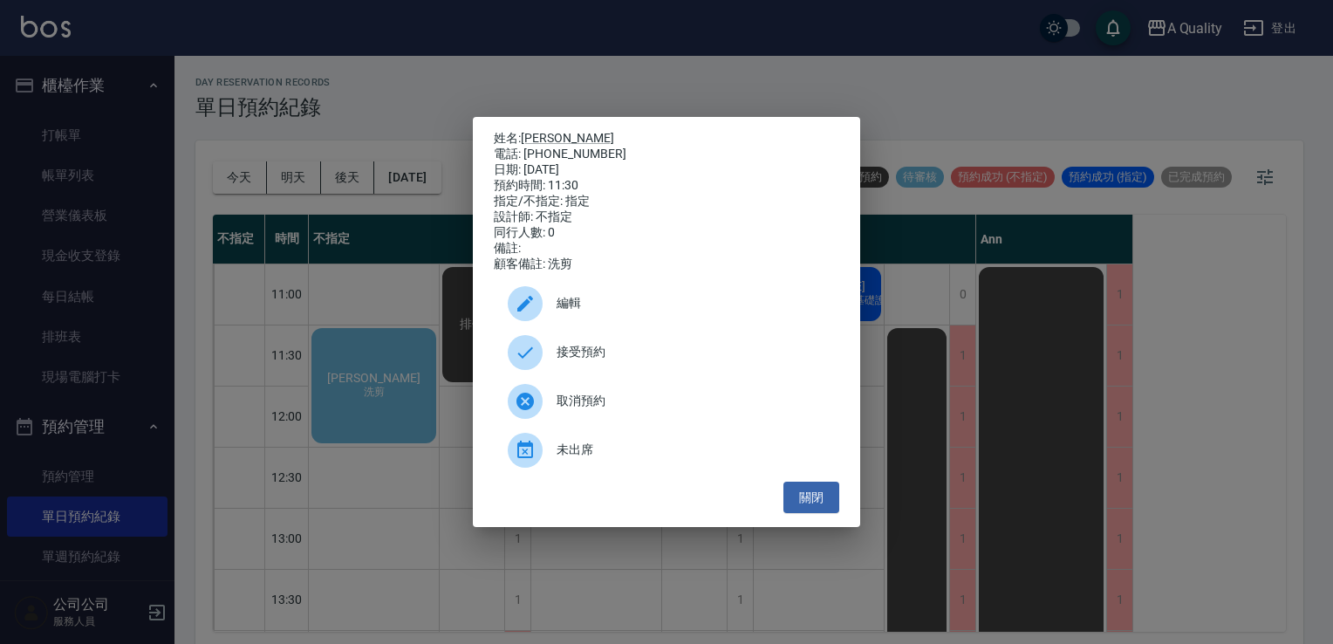
click at [588, 342] on div "接受預約" at bounding box center [666, 352] width 345 height 49
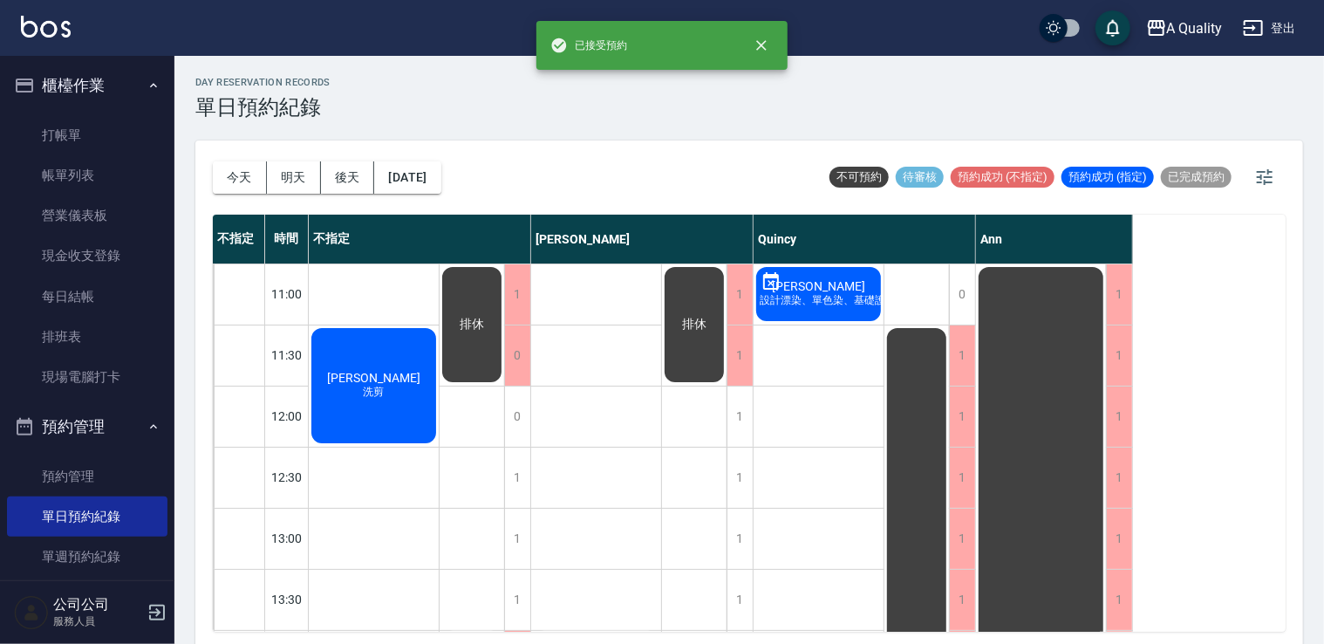
click at [388, 391] on div "林芸 洗剪" at bounding box center [374, 385] width 130 height 120
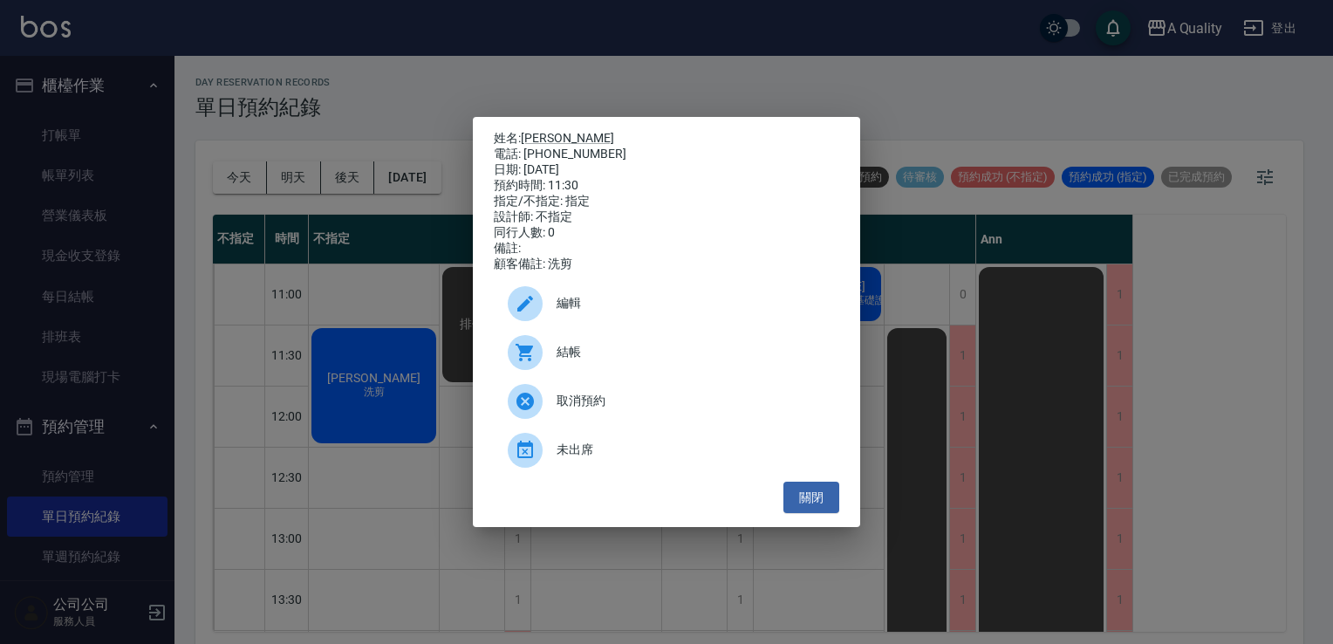
click at [590, 307] on span "編輯" at bounding box center [690, 303] width 269 height 18
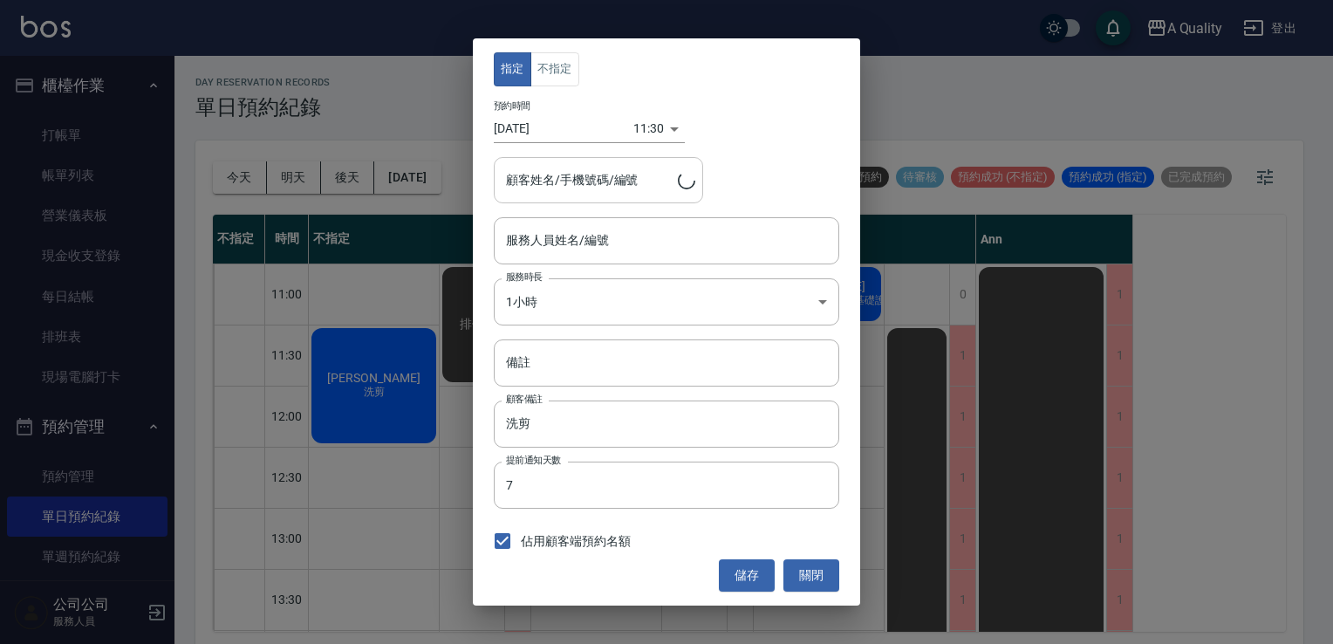
type input "不指定(無代號)"
type input "林芸/0933958812"
click at [563, 57] on button "不指定" at bounding box center [554, 69] width 49 height 34
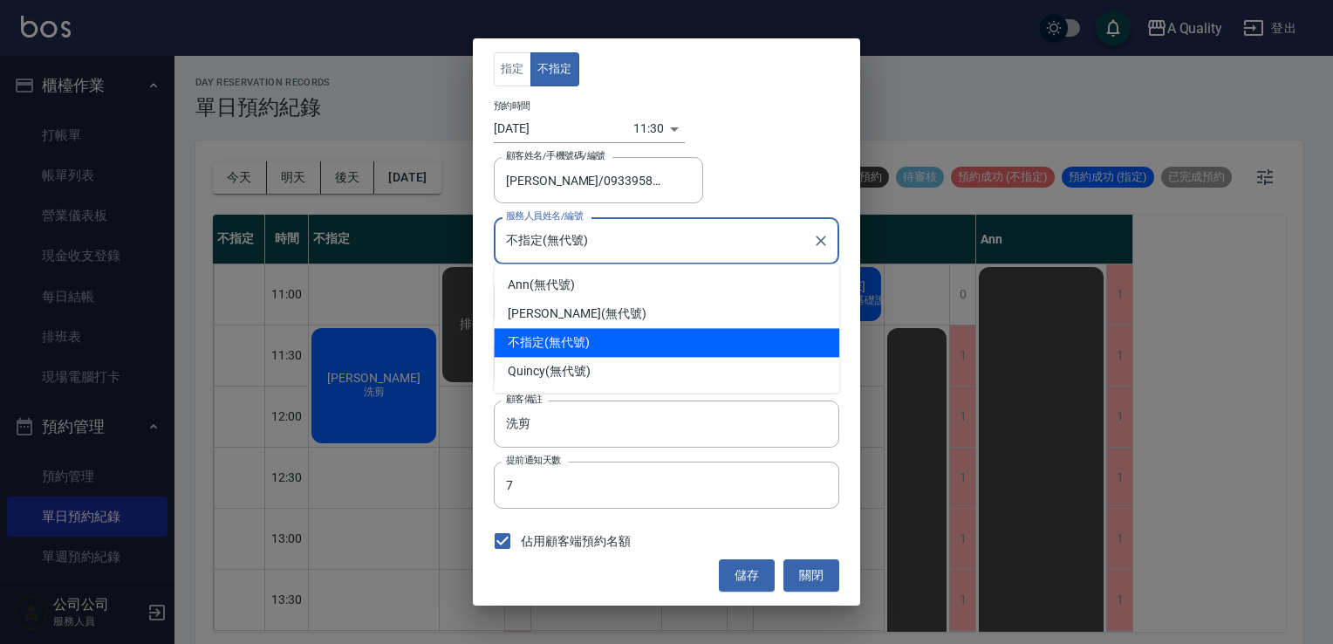
click at [624, 232] on input "不指定(無代號)" at bounding box center [654, 240] width 304 height 31
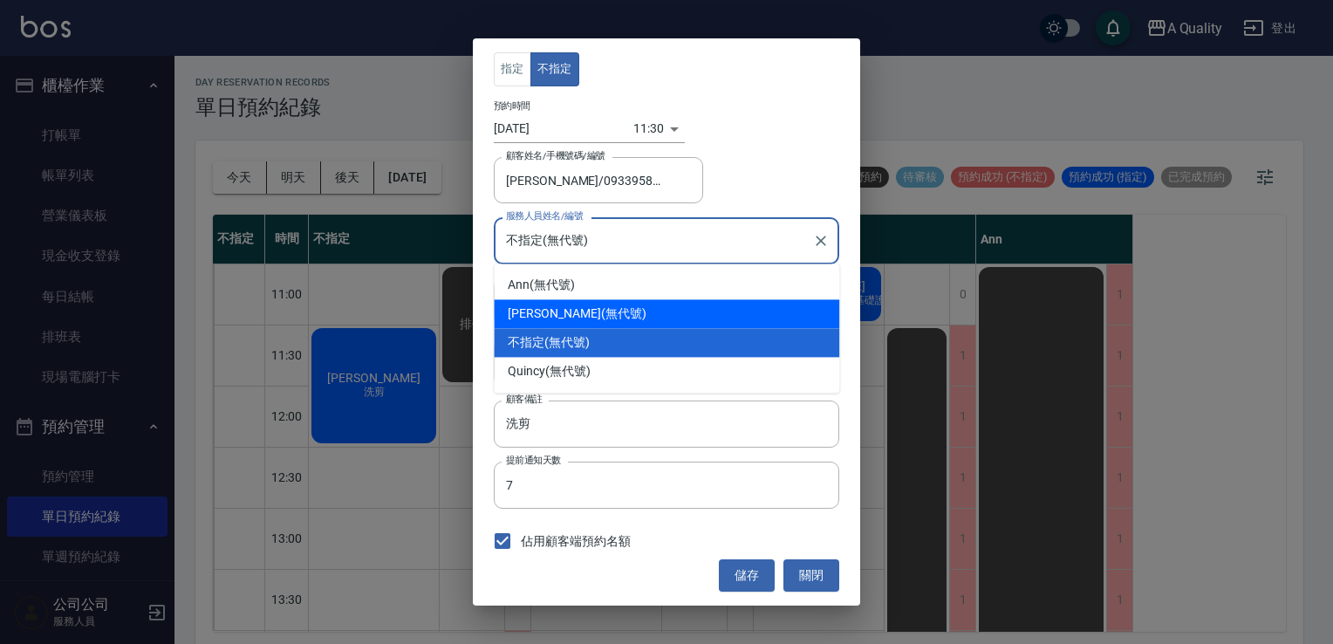
click at [556, 319] on div "Taylor (無代號)" at bounding box center [666, 313] width 345 height 29
type input "Taylor(無代號)"
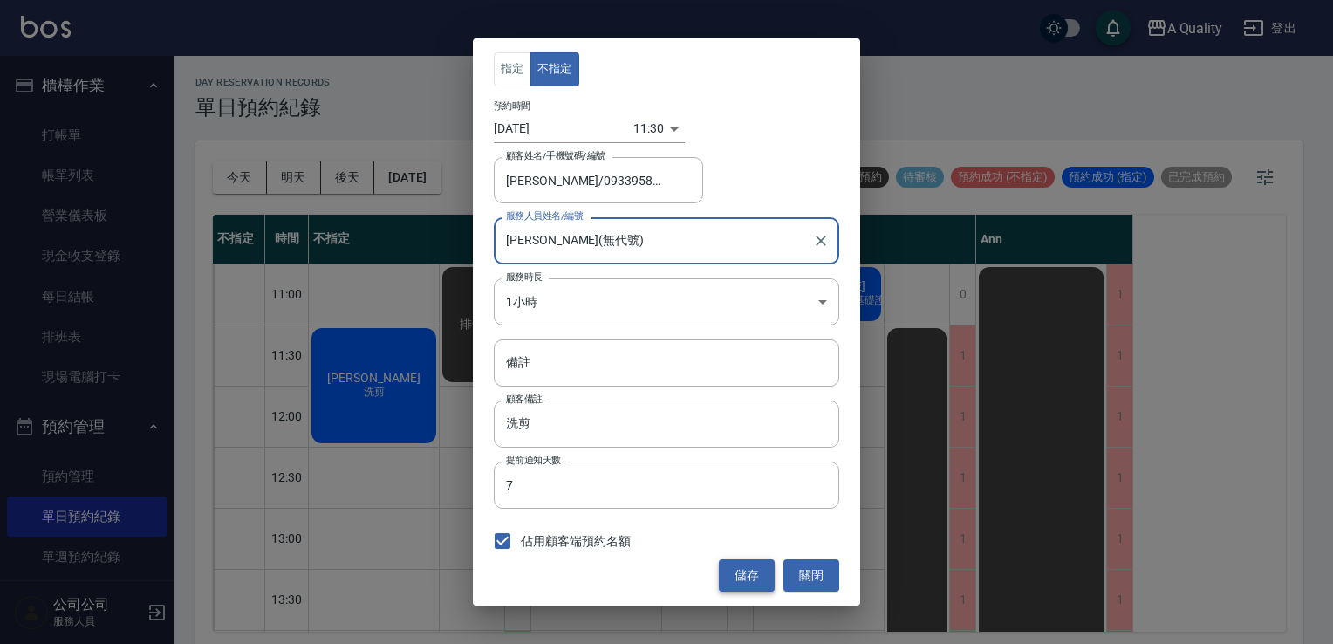
click at [754, 590] on button "儲存" at bounding box center [747, 575] width 56 height 32
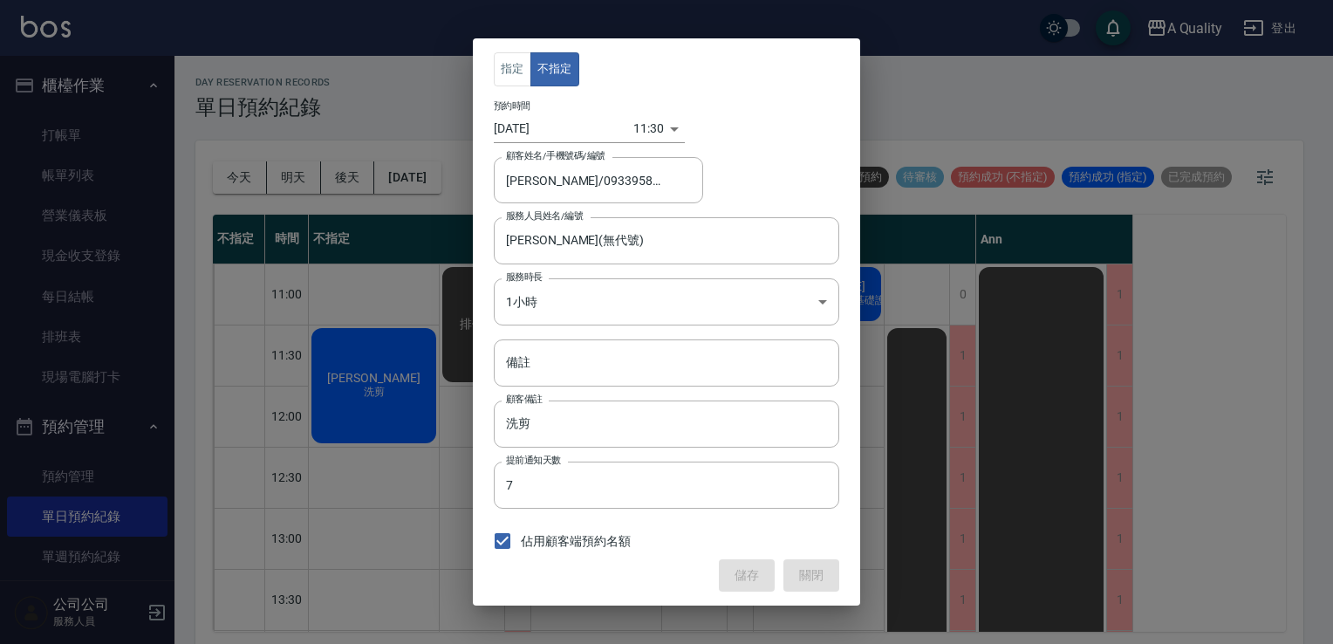
click at [750, 580] on div "儲存 關閉" at bounding box center [666, 575] width 345 height 32
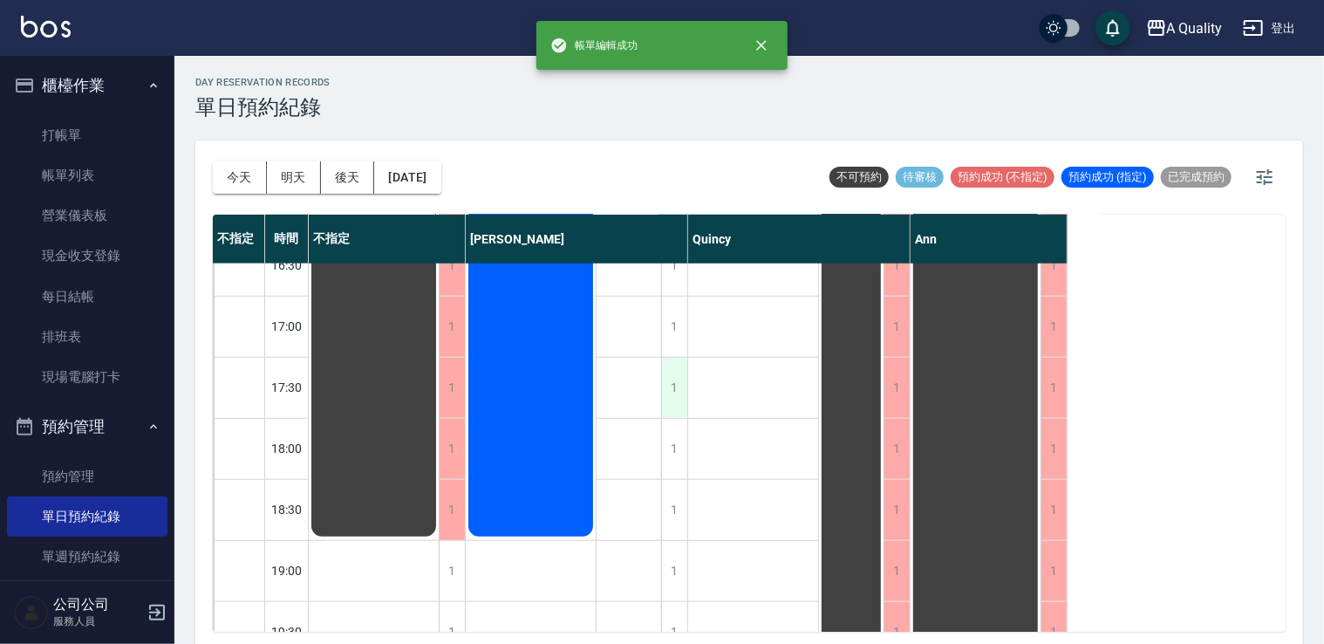
scroll to position [744, 0]
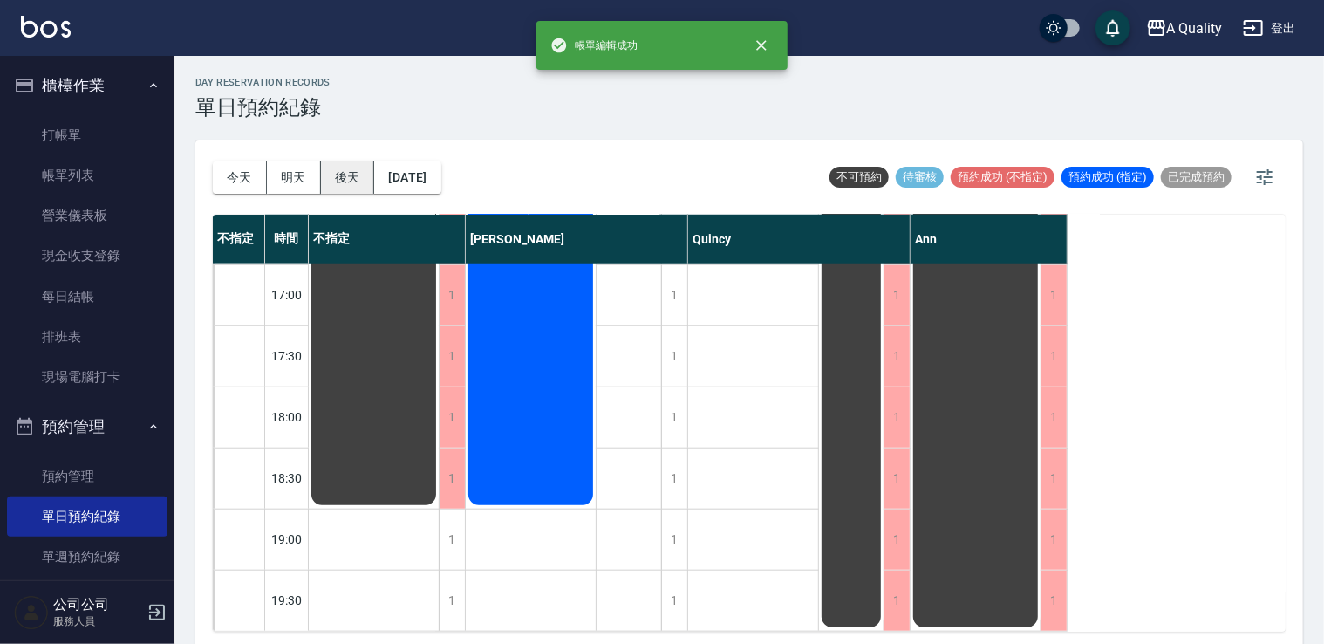
click at [341, 183] on button "後天" at bounding box center [348, 177] width 54 height 32
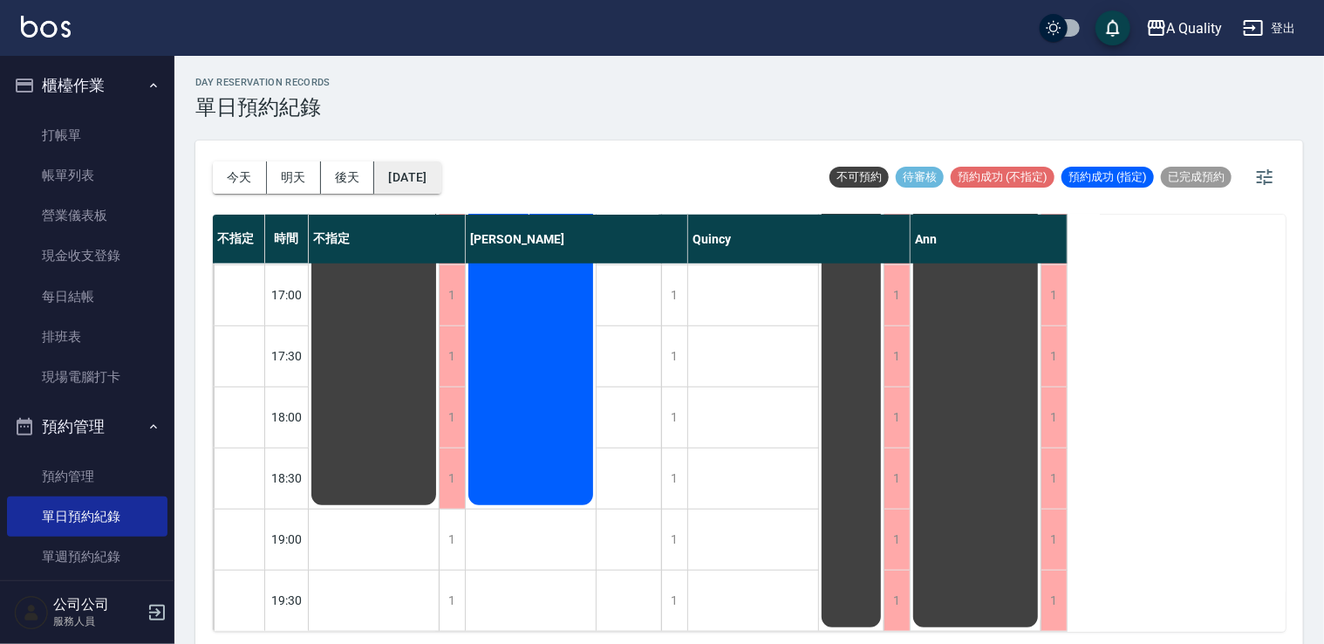
click at [427, 174] on button "2025/09/15" at bounding box center [407, 177] width 66 height 32
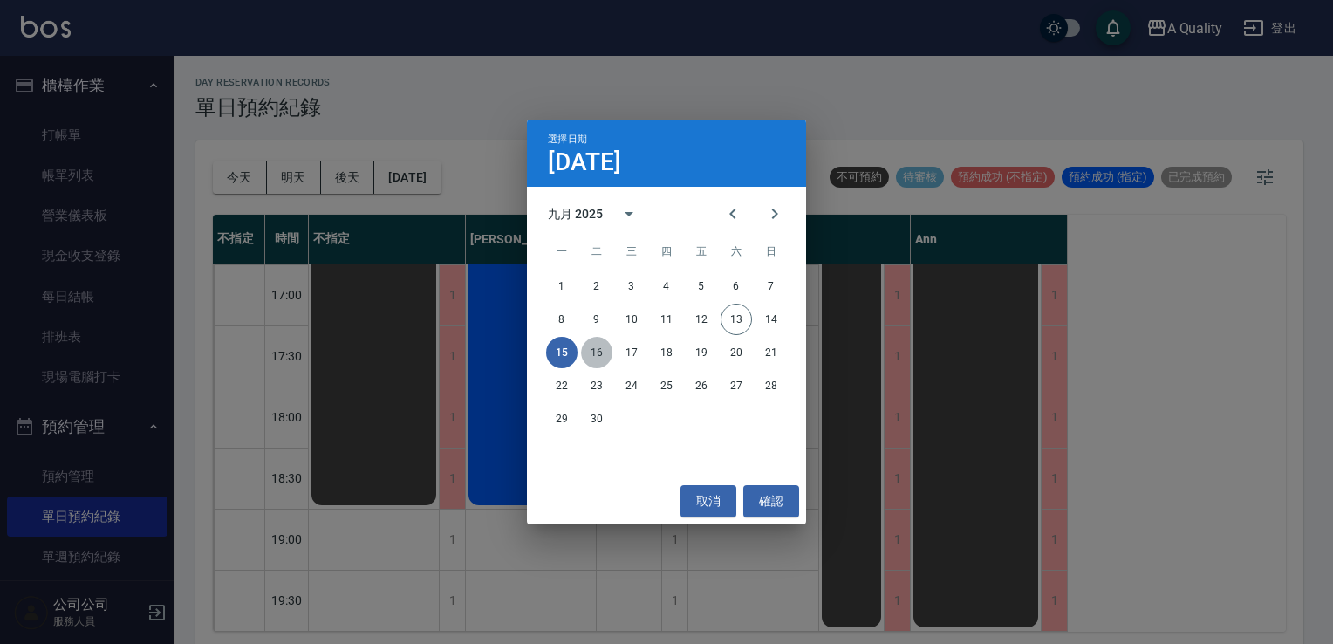
click at [600, 350] on button "16" at bounding box center [596, 352] width 31 height 31
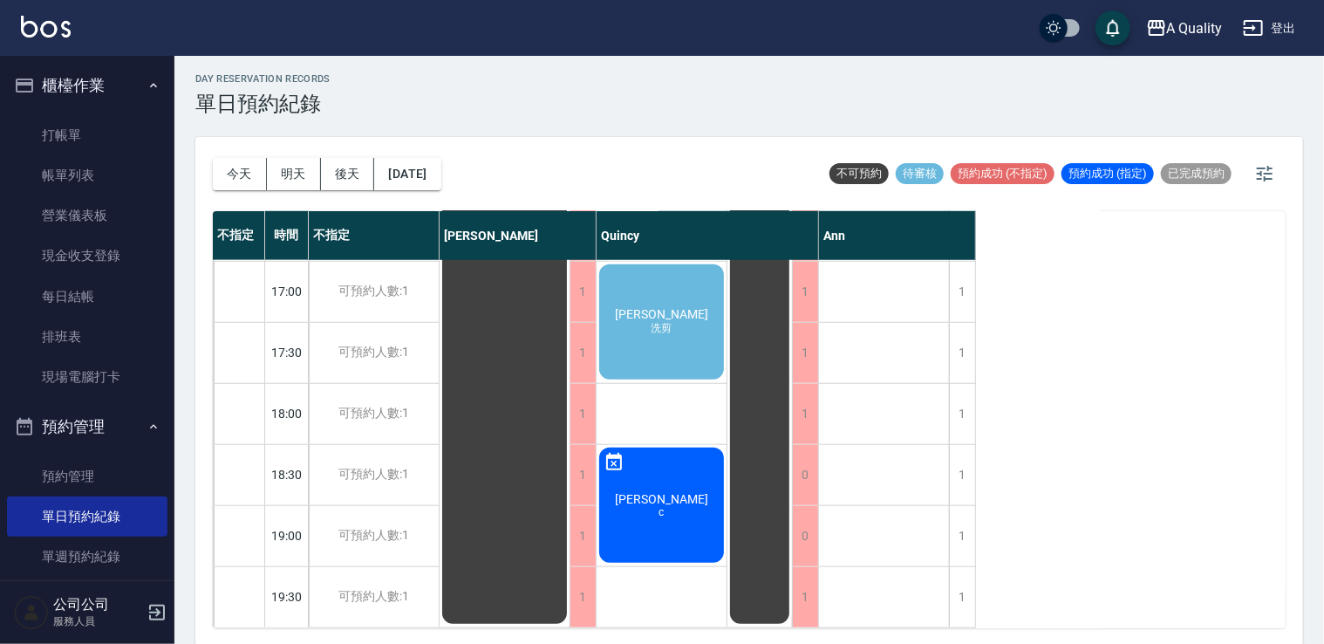
scroll to position [4, 0]
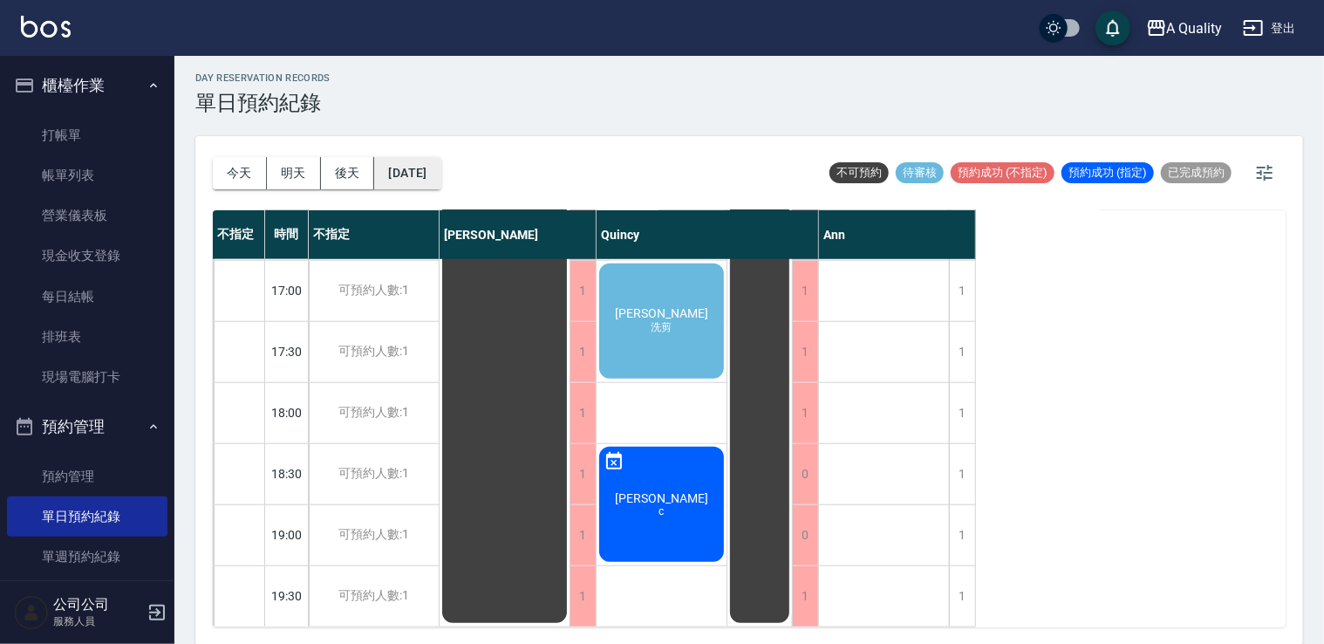
click at [399, 187] on button "2025/09/16" at bounding box center [407, 173] width 66 height 32
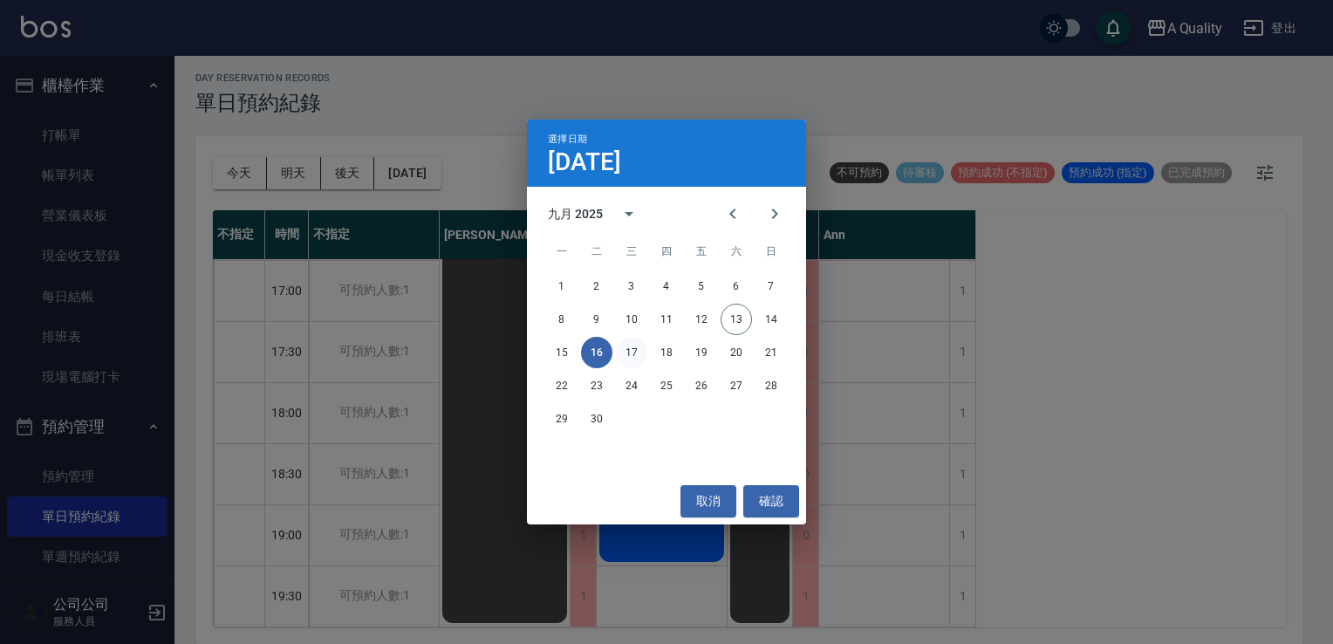
click at [636, 347] on button "17" at bounding box center [631, 352] width 31 height 31
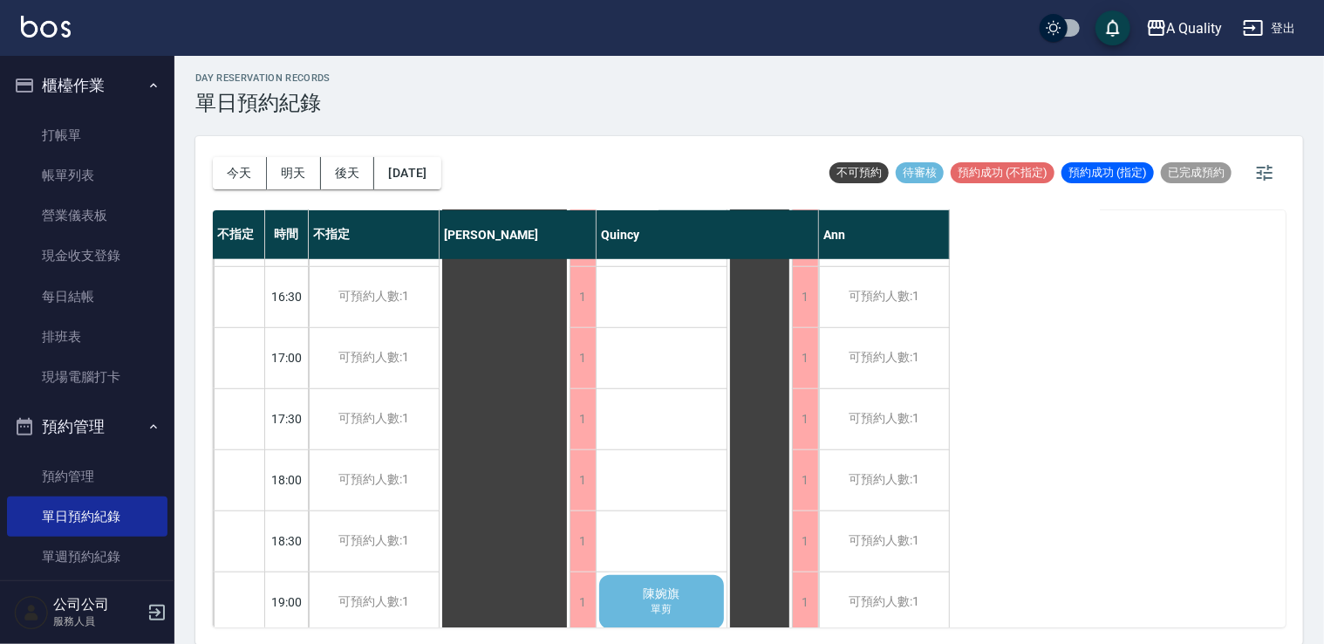
scroll to position [744, 0]
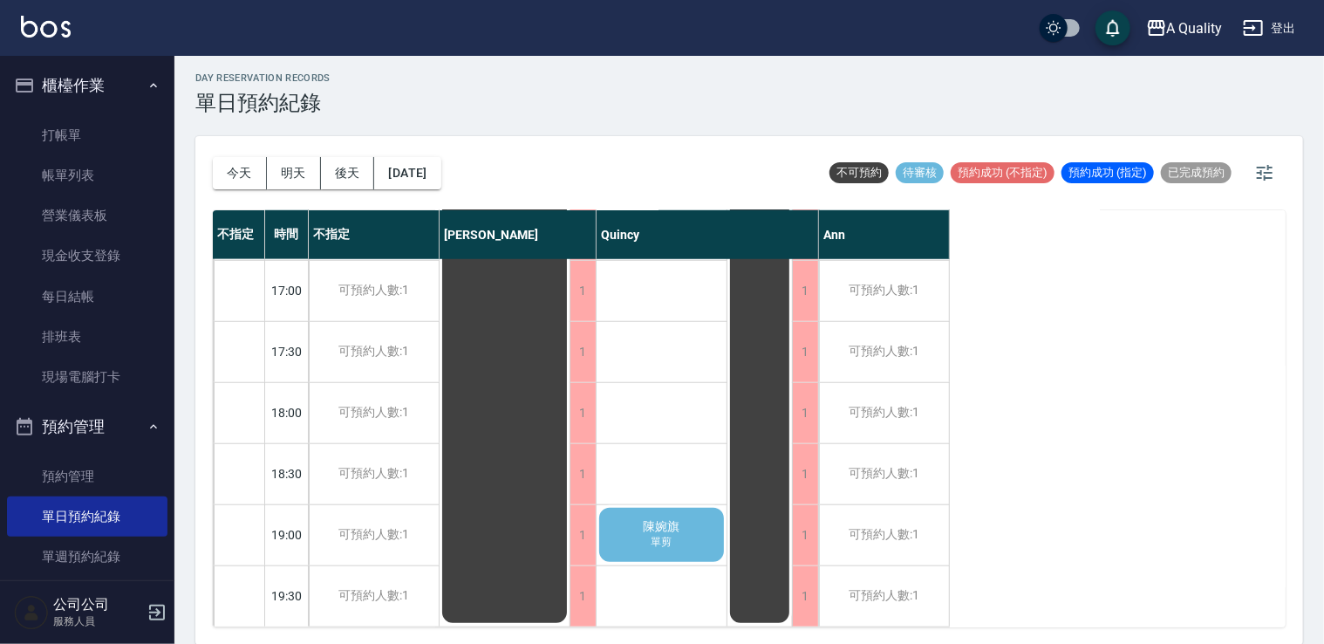
click at [676, 543] on div "陳婉旗 單剪" at bounding box center [662, 534] width 130 height 59
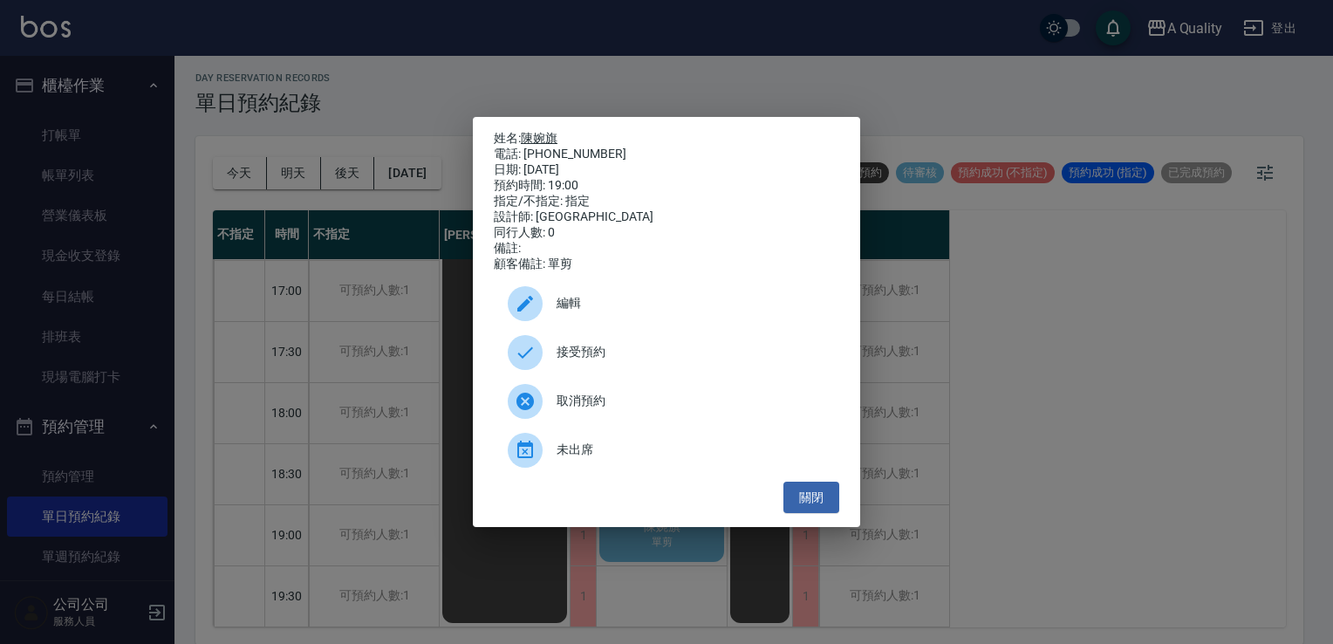
click at [528, 138] on link "陳婉旗" at bounding box center [539, 138] width 37 height 14
click at [805, 509] on button "關閉" at bounding box center [811, 497] width 56 height 32
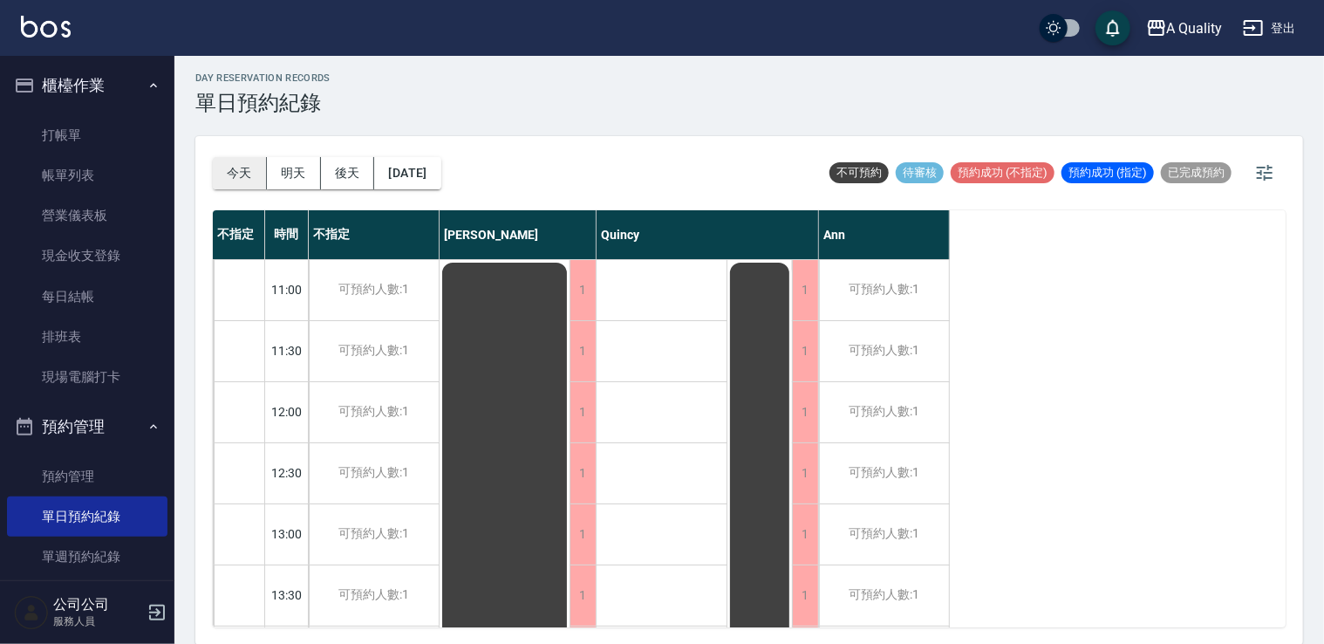
scroll to position [744, 0]
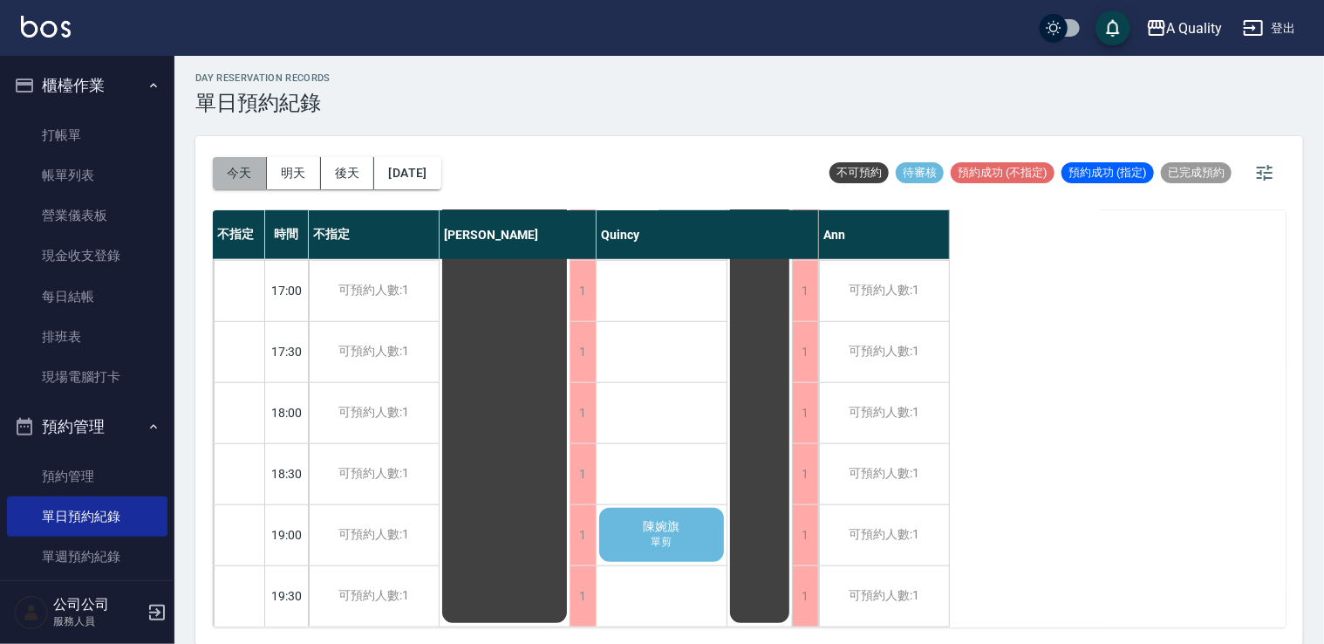
click at [247, 169] on button "今天" at bounding box center [240, 173] width 54 height 32
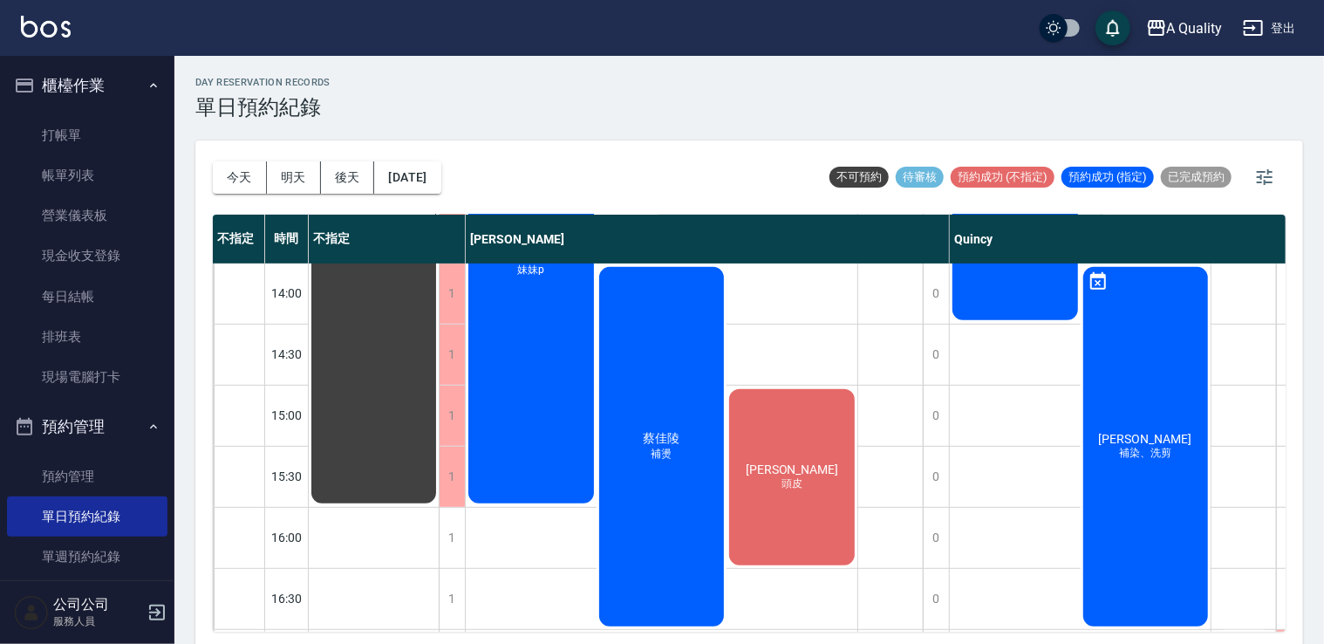
scroll to position [395, 0]
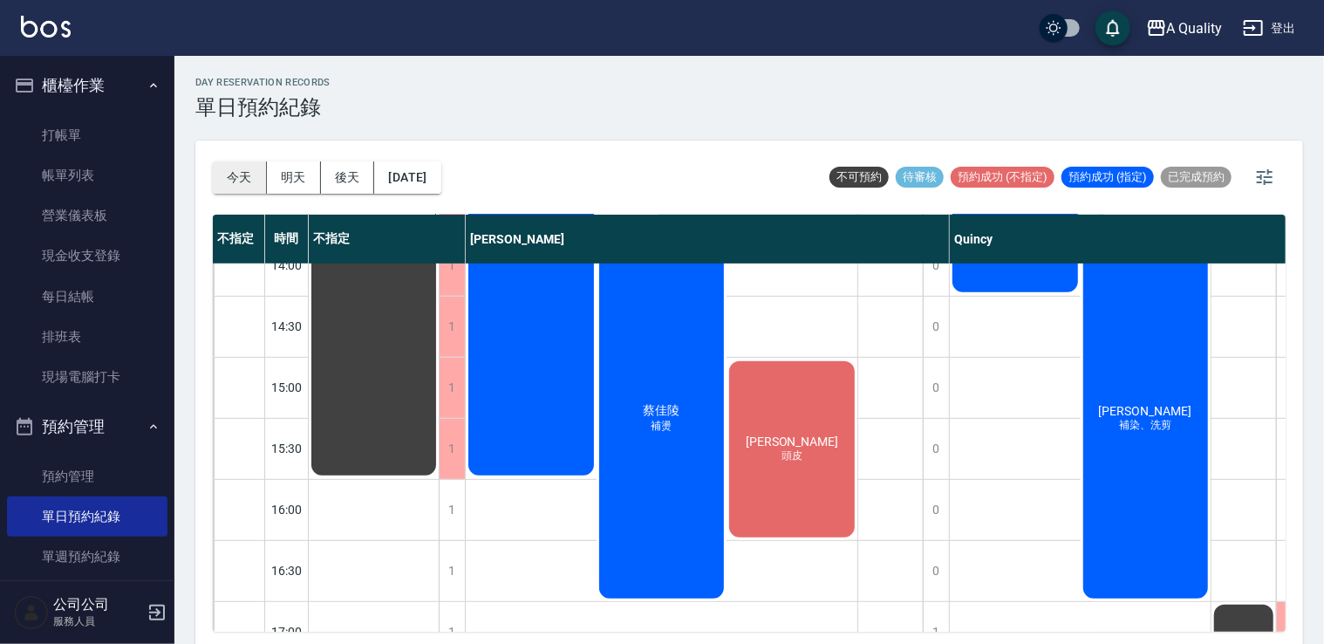
click at [243, 182] on button "今天" at bounding box center [240, 177] width 54 height 32
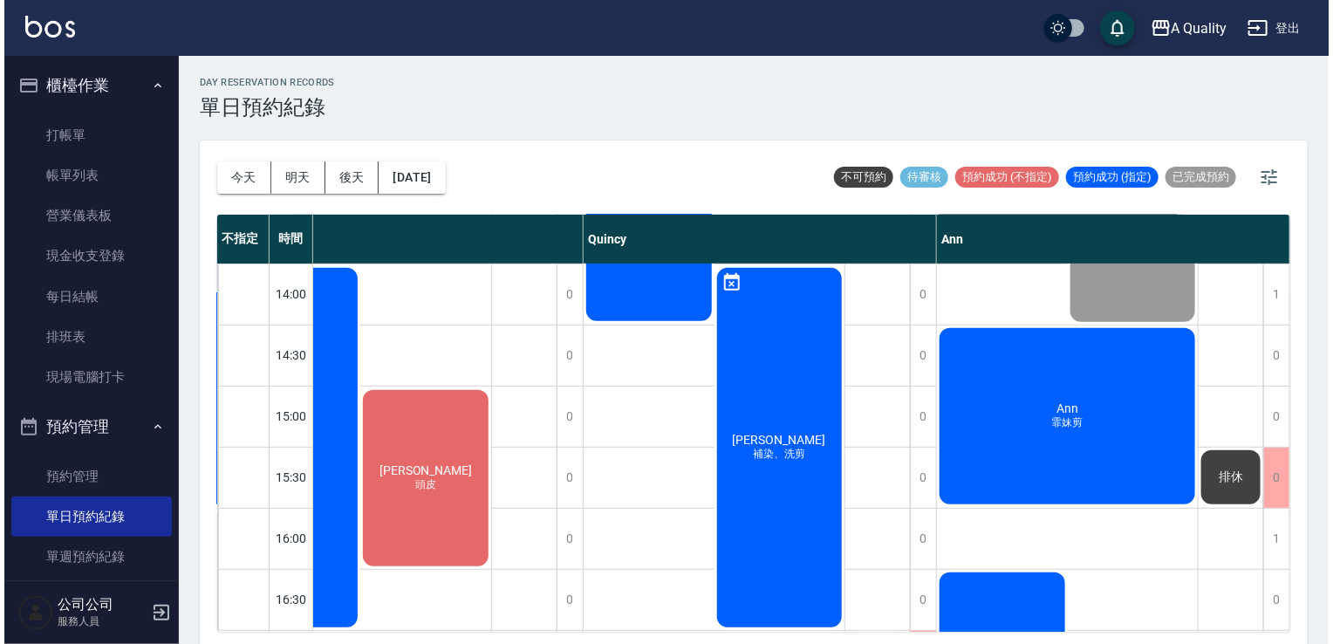
scroll to position [395, 379]
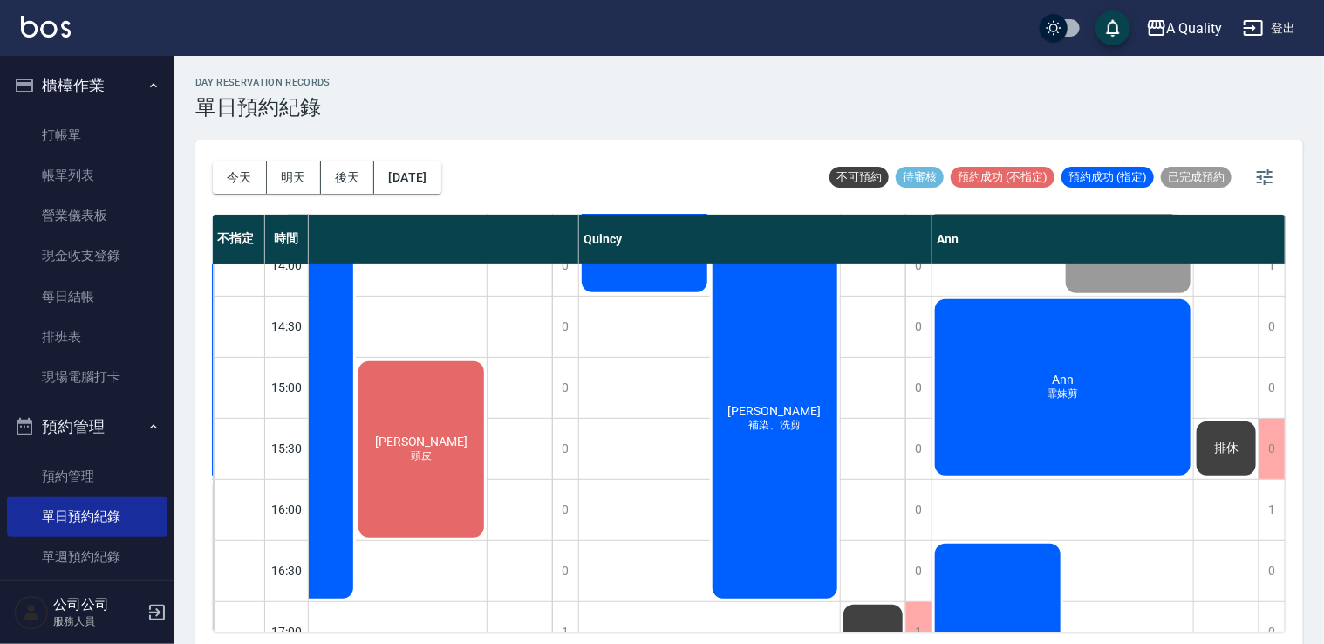
click at [952, 445] on div "[PERSON_NAME]妹剪" at bounding box center [1062, 387] width 261 height 181
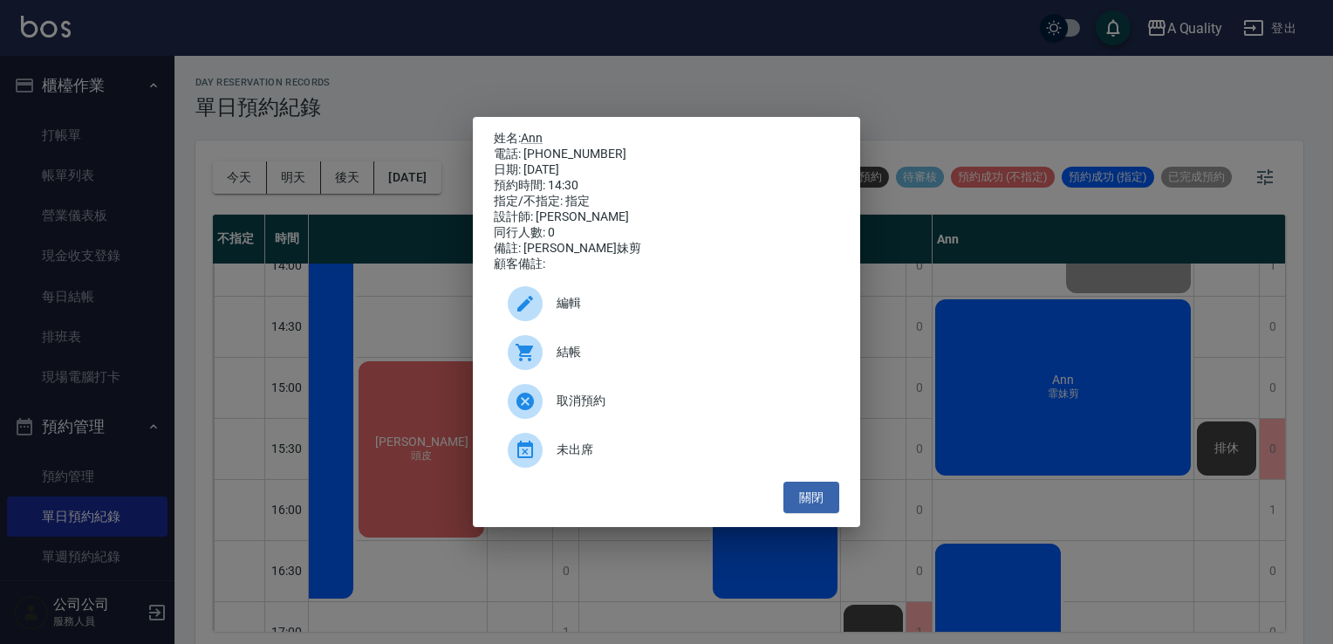
click at [572, 361] on span "結帳" at bounding box center [690, 352] width 269 height 18
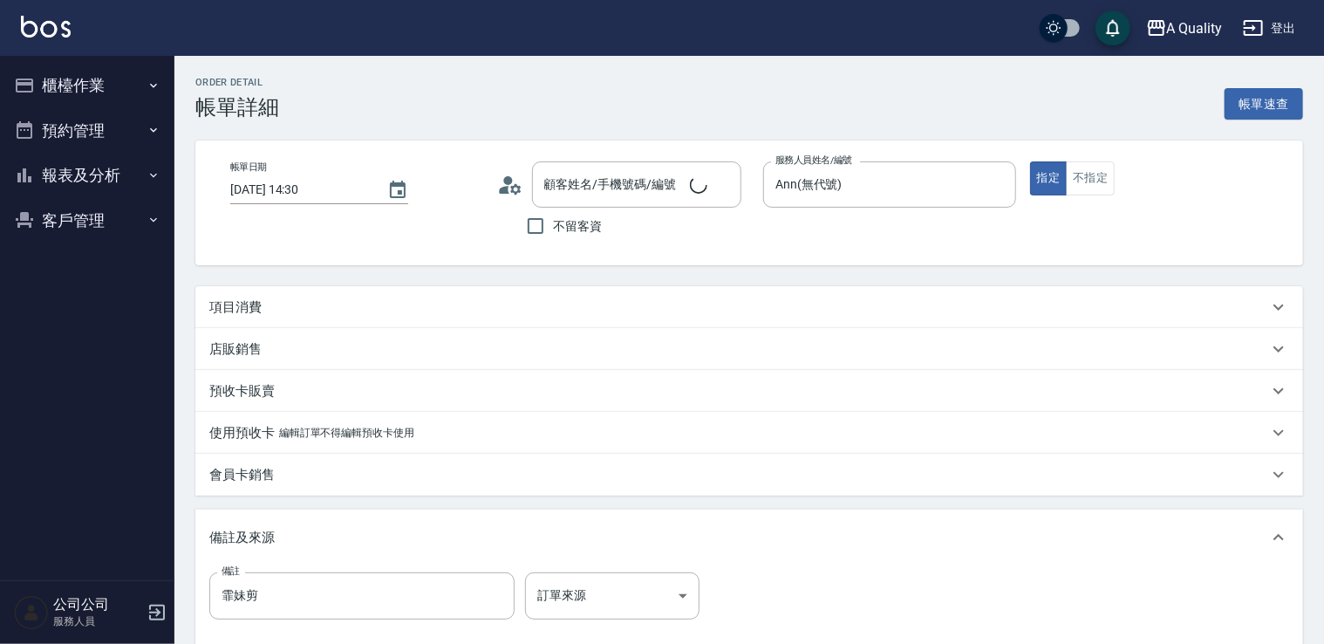
type input "Ann/0912437337/null"
click at [222, 308] on p "項目消費" at bounding box center [235, 307] width 52 height 18
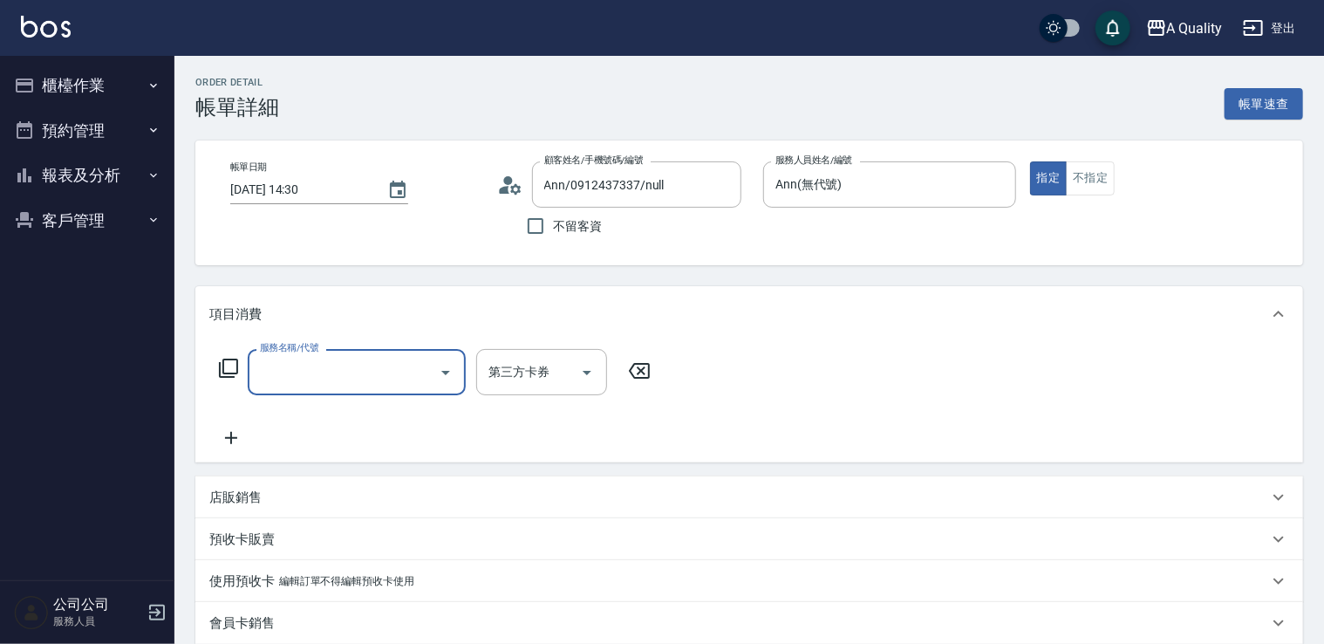
click at [356, 352] on div "服務名稱/代號" at bounding box center [357, 372] width 218 height 46
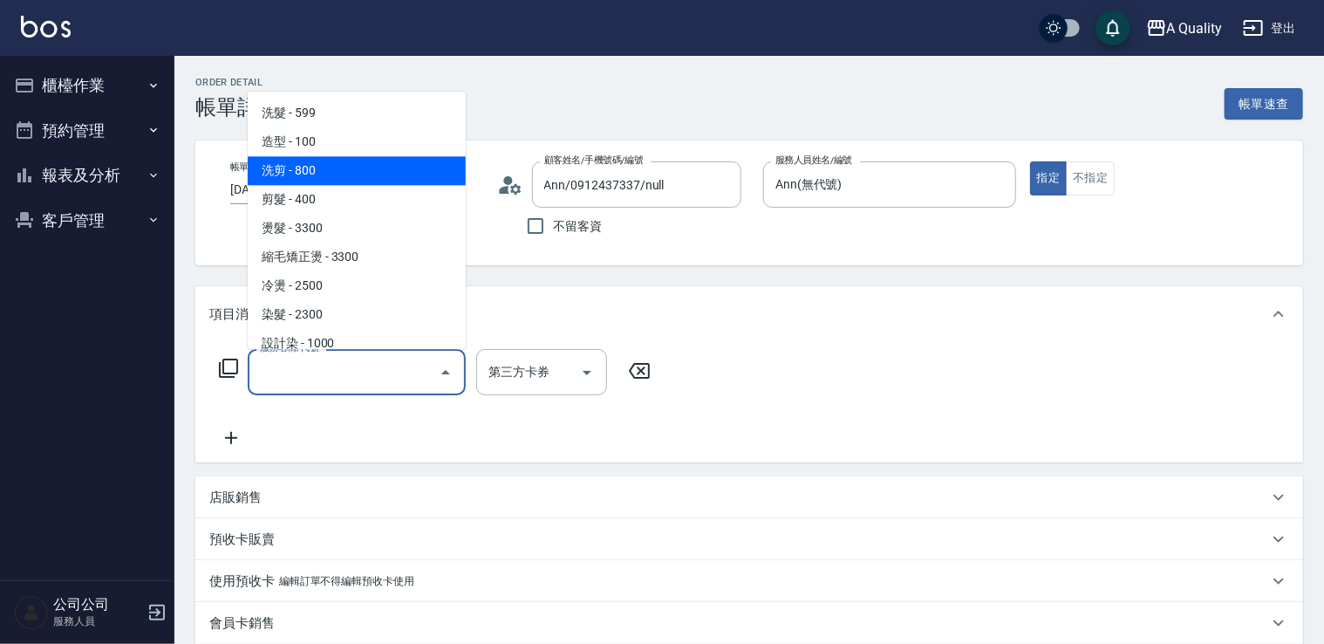
click at [294, 162] on span "洗剪 - 800" at bounding box center [357, 170] width 218 height 29
type input "洗剪(103)"
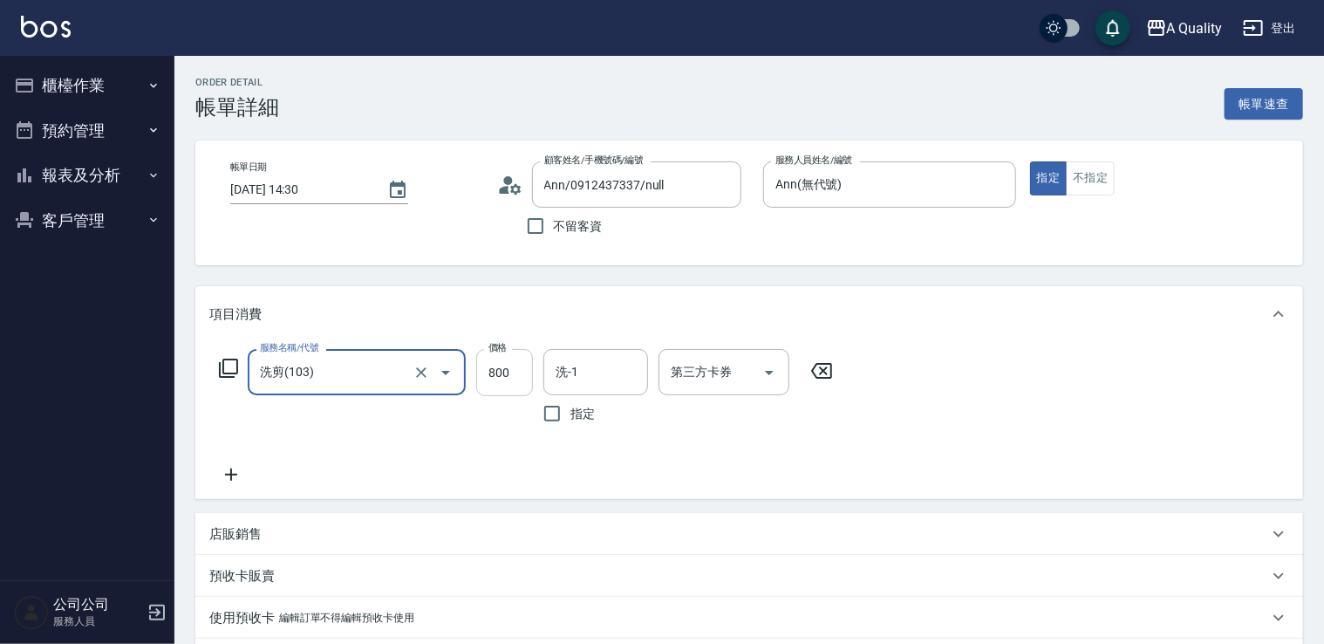
click at [511, 372] on input "800" at bounding box center [504, 372] width 57 height 47
type input "670"
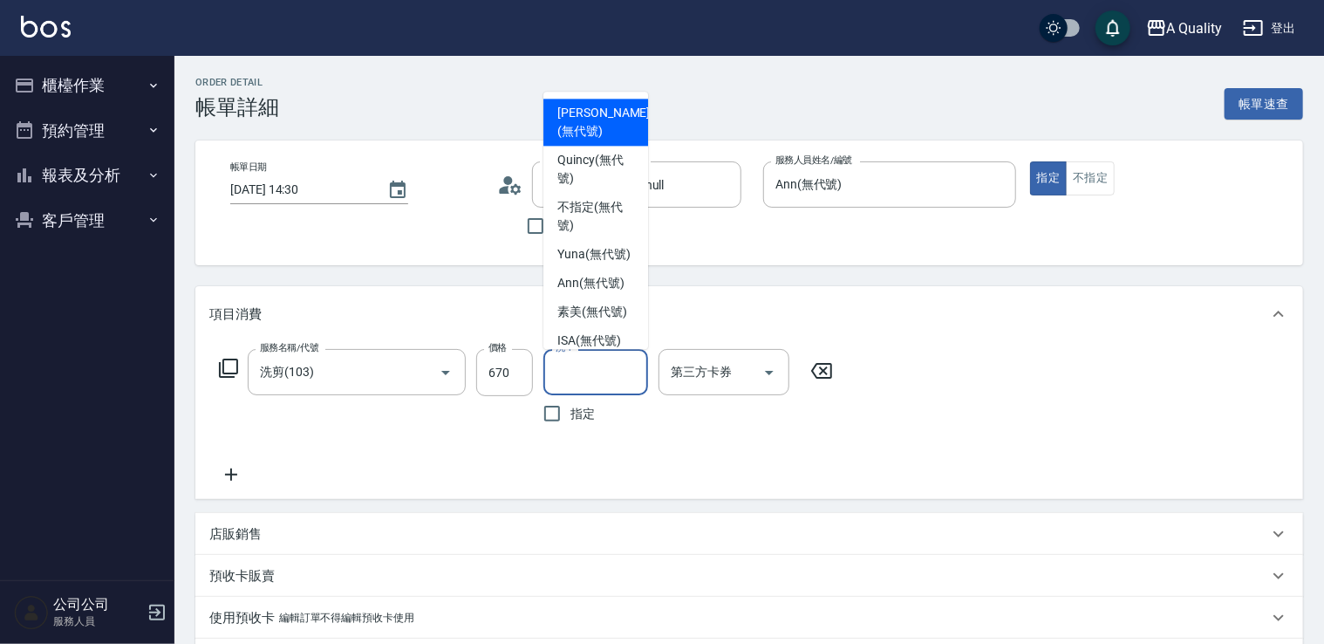
click at [607, 375] on input "洗-1" at bounding box center [595, 372] width 89 height 31
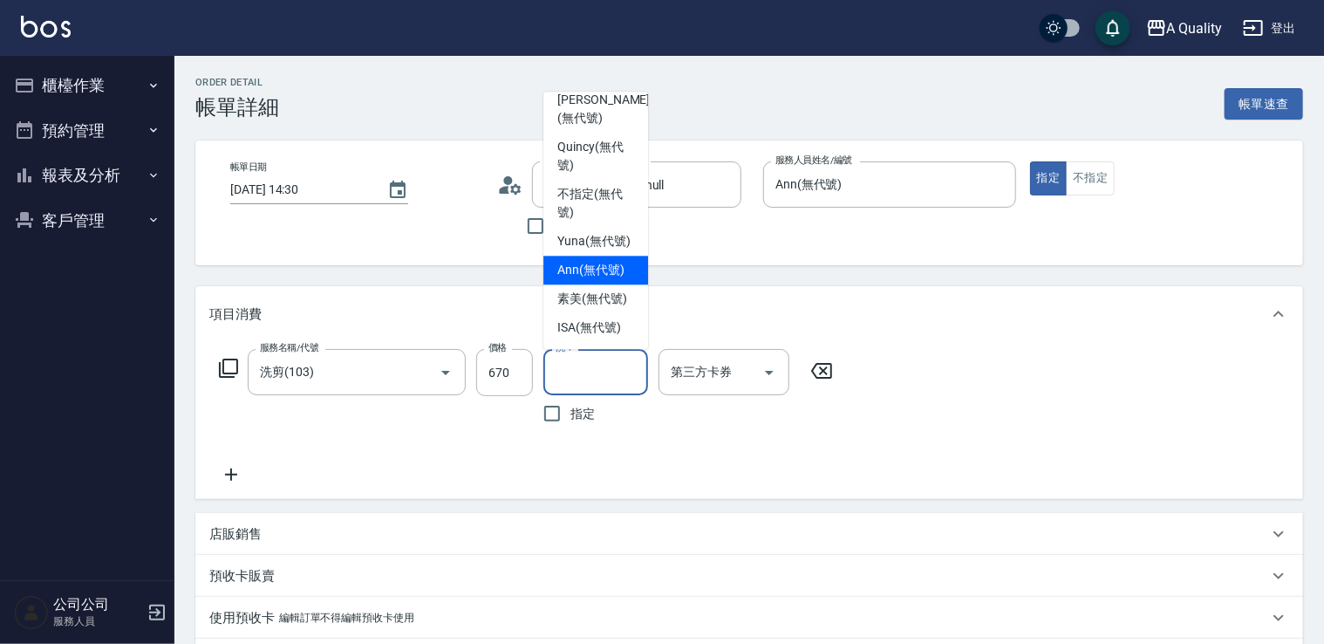
scroll to position [49, 0]
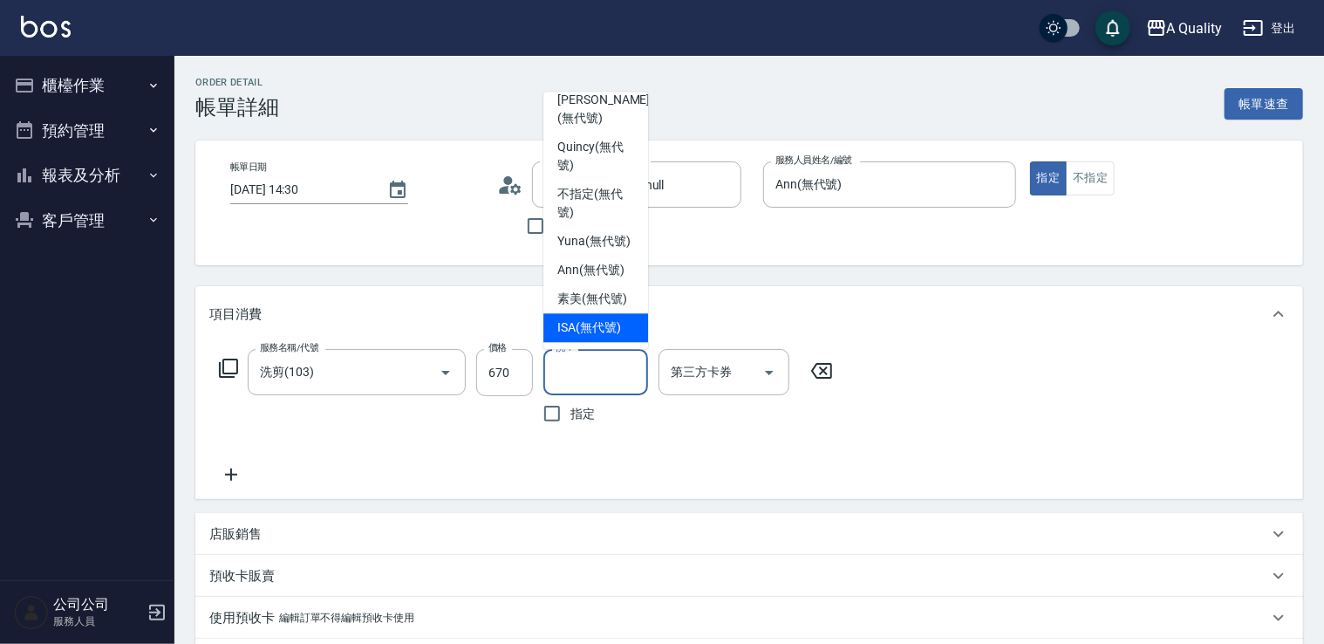
click at [597, 338] on div "ISA (無代號)" at bounding box center [595, 327] width 105 height 29
type input "ISA(無代號)"
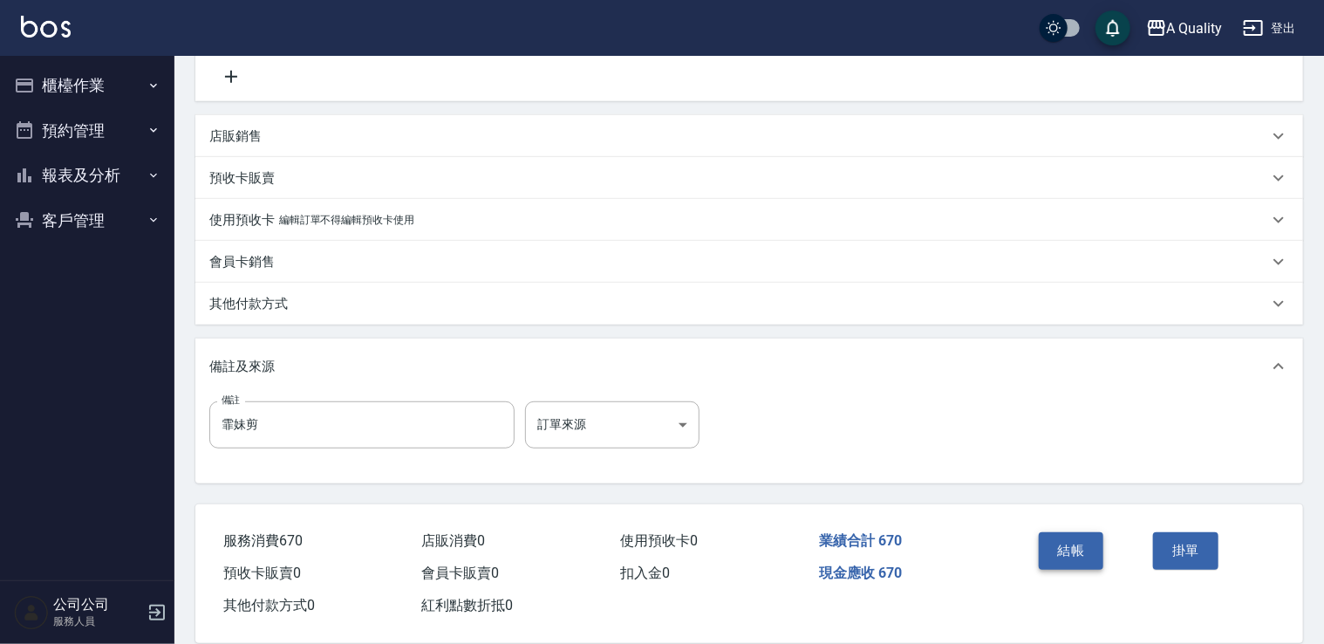
scroll to position [423, 0]
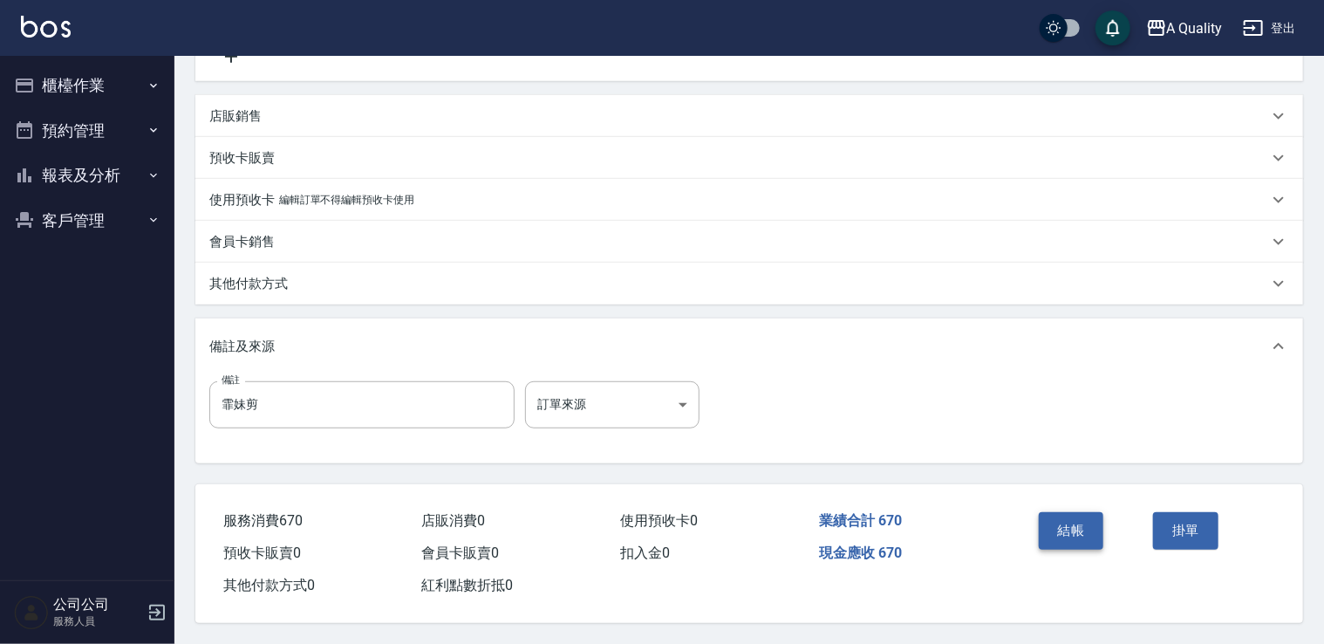
click at [1073, 533] on button "結帳" at bounding box center [1071, 530] width 65 height 37
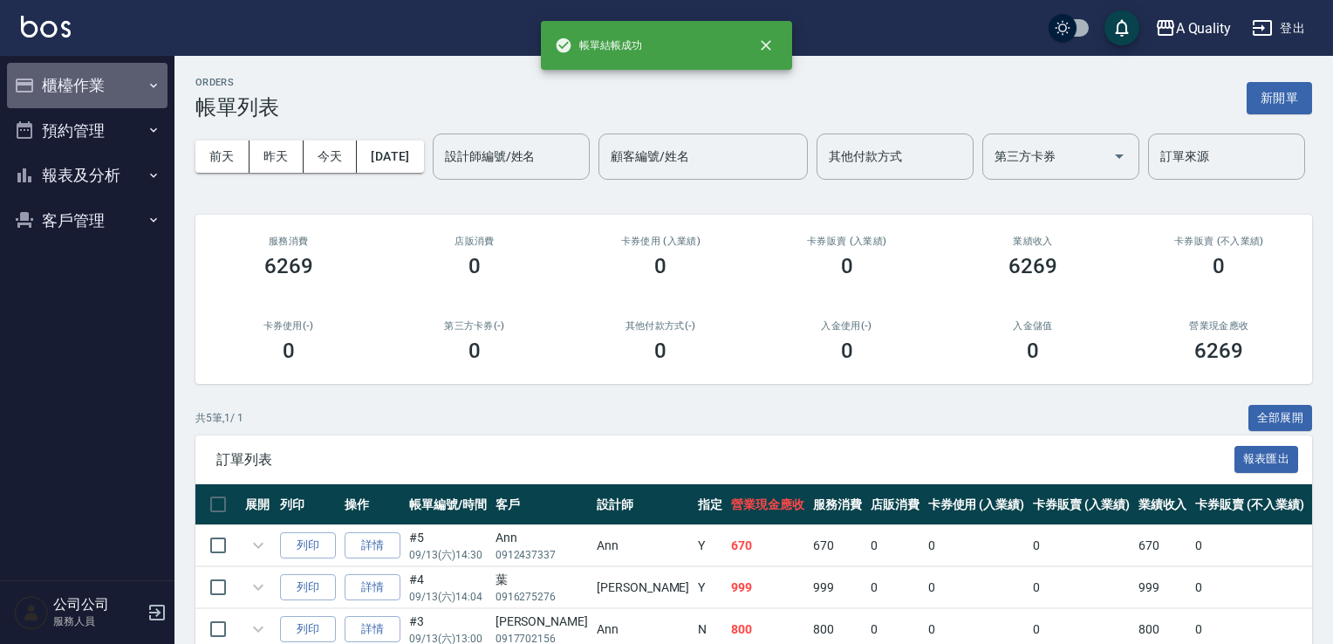
drag, startPoint x: 45, startPoint y: 89, endPoint x: 111, endPoint y: 134, distance: 79.6
click at [45, 89] on button "櫃檯作業" at bounding box center [87, 85] width 160 height 45
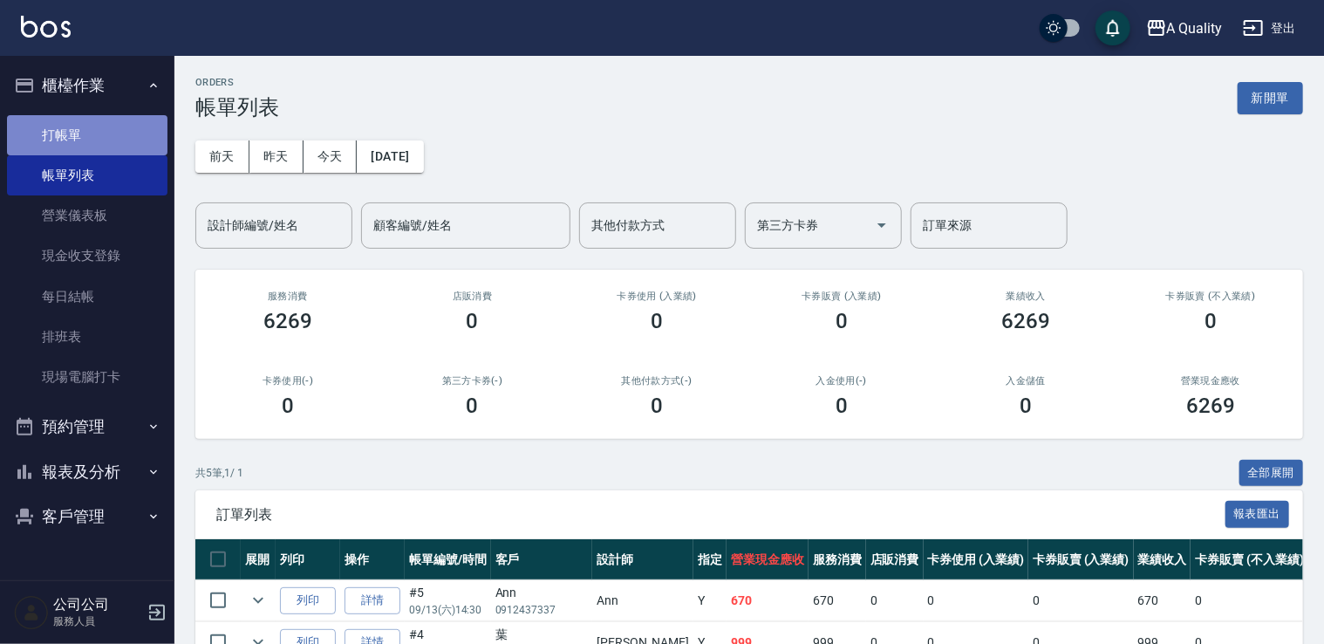
click at [84, 115] on link "打帳單" at bounding box center [87, 135] width 160 height 40
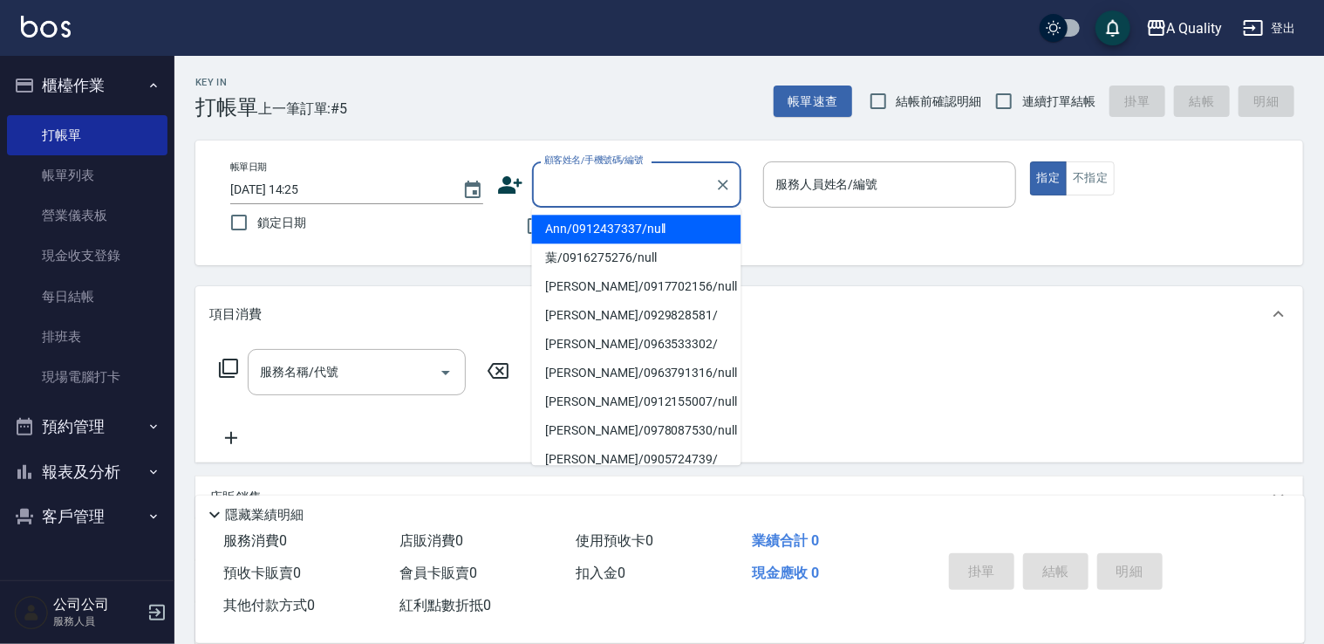
click at [607, 177] on input "顧客姓名/手機號碼/編號" at bounding box center [623, 184] width 167 height 31
click at [584, 233] on li "Ann/0912437337/null" at bounding box center [636, 229] width 209 height 29
type input "Ann/0912437337/null"
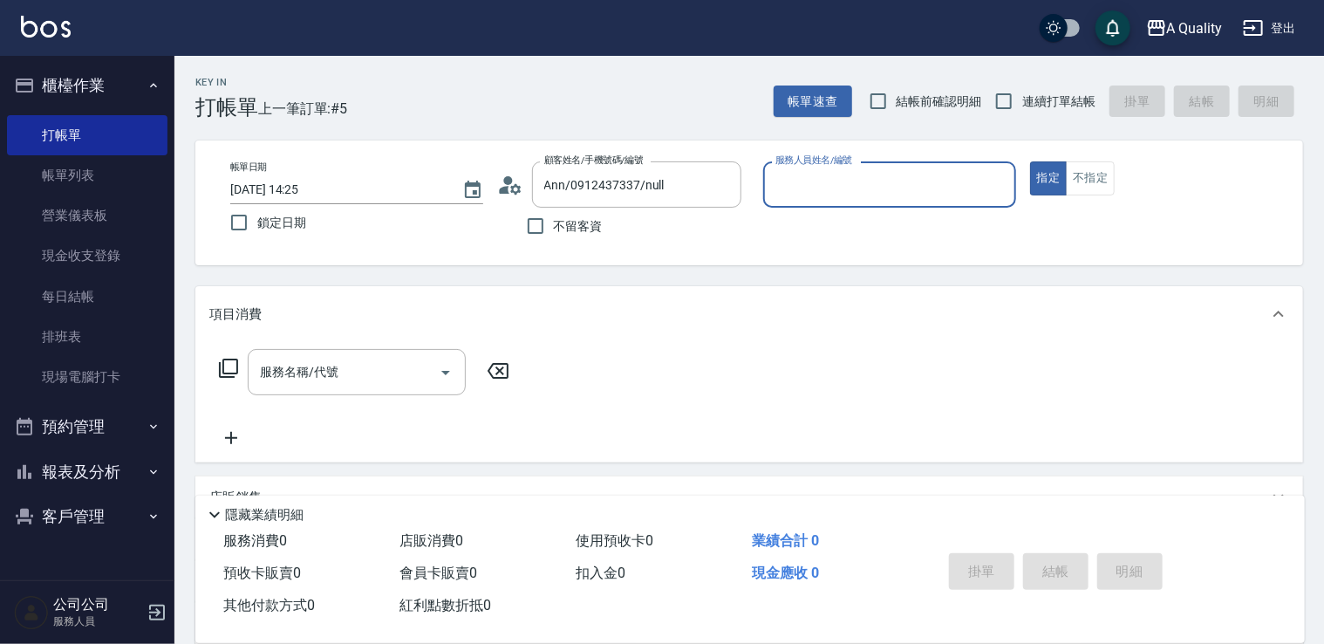
click at [856, 176] on input "服務人員姓名/編號" at bounding box center [889, 184] width 237 height 31
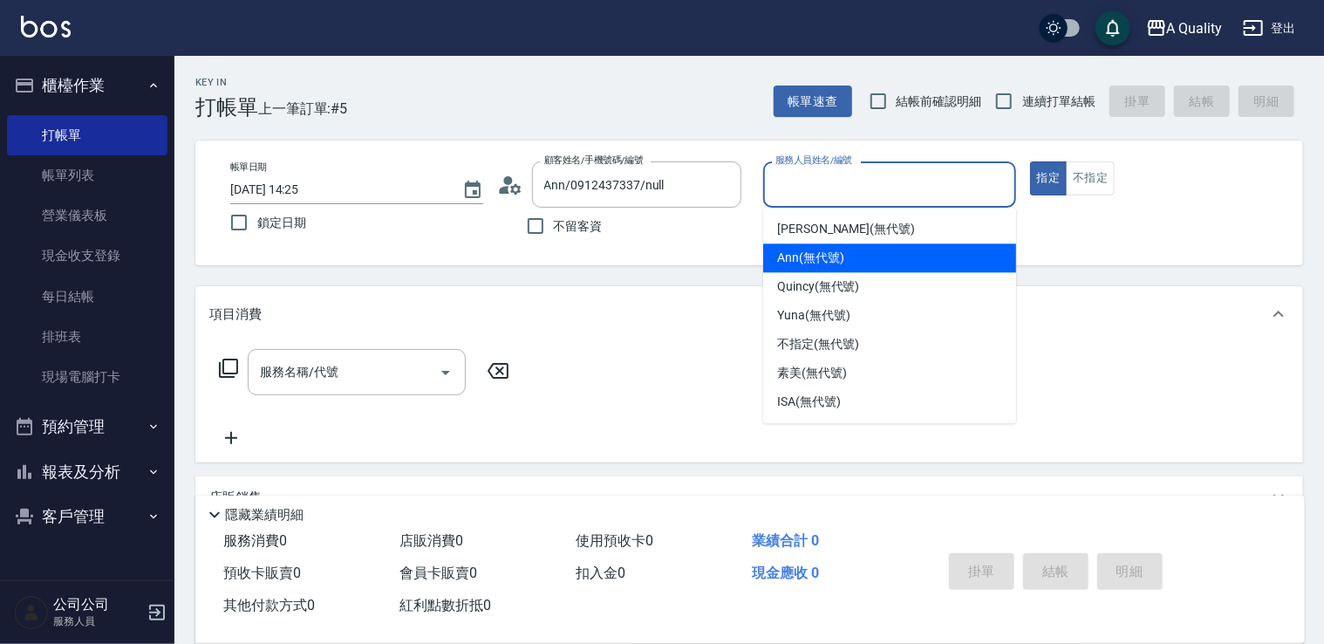
click at [801, 268] on div "Ann (無代號)" at bounding box center [889, 257] width 253 height 29
type input "Ann(無代號)"
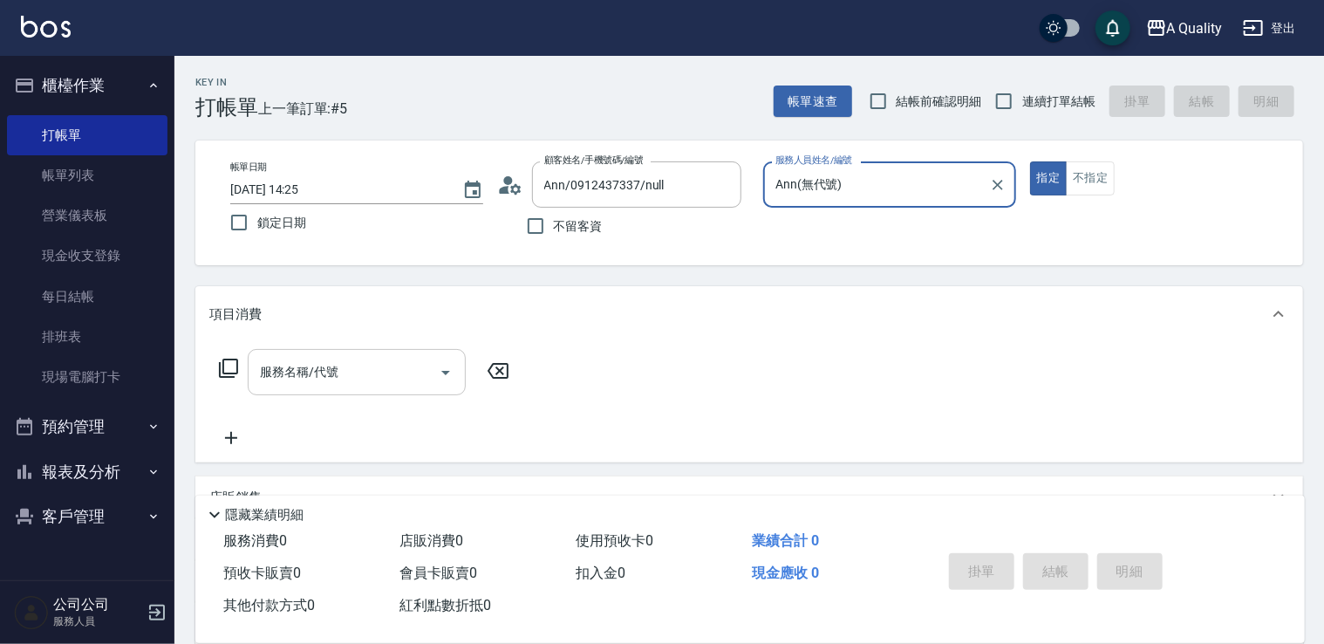
click at [378, 355] on div "服務名稱/代號" at bounding box center [357, 372] width 218 height 46
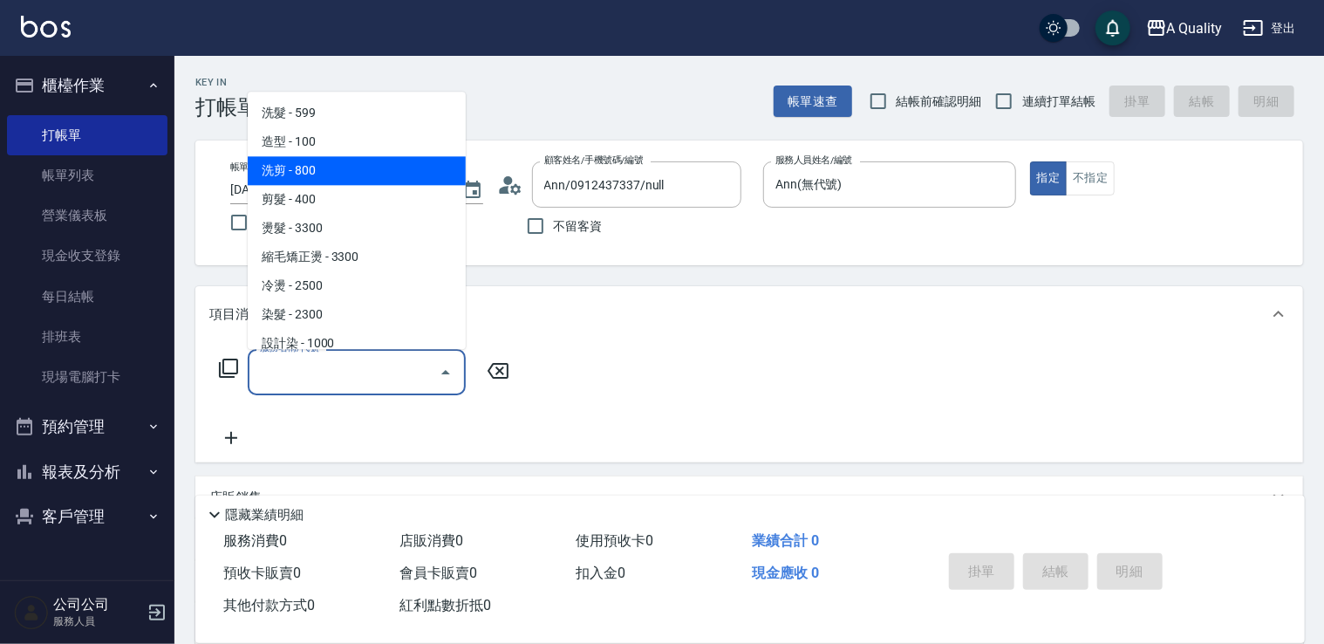
click at [298, 163] on span "洗剪 - 800" at bounding box center [357, 170] width 218 height 29
type input "洗剪(103)"
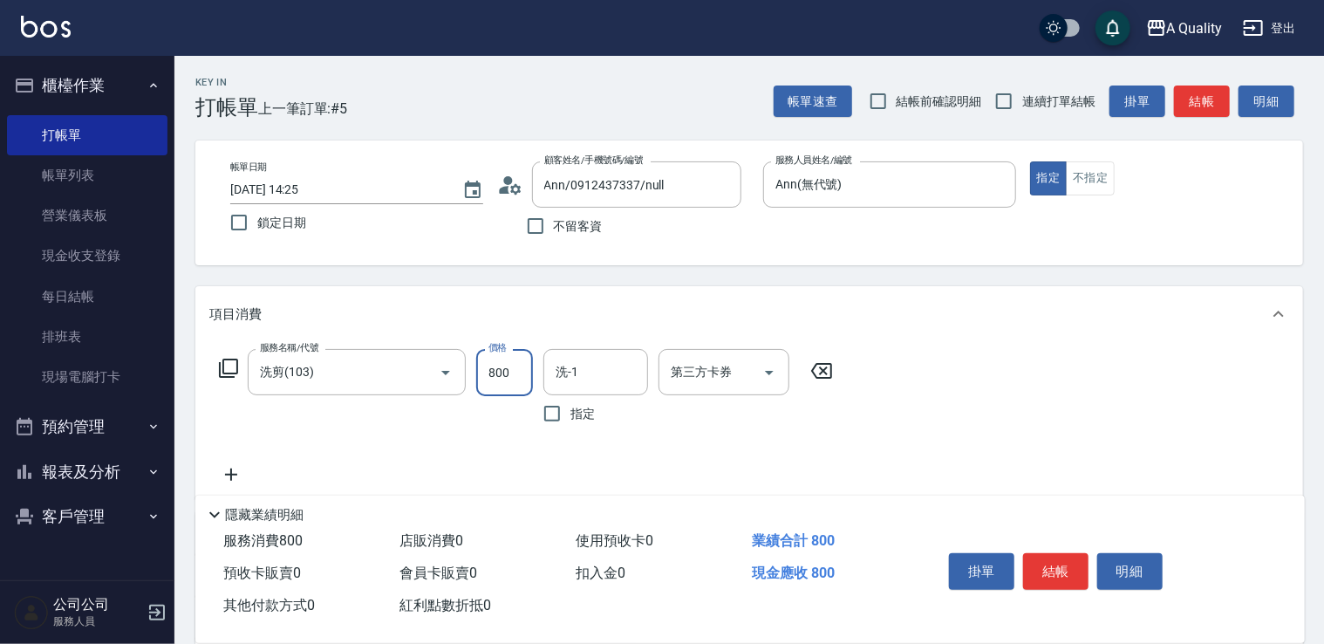
click at [492, 387] on input "800" at bounding box center [504, 372] width 57 height 47
type input "670"
click at [622, 377] on input "洗-1" at bounding box center [595, 372] width 89 height 31
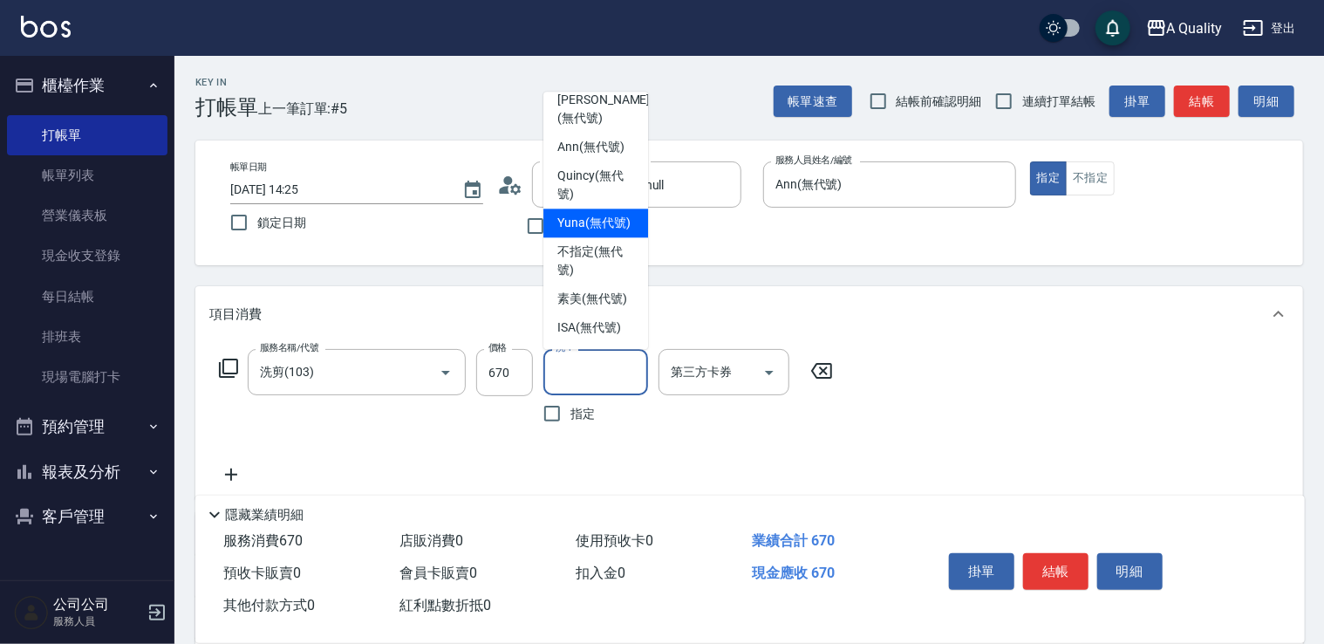
scroll to position [49, 0]
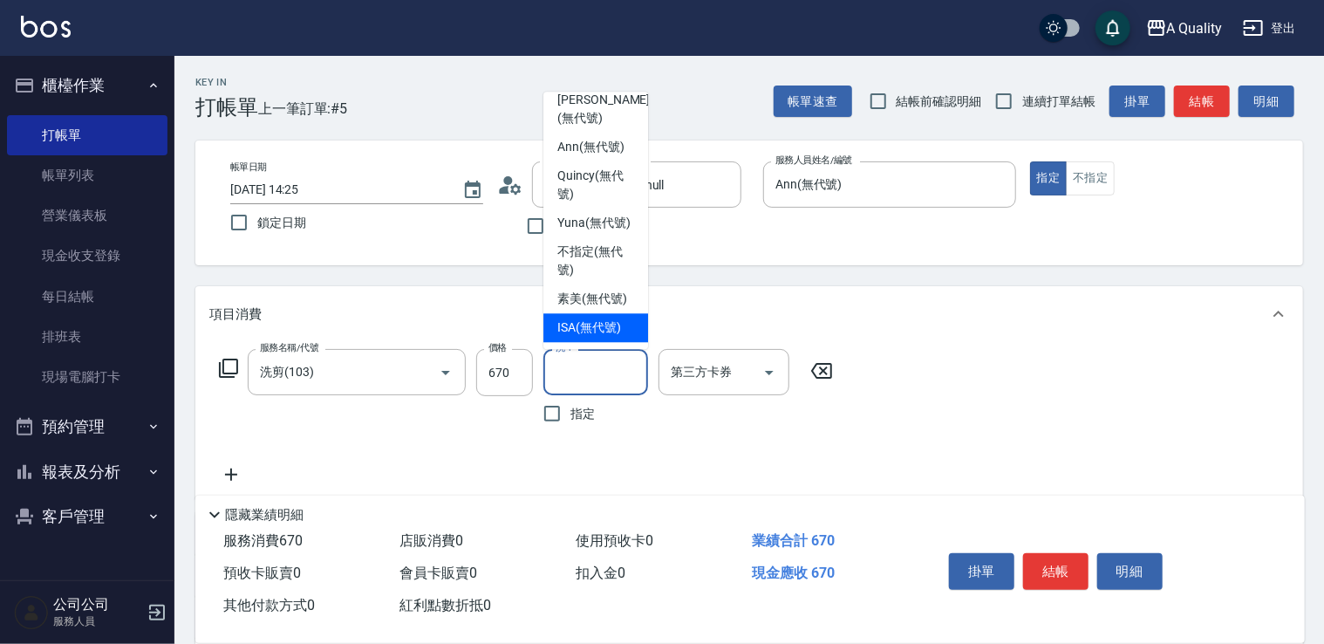
click at [607, 316] on div "ISA (無代號)" at bounding box center [595, 327] width 105 height 29
type input "ISA(無代號)"
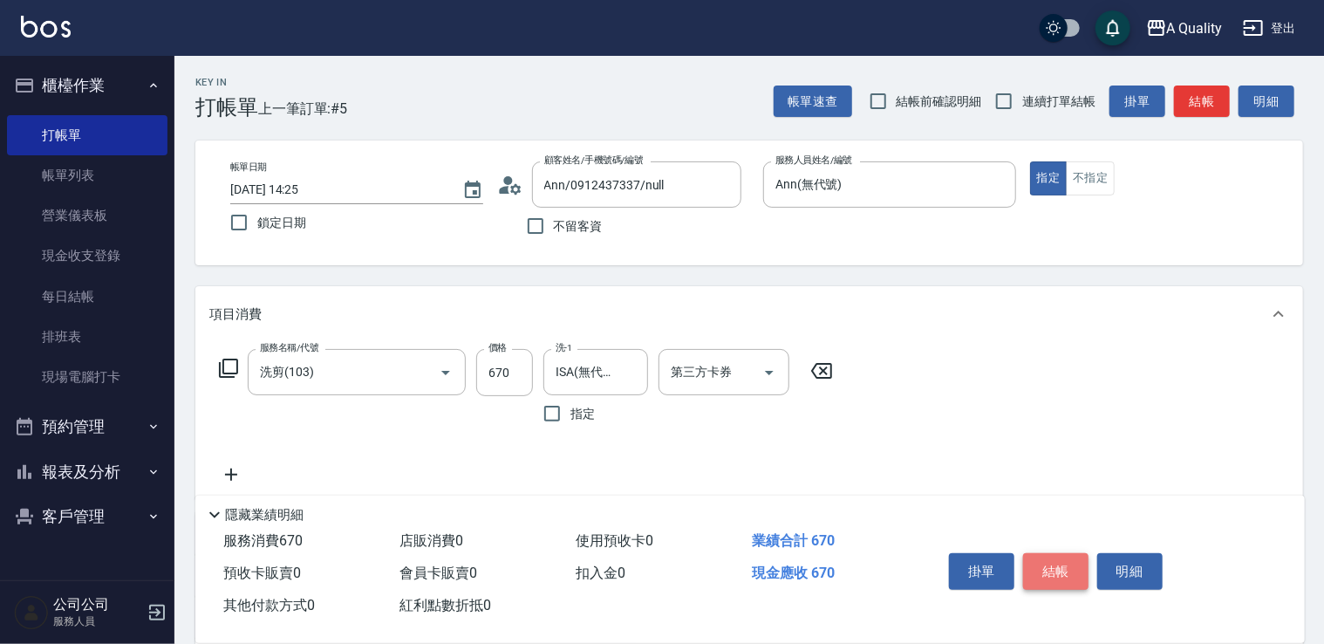
click at [1061, 568] on button "結帳" at bounding box center [1055, 571] width 65 height 37
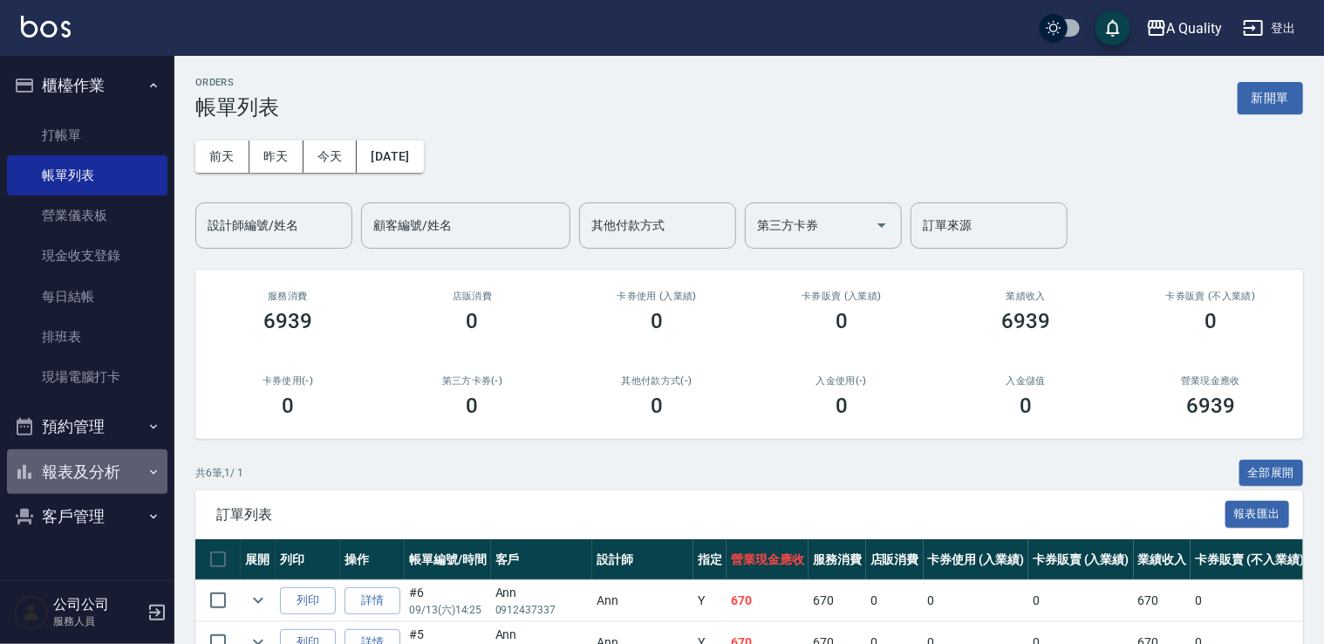
click at [77, 459] on button "報表及分析" at bounding box center [87, 471] width 160 height 45
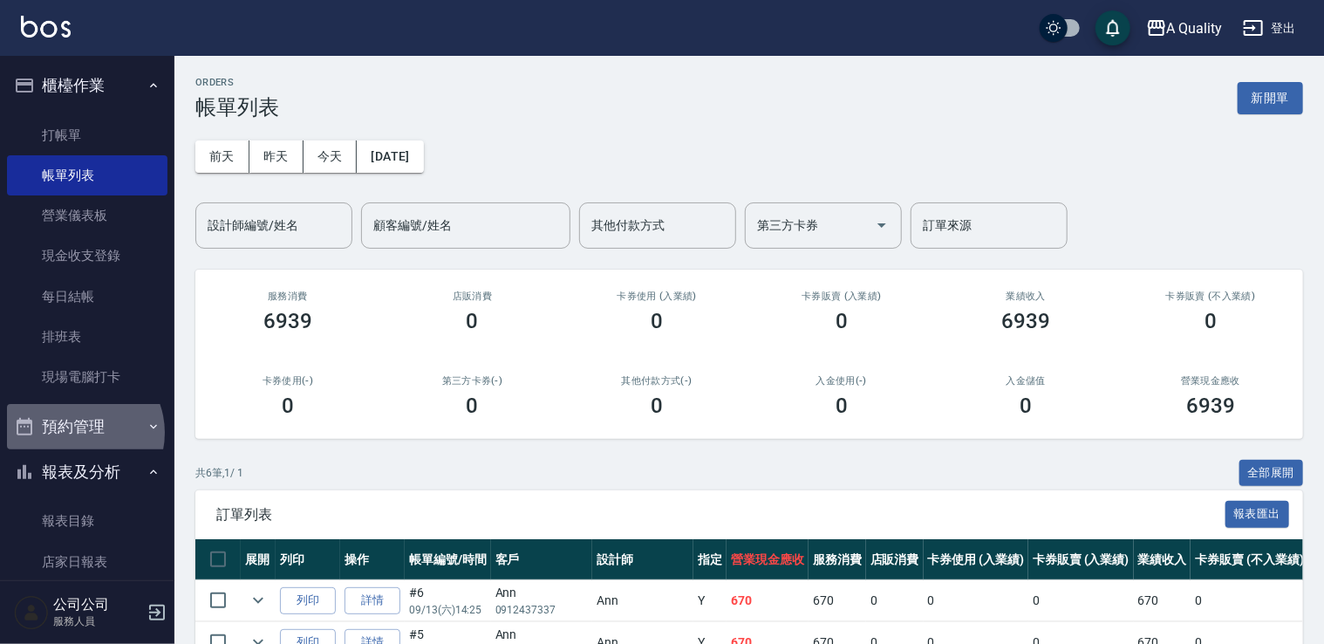
click at [78, 433] on button "預約管理" at bounding box center [87, 426] width 160 height 45
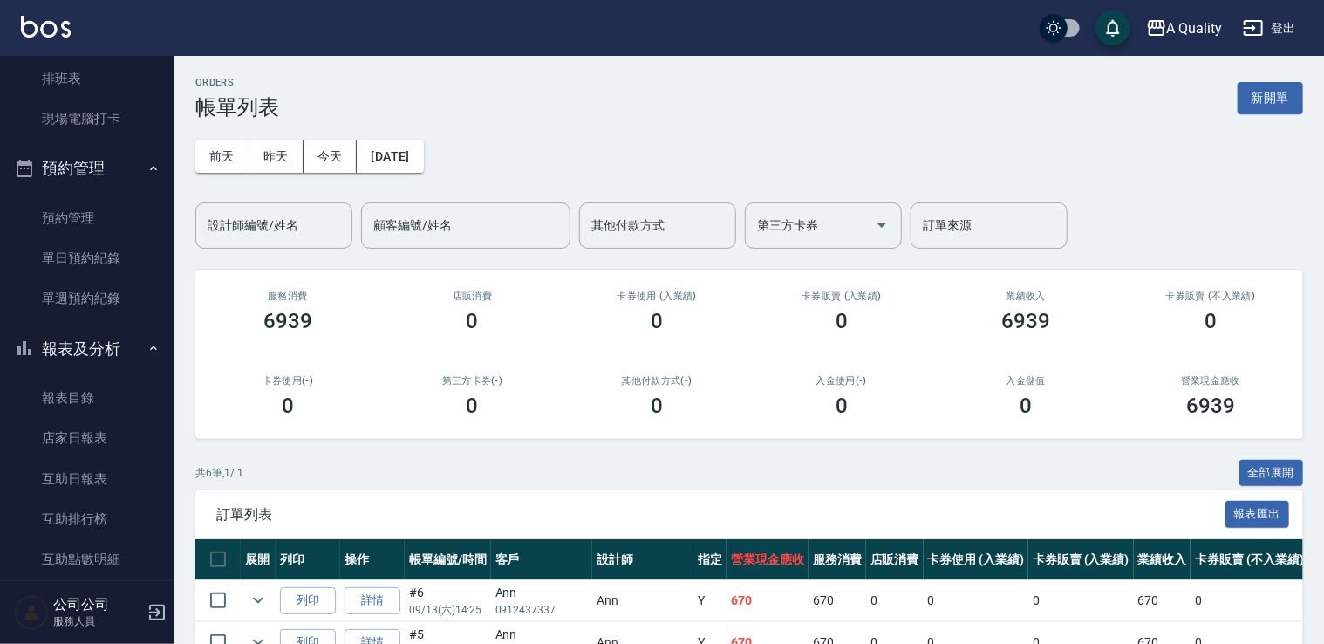
scroll to position [262, 0]
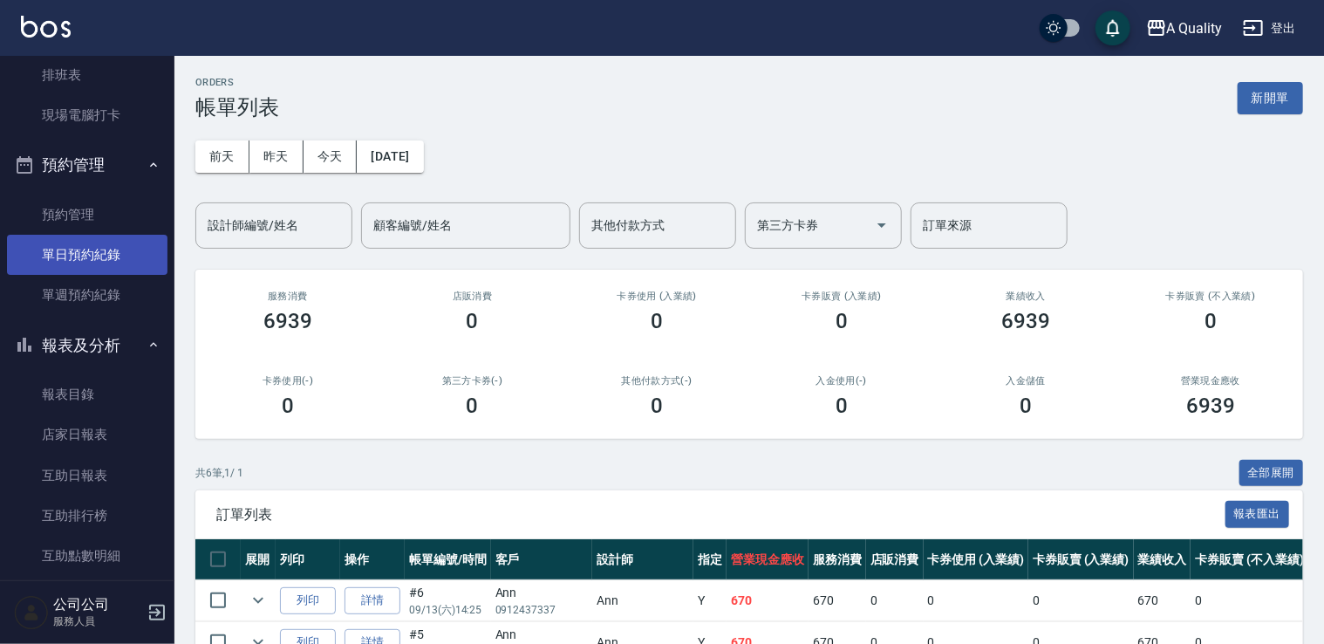
click at [63, 249] on link "單日預約紀錄" at bounding box center [87, 255] width 160 height 40
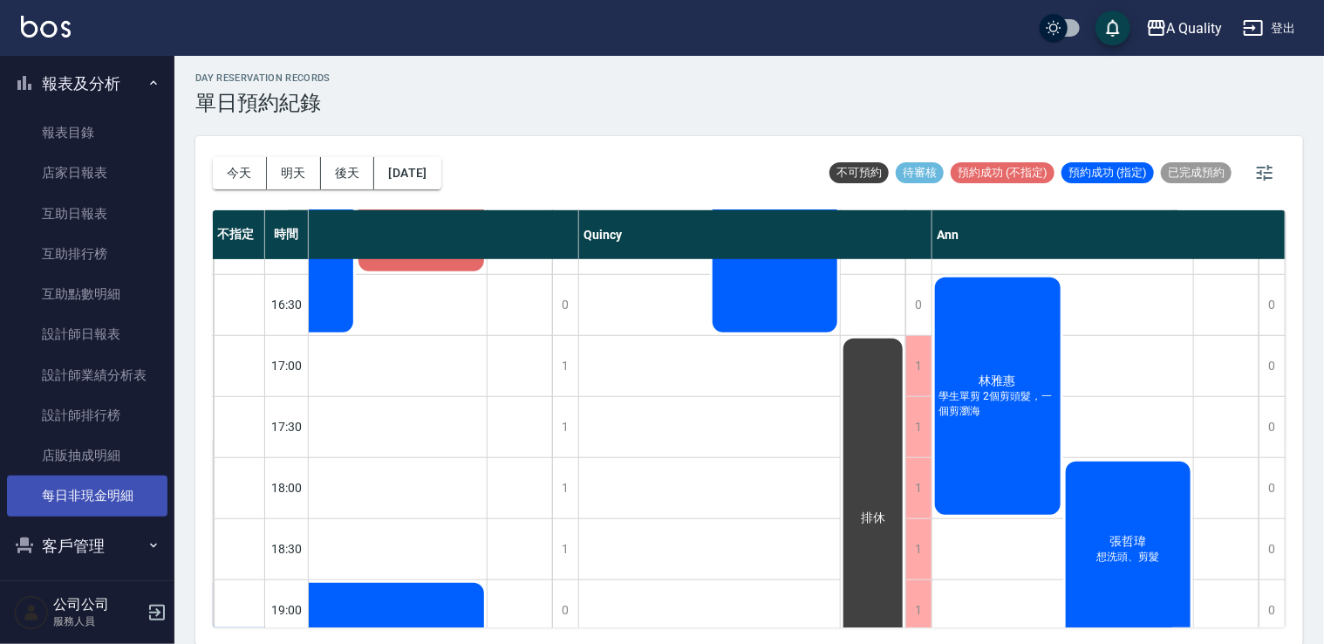
scroll to position [531, 0]
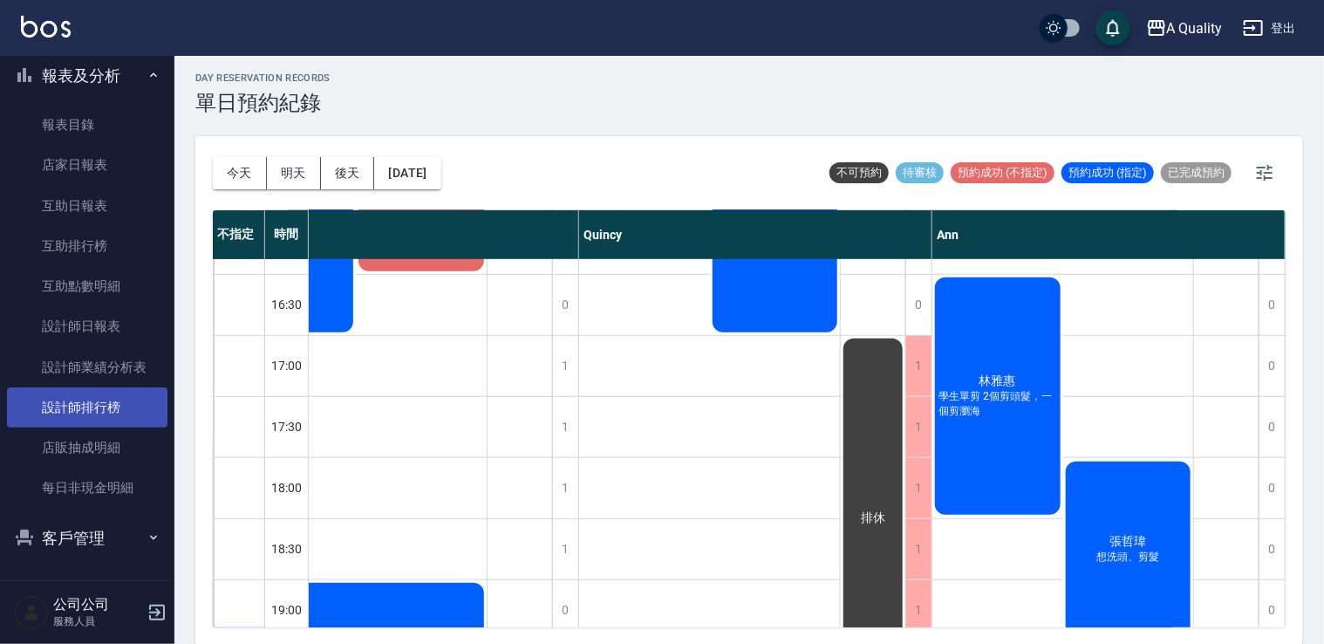
click at [78, 403] on link "設計師排行榜" at bounding box center [87, 407] width 160 height 40
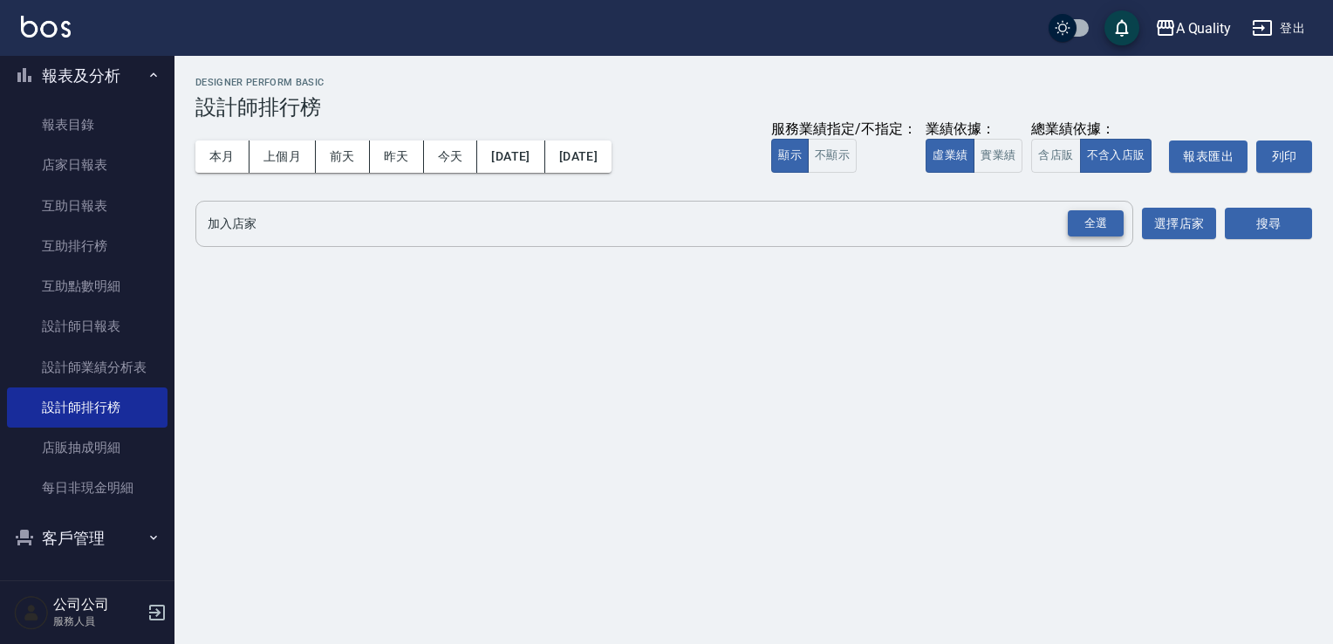
click at [1116, 233] on div "全選" at bounding box center [1096, 223] width 56 height 27
click at [1239, 229] on button "搜尋" at bounding box center [1268, 224] width 87 height 32
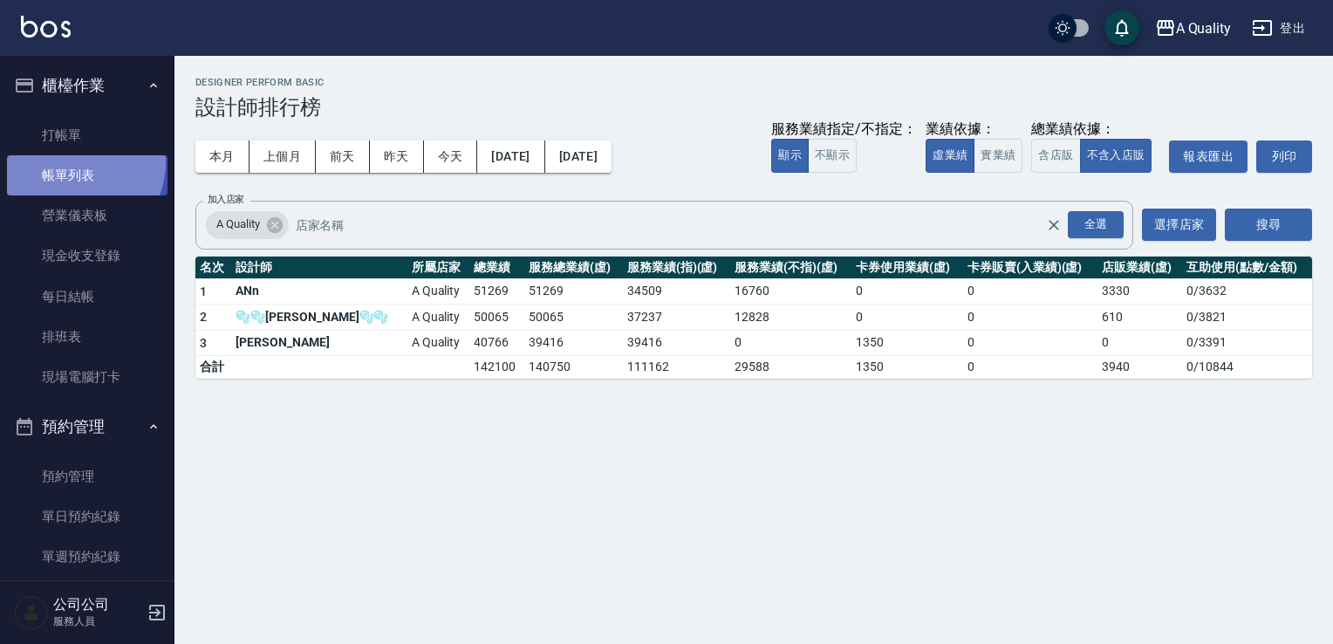
click at [73, 162] on link "帳單列表" at bounding box center [87, 175] width 160 height 40
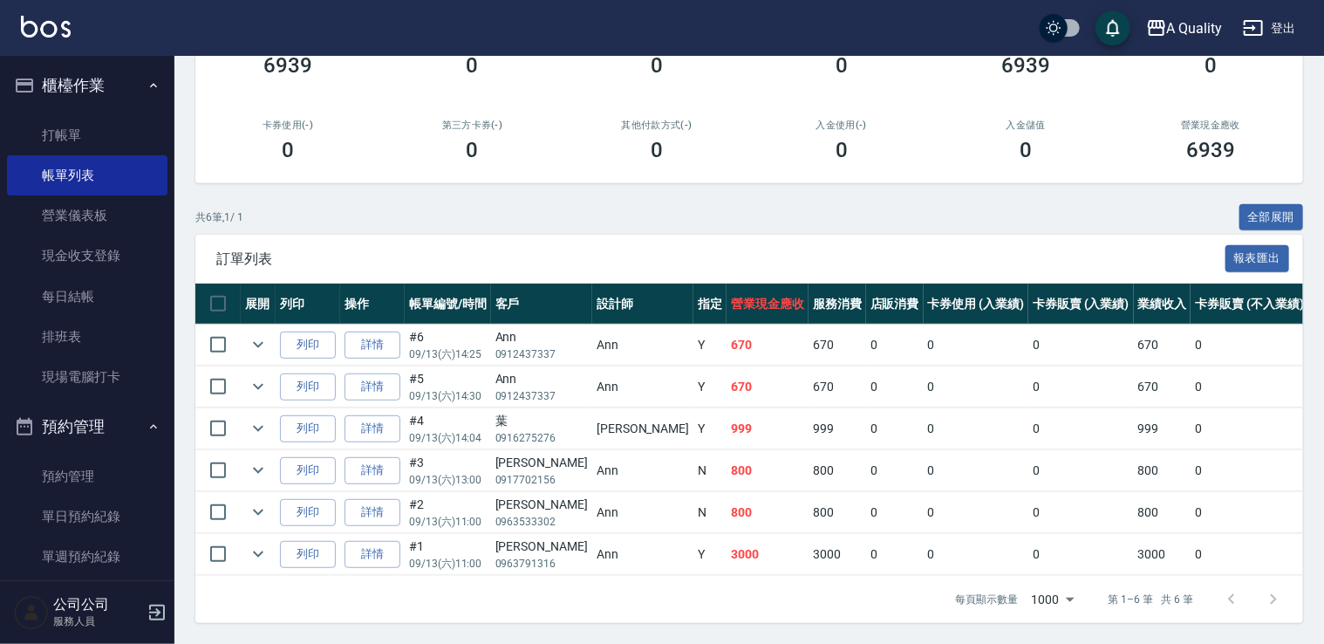
scroll to position [266, 0]
click at [246, 373] on button "expand row" at bounding box center [258, 386] width 26 height 26
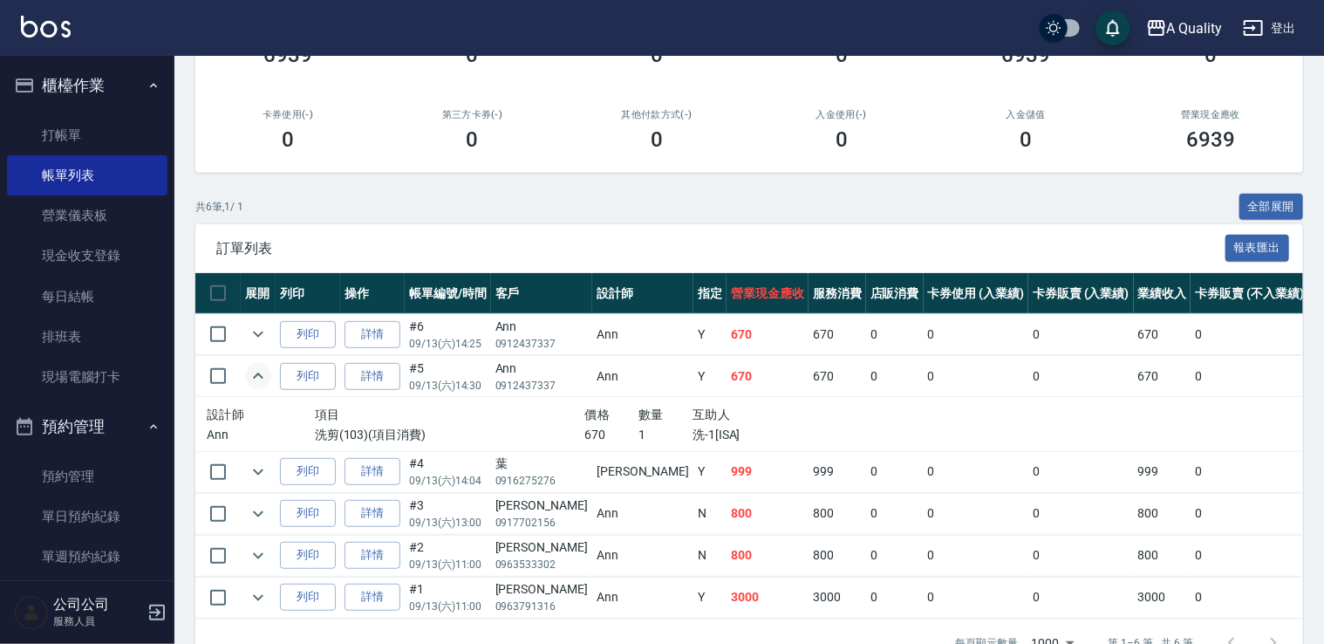
click at [246, 368] on button "expand row" at bounding box center [258, 376] width 26 height 26
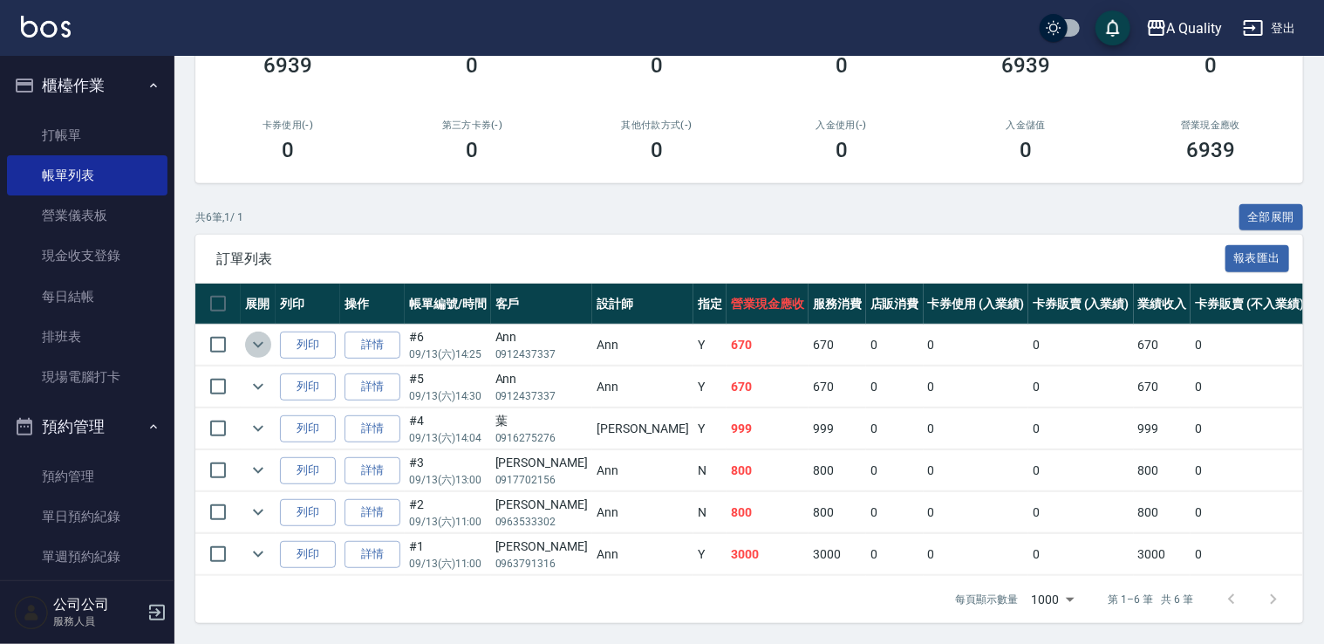
click at [249, 340] on icon "expand row" at bounding box center [258, 344] width 21 height 21
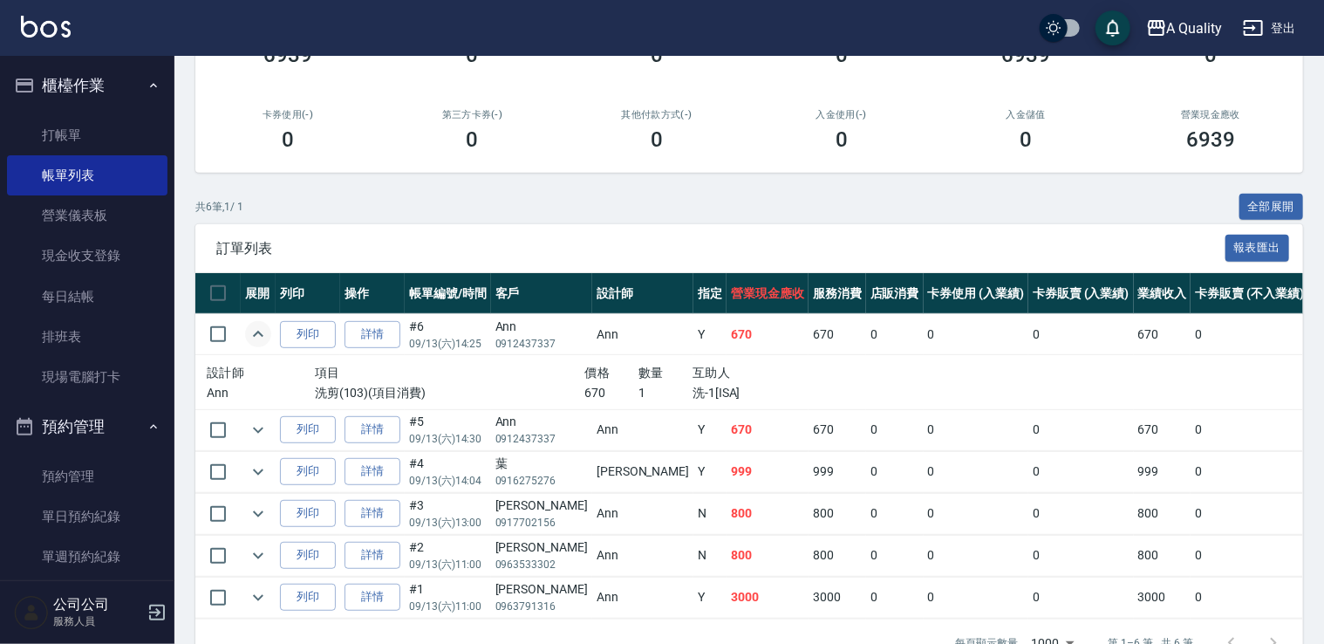
click at [249, 340] on icon "expand row" at bounding box center [258, 334] width 21 height 21
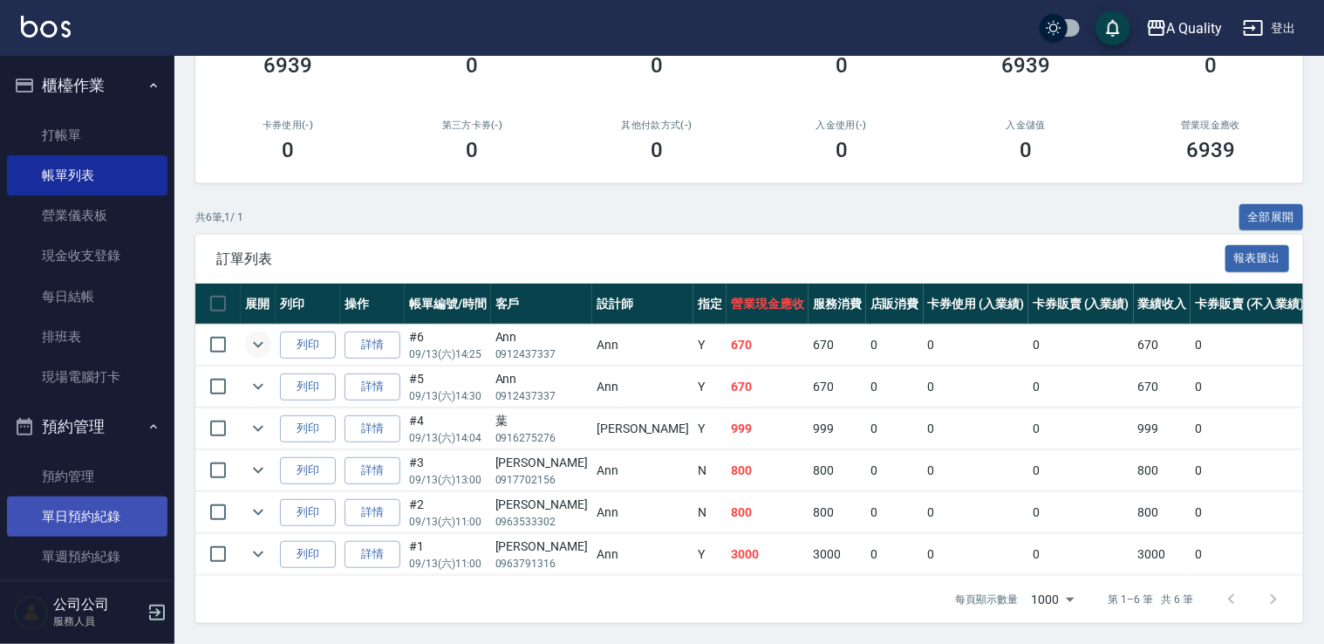
click at [79, 496] on link "單日預約紀錄" at bounding box center [87, 516] width 160 height 40
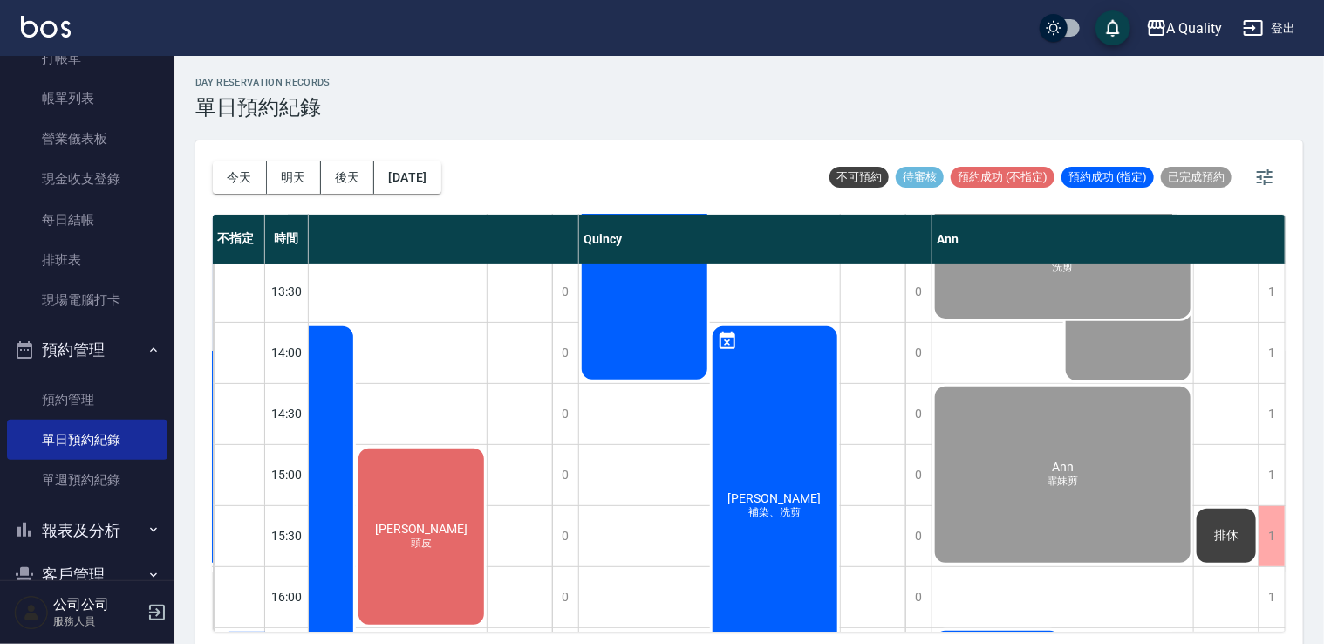
scroll to position [114, 0]
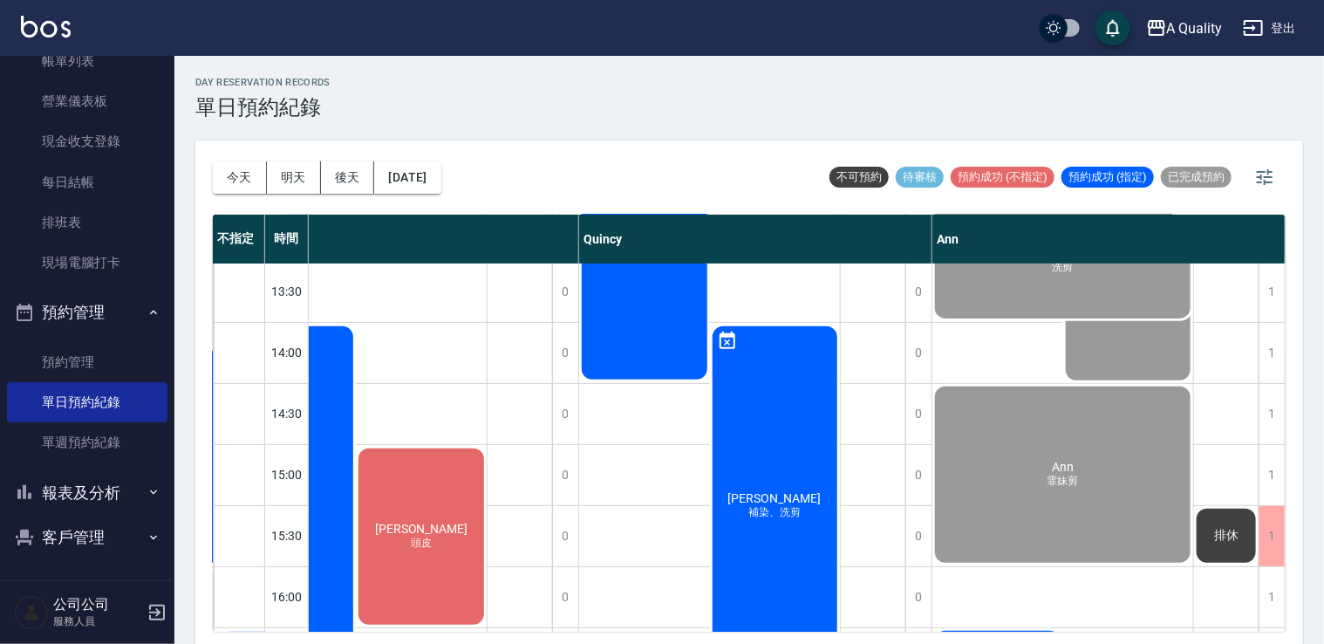
click at [67, 545] on button "客戶管理" at bounding box center [87, 537] width 160 height 45
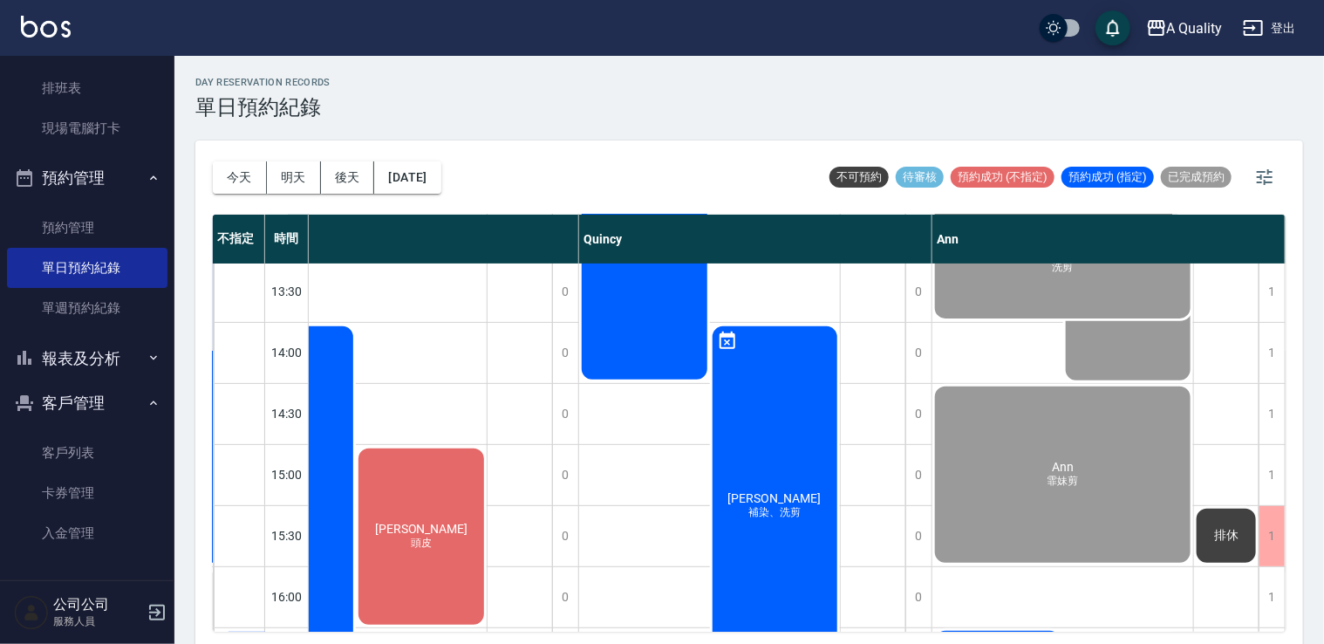
click at [81, 420] on button "客戶管理" at bounding box center [87, 402] width 160 height 45
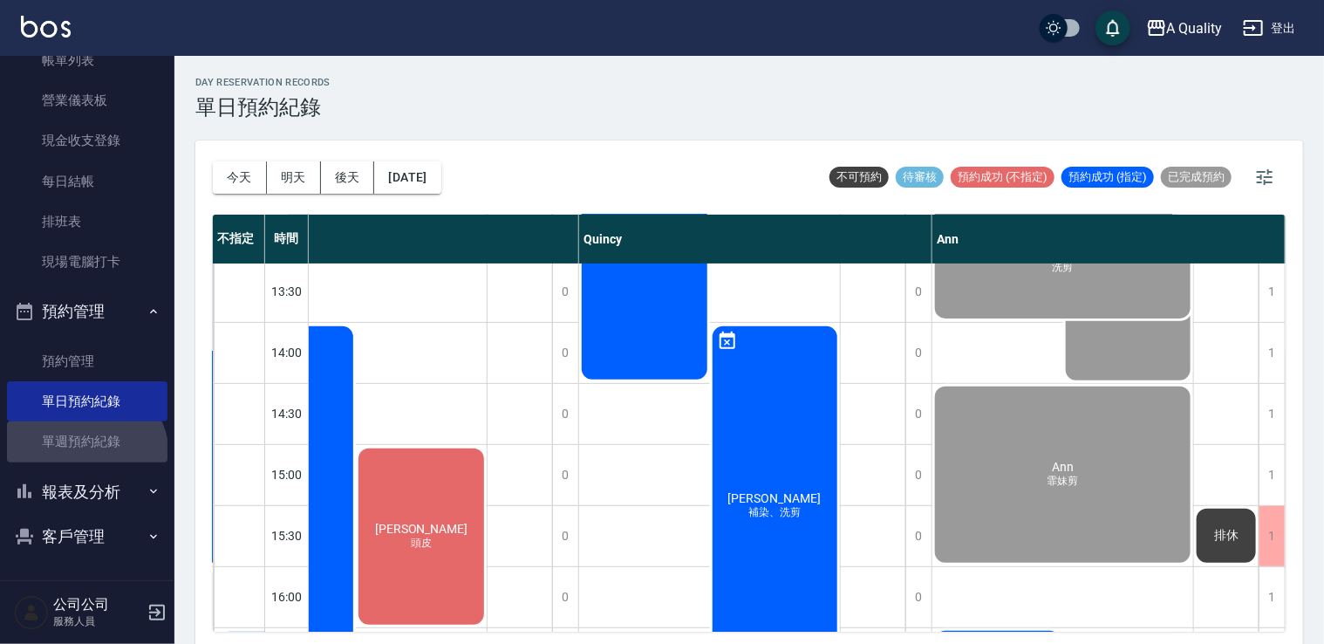
click at [84, 449] on link "單週預約紀錄" at bounding box center [87, 441] width 160 height 40
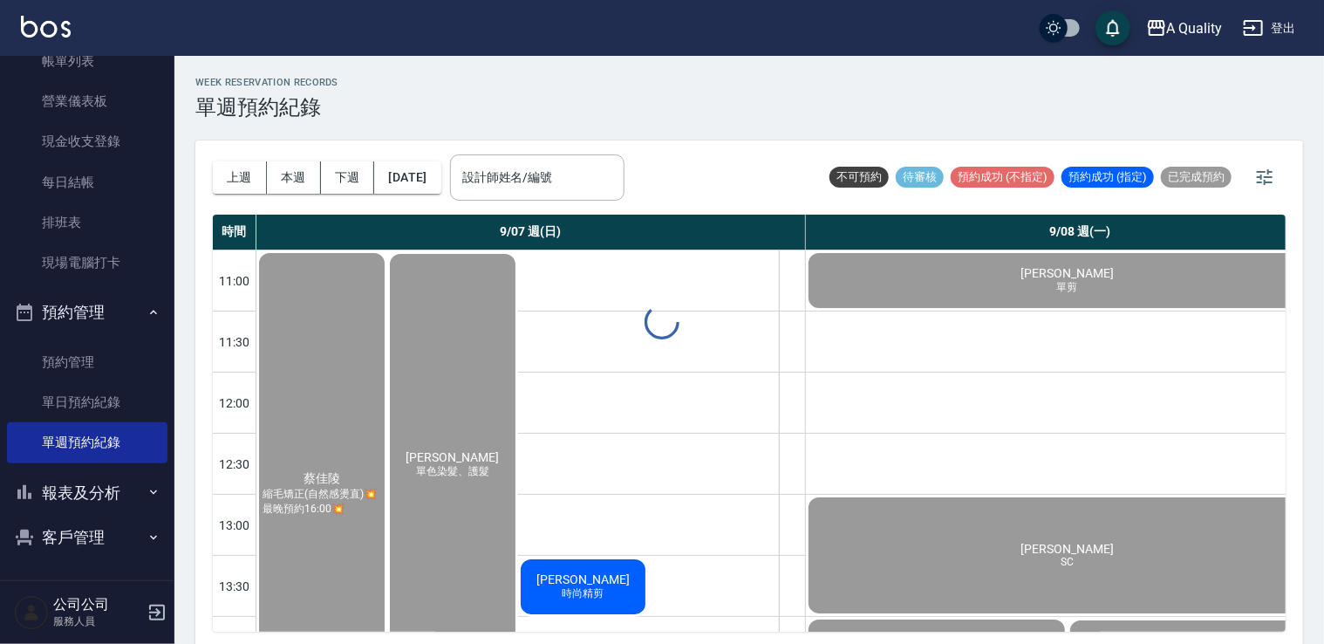
click at [79, 525] on button "客戶管理" at bounding box center [87, 537] width 160 height 45
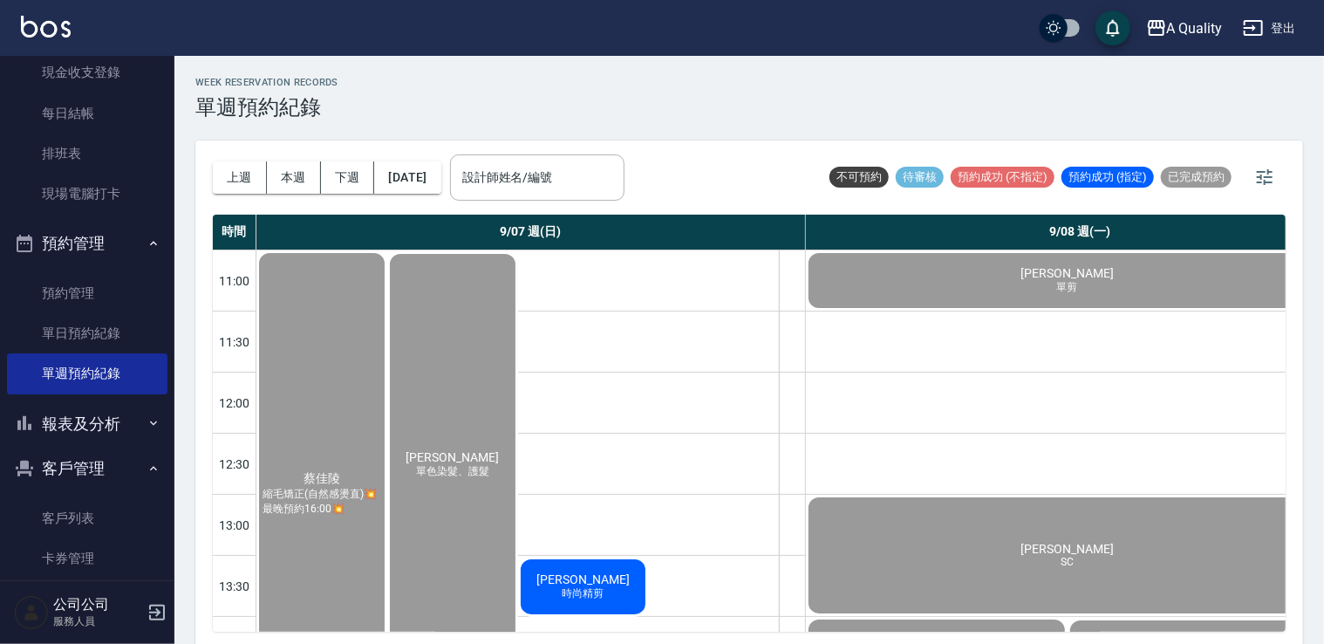
scroll to position [238, 0]
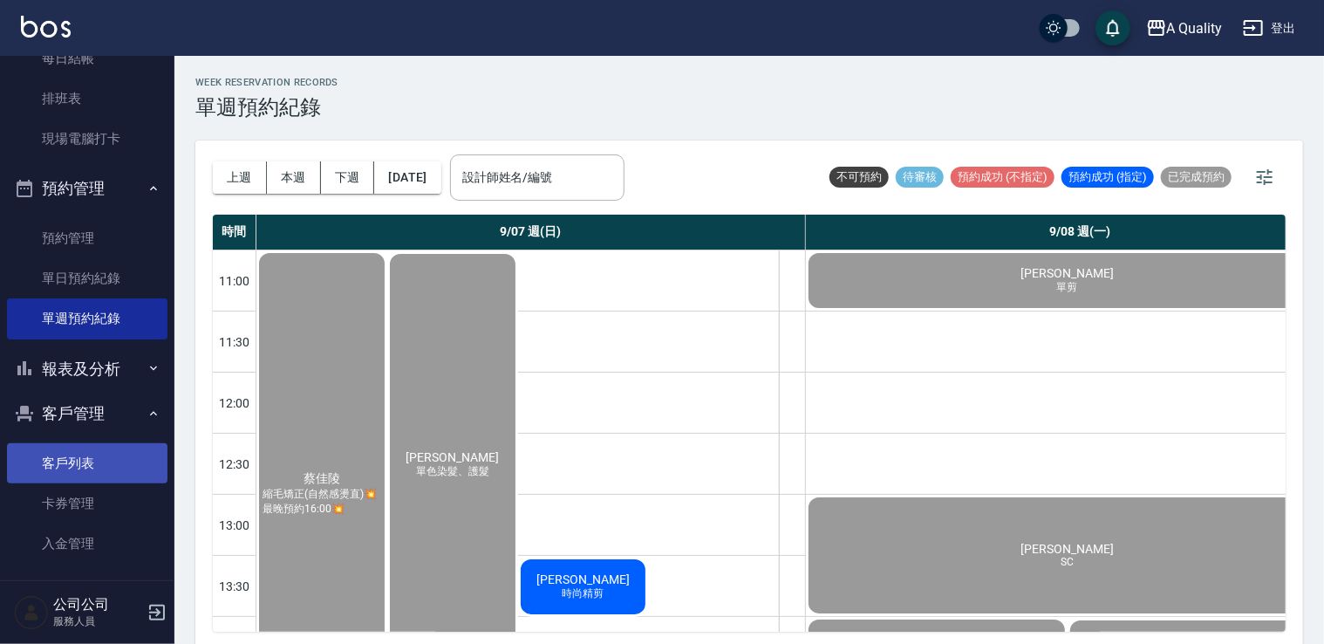
click at [91, 454] on link "客戶列表" at bounding box center [87, 463] width 160 height 40
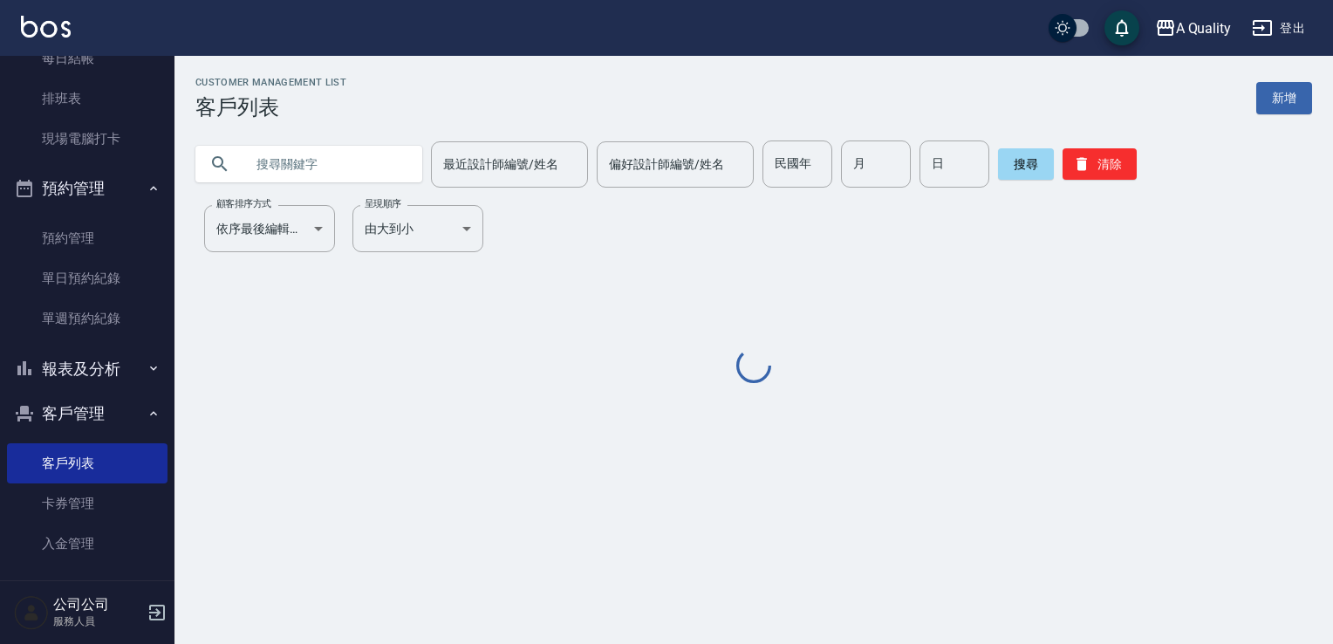
click at [313, 172] on input "text" at bounding box center [326, 163] width 164 height 47
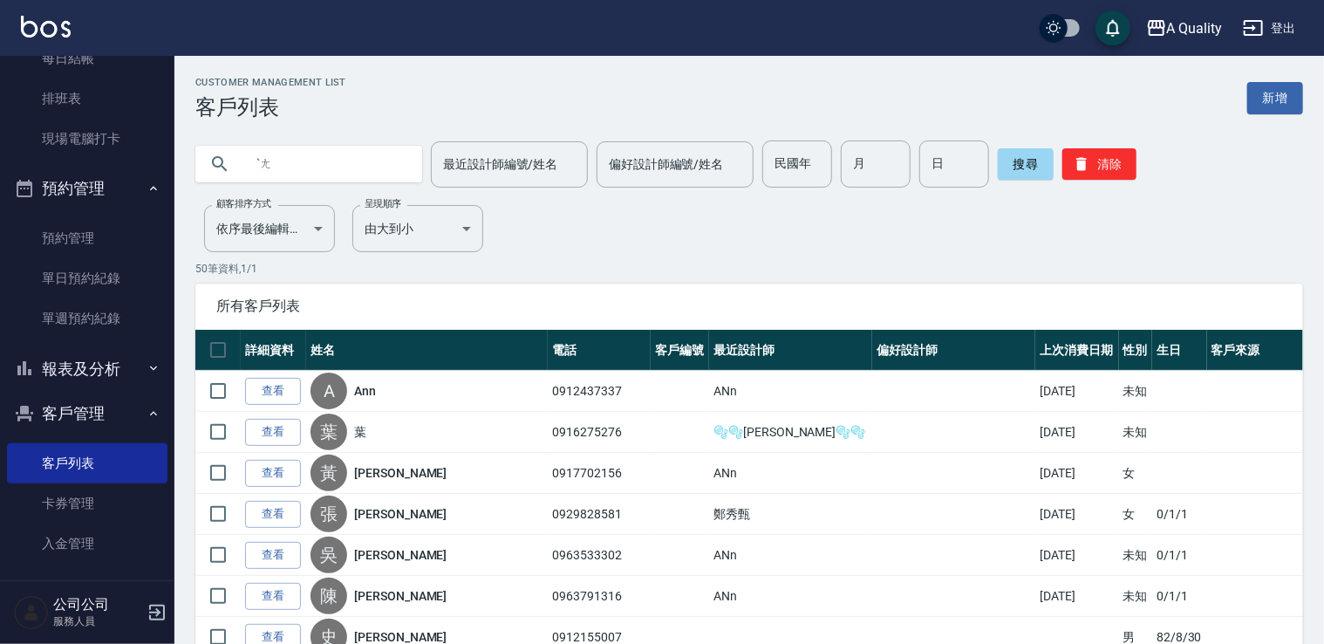
type input "ˋ"
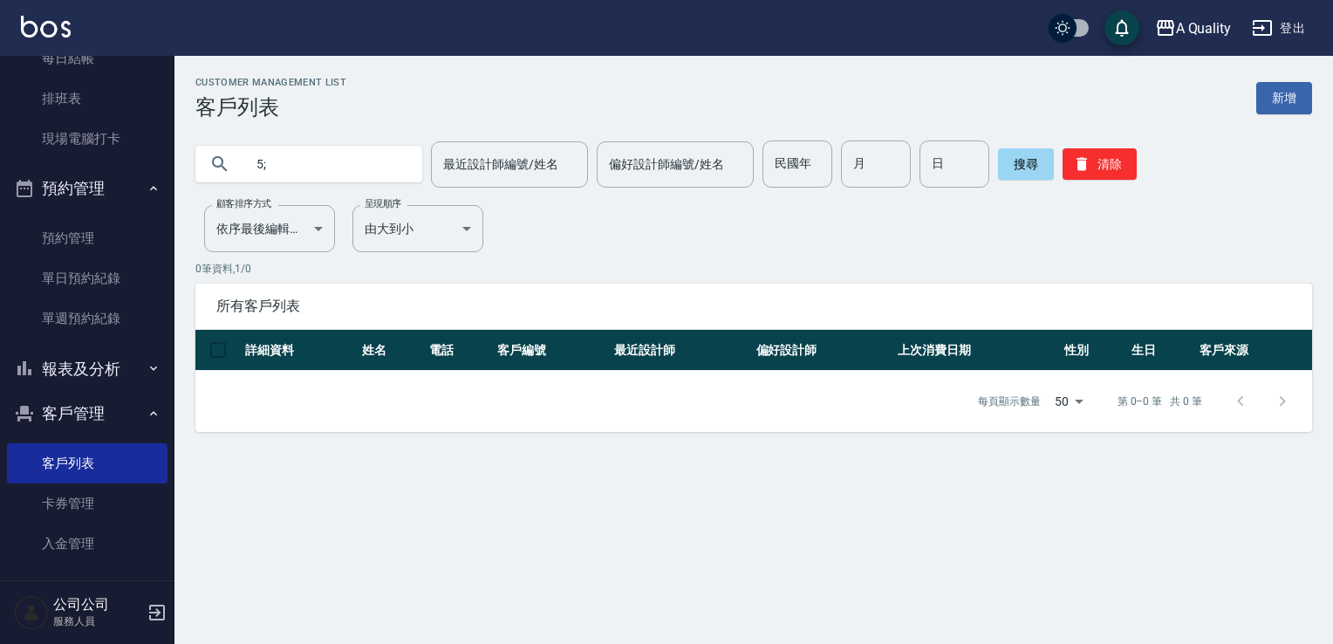
type input "5"
type input "[PERSON_NAME]"
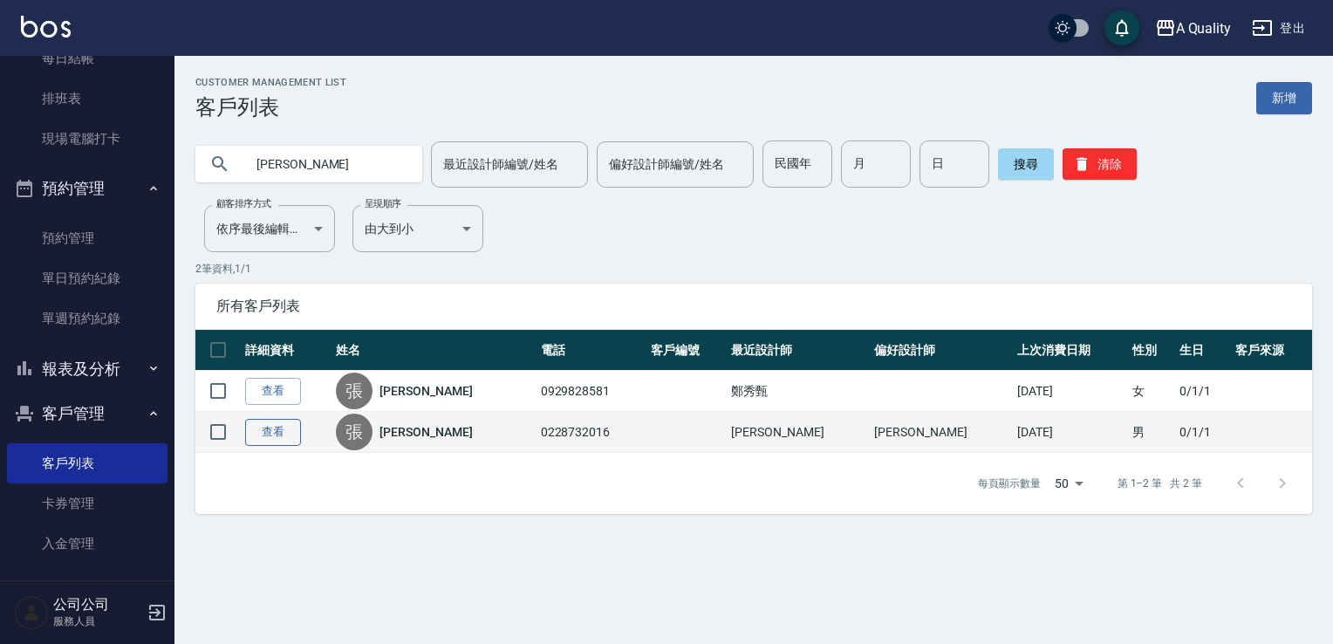
click at [281, 431] on link "查看" at bounding box center [273, 432] width 56 height 27
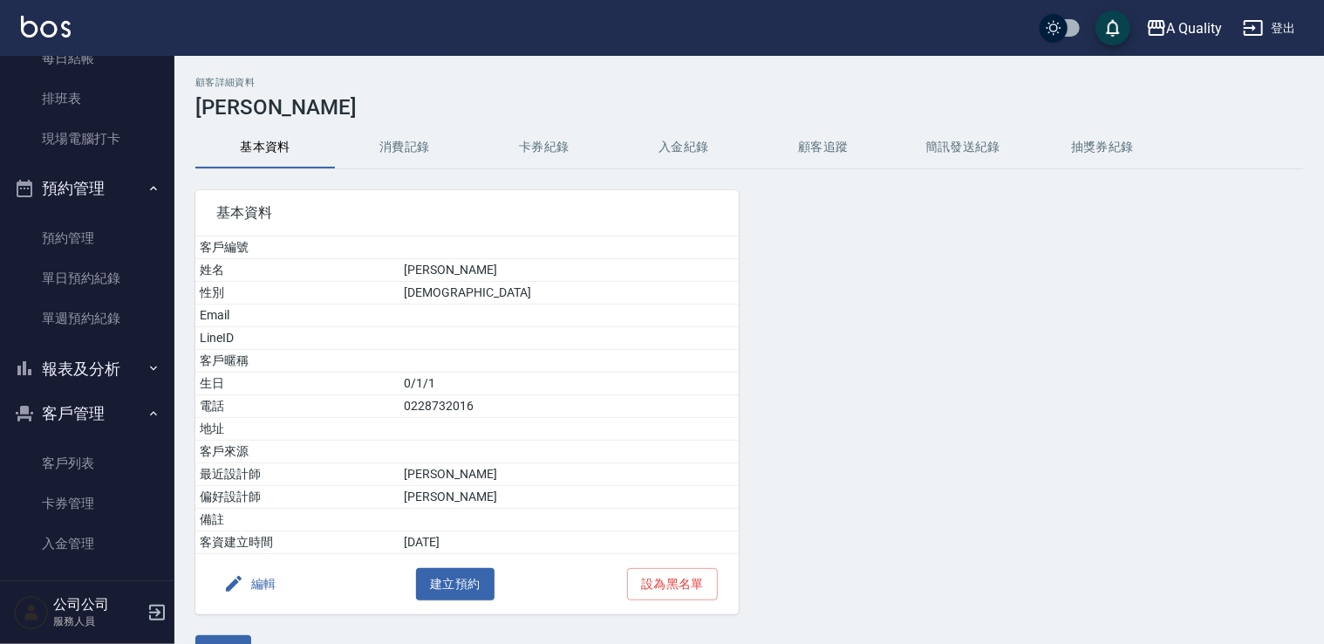
click at [402, 139] on button "消費記錄" at bounding box center [405, 147] width 140 height 42
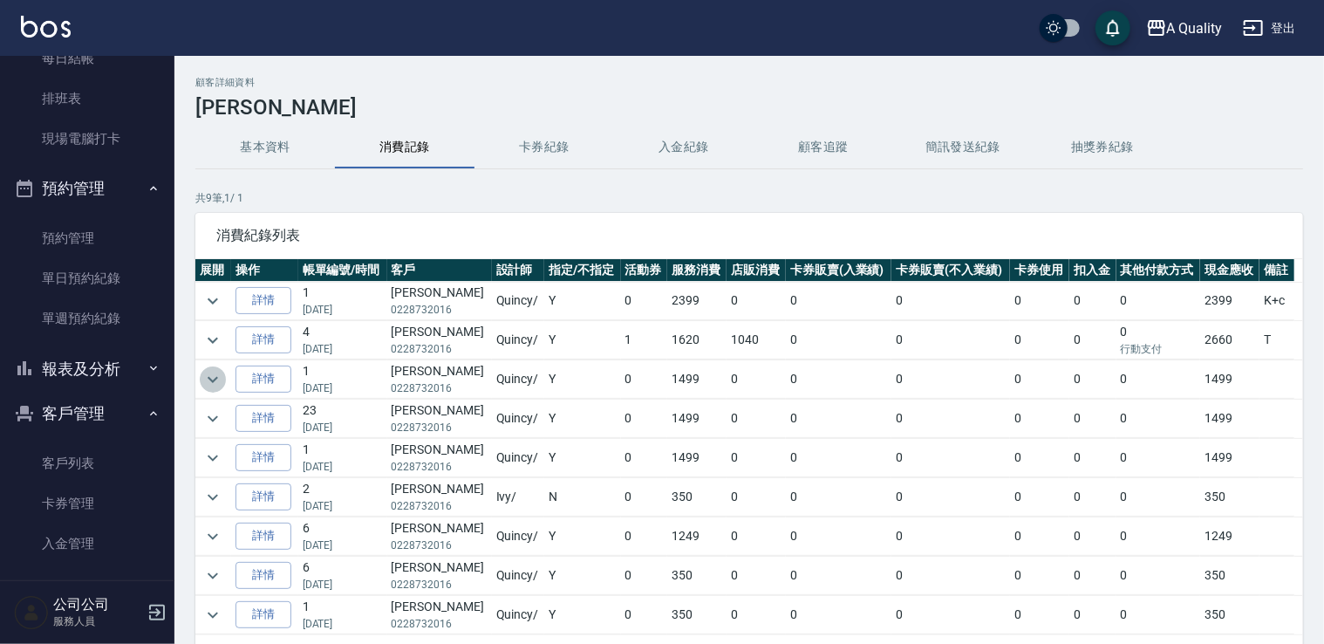
click at [206, 377] on icon "expand row" at bounding box center [212, 379] width 21 height 21
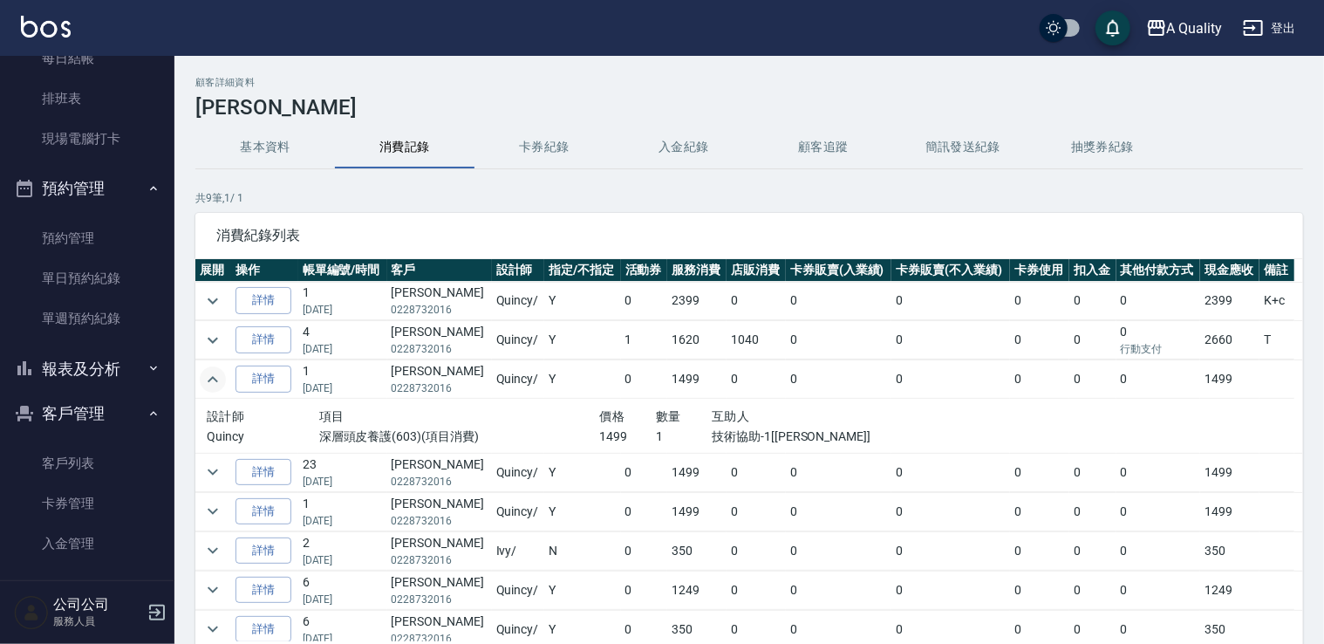
click at [210, 379] on icon "expand row" at bounding box center [213, 379] width 10 height 6
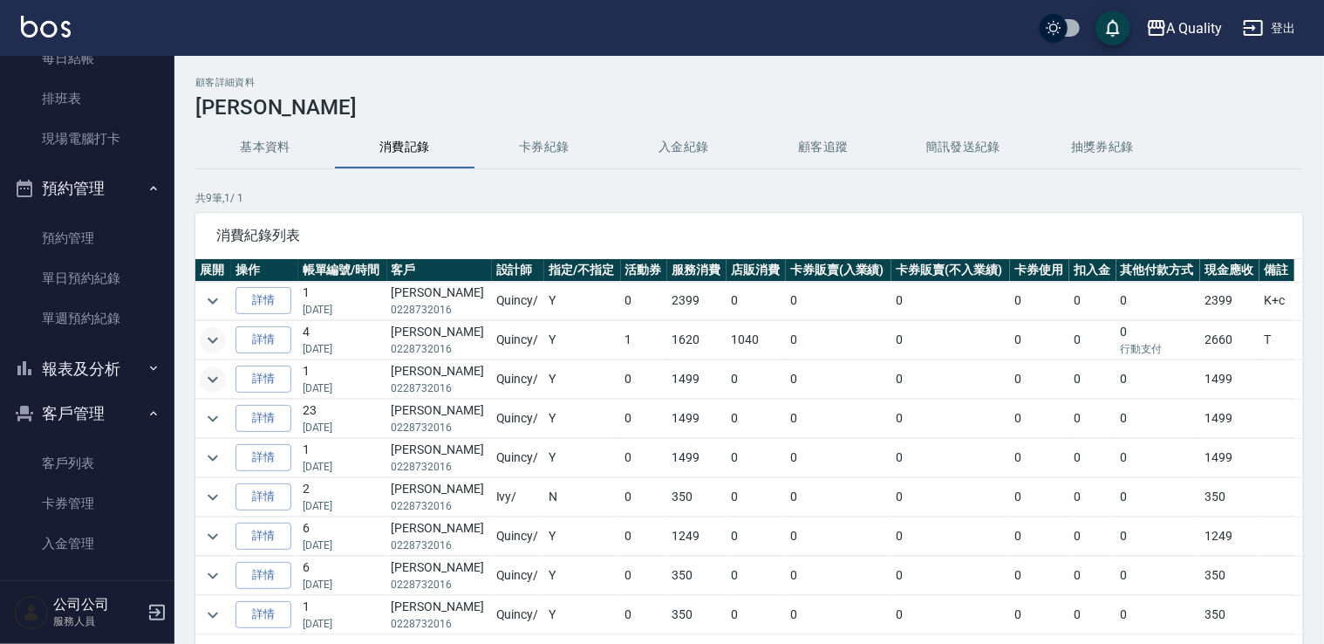
click at [222, 340] on icon "expand row" at bounding box center [212, 340] width 21 height 21
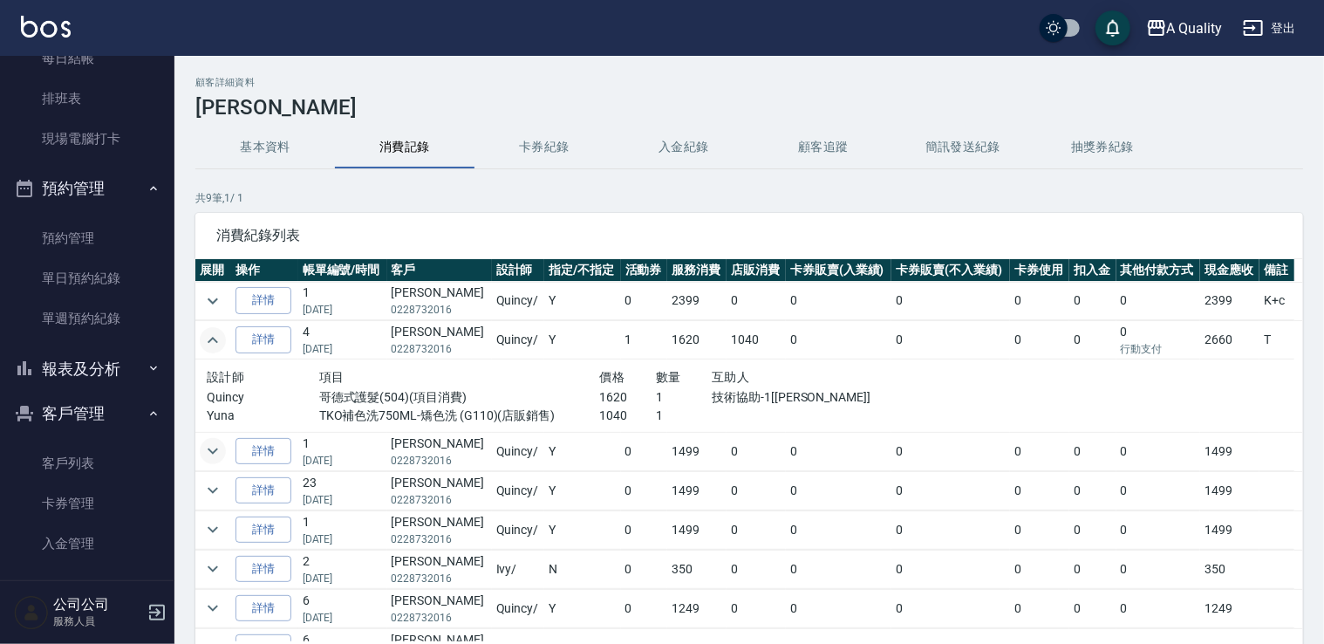
click at [221, 340] on icon "expand row" at bounding box center [212, 340] width 21 height 21
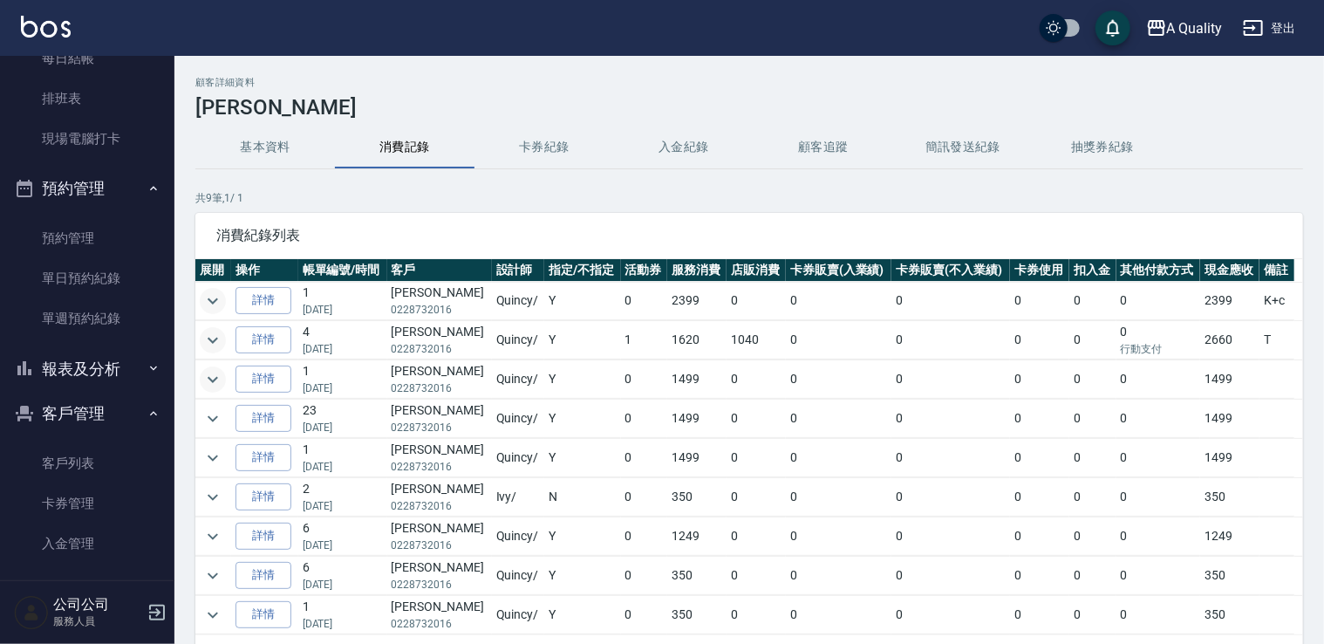
click at [213, 297] on icon "expand row" at bounding box center [212, 300] width 21 height 21
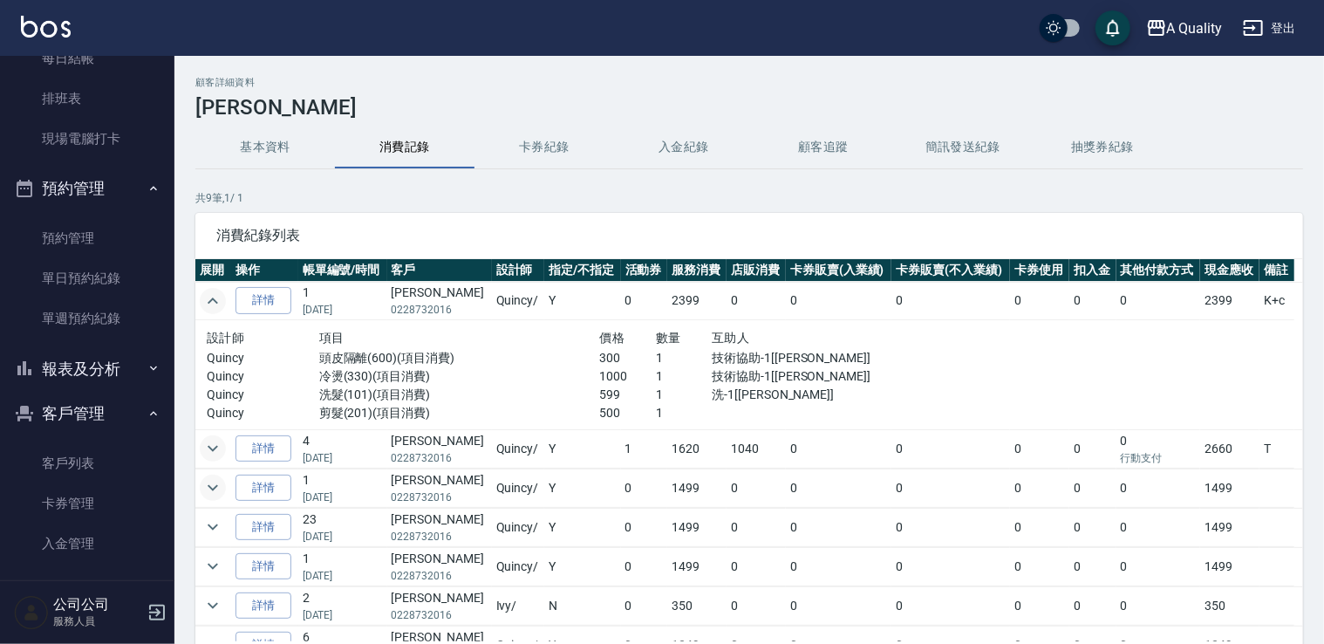
click at [213, 297] on icon "expand row" at bounding box center [213, 300] width 10 height 6
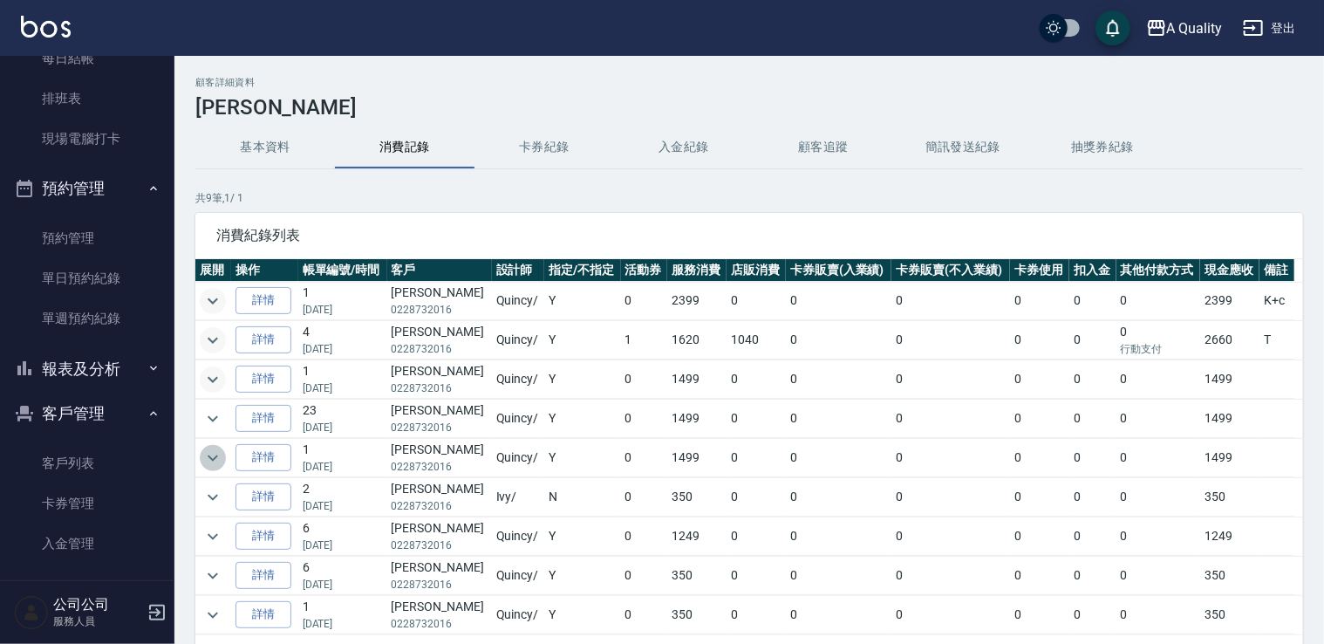
click at [214, 463] on icon "expand row" at bounding box center [212, 457] width 21 height 21
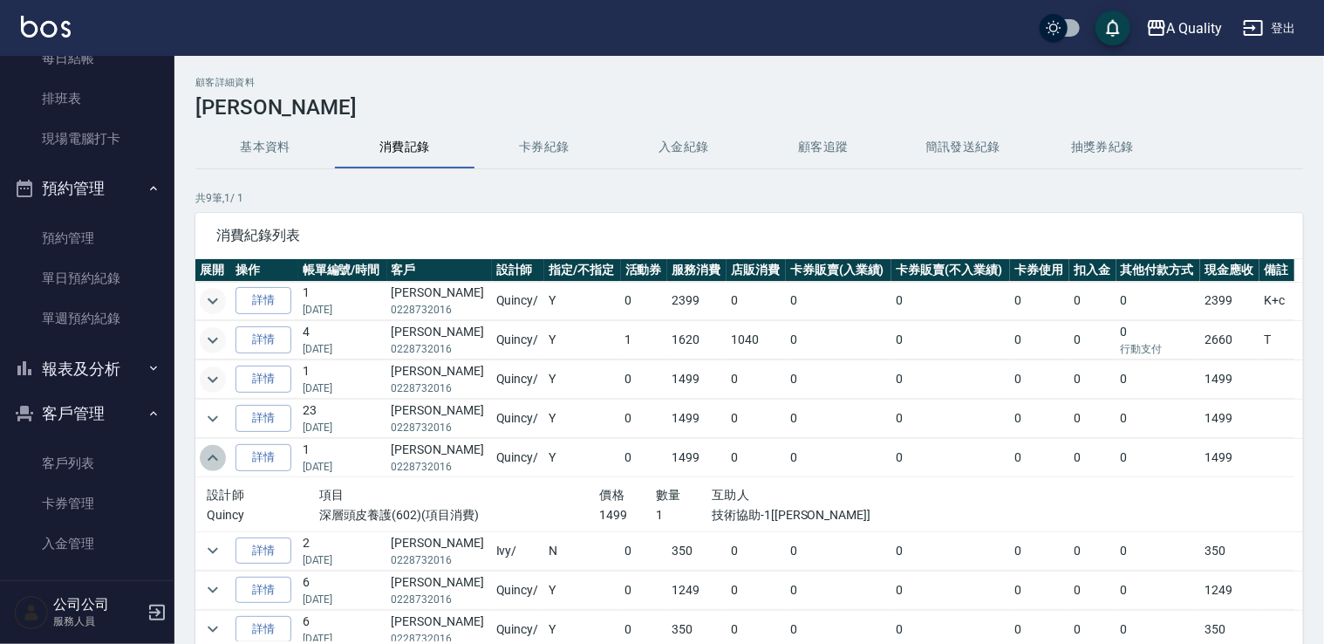
click at [214, 463] on icon "expand row" at bounding box center [212, 457] width 21 height 21
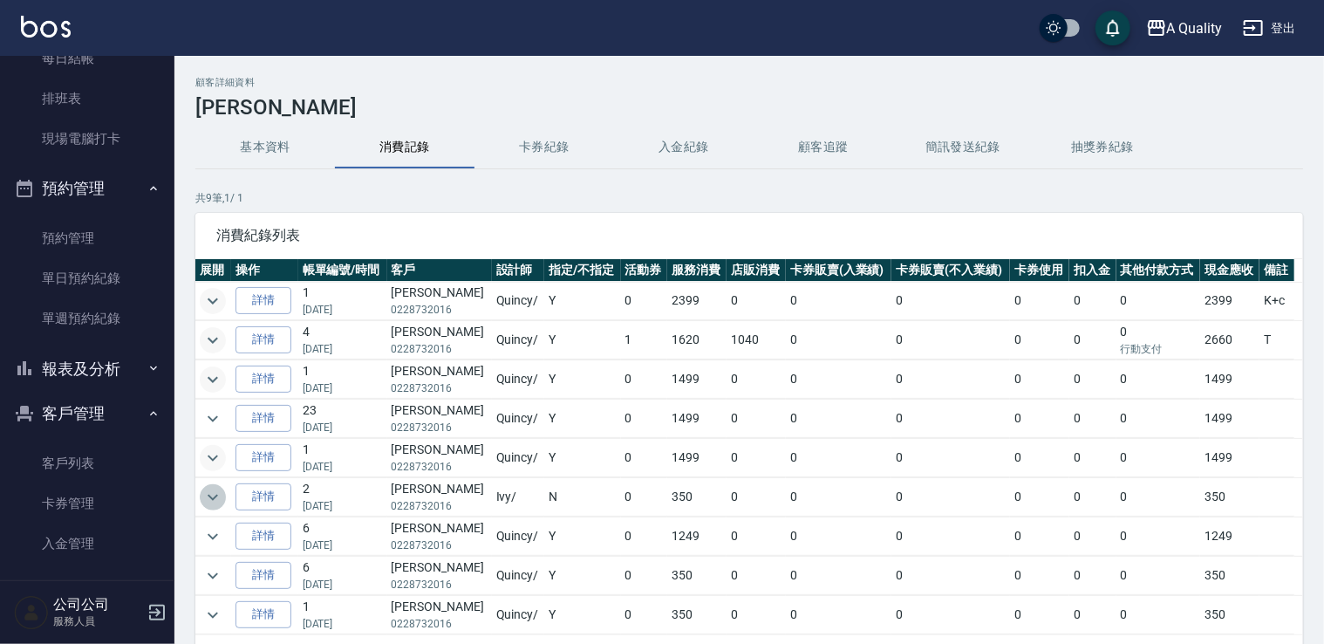
click at [222, 499] on icon "expand row" at bounding box center [212, 497] width 21 height 21
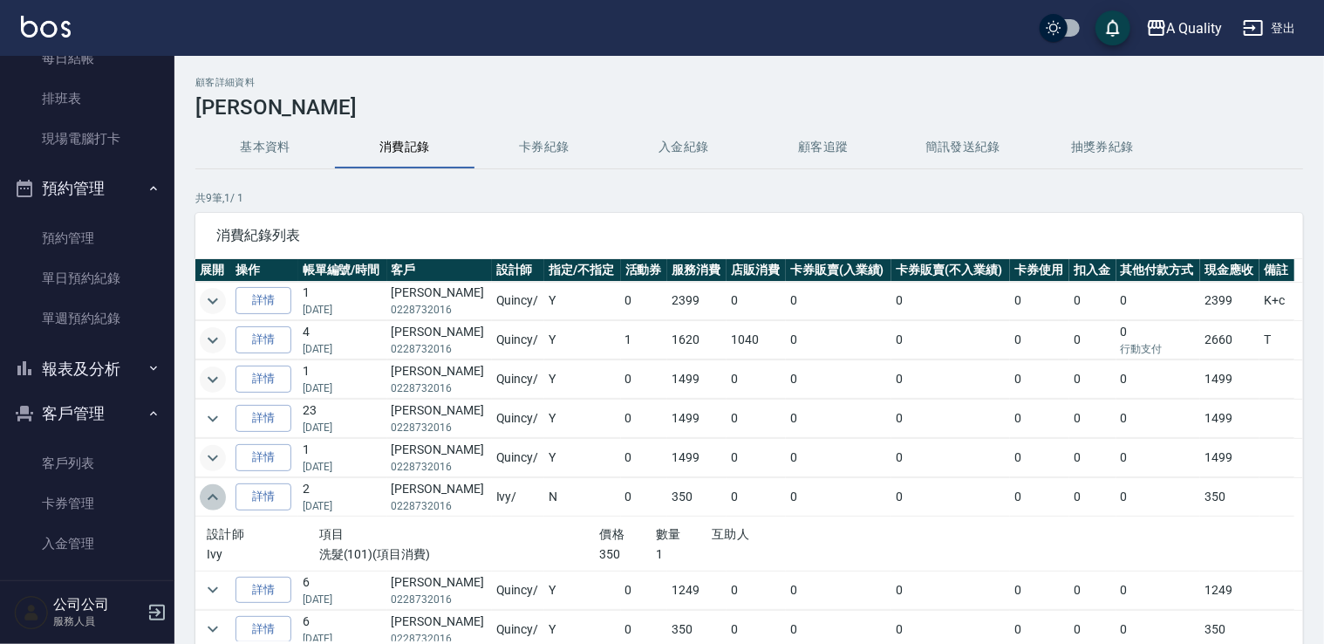
click at [222, 499] on icon "expand row" at bounding box center [212, 497] width 21 height 21
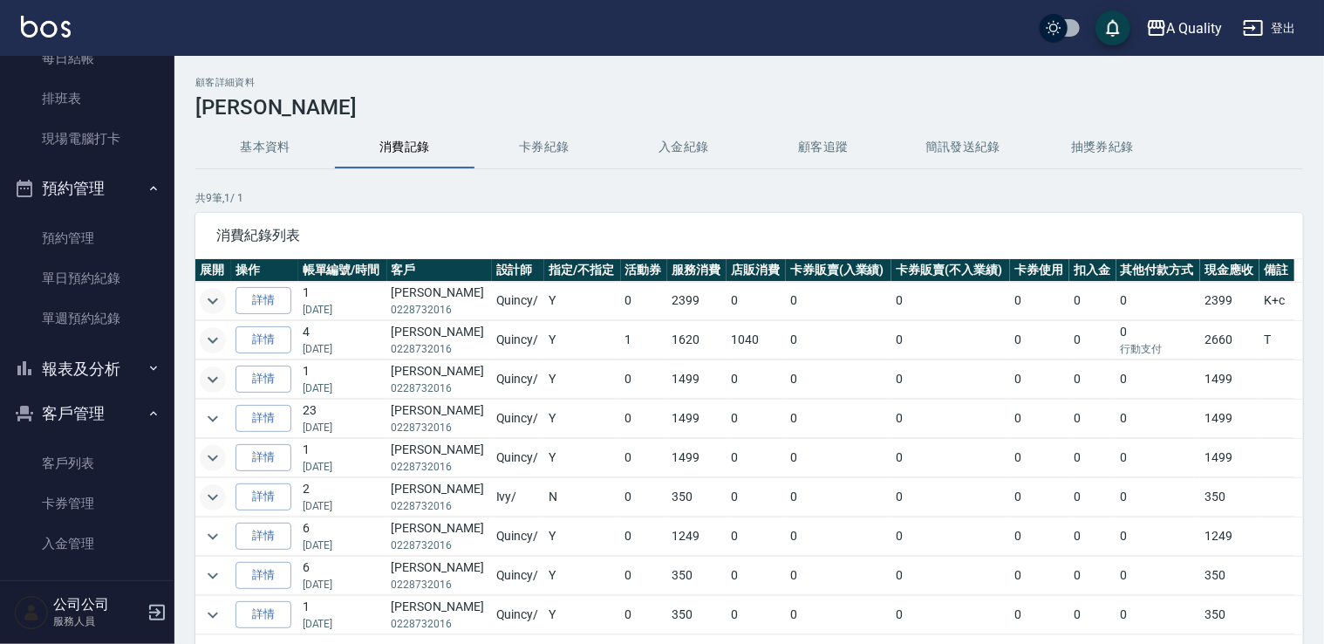
click at [212, 557] on td at bounding box center [213, 575] width 36 height 38
click at [213, 536] on icon "expand row" at bounding box center [213, 536] width 10 height 6
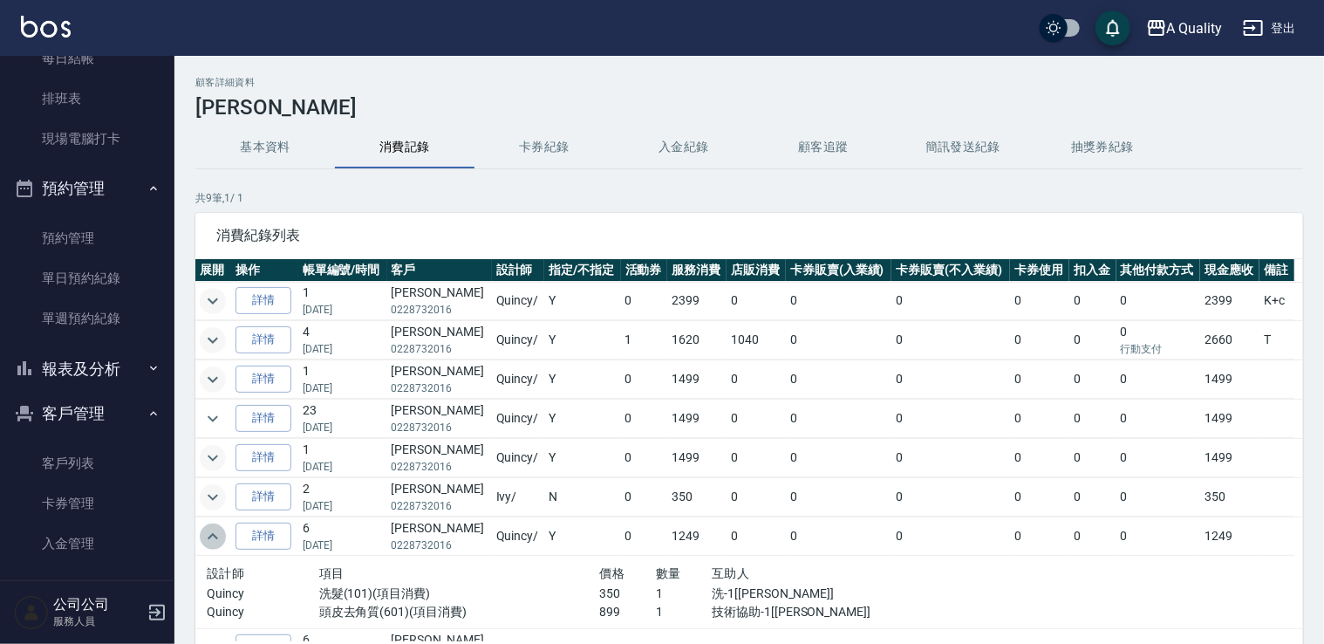
click at [213, 536] on icon "expand row" at bounding box center [212, 536] width 21 height 21
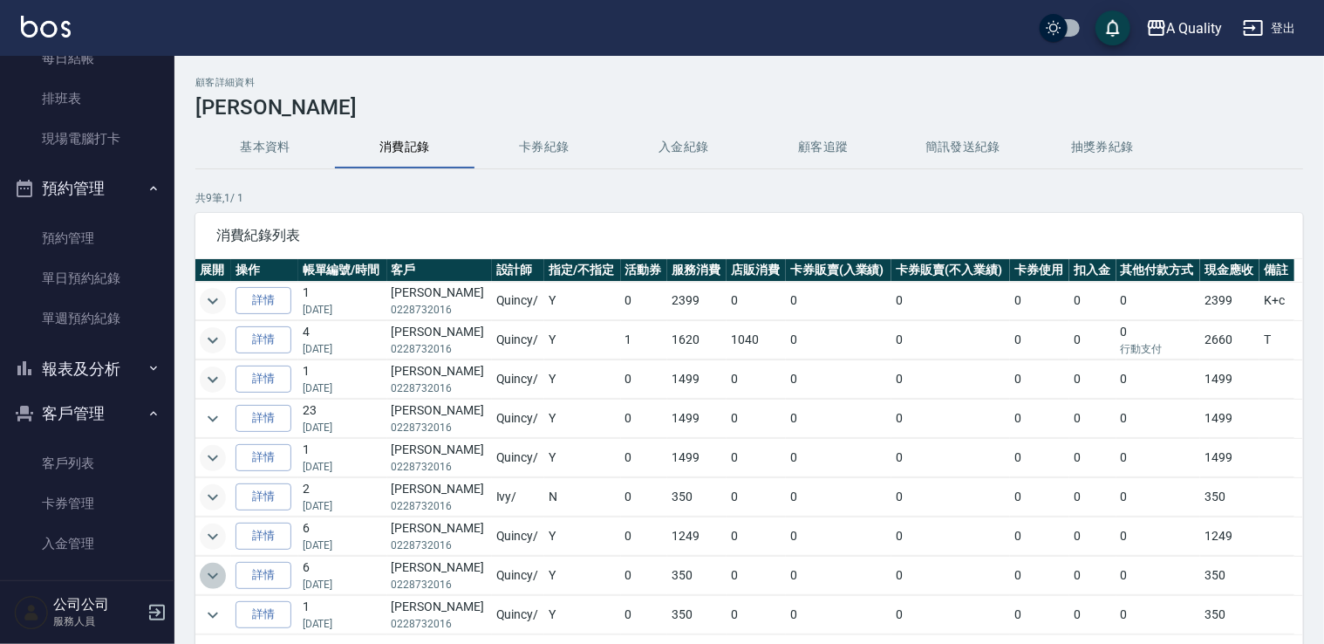
click at [208, 566] on icon "expand row" at bounding box center [212, 575] width 21 height 21
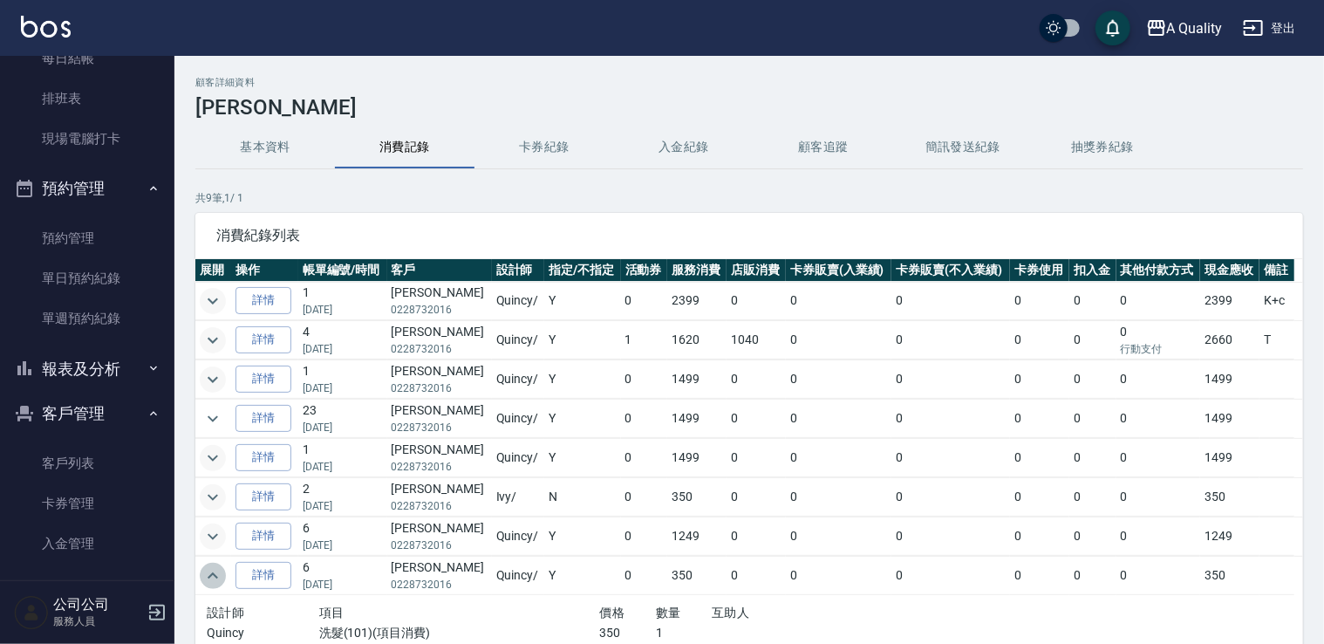
click at [209, 566] on icon "expand row" at bounding box center [212, 575] width 21 height 21
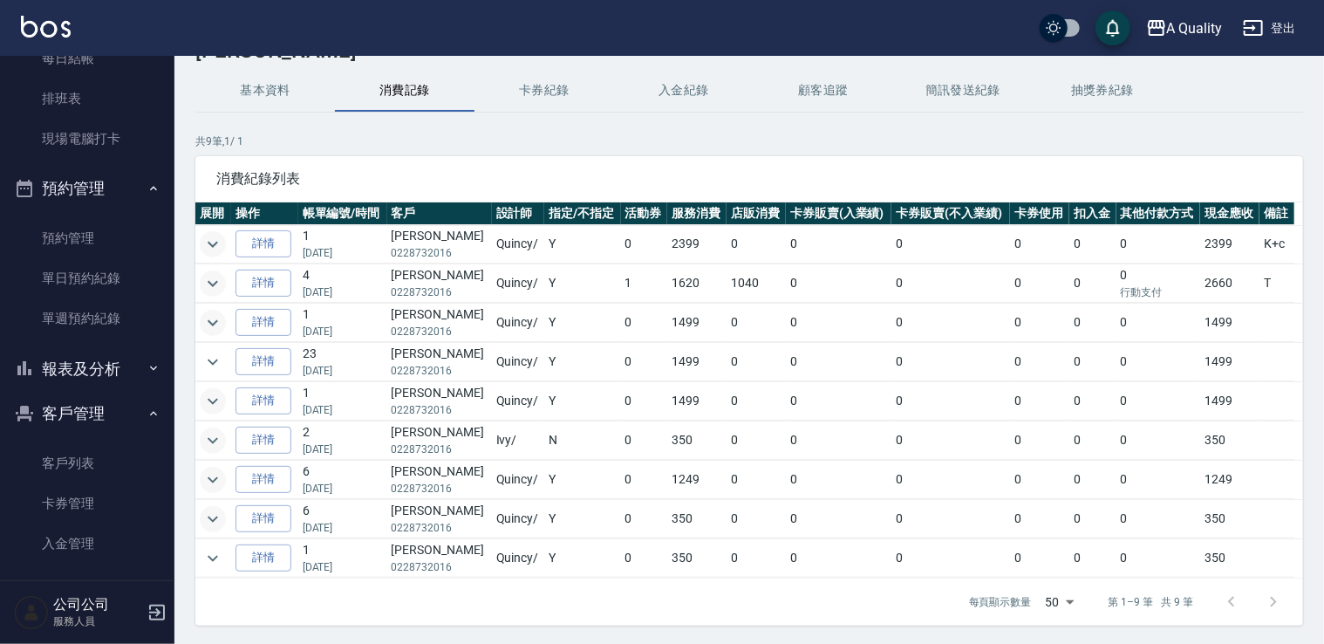
scroll to position [87, 0]
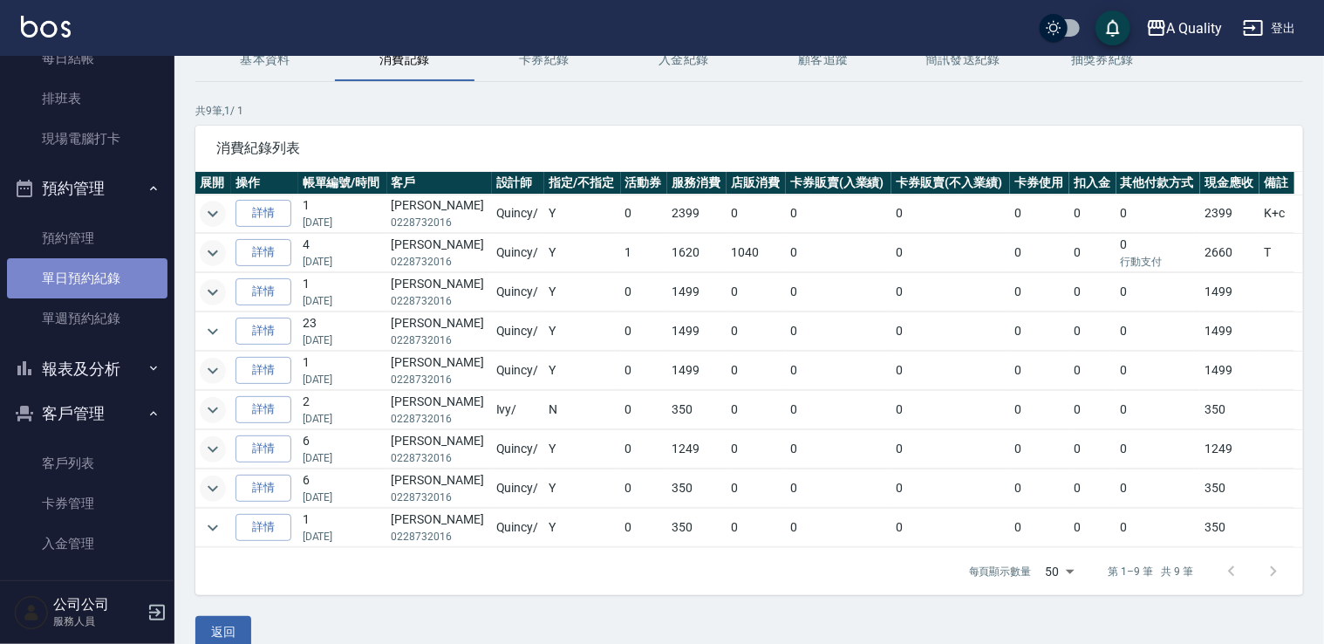
click at [101, 288] on link "單日預約紀錄" at bounding box center [87, 278] width 160 height 40
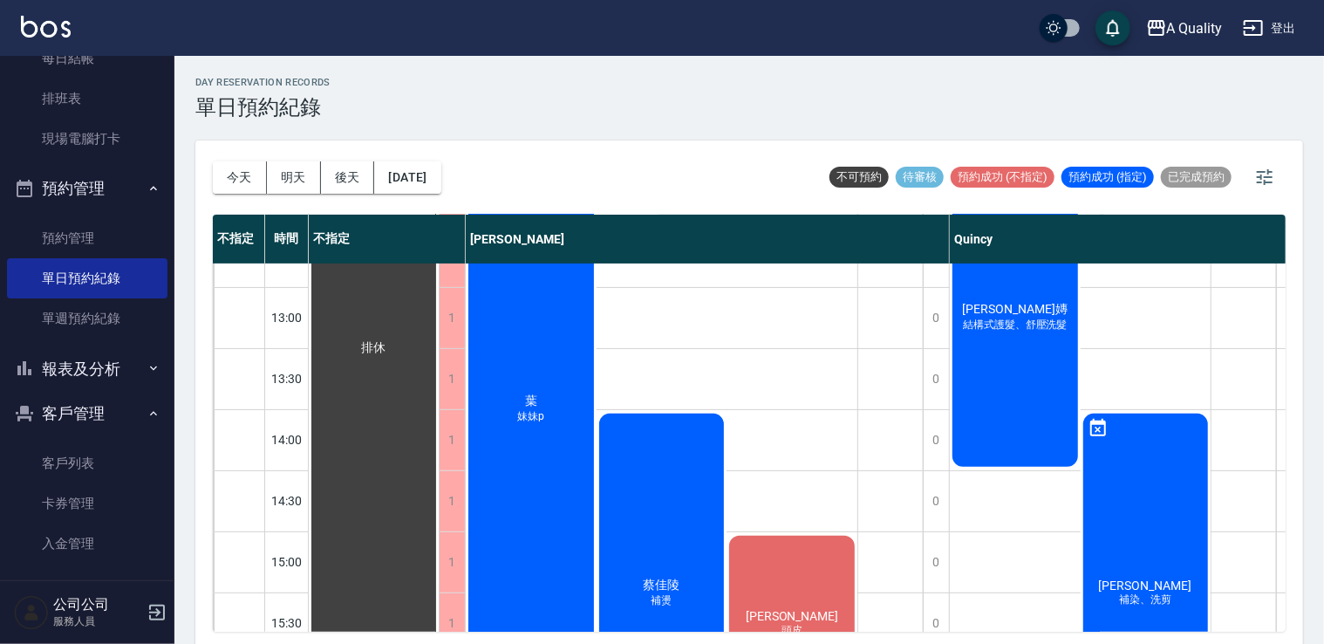
scroll to position [308, 0]
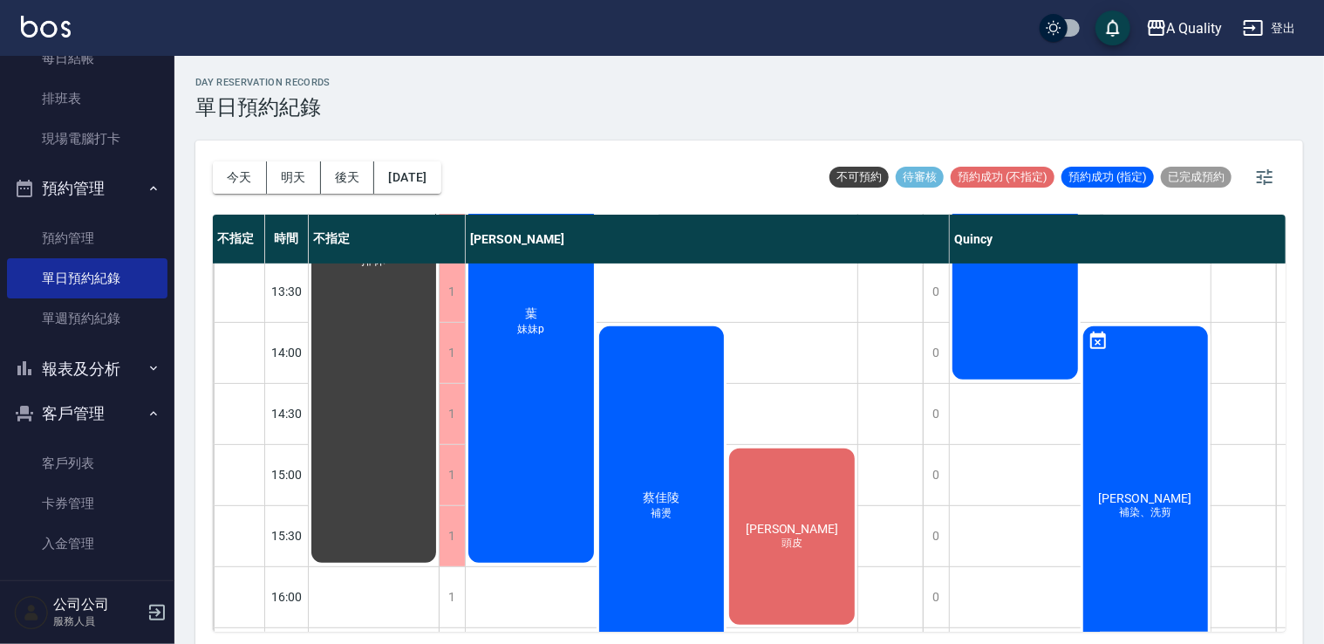
click at [1239, 633] on div "[DATE] [DATE] [DATE] [DATE] 不可預約 待審核 預約成功 (不指定) 預約成功 (指定) 已完成預約 不指定 時間 不指定 [PER…" at bounding box center [749, 394] width 1108 height 509
click at [1238, 631] on div "不指定 時間 不指定 [PERSON_NAME] 11:00 11:30 12:00 12:30 13:00 13:30 14:00 14:30 15:00 …" at bounding box center [749, 423] width 1073 height 417
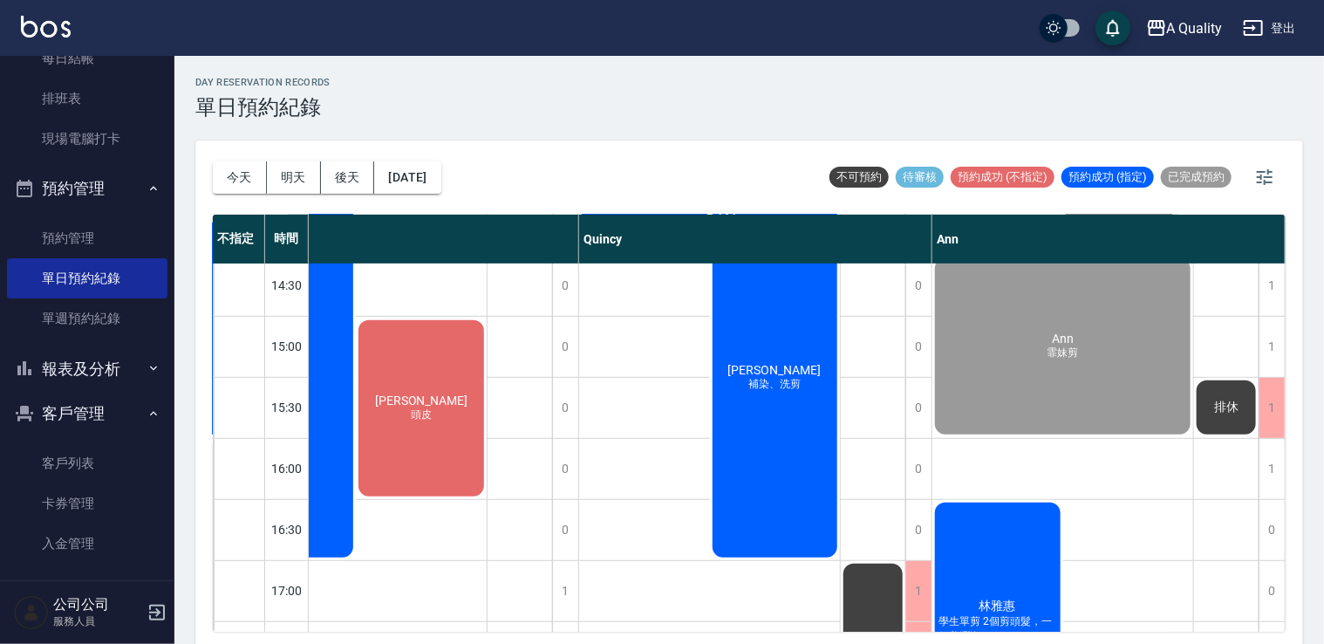
scroll to position [436, 238]
